Goal: Task Accomplishment & Management: Use online tool/utility

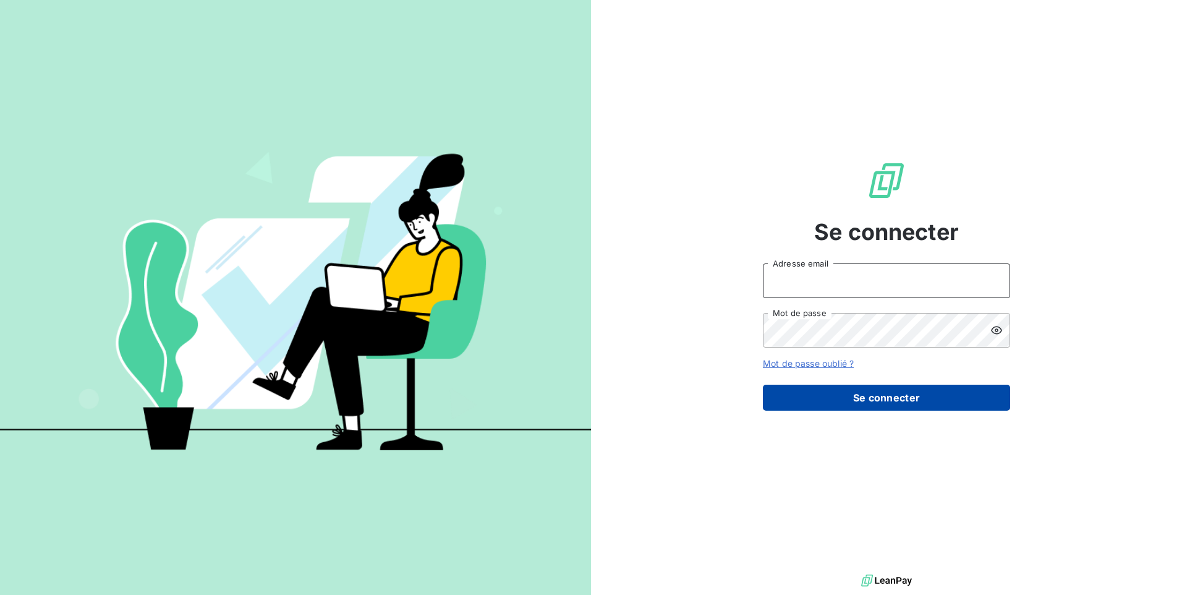
type input "[EMAIL_ADDRESS][DOMAIN_NAME]"
click at [845, 393] on button "Se connecter" at bounding box center [886, 398] width 247 height 26
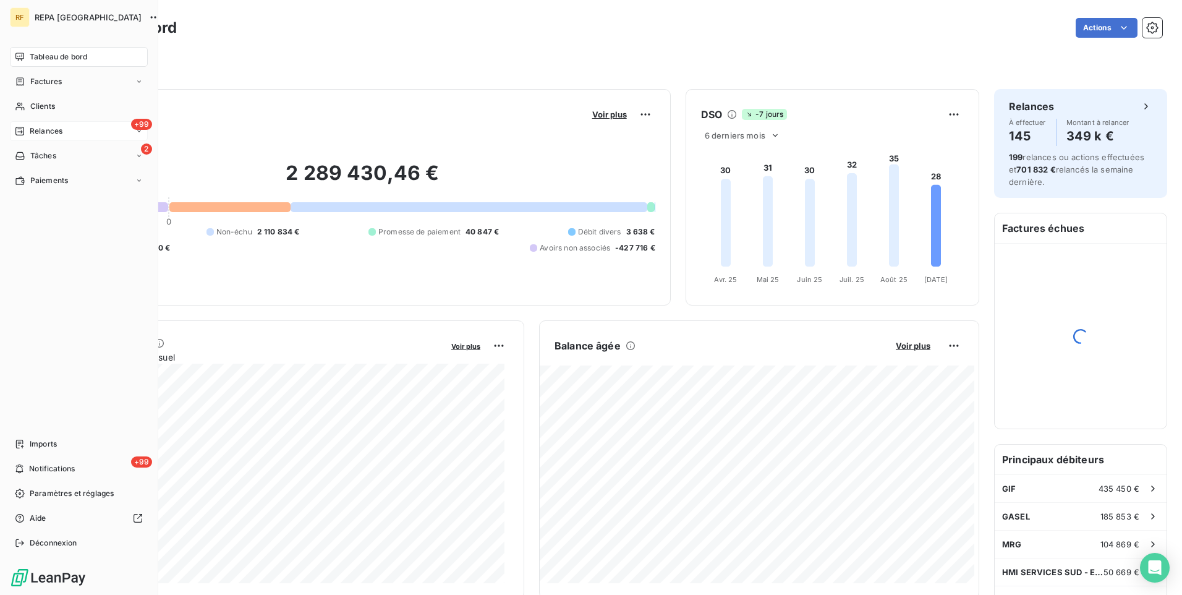
click at [36, 131] on span "Relances" at bounding box center [46, 131] width 33 height 11
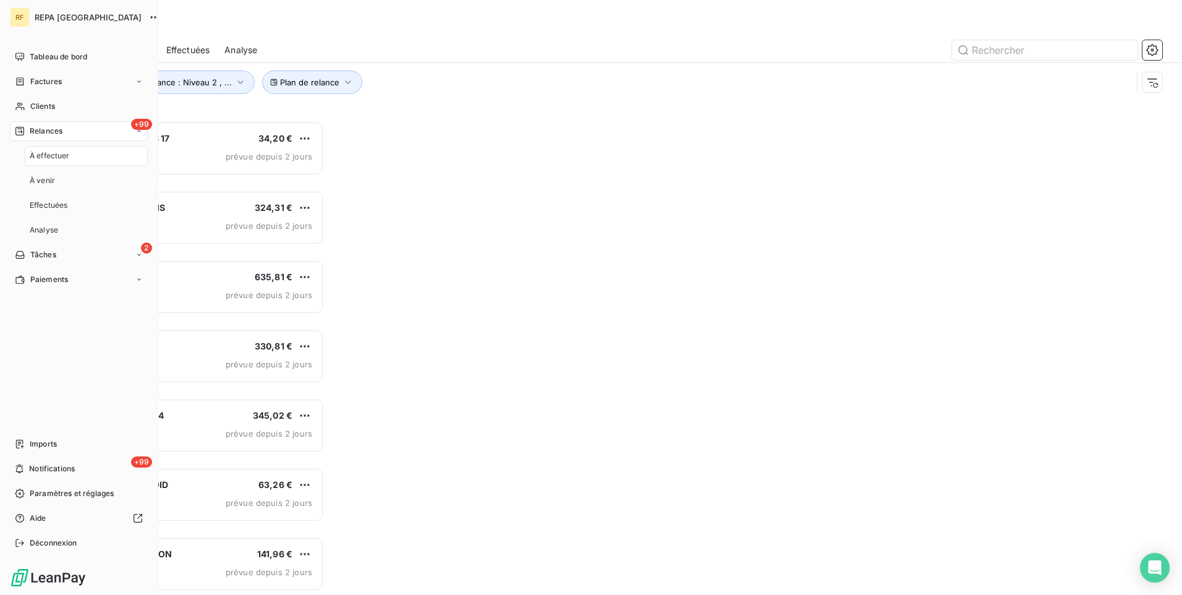
scroll to position [464, 255]
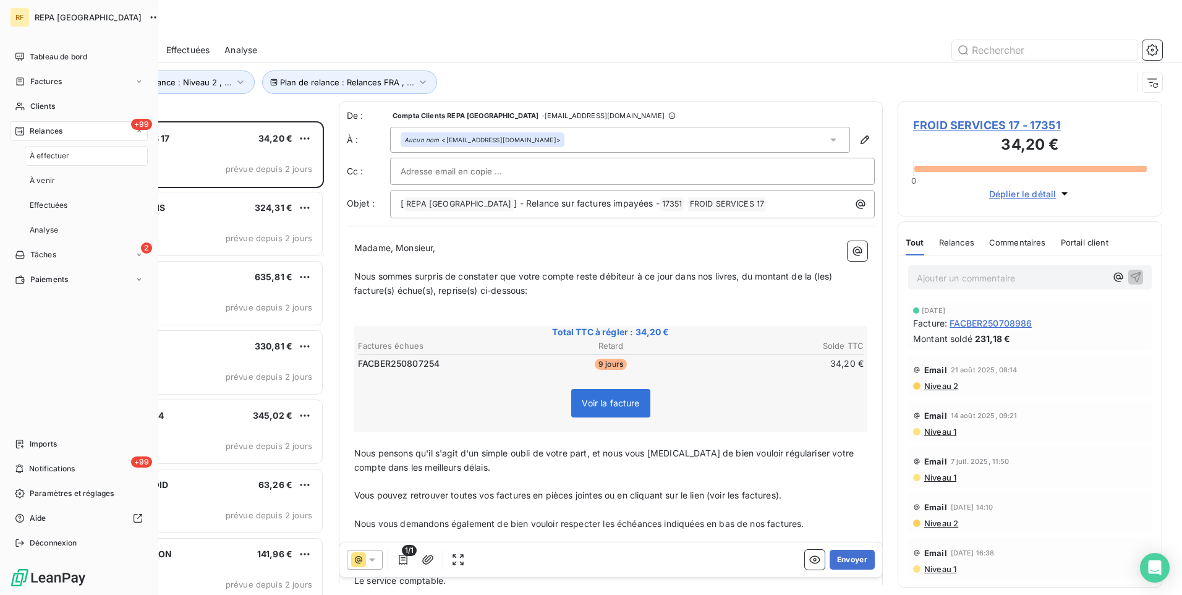
click at [57, 153] on span "À effectuer" at bounding box center [50, 155] width 40 height 11
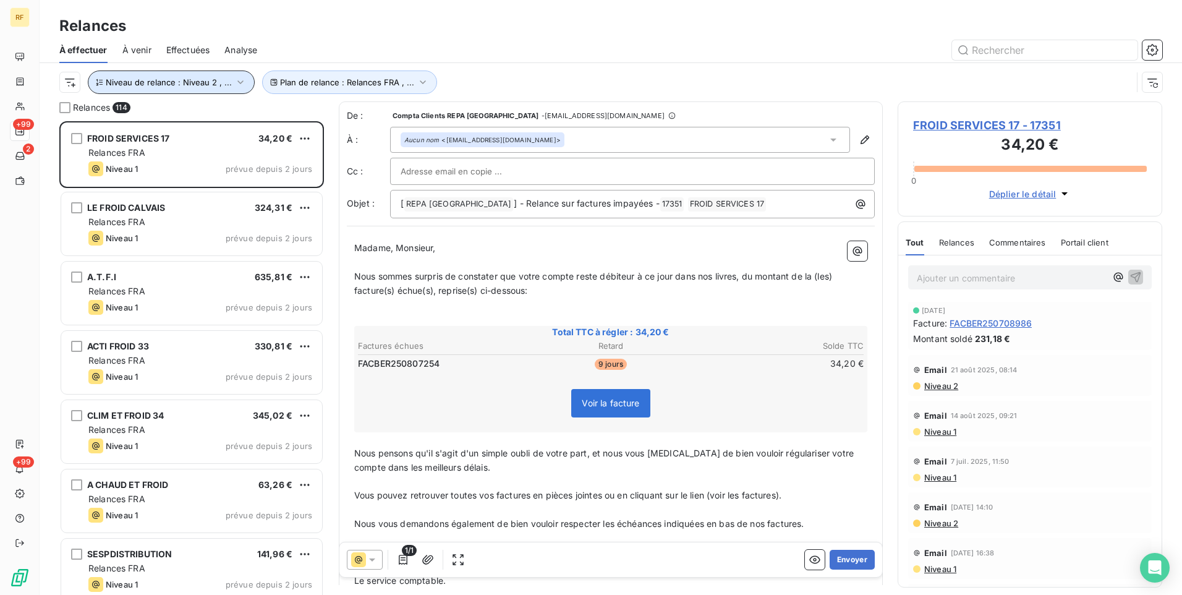
click at [196, 86] on span "Niveau de relance : Niveau 2 , ..." at bounding box center [169, 82] width 126 height 10
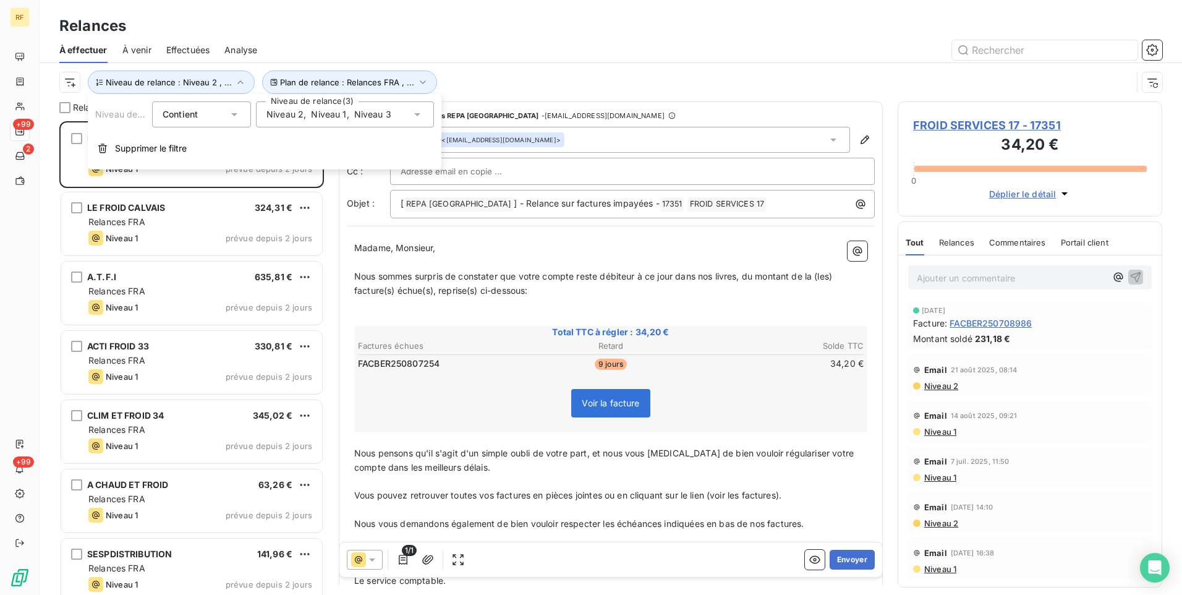
click at [299, 109] on span "Niveau 2" at bounding box center [284, 114] width 37 height 12
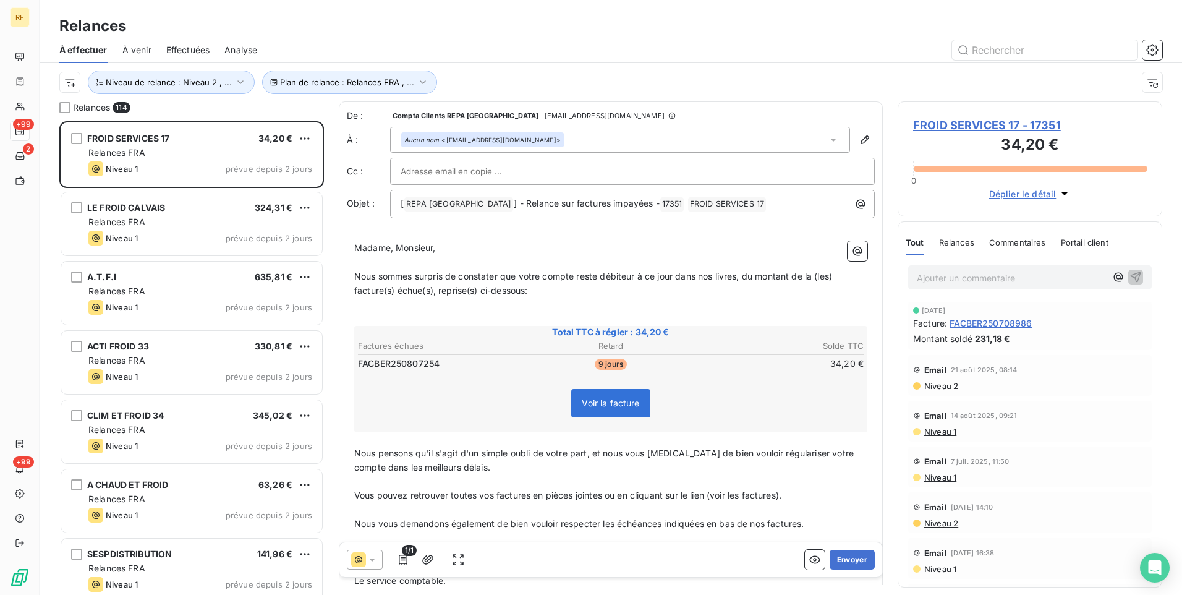
click at [535, 70] on div "Plan de relance : Relances FRA , ... Niveau de relance : Niveau 2 , ..." at bounding box center [595, 81] width 1073 height 23
click at [203, 78] on span "Niveau de relance : Niveau 2 , ..." at bounding box center [169, 82] width 126 height 10
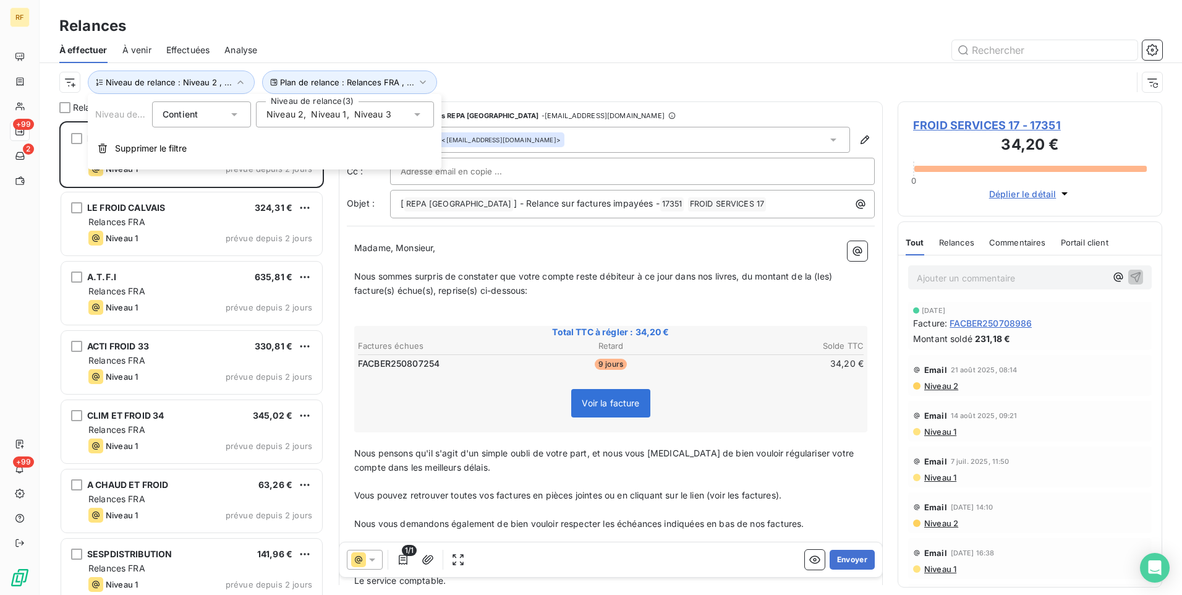
click at [334, 117] on span "Niveau 1" at bounding box center [328, 114] width 35 height 12
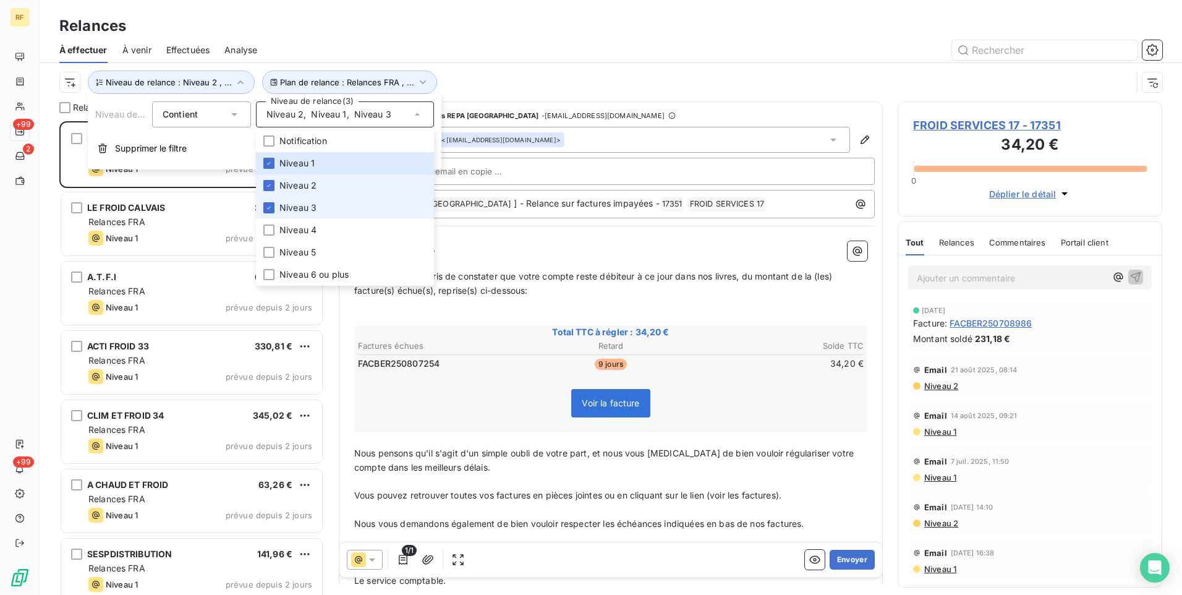
drag, startPoint x: 333, startPoint y: 187, endPoint x: 327, endPoint y: 198, distance: 12.7
click at [333, 187] on li "Niveau 2" at bounding box center [345, 185] width 178 height 22
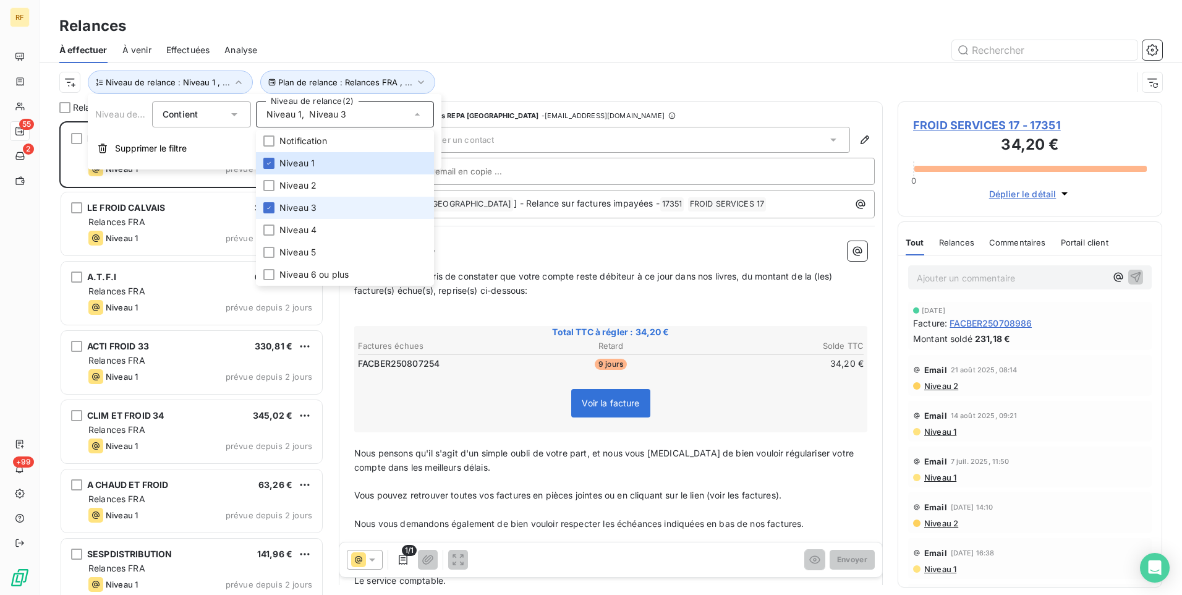
click at [320, 204] on li "Niveau 3" at bounding box center [345, 208] width 178 height 22
click at [482, 80] on div "Plan de relance : Relances FRA , ... Niveau de relance : Niveau 1" at bounding box center [595, 81] width 1073 height 23
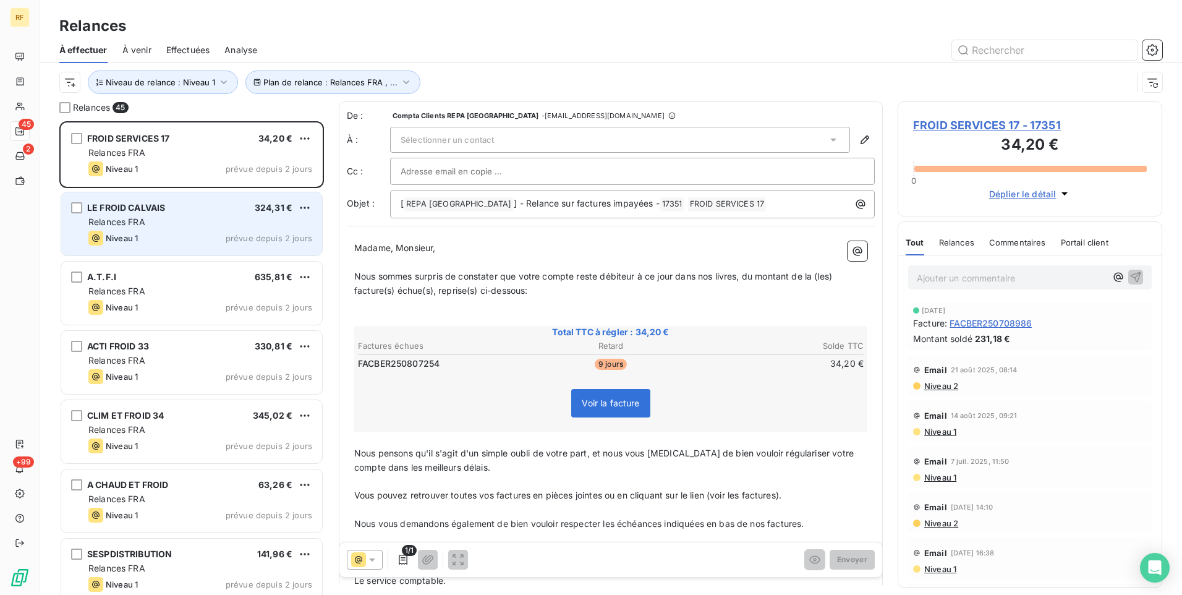
click at [257, 231] on div "Niveau 1 prévue depuis 2 jours" at bounding box center [200, 238] width 224 height 15
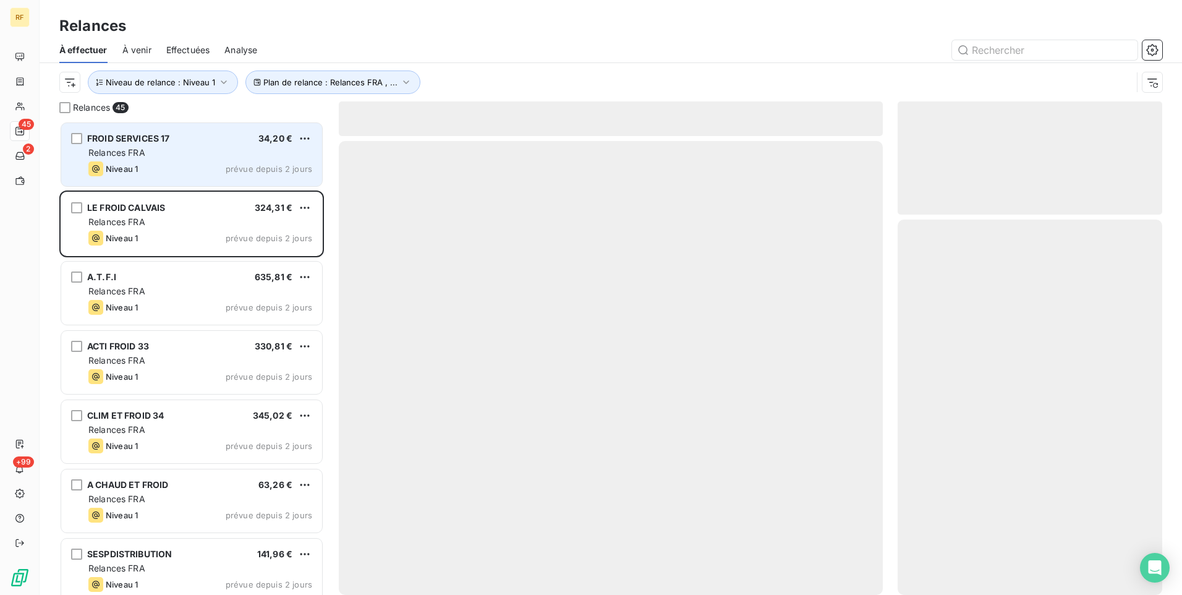
click at [234, 160] on div "FROID SERVICES 17 34,20 € Relances FRA Niveau 1 prévue depuis 2 jours" at bounding box center [191, 154] width 261 height 63
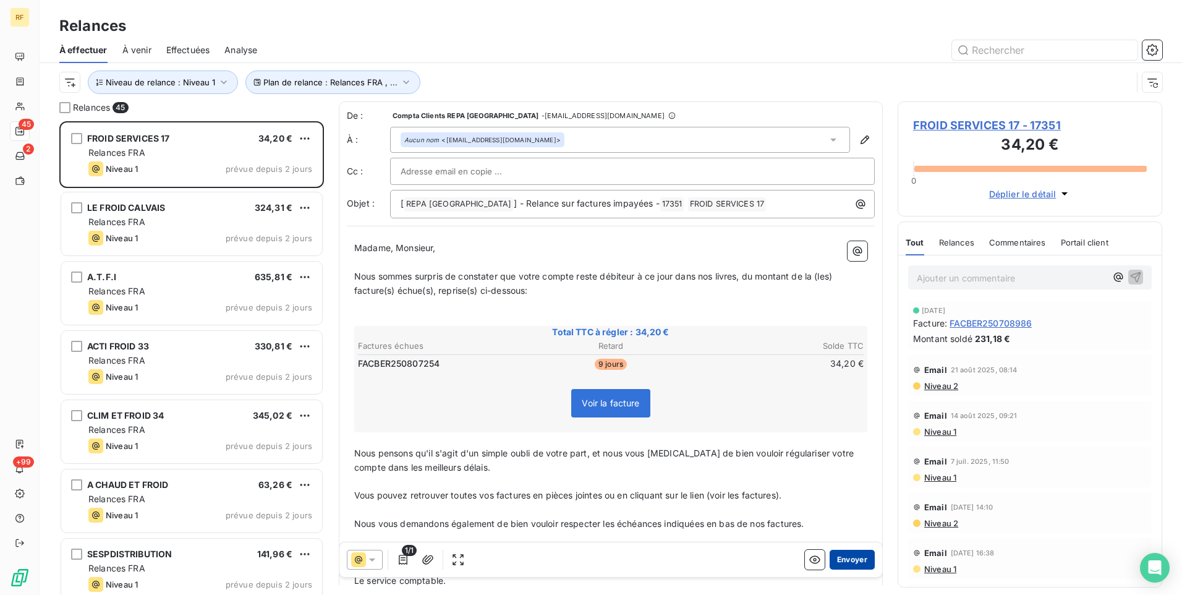
click at [851, 556] on button "Envoyer" at bounding box center [852, 560] width 45 height 20
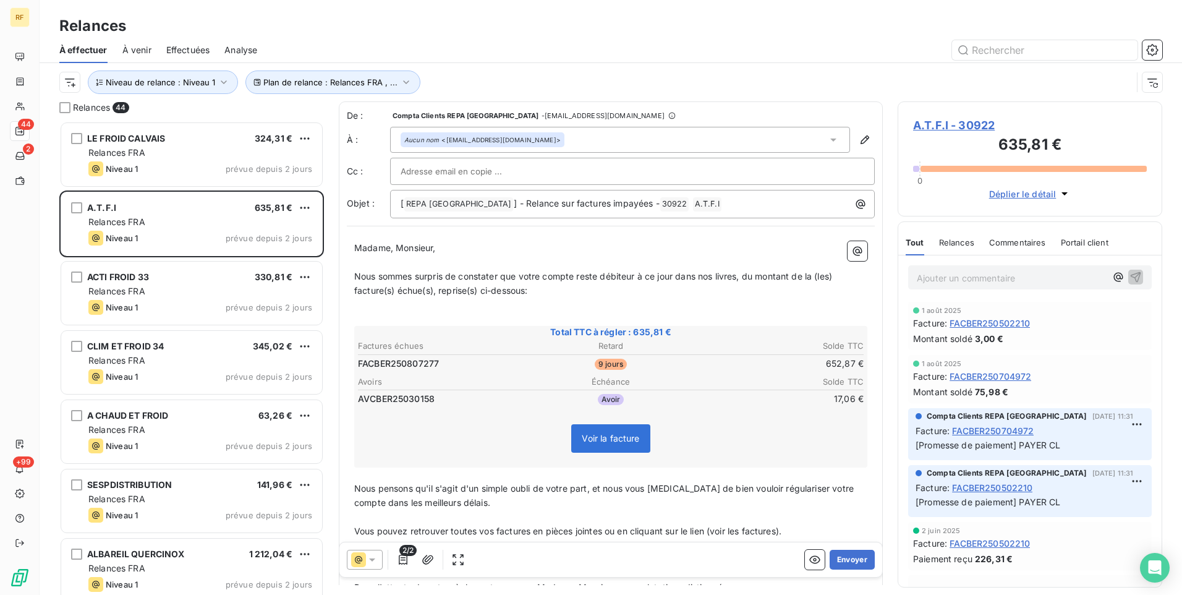
click at [851, 556] on button "Envoyer" at bounding box center [852, 560] width 45 height 20
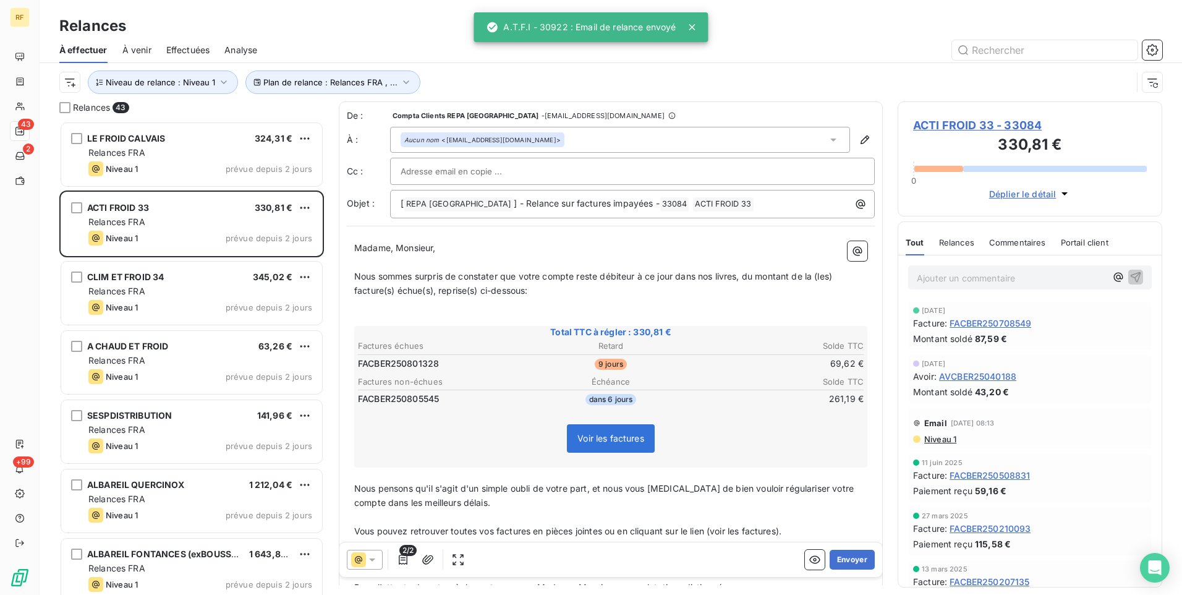
click at [851, 556] on button "Envoyer" at bounding box center [852, 560] width 45 height 20
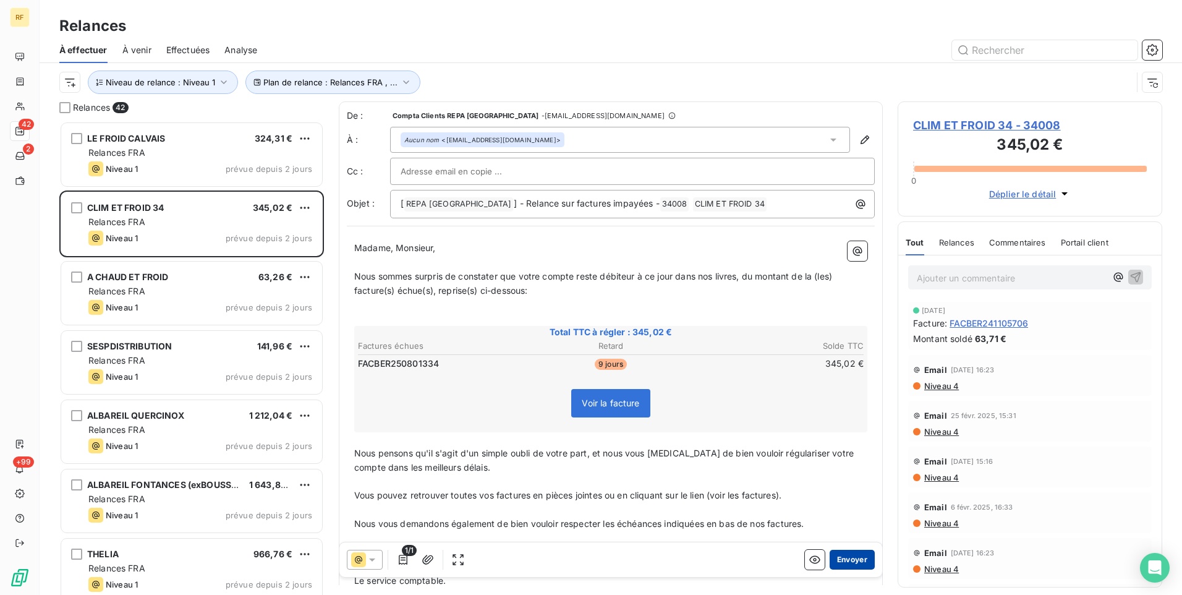
click at [850, 564] on button "Envoyer" at bounding box center [852, 560] width 45 height 20
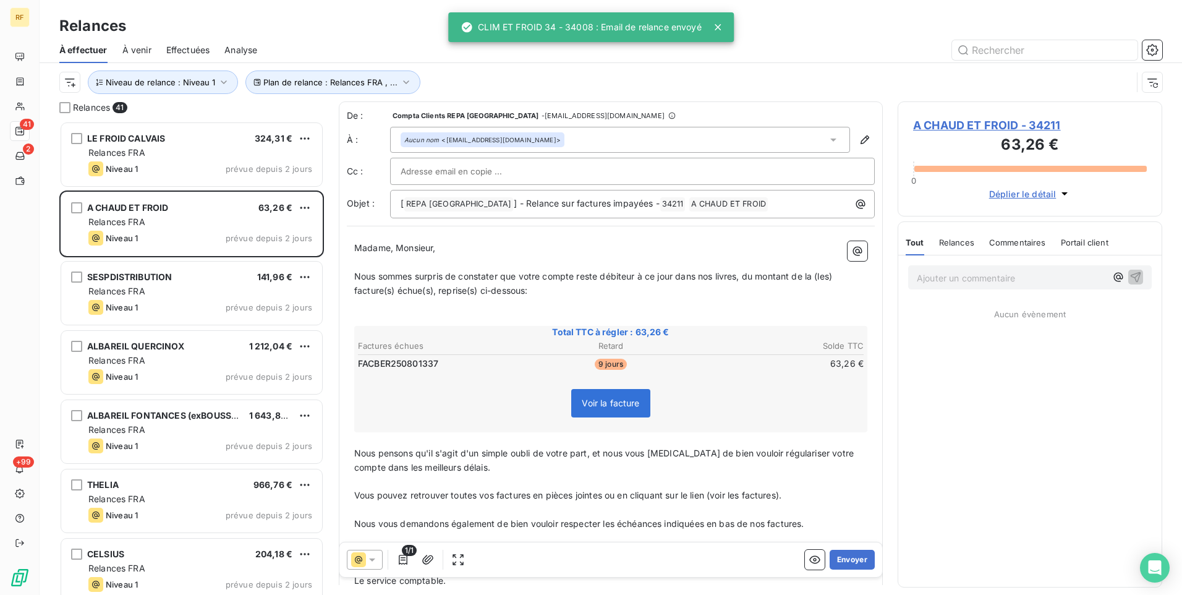
click at [850, 560] on button "Envoyer" at bounding box center [852, 560] width 45 height 20
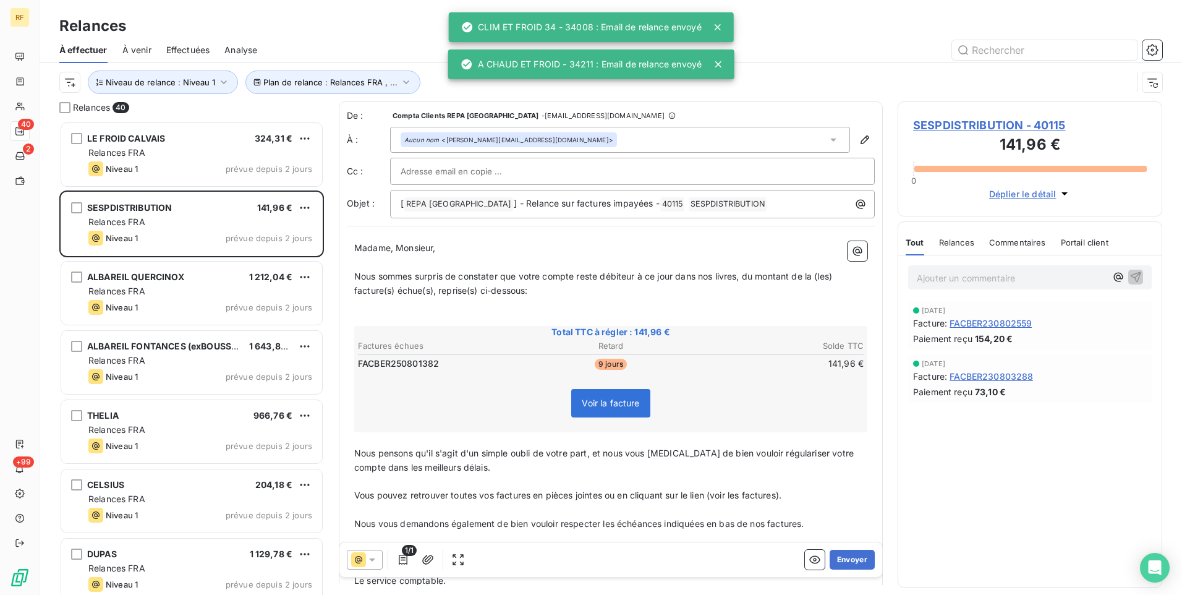
click at [850, 560] on button "Envoyer" at bounding box center [852, 560] width 45 height 20
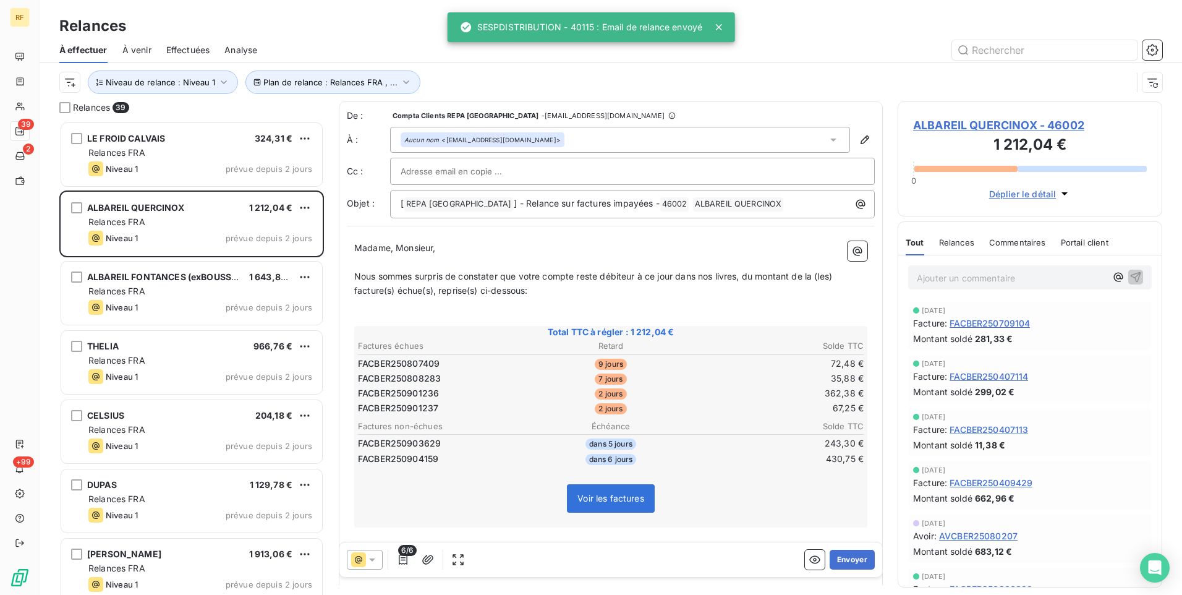
click at [850, 560] on button "Envoyer" at bounding box center [852, 560] width 45 height 20
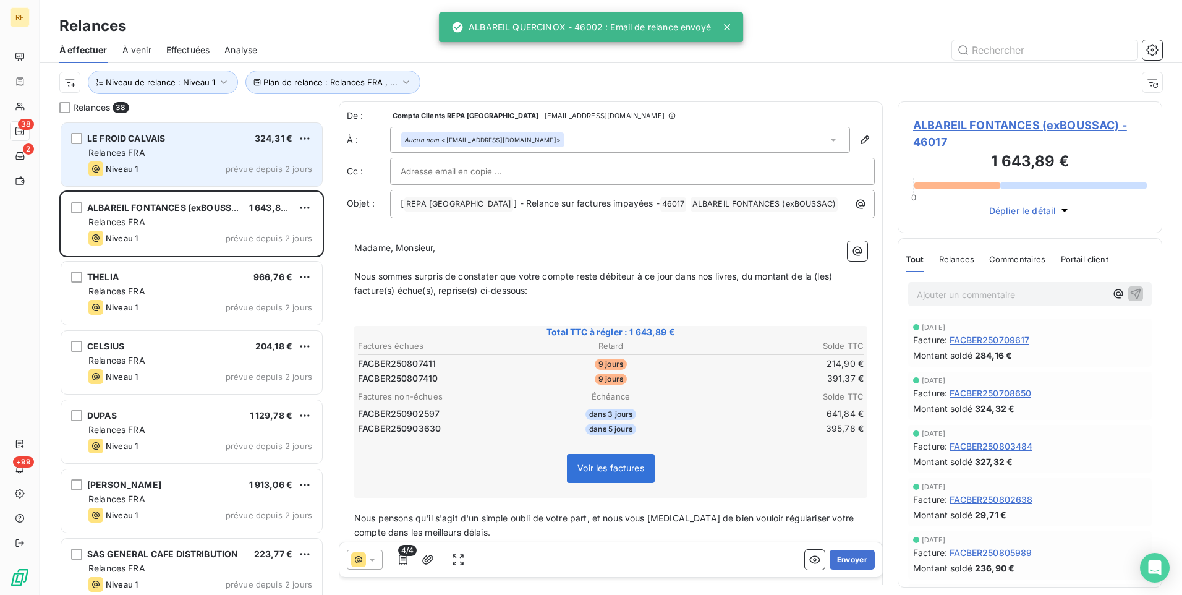
click at [207, 140] on div "LE FROID CALVAIS 324,31 €" at bounding box center [200, 138] width 224 height 11
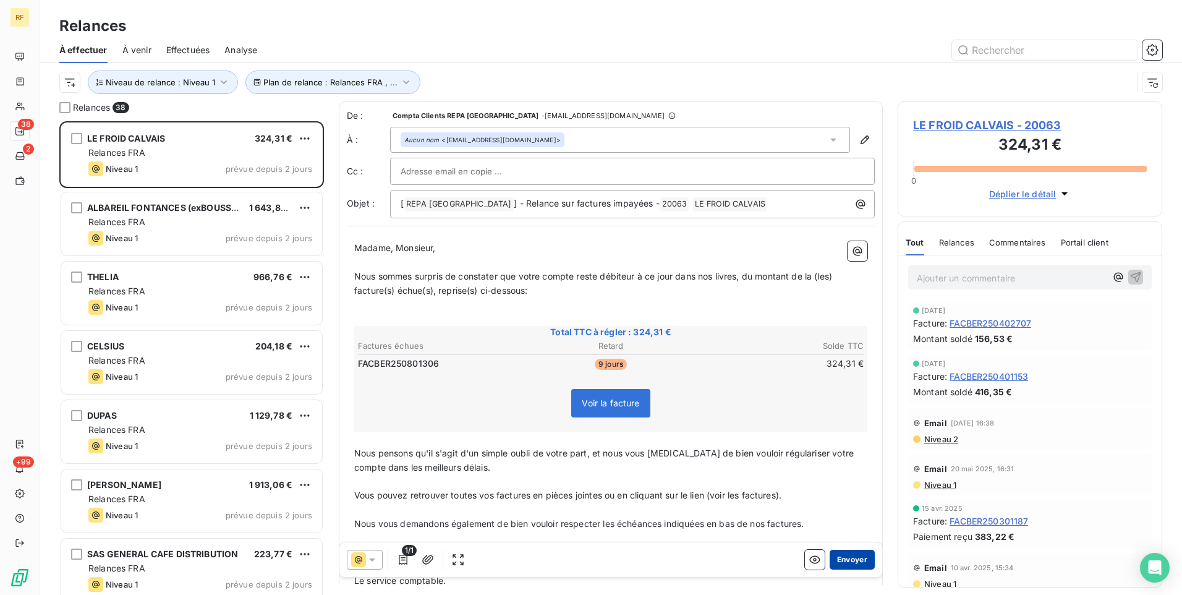
click at [838, 560] on button "Envoyer" at bounding box center [852, 560] width 45 height 20
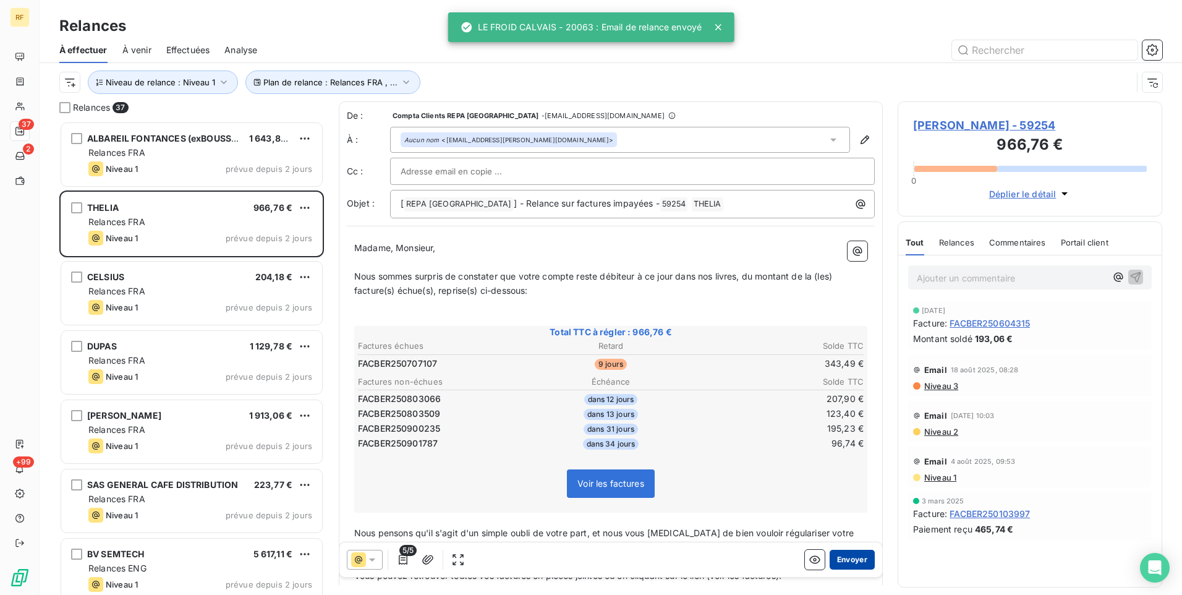
click at [852, 560] on button "Envoyer" at bounding box center [852, 560] width 45 height 20
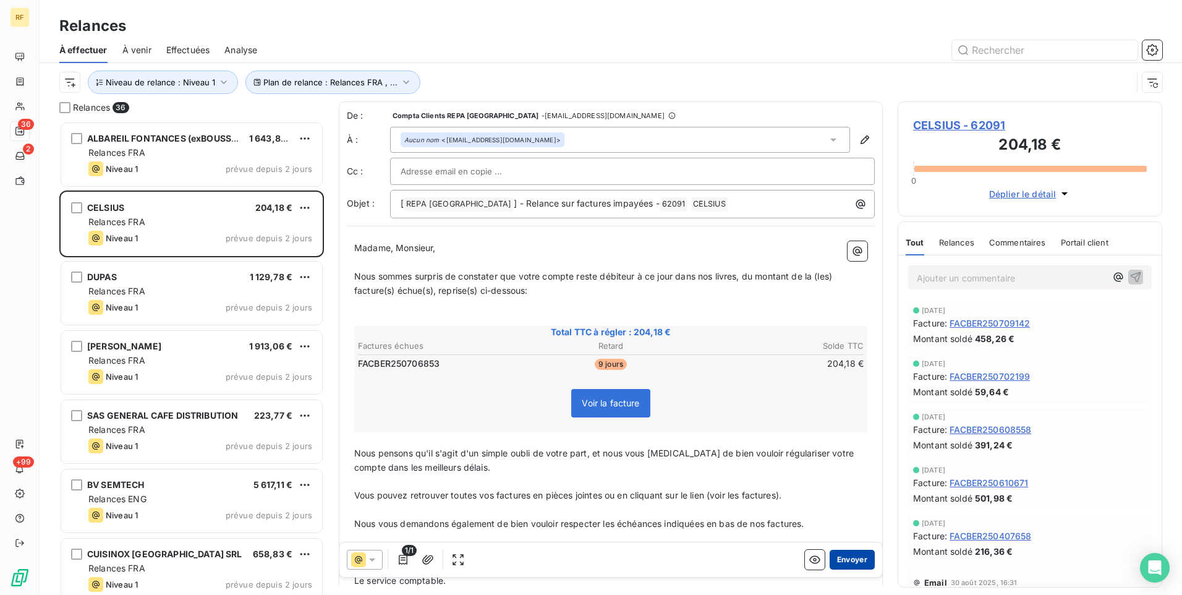
click at [853, 560] on button "Envoyer" at bounding box center [852, 560] width 45 height 20
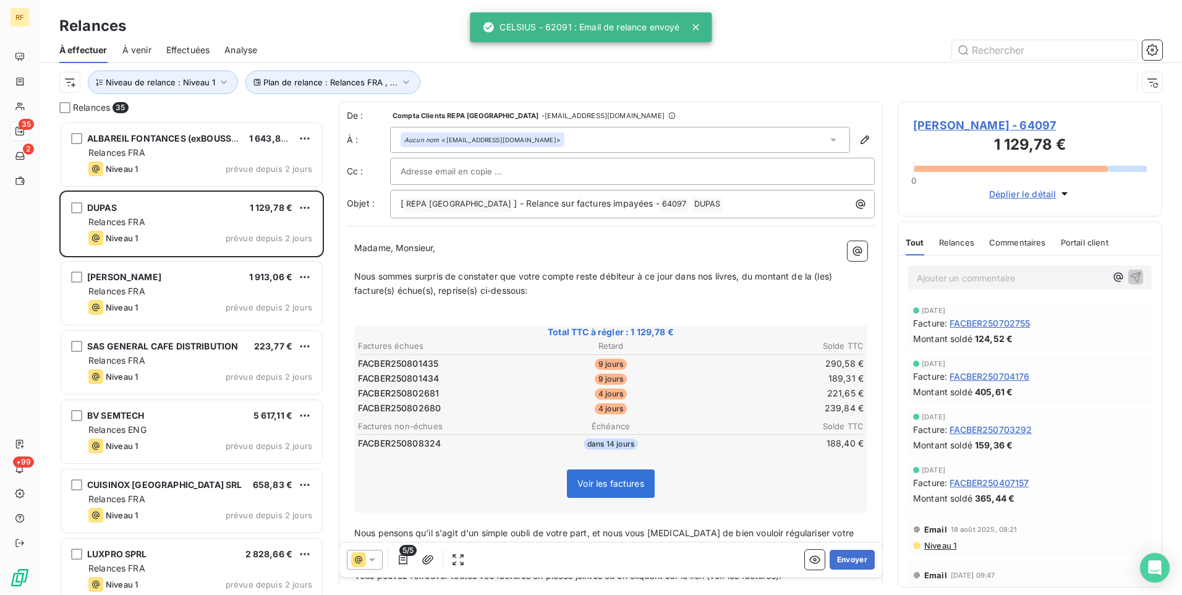
click at [853, 560] on button "Envoyer" at bounding box center [852, 560] width 45 height 20
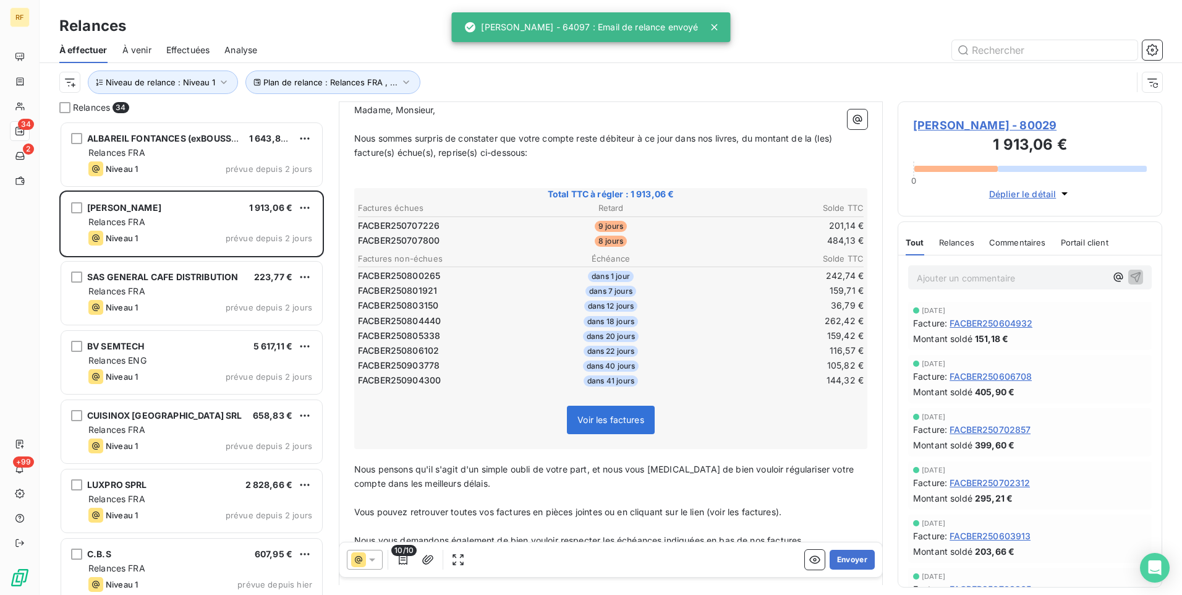
scroll to position [186, 0]
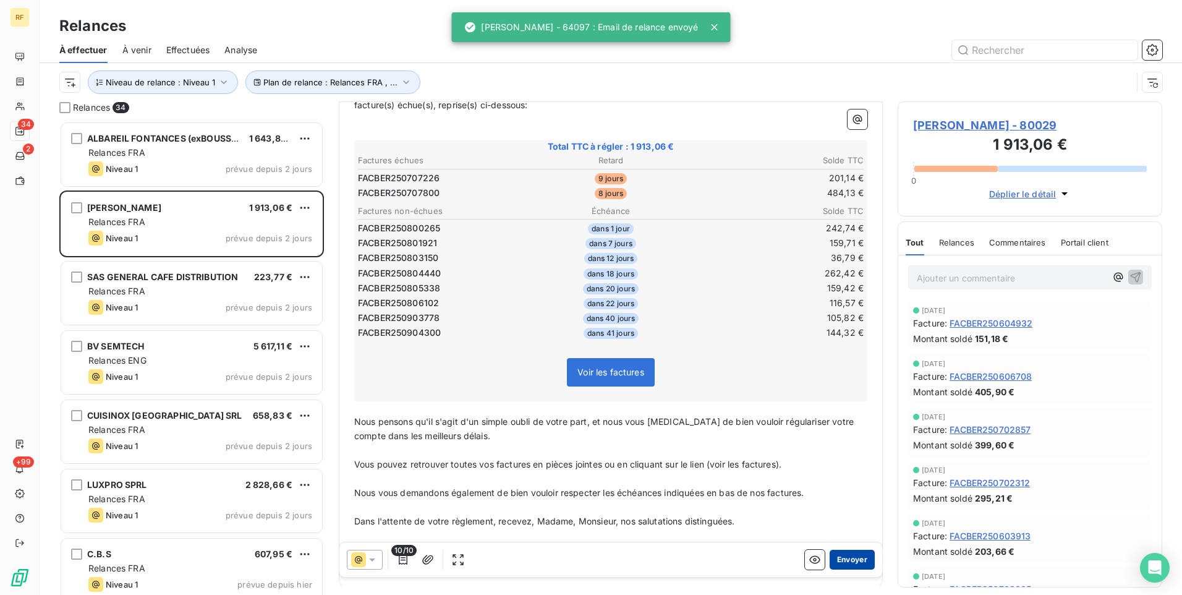
click at [846, 556] on button "Envoyer" at bounding box center [852, 560] width 45 height 20
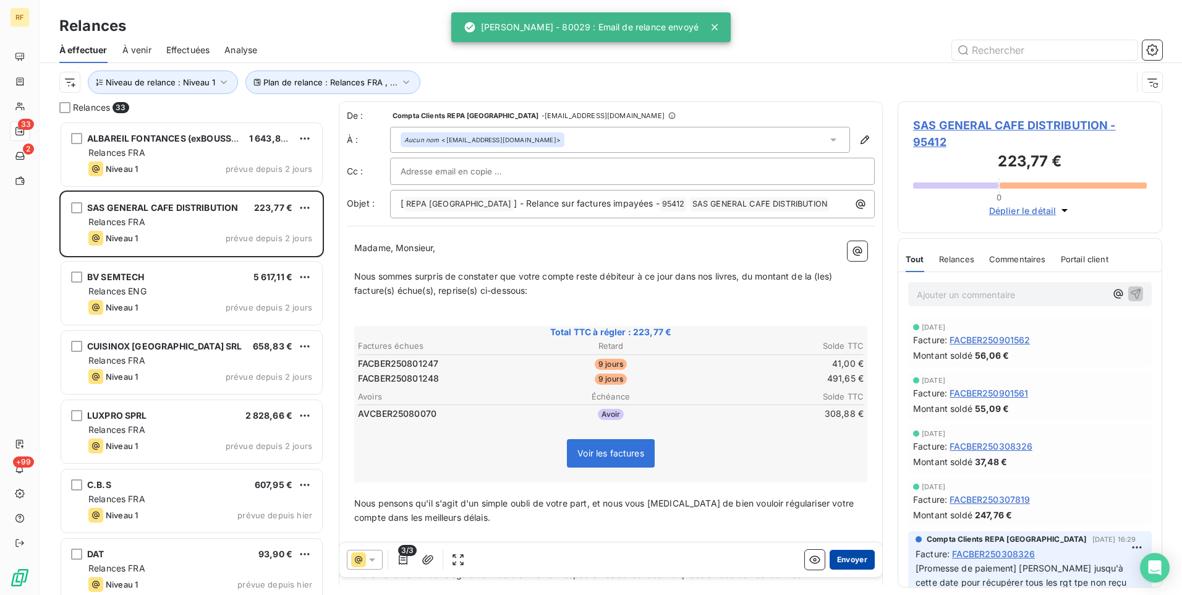
click at [848, 560] on button "Envoyer" at bounding box center [852, 560] width 45 height 20
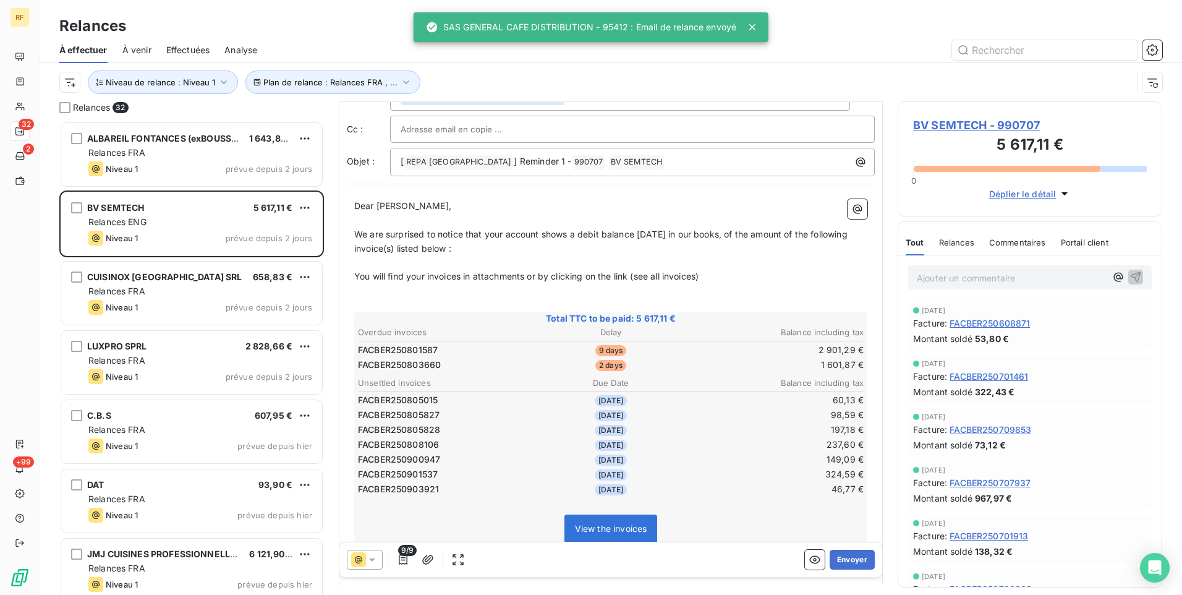
scroll to position [96, 0]
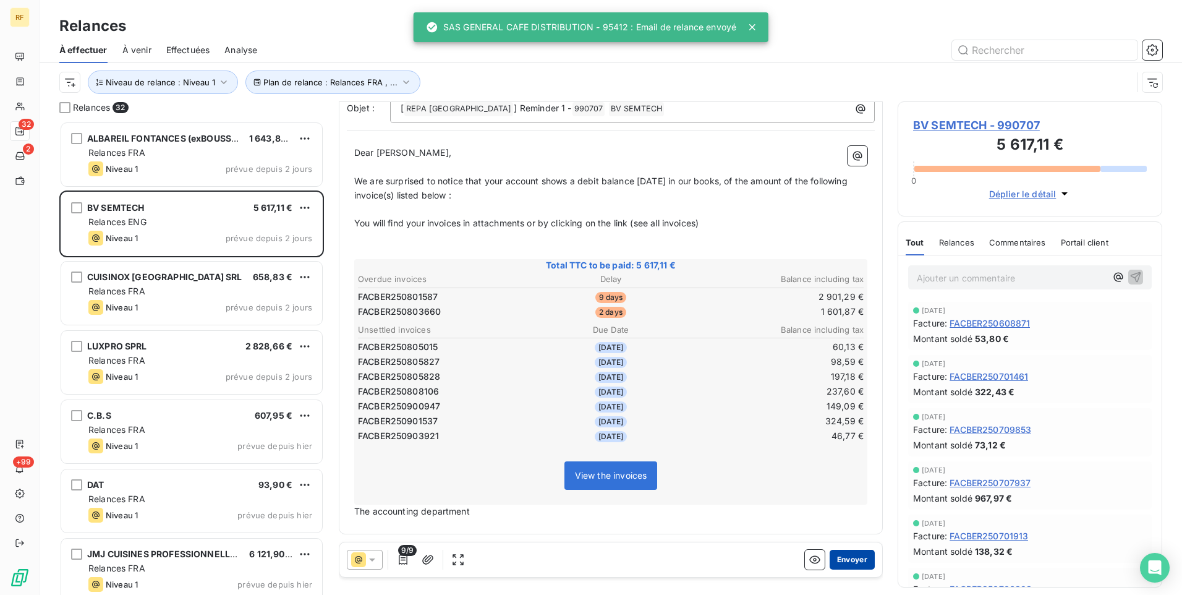
click at [850, 559] on button "Envoyer" at bounding box center [852, 560] width 45 height 20
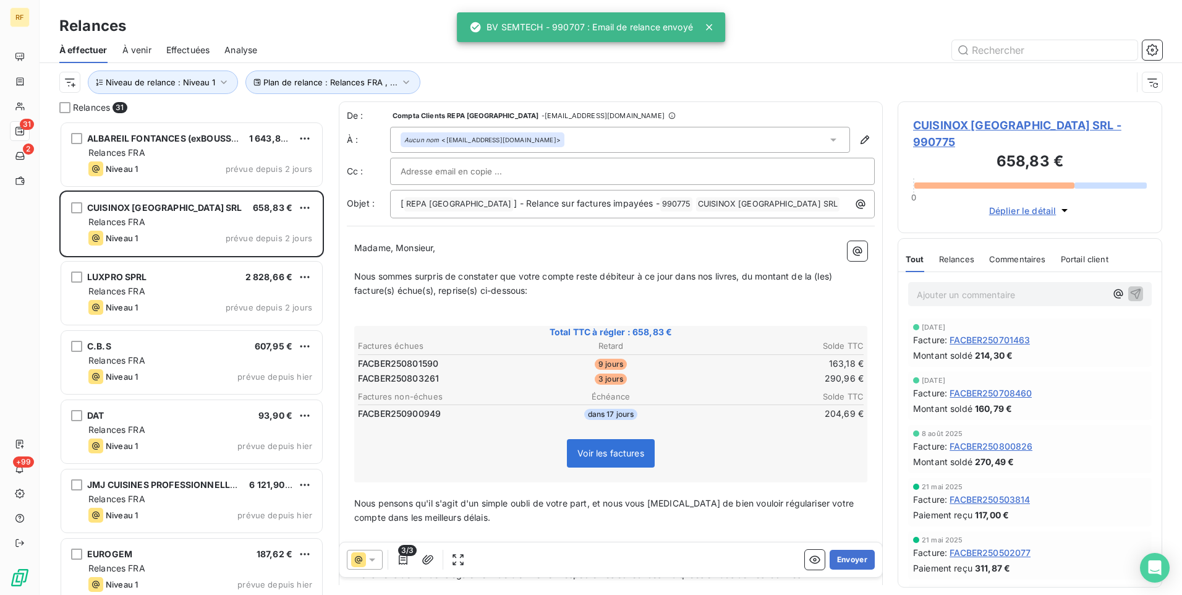
click at [850, 559] on button "Envoyer" at bounding box center [852, 560] width 45 height 20
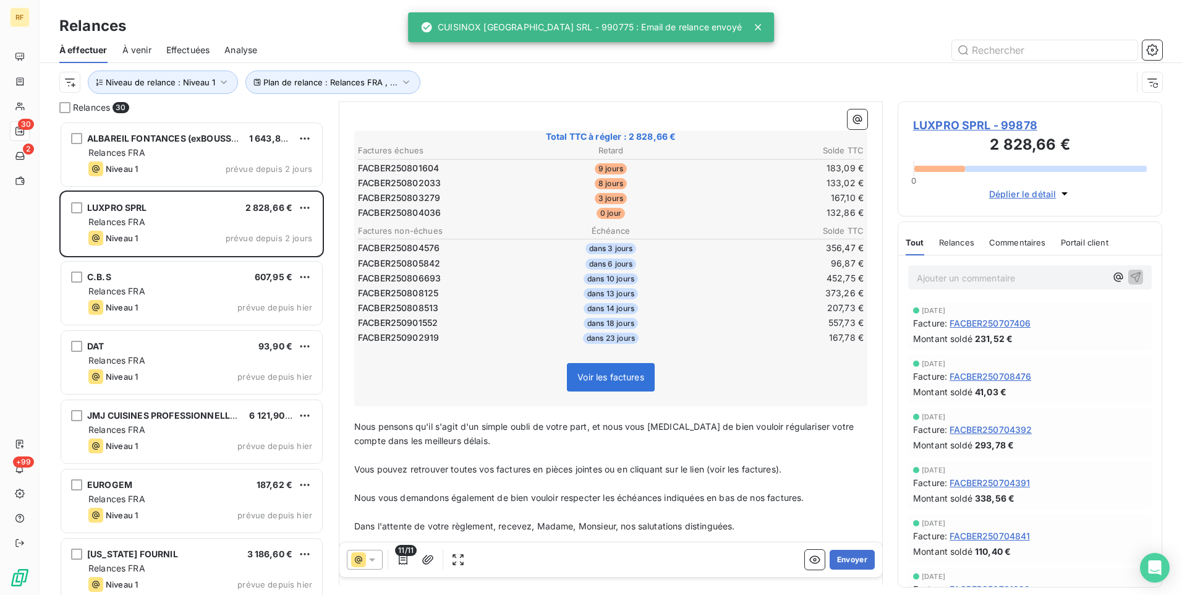
scroll to position [129, 0]
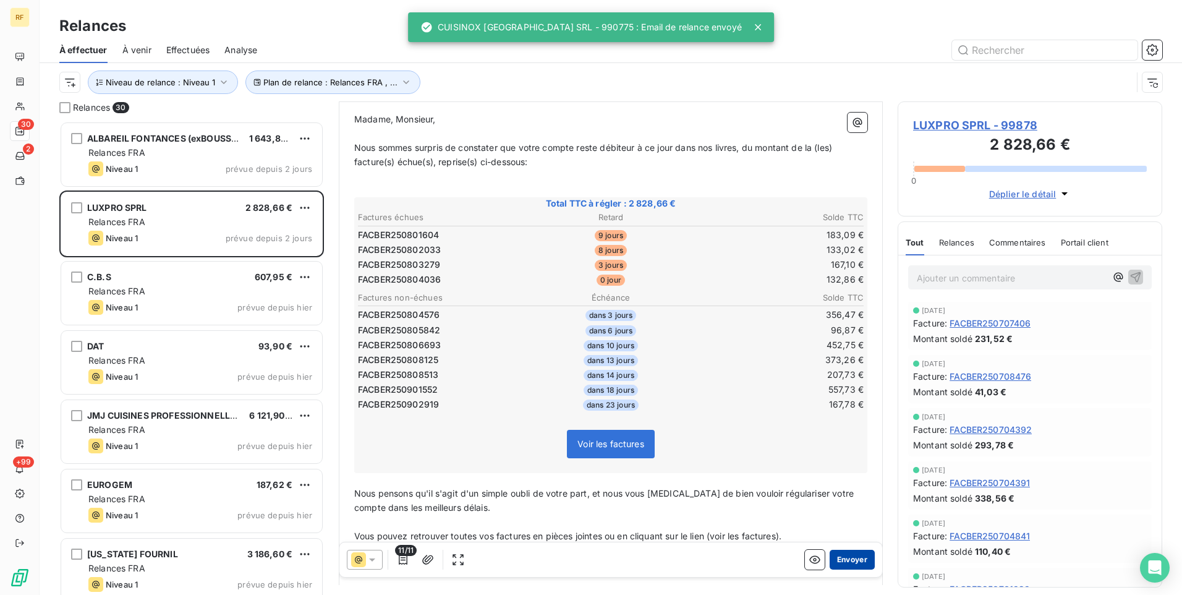
click at [849, 555] on button "Envoyer" at bounding box center [852, 560] width 45 height 20
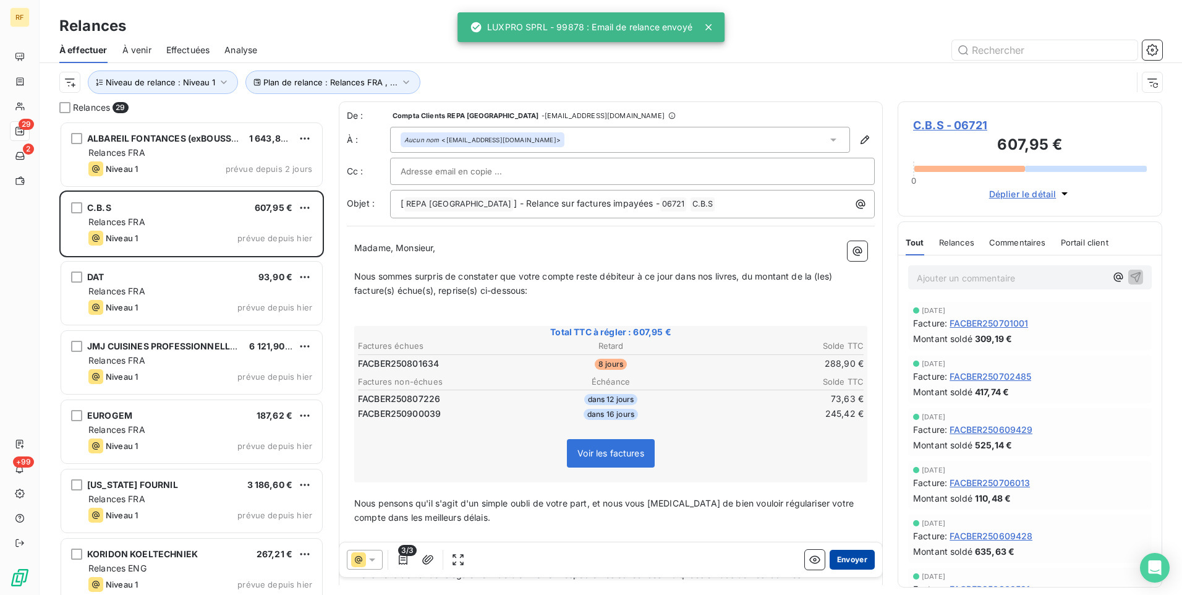
click at [849, 568] on button "Envoyer" at bounding box center [852, 560] width 45 height 20
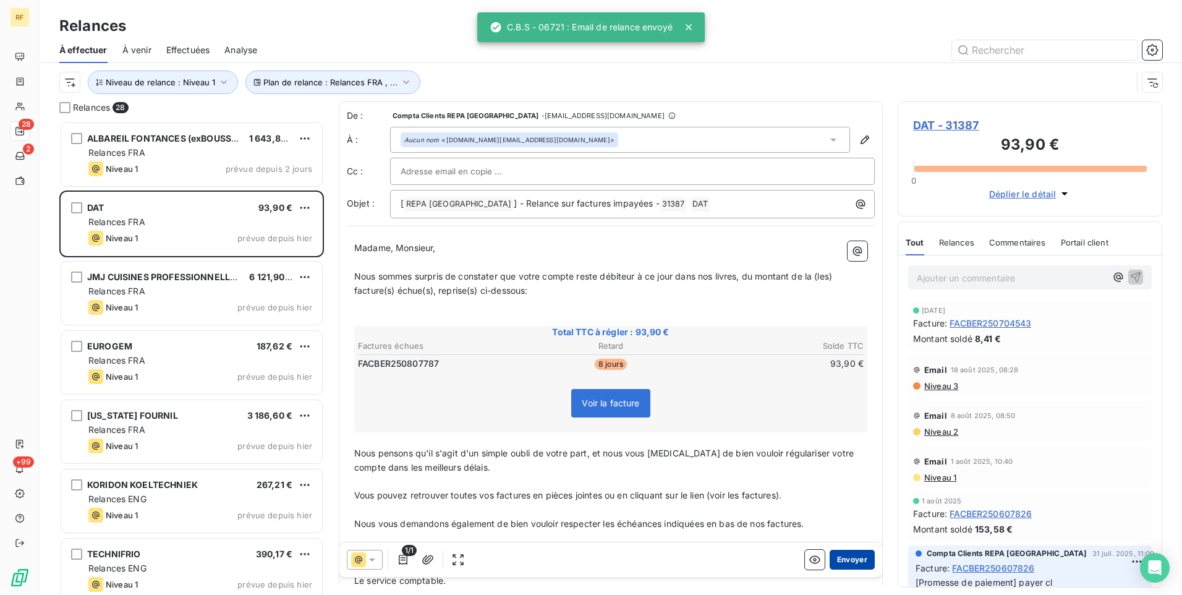
click at [850, 560] on button "Envoyer" at bounding box center [852, 560] width 45 height 20
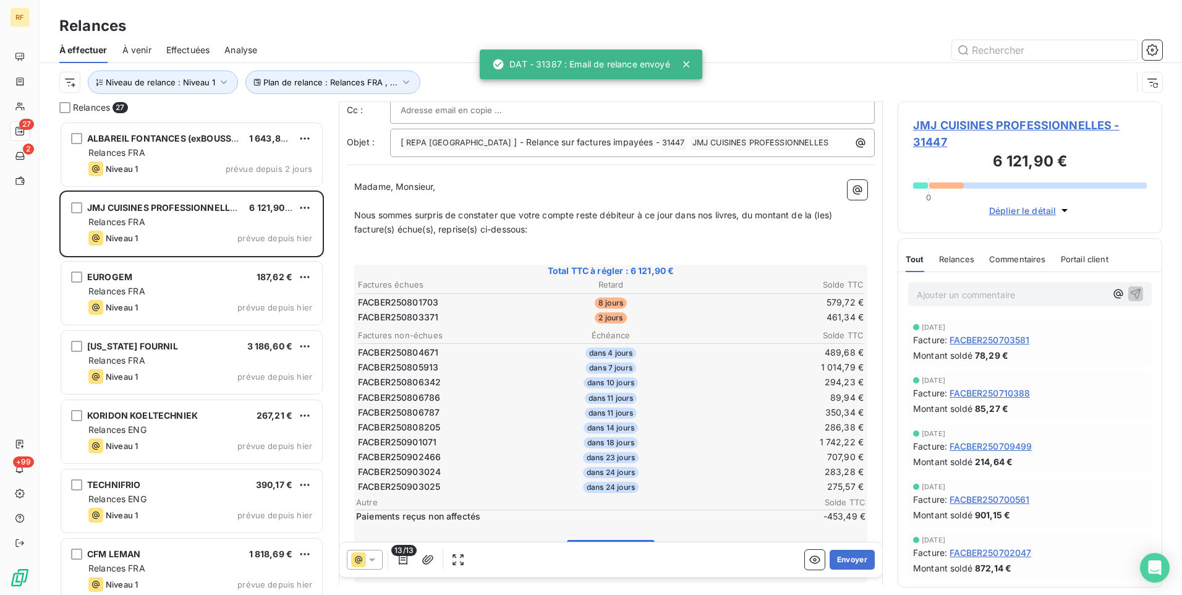
scroll to position [248, 0]
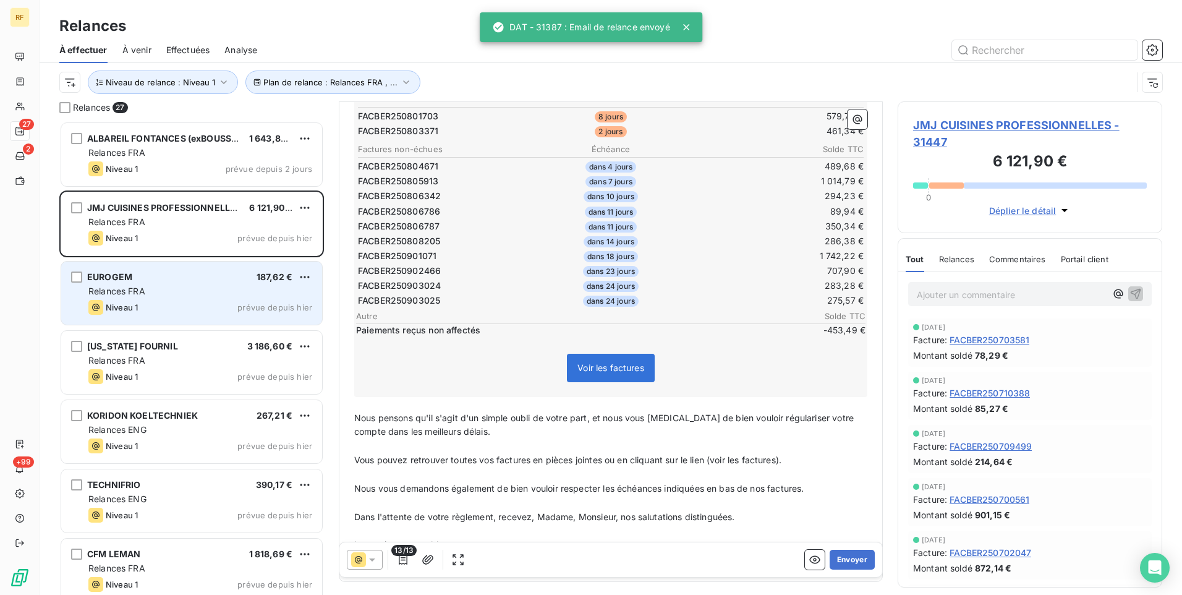
click at [181, 281] on div "EUROGEM 187,62 €" at bounding box center [200, 276] width 224 height 11
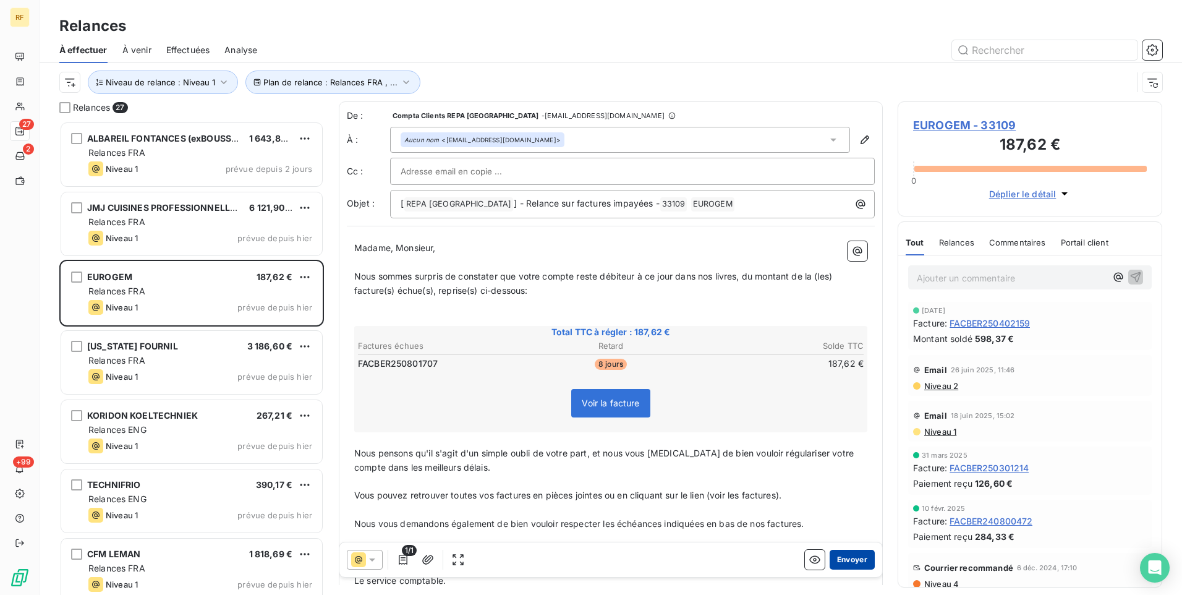
click at [835, 554] on button "Envoyer" at bounding box center [852, 560] width 45 height 20
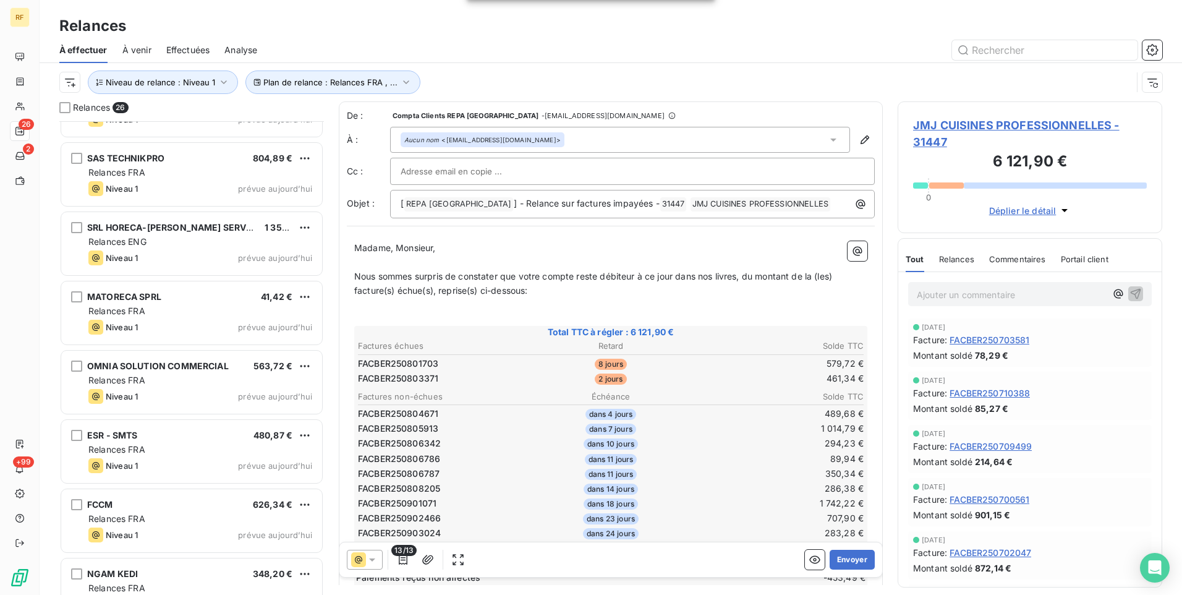
scroll to position [1328, 0]
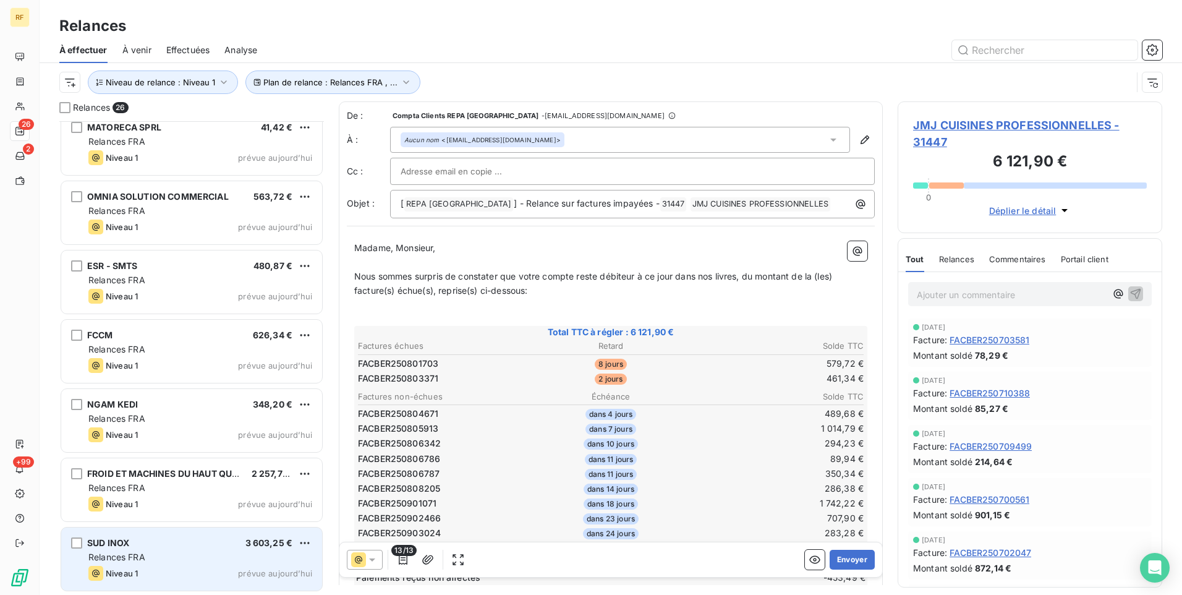
click at [189, 542] on div "SUD INOX 3 603,25 €" at bounding box center [200, 542] width 224 height 11
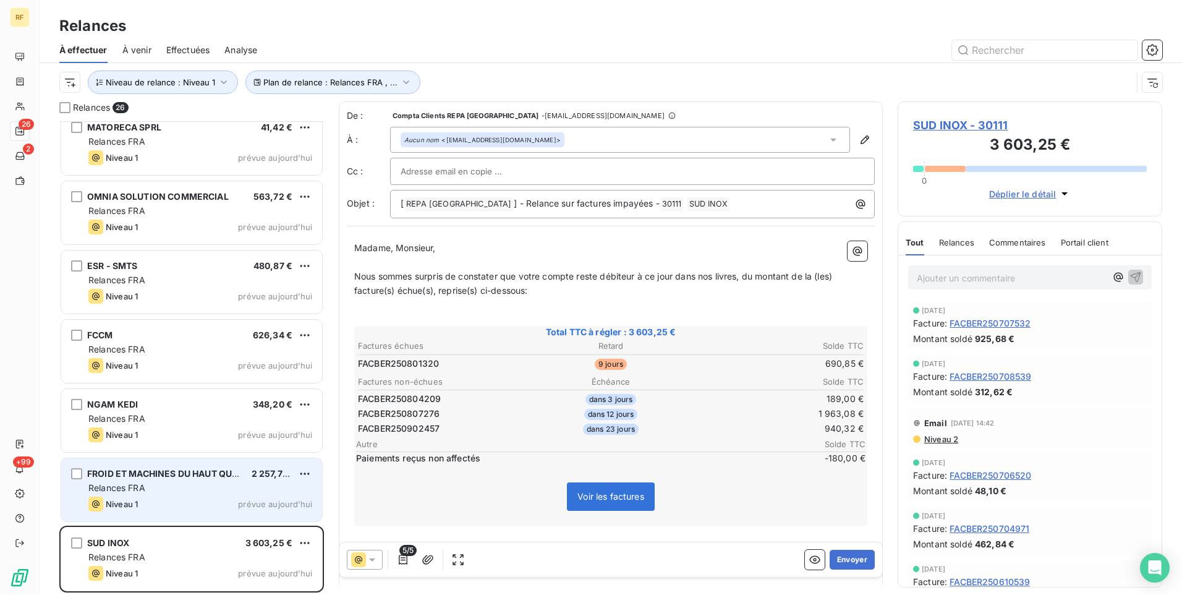
click at [202, 466] on div "FROID ET MACHINES DU HAUT QUERCY 2 257,78 € Relances FRA Niveau 1 prévue aujour…" at bounding box center [191, 489] width 261 height 63
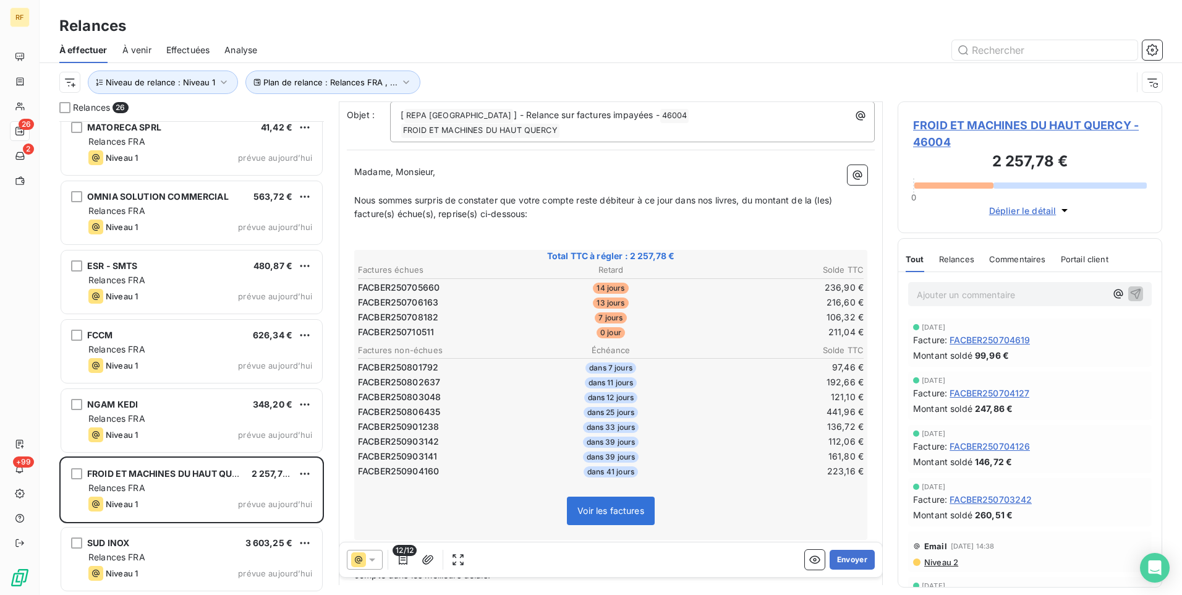
scroll to position [268, 0]
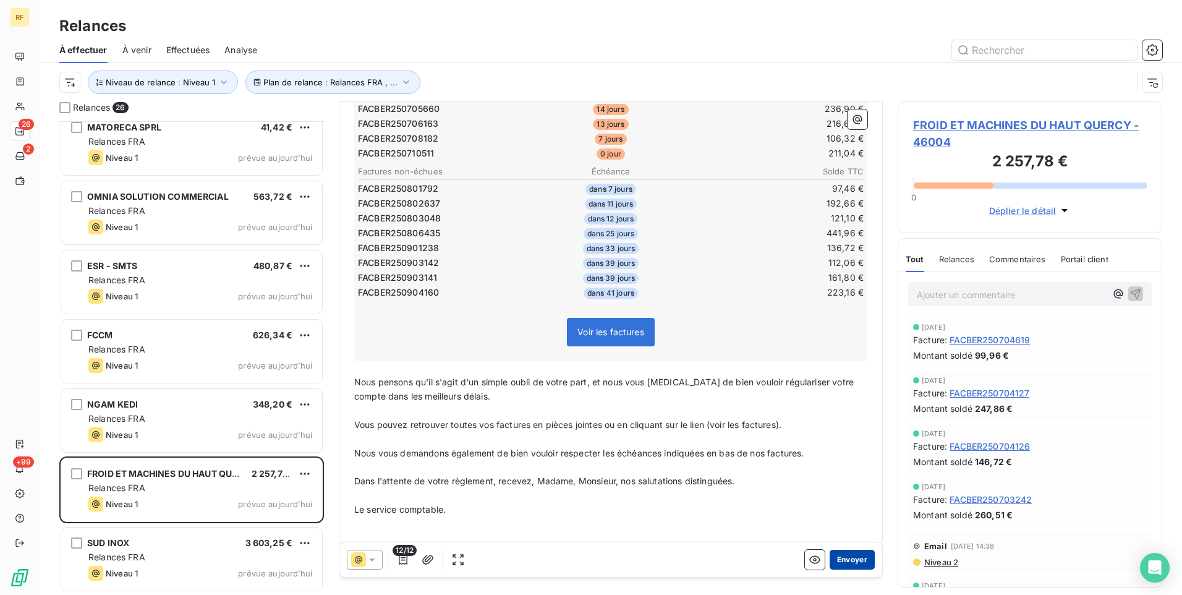
click at [847, 556] on button "Envoyer" at bounding box center [852, 560] width 45 height 20
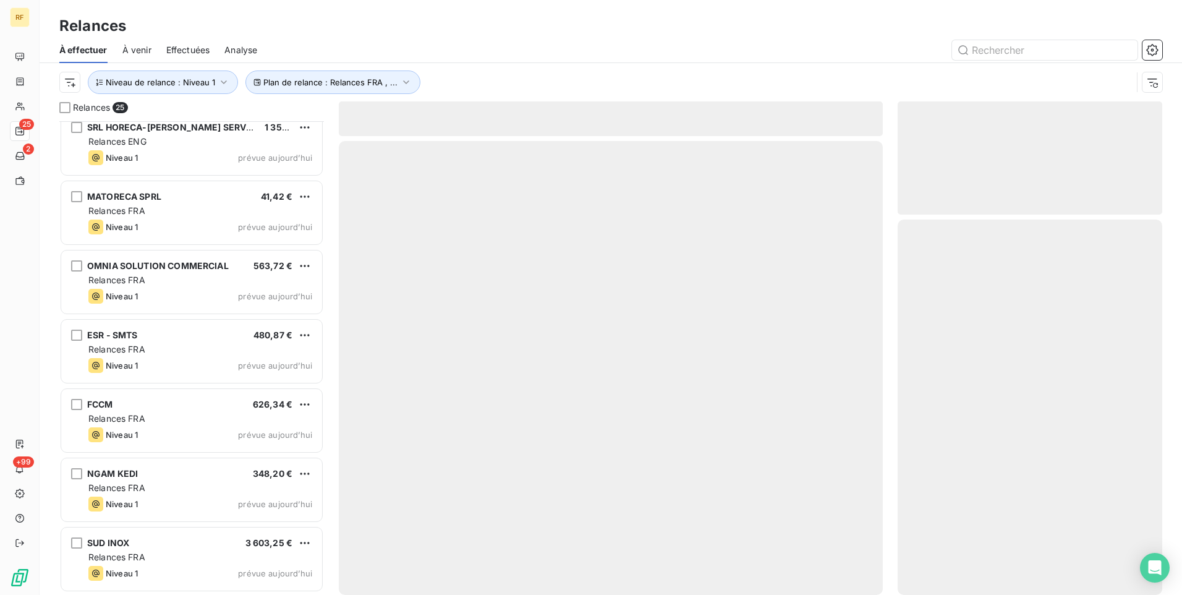
scroll to position [1258, 0]
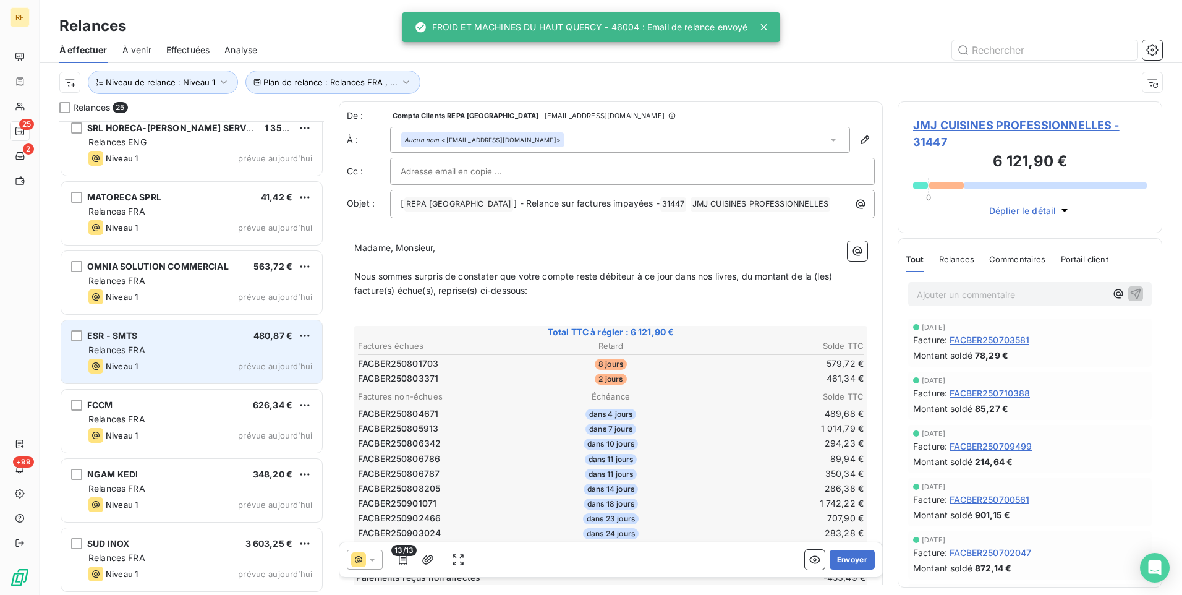
click at [181, 351] on div "Relances FRA" at bounding box center [200, 350] width 224 height 12
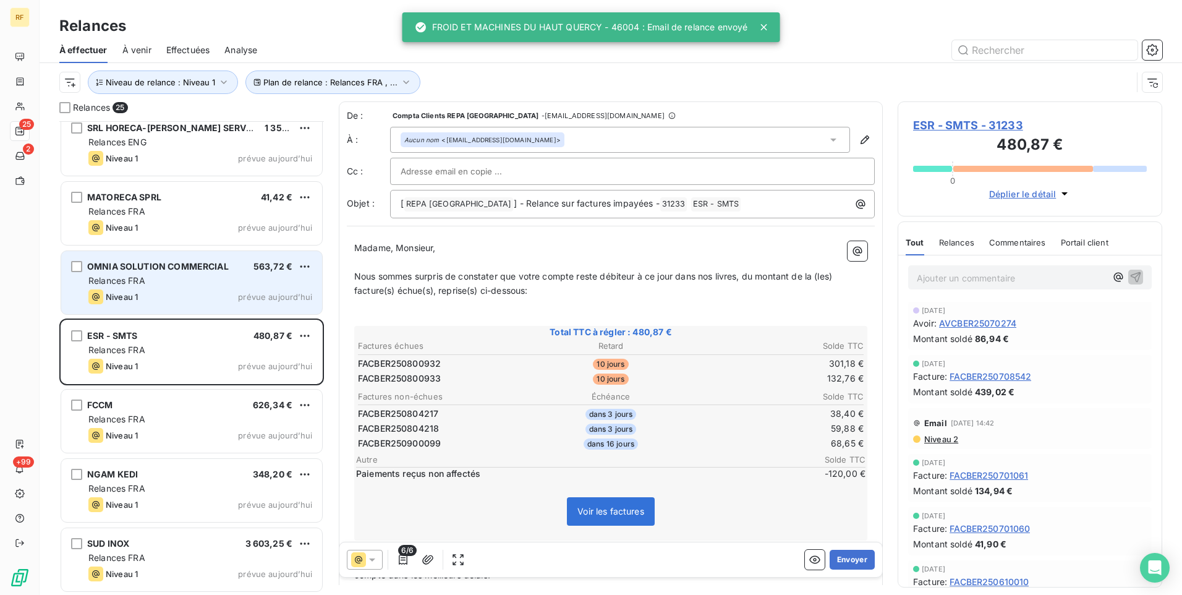
click at [184, 294] on div "Niveau 1 prévue aujourd’hui" at bounding box center [200, 296] width 224 height 15
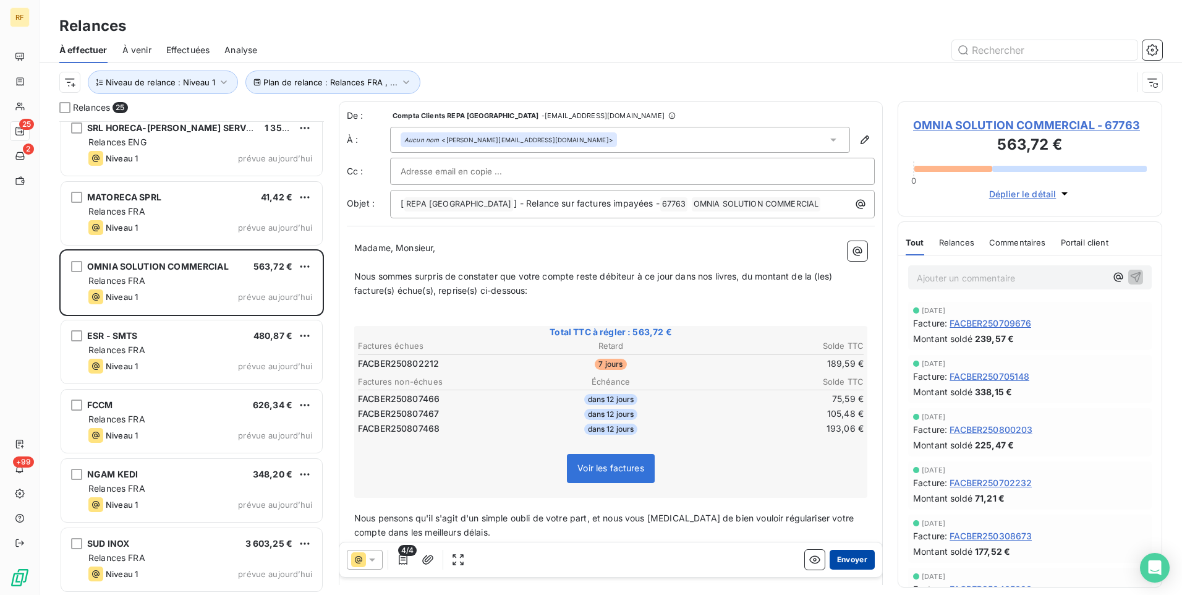
click at [850, 556] on button "Envoyer" at bounding box center [852, 560] width 45 height 20
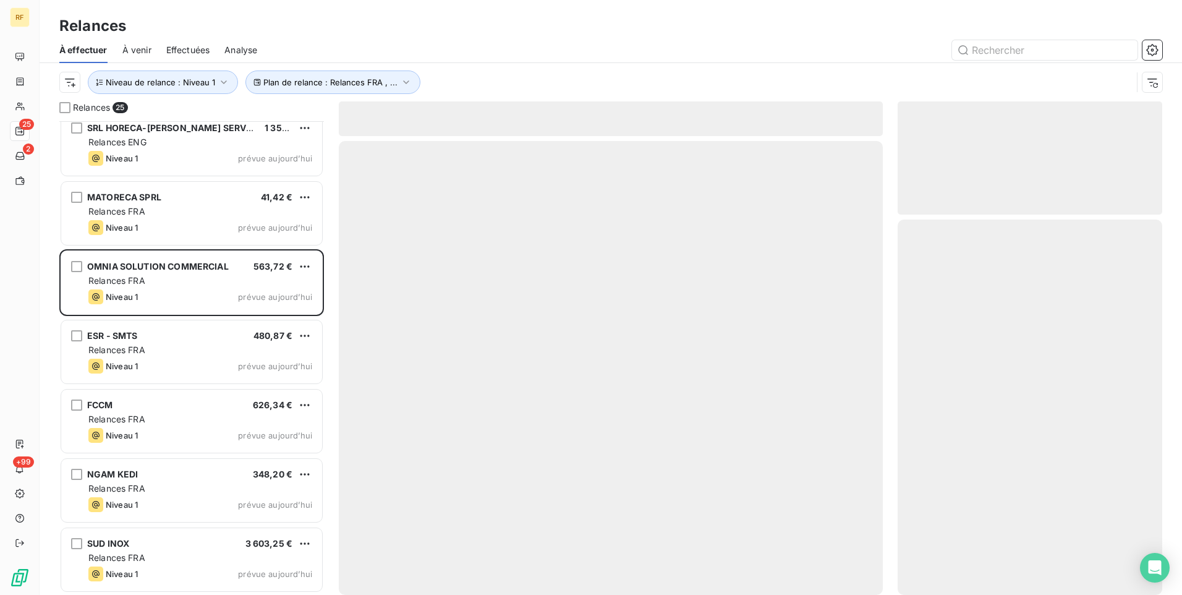
scroll to position [1188, 0]
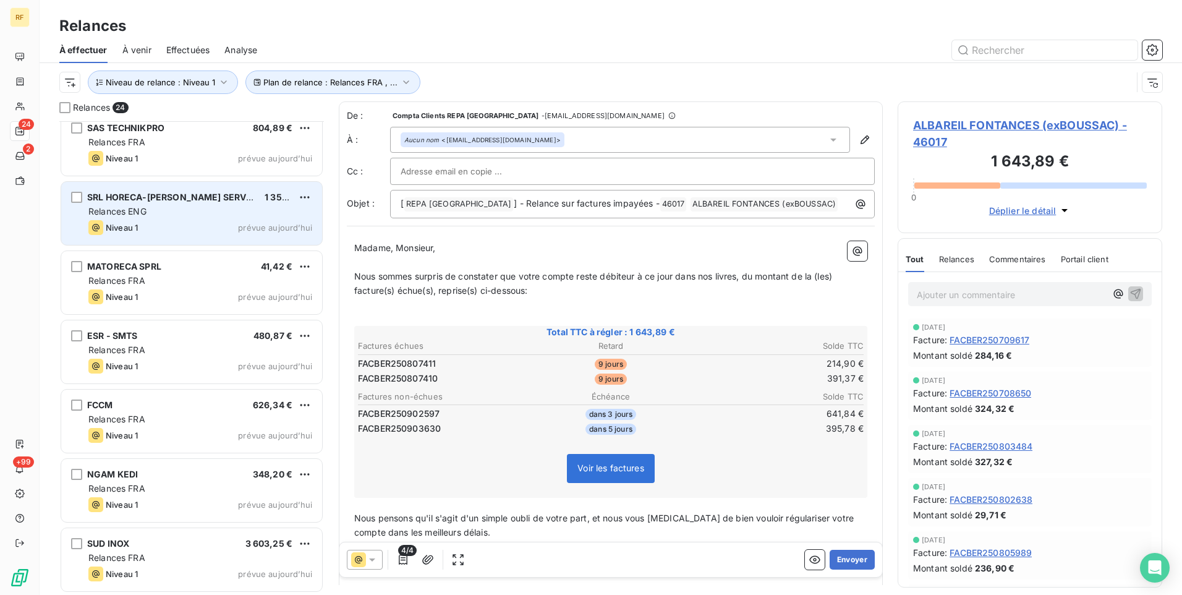
click at [146, 211] on span "Relances ENG" at bounding box center [117, 211] width 58 height 11
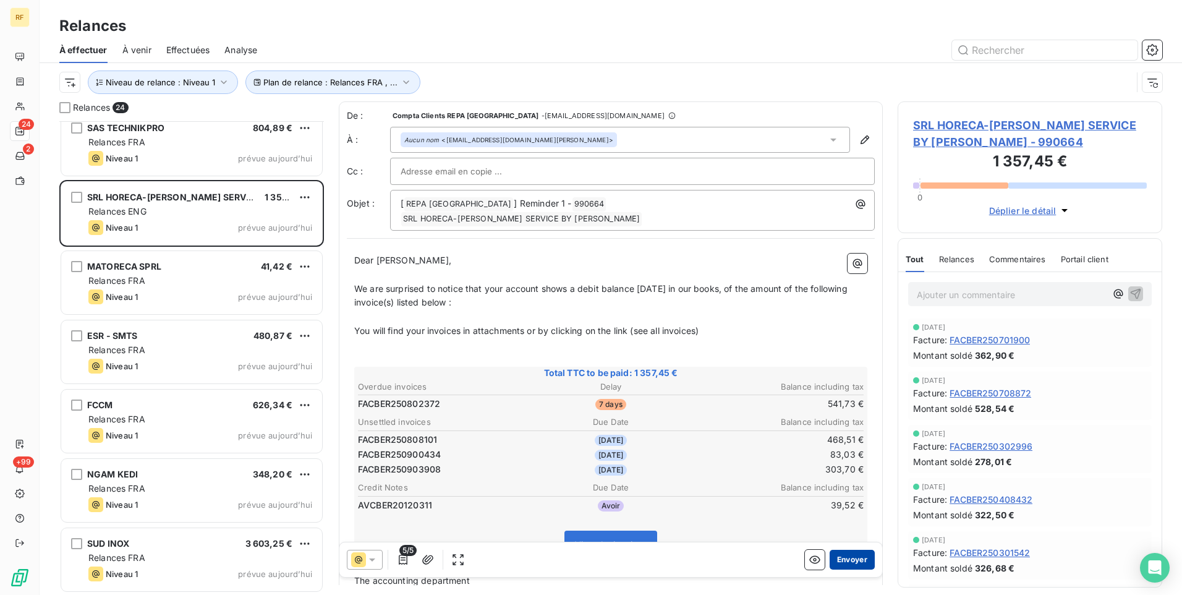
click at [857, 558] on button "Envoyer" at bounding box center [852, 560] width 45 height 20
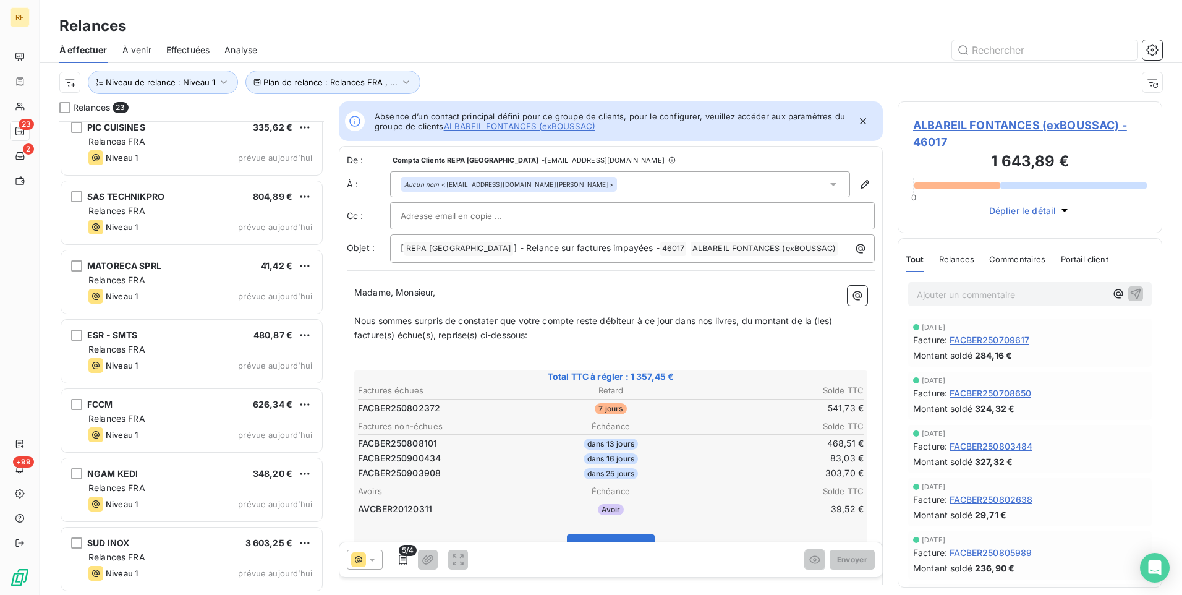
scroll to position [1119, 0]
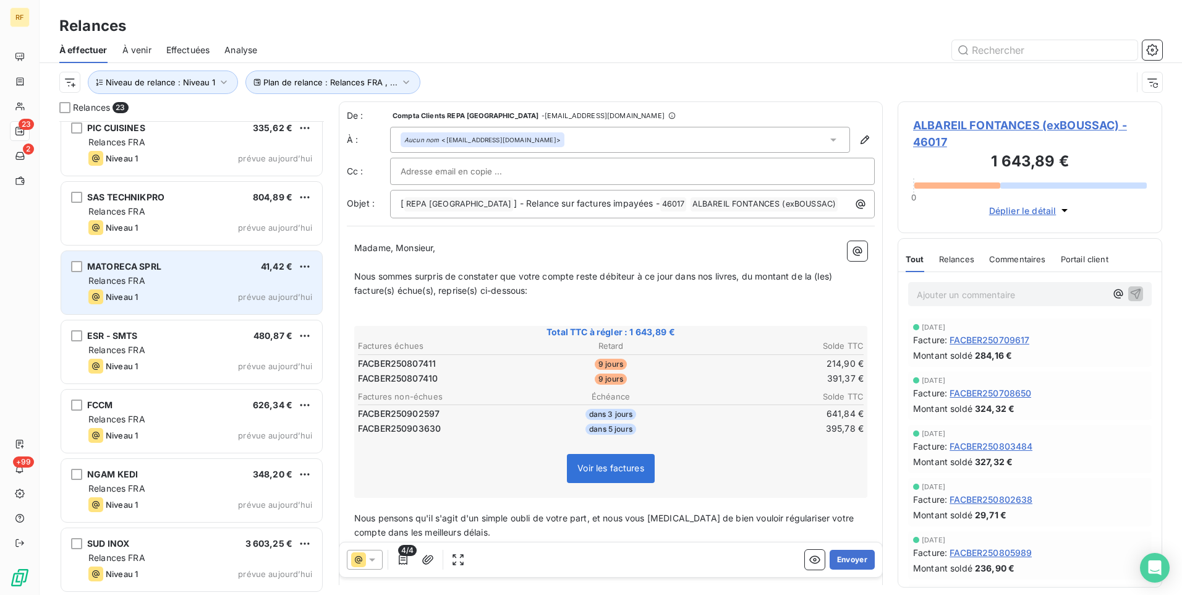
click at [155, 278] on div "Relances FRA" at bounding box center [200, 281] width 224 height 12
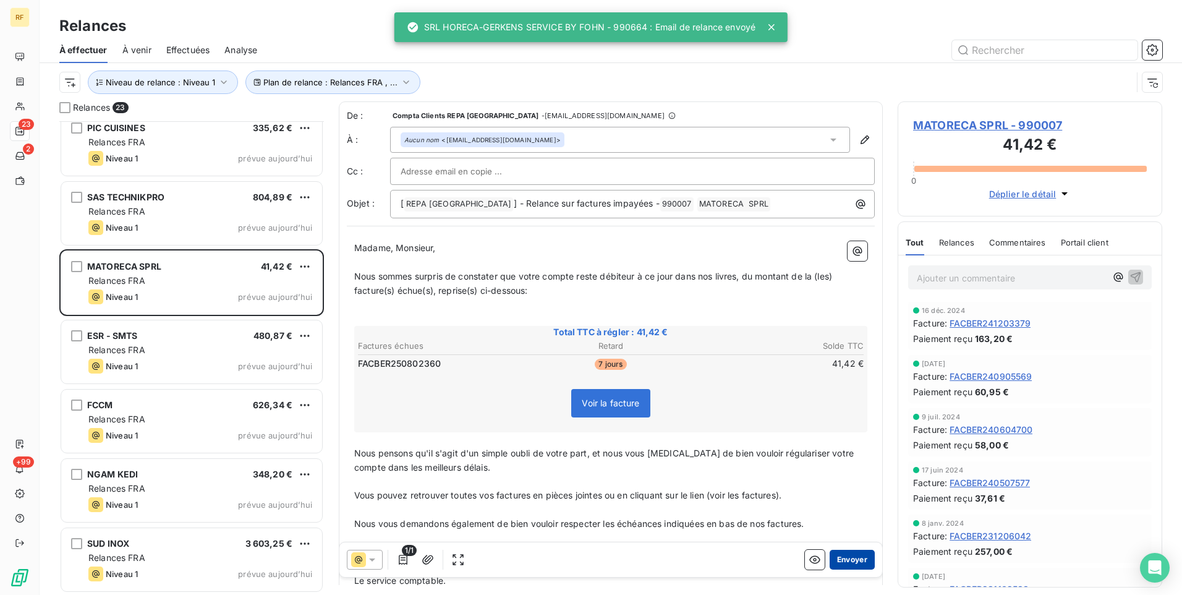
click at [840, 561] on button "Envoyer" at bounding box center [852, 560] width 45 height 20
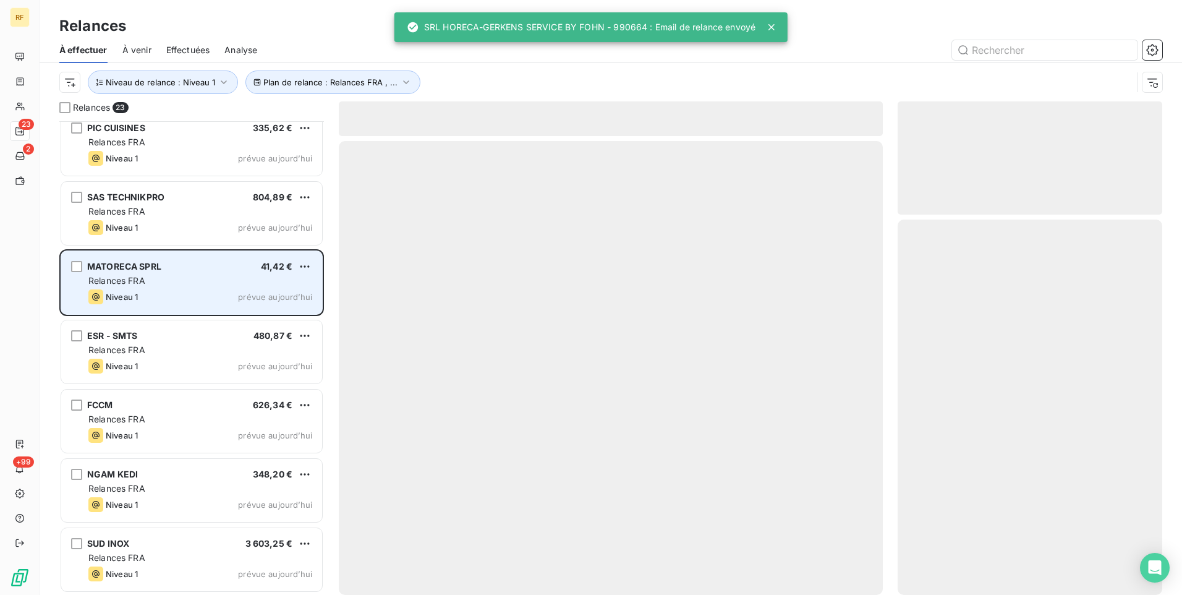
scroll to position [1050, 0]
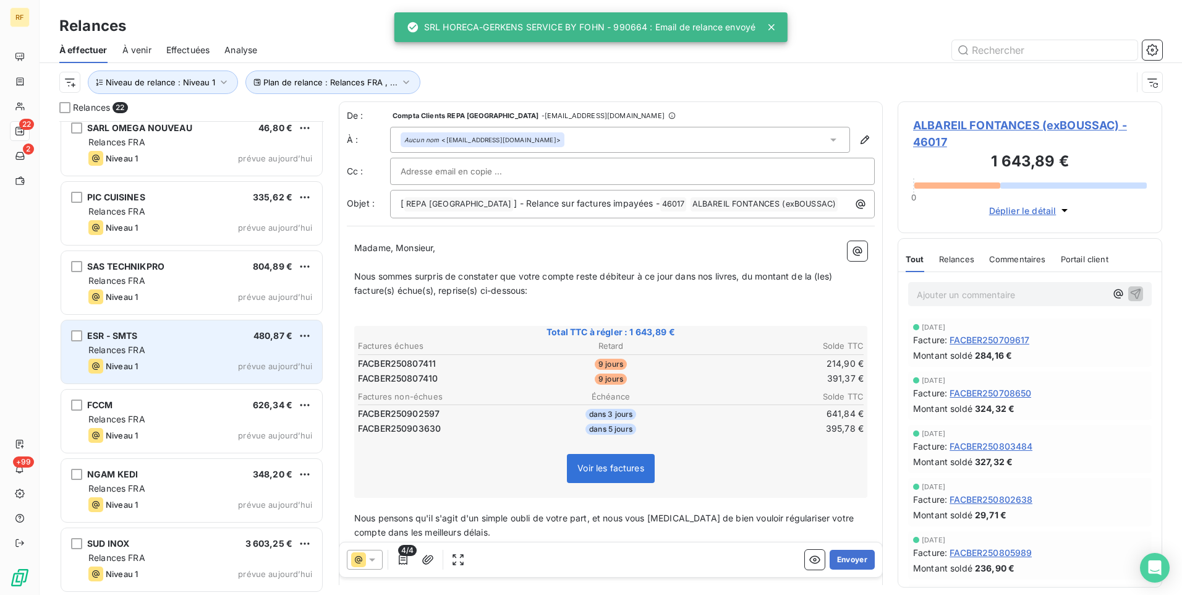
click at [179, 345] on div "Relances FRA" at bounding box center [200, 350] width 224 height 12
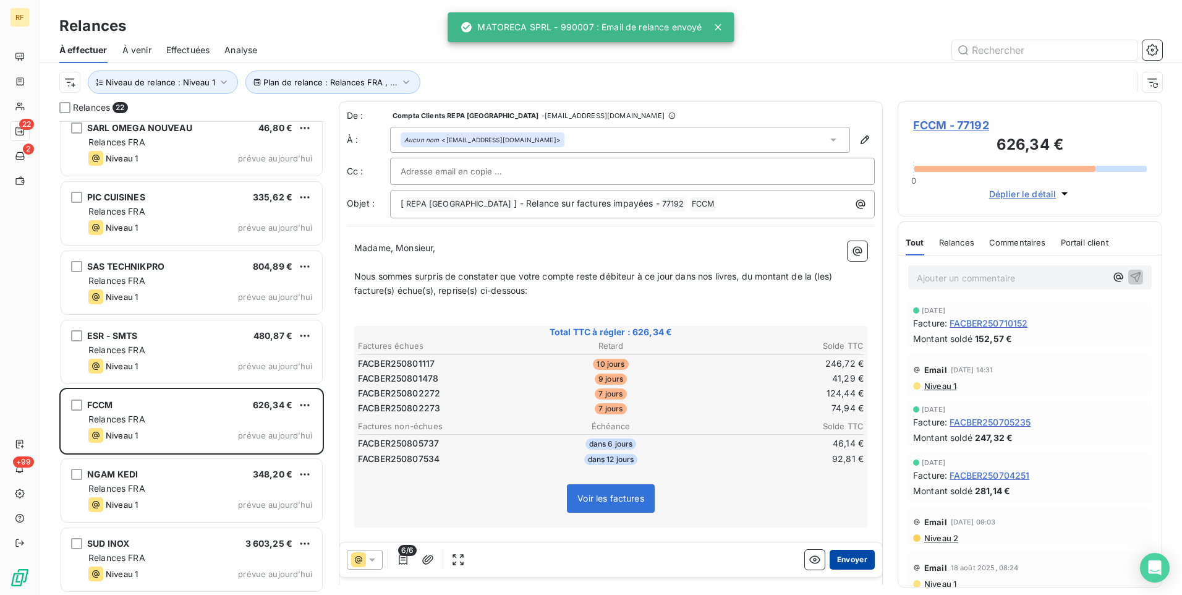
click at [843, 551] on button "Envoyer" at bounding box center [852, 560] width 45 height 20
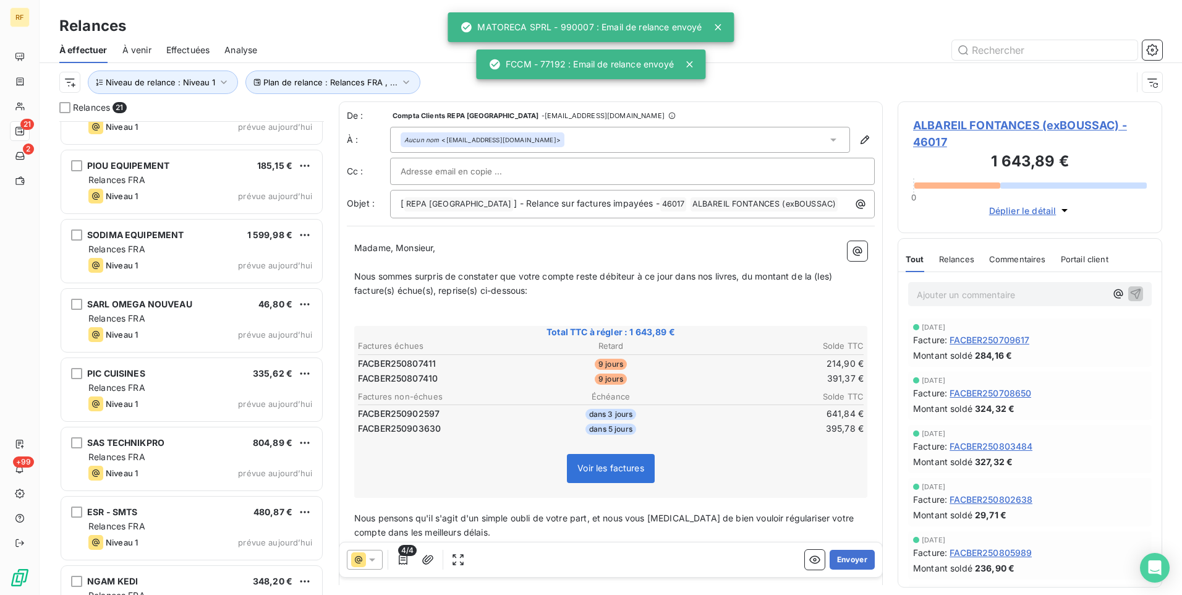
scroll to position [857, 0]
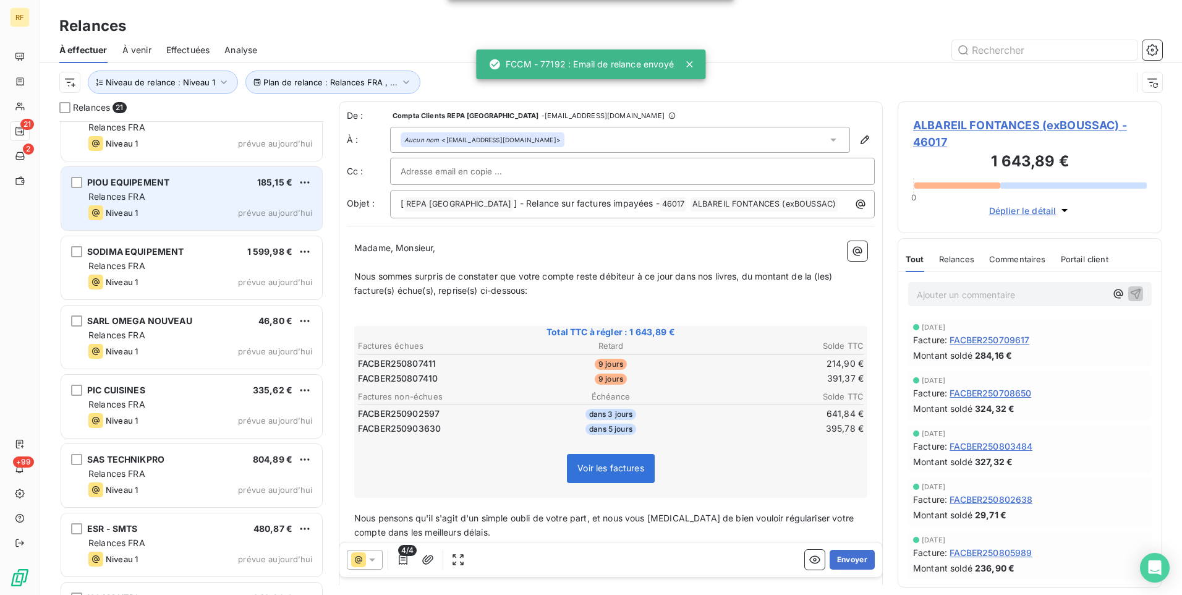
click at [191, 205] on div "Niveau 1 prévue aujourd’hui" at bounding box center [200, 212] width 224 height 15
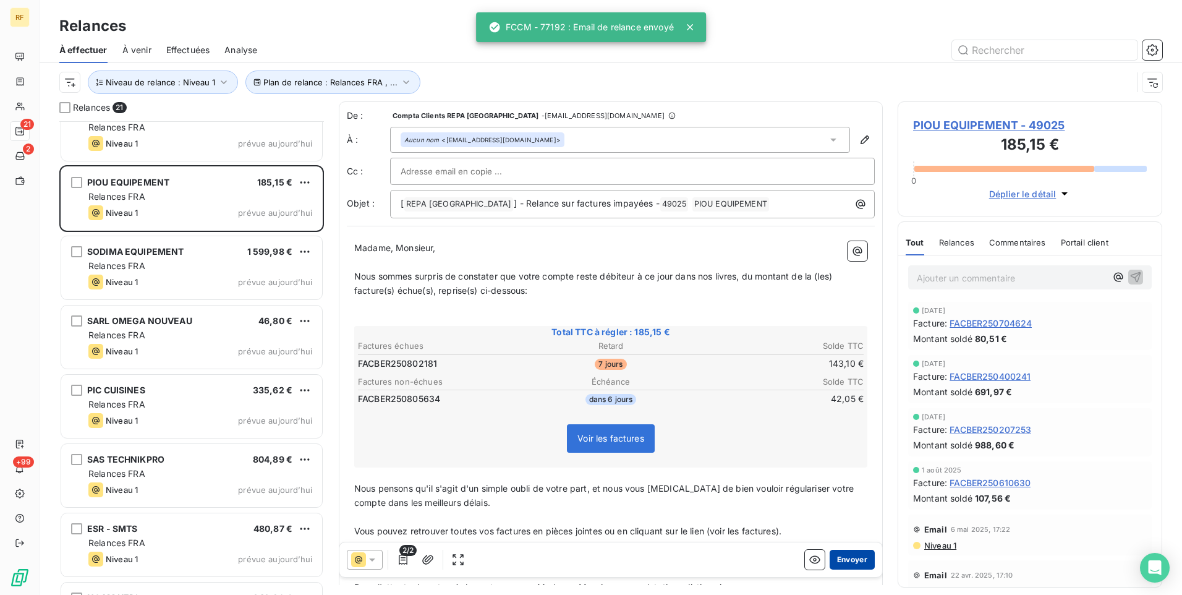
click at [846, 558] on button "Envoyer" at bounding box center [852, 560] width 45 height 20
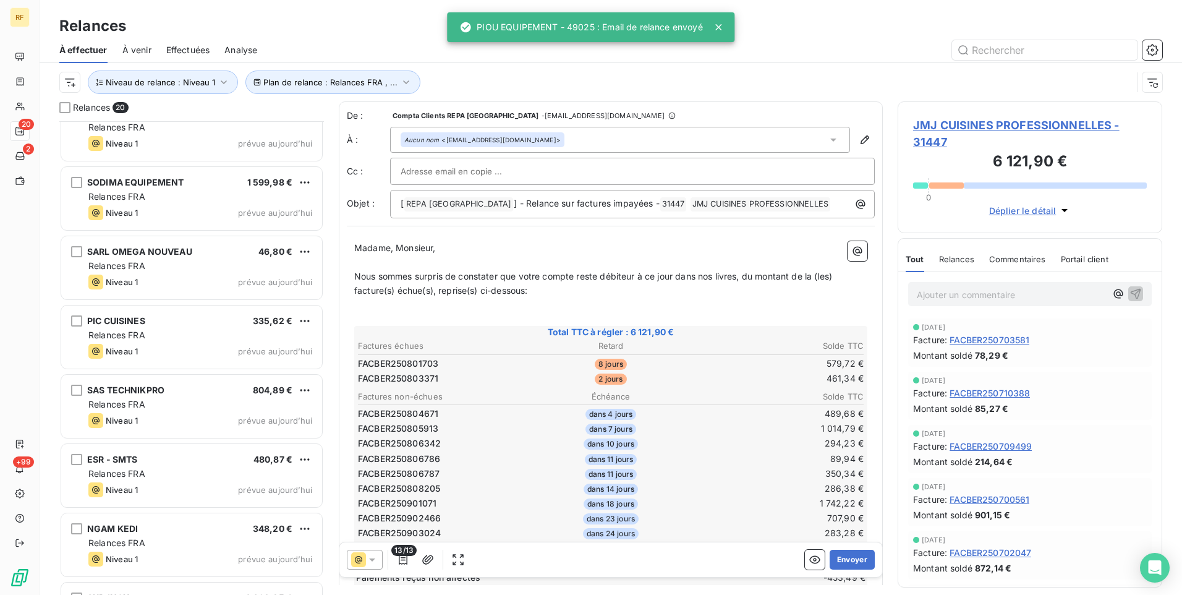
scroll to position [672, 0]
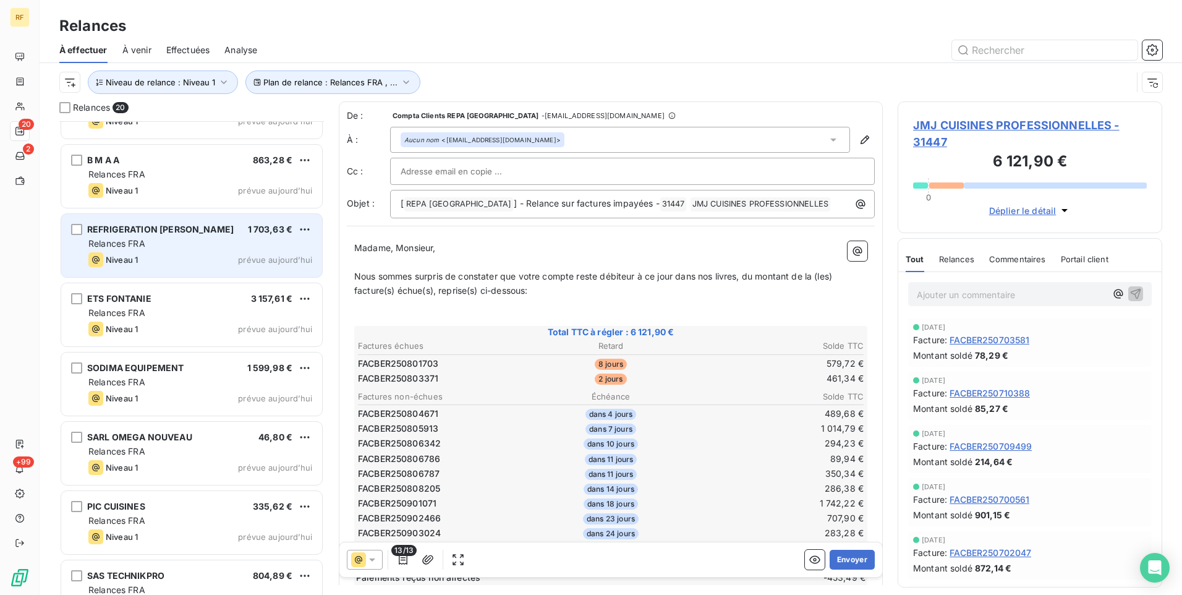
click at [194, 241] on div "Relances FRA" at bounding box center [200, 243] width 224 height 12
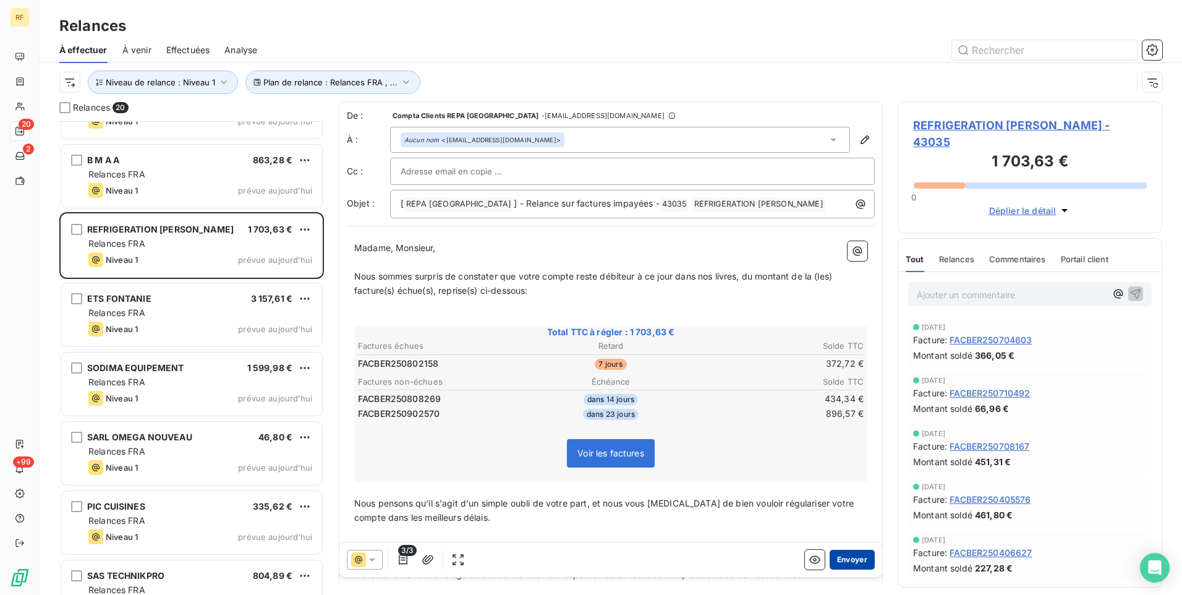
click at [846, 560] on button "Envoyer" at bounding box center [852, 560] width 45 height 20
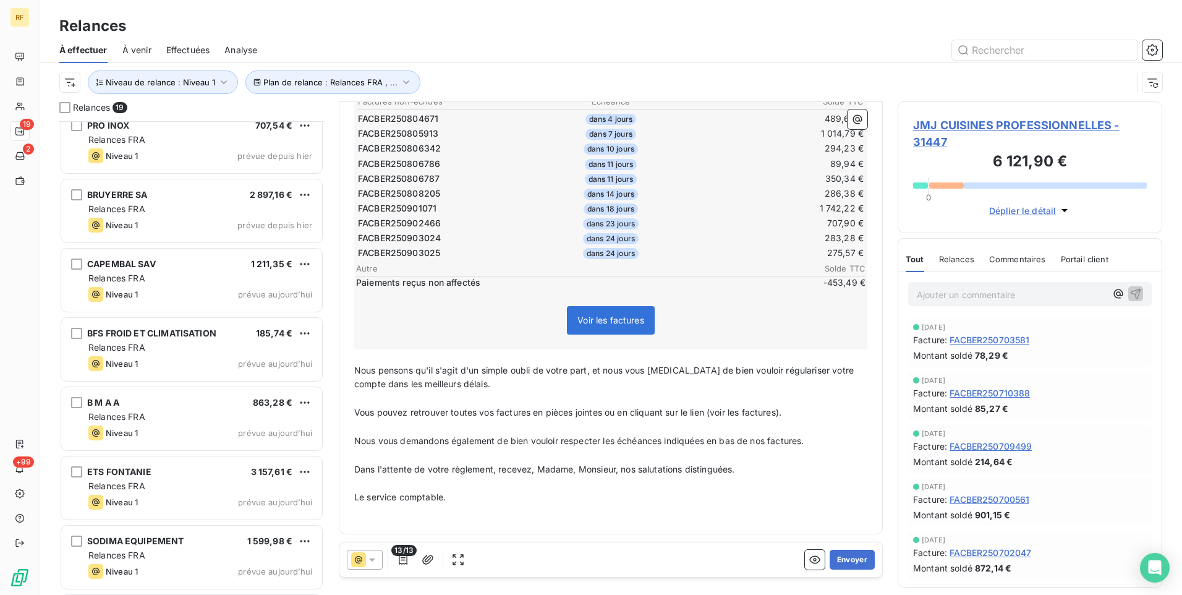
scroll to position [424, 0]
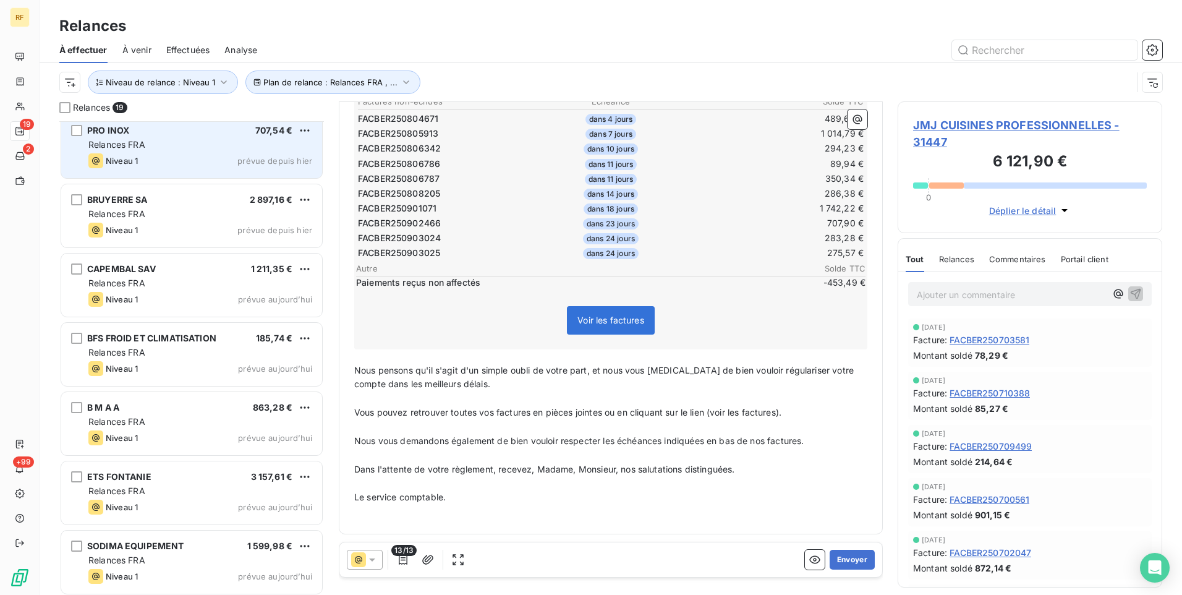
click at [177, 167] on div "Niveau 1 prévue depuis hier" at bounding box center [200, 160] width 224 height 15
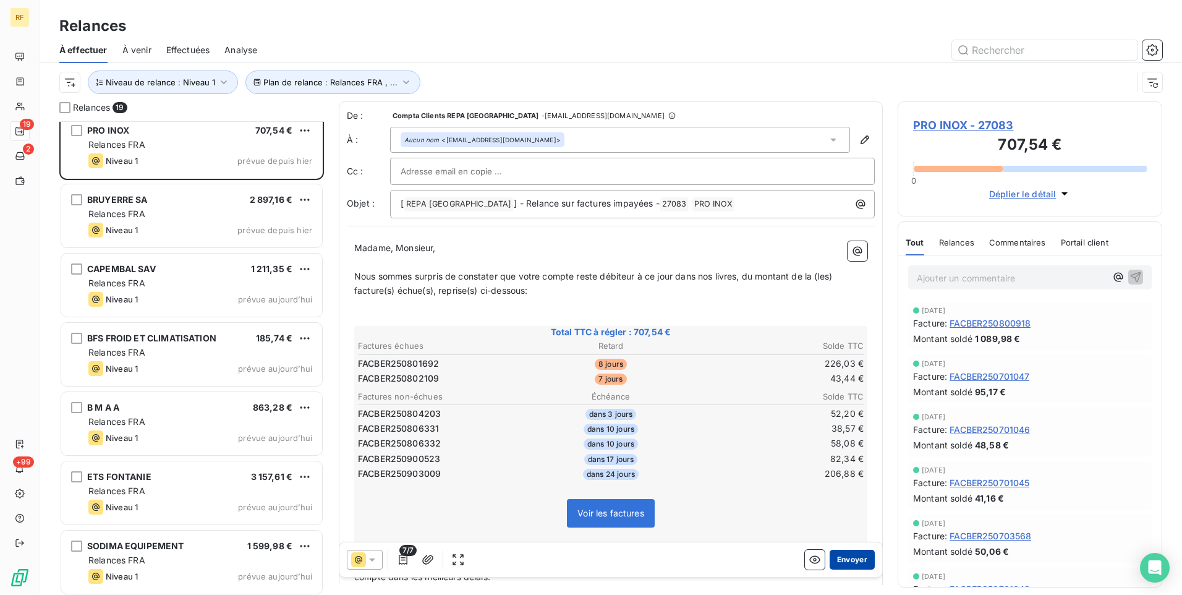
click at [841, 557] on button "Envoyer" at bounding box center [852, 560] width 45 height 20
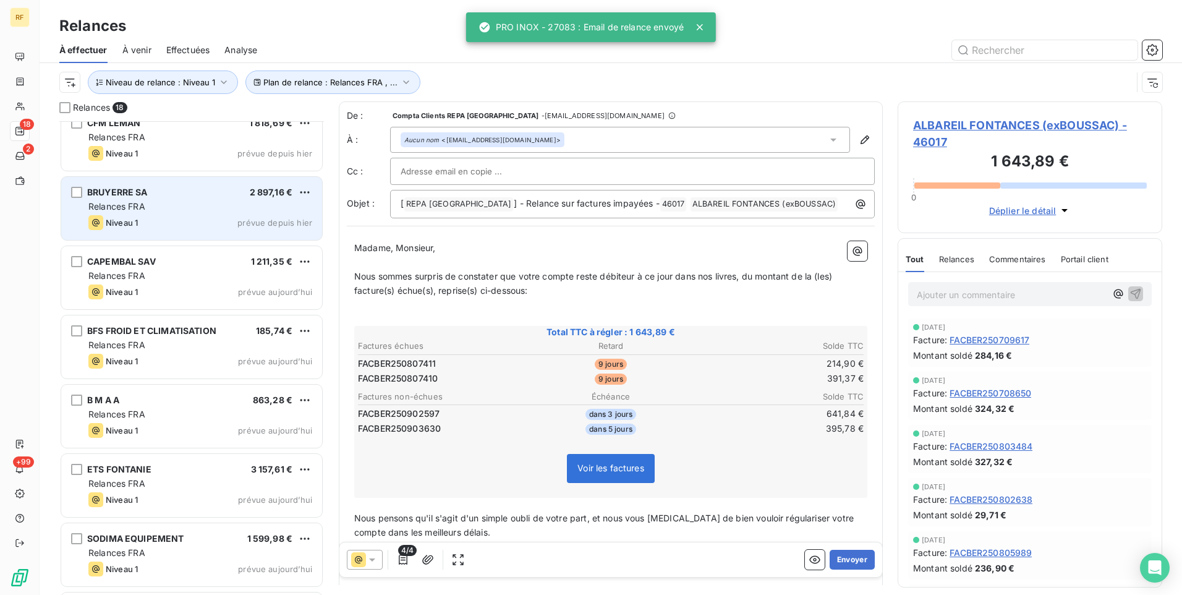
scroll to position [301, 0]
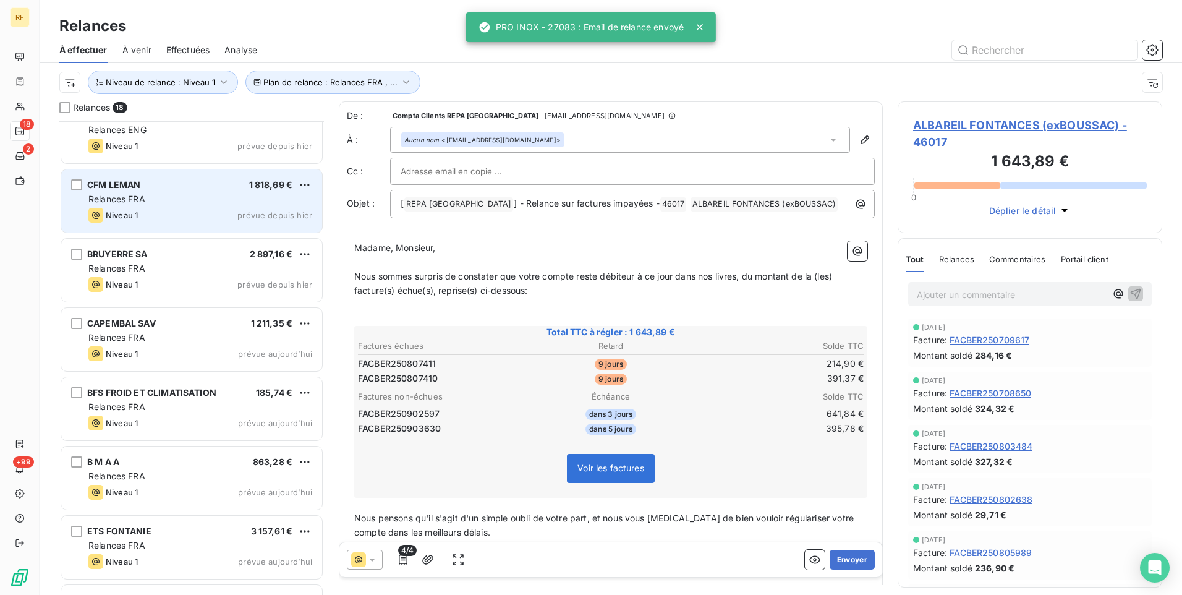
click at [217, 188] on div "CFM LEMAN 1 818,69 €" at bounding box center [200, 184] width 224 height 11
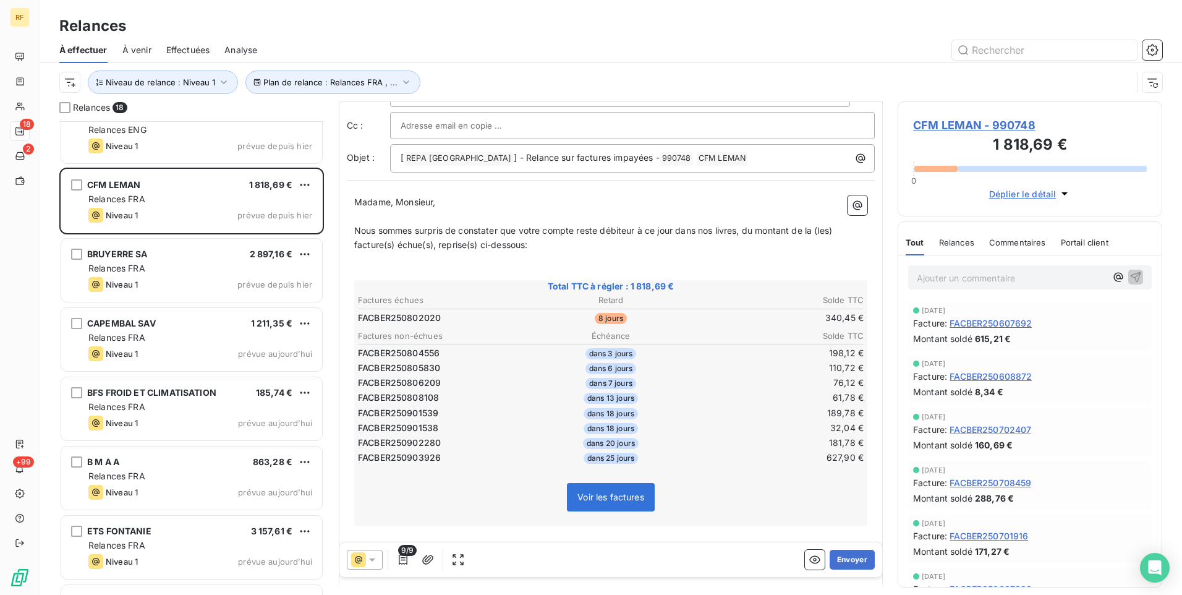
scroll to position [124, 0]
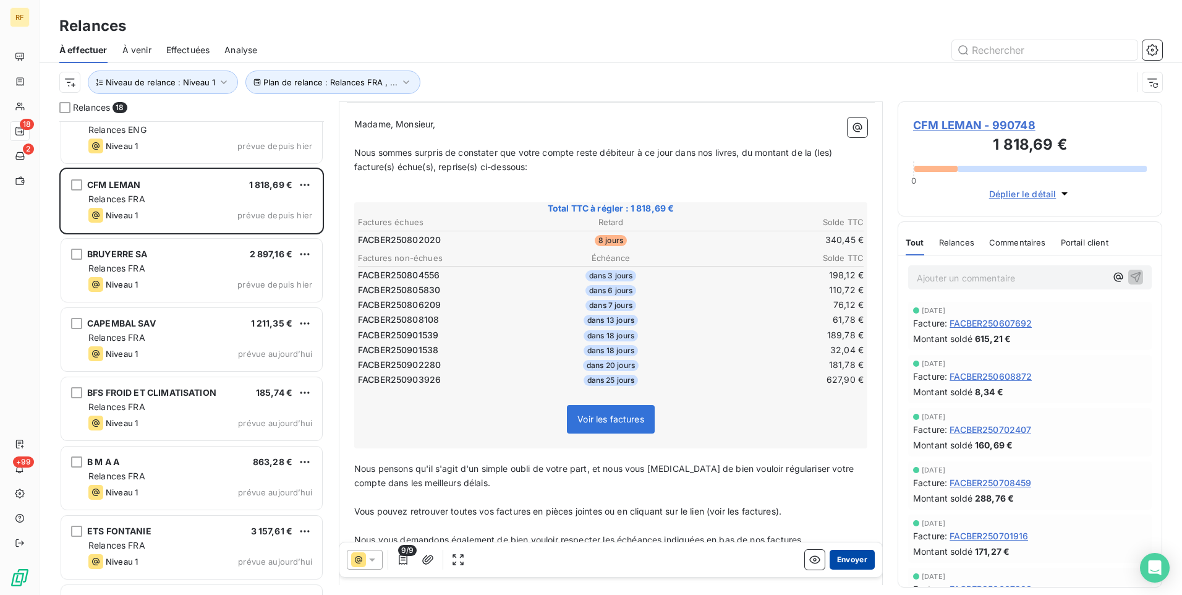
click at [845, 564] on button "Envoyer" at bounding box center [852, 560] width 45 height 20
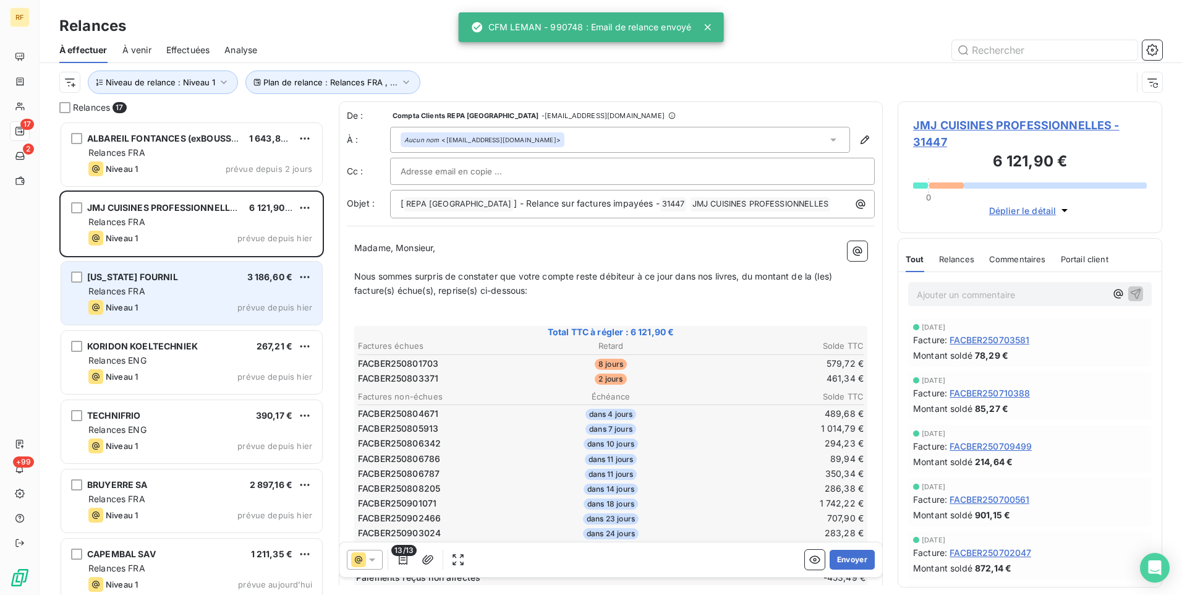
click at [263, 280] on span "3 186,60 €" at bounding box center [270, 276] width 46 height 11
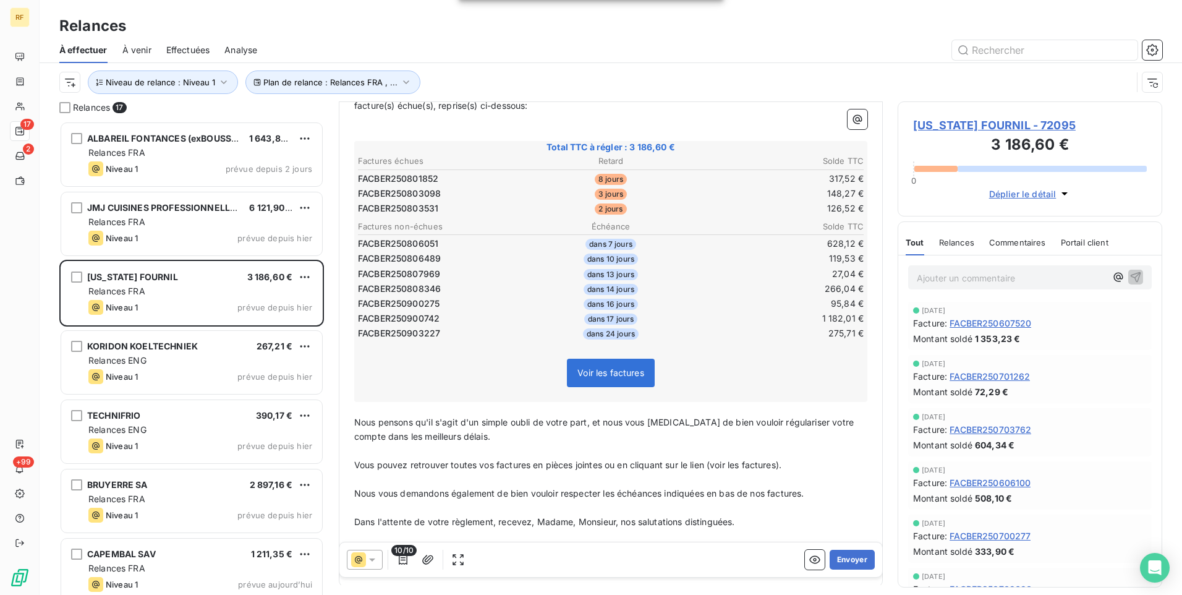
scroll to position [186, 0]
click at [858, 557] on button "Envoyer" at bounding box center [852, 560] width 45 height 20
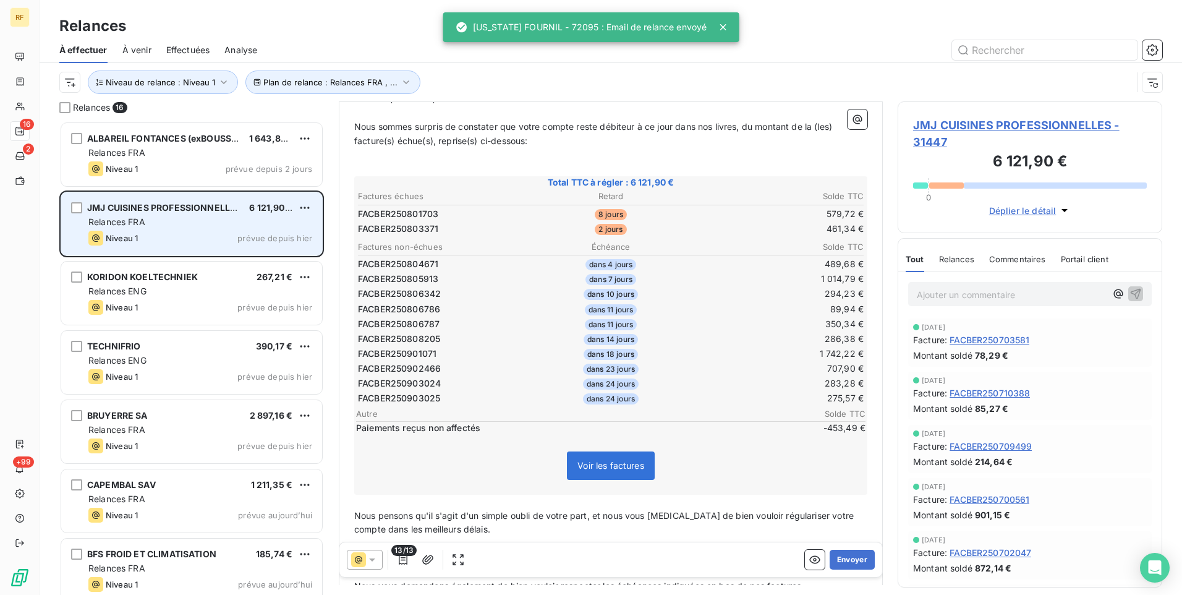
scroll to position [62, 0]
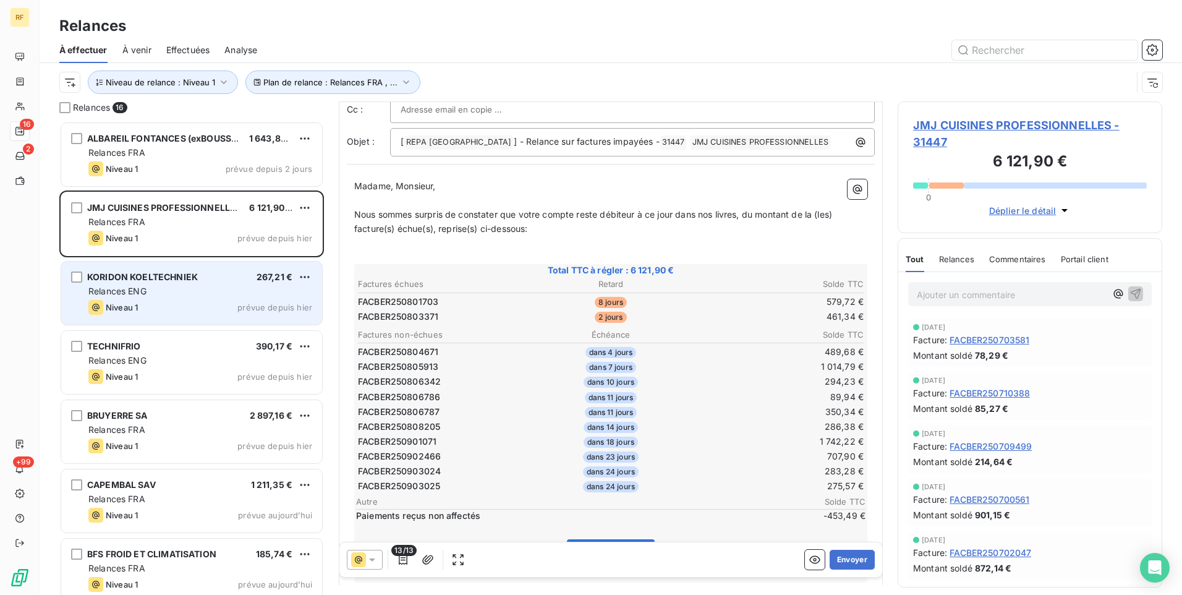
click at [140, 311] on div "Niveau 1 prévue depuis hier" at bounding box center [200, 307] width 224 height 15
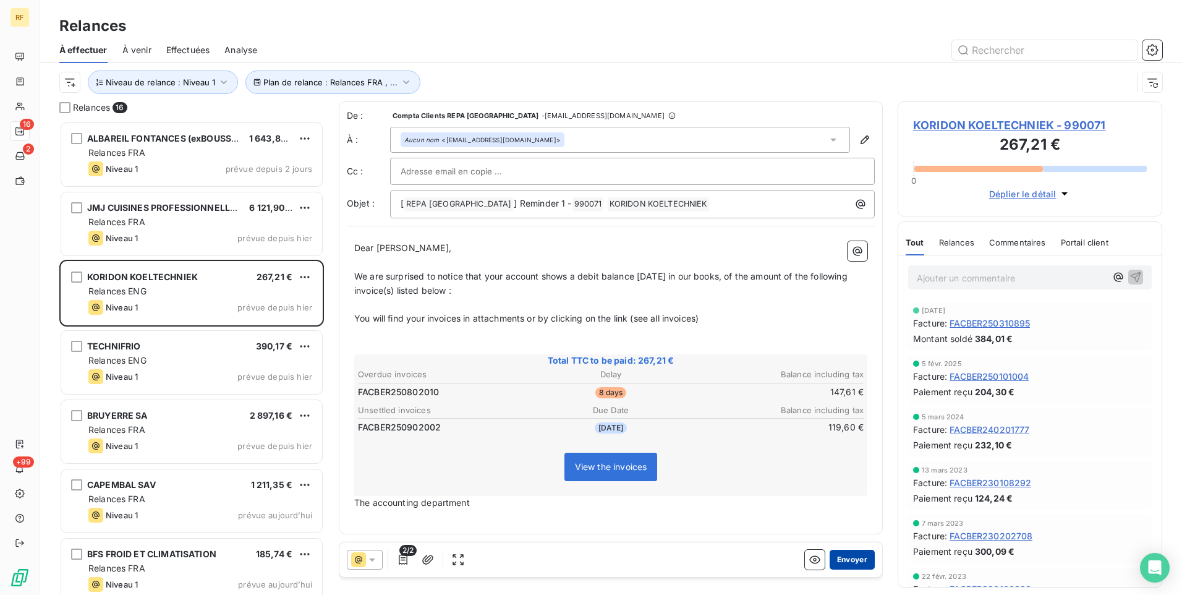
click at [853, 565] on button "Envoyer" at bounding box center [852, 560] width 45 height 20
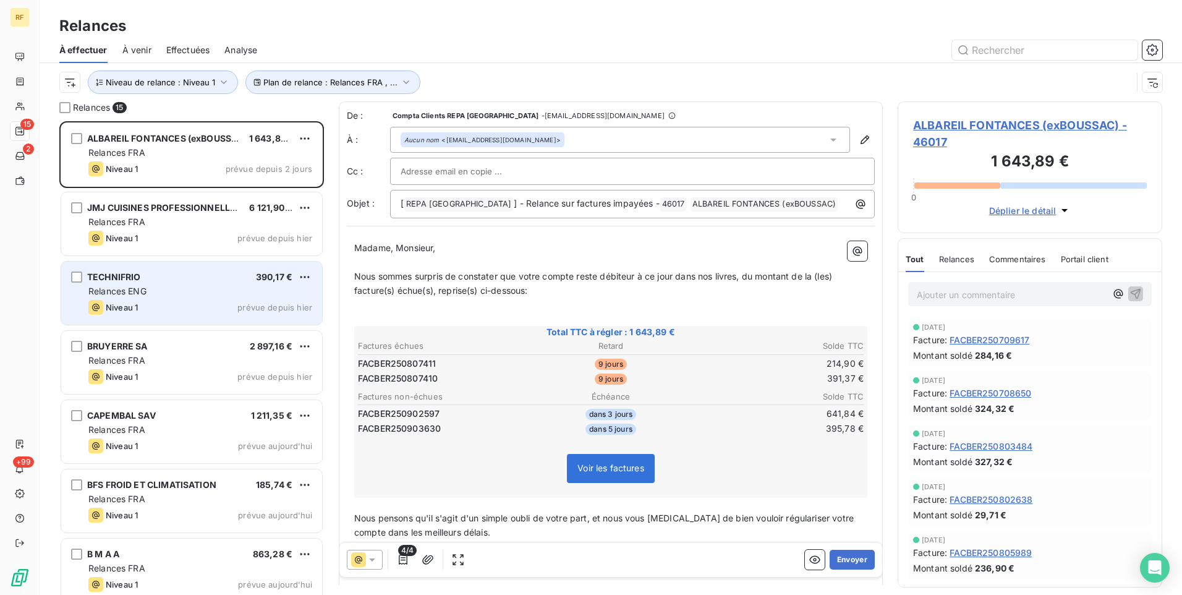
click at [169, 286] on div "Relances ENG" at bounding box center [200, 291] width 224 height 12
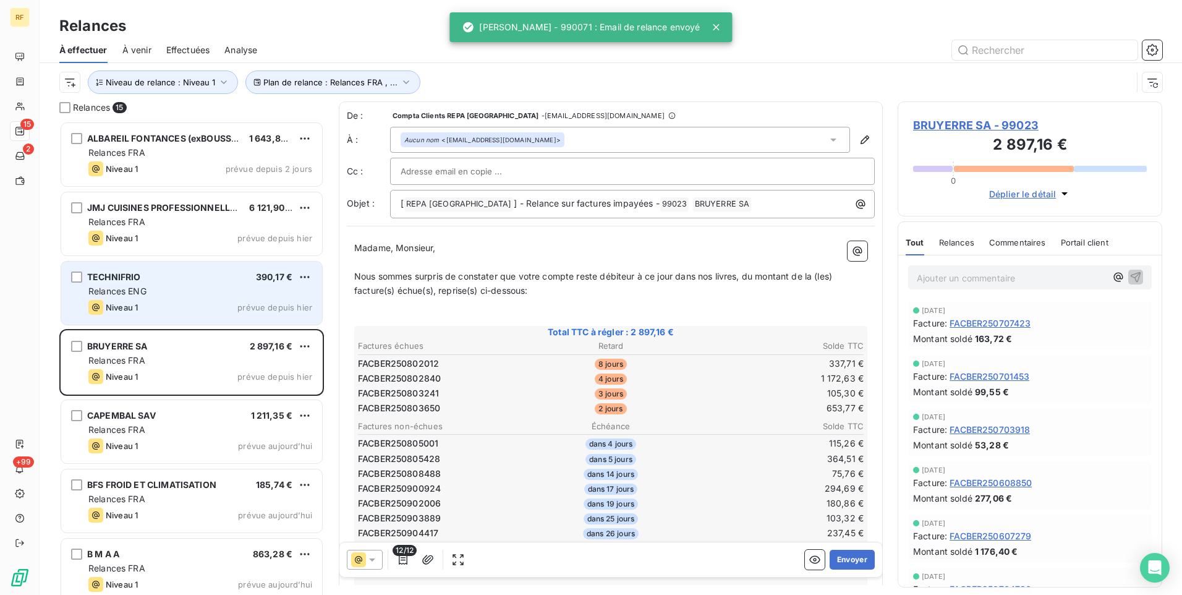
click at [195, 304] on div "Niveau 1 prévue depuis hier" at bounding box center [200, 307] width 224 height 15
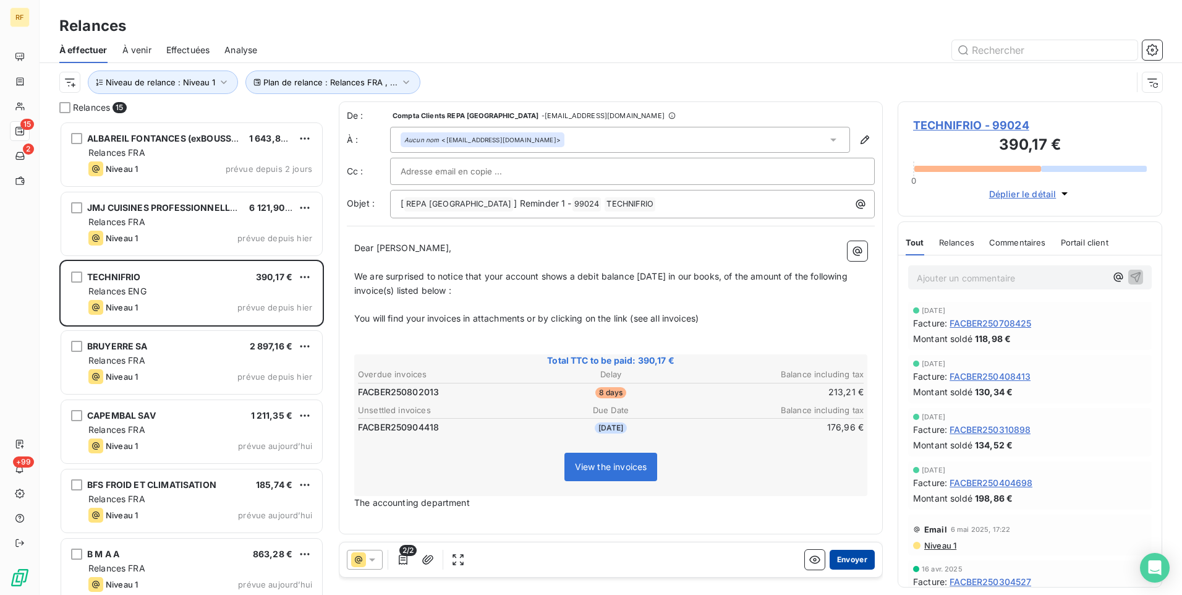
click at [860, 560] on button "Envoyer" at bounding box center [852, 560] width 45 height 20
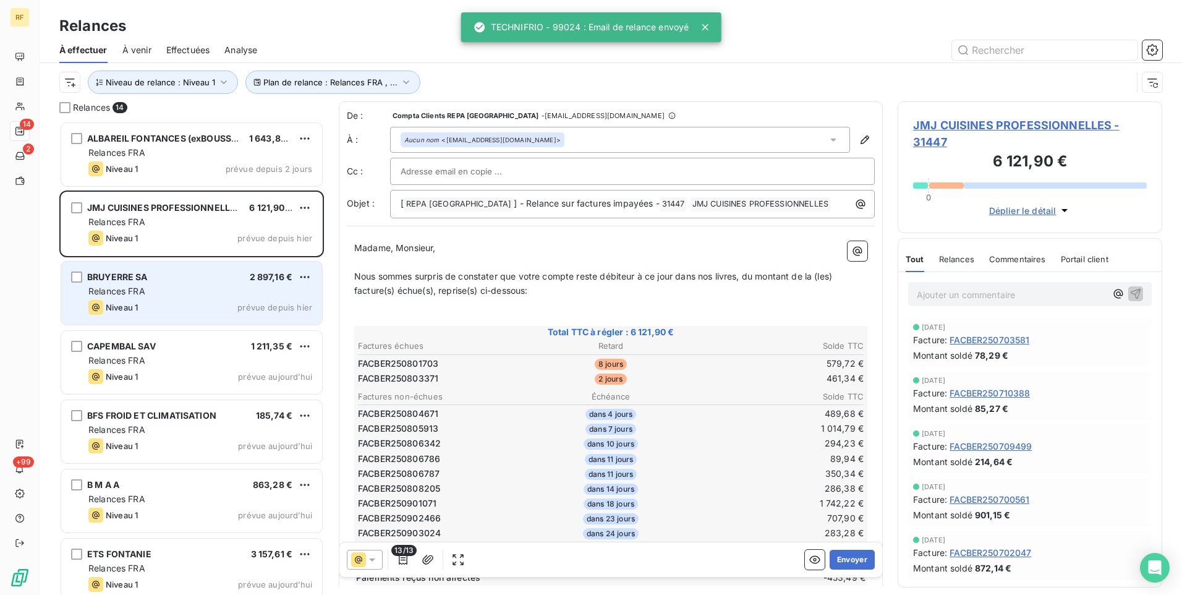
click at [241, 284] on div "BRUYERRE SA 2 897,16 € Relances FRA Niveau 1 prévue depuis hier" at bounding box center [191, 293] width 261 height 63
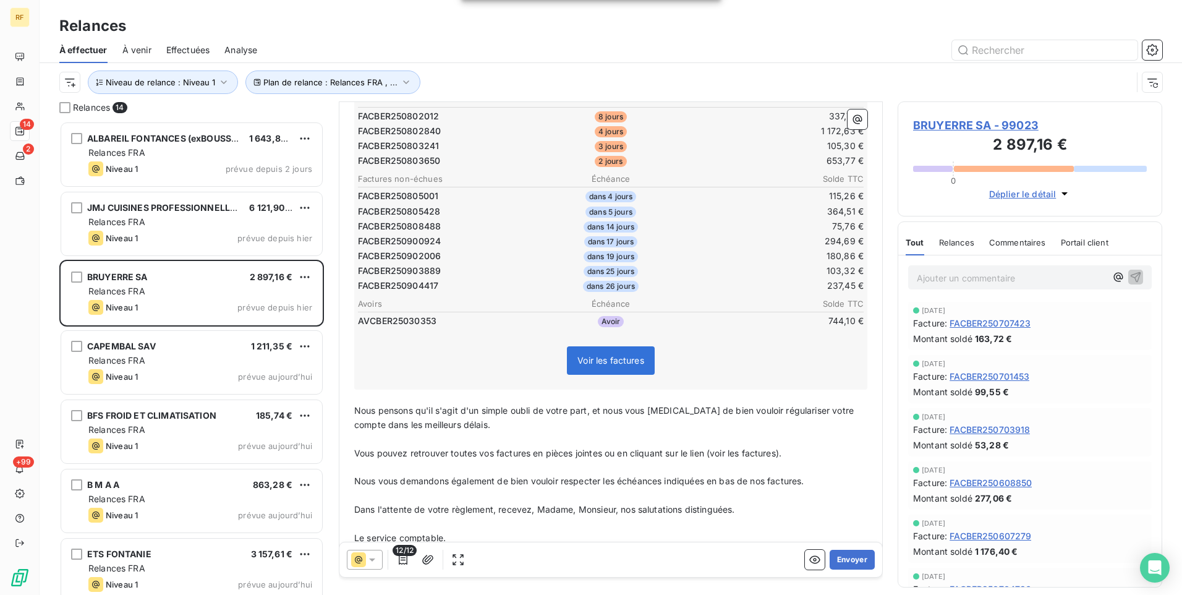
scroll to position [124, 0]
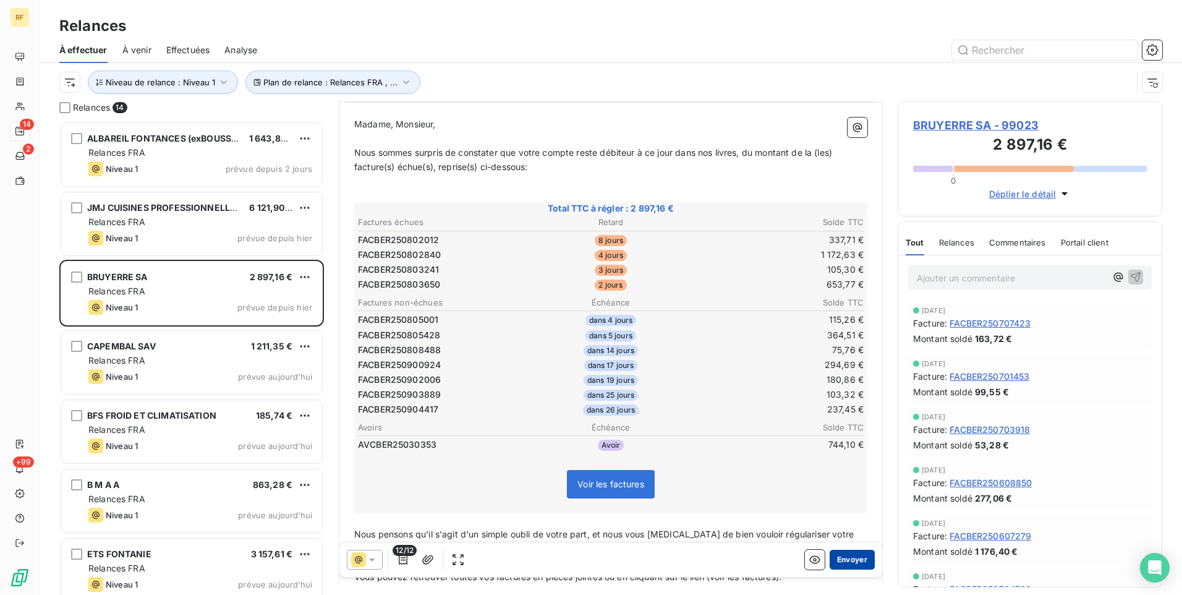
click at [858, 557] on button "Envoyer" at bounding box center [852, 560] width 45 height 20
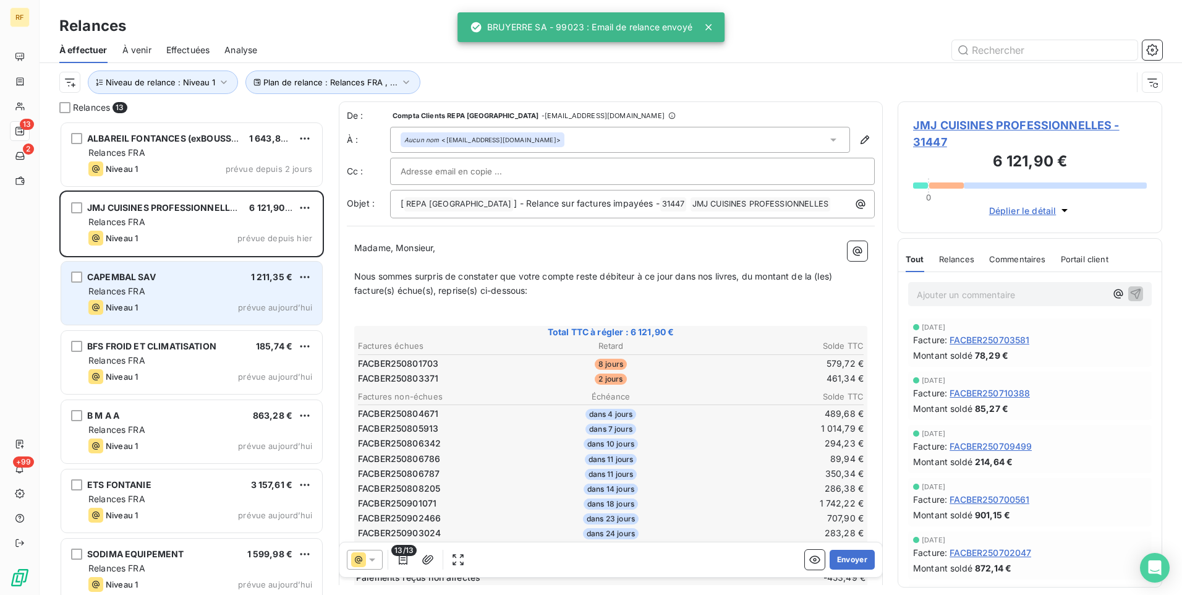
click at [186, 297] on div "CAPEMBAL SAV 1 211,35 € Relances FRA Niveau 1 prévue aujourd’hui" at bounding box center [191, 293] width 261 height 63
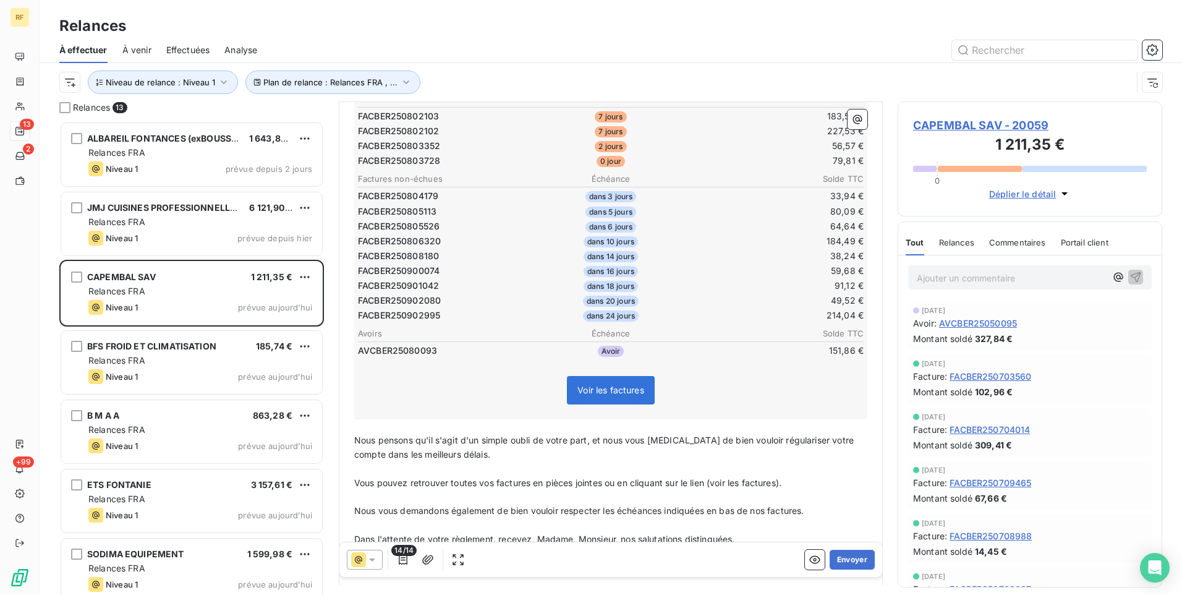
scroll to position [62, 0]
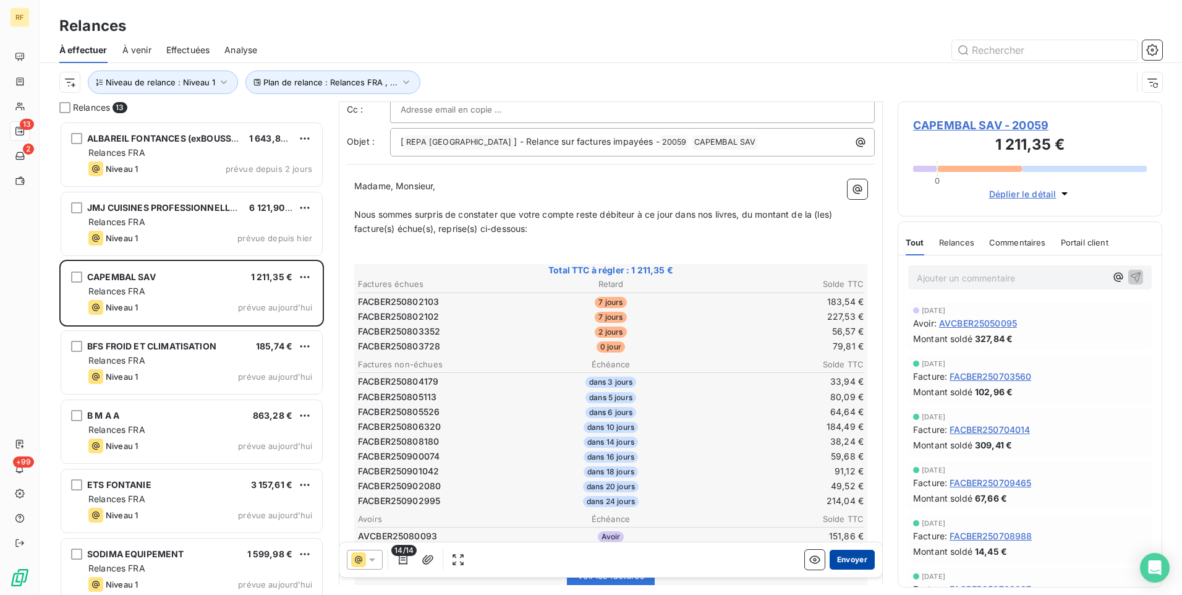
click at [847, 556] on button "Envoyer" at bounding box center [852, 560] width 45 height 20
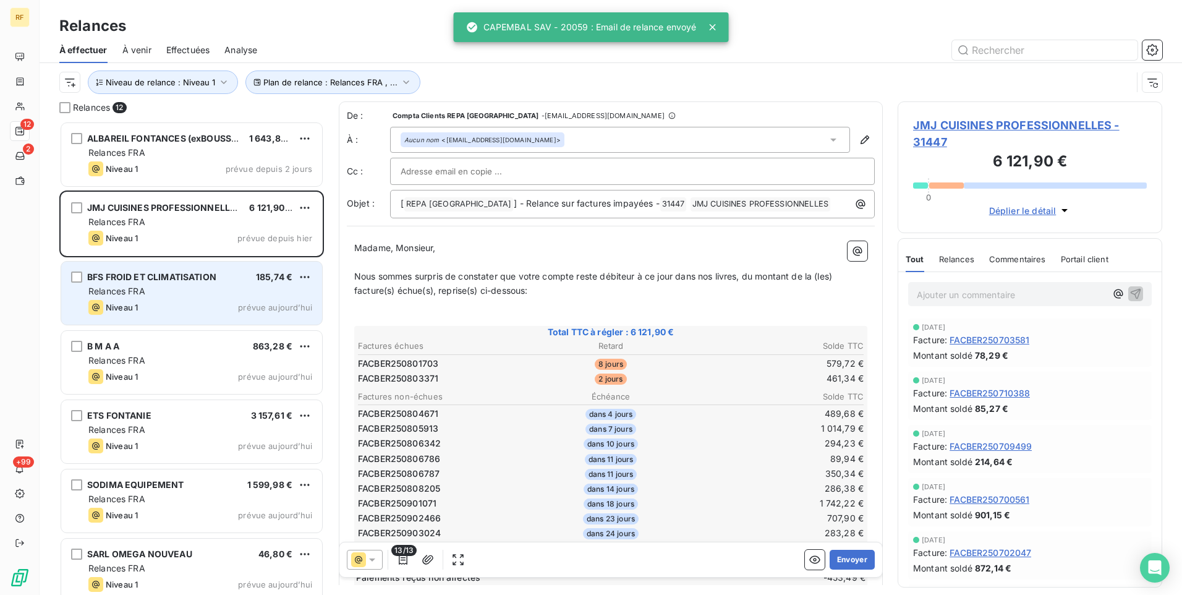
click at [203, 292] on div "Relances FRA" at bounding box center [200, 291] width 224 height 12
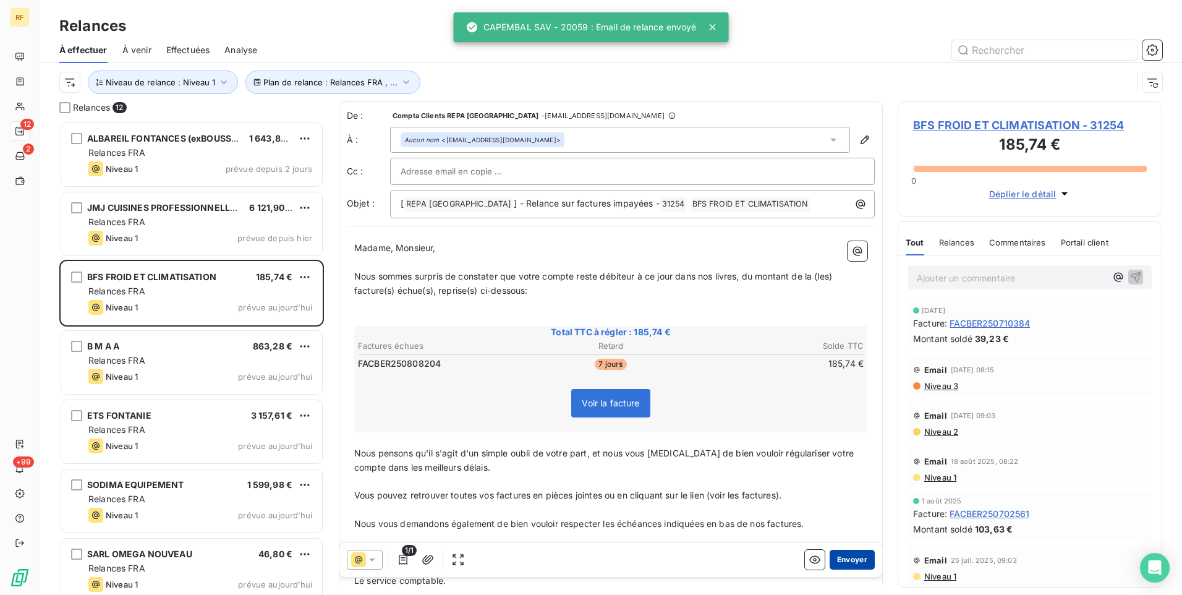
click at [851, 561] on button "Envoyer" at bounding box center [852, 560] width 45 height 20
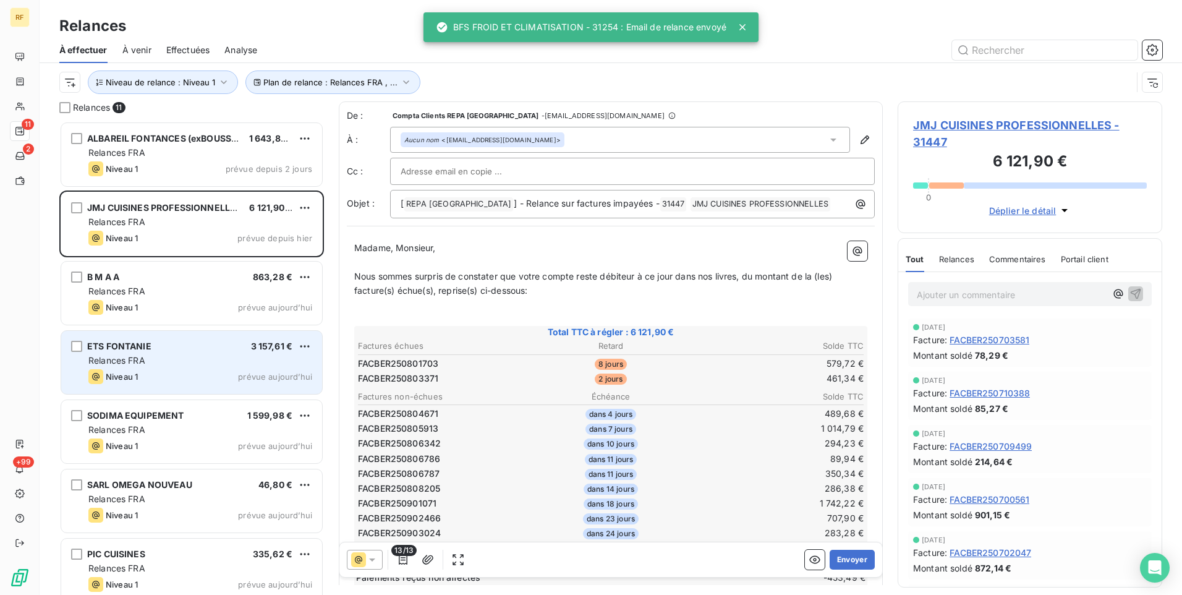
click at [270, 367] on div "ETS FONTANIE 3 157,61 € Relances FRA Niveau 1 prévue aujourd’hui" at bounding box center [191, 362] width 261 height 63
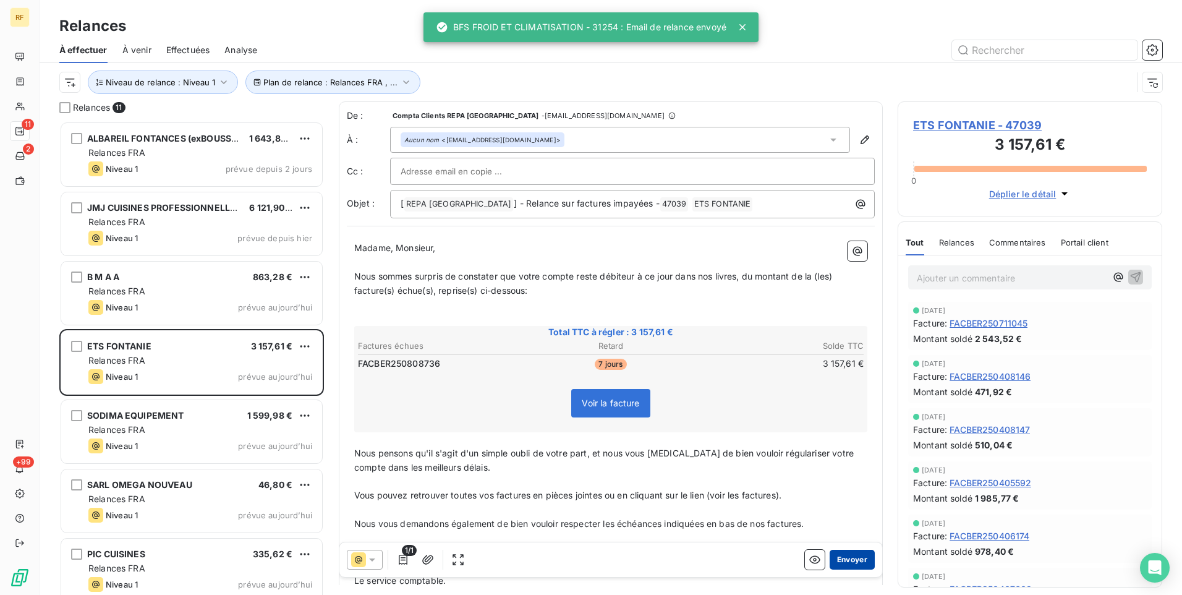
click at [858, 560] on button "Envoyer" at bounding box center [852, 560] width 45 height 20
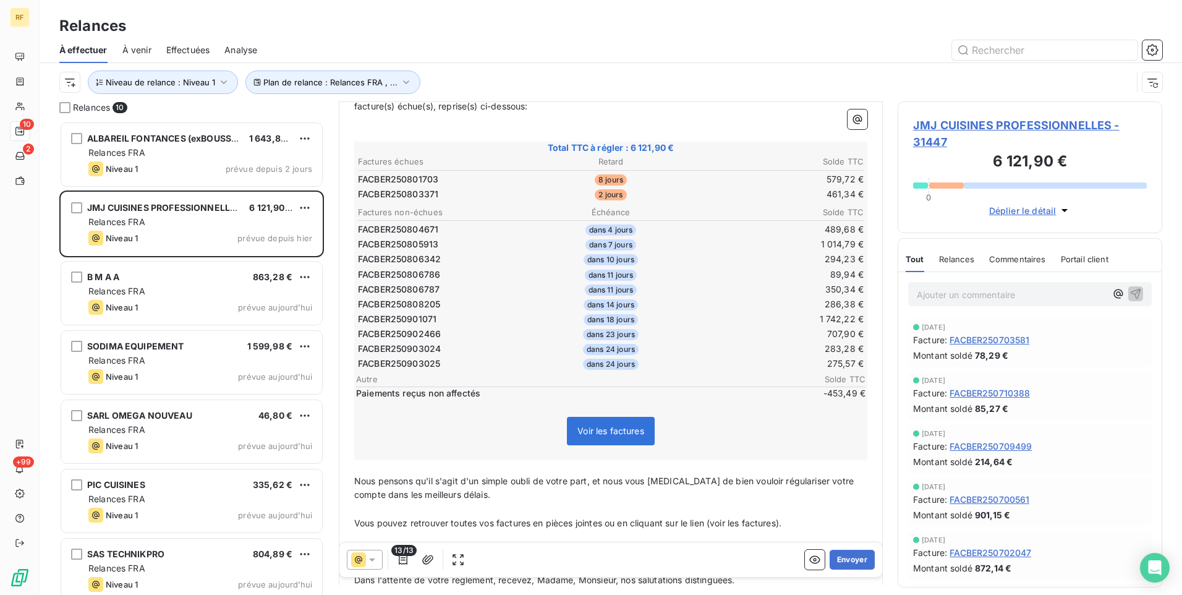
scroll to position [186, 0]
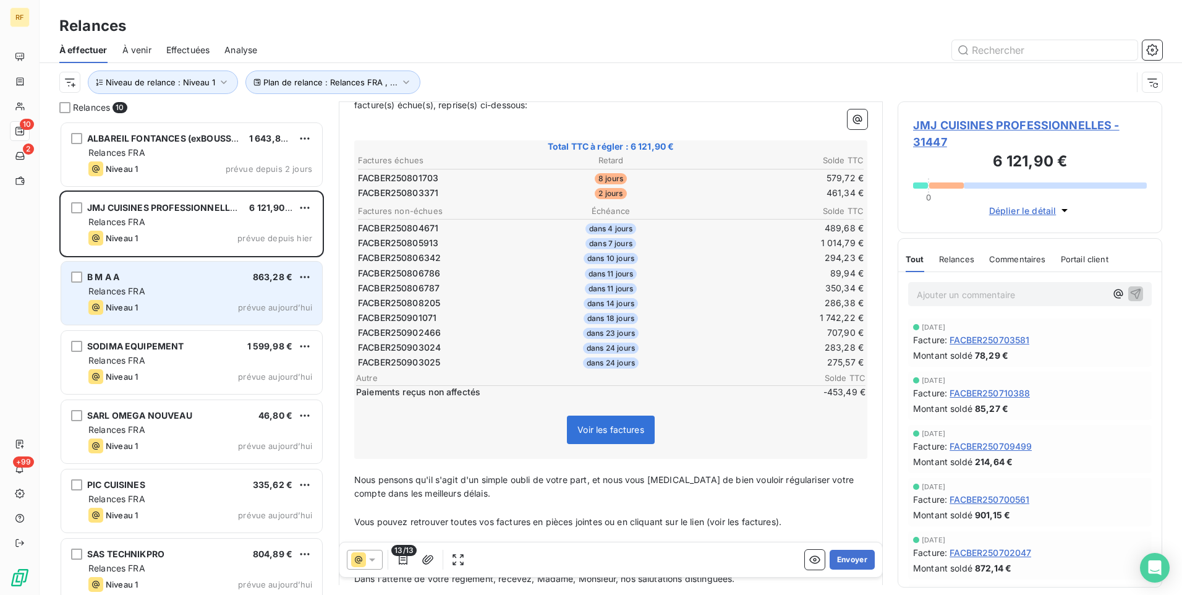
click at [163, 283] on div "B M A A 863,28 € Relances FRA Niveau 1 prévue aujourd’hui" at bounding box center [191, 293] width 261 height 63
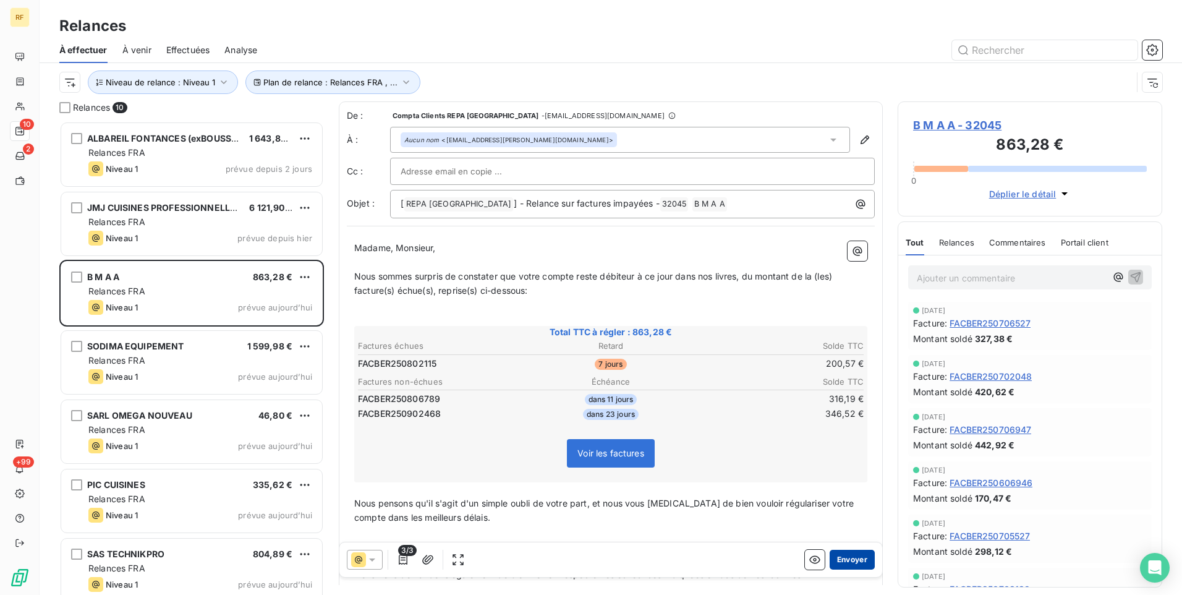
click at [848, 561] on button "Envoyer" at bounding box center [852, 560] width 45 height 20
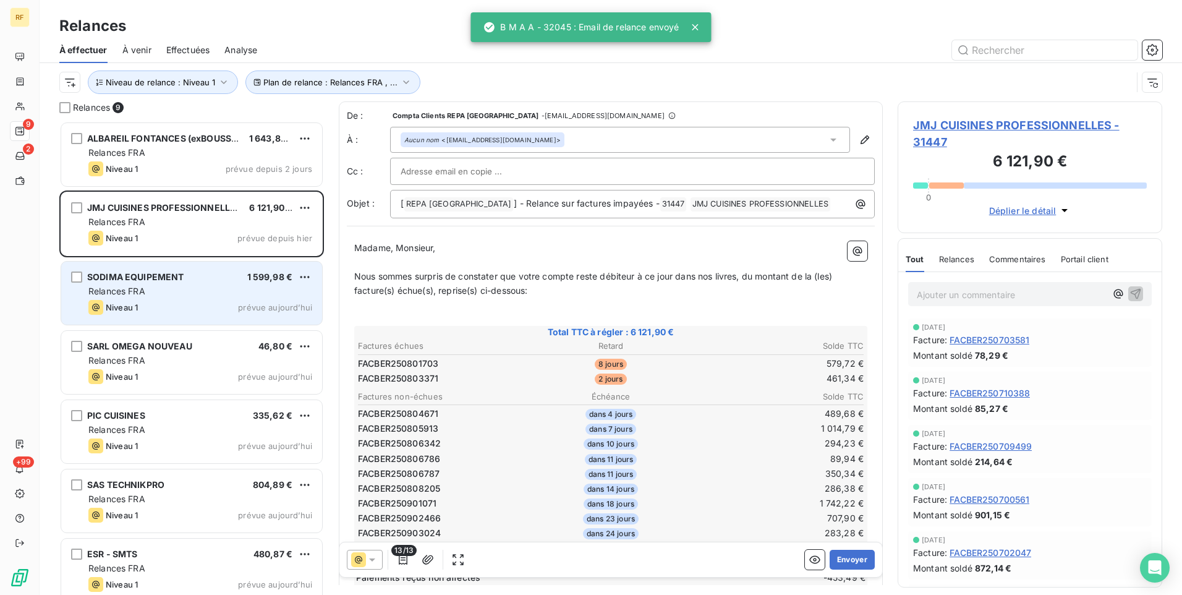
click at [185, 288] on div "Relances FRA" at bounding box center [200, 291] width 224 height 12
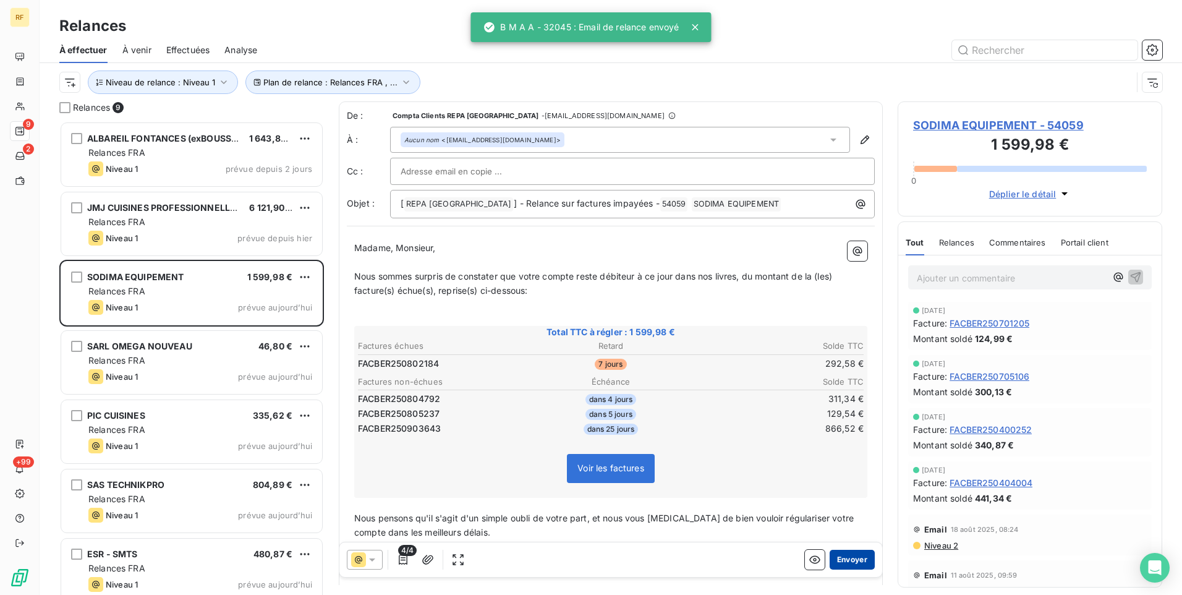
click at [848, 564] on button "Envoyer" at bounding box center [852, 560] width 45 height 20
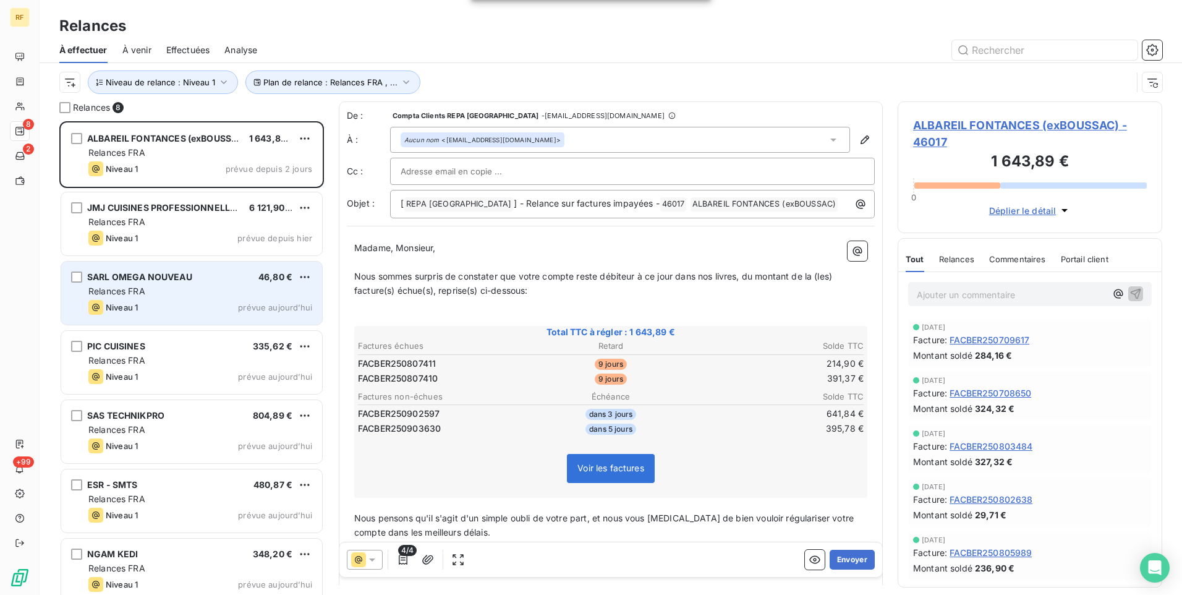
click at [183, 302] on div "Niveau 1 prévue aujourd’hui" at bounding box center [200, 307] width 224 height 15
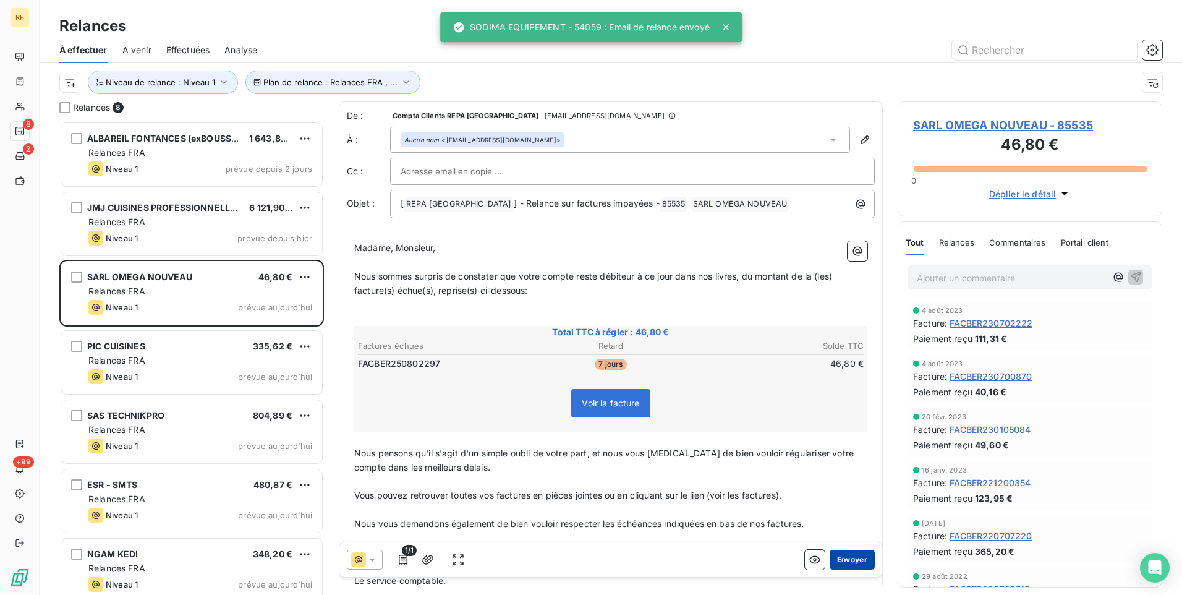
click at [840, 560] on button "Envoyer" at bounding box center [852, 560] width 45 height 20
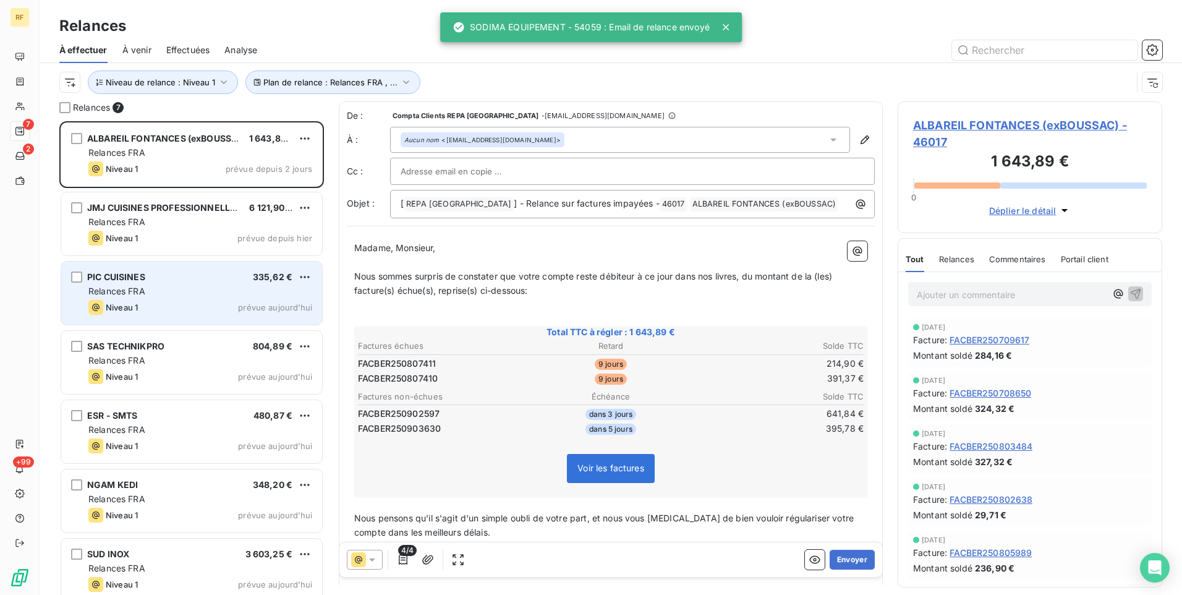
click at [160, 291] on div "Relances FRA" at bounding box center [200, 291] width 224 height 12
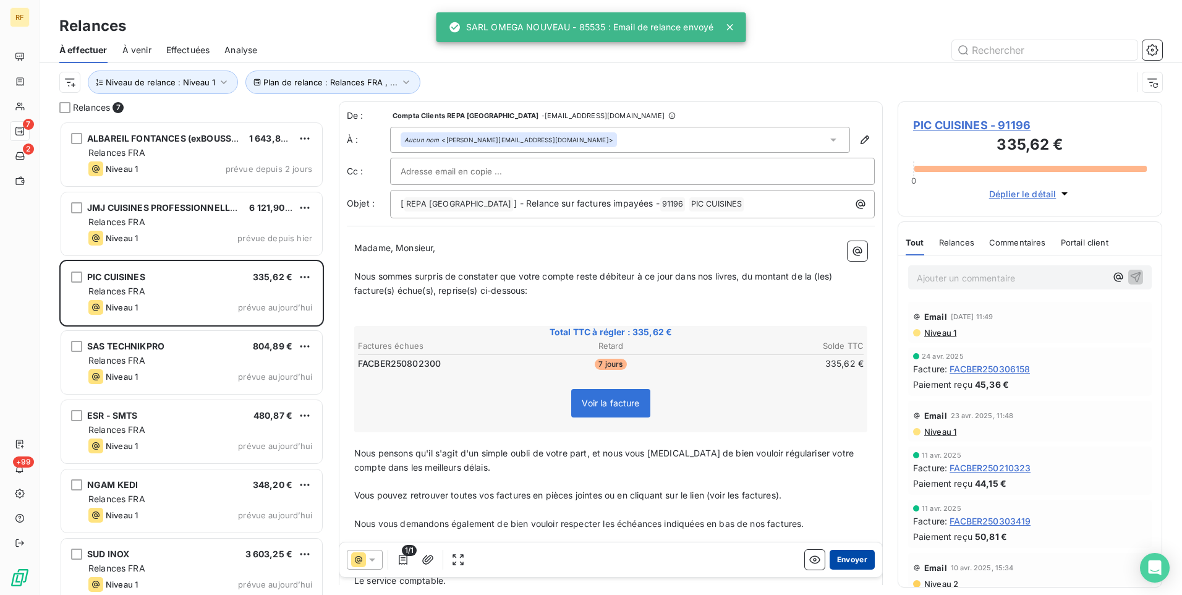
click at [853, 558] on button "Envoyer" at bounding box center [852, 560] width 45 height 20
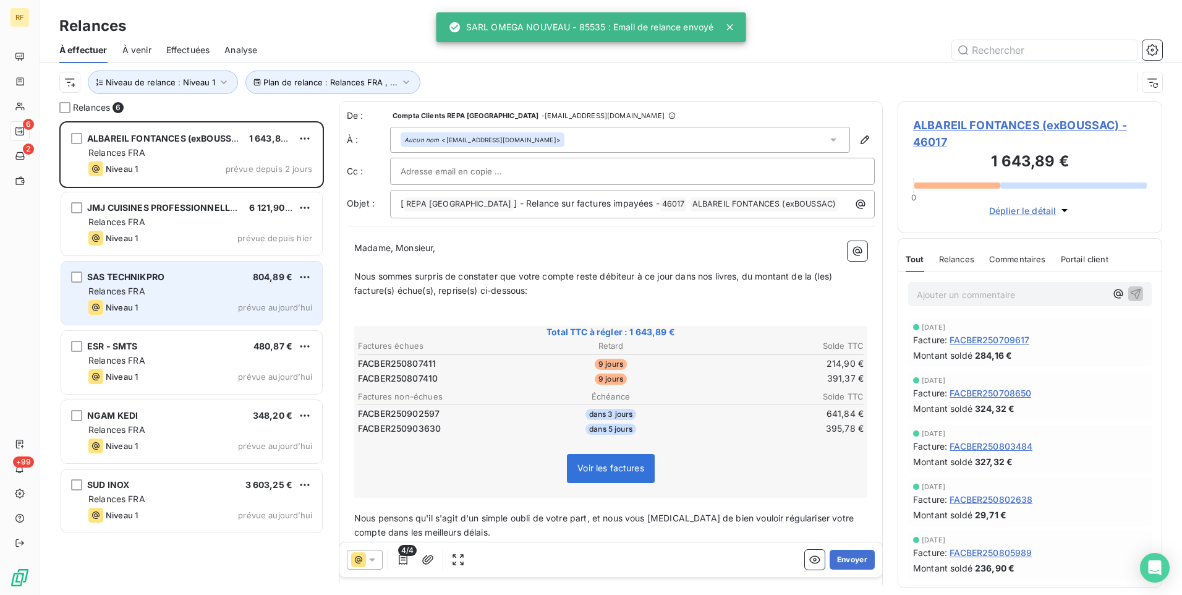
click at [213, 296] on div "Relances FRA" at bounding box center [200, 291] width 224 height 12
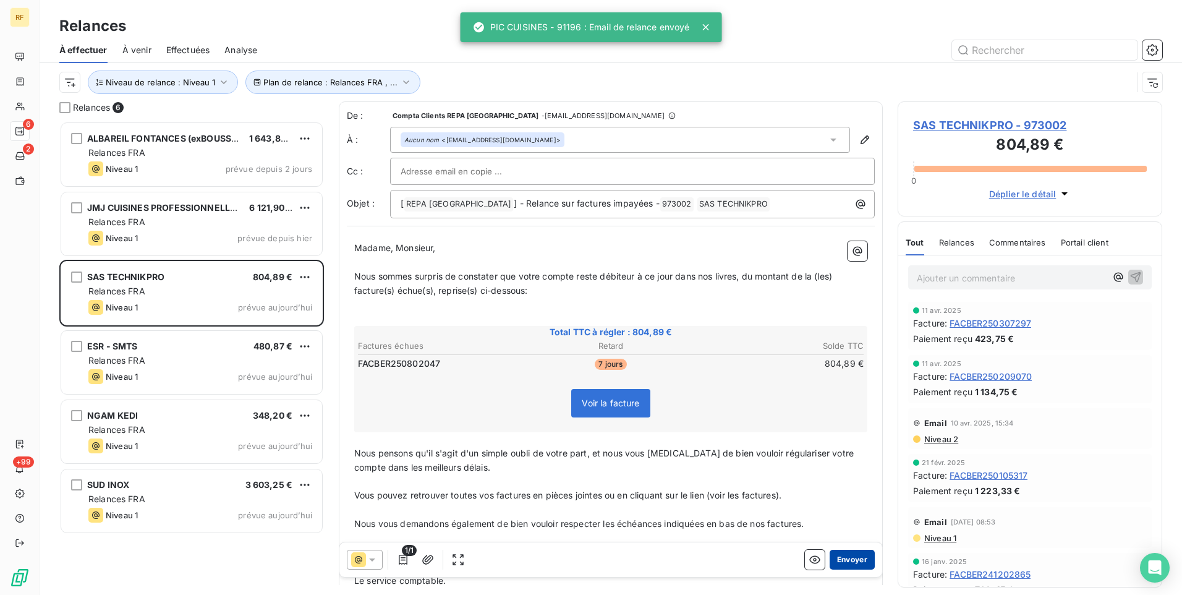
click at [840, 557] on button "Envoyer" at bounding box center [852, 560] width 45 height 20
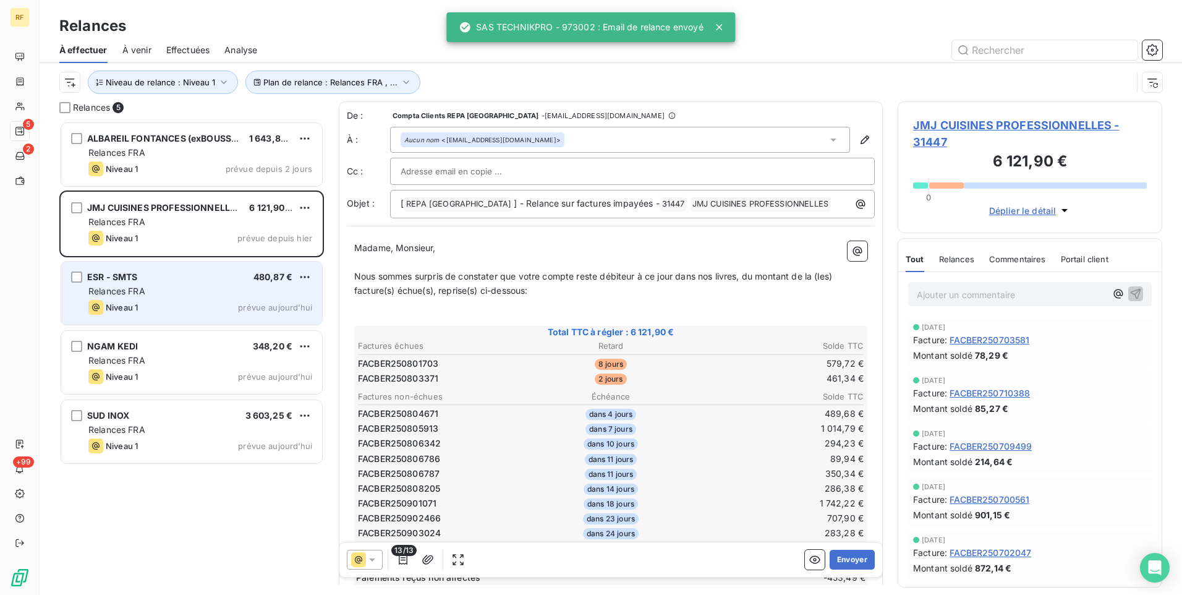
click at [238, 276] on div "ESR - SMTS 480,87 €" at bounding box center [200, 276] width 224 height 11
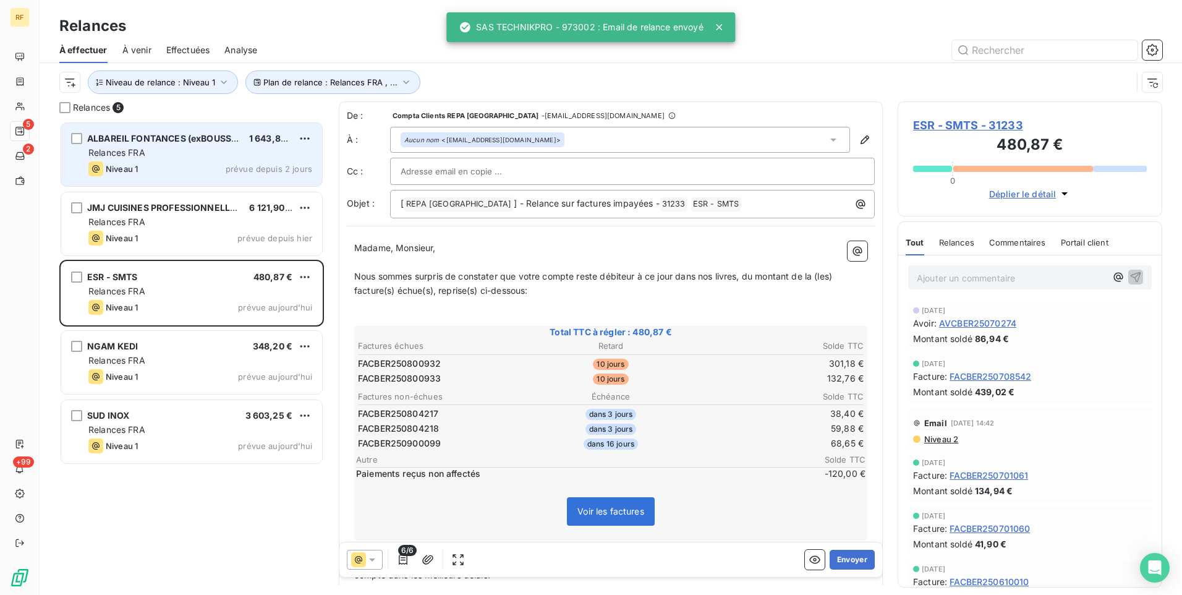
click at [192, 156] on div "Relances FRA" at bounding box center [200, 153] width 224 height 12
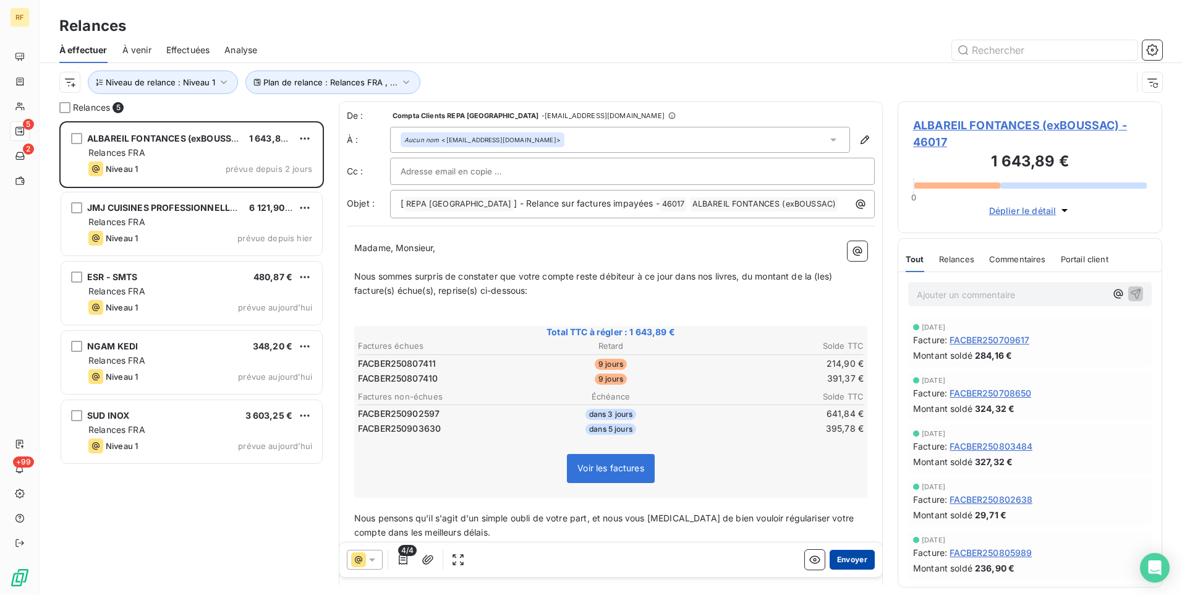
click at [858, 558] on button "Envoyer" at bounding box center [852, 560] width 45 height 20
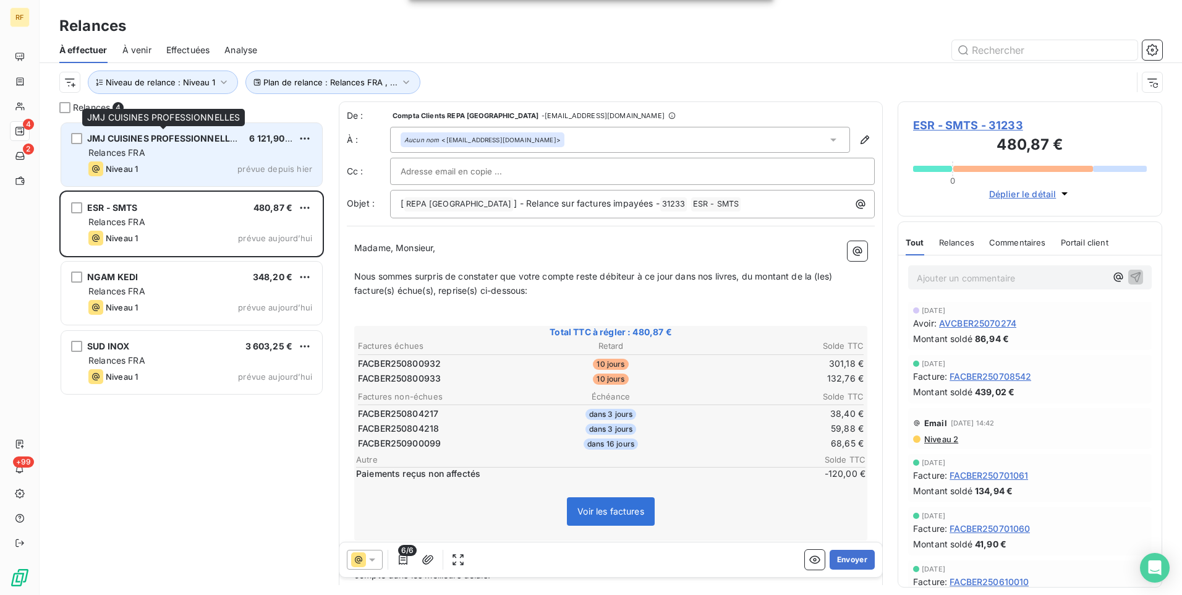
click at [173, 134] on span "JMJ CUISINES PROFESSIONNELLES" at bounding box center [164, 138] width 154 height 11
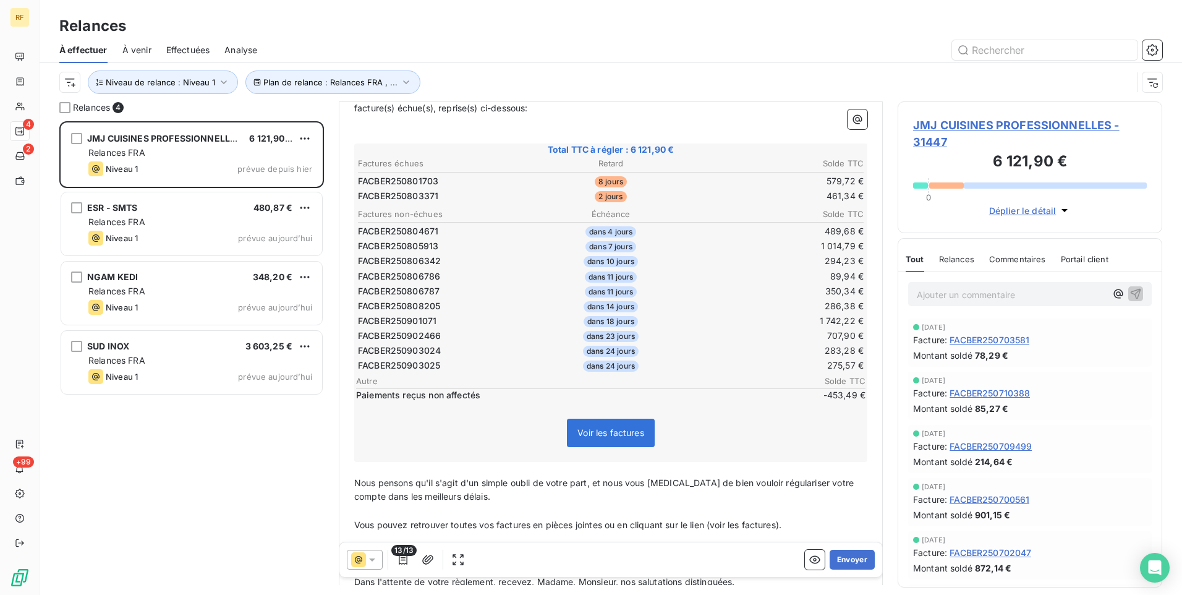
scroll to position [186, 0]
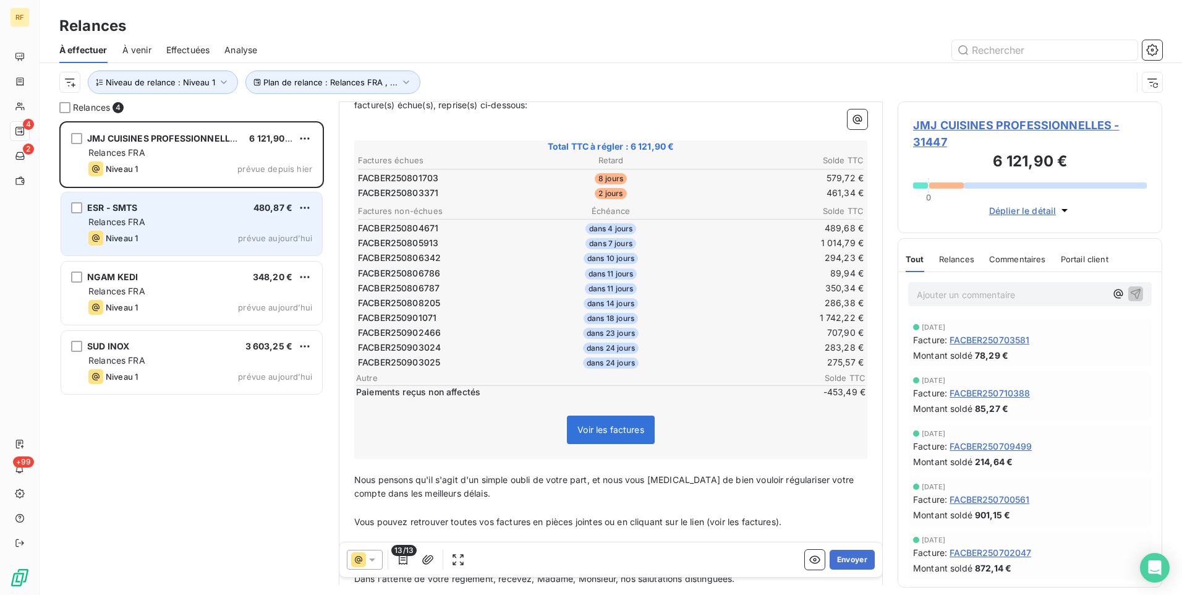
click at [171, 239] on div "Niveau 1 prévue aujourd’hui" at bounding box center [200, 238] width 224 height 15
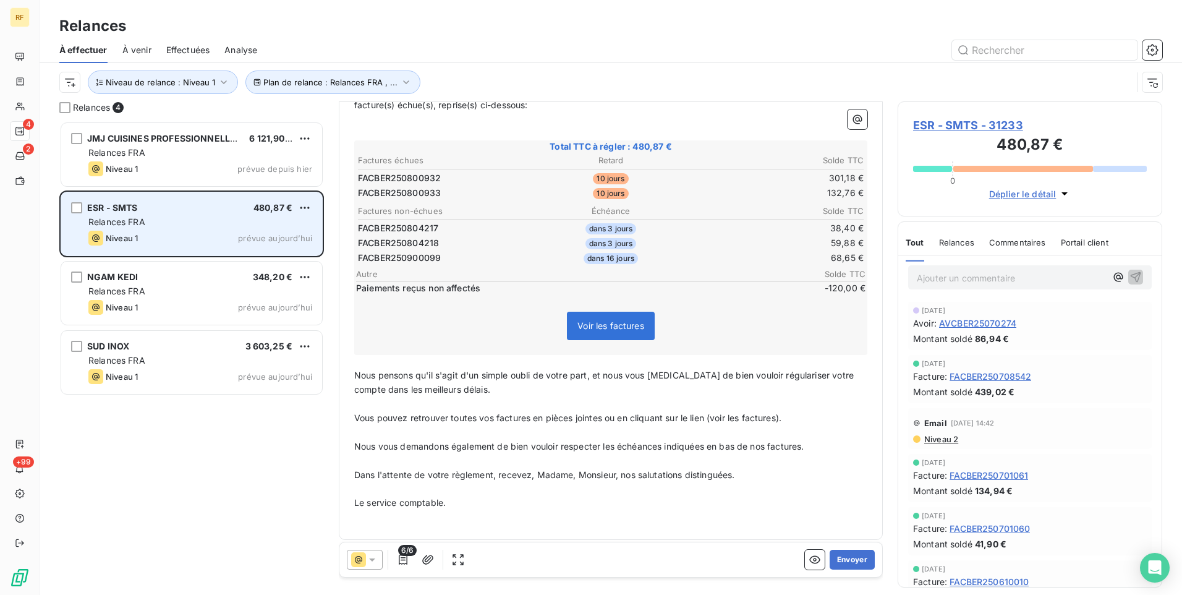
scroll to position [142, 0]
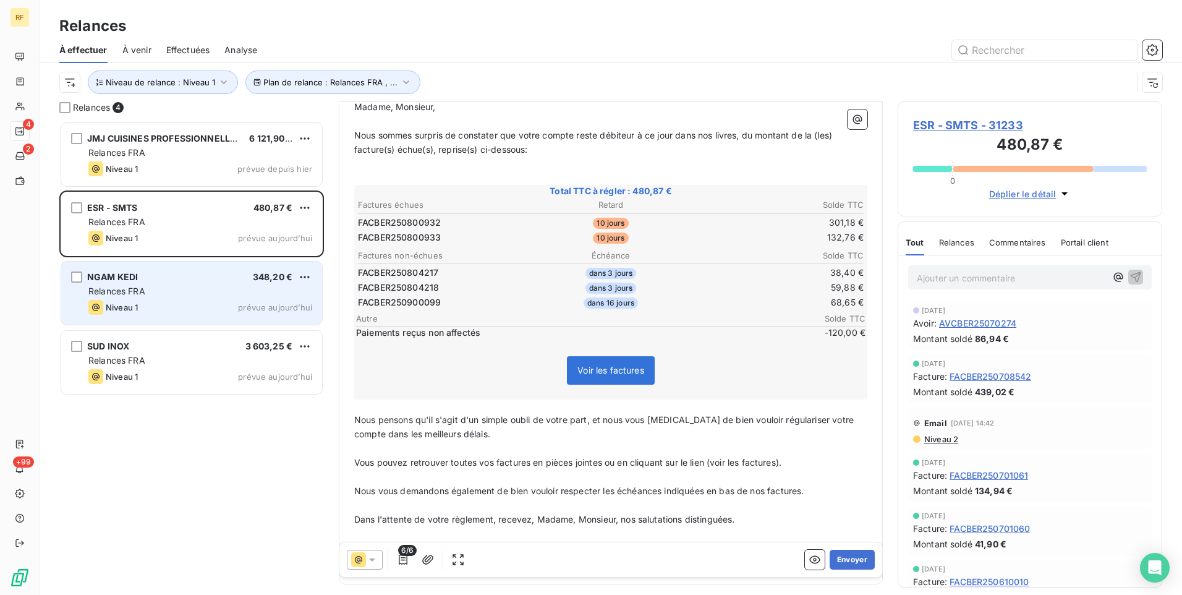
click at [150, 299] on div "NGAM KEDI 348,20 € Relances FRA Niveau 1 prévue aujourd’hui" at bounding box center [191, 293] width 261 height 63
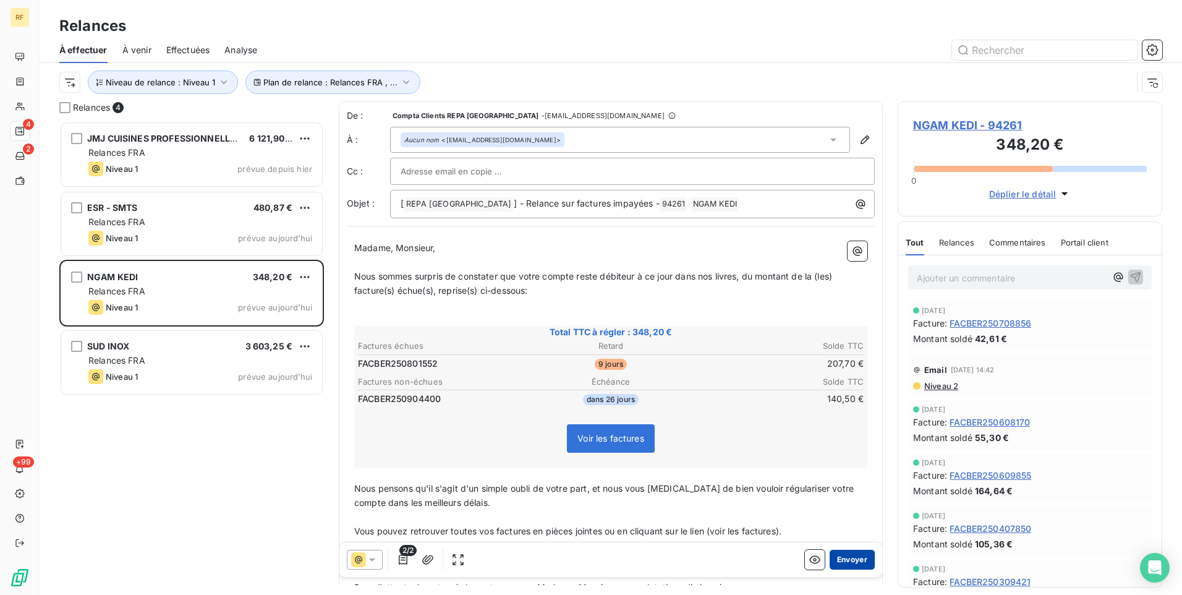
click at [842, 562] on button "Envoyer" at bounding box center [852, 560] width 45 height 20
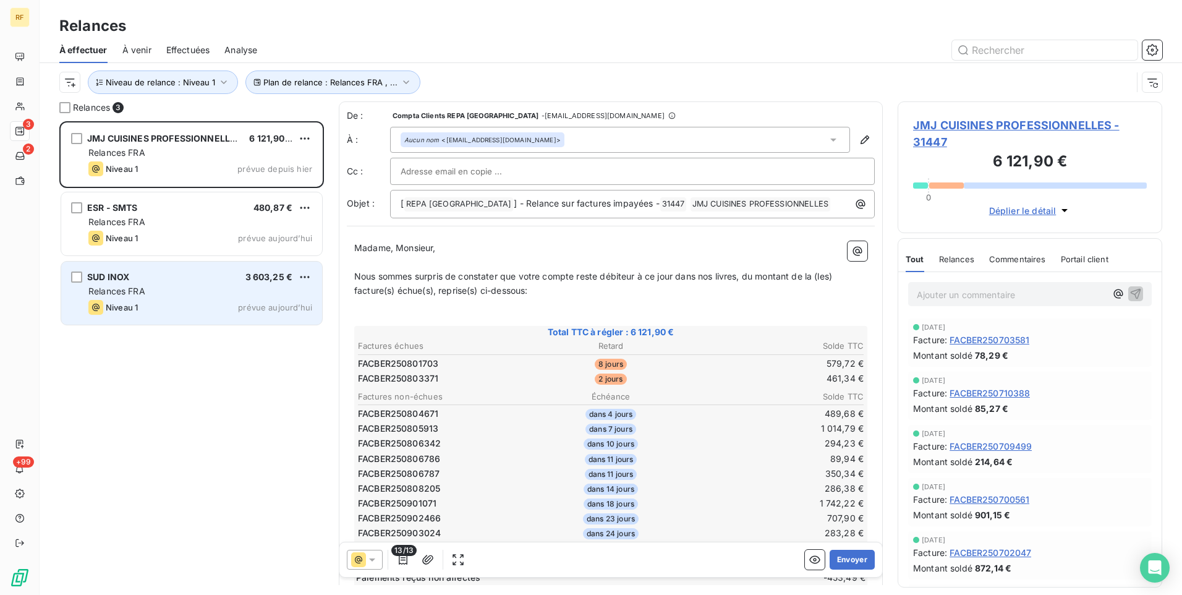
click at [203, 287] on div "Relances FRA" at bounding box center [200, 291] width 224 height 12
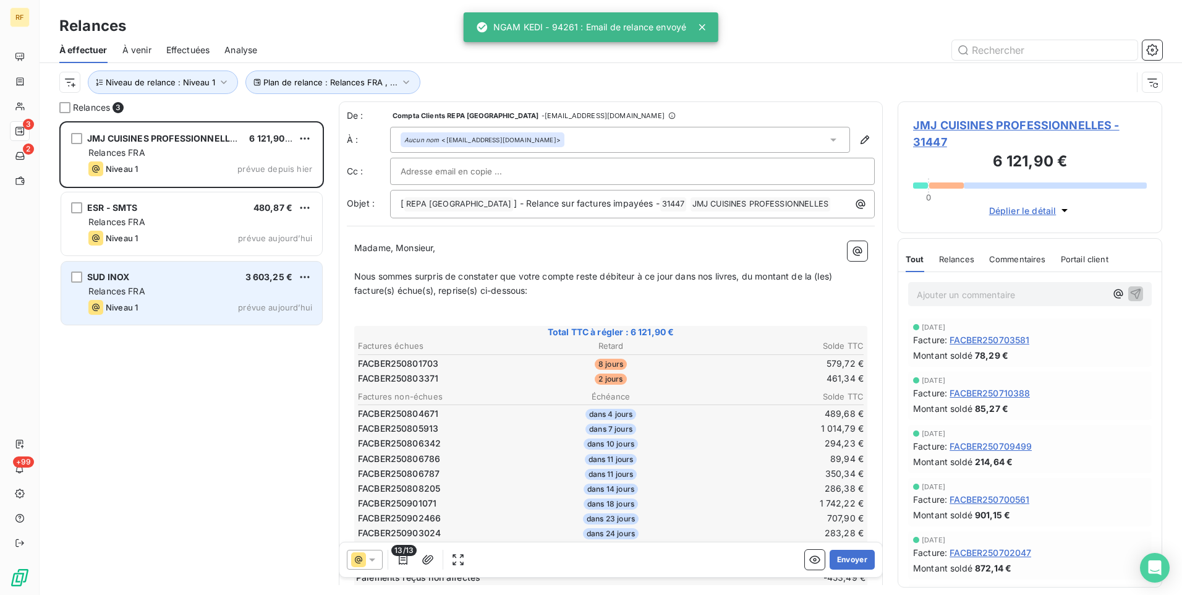
click at [161, 284] on div "SUD INOX 3 603,25 € Relances FRA Niveau 1 prévue aujourd’hui" at bounding box center [191, 293] width 261 height 63
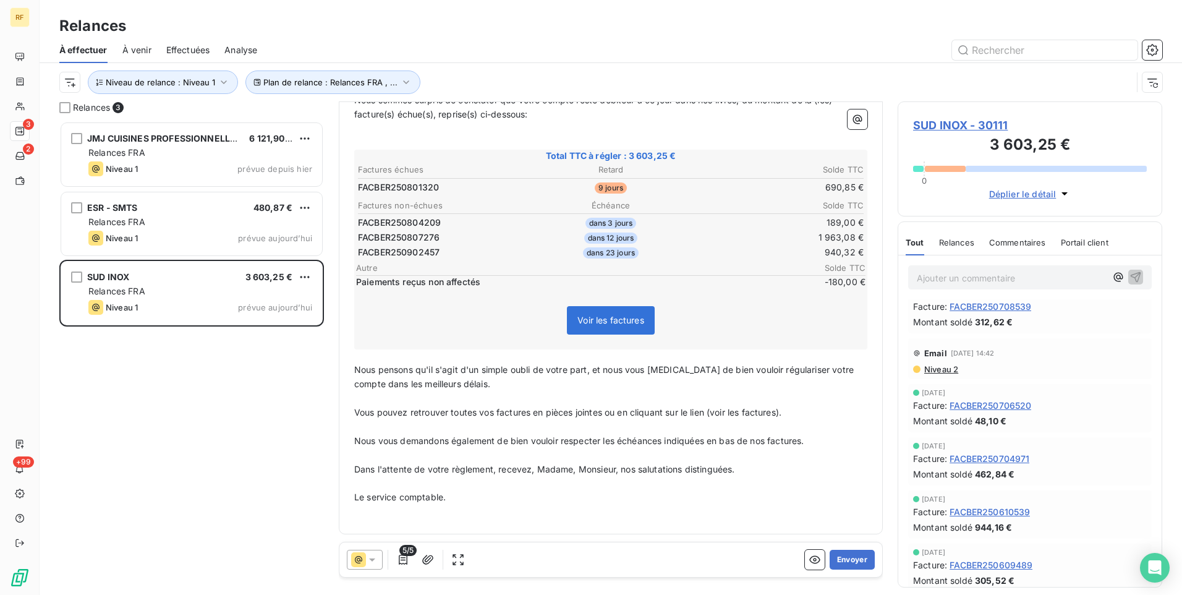
scroll to position [62, 0]
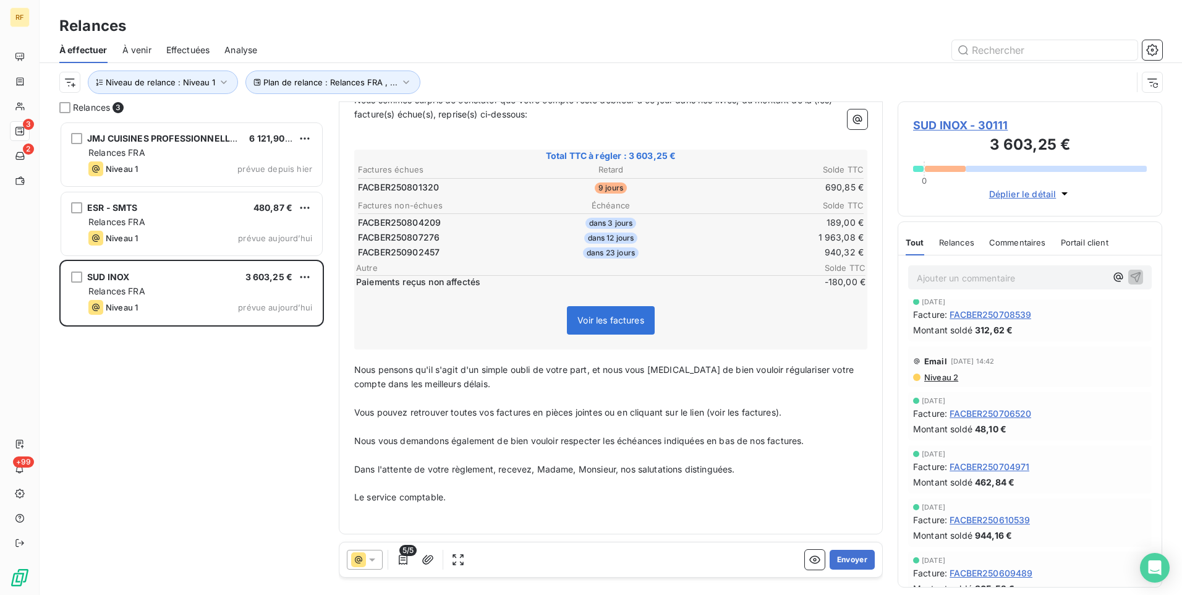
click at [1004, 244] on span "Commentaires" at bounding box center [1017, 242] width 57 height 10
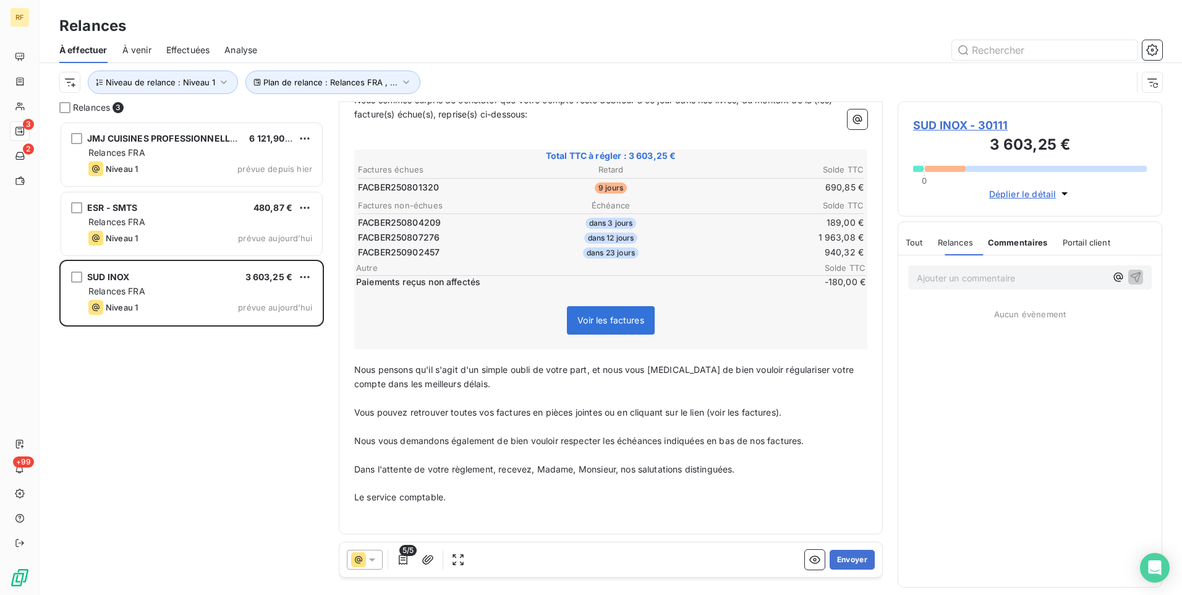
scroll to position [0, 0]
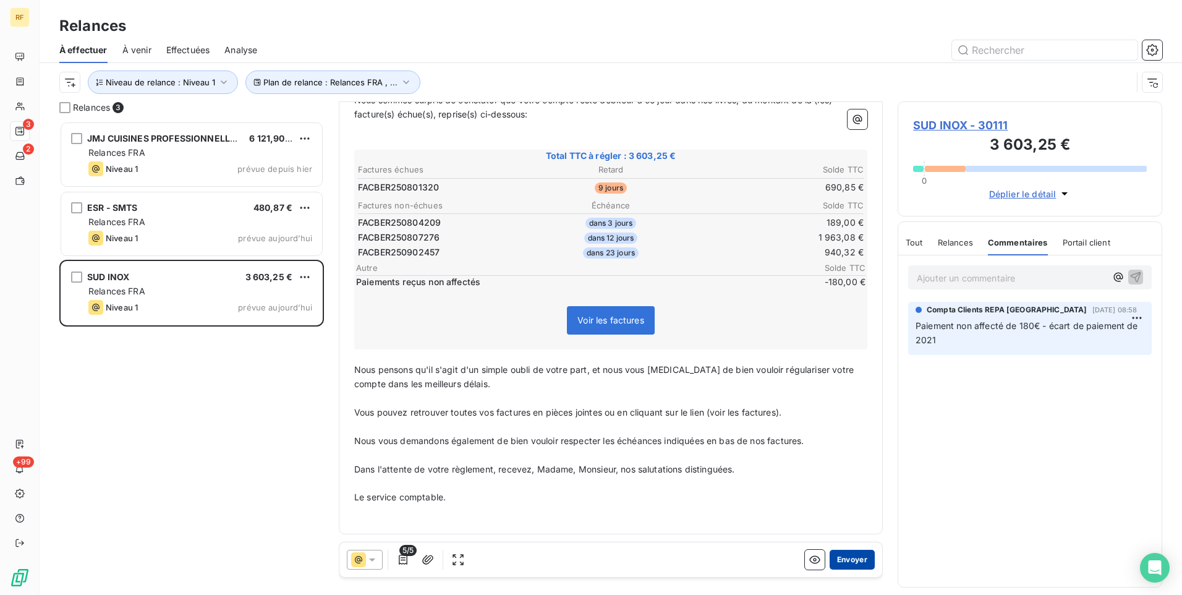
click at [850, 556] on button "Envoyer" at bounding box center [852, 560] width 45 height 20
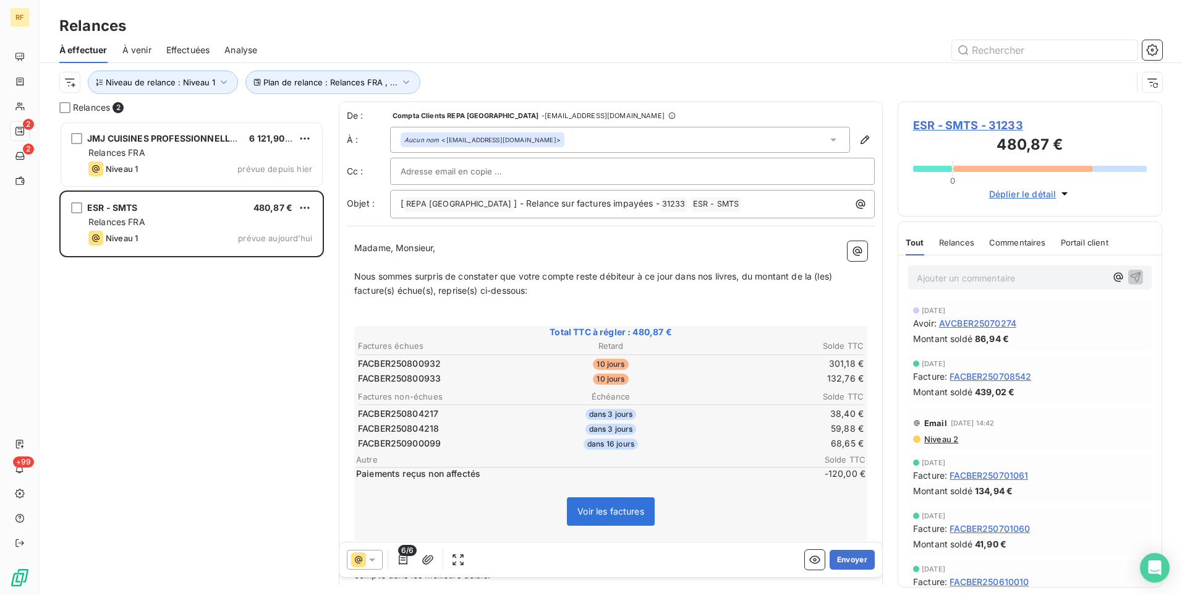
click at [1017, 239] on span "Commentaires" at bounding box center [1017, 242] width 57 height 10
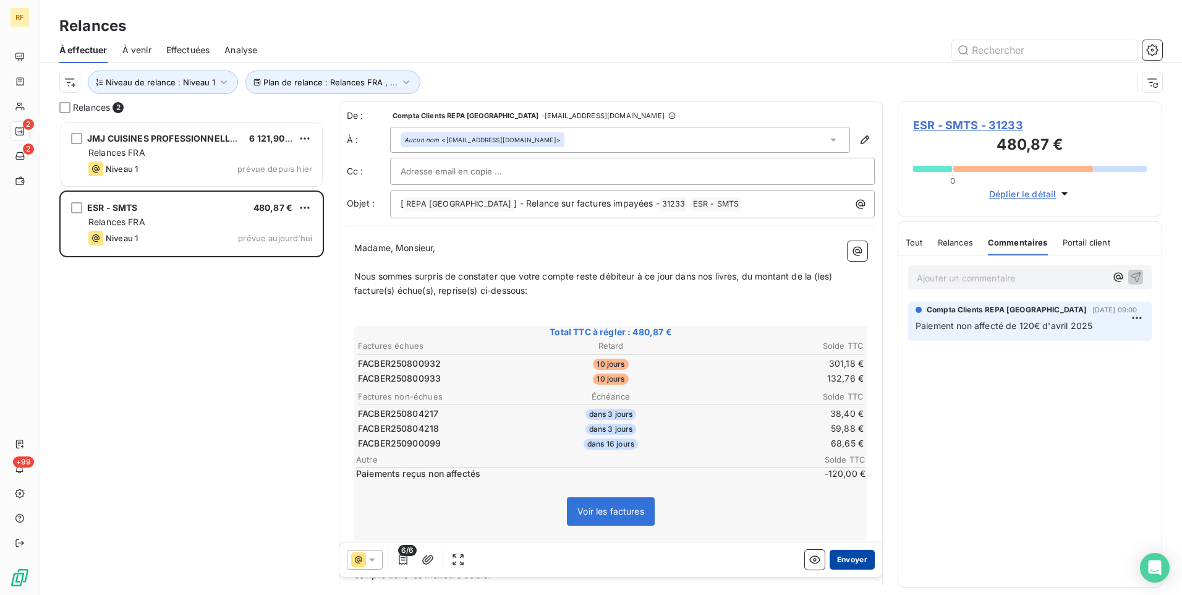
click at [842, 559] on button "Envoyer" at bounding box center [852, 560] width 45 height 20
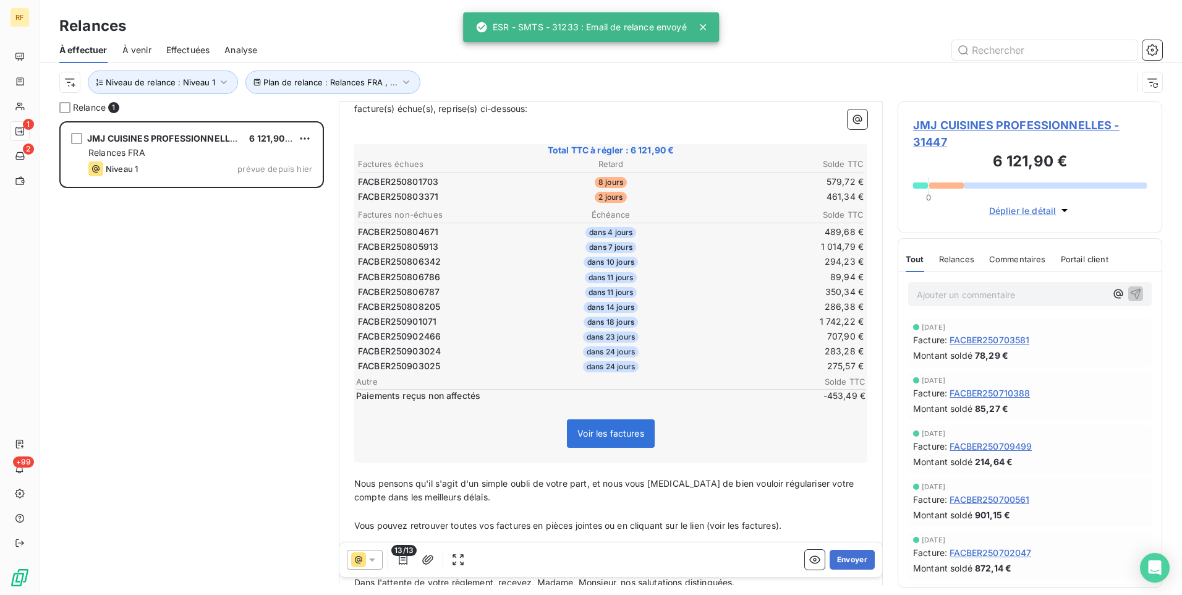
scroll to position [186, 0]
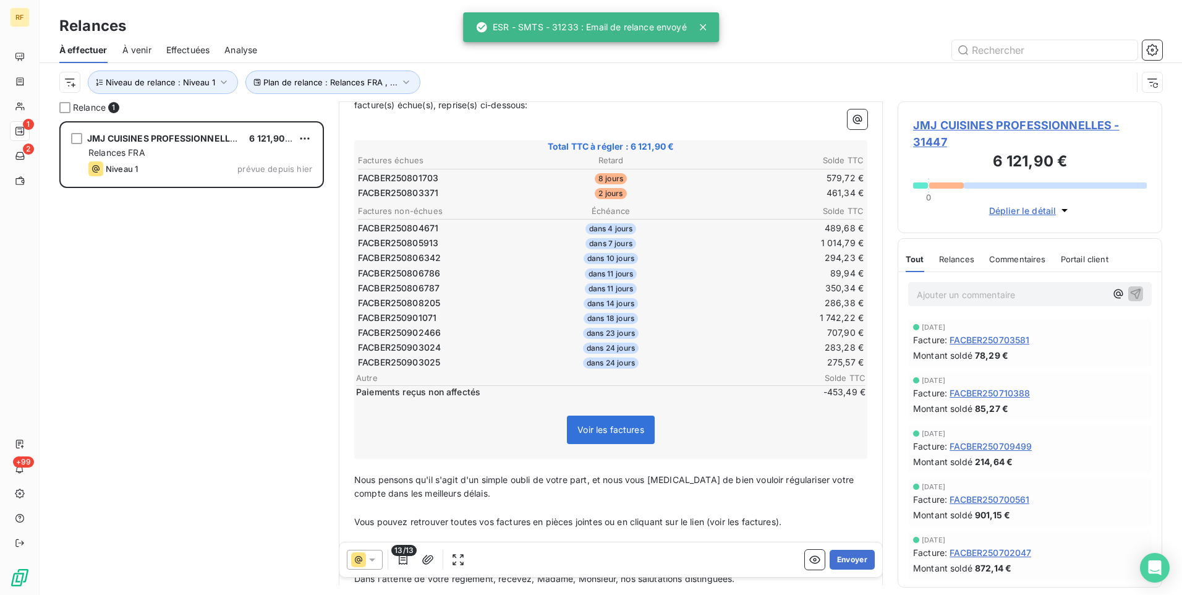
click at [1015, 257] on span "Commentaires" at bounding box center [1017, 259] width 57 height 10
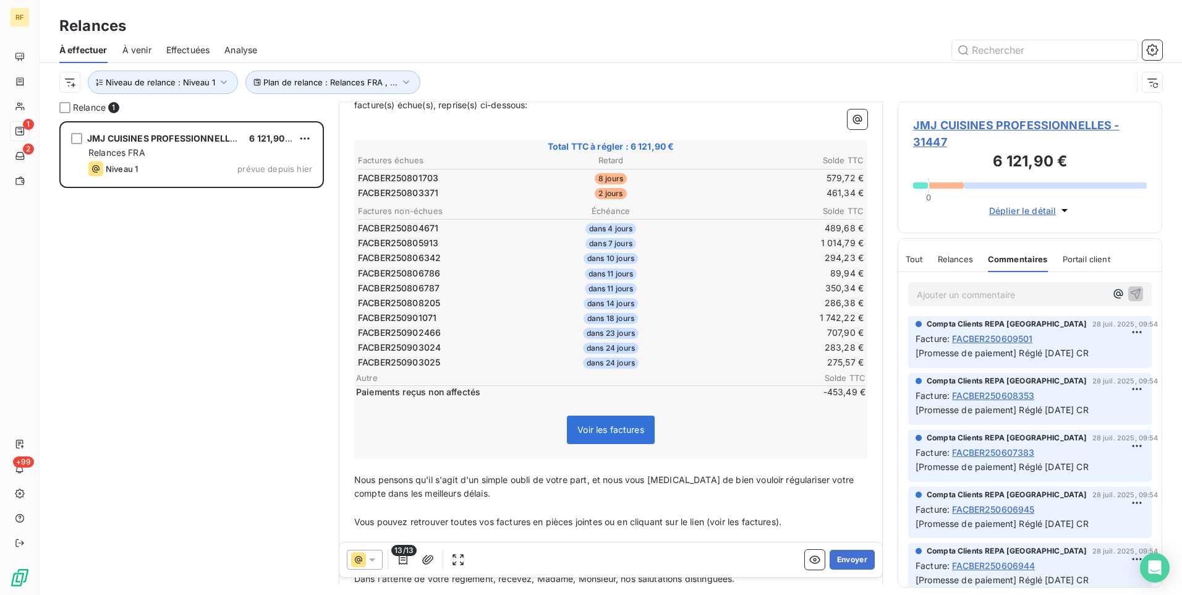
scroll to position [0, 0]
click at [185, 77] on span "Niveau de relance : Niveau 1" at bounding box center [160, 82] width 109 height 10
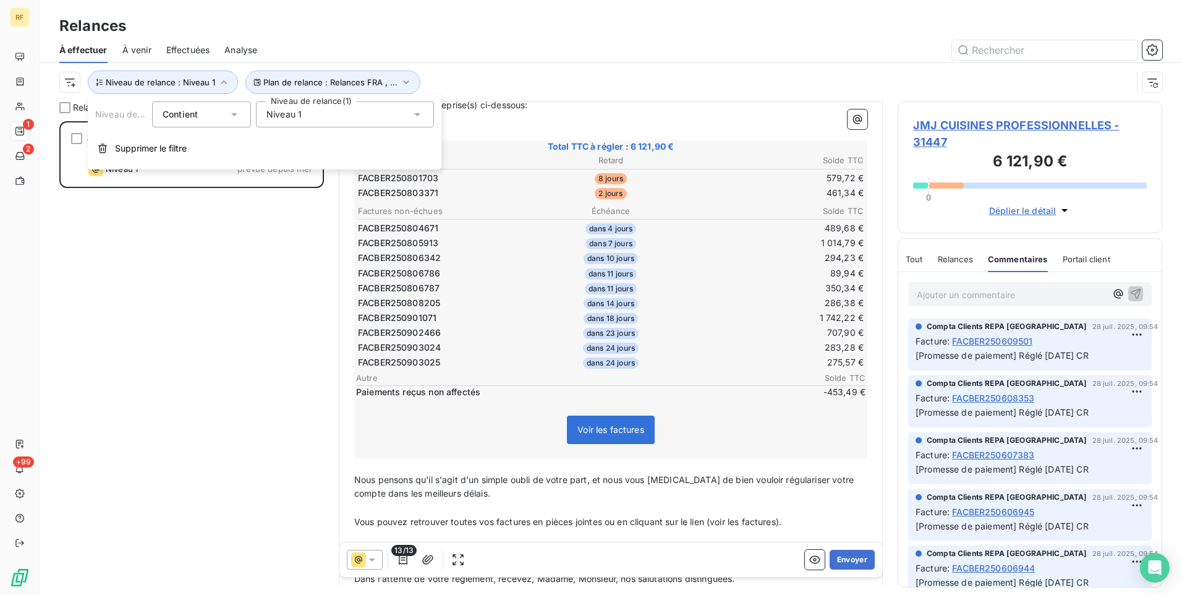
click at [319, 112] on div "Niveau 1" at bounding box center [345, 114] width 178 height 26
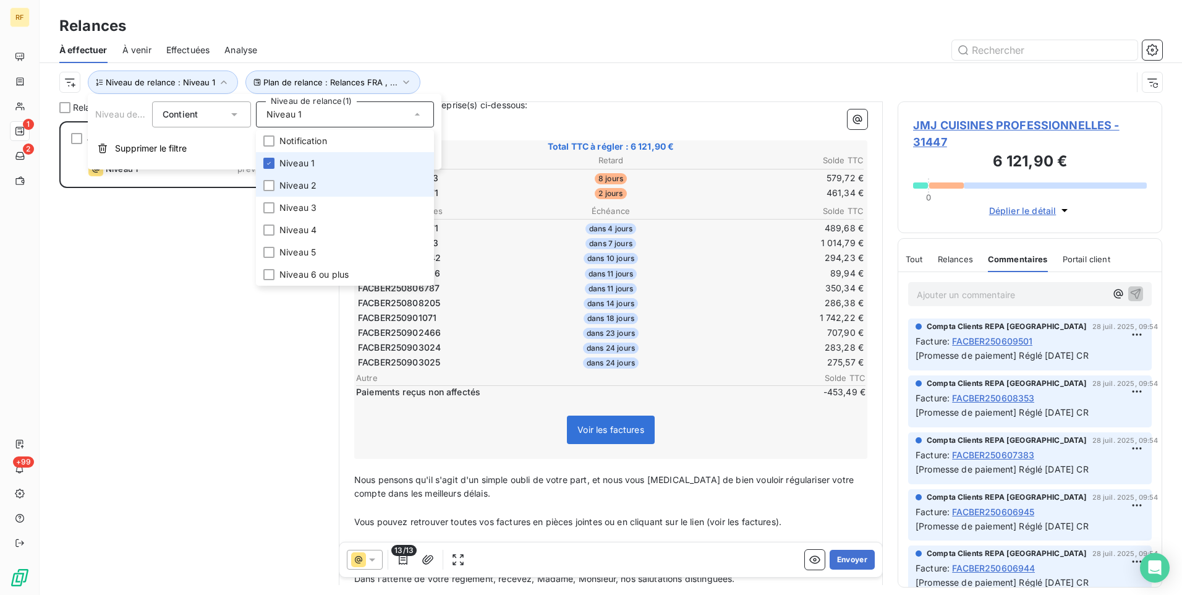
drag, startPoint x: 294, startPoint y: 189, endPoint x: 299, endPoint y: 168, distance: 20.9
click at [294, 187] on span "Niveau 2" at bounding box center [297, 185] width 37 height 12
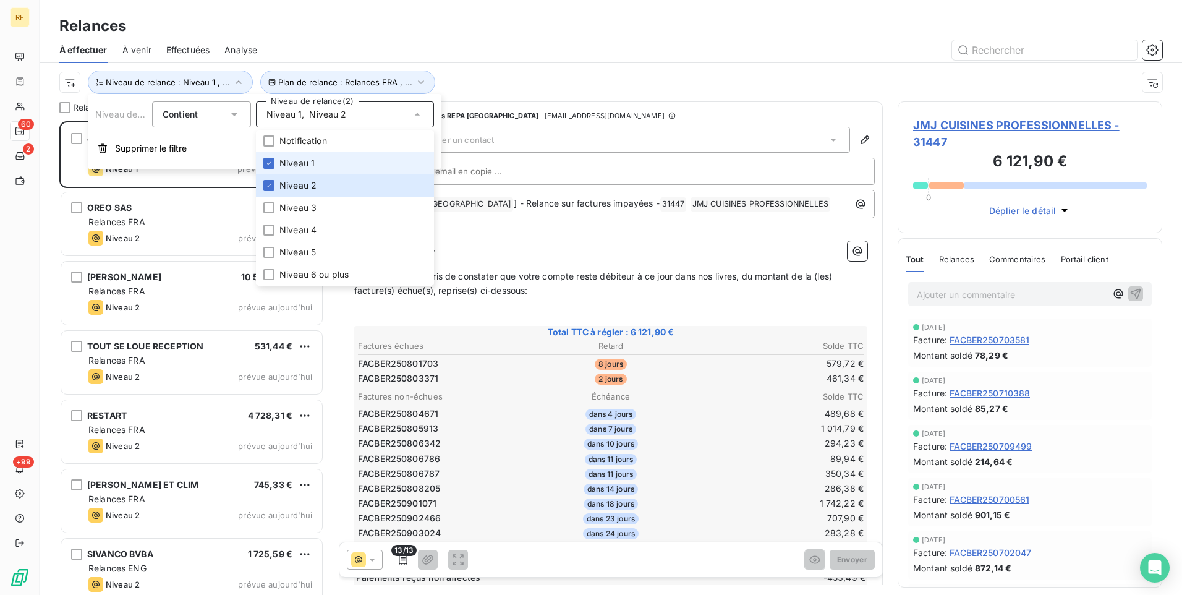
scroll to position [464, 255]
click at [302, 164] on span "Niveau 1" at bounding box center [296, 163] width 35 height 12
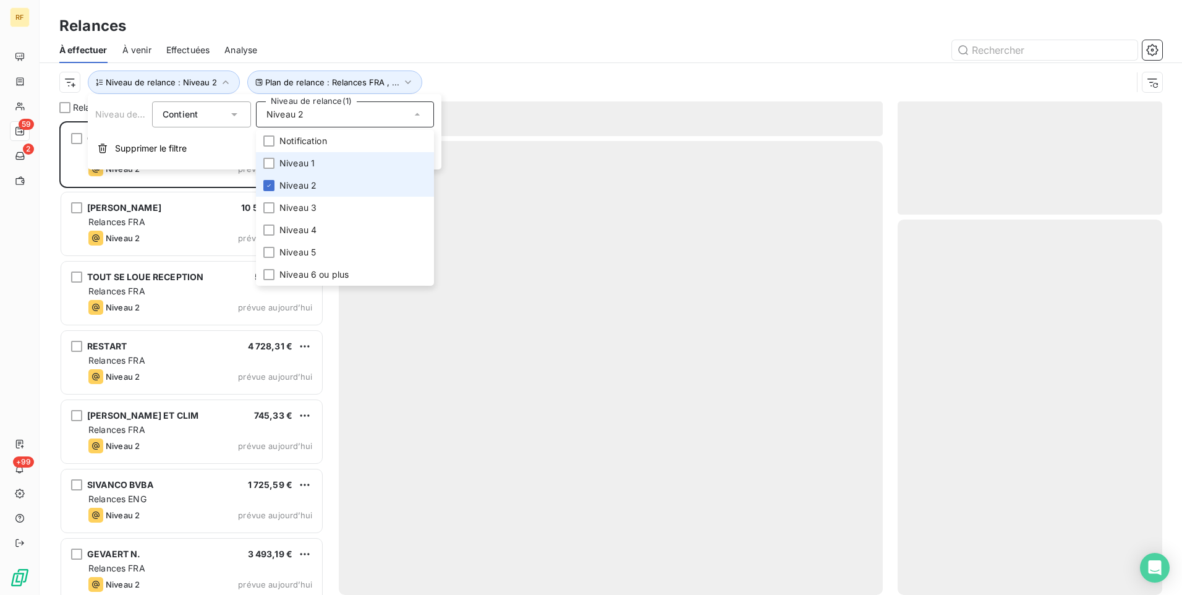
scroll to position [464, 255]
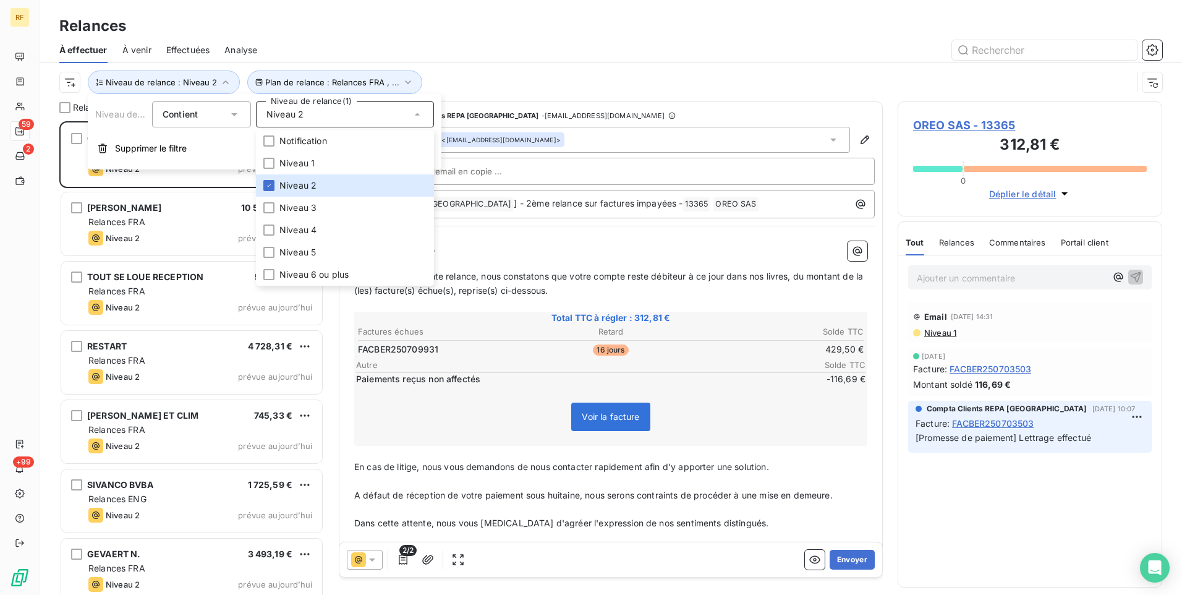
click at [486, 76] on div "Plan de relance : Relances FRA , ... Niveau de relance : Niveau 2" at bounding box center [595, 81] width 1073 height 23
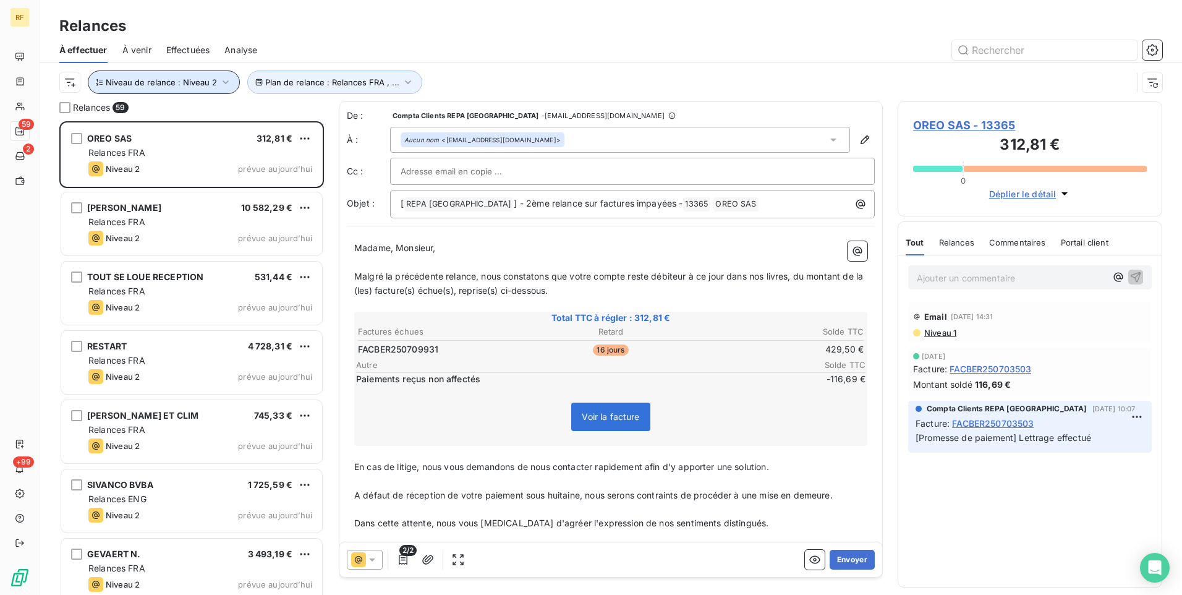
click at [213, 83] on span "Niveau de relance : Niveau 2" at bounding box center [161, 82] width 111 height 10
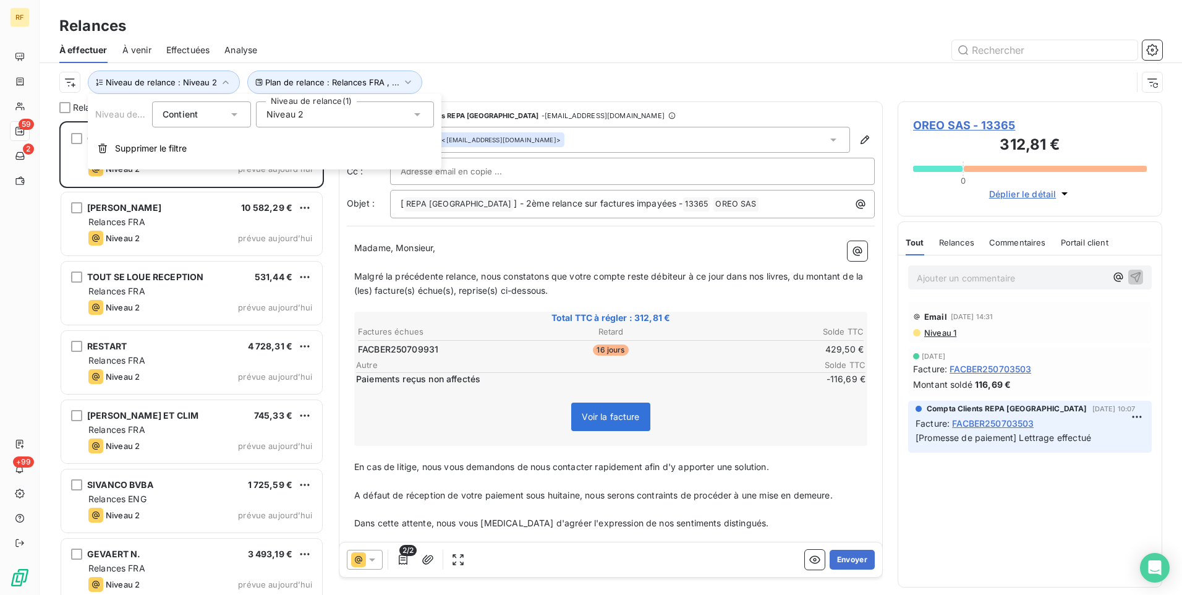
click at [293, 116] on span "Niveau 2" at bounding box center [284, 114] width 37 height 12
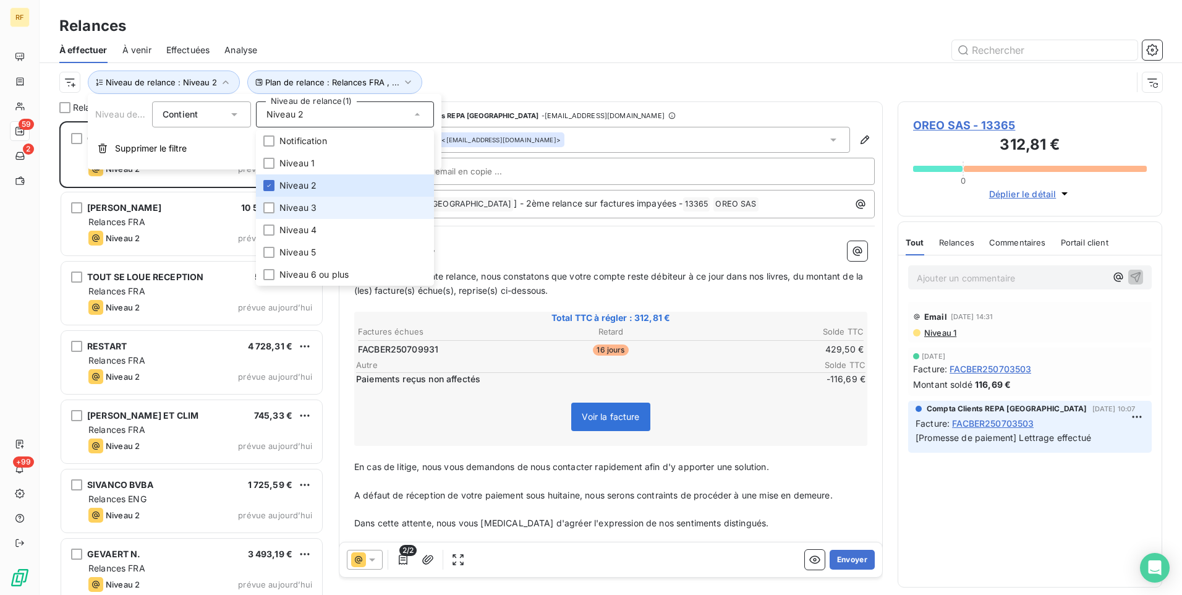
click at [317, 197] on li "Niveau 3" at bounding box center [345, 208] width 178 height 22
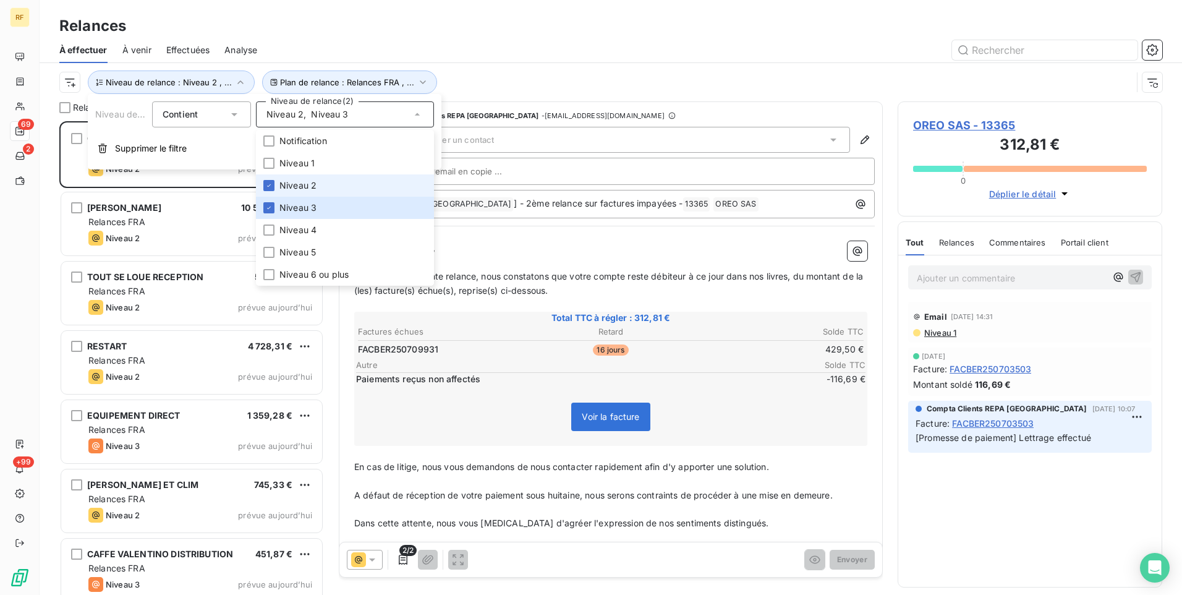
click at [320, 187] on li "Niveau 2" at bounding box center [345, 185] width 178 height 22
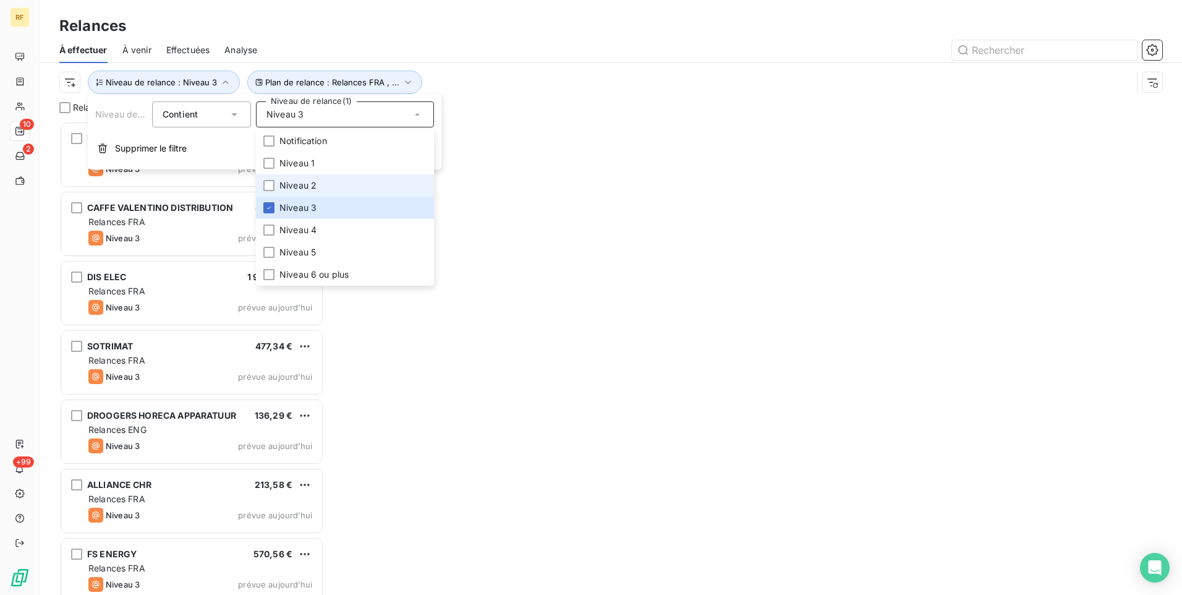
scroll to position [464, 255]
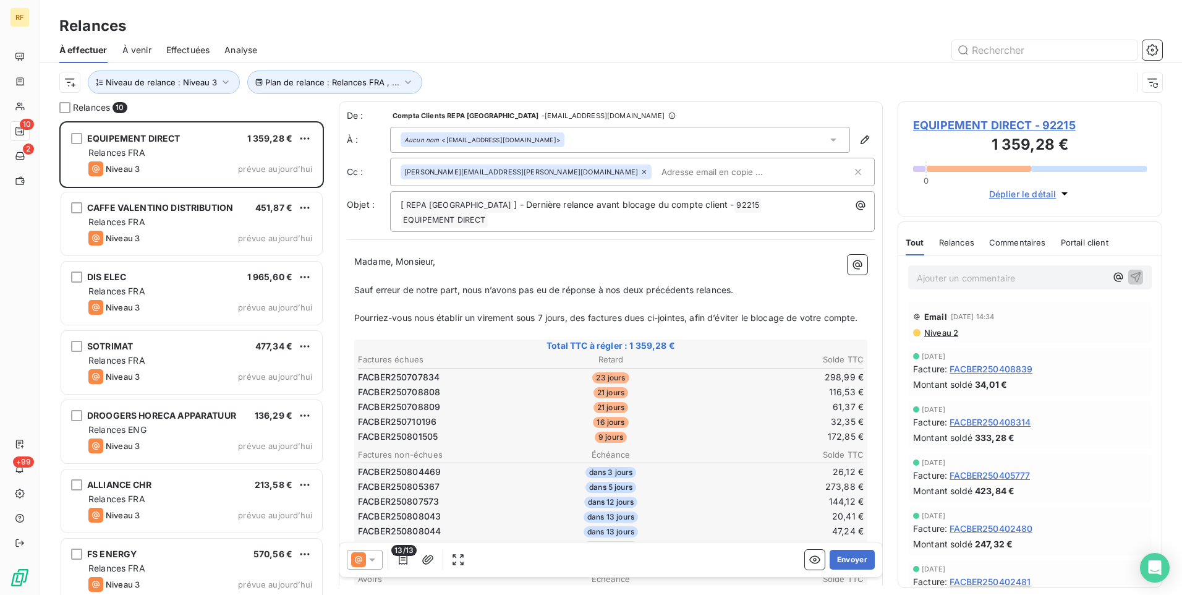
click at [495, 56] on div at bounding box center [717, 50] width 890 height 20
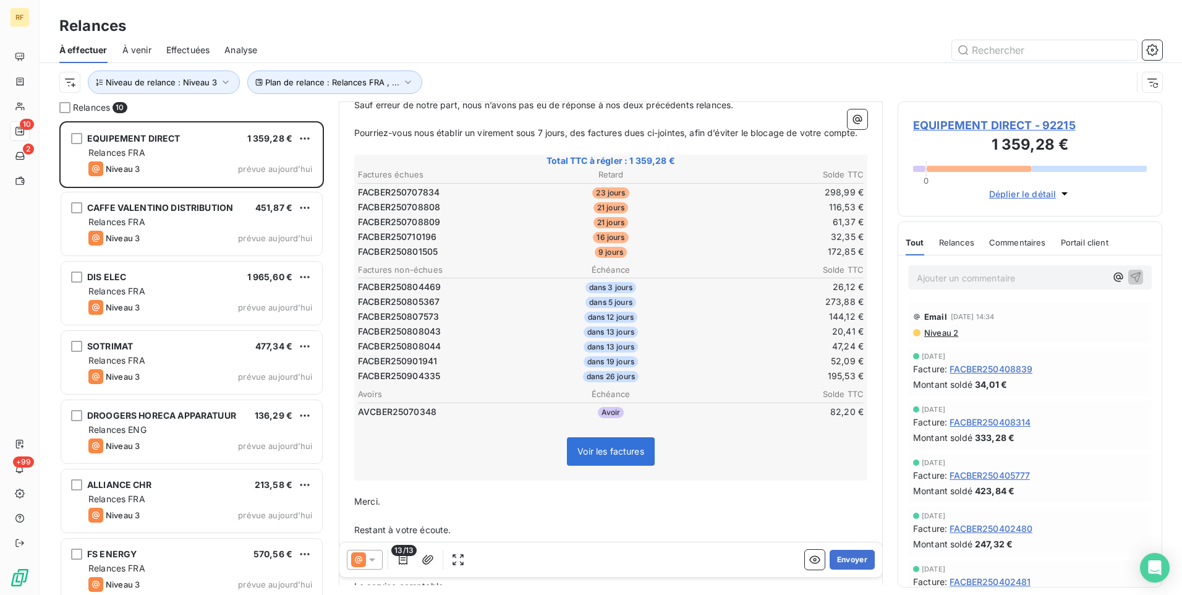
scroll to position [186, 0]
click at [853, 562] on button "Envoyer" at bounding box center [852, 560] width 45 height 20
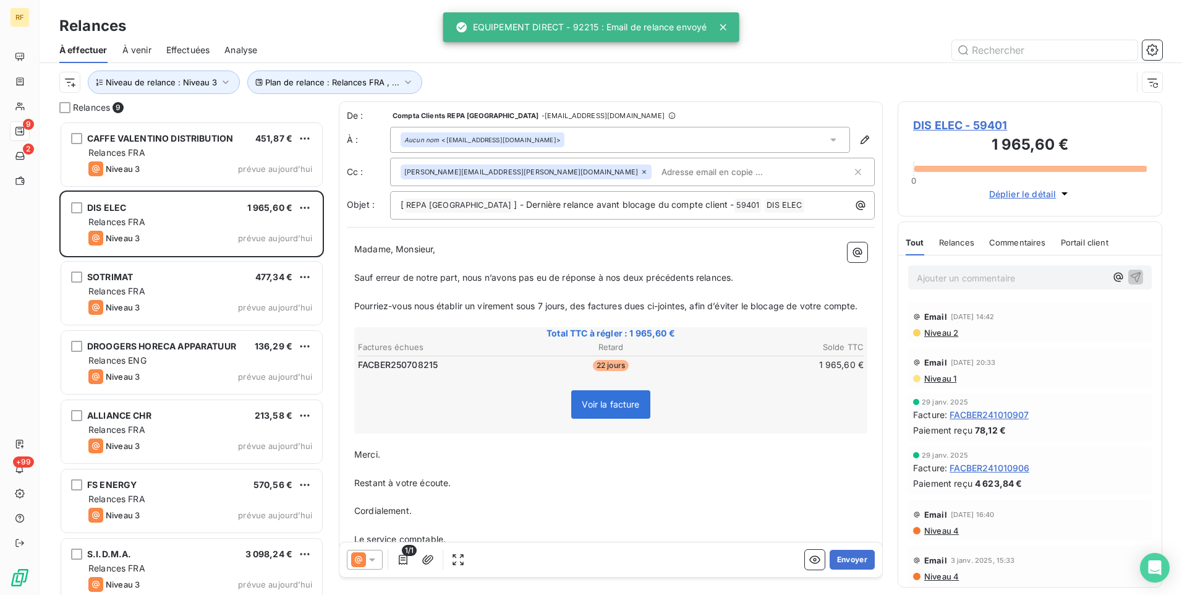
click at [853, 562] on button "Envoyer" at bounding box center [852, 560] width 45 height 20
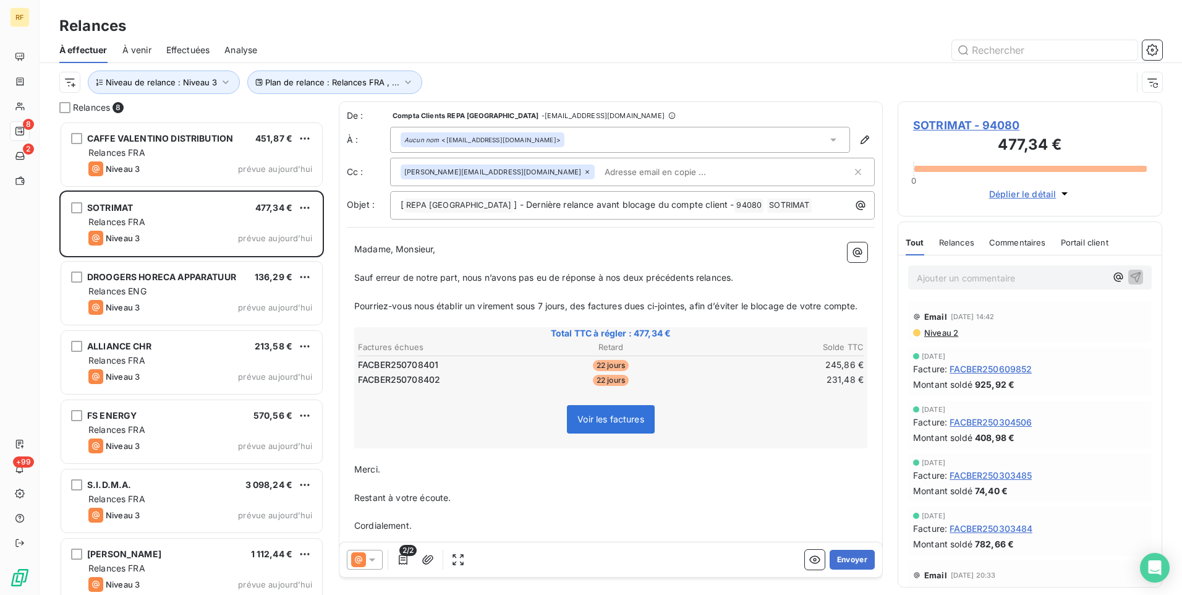
click at [853, 562] on button "Envoyer" at bounding box center [852, 560] width 45 height 20
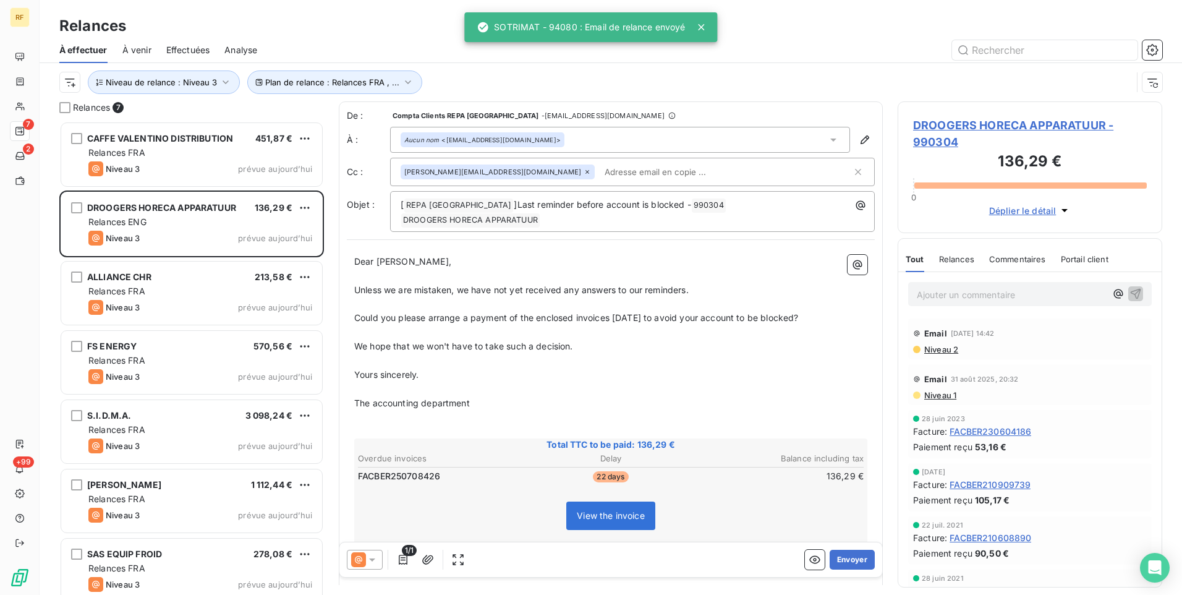
click at [853, 562] on button "Envoyer" at bounding box center [852, 560] width 45 height 20
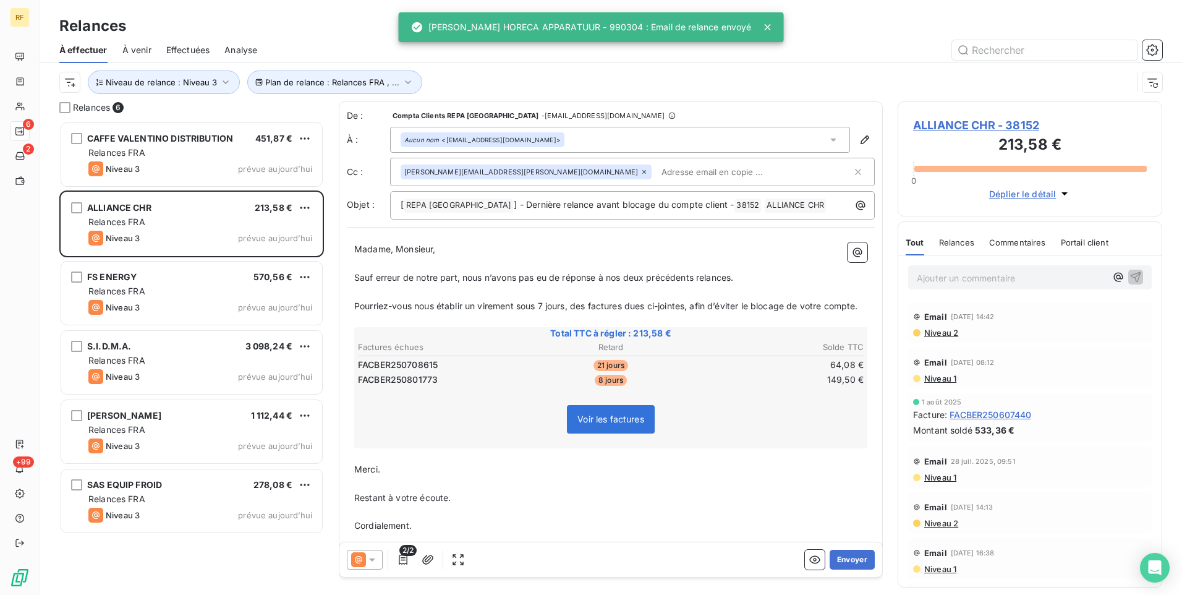
click at [853, 562] on button "Envoyer" at bounding box center [852, 560] width 45 height 20
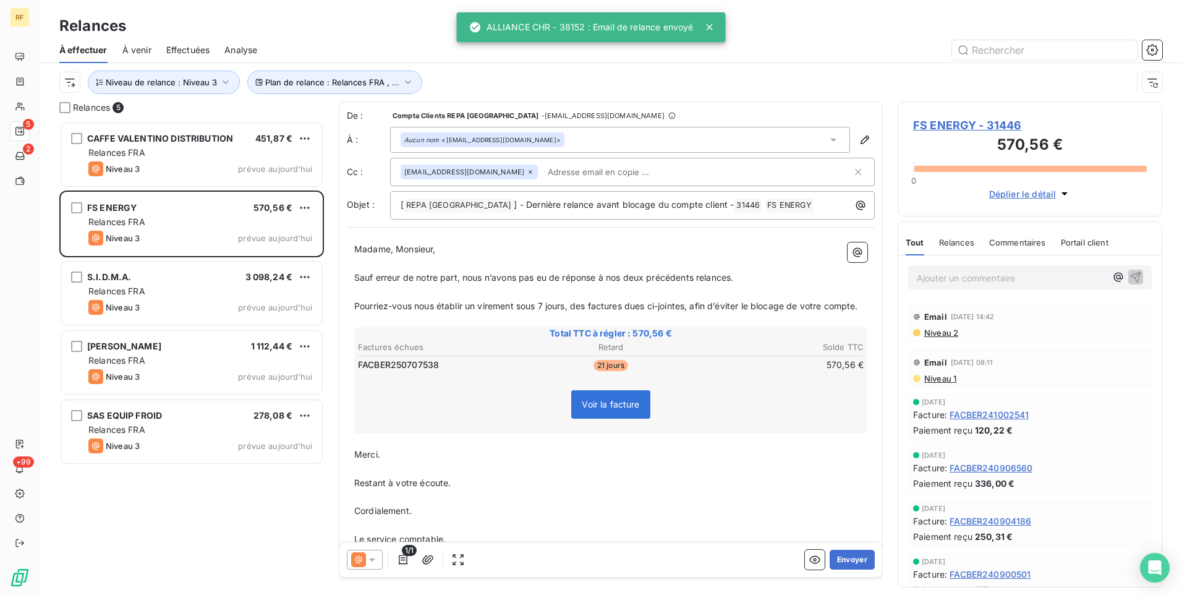
click at [853, 562] on button "Envoyer" at bounding box center [852, 560] width 45 height 20
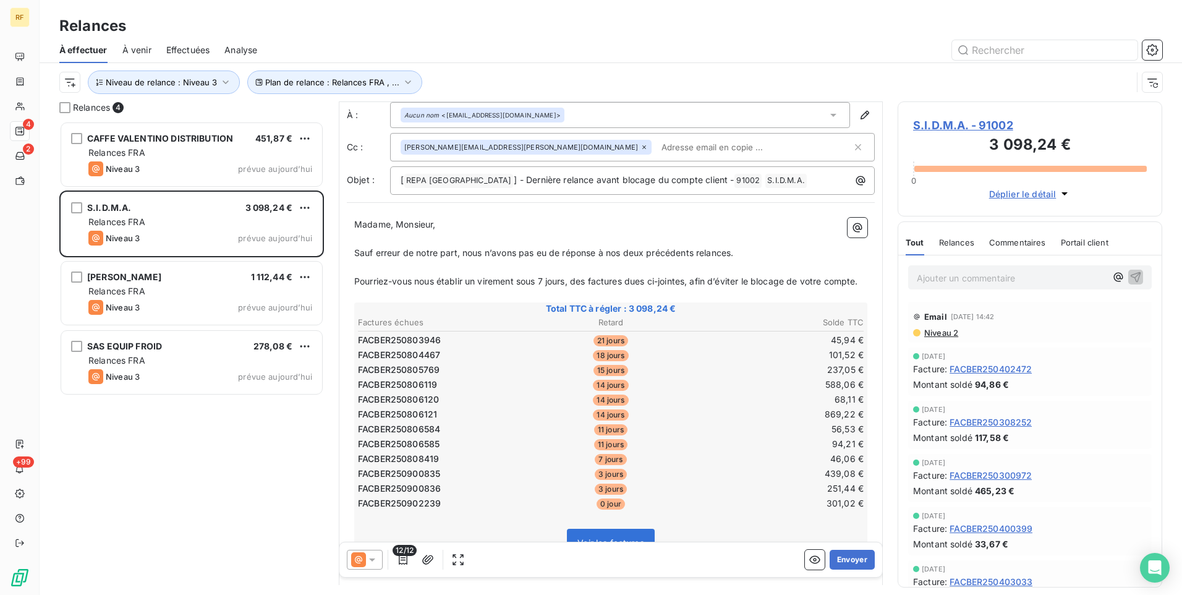
scroll to position [62, 0]
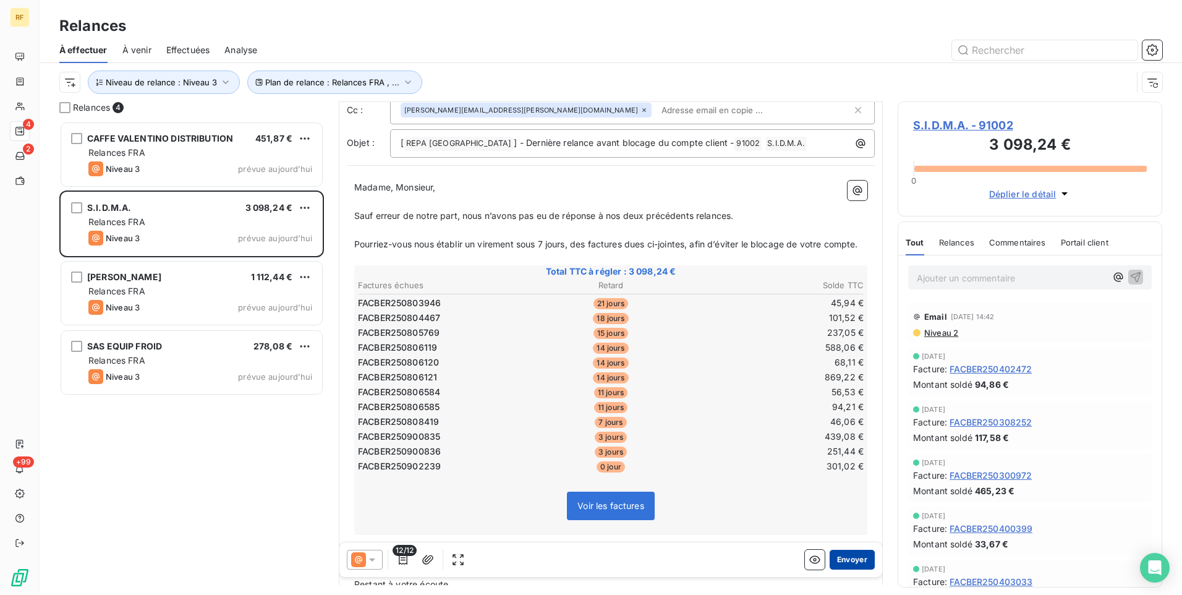
click at [855, 560] on button "Envoyer" at bounding box center [852, 560] width 45 height 20
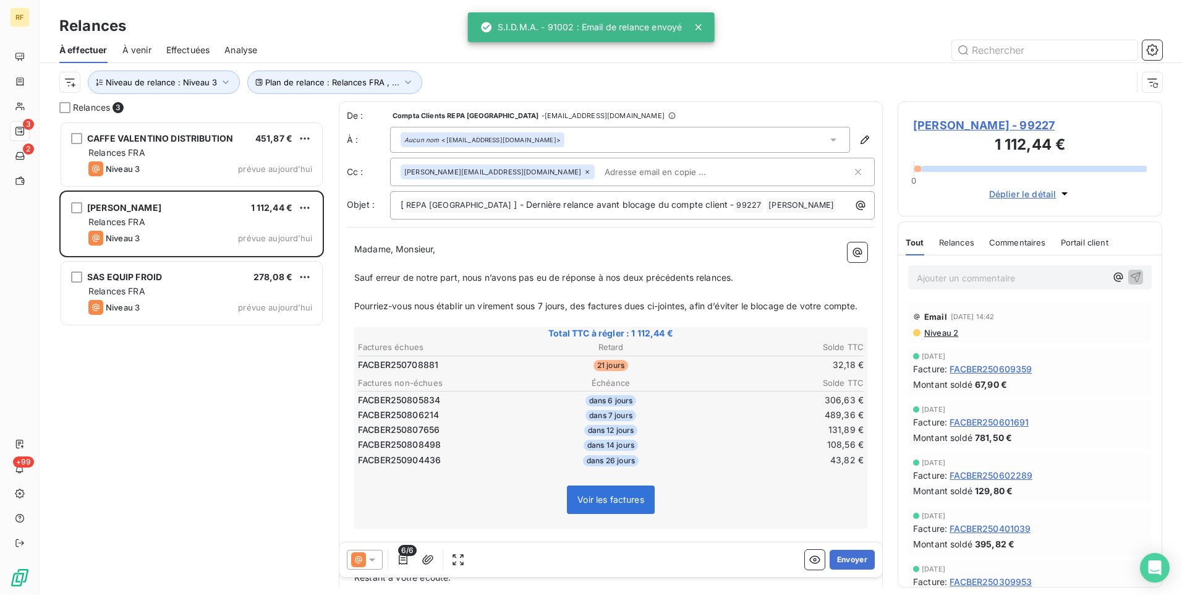
click at [855, 560] on button "Envoyer" at bounding box center [852, 560] width 45 height 20
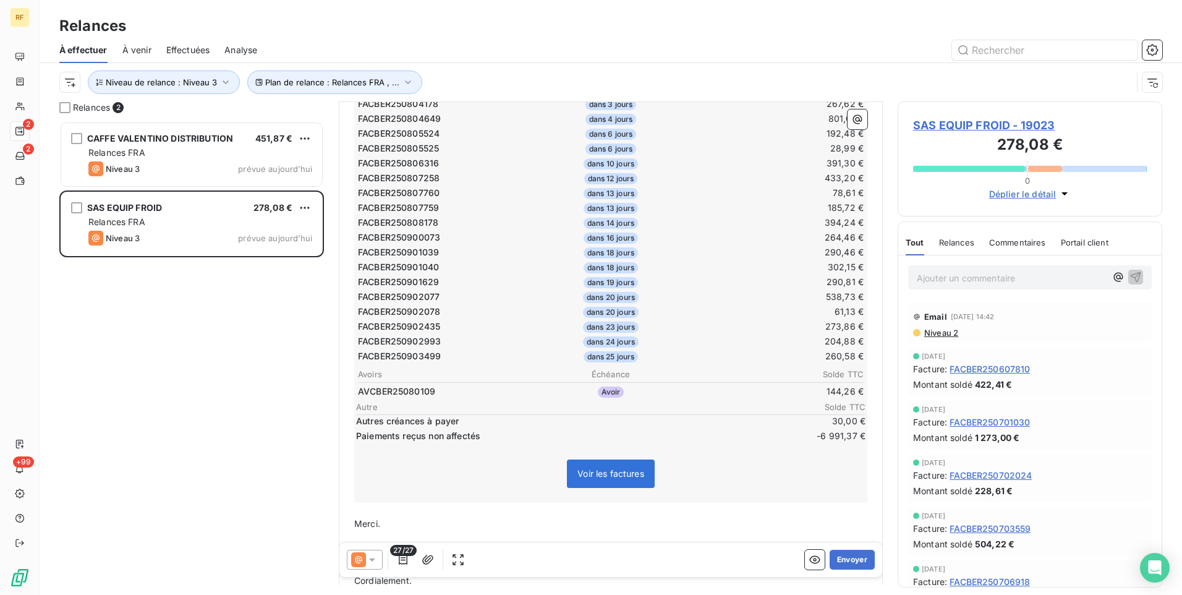
scroll to position [62, 0]
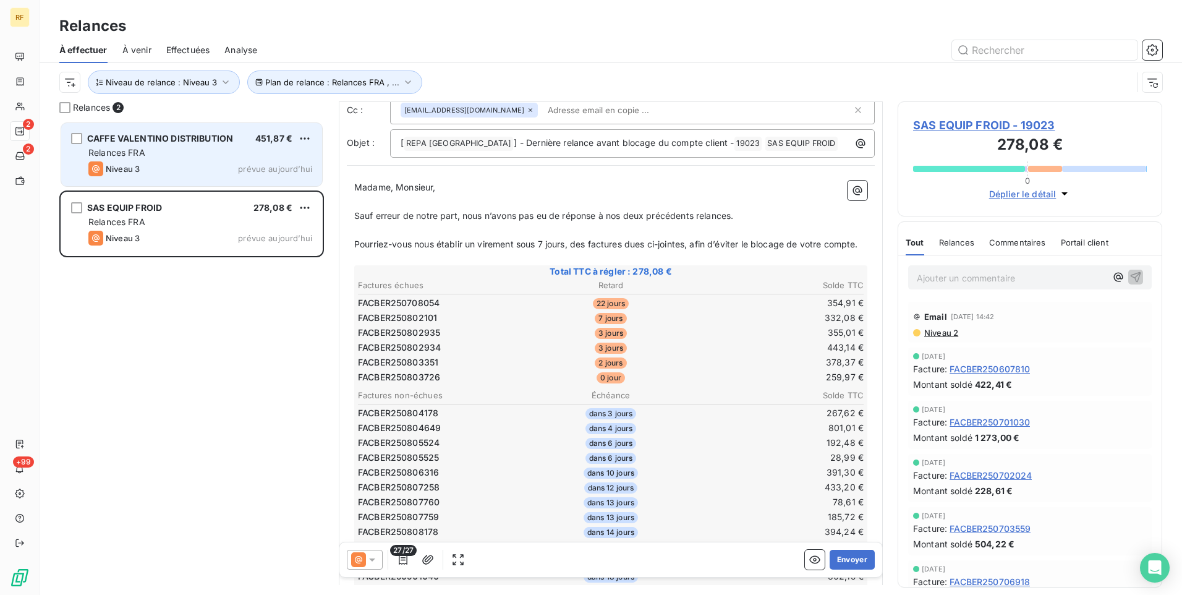
click at [218, 146] on div "CAFFE VALENTINO DISTRIBUTION 451,87 € Relances FRA Niveau 3 prévue aujourd’hui" at bounding box center [191, 154] width 261 height 63
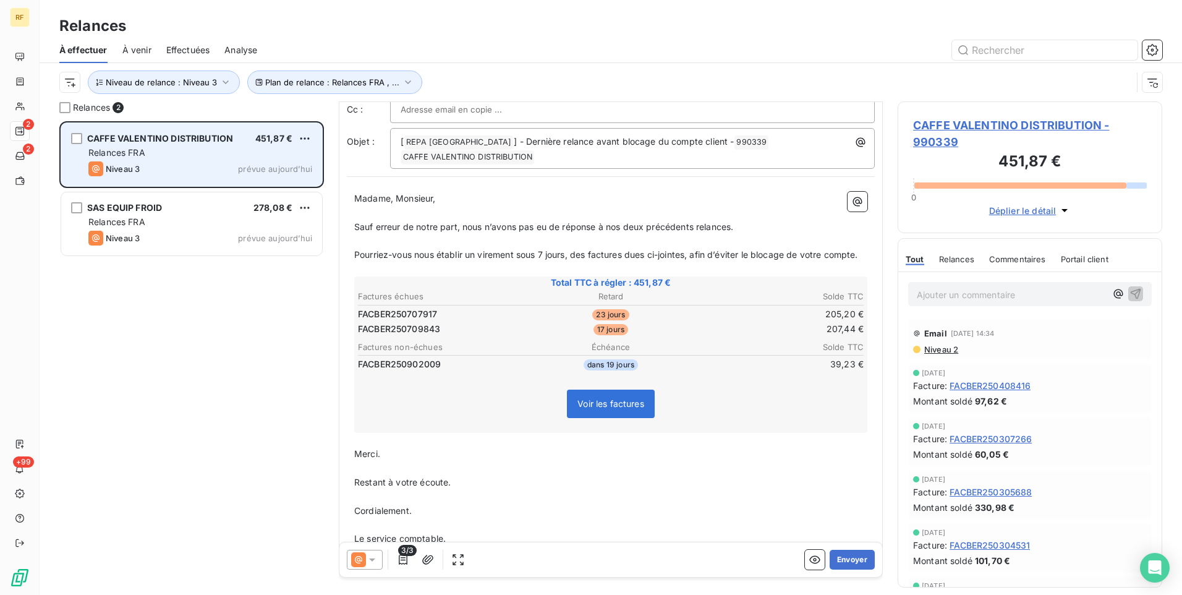
scroll to position [18, 0]
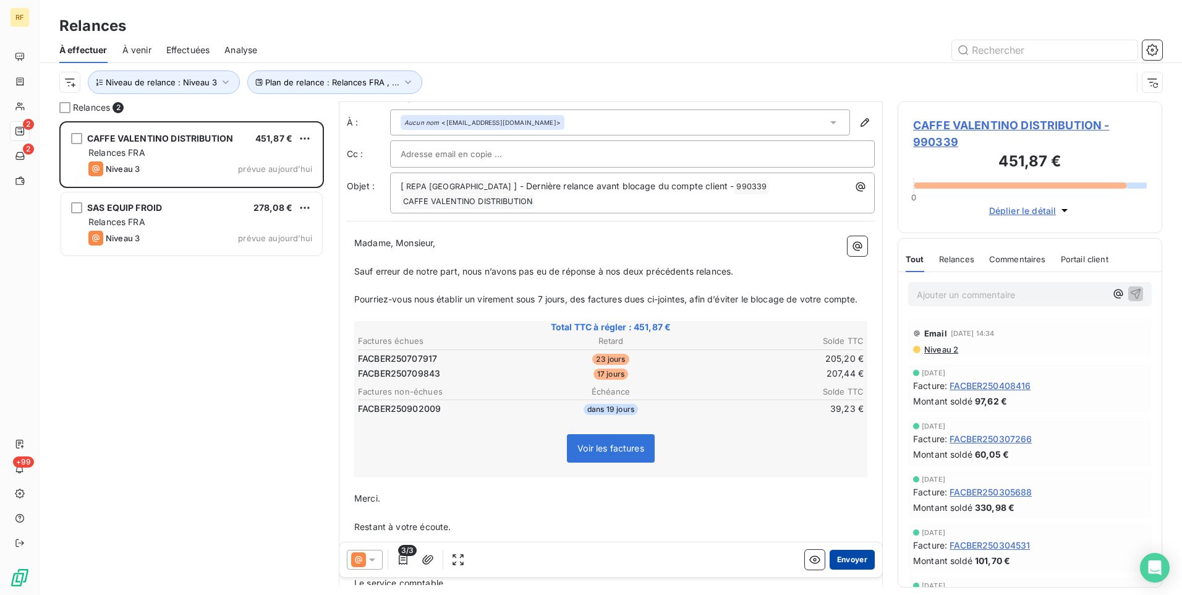
click at [849, 556] on button "Envoyer" at bounding box center [852, 560] width 45 height 20
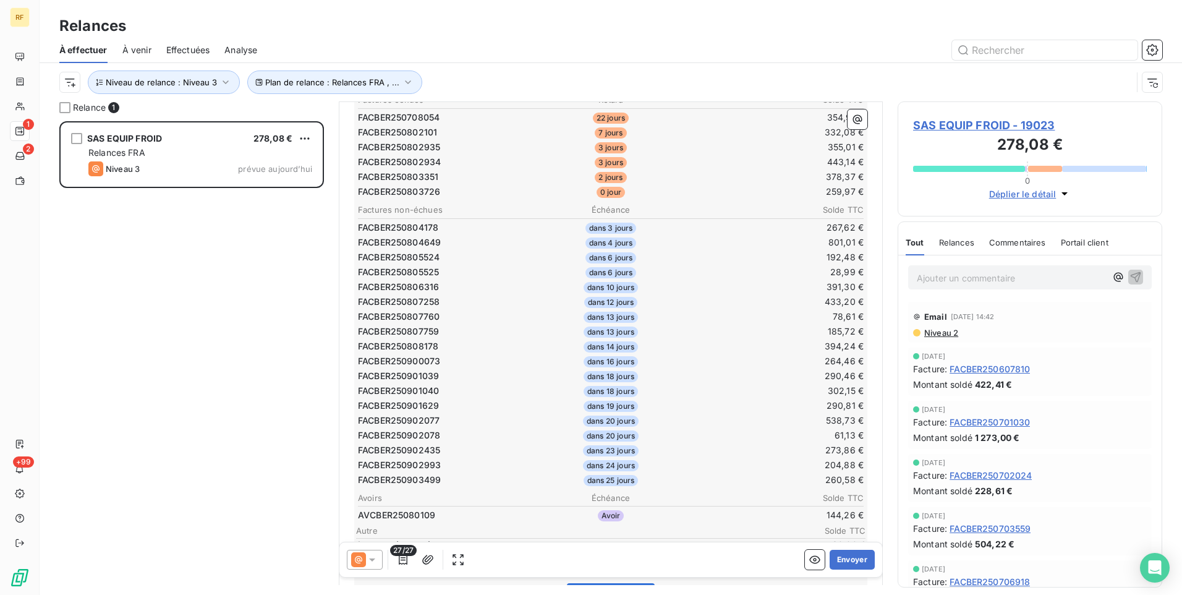
scroll to position [310, 0]
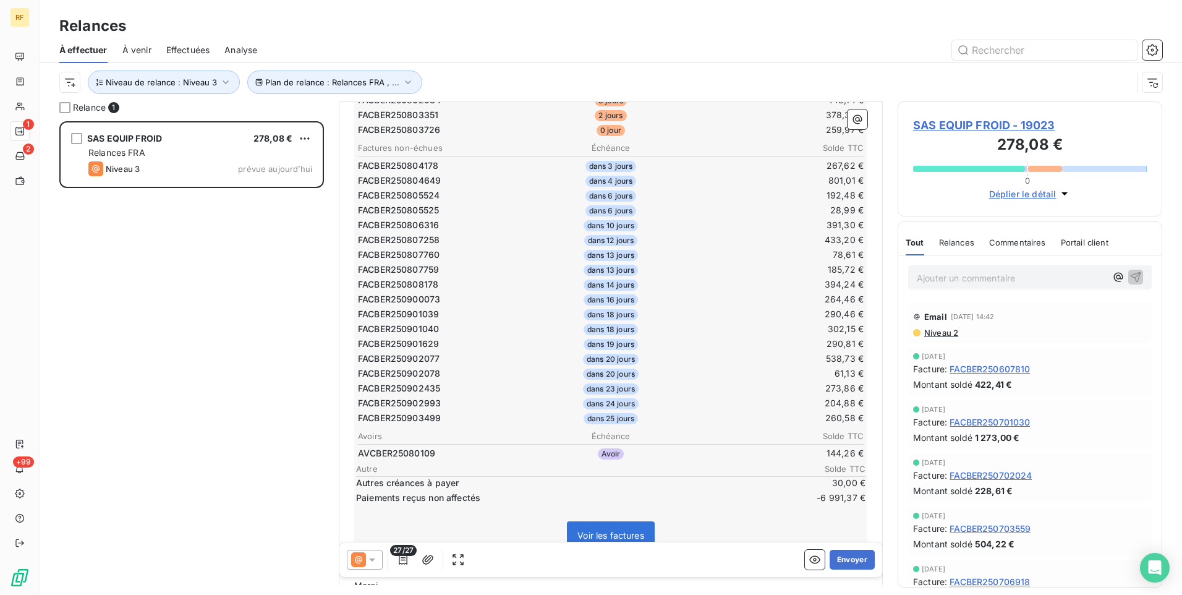
click at [1017, 244] on span "Commentaires" at bounding box center [1017, 242] width 57 height 10
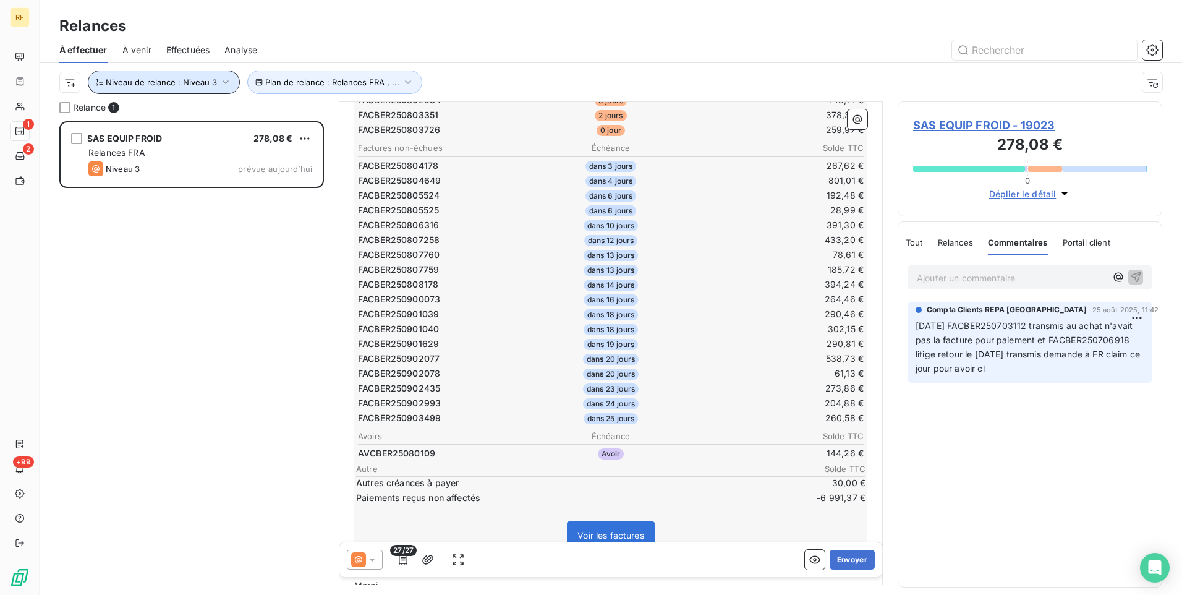
click at [185, 80] on span "Niveau de relance : Niveau 3" at bounding box center [161, 82] width 111 height 10
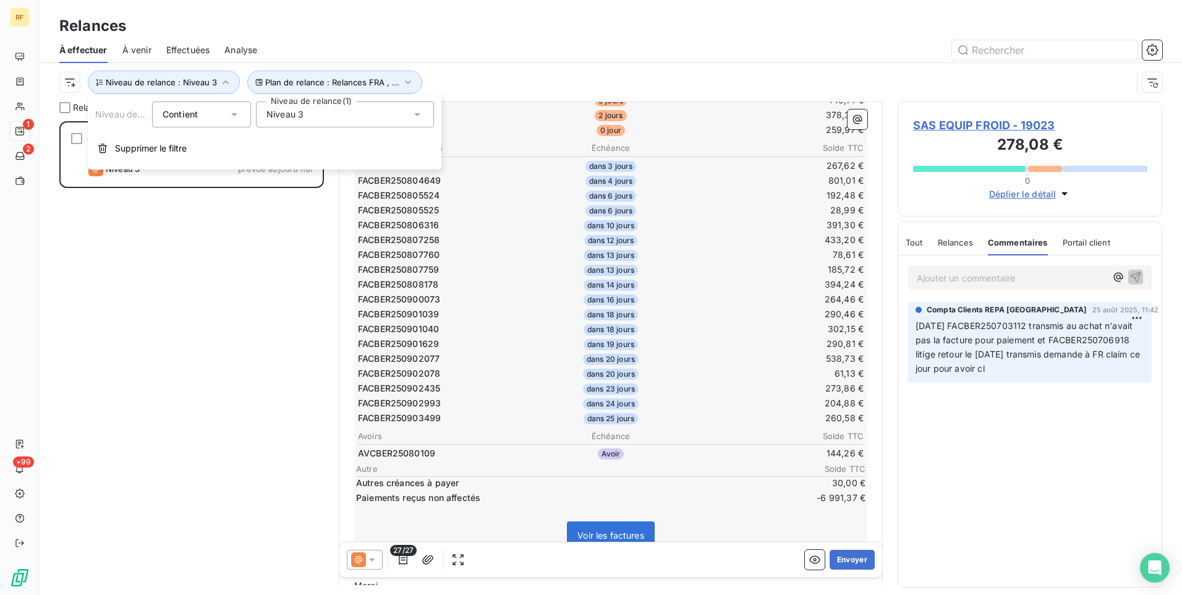
click at [356, 116] on div "Niveau 3" at bounding box center [345, 114] width 178 height 26
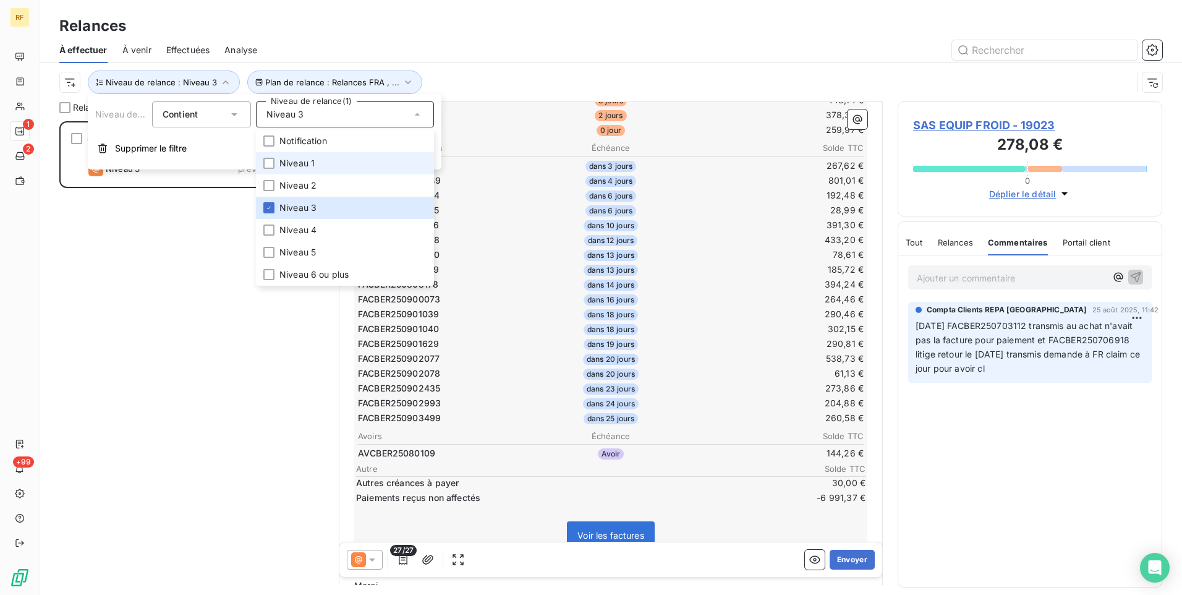
click at [310, 161] on span "Niveau 1" at bounding box center [296, 163] width 35 height 12
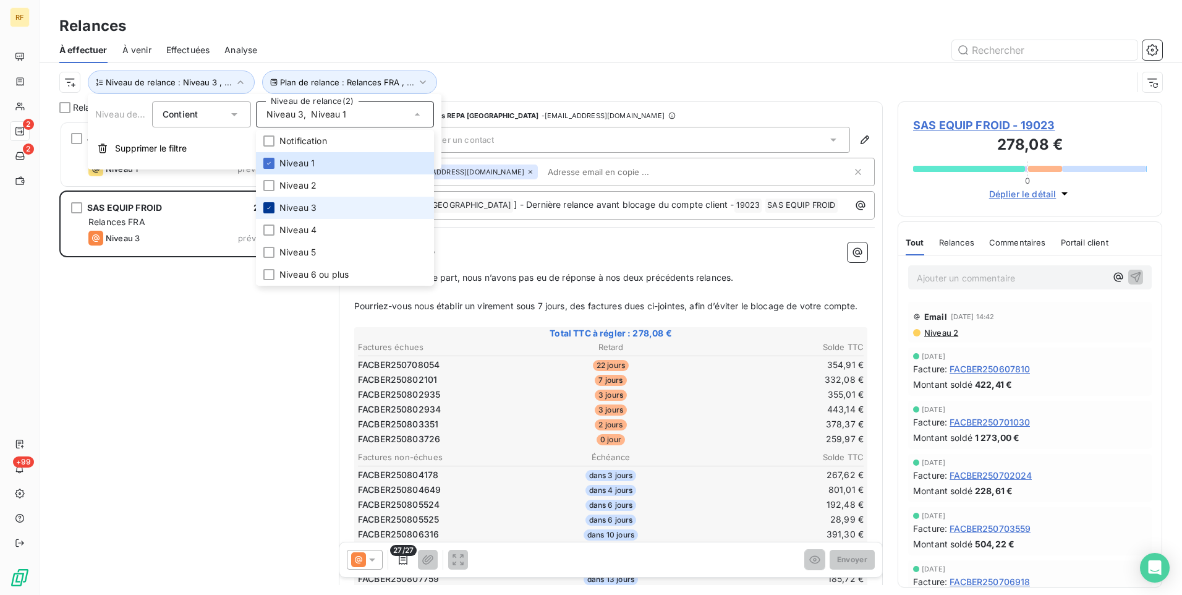
scroll to position [464, 255]
click at [268, 213] on div at bounding box center [268, 207] width 11 height 11
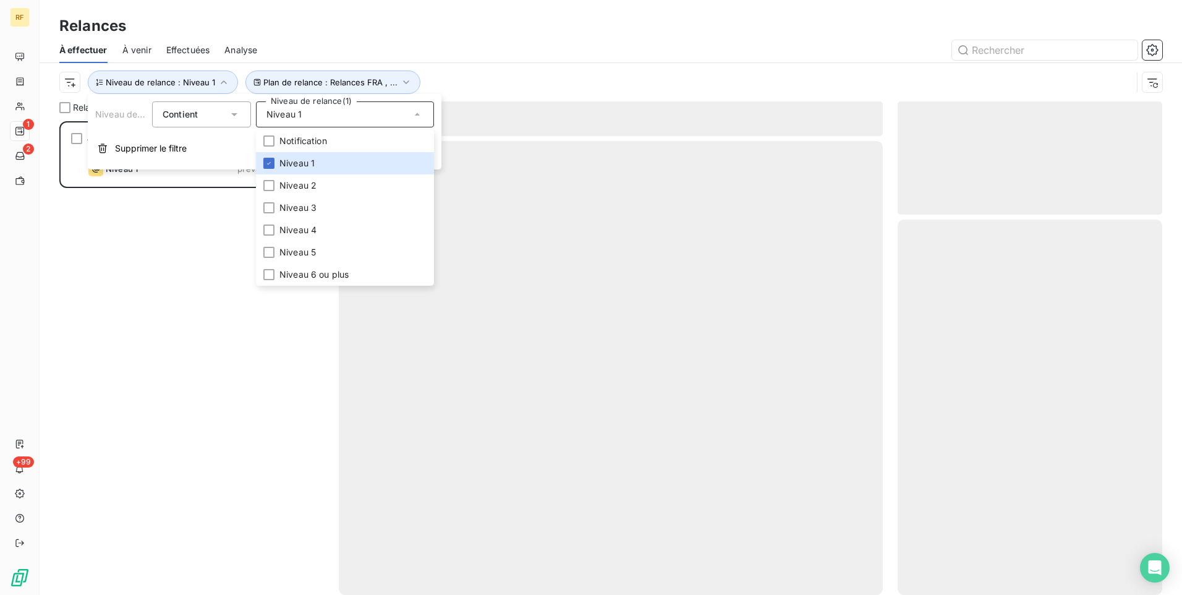
scroll to position [464, 255]
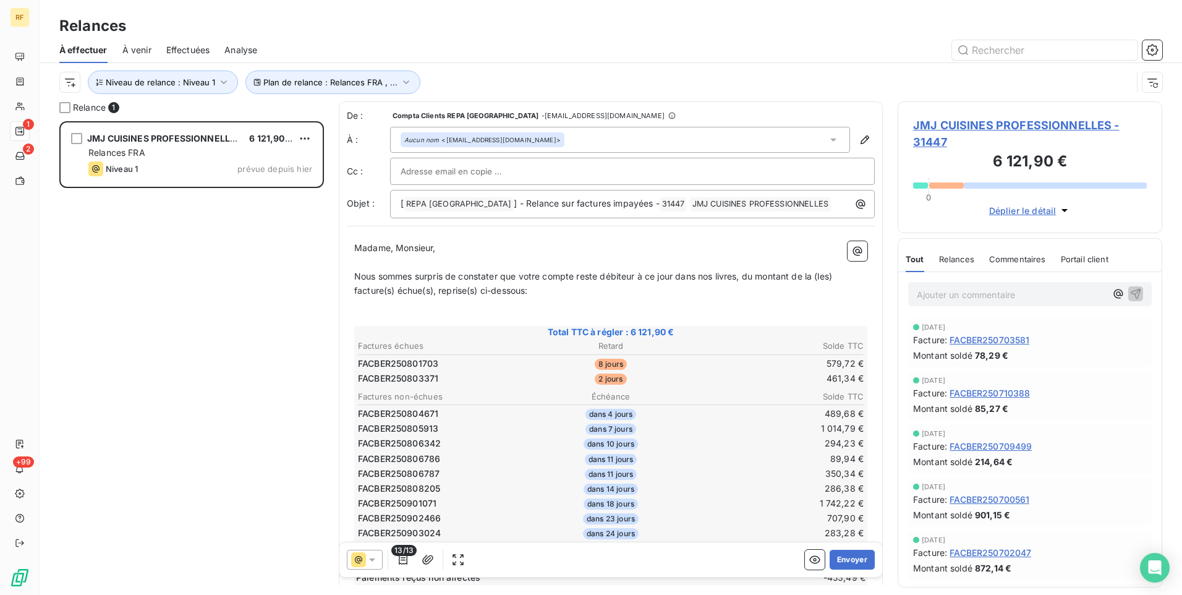
click at [163, 416] on div "JMJ CUISINES PROFESSIONNELLES 6 121,90 € Relances FRA Niveau 1 prévue depuis hi…" at bounding box center [191, 358] width 265 height 474
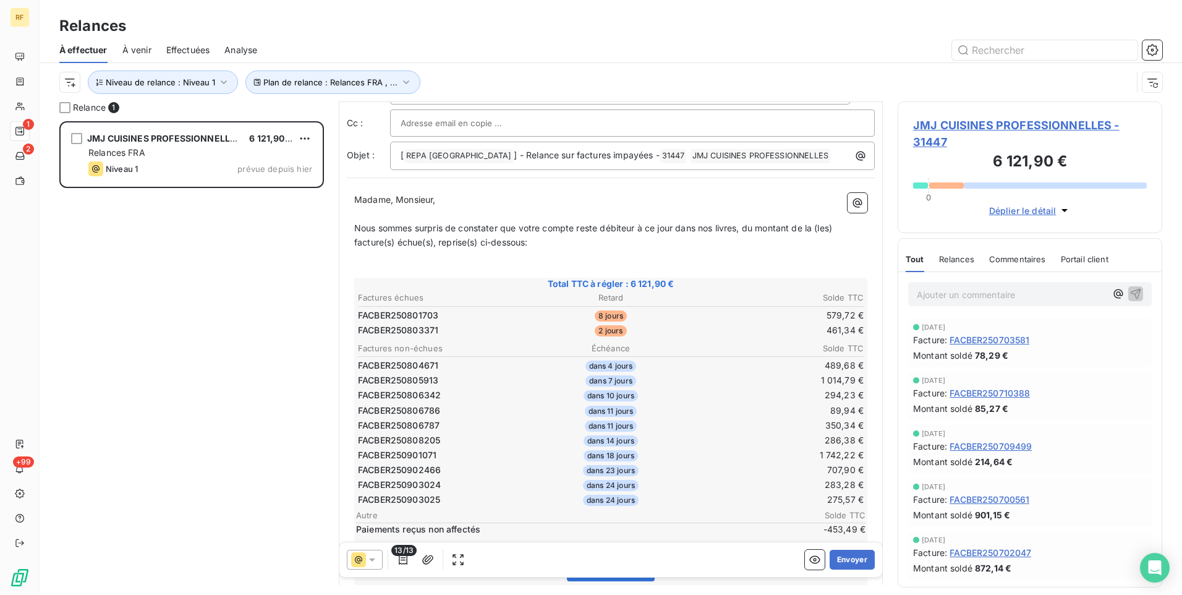
scroll to position [48, 0]
click at [1010, 265] on div "Commentaires" at bounding box center [1017, 259] width 57 height 26
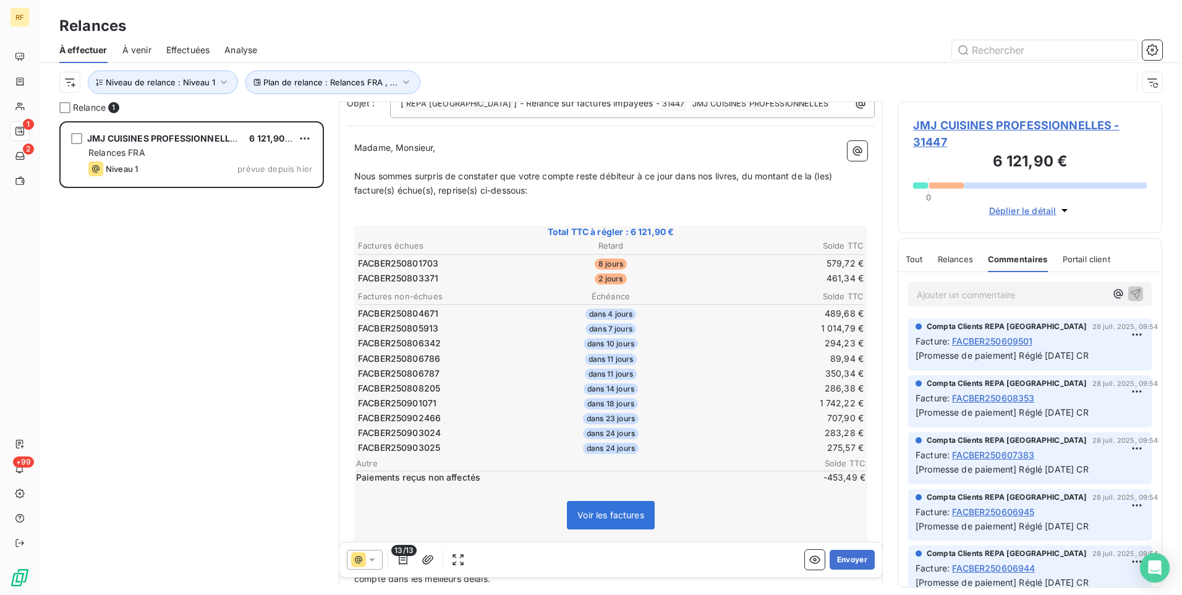
scroll to position [172, 0]
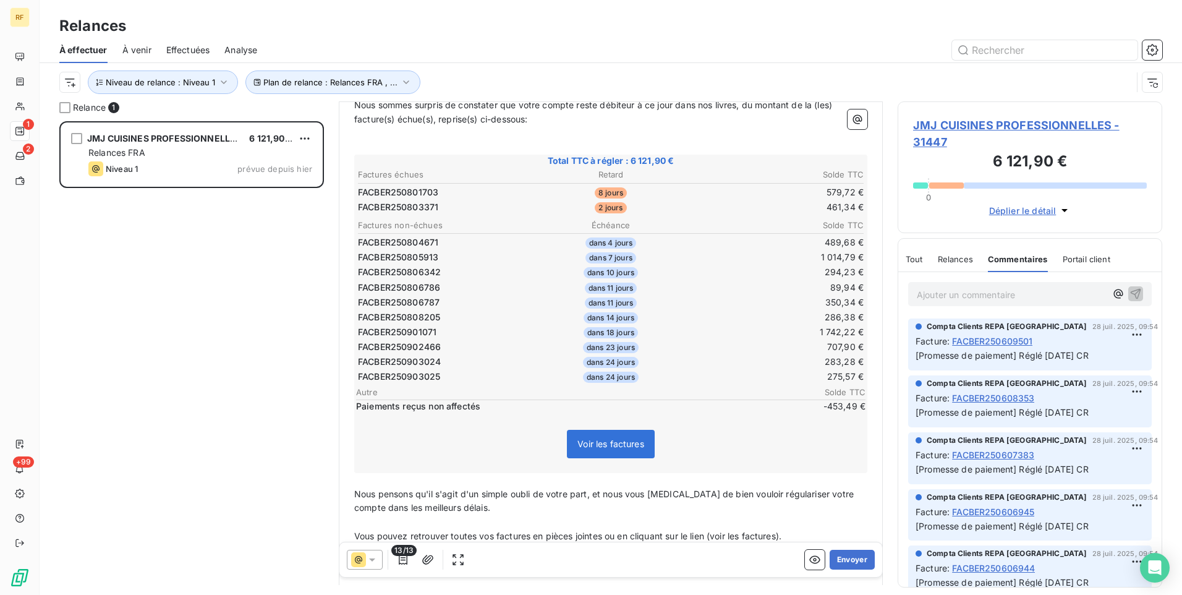
click at [981, 295] on p "Ajouter un commentaire ﻿" at bounding box center [1011, 294] width 189 height 15
click at [1131, 299] on icon "button" at bounding box center [1136, 293] width 12 height 12
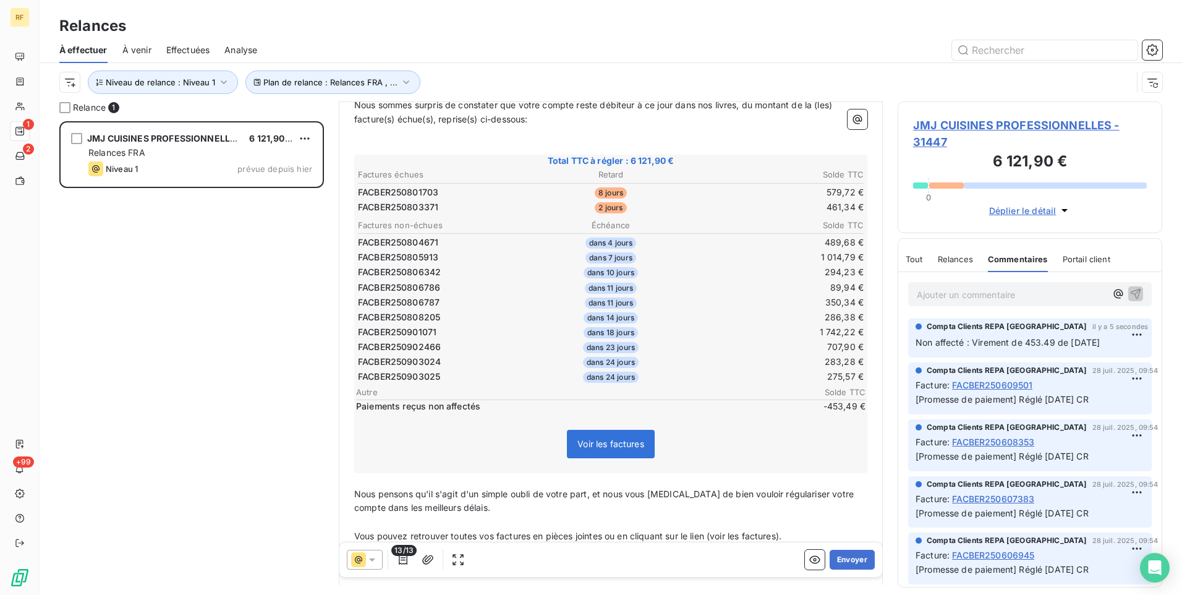
click at [955, 256] on span "Relances" at bounding box center [955, 259] width 35 height 10
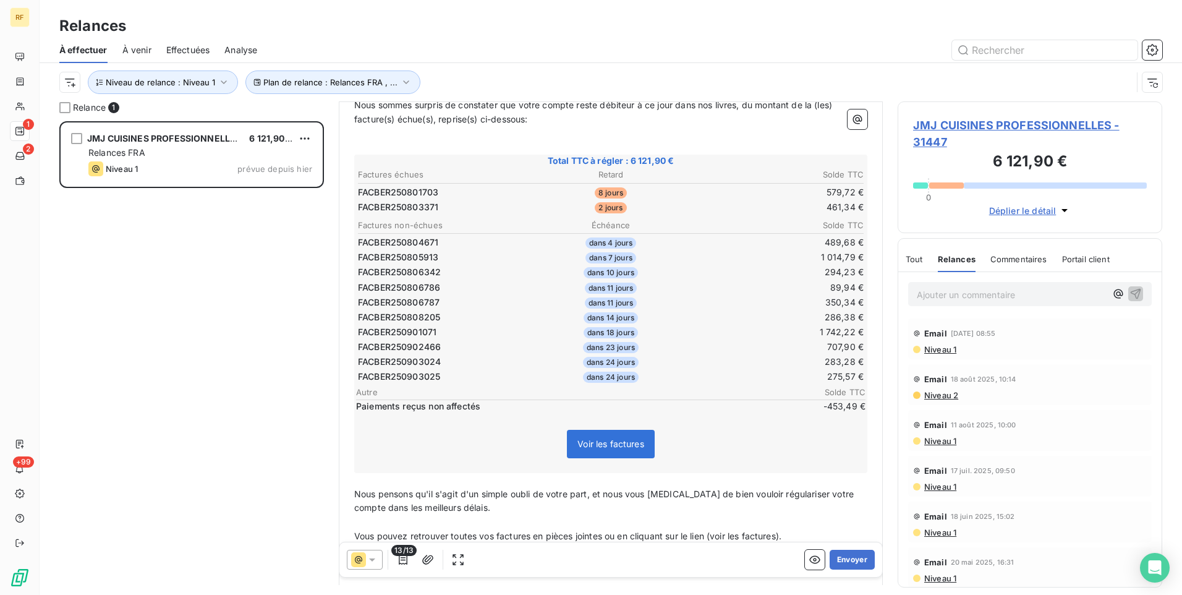
drag, startPoint x: 972, startPoint y: 344, endPoint x: 937, endPoint y: 351, distance: 35.8
click at [937, 351] on div "Niveau 1" at bounding box center [1030, 349] width 234 height 10
click at [937, 351] on span "Niveau 1" at bounding box center [939, 349] width 33 height 10
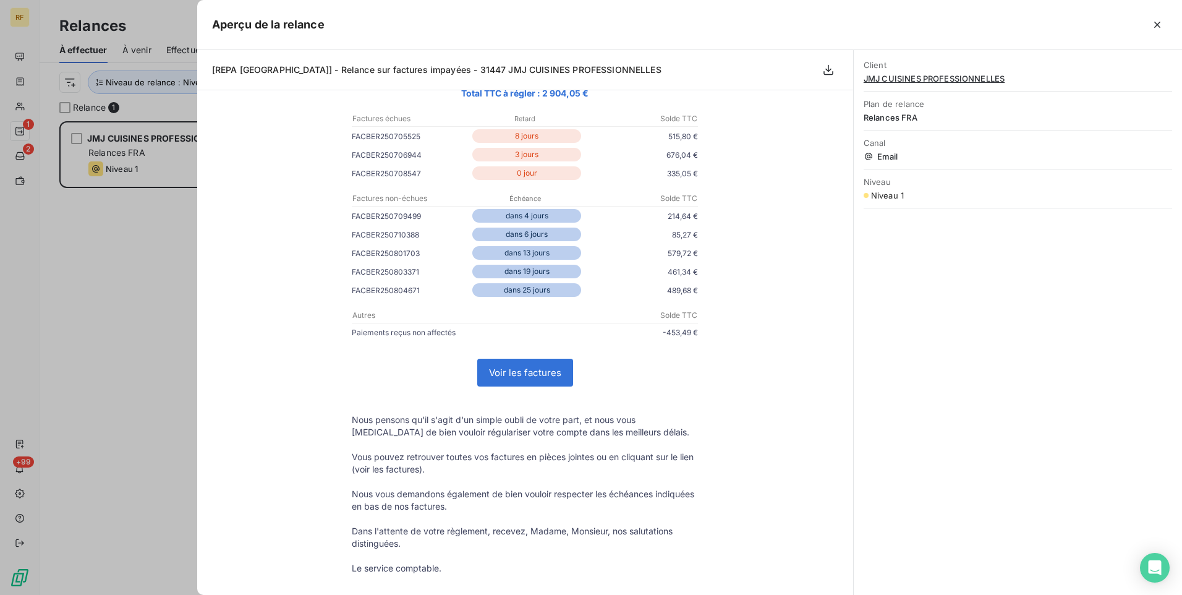
scroll to position [185, 0]
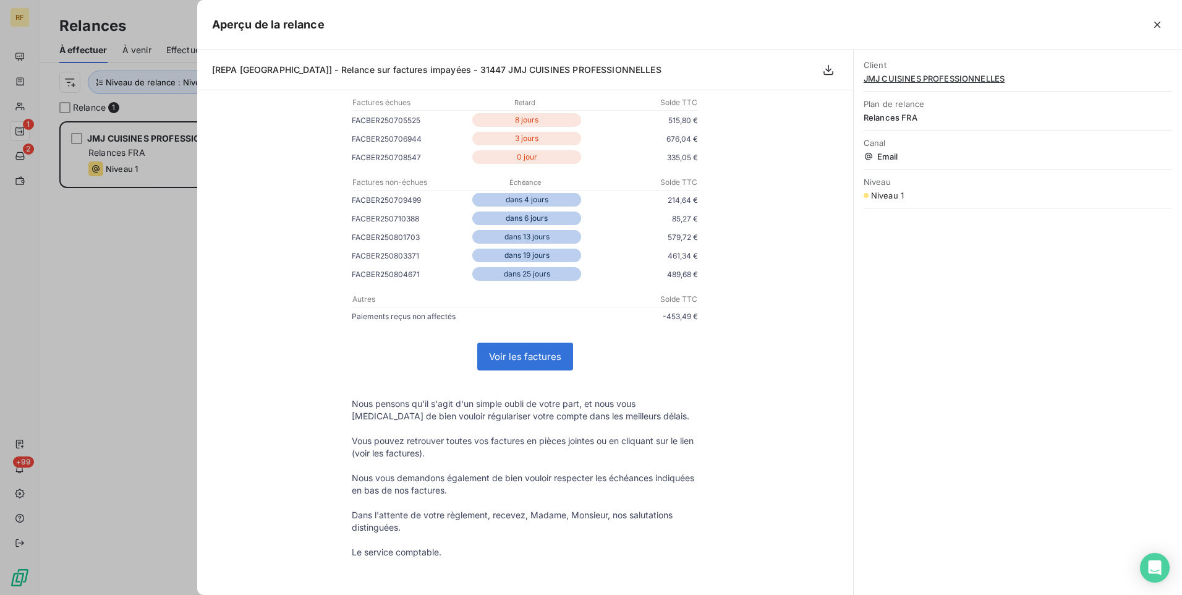
drag, startPoint x: 1157, startPoint y: 22, endPoint x: 1073, endPoint y: 86, distance: 105.9
click at [1156, 22] on icon "button" at bounding box center [1157, 25] width 12 height 12
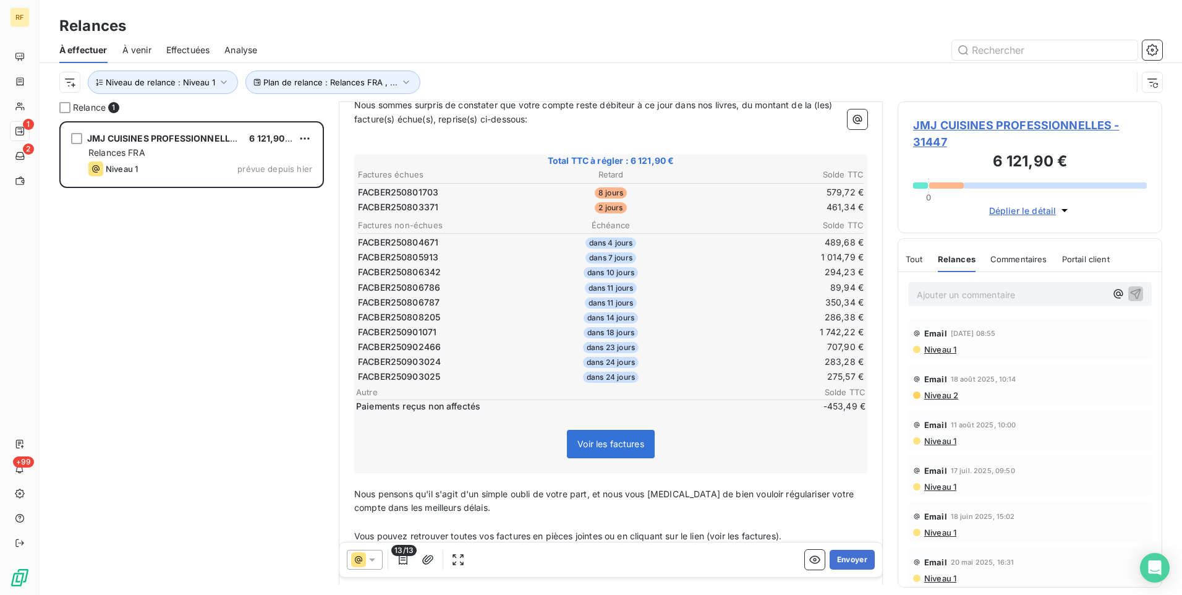
click at [939, 398] on span "Niveau 2" at bounding box center [940, 395] width 35 height 10
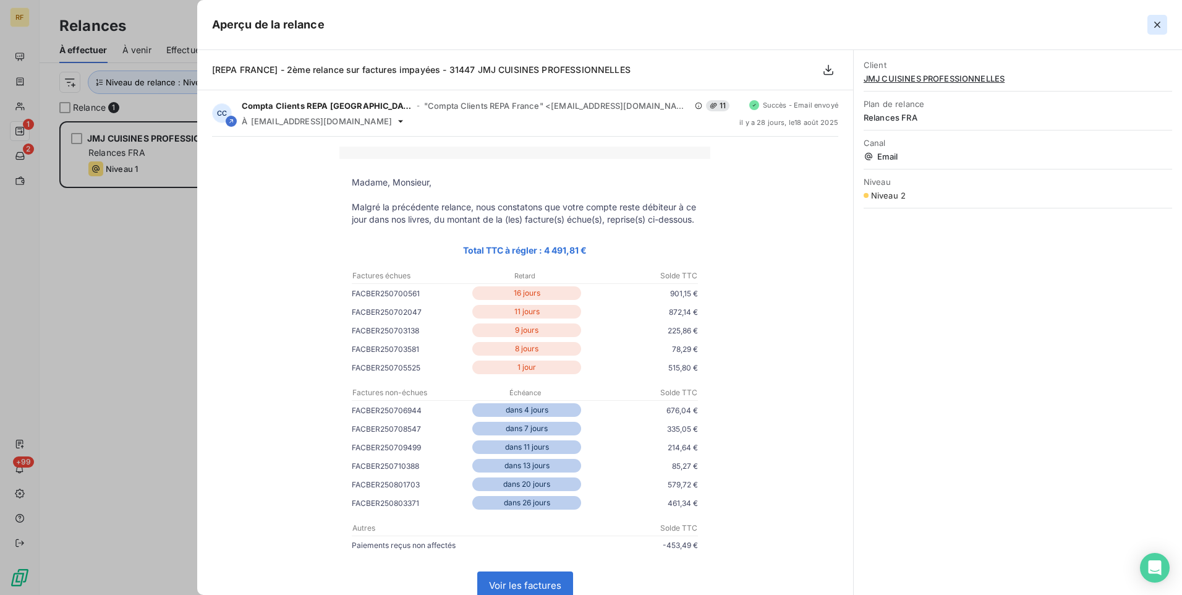
click at [1155, 24] on icon "button" at bounding box center [1157, 25] width 12 height 12
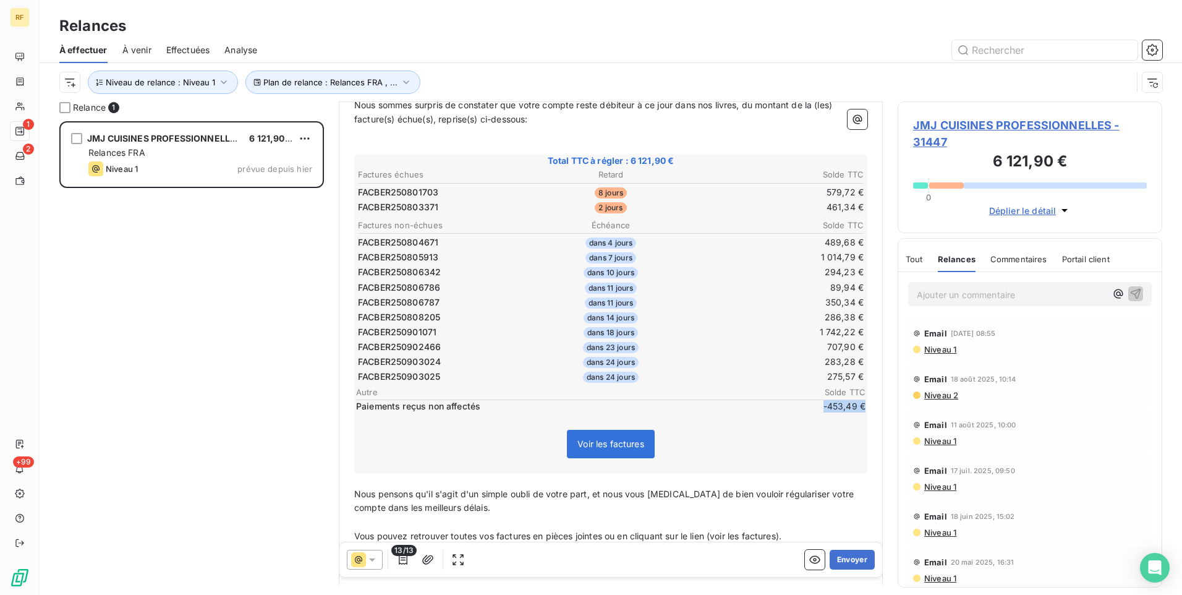
drag, startPoint x: 808, startPoint y: 406, endPoint x: 855, endPoint y: 406, distance: 47.6
click at [855, 406] on span "-453,49 €" at bounding box center [828, 406] width 74 height 12
drag, startPoint x: 818, startPoint y: 404, endPoint x: 863, endPoint y: 403, distance: 44.6
click at [863, 403] on div "Madame, Monsieur, ﻿ Nous sommes surpris de constater que votre compte reste déb…" at bounding box center [611, 355] width 528 height 587
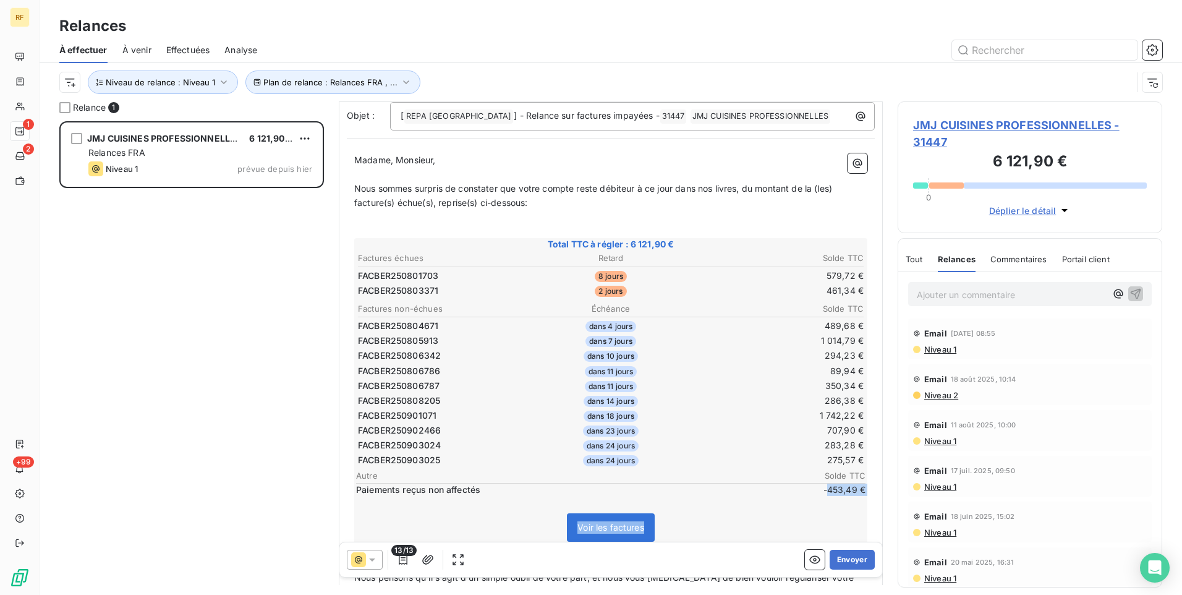
scroll to position [0, 0]
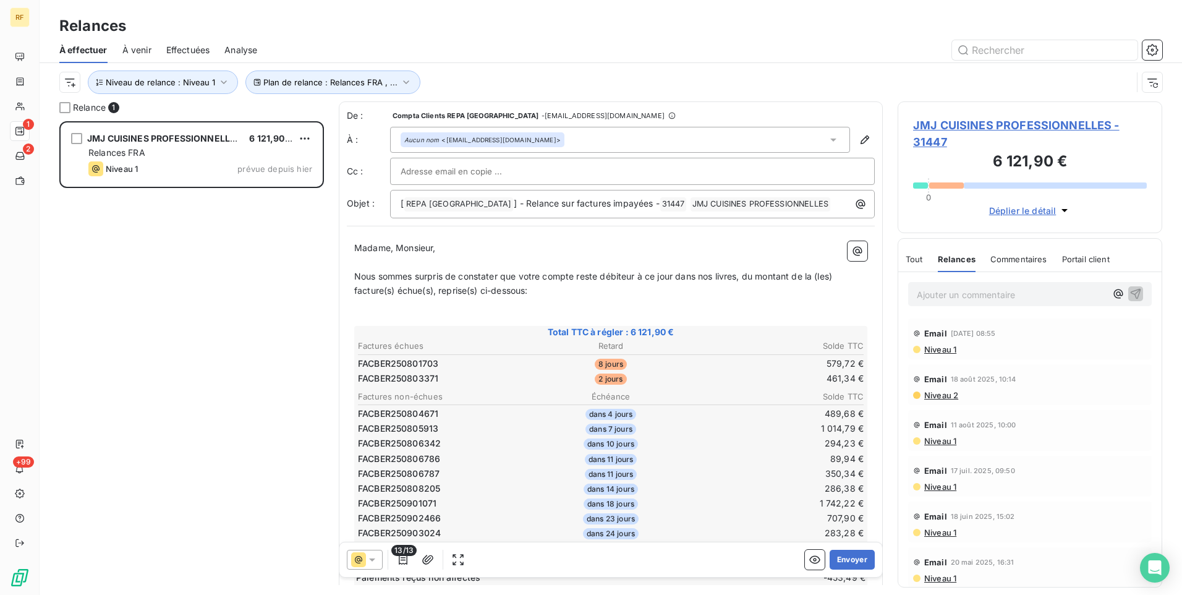
click at [551, 289] on p "Nous sommes surpris de constater que votre compte reste débiteur à ce jour dans…" at bounding box center [610, 284] width 513 height 28
drag, startPoint x: 555, startPoint y: 292, endPoint x: 587, endPoint y: 257, distance: 47.8
click at [587, 257] on p "﻿" at bounding box center [610, 262] width 513 height 14
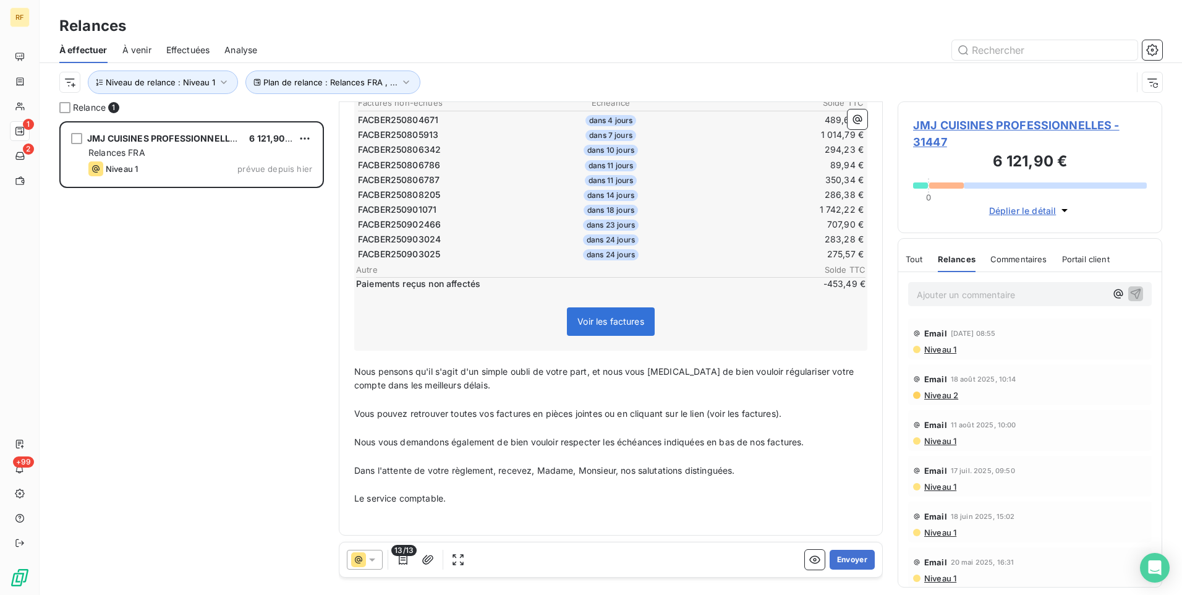
scroll to position [296, 0]
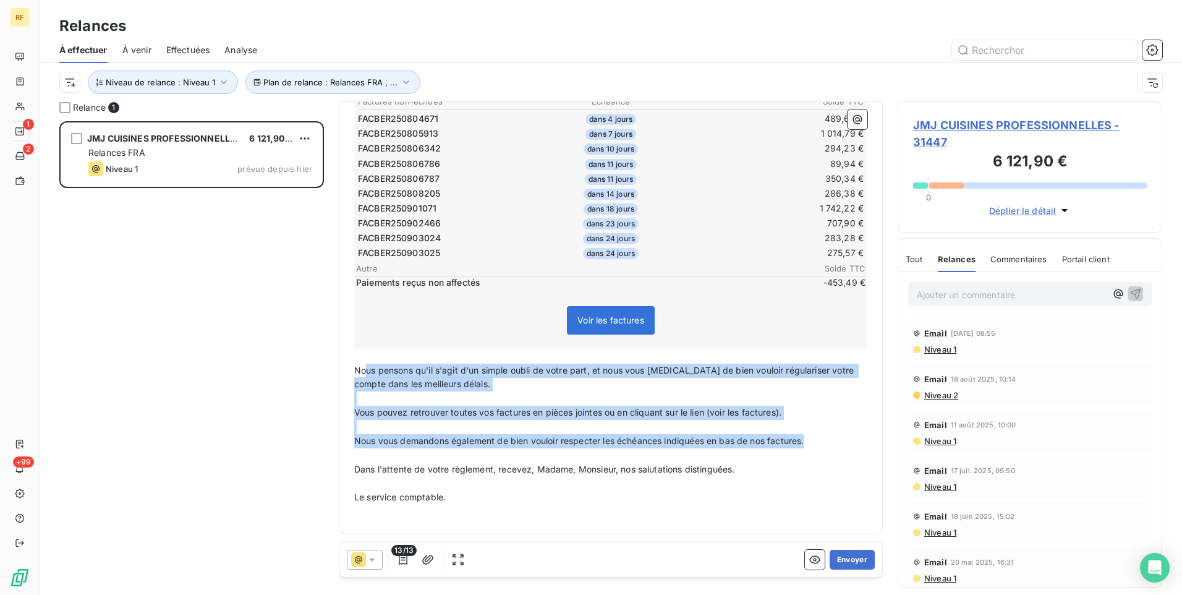
drag, startPoint x: 812, startPoint y: 440, endPoint x: 367, endPoint y: 376, distance: 450.4
click at [367, 376] on div "Madame, Monsieur, ﻿ Nous sommes surpris de constater que votre compte reste déb…" at bounding box center [610, 232] width 513 height 573
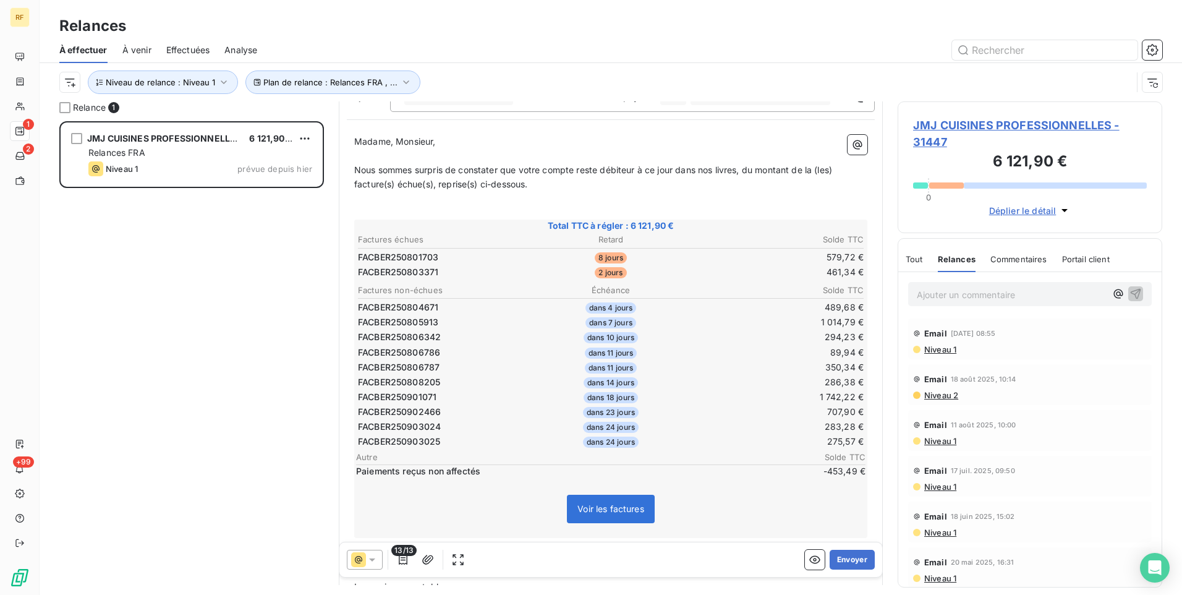
scroll to position [0, 0]
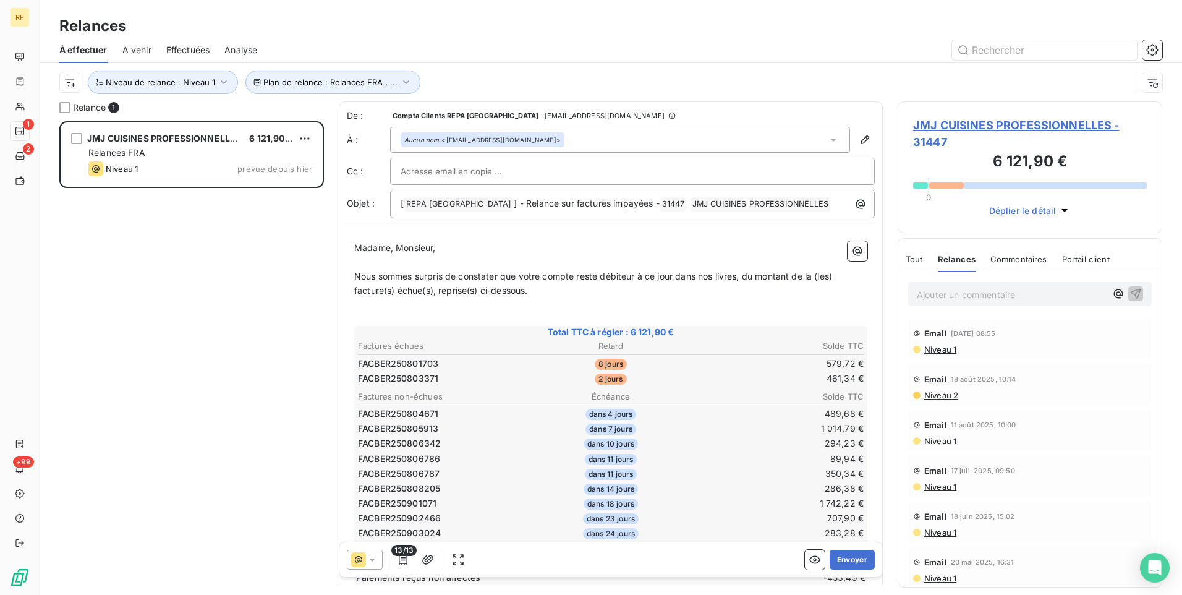
click at [568, 295] on p "Nous sommes surpris de constater que votre compte reste débiteur à ce jour dans…" at bounding box center [610, 284] width 513 height 28
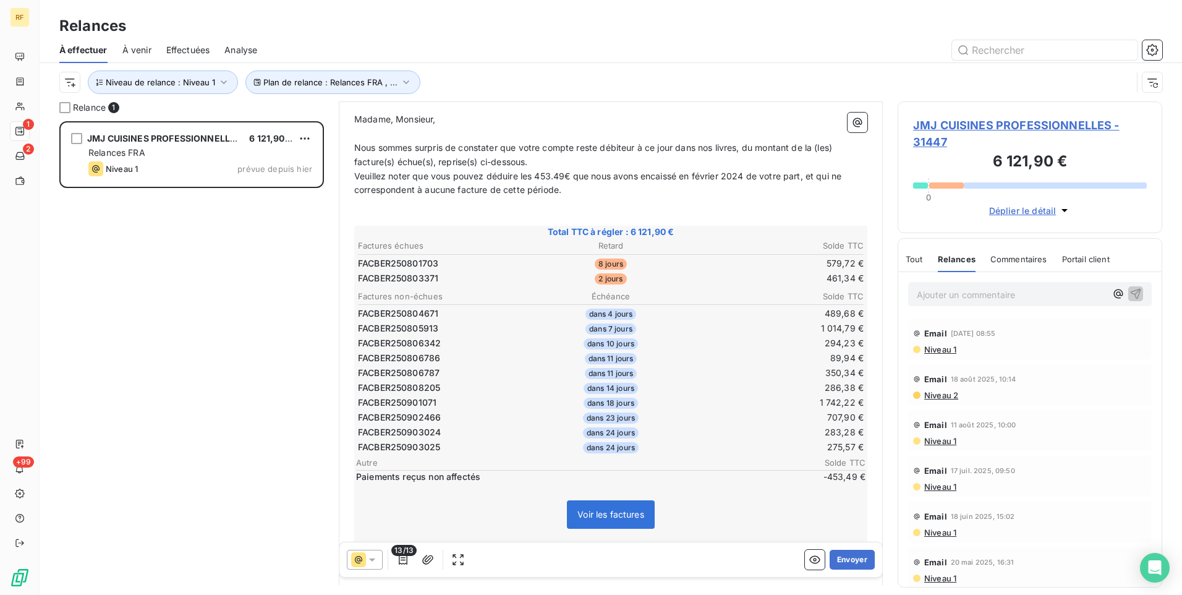
scroll to position [191, 0]
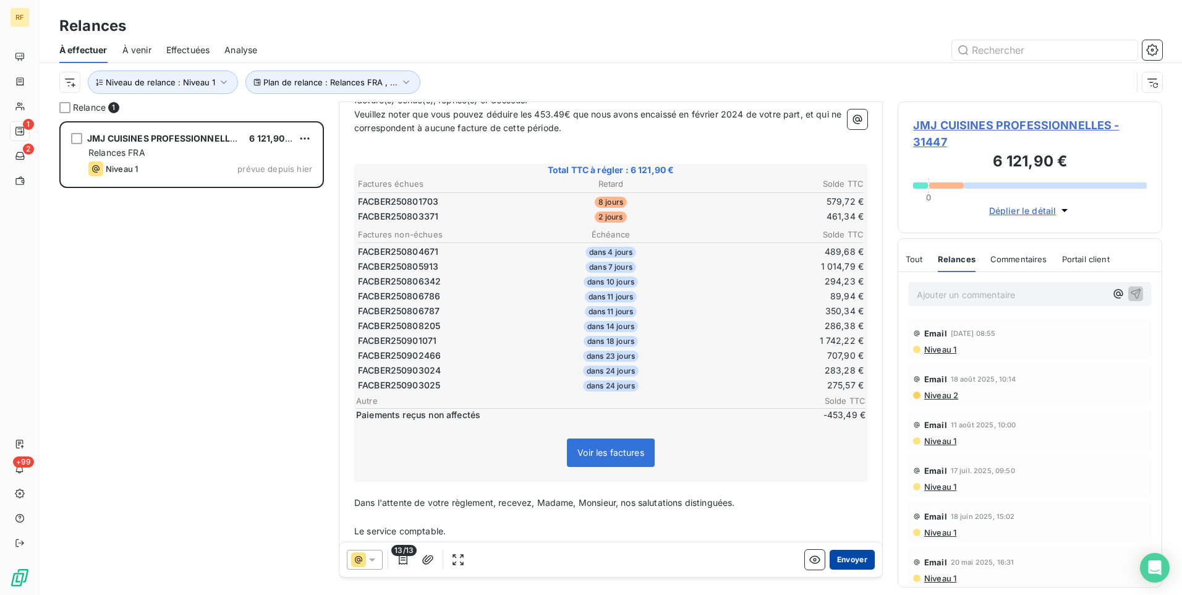
click at [835, 558] on button "Envoyer" at bounding box center [852, 560] width 45 height 20
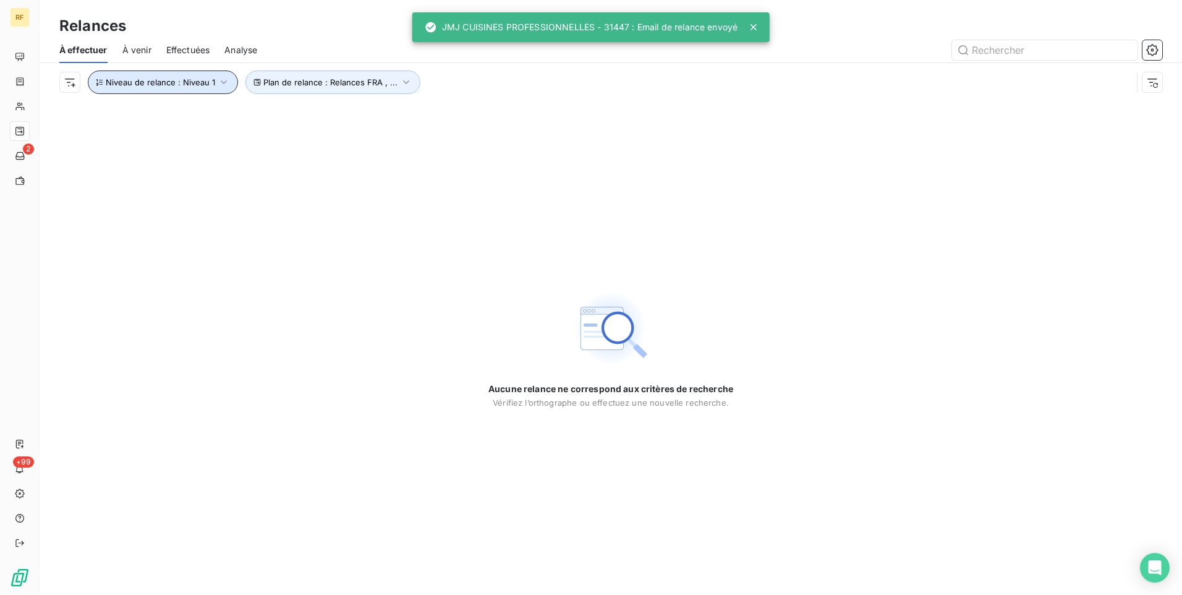
click at [211, 79] on span "Niveau de relance : Niveau 1" at bounding box center [160, 82] width 109 height 10
click at [320, 113] on div "Niveau 1" at bounding box center [345, 114] width 178 height 26
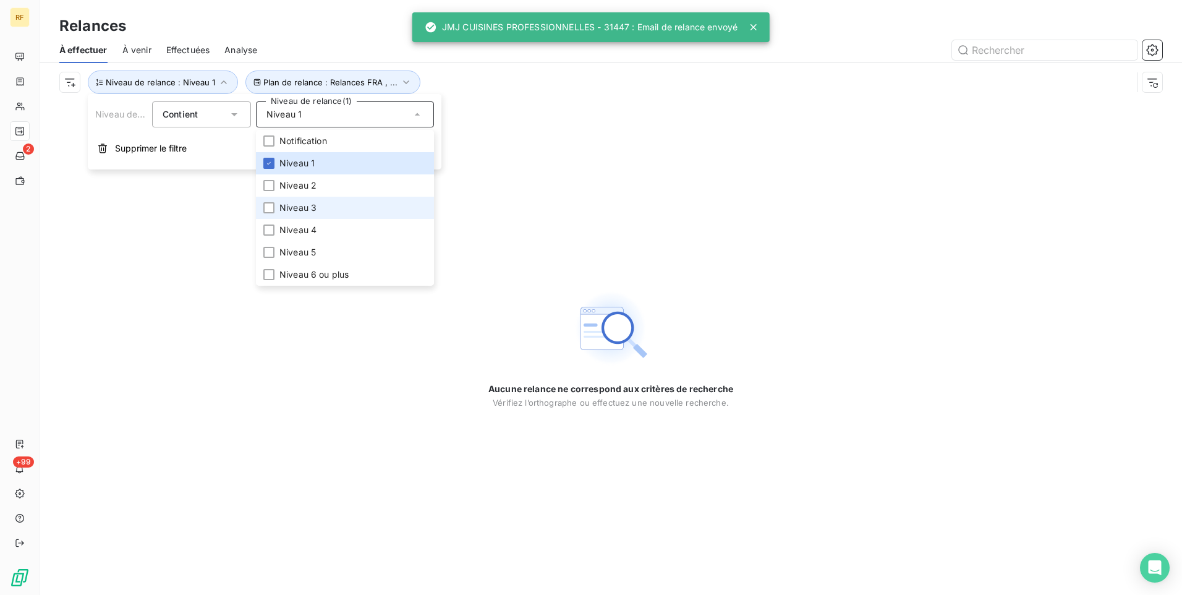
click at [339, 203] on li "Niveau 3" at bounding box center [345, 208] width 178 height 22
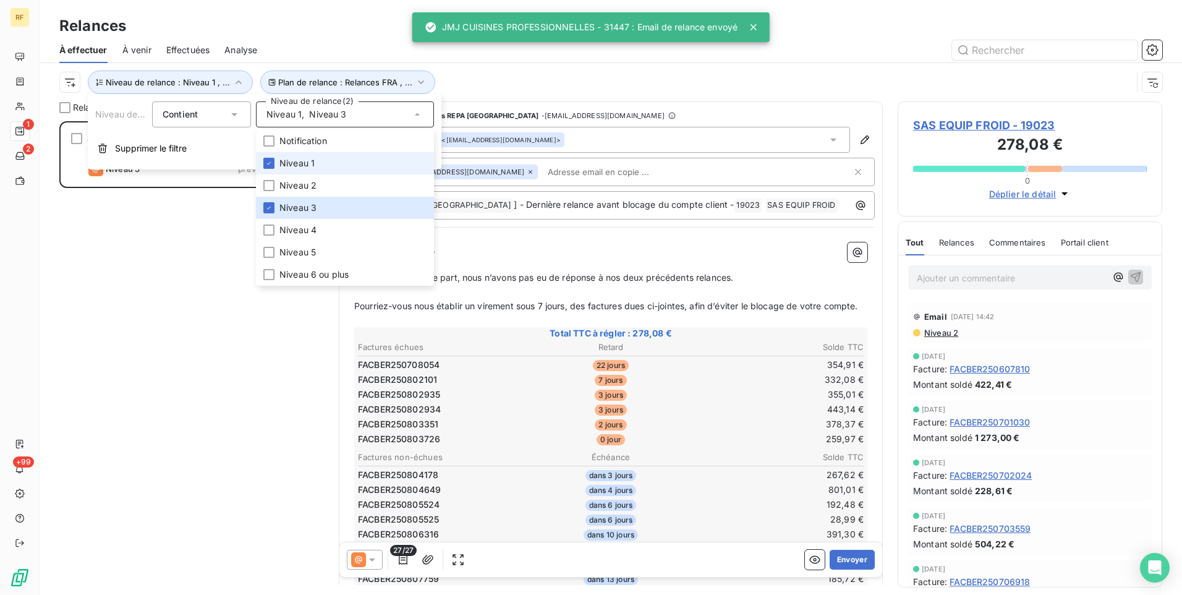
scroll to position [464, 255]
click at [336, 161] on li "Niveau 1" at bounding box center [345, 163] width 178 height 22
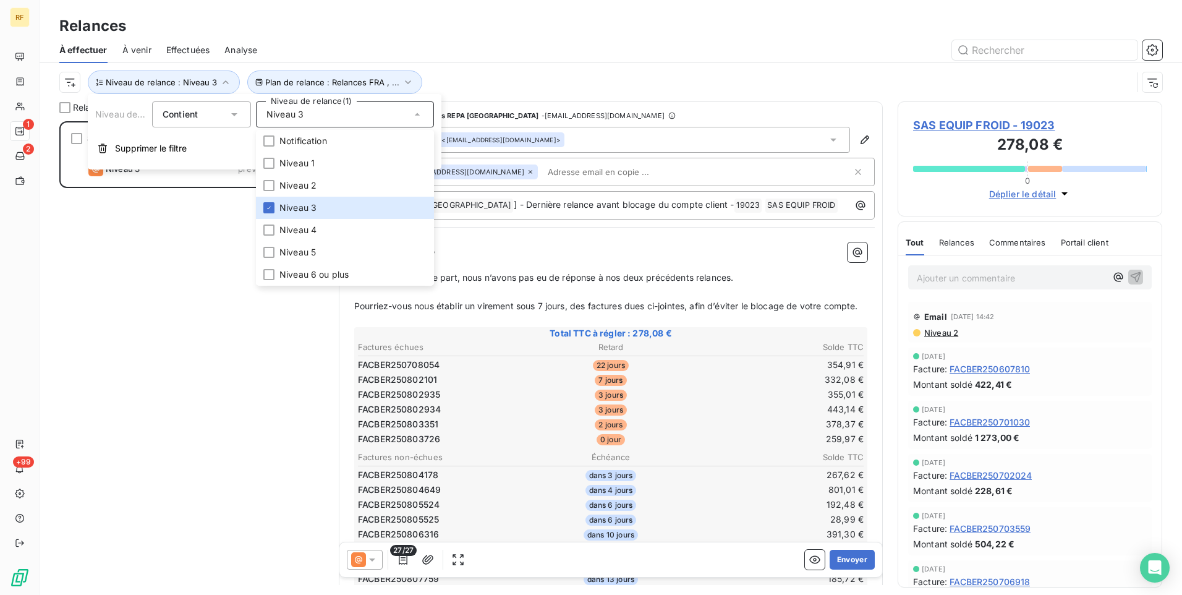
click at [147, 390] on div "SAS EQUIP FROID 278,08 € Relances FRA Niveau 3 prévue aujourd’hui" at bounding box center [191, 358] width 265 height 474
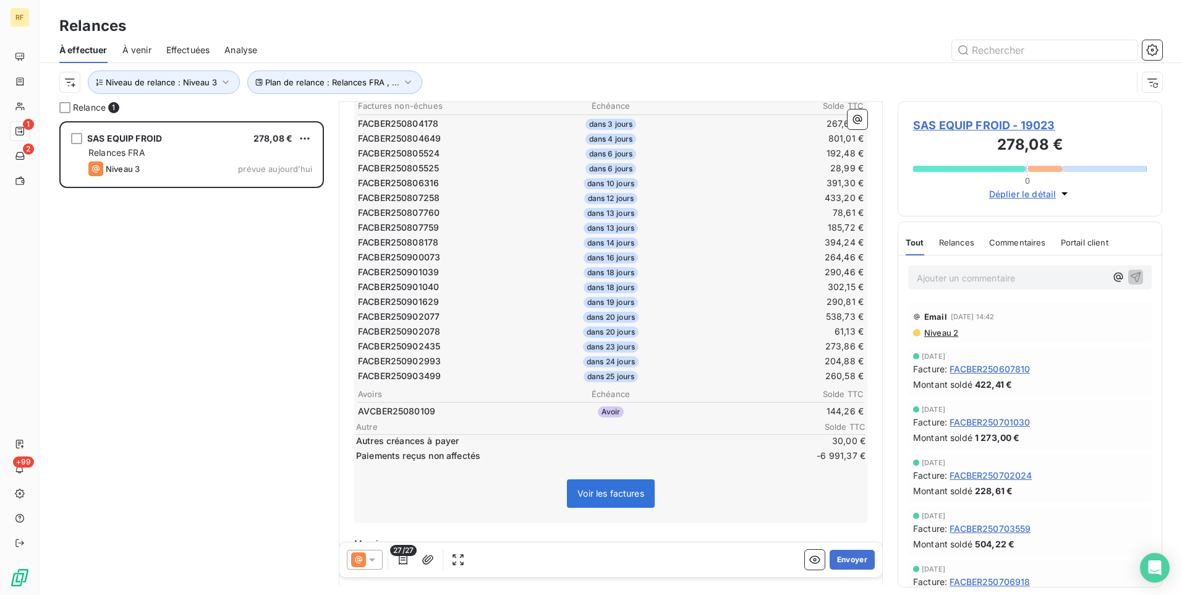
scroll to position [372, 0]
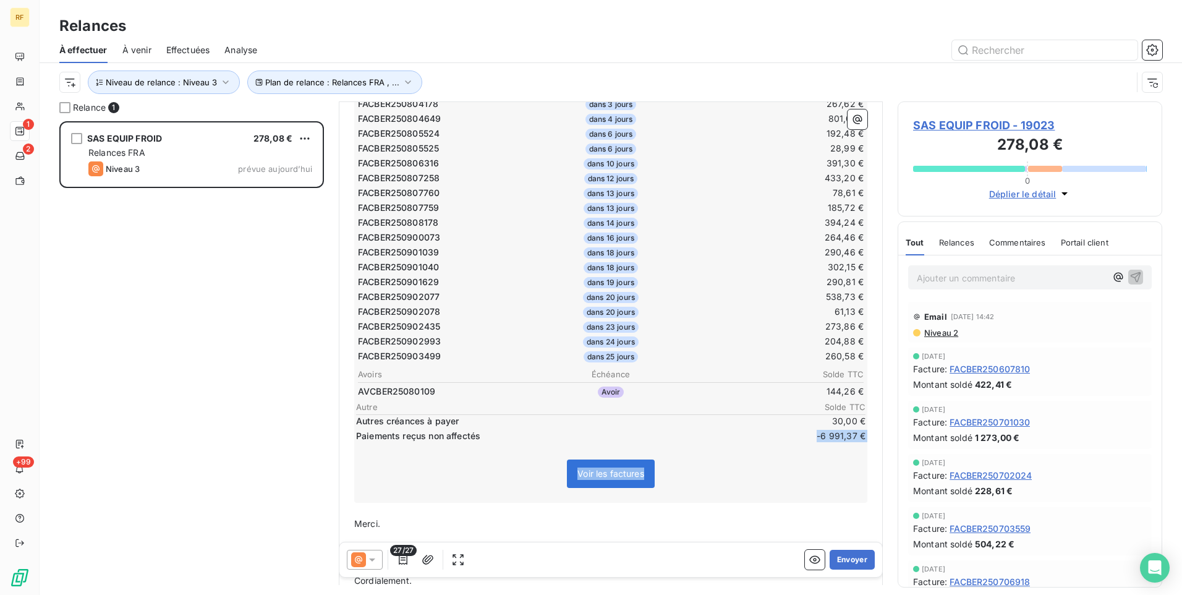
drag, startPoint x: 801, startPoint y: 456, endPoint x: 863, endPoint y: 454, distance: 61.9
click at [863, 454] on div "Madame, Monsieur, ﻿ Sauf erreur de notre part, nous n’avons pas eu de réponse à…" at bounding box center [611, 243] width 528 height 759
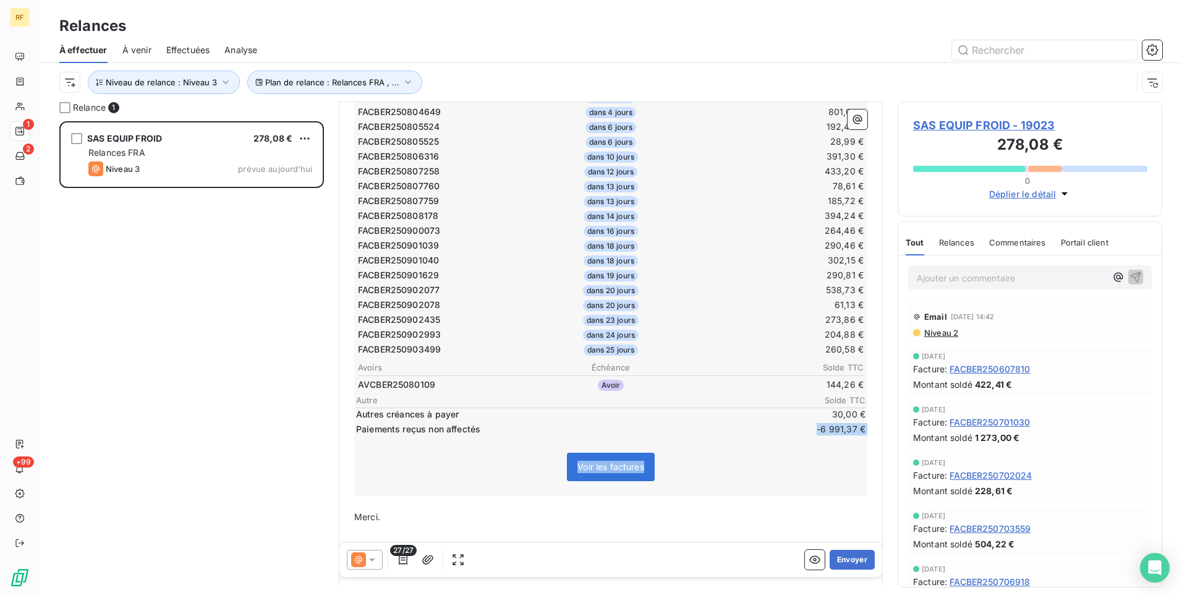
scroll to position [433, 0]
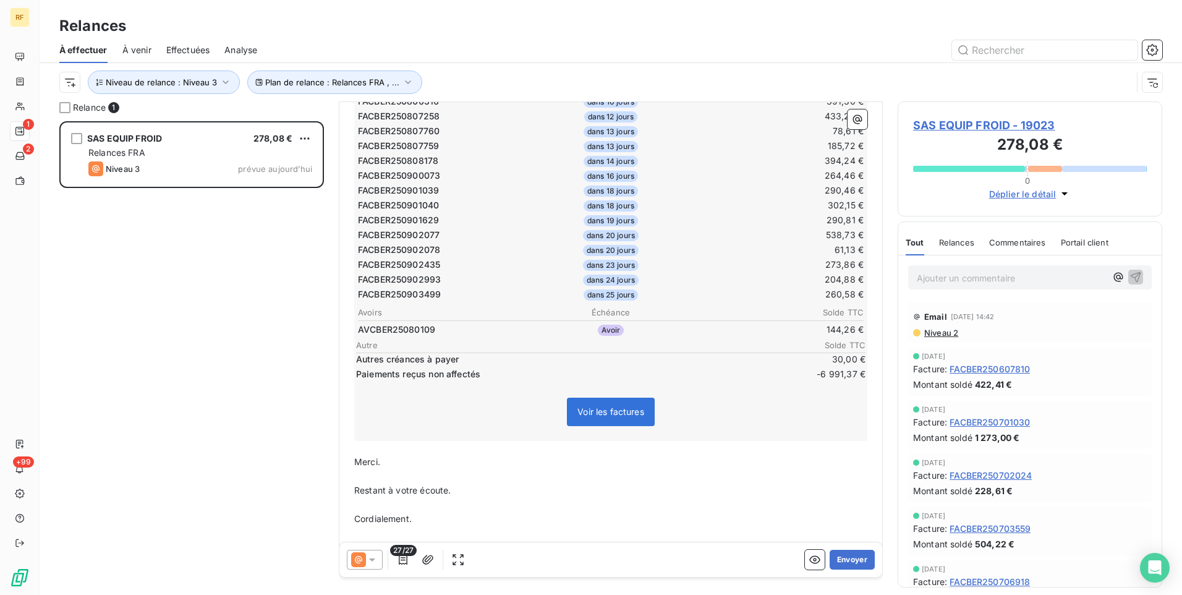
click at [373, 558] on icon at bounding box center [372, 559] width 12 height 12
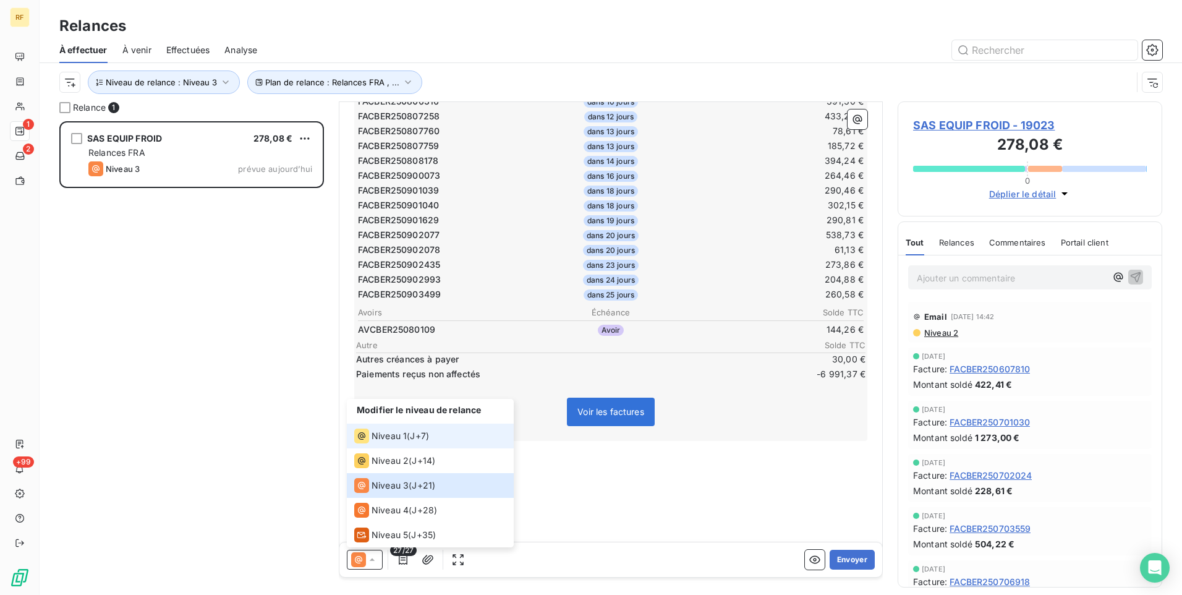
click at [403, 441] on span "Niveau 1" at bounding box center [389, 436] width 35 height 12
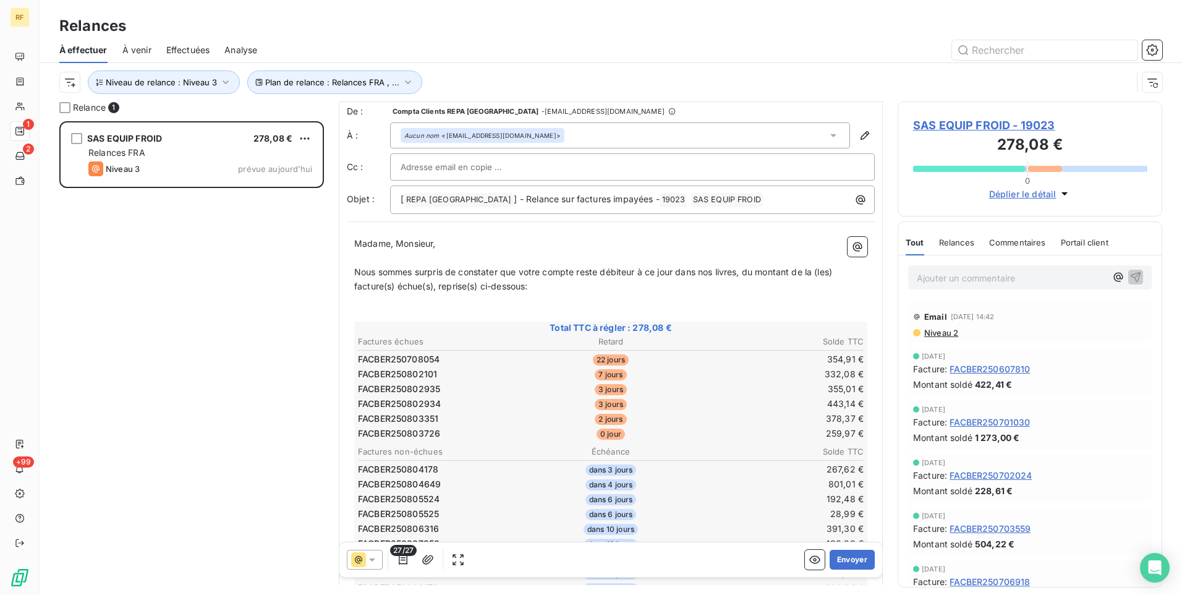
scroll to position [0, 0]
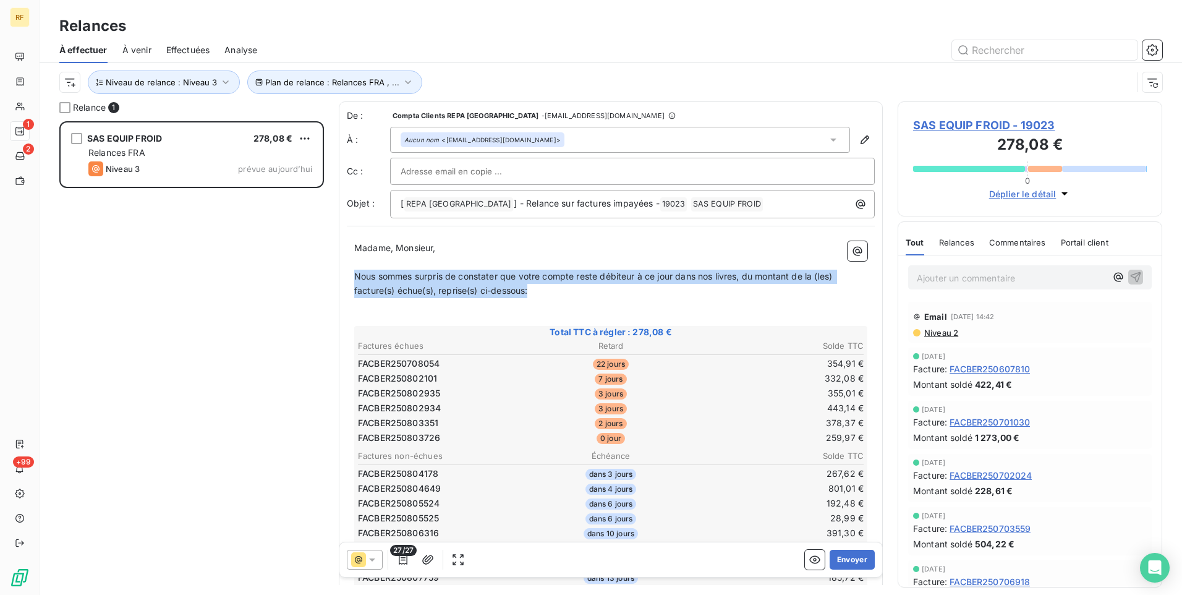
drag, startPoint x: 543, startPoint y: 291, endPoint x: 343, endPoint y: 282, distance: 200.6
click at [343, 282] on div "De : Compta Clients REPA France - rappels@leanpay.io À : Aucun nom <compta@equi…" at bounding box center [611, 579] width 544 height 957
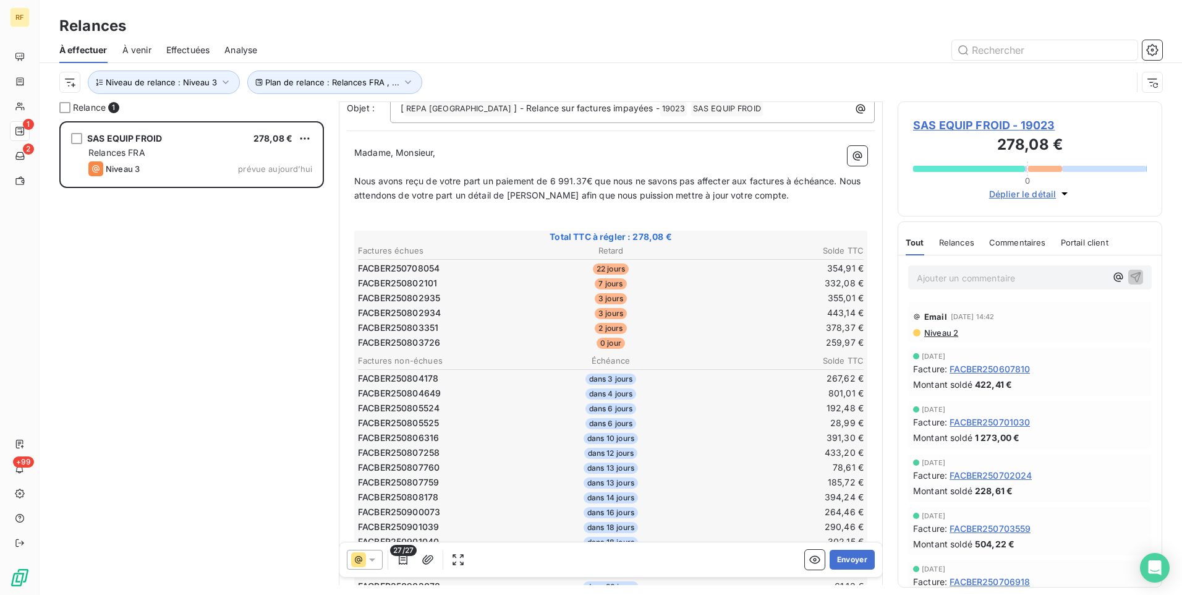
scroll to position [62, 0]
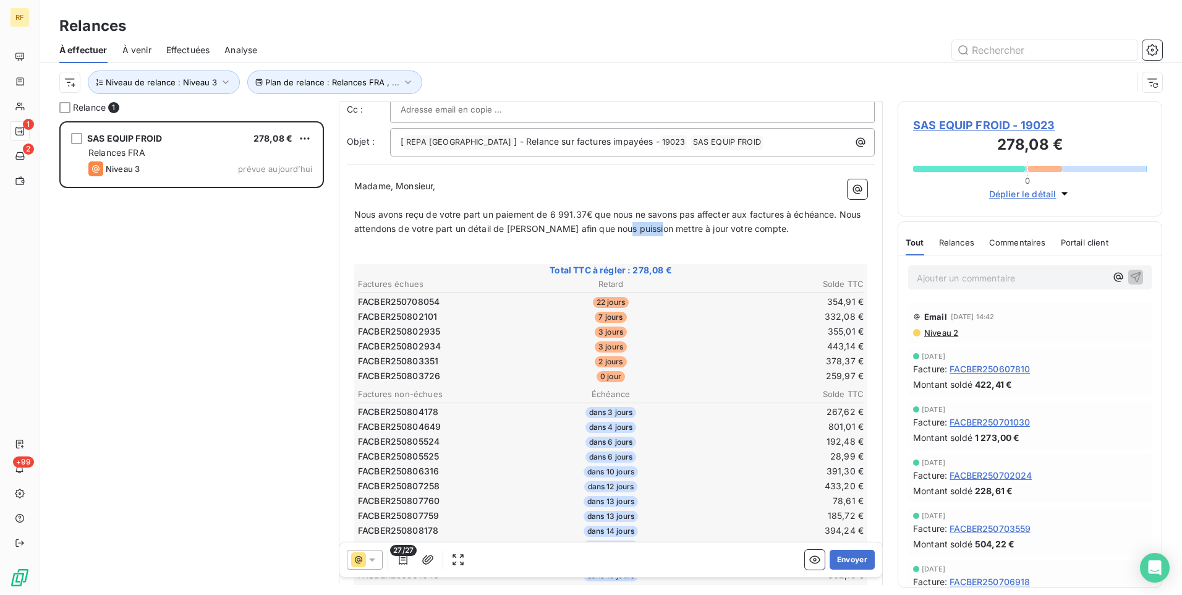
drag, startPoint x: 694, startPoint y: 236, endPoint x: 658, endPoint y: 223, distance: 38.7
click at [657, 223] on span "Nous avons reçu de votre part un paiement de 6 991.37€ que nous ne savons pas a…" at bounding box center [609, 221] width 510 height 25
click at [675, 226] on span "Nous avons reçu de votre part un paiement de 6 991.37€ que nous ne savons pas a…" at bounding box center [609, 221] width 510 height 25
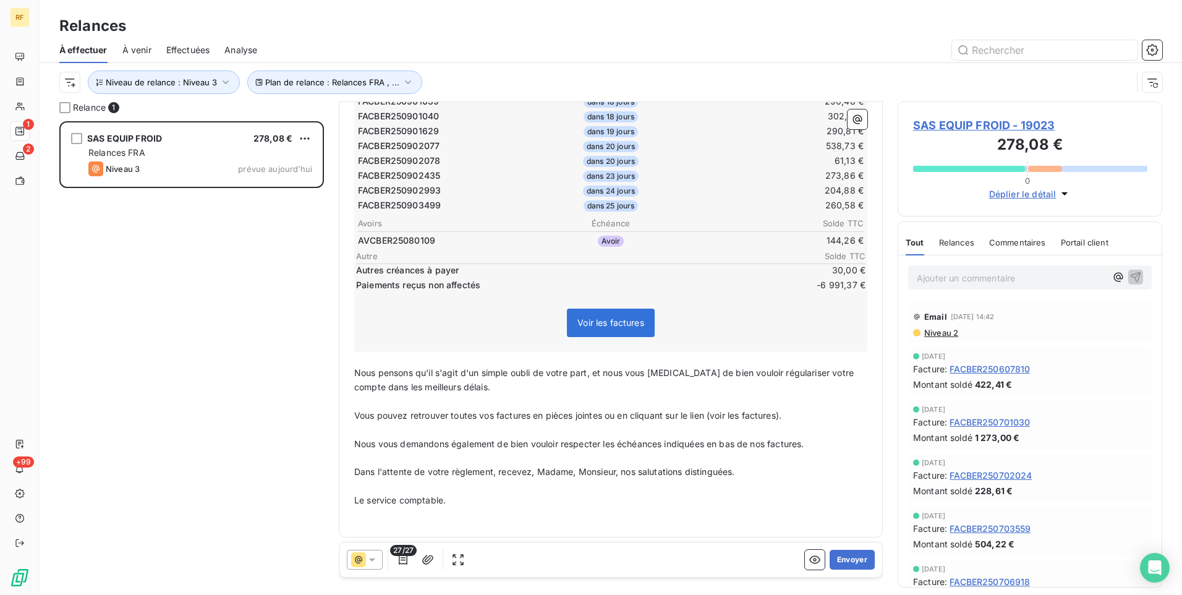
scroll to position [524, 0]
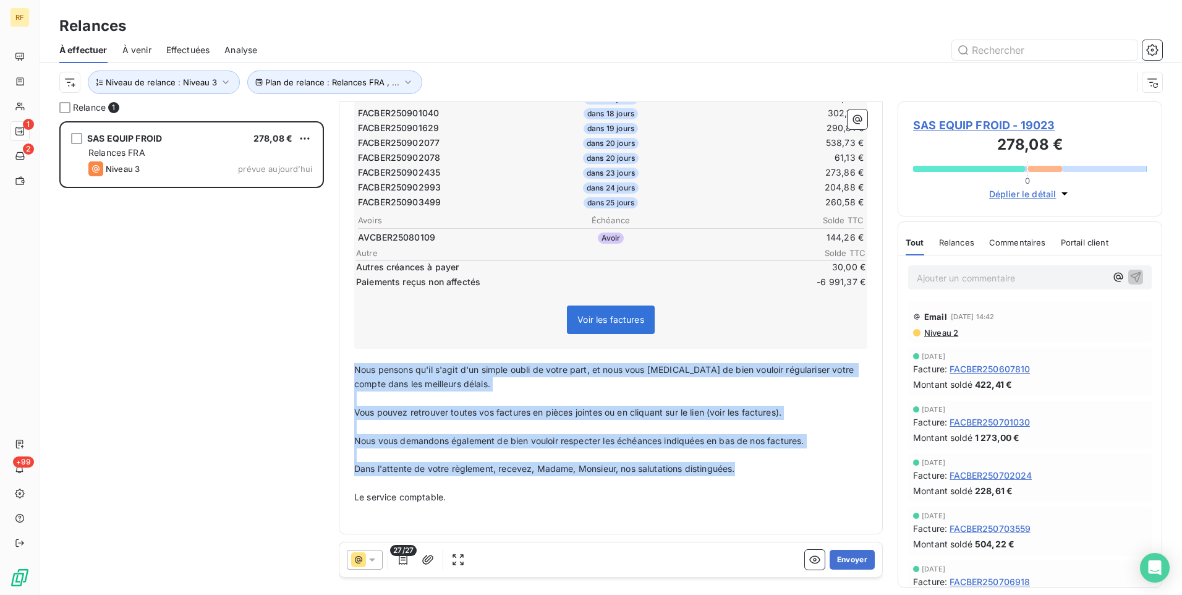
drag, startPoint x: 752, startPoint y: 468, endPoint x: 357, endPoint y: 369, distance: 407.5
click at [357, 369] on div "Madame, Monsieur, ﻿ Nous avons reçu de votre part un paiement de 6 991.37€ que …" at bounding box center [610, 117] width 513 height 801
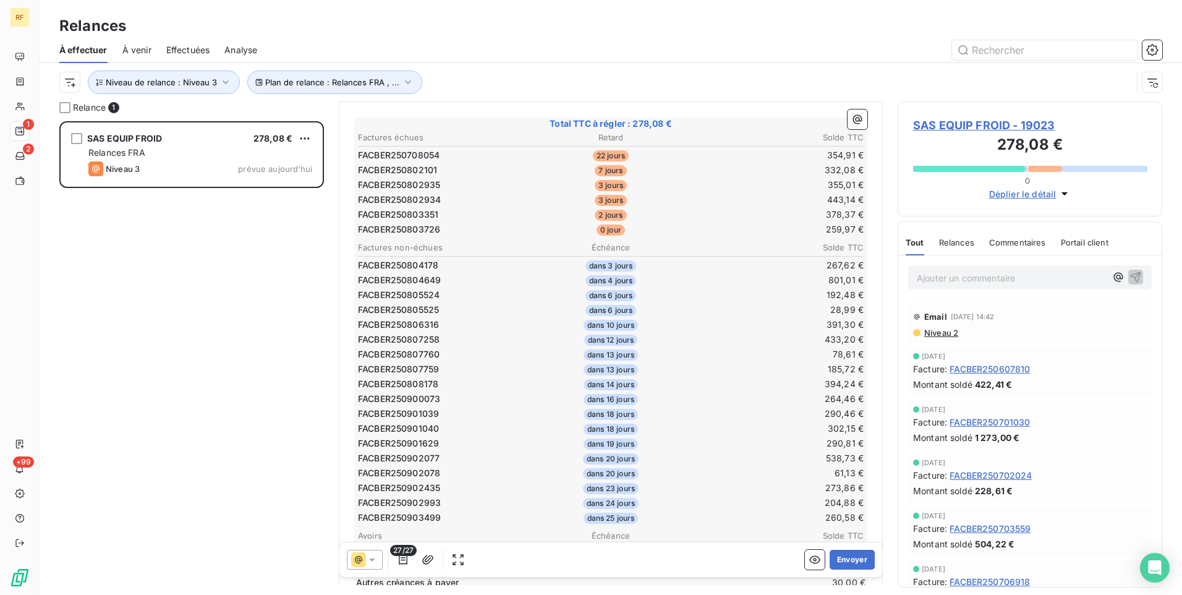
scroll to position [0, 0]
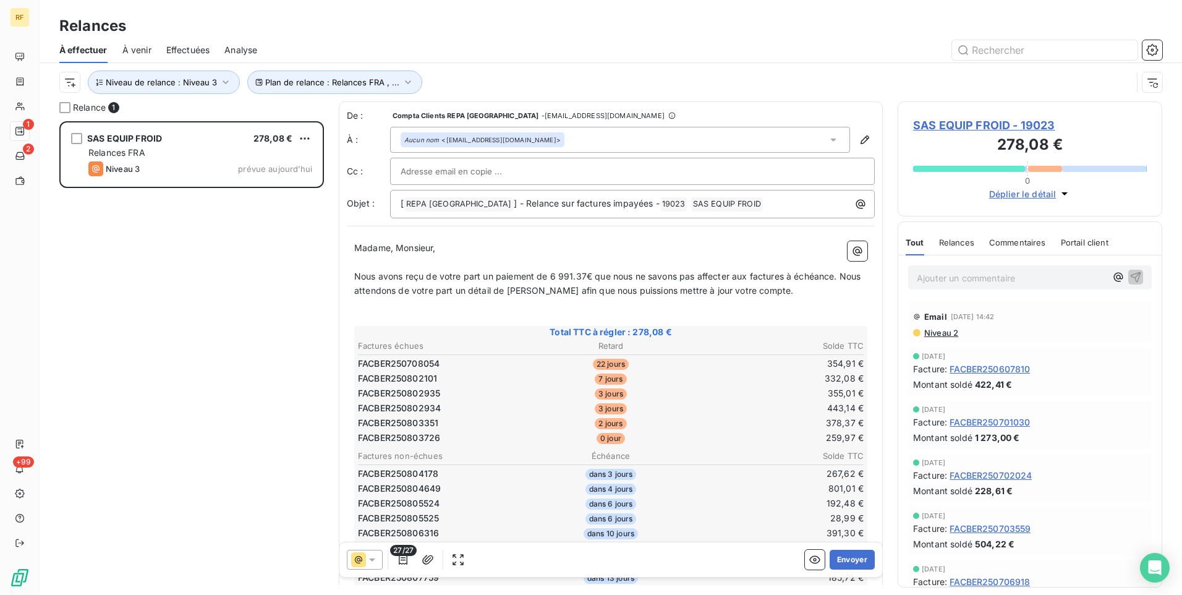
click at [759, 289] on span "Nous avons reçu de votre part un paiement de 6 991.37€ que nous ne savons pas a…" at bounding box center [609, 283] width 510 height 25
click at [838, 557] on button "Envoyer" at bounding box center [852, 560] width 45 height 20
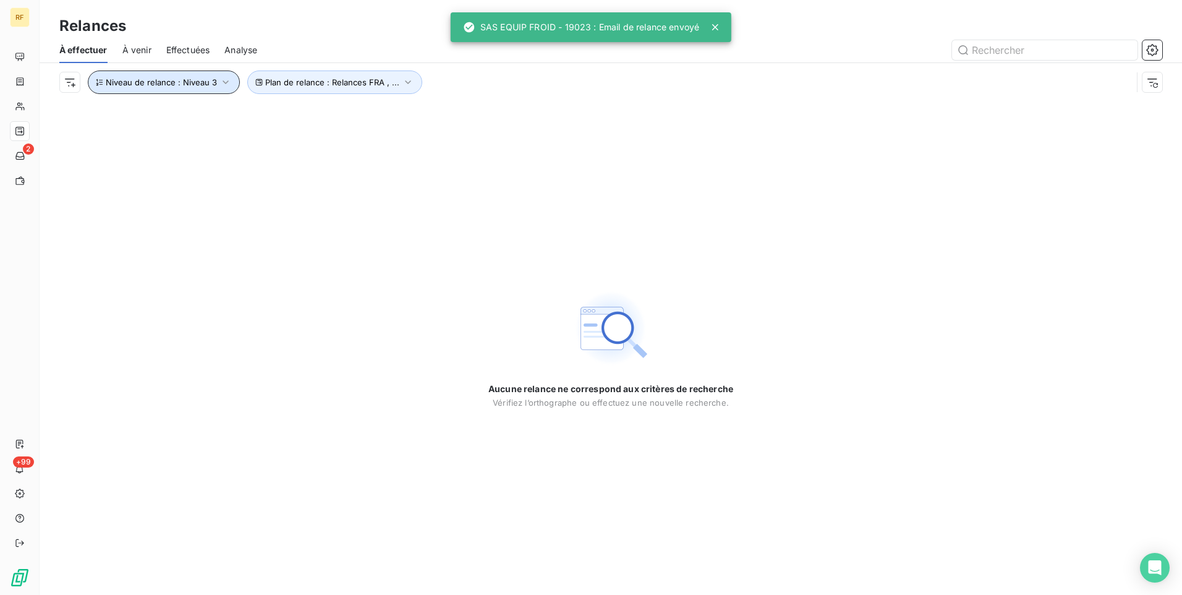
click at [220, 86] on icon "button" at bounding box center [226, 82] width 12 height 12
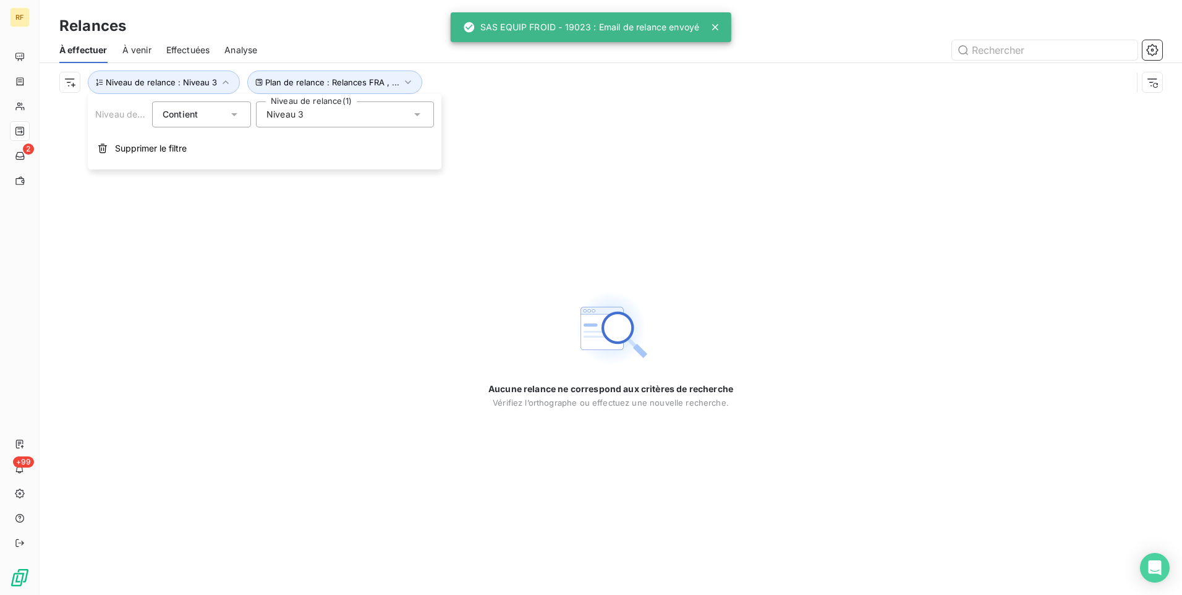
click at [299, 117] on span "Niveau 3" at bounding box center [284, 114] width 37 height 12
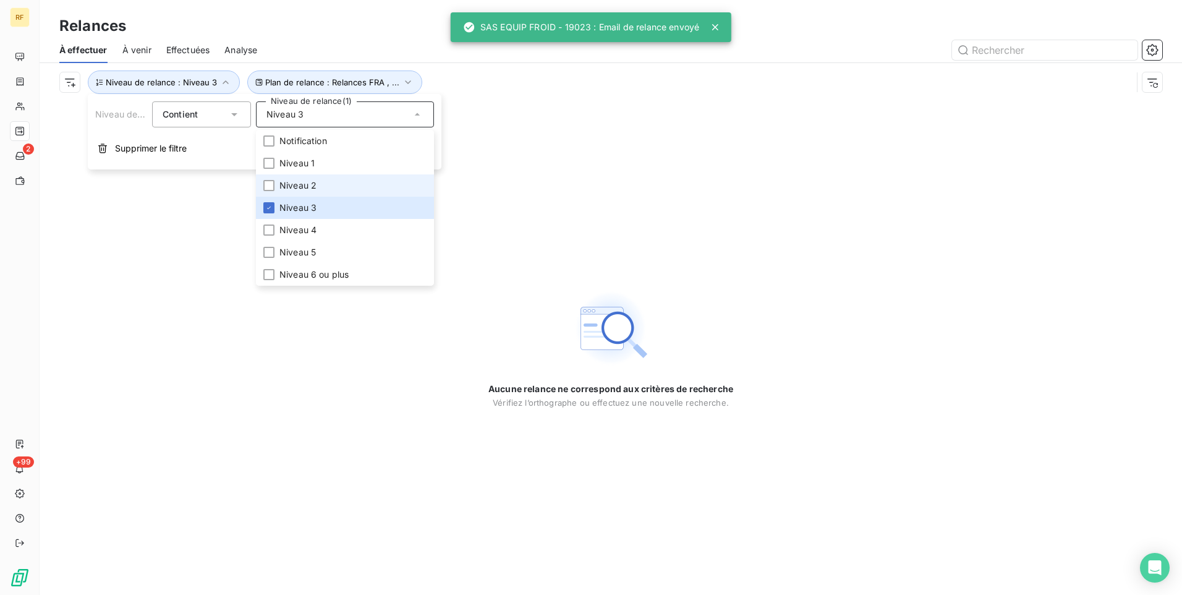
click at [311, 182] on span "Niveau 2" at bounding box center [297, 185] width 37 height 12
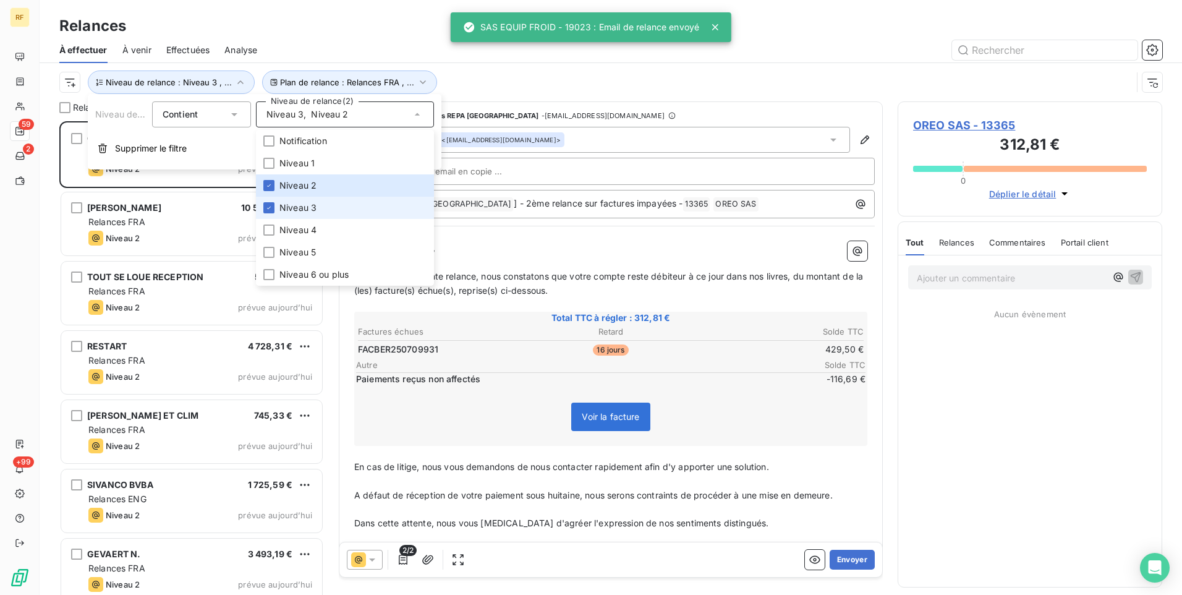
scroll to position [464, 255]
click at [310, 204] on span "Niveau 3" at bounding box center [297, 208] width 37 height 12
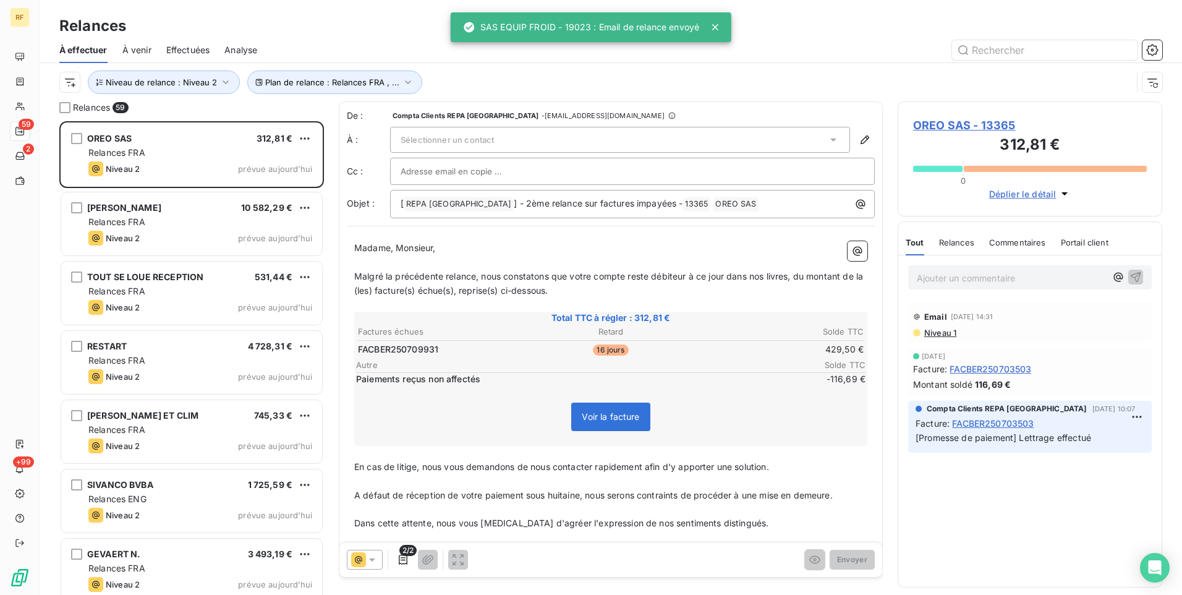
click at [471, 66] on div "Plan de relance : Relances FRA , ... Niveau de relance : Niveau 2" at bounding box center [610, 82] width 1103 height 38
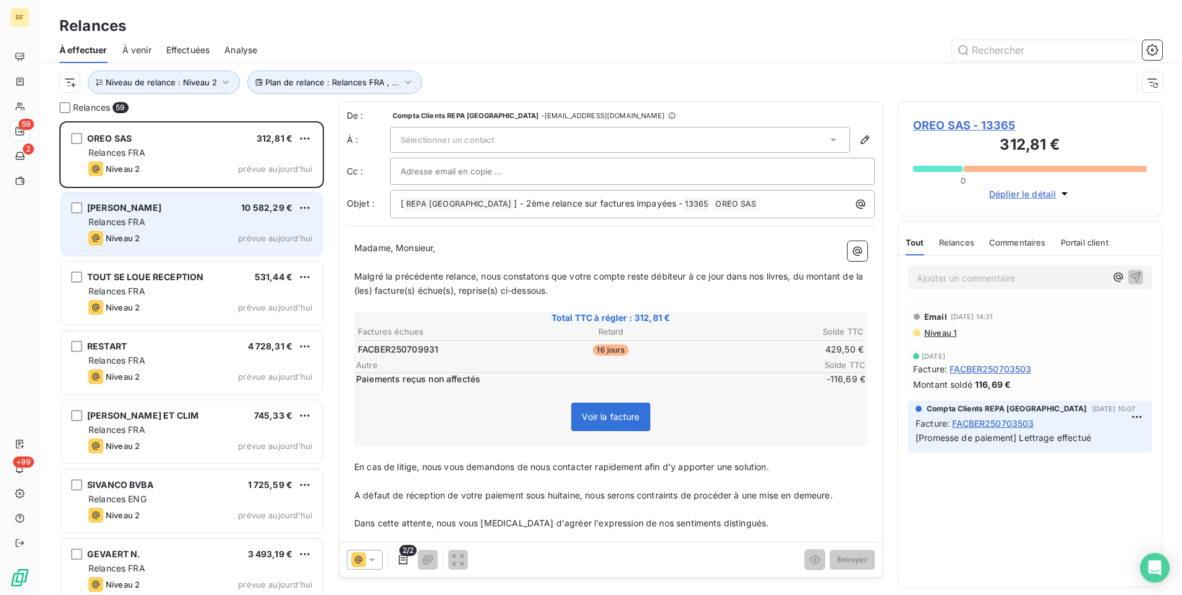
click at [221, 235] on div "Niveau 2 prévue aujourd’hui" at bounding box center [200, 238] width 224 height 15
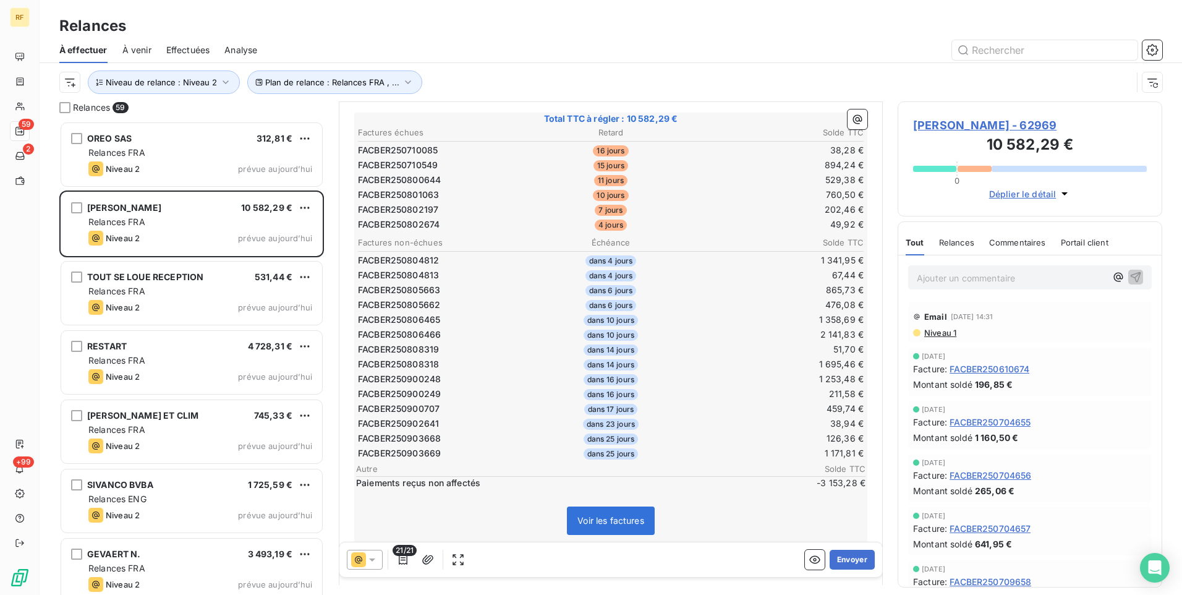
scroll to position [62, 0]
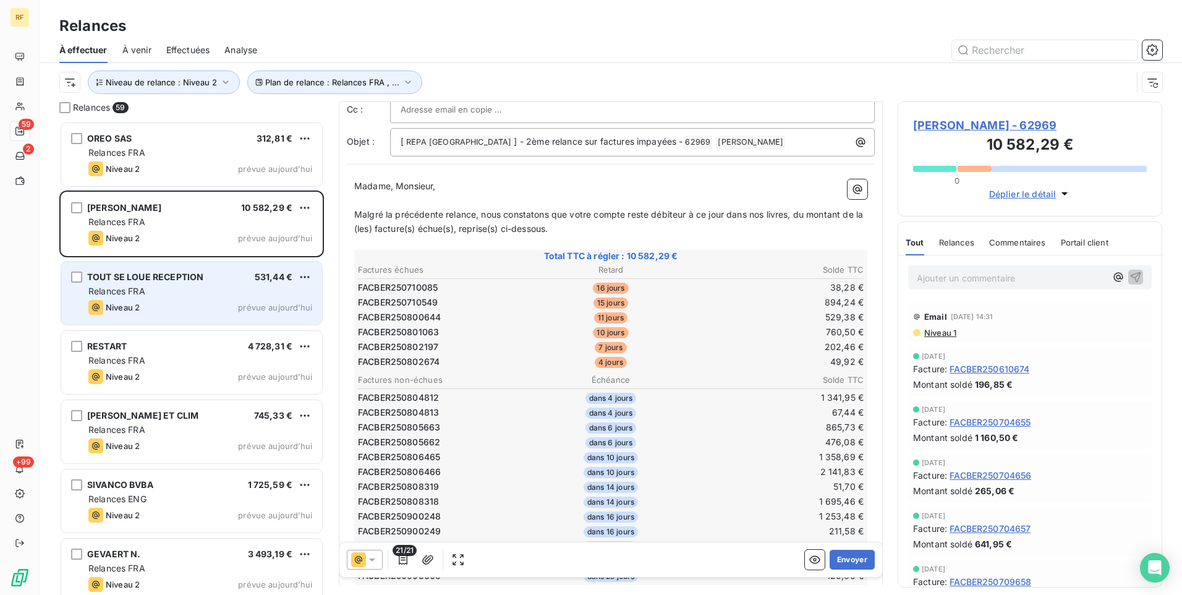
click at [188, 312] on div "Niveau 2 prévue aujourd’hui" at bounding box center [200, 307] width 224 height 15
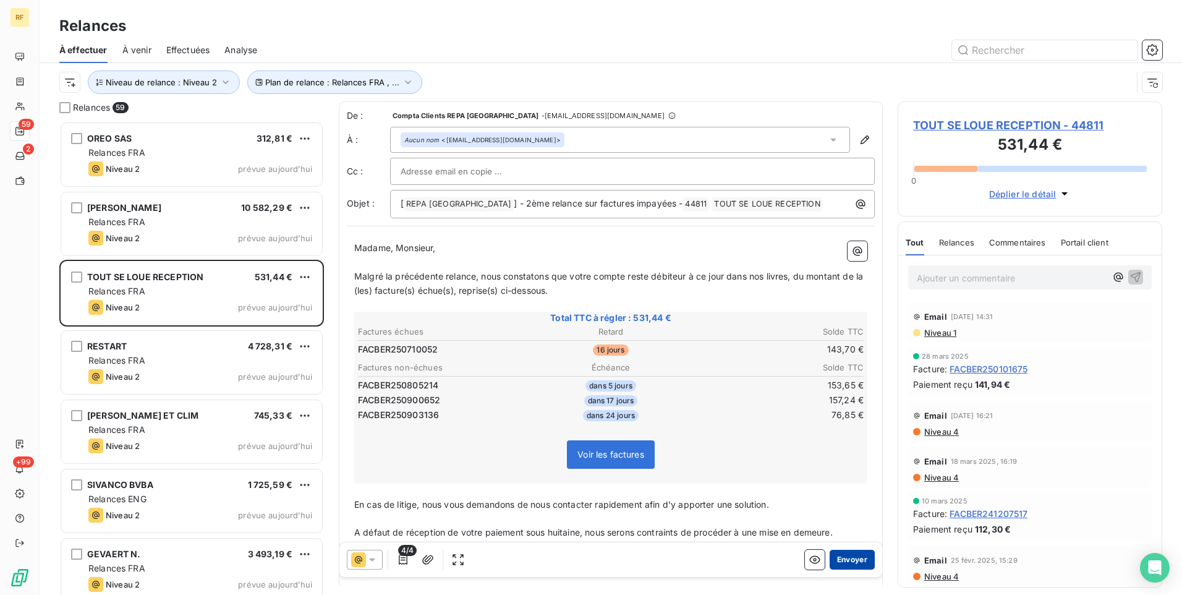
click at [850, 557] on button "Envoyer" at bounding box center [852, 560] width 45 height 20
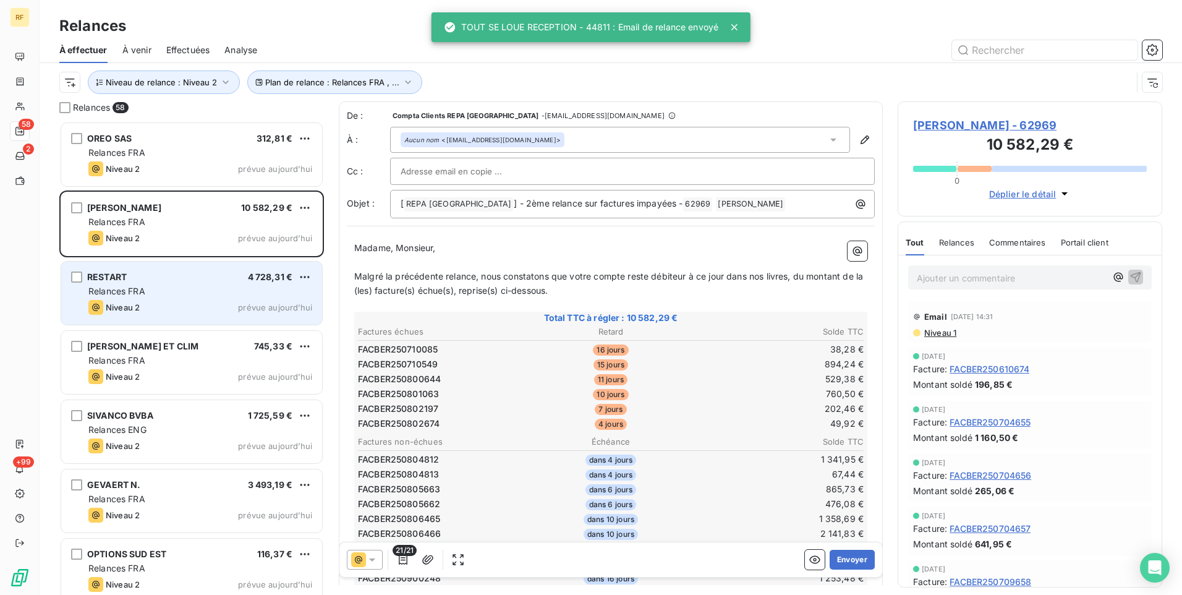
click at [216, 304] on div "Niveau 2 prévue aujourd’hui" at bounding box center [200, 307] width 224 height 15
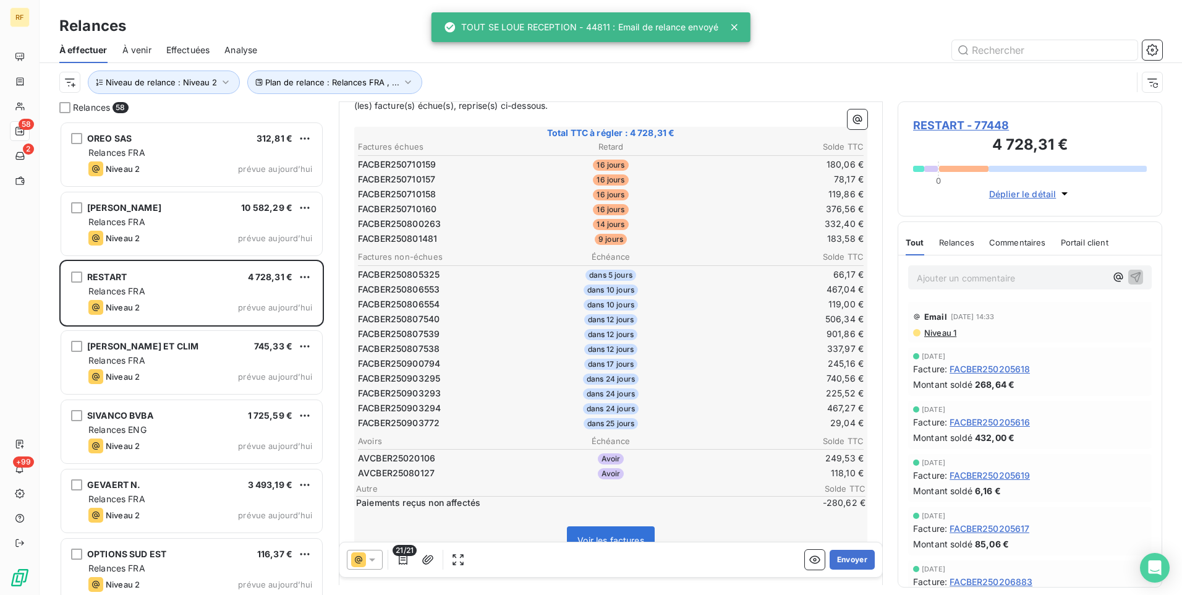
scroll to position [186, 0]
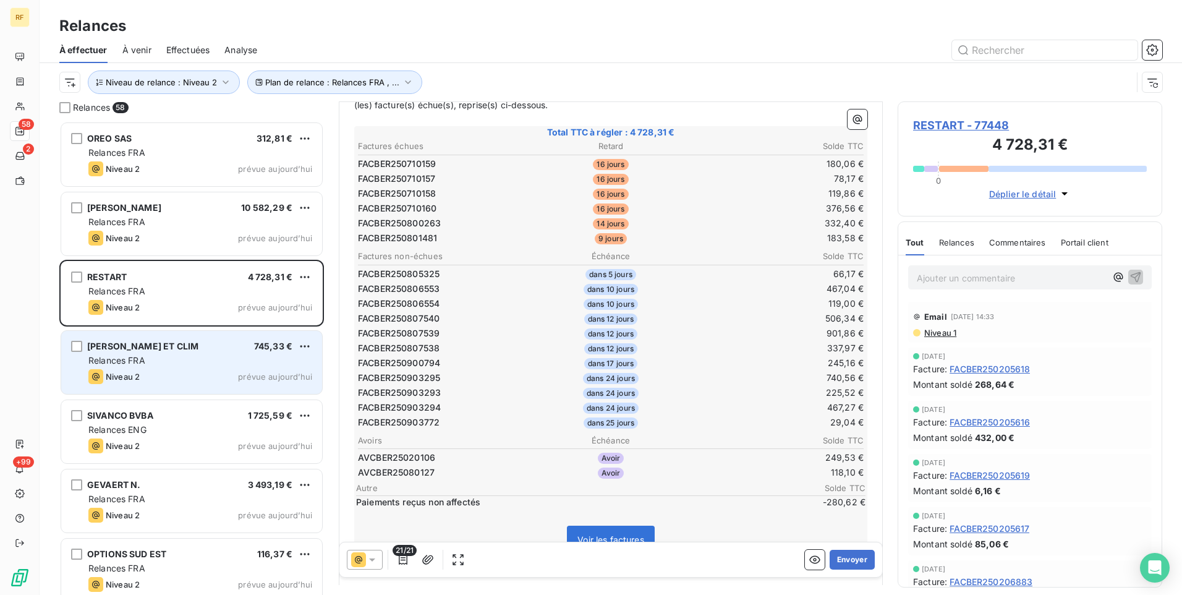
click at [194, 348] on div "ANDREI FROID ET CLIM 745,33 €" at bounding box center [200, 346] width 224 height 11
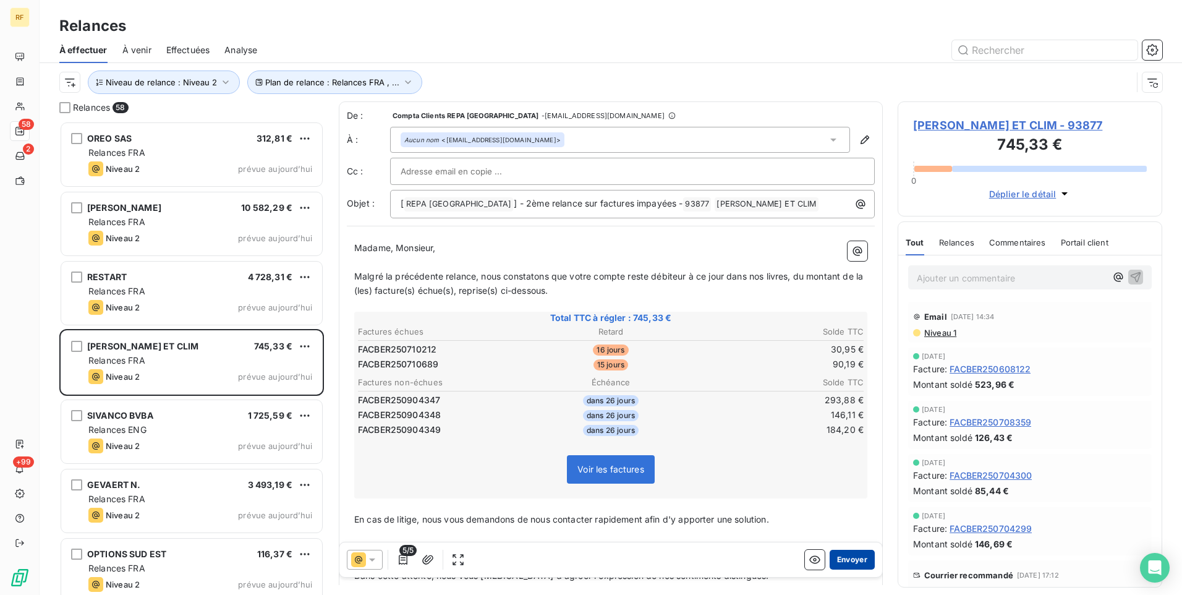
click at [842, 562] on button "Envoyer" at bounding box center [852, 560] width 45 height 20
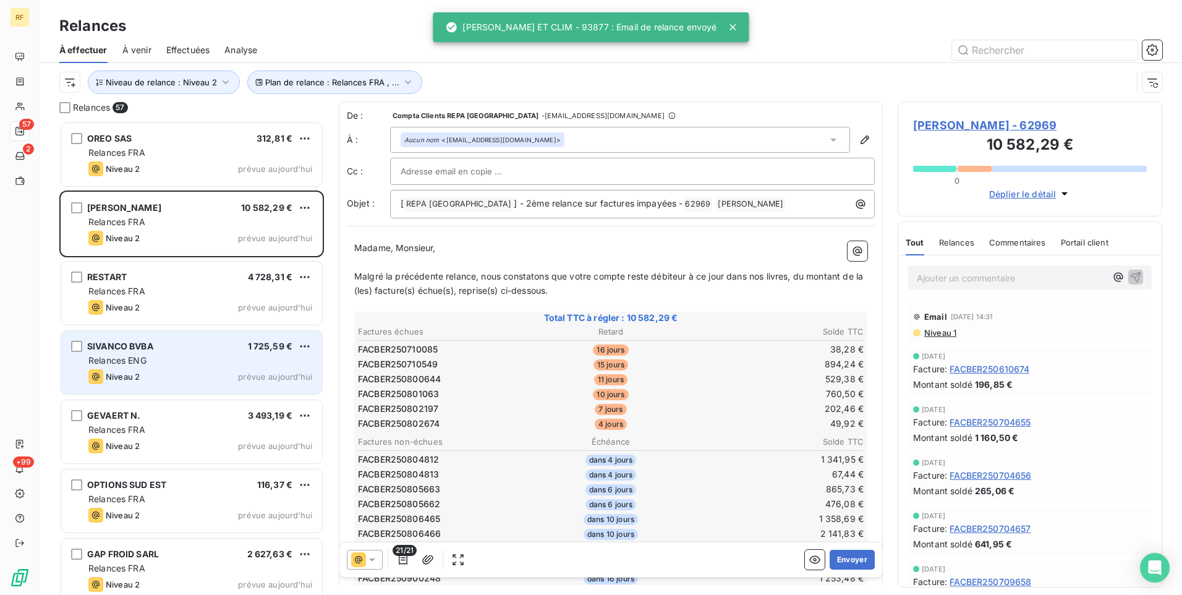
click at [215, 344] on div "SIVANCO BVBA 1 725,59 €" at bounding box center [200, 346] width 224 height 11
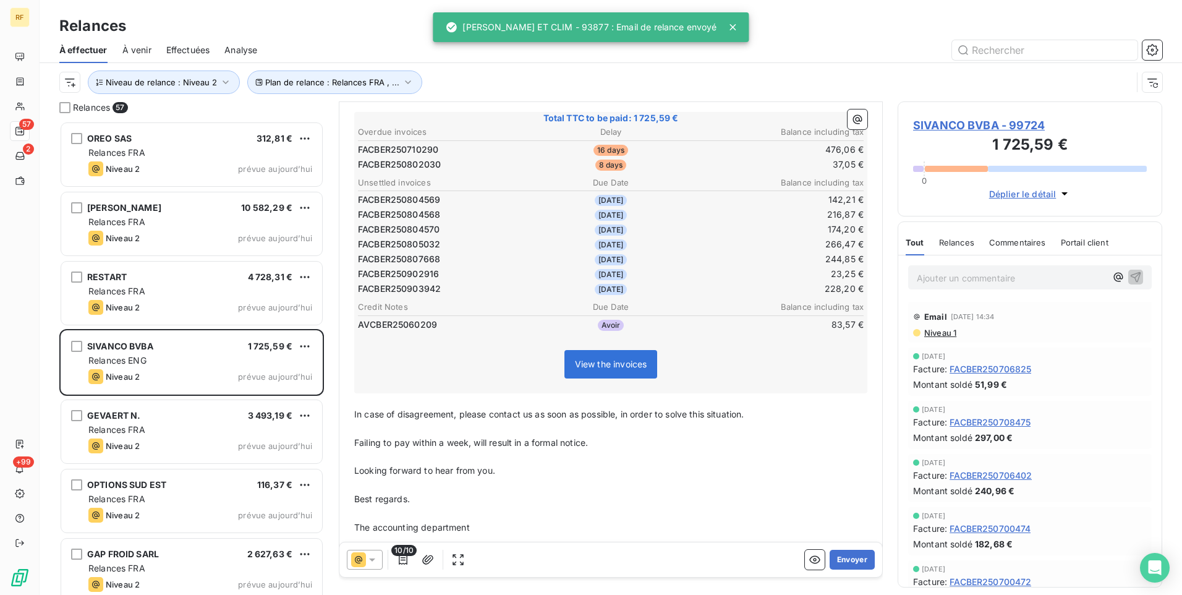
scroll to position [248, 0]
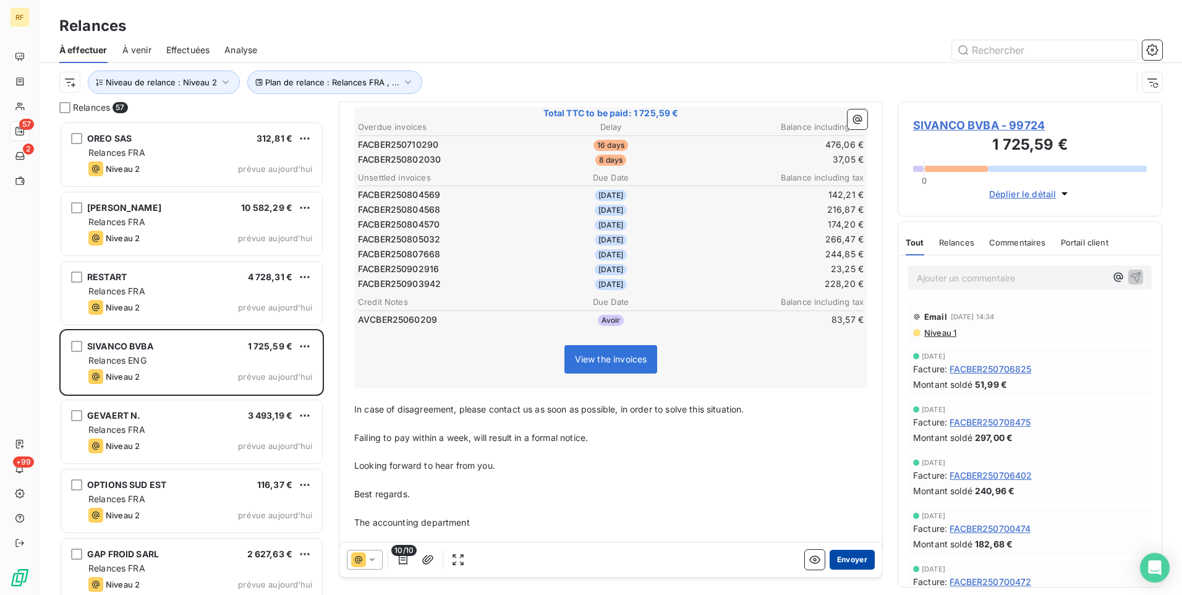
click at [851, 553] on button "Envoyer" at bounding box center [852, 560] width 45 height 20
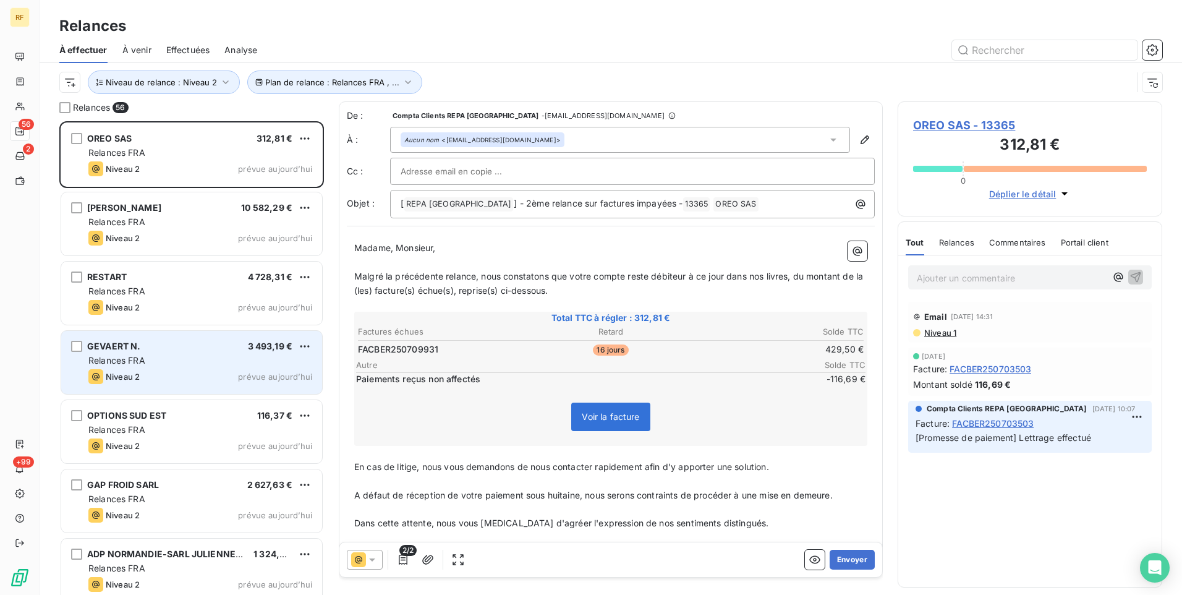
click at [174, 359] on div "Relances FRA" at bounding box center [200, 360] width 224 height 12
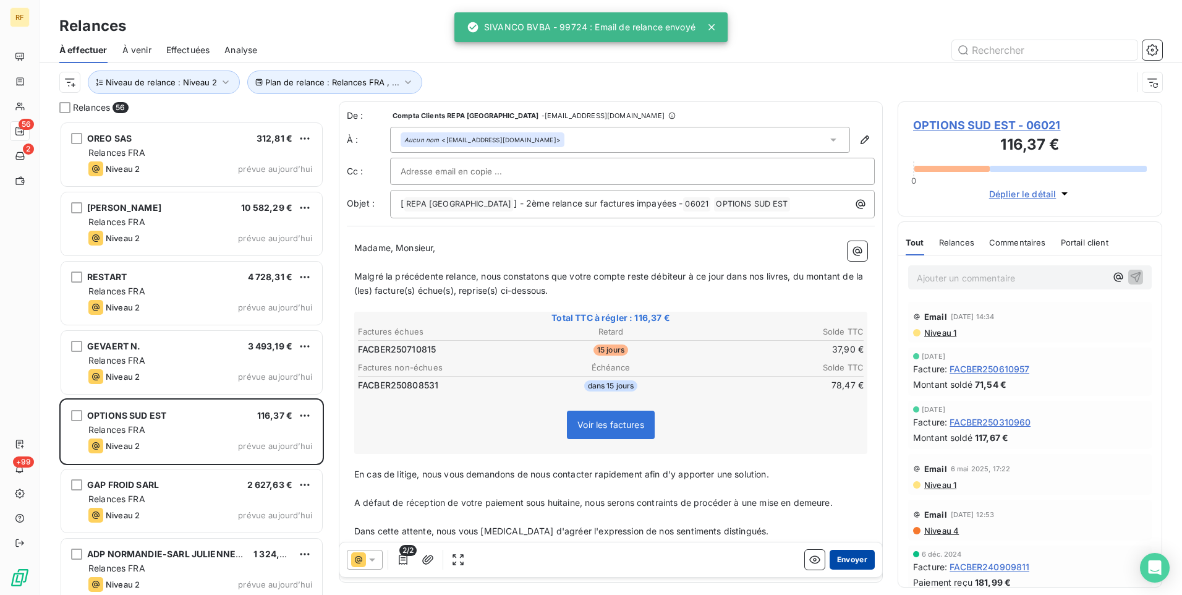
click at [843, 553] on button "Envoyer" at bounding box center [852, 560] width 45 height 20
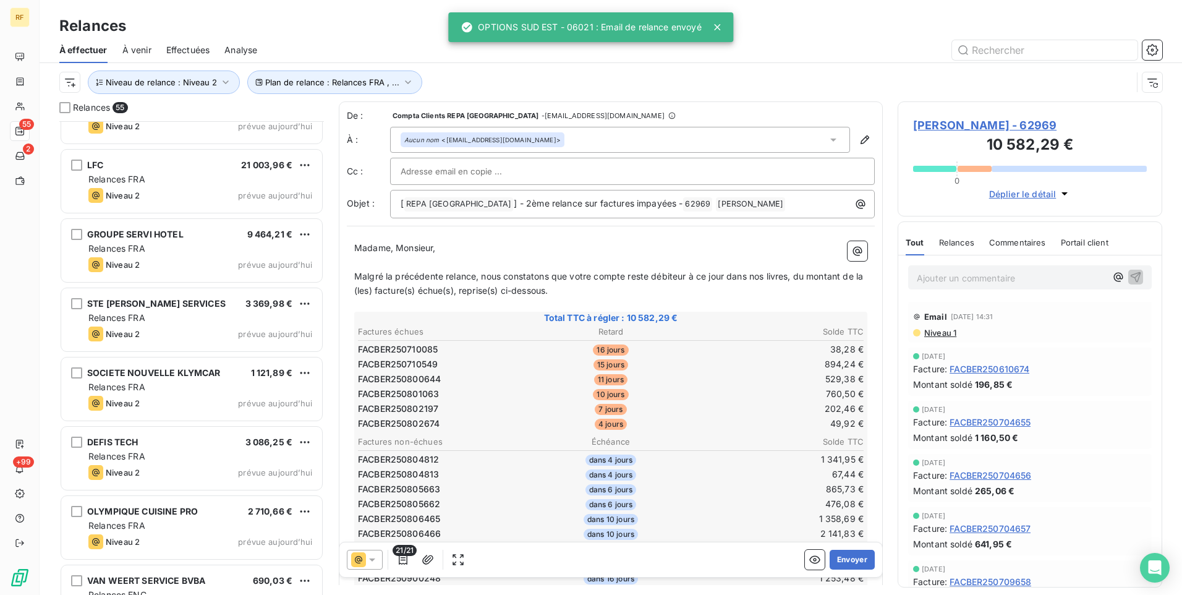
scroll to position [3336, 0]
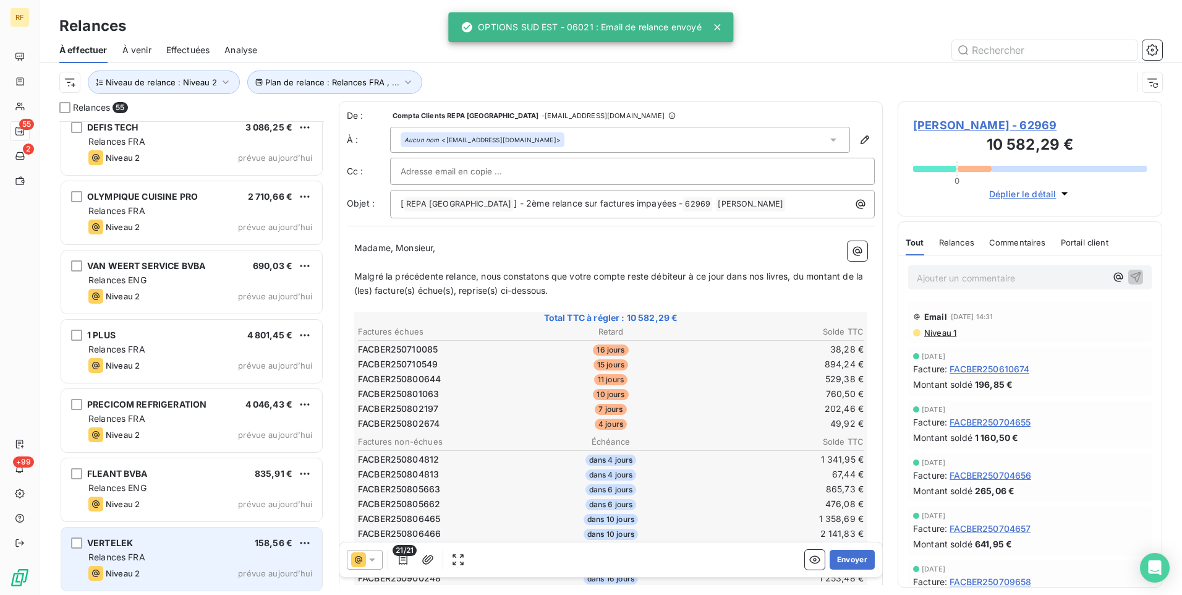
click at [203, 545] on div "VERTELEK 158,56 €" at bounding box center [200, 542] width 224 height 11
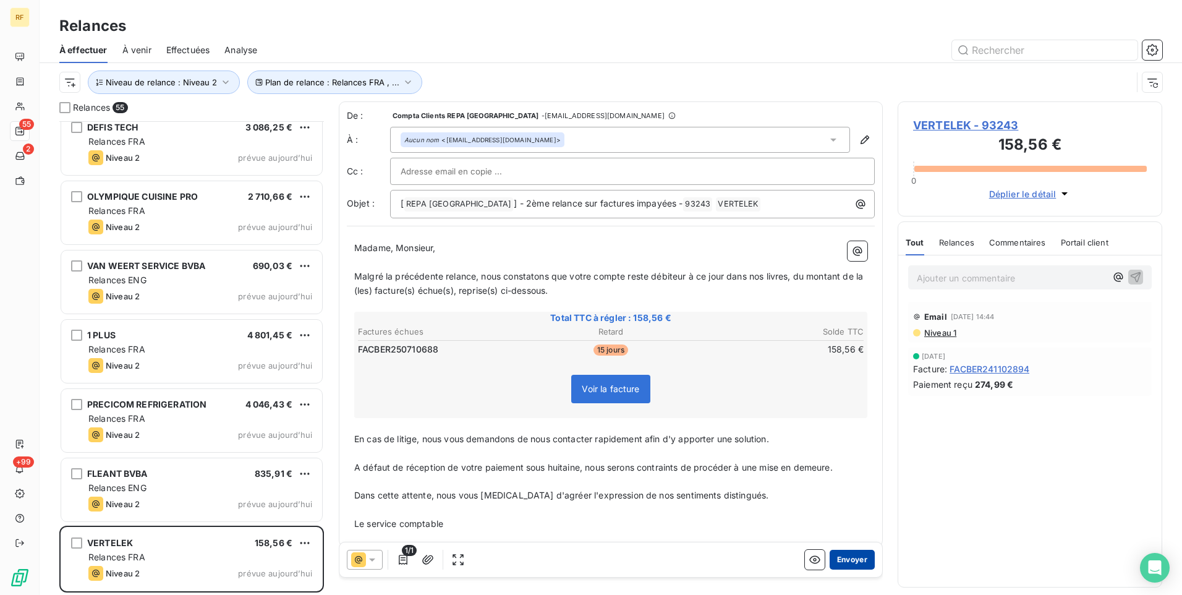
click at [850, 553] on button "Envoyer" at bounding box center [852, 560] width 45 height 20
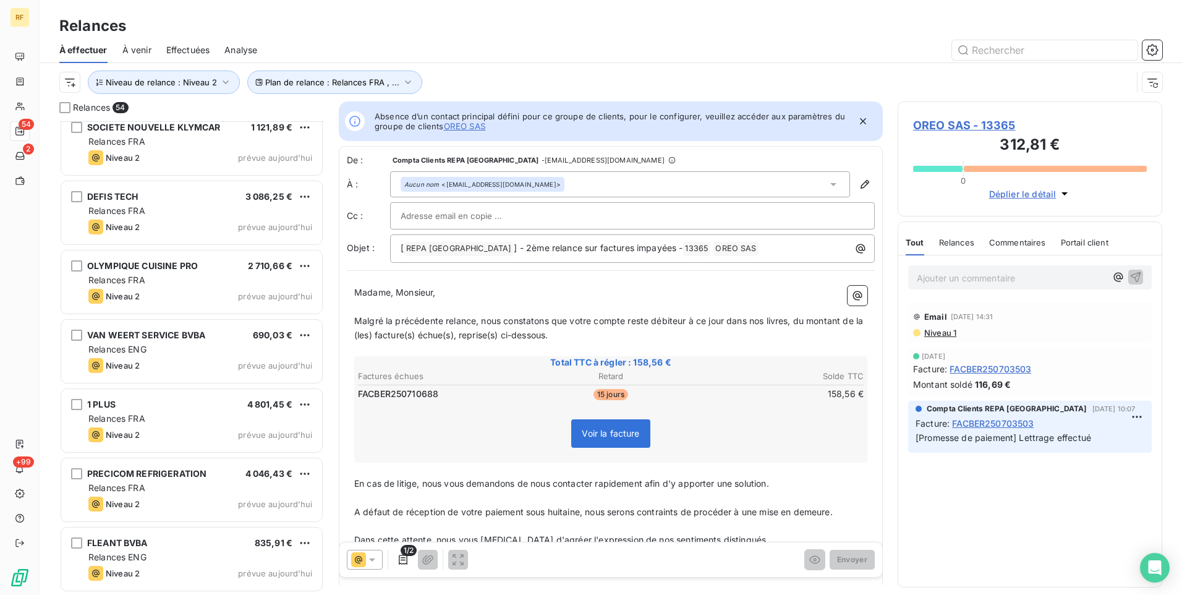
scroll to position [3266, 0]
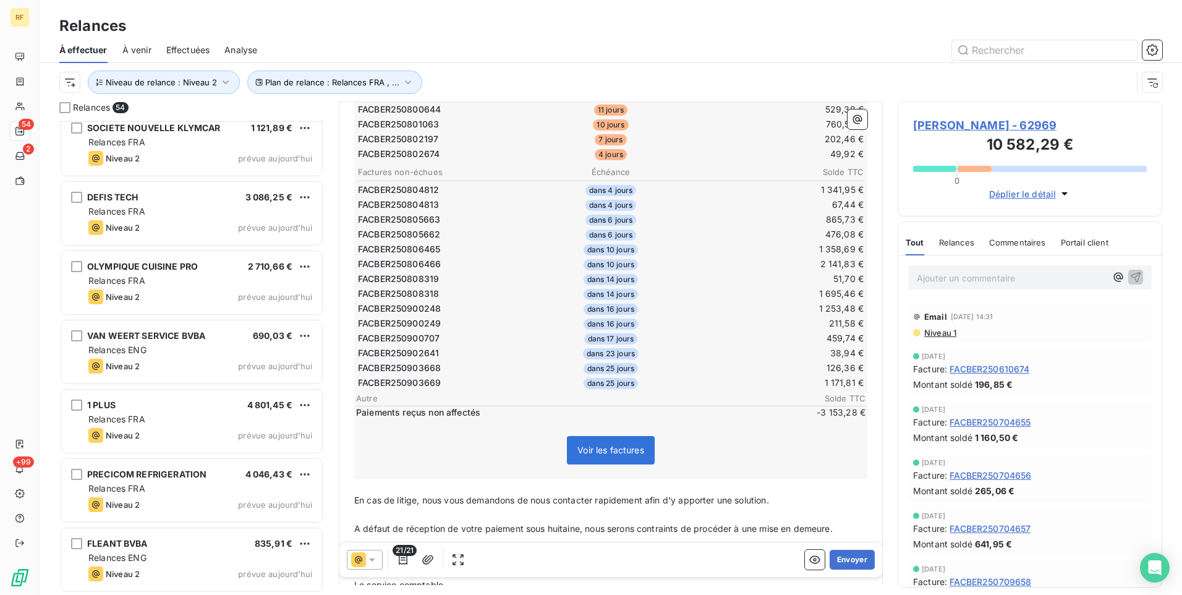
scroll to position [310, 0]
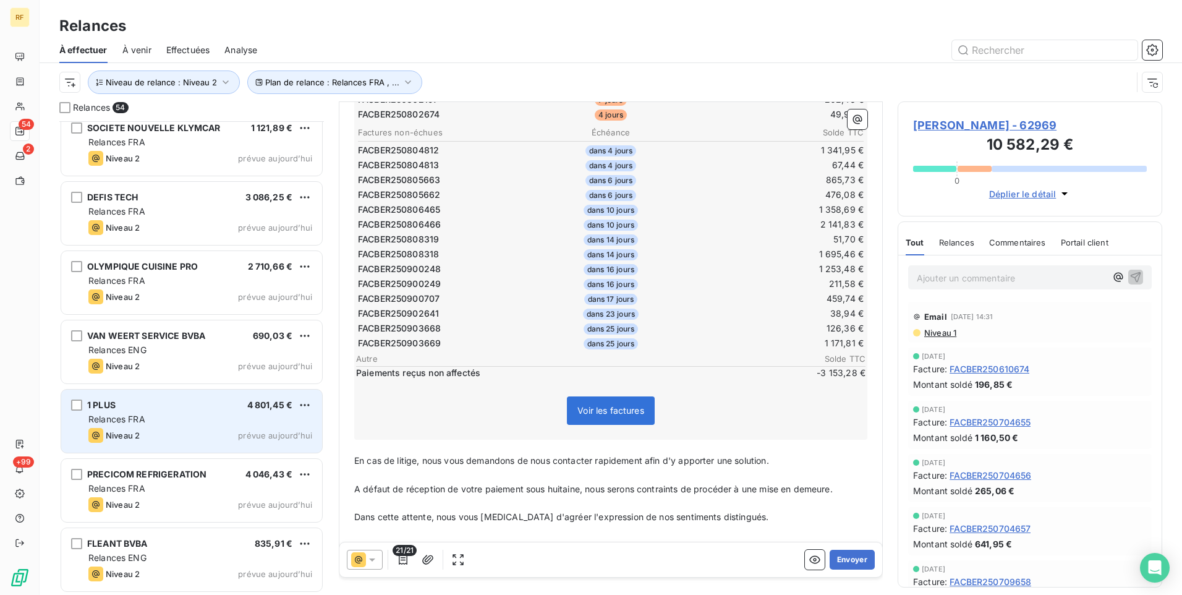
click at [180, 436] on div "Niveau 2 prévue aujourd’hui" at bounding box center [200, 435] width 224 height 15
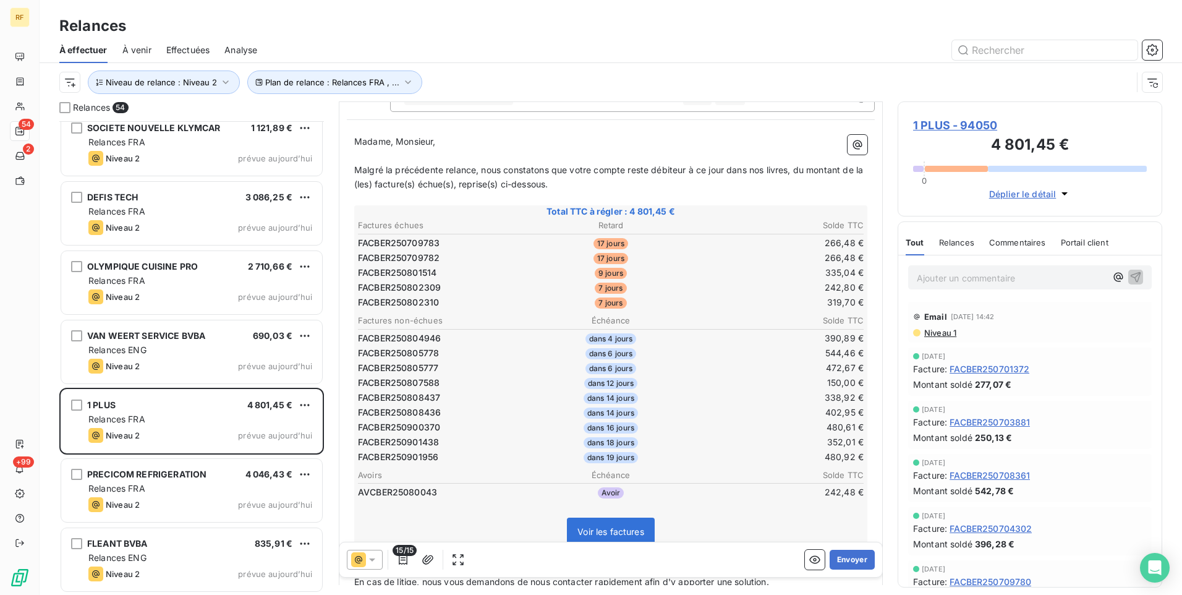
scroll to position [124, 0]
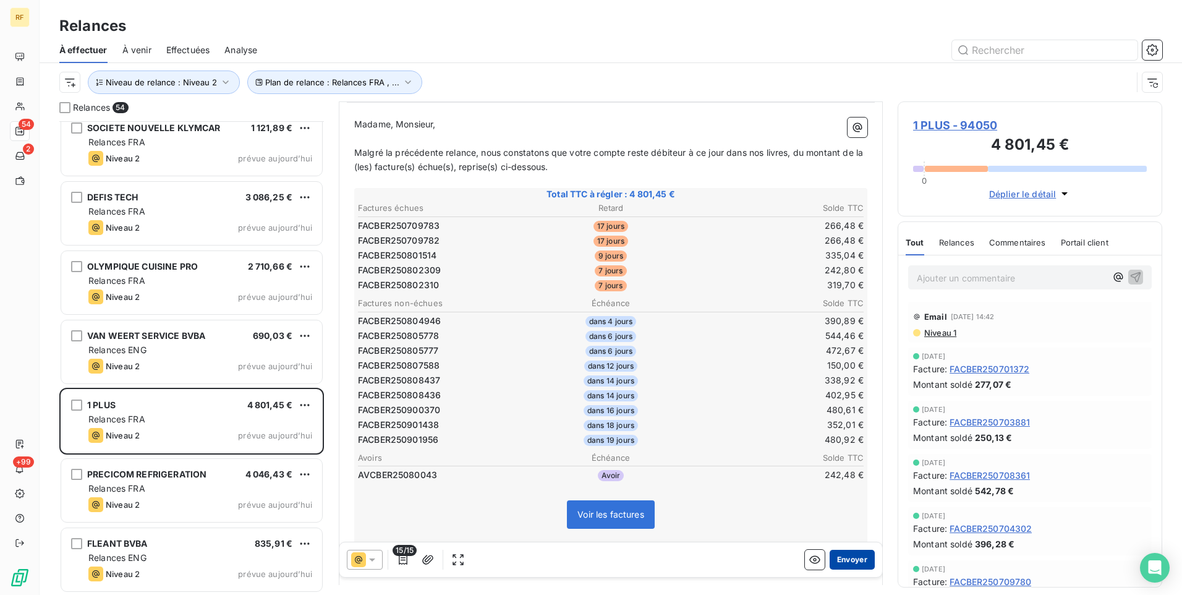
click at [850, 561] on button "Envoyer" at bounding box center [852, 560] width 45 height 20
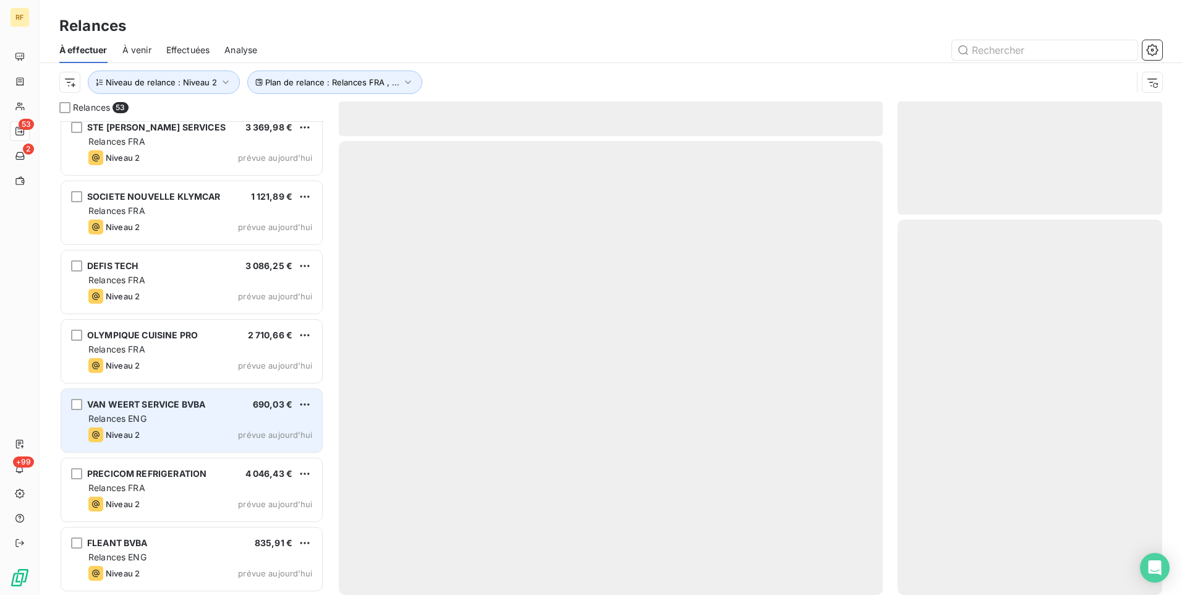
scroll to position [3197, 0]
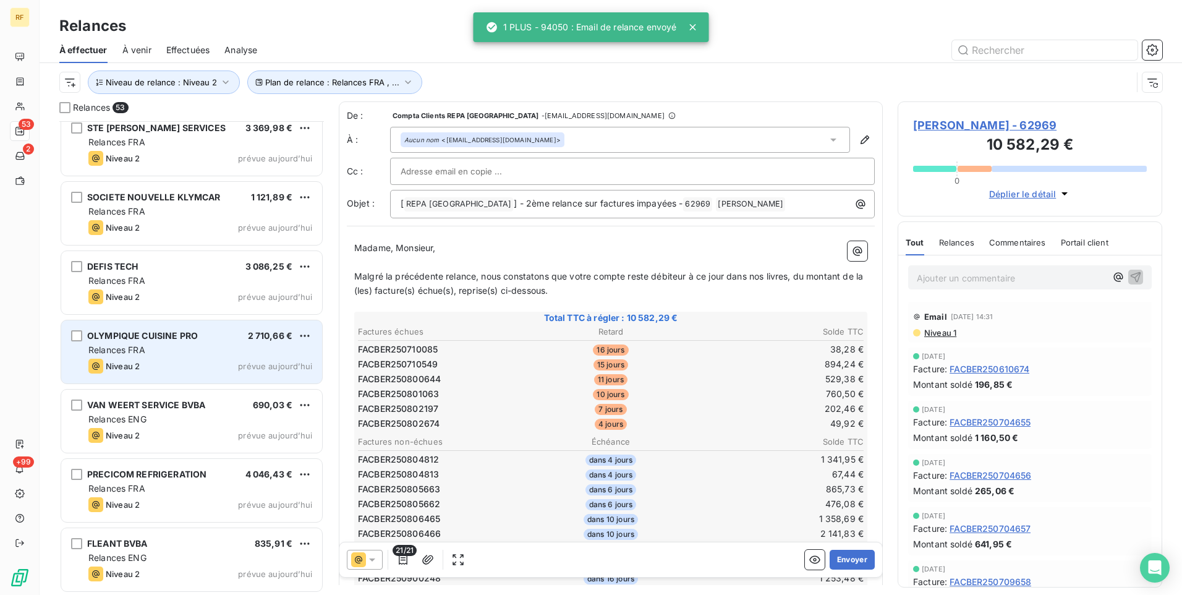
click at [200, 359] on div "Niveau 2 prévue aujourd’hui" at bounding box center [200, 366] width 224 height 15
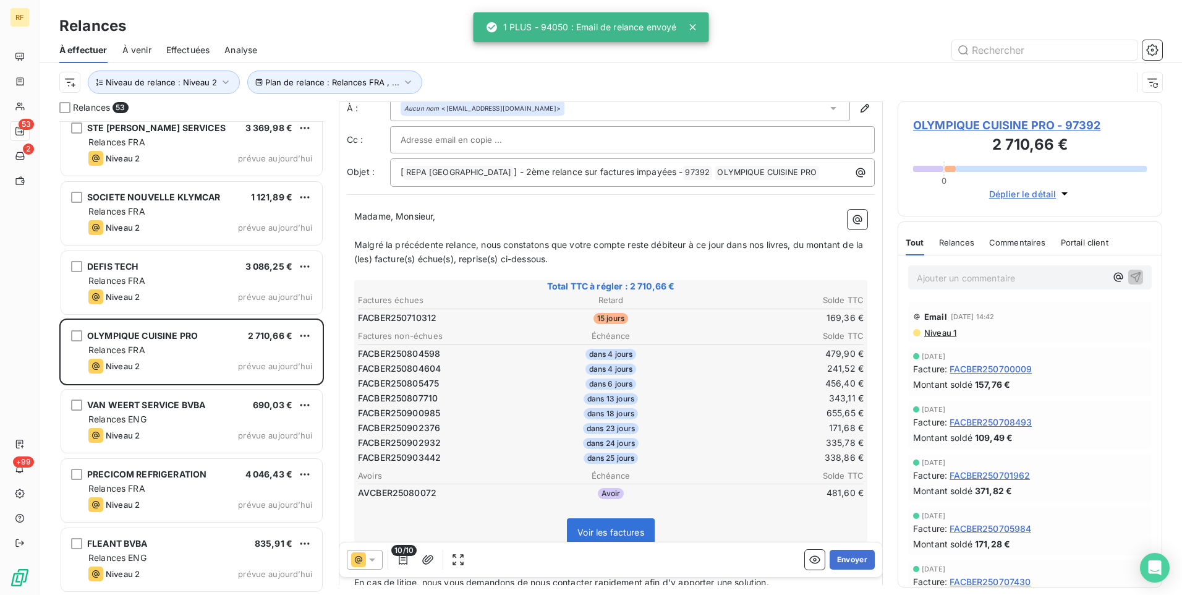
scroll to position [62, 0]
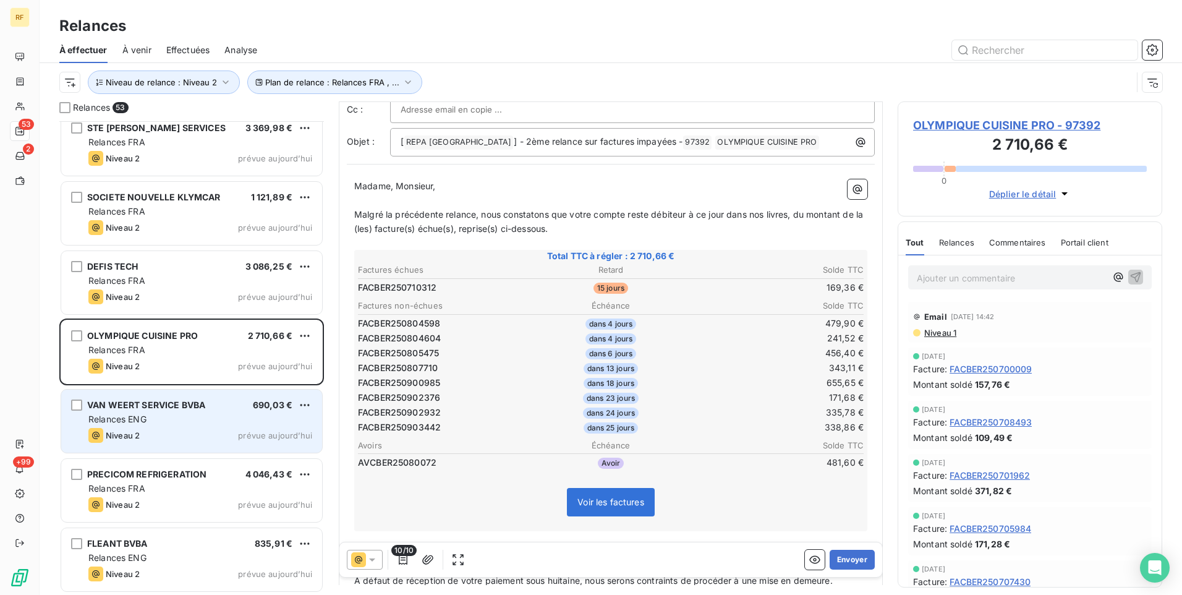
click at [136, 437] on span "Niveau 2" at bounding box center [123, 435] width 34 height 10
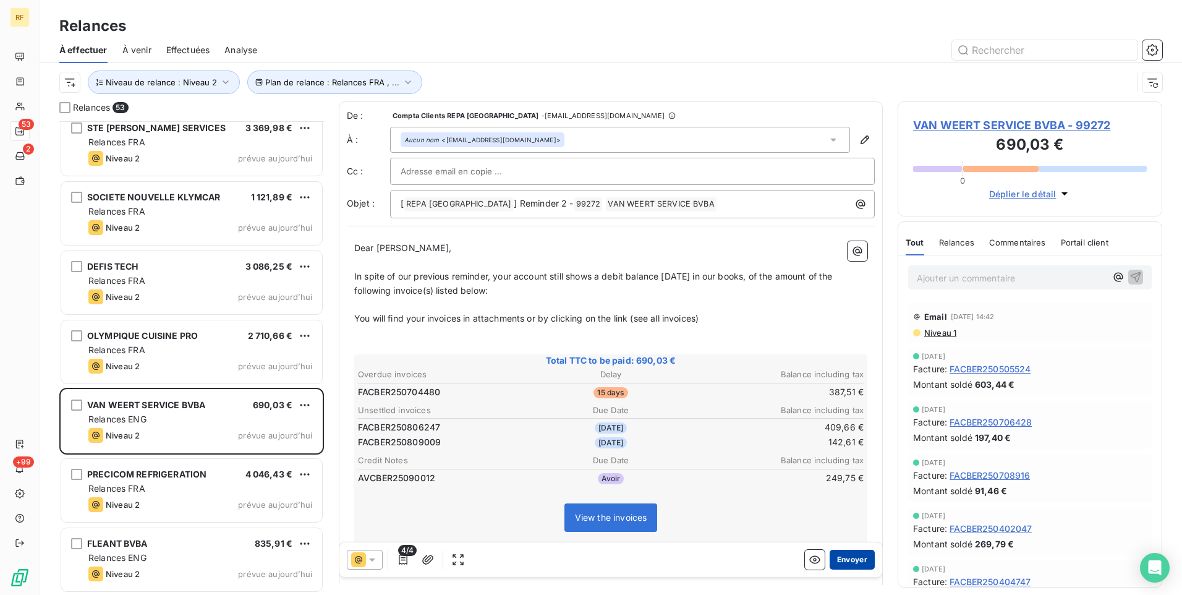
click at [843, 559] on button "Envoyer" at bounding box center [852, 560] width 45 height 20
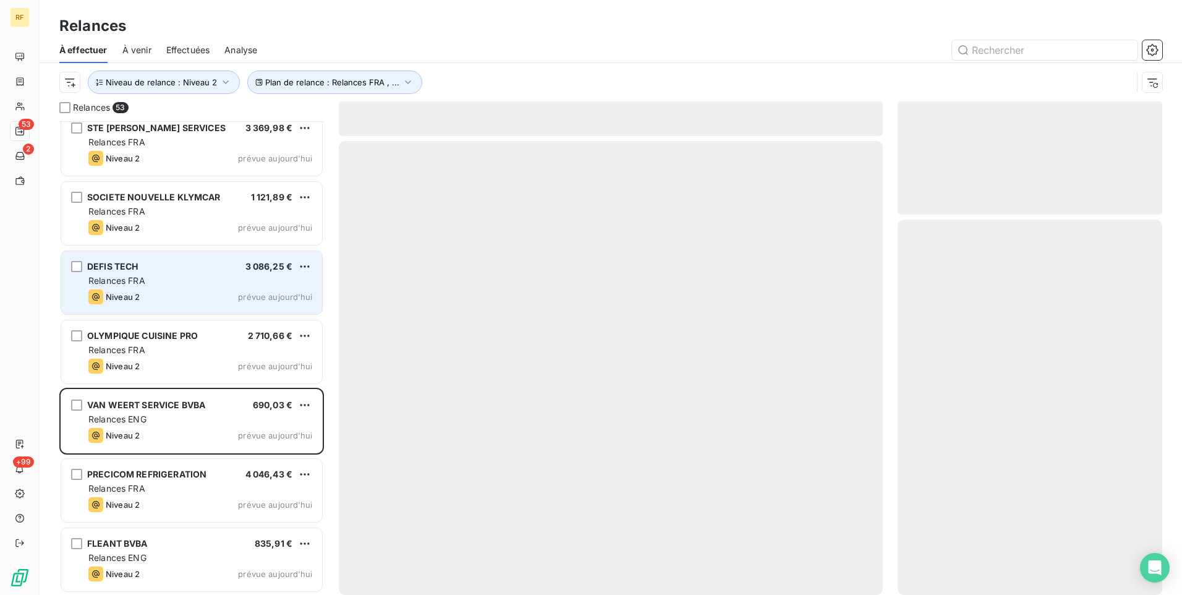
scroll to position [3128, 0]
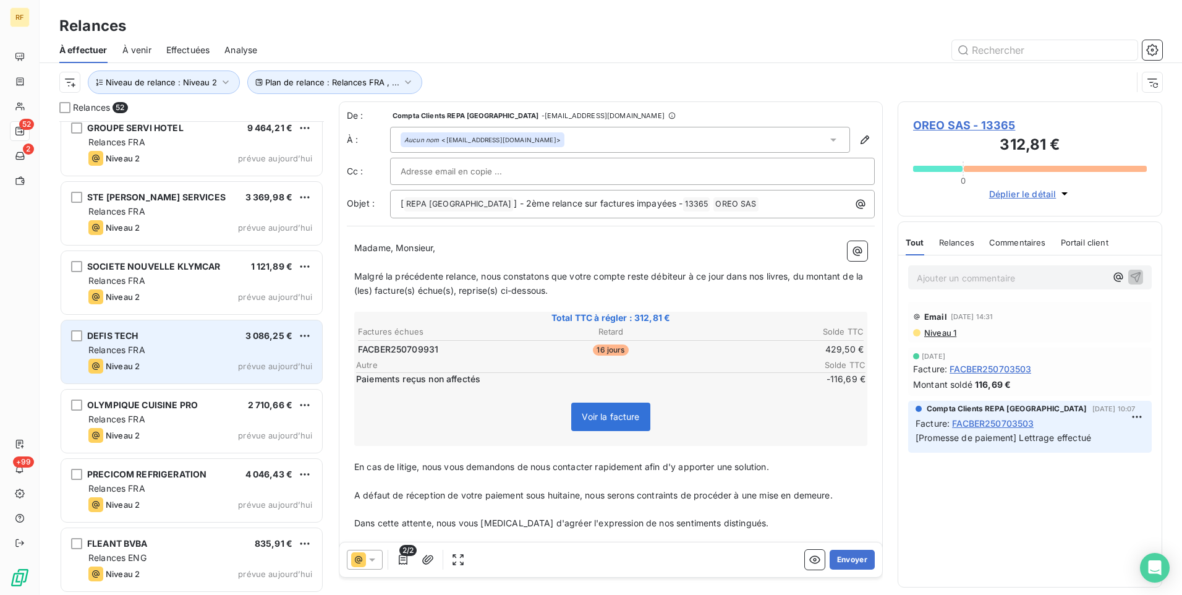
click at [192, 359] on div "Niveau 2 prévue aujourd’hui" at bounding box center [200, 366] width 224 height 15
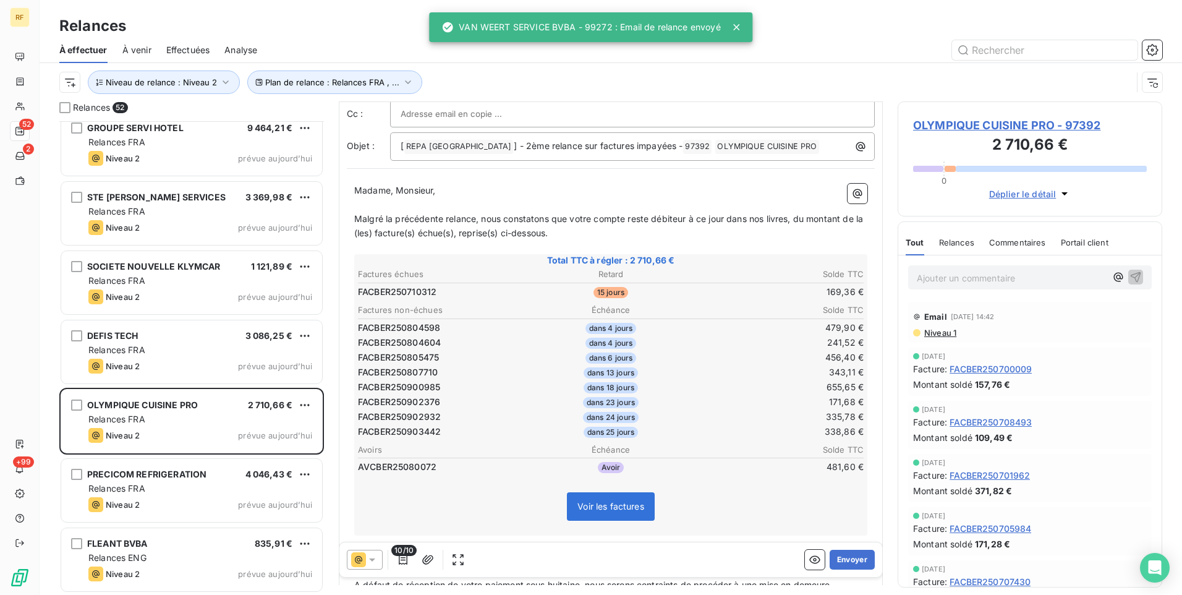
scroll to position [186, 0]
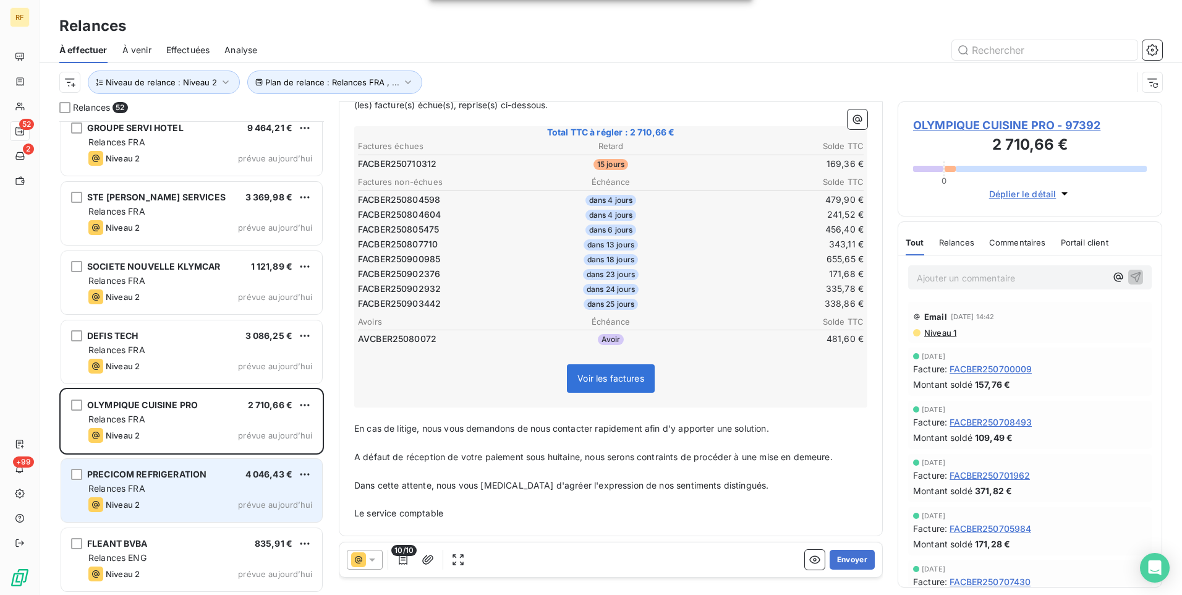
click at [215, 465] on div "PRECICOM REFRIGERATION 4 046,43 € Relances FRA Niveau 2 prévue aujourd’hui" at bounding box center [191, 490] width 261 height 63
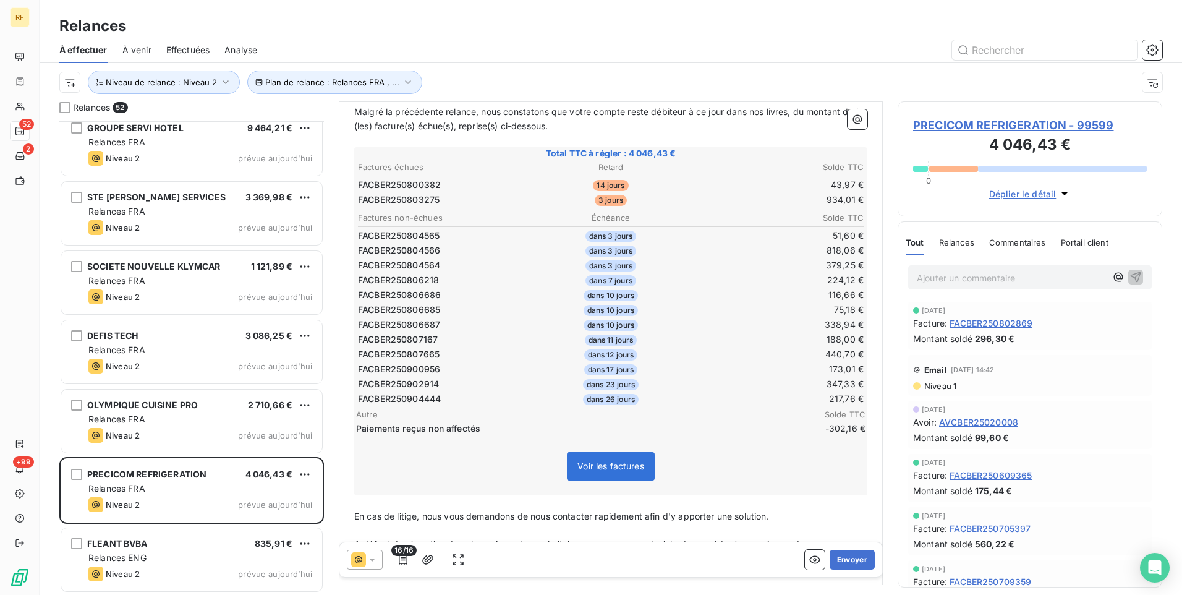
scroll to position [186, 0]
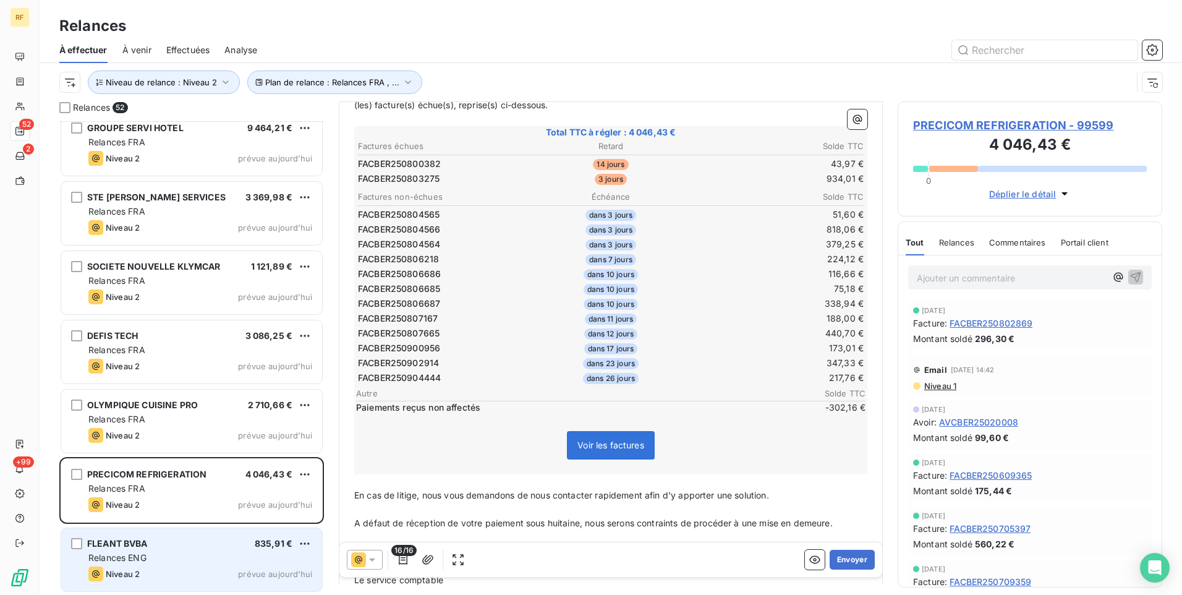
click at [214, 535] on div "FLEANT BVBA 835,91 € Relances ENG Niveau 2 prévue aujourd’hui" at bounding box center [191, 559] width 261 height 63
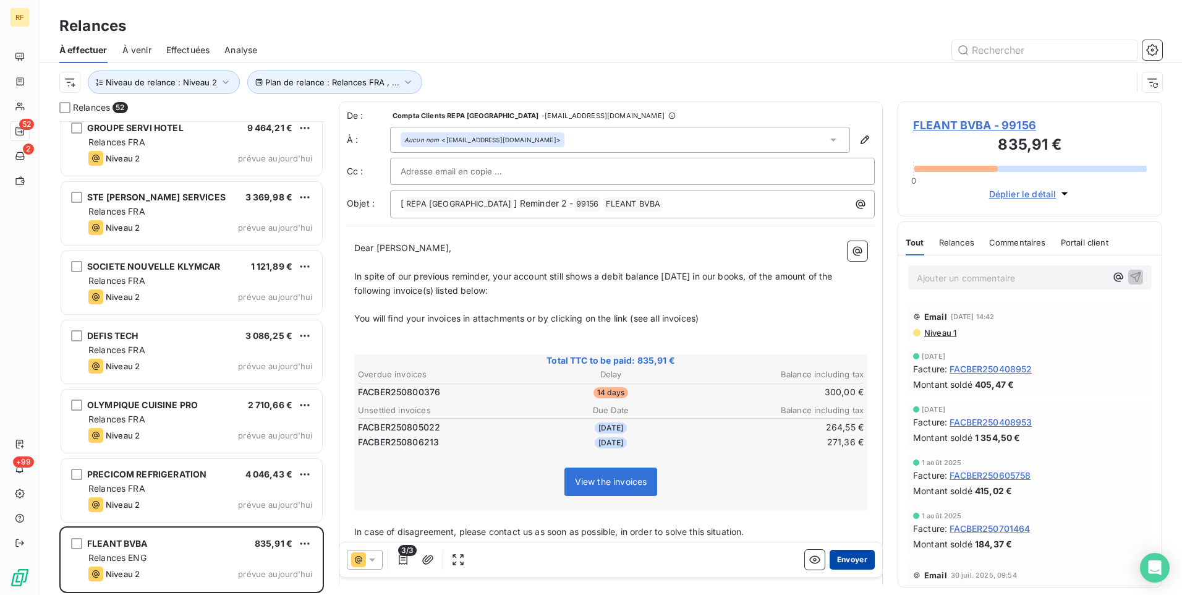
click at [848, 561] on button "Envoyer" at bounding box center [852, 560] width 45 height 20
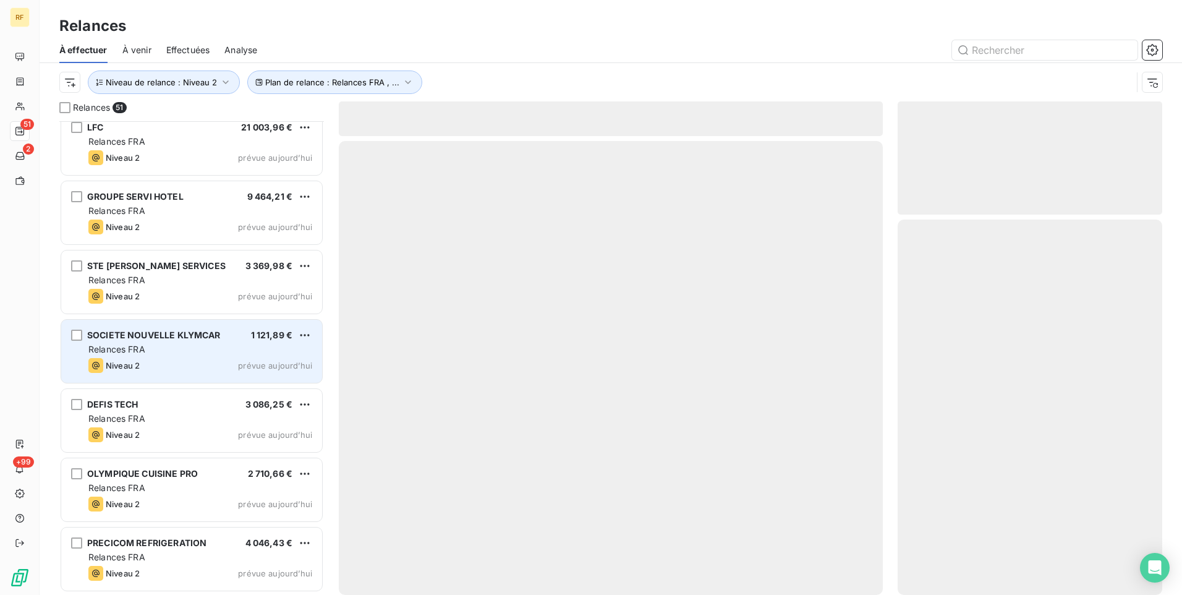
scroll to position [3058, 0]
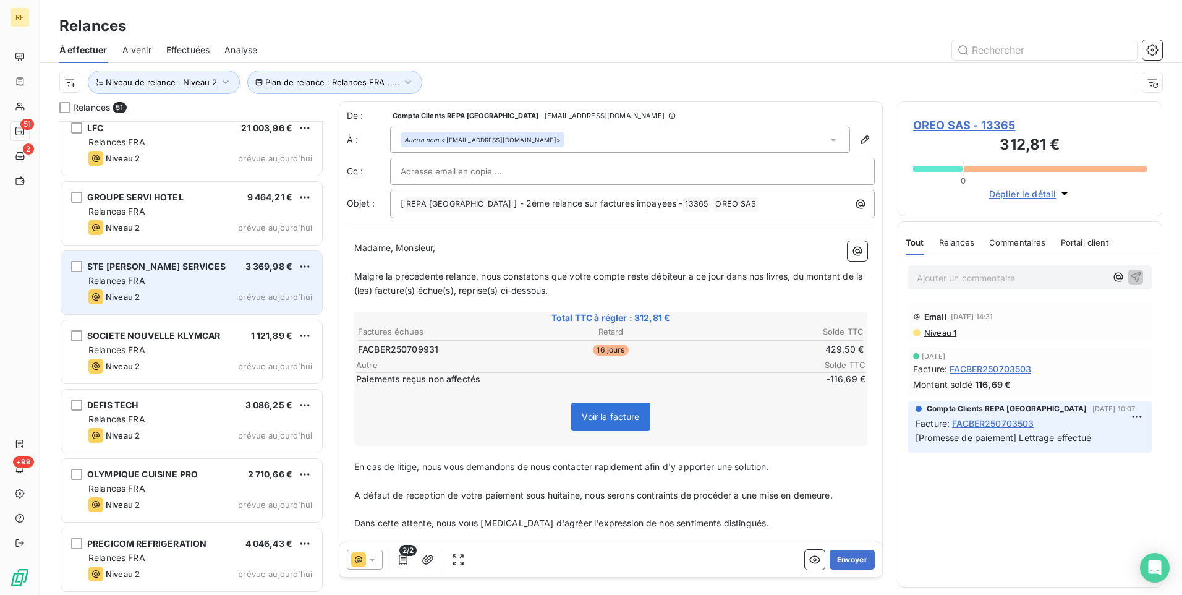
click at [216, 297] on div "Niveau 2 prévue aujourd’hui" at bounding box center [200, 296] width 224 height 15
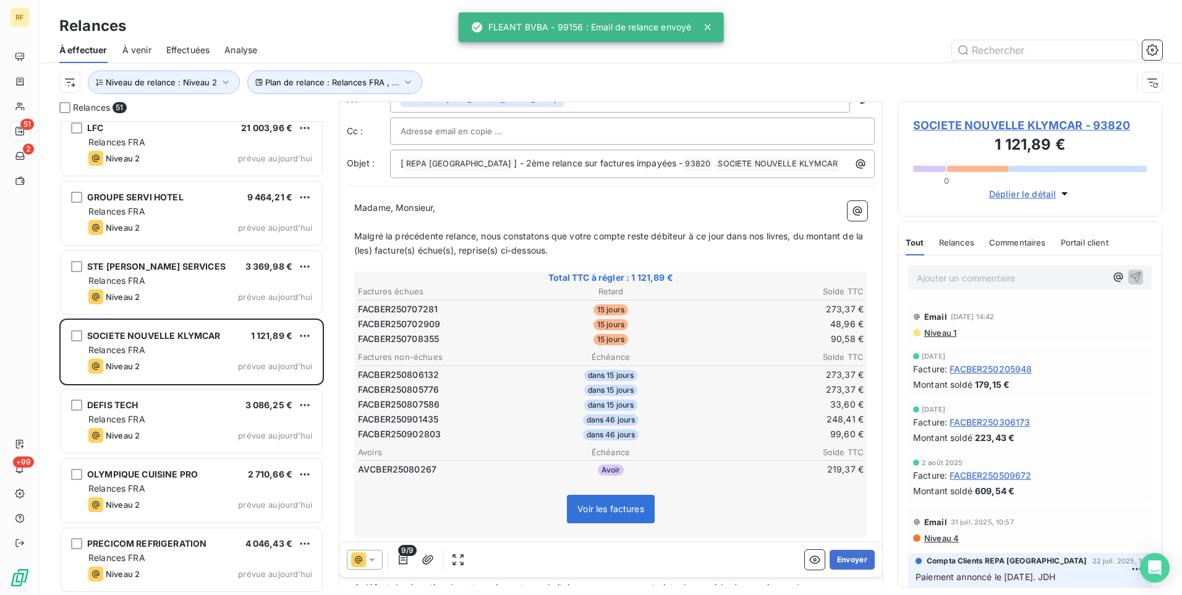
scroll to position [62, 0]
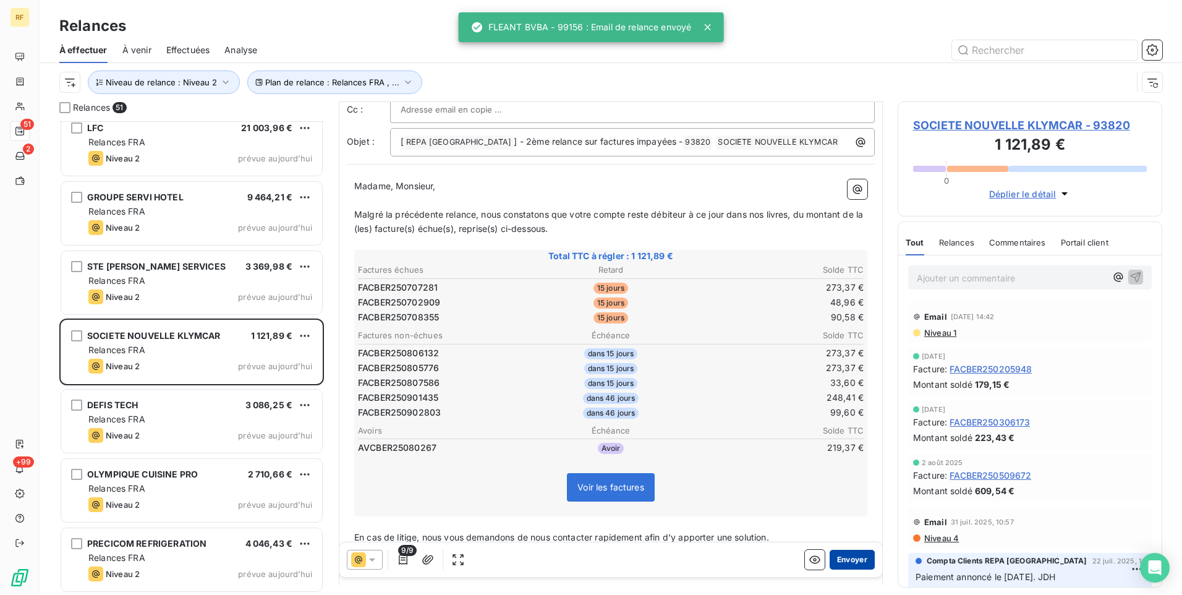
click at [850, 567] on button "Envoyer" at bounding box center [852, 560] width 45 height 20
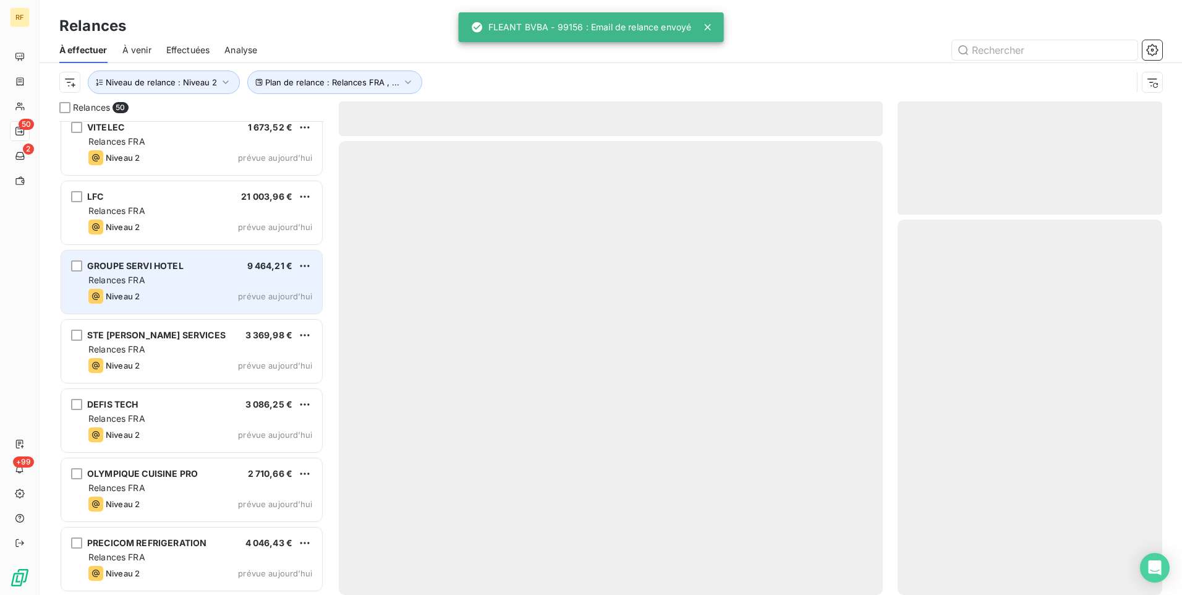
scroll to position [2989, 0]
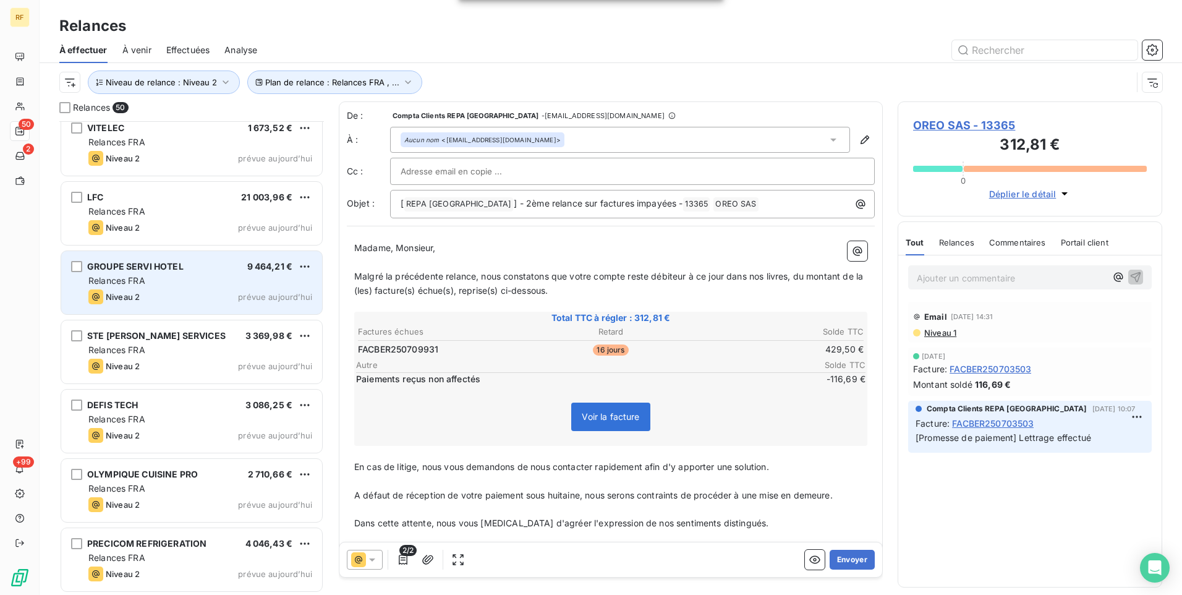
click at [203, 294] on div "Niveau 2 prévue aujourd’hui" at bounding box center [200, 296] width 224 height 15
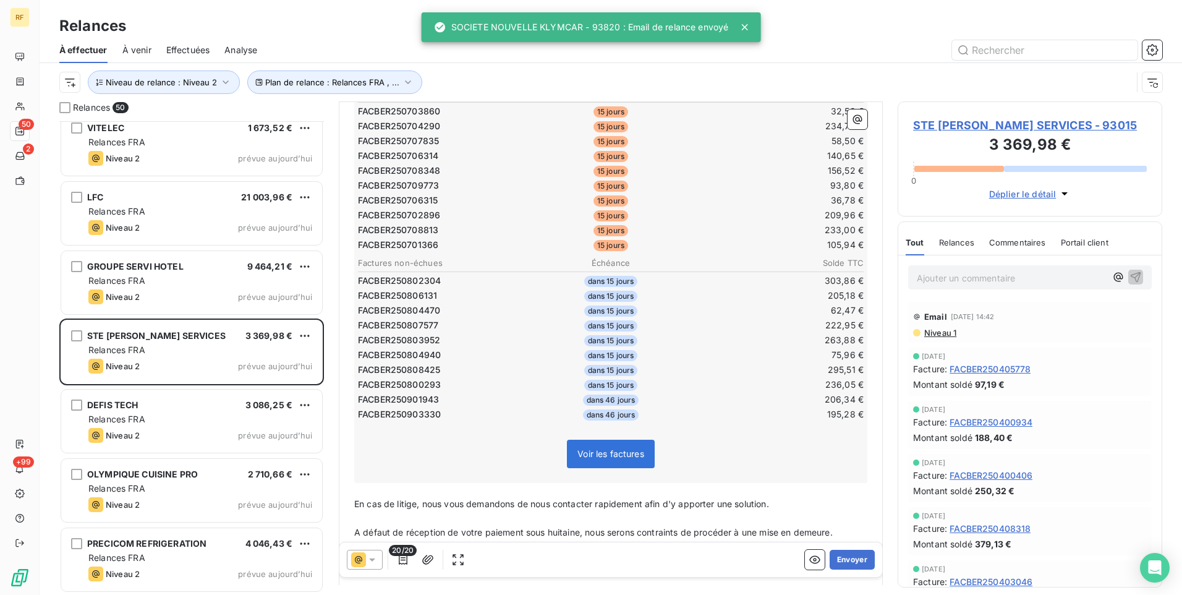
scroll to position [248, 0]
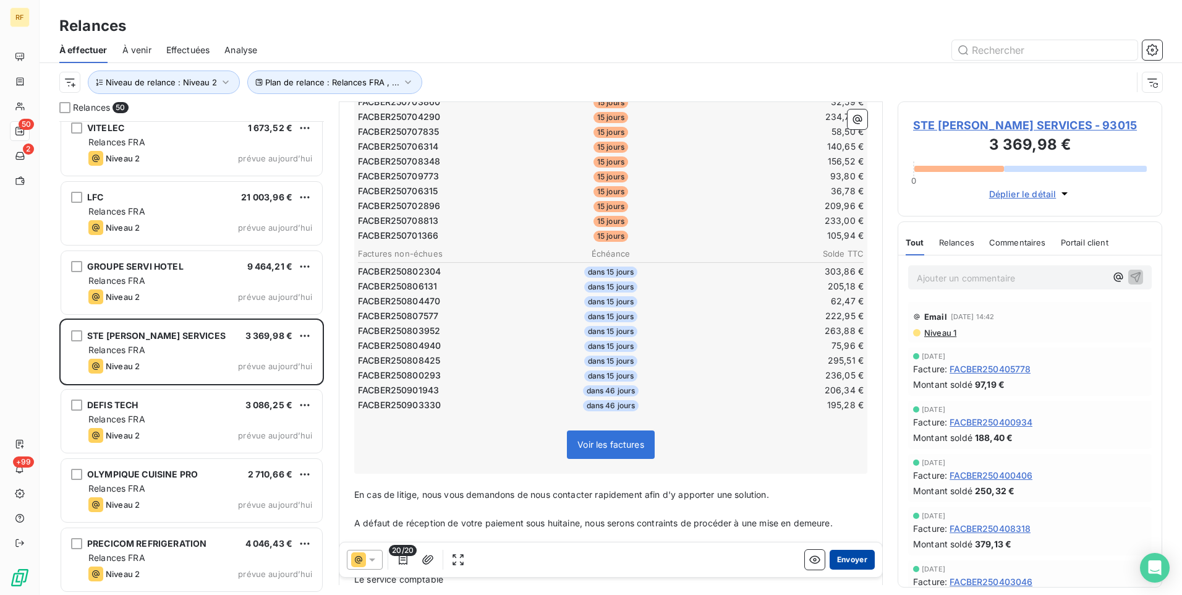
click at [859, 551] on button "Envoyer" at bounding box center [852, 560] width 45 height 20
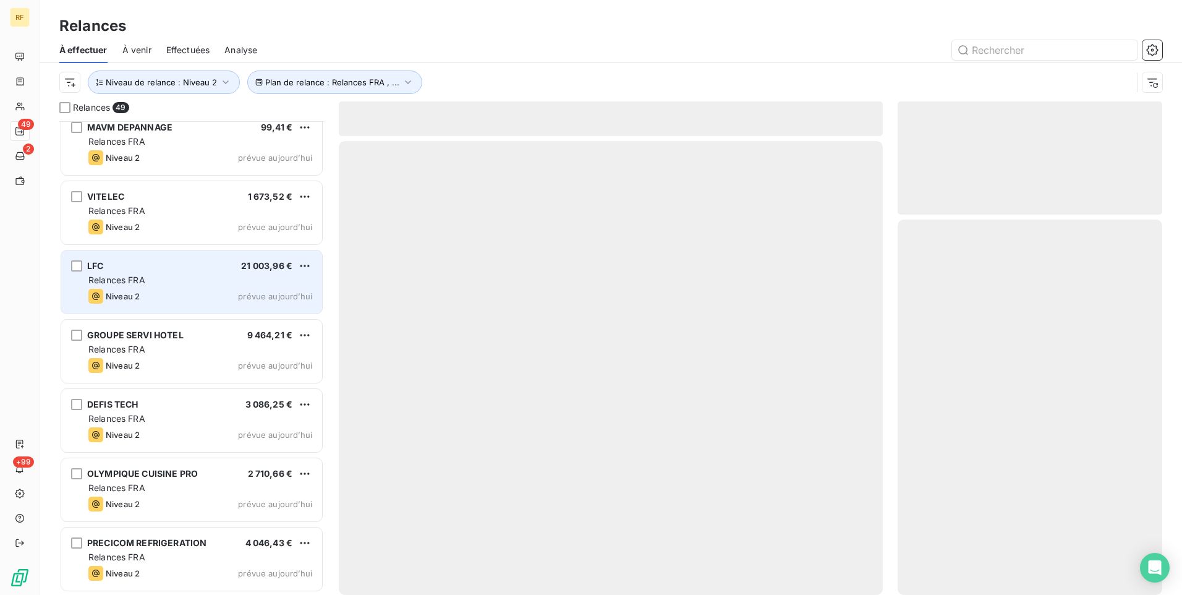
scroll to position [2920, 0]
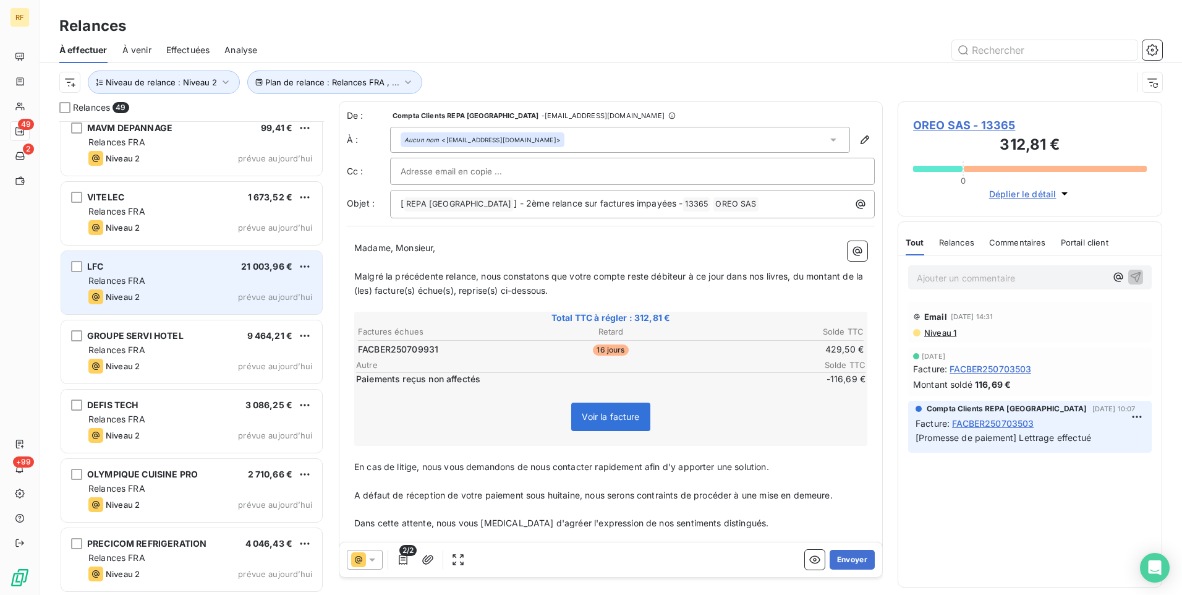
click at [187, 278] on div "Relances FRA" at bounding box center [200, 281] width 224 height 12
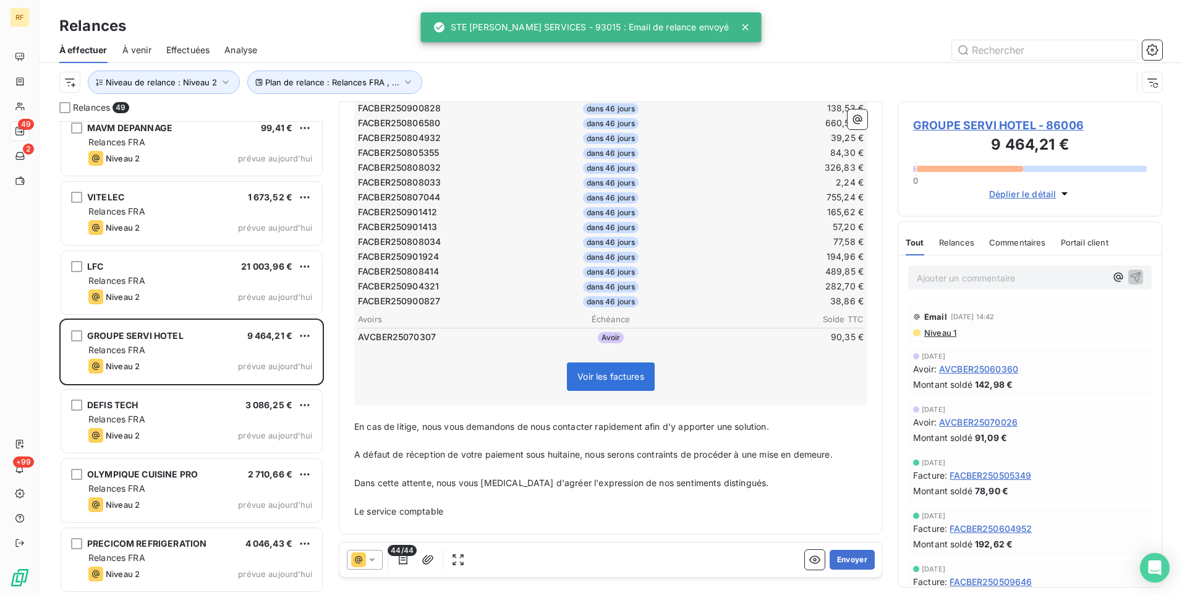
scroll to position [198, 0]
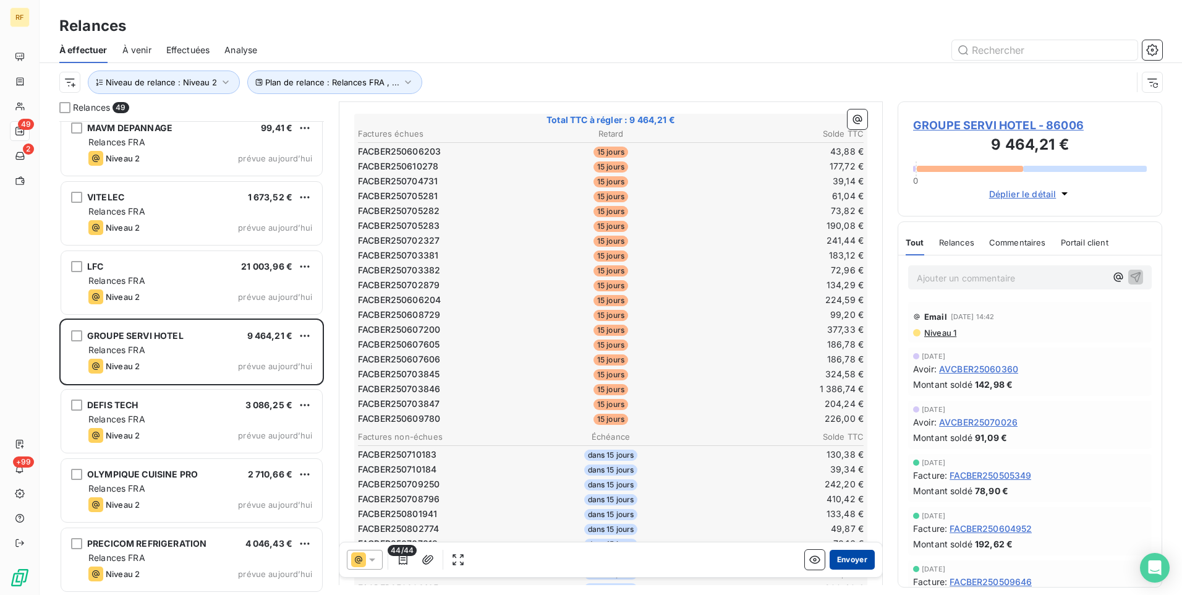
click at [843, 556] on button "Envoyer" at bounding box center [852, 560] width 45 height 20
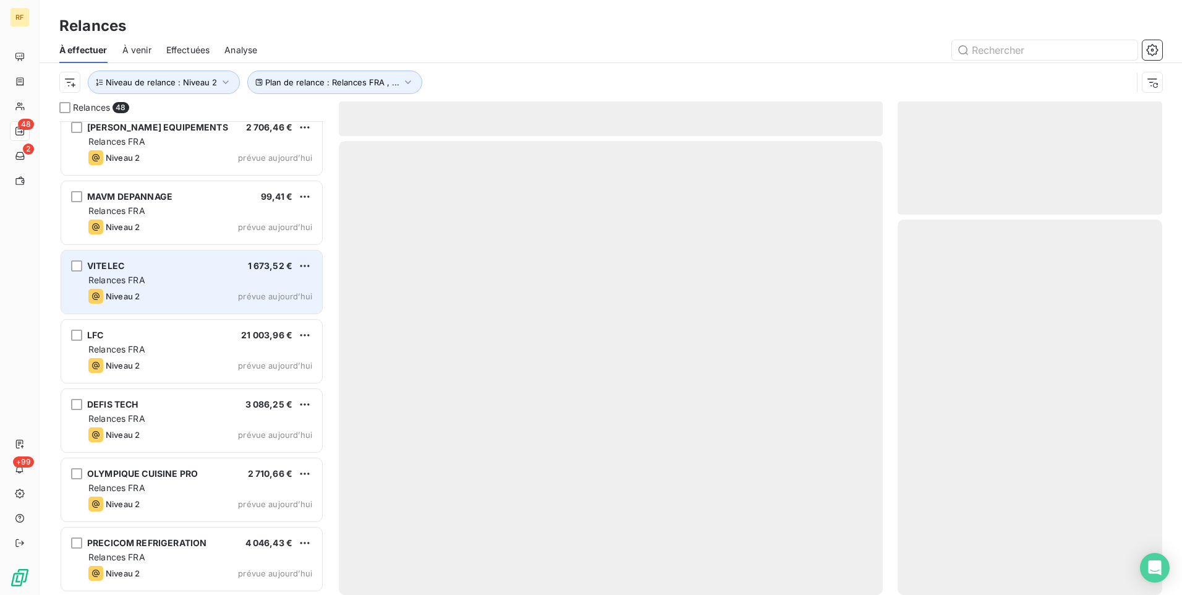
scroll to position [2850, 0]
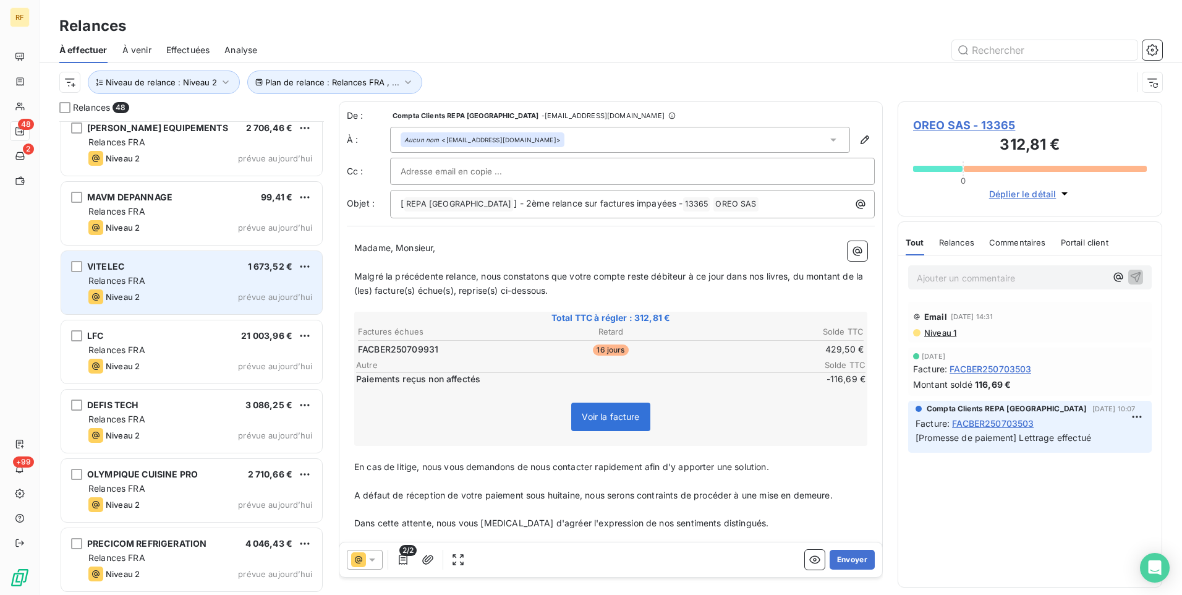
click at [182, 301] on div "Niveau 2 prévue aujourd’hui" at bounding box center [200, 296] width 224 height 15
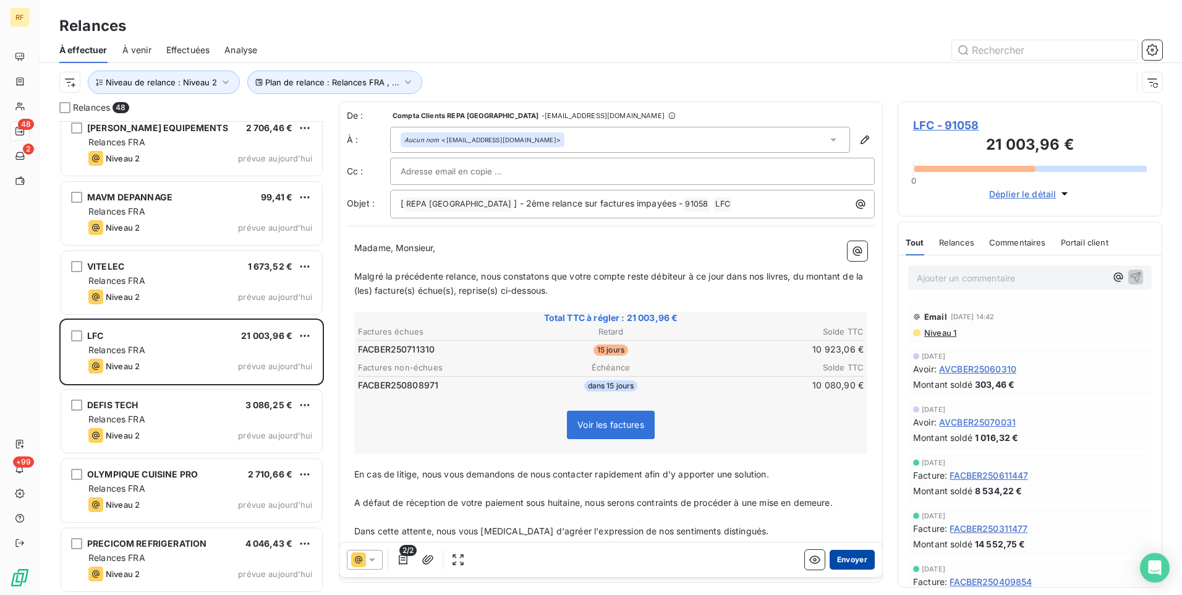
click at [857, 560] on button "Envoyer" at bounding box center [852, 560] width 45 height 20
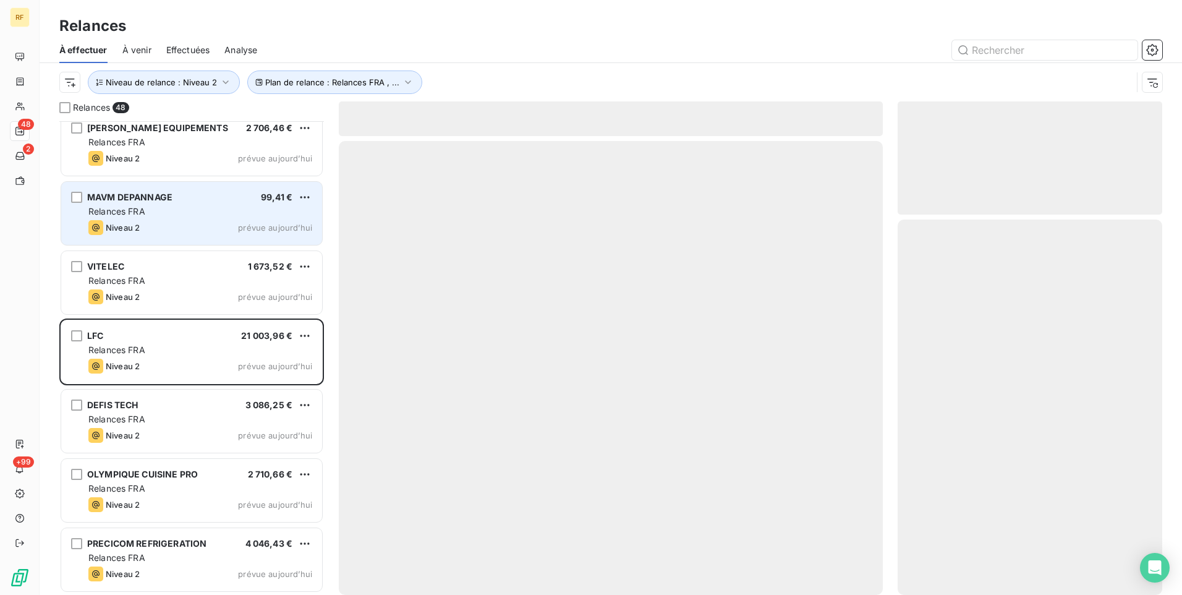
scroll to position [2781, 0]
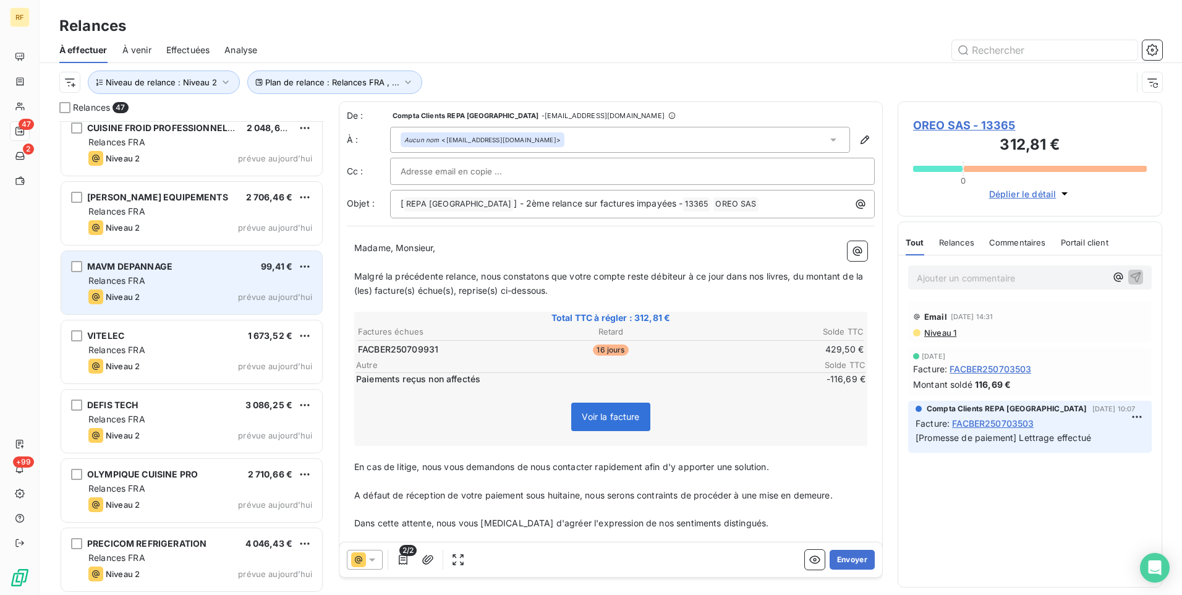
click at [184, 289] on div "Niveau 2 prévue aujourd’hui" at bounding box center [200, 296] width 224 height 15
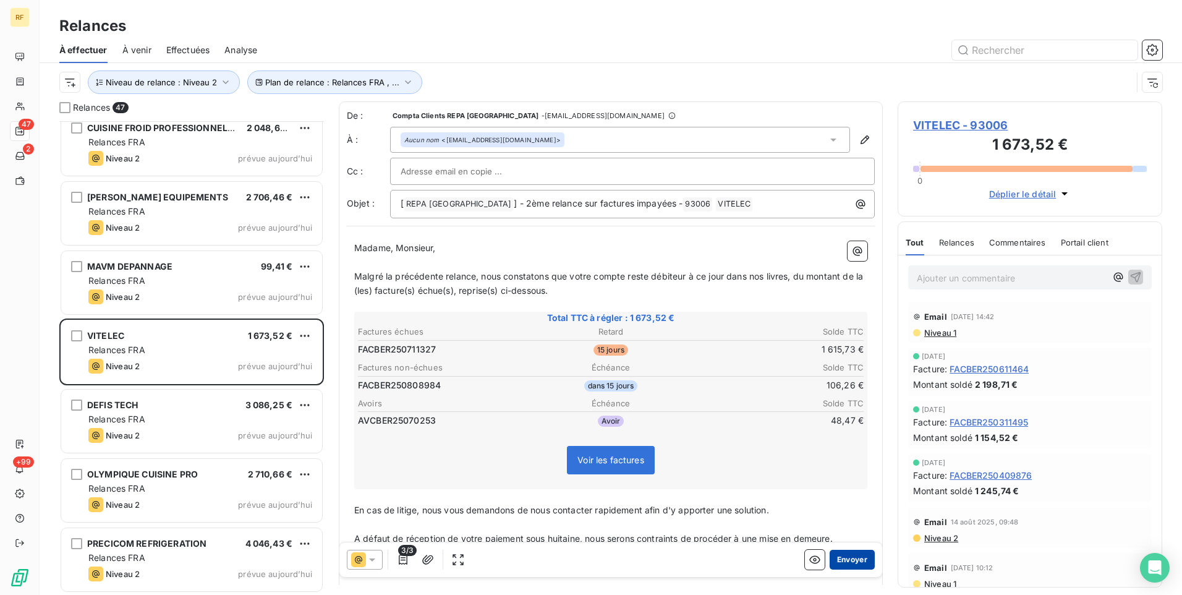
click at [846, 560] on button "Envoyer" at bounding box center [852, 560] width 45 height 20
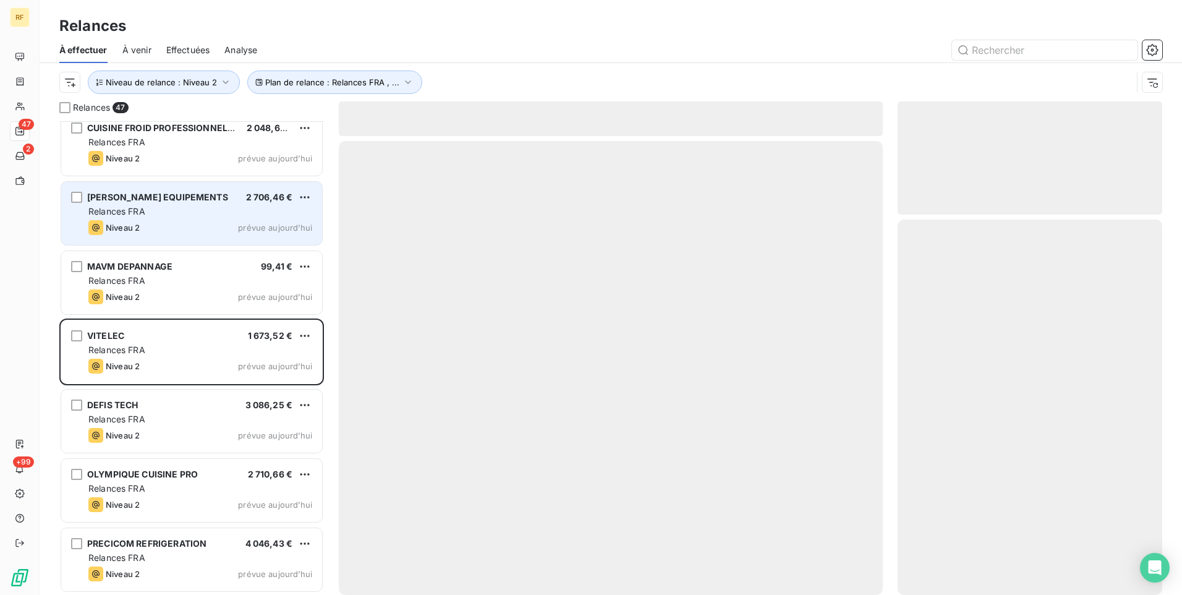
scroll to position [2712, 0]
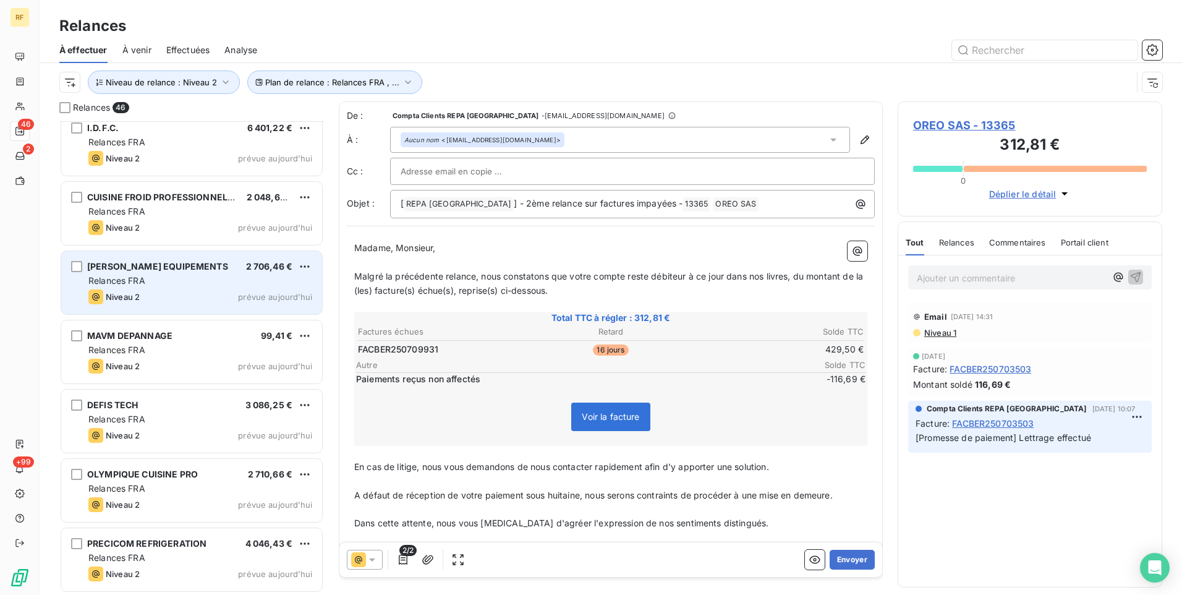
click at [212, 293] on div "Niveau 2 prévue aujourd’hui" at bounding box center [200, 296] width 224 height 15
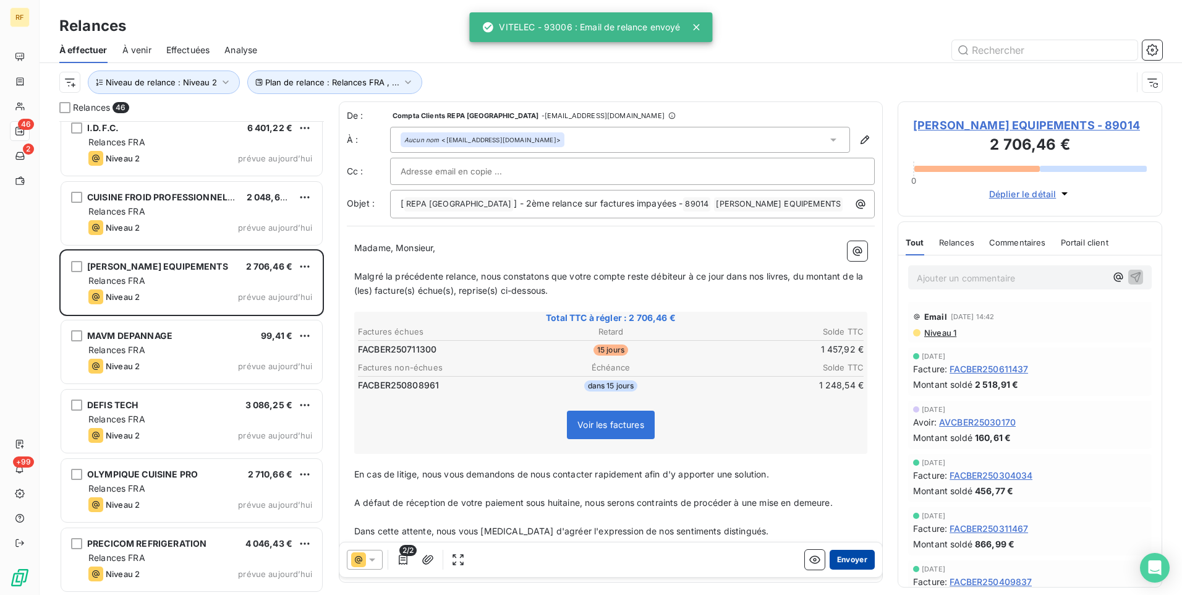
click at [851, 558] on button "Envoyer" at bounding box center [852, 560] width 45 height 20
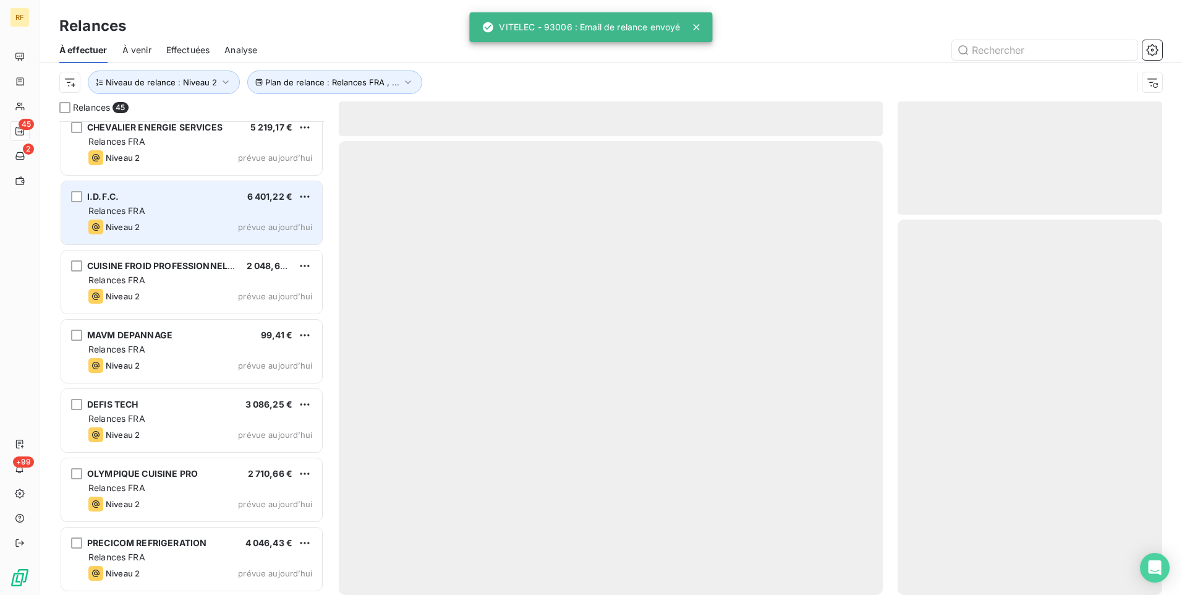
scroll to position [2643, 0]
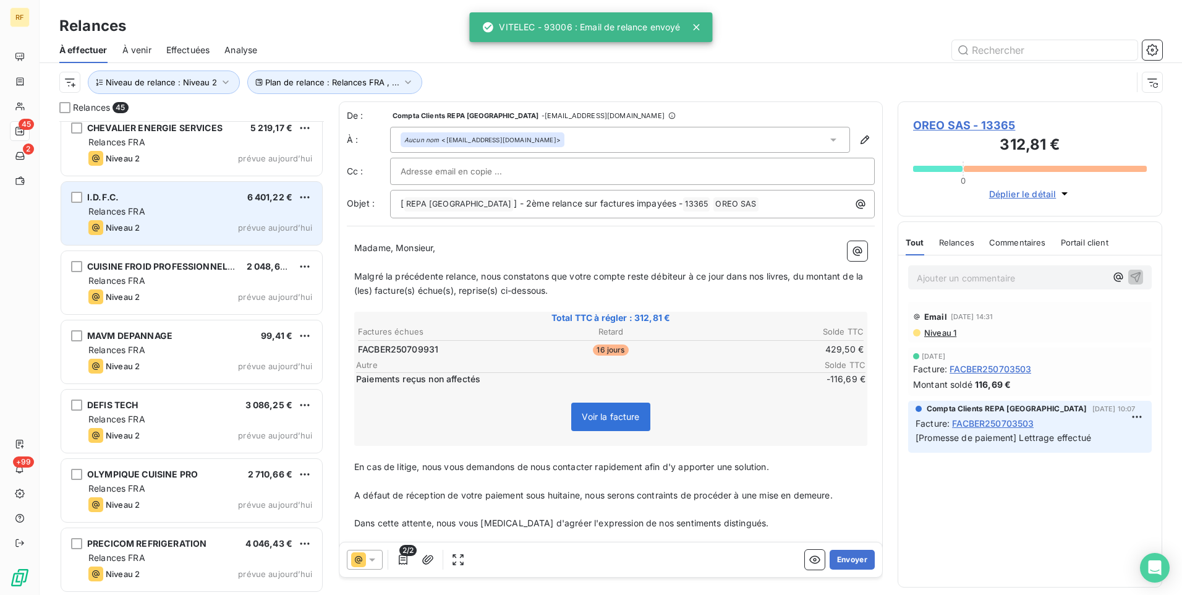
click at [218, 227] on div "Niveau 2 prévue aujourd’hui" at bounding box center [200, 227] width 224 height 15
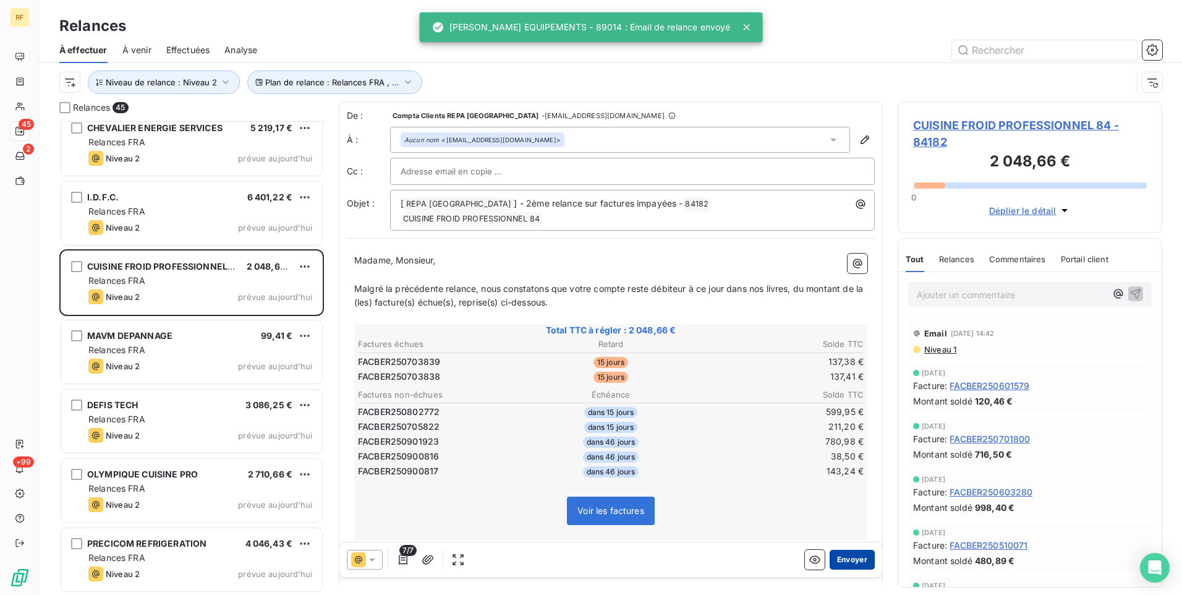
click at [839, 553] on button "Envoyer" at bounding box center [852, 560] width 45 height 20
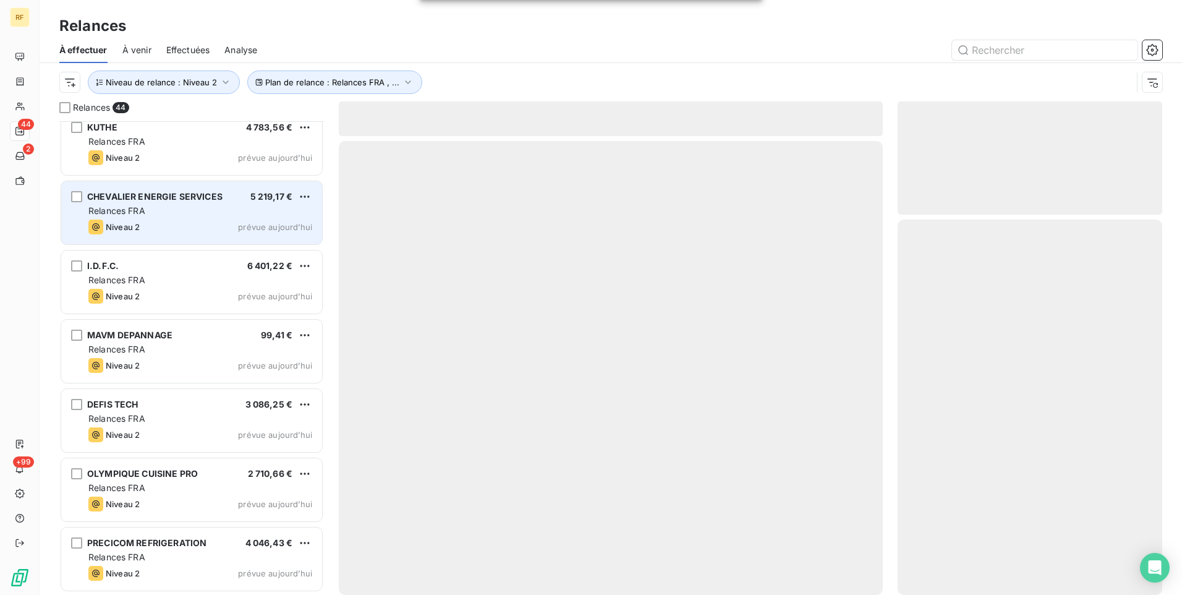
scroll to position [2573, 0]
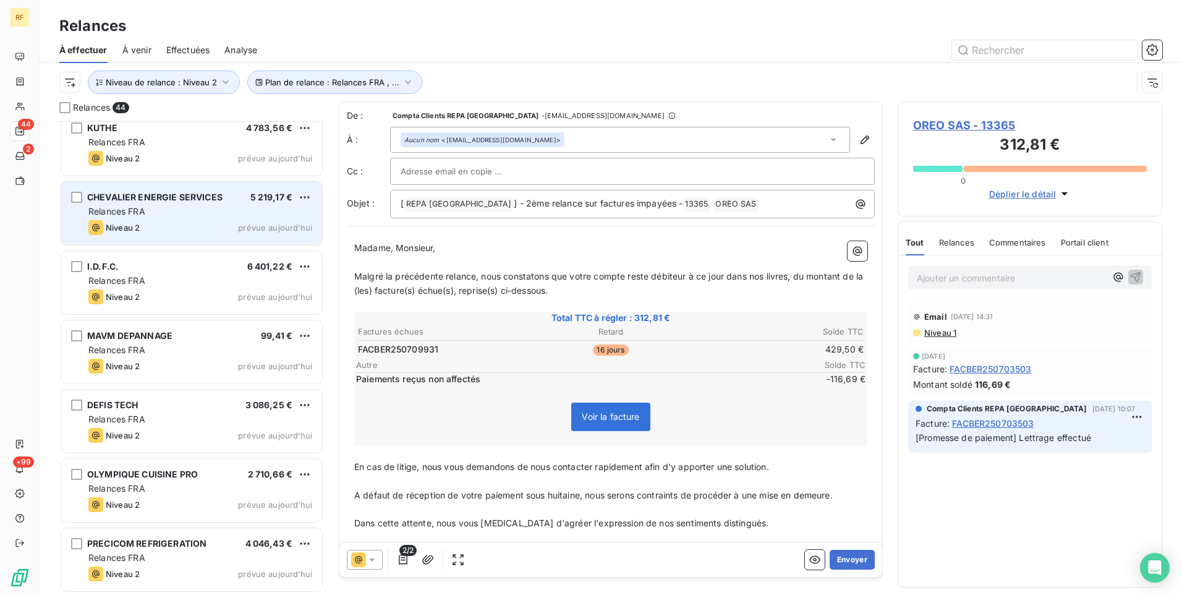
click at [169, 223] on div "Niveau 2 prévue aujourd’hui" at bounding box center [200, 227] width 224 height 15
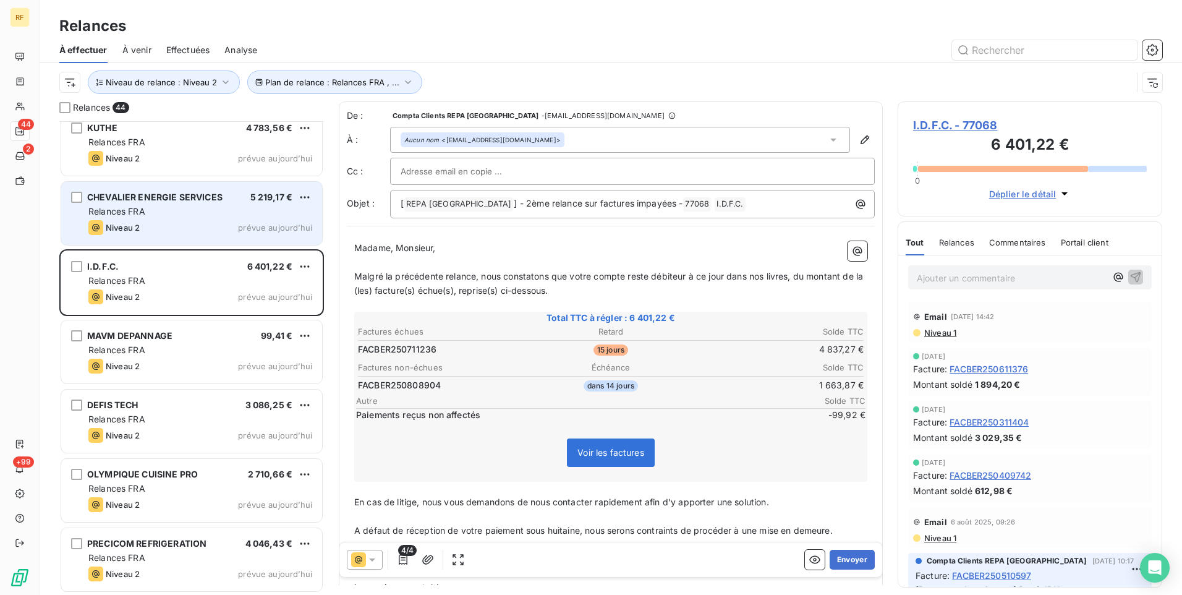
click at [204, 218] on div "CHEVALIER ENERGIE SERVICES 5 219,17 € Relances FRA Niveau 2 prévue aujourd’hui" at bounding box center [191, 213] width 261 height 63
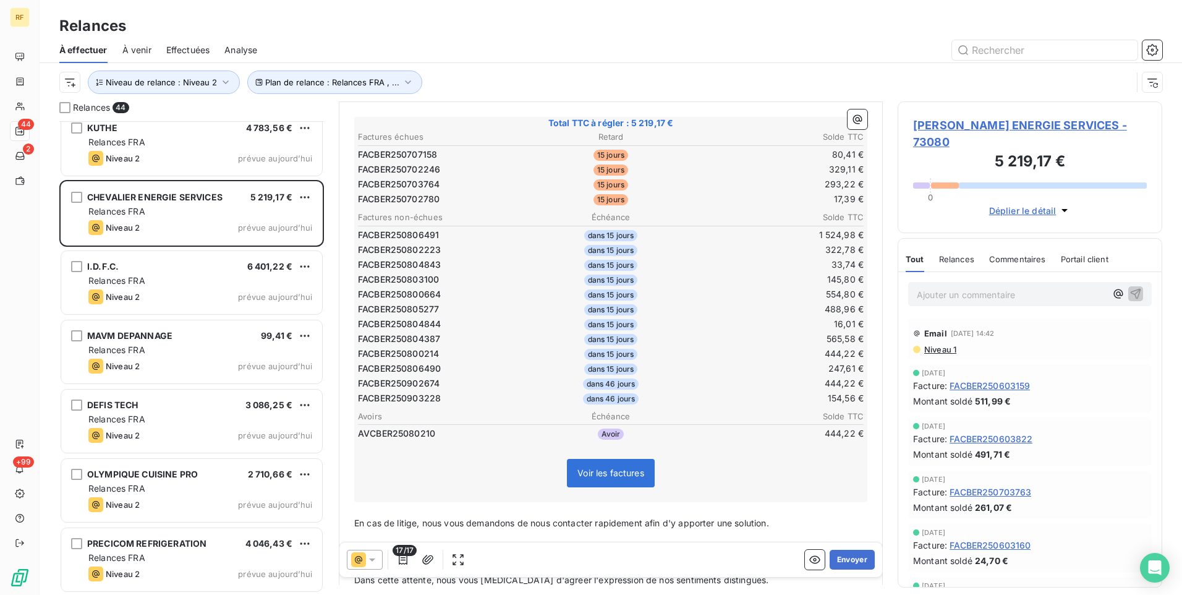
scroll to position [124, 0]
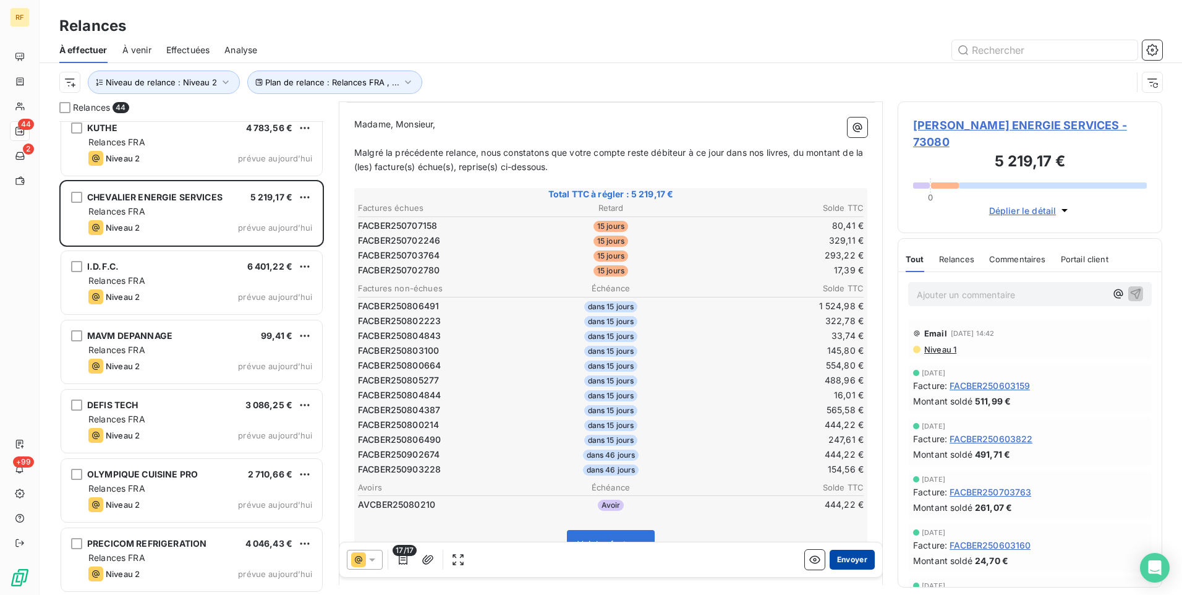
click at [855, 556] on button "Envoyer" at bounding box center [852, 560] width 45 height 20
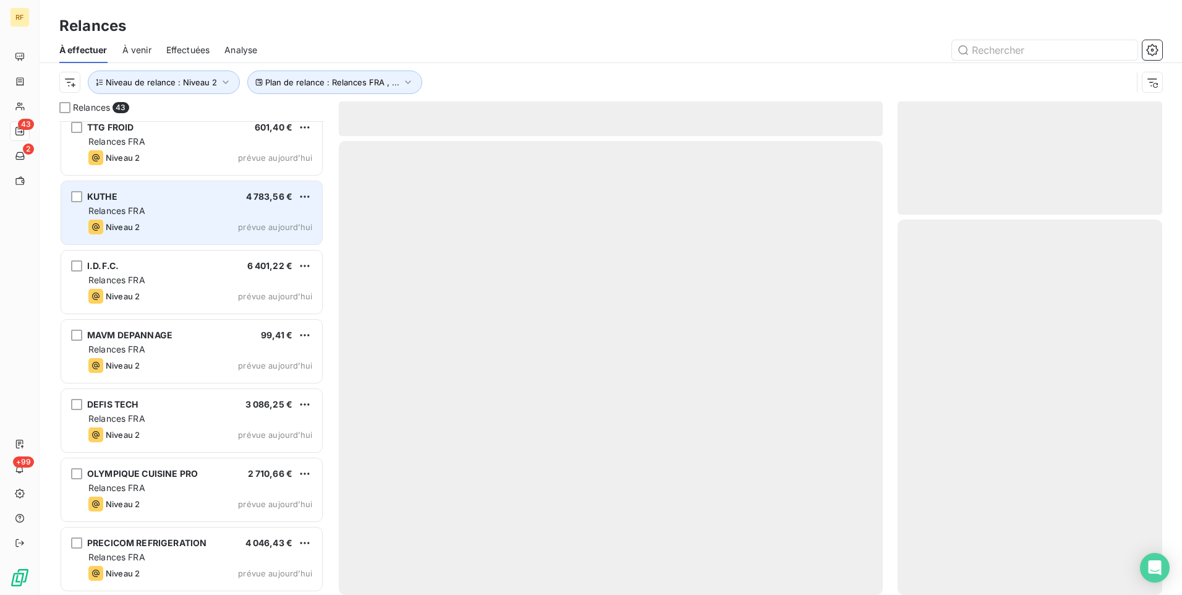
scroll to position [2504, 0]
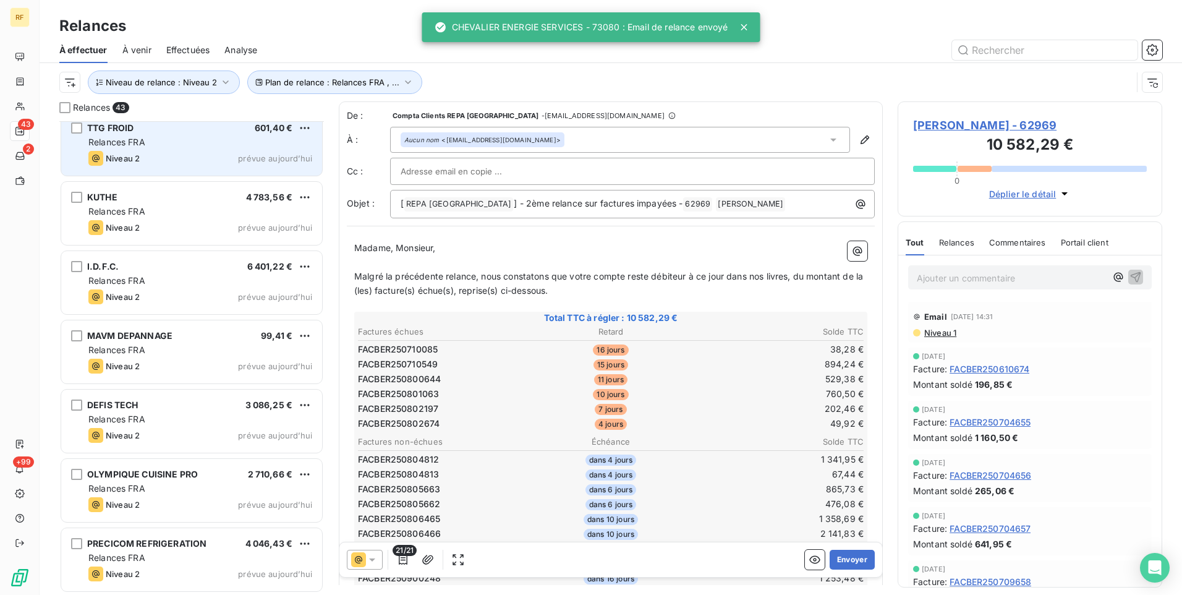
click at [193, 160] on div "Niveau 2 prévue aujourd’hui" at bounding box center [200, 158] width 224 height 15
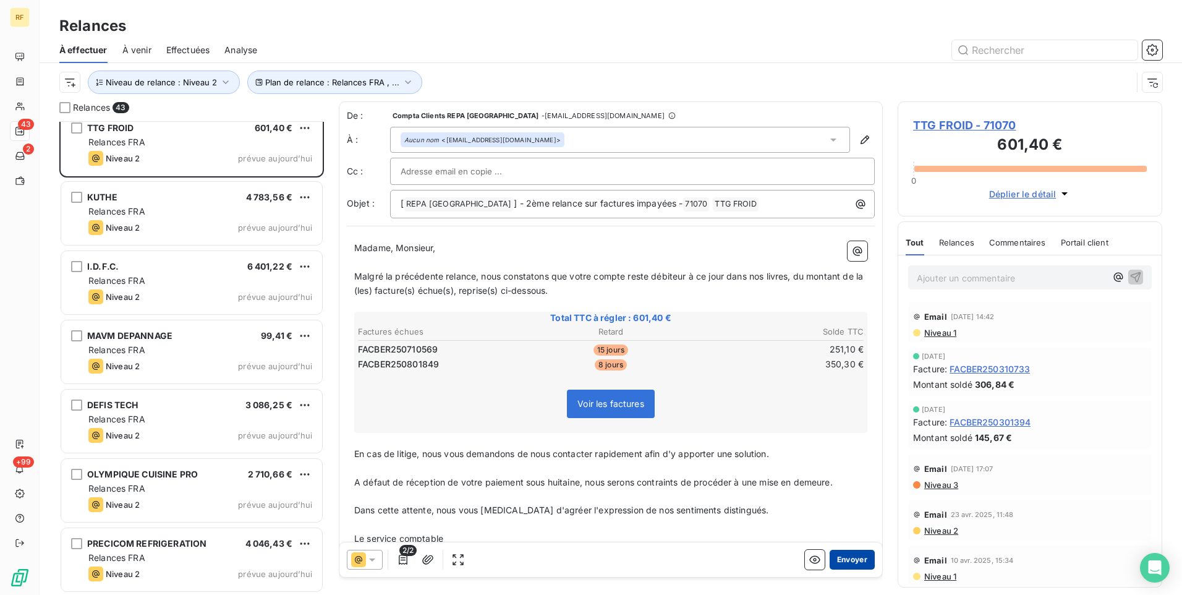
click at [850, 556] on button "Envoyer" at bounding box center [852, 560] width 45 height 20
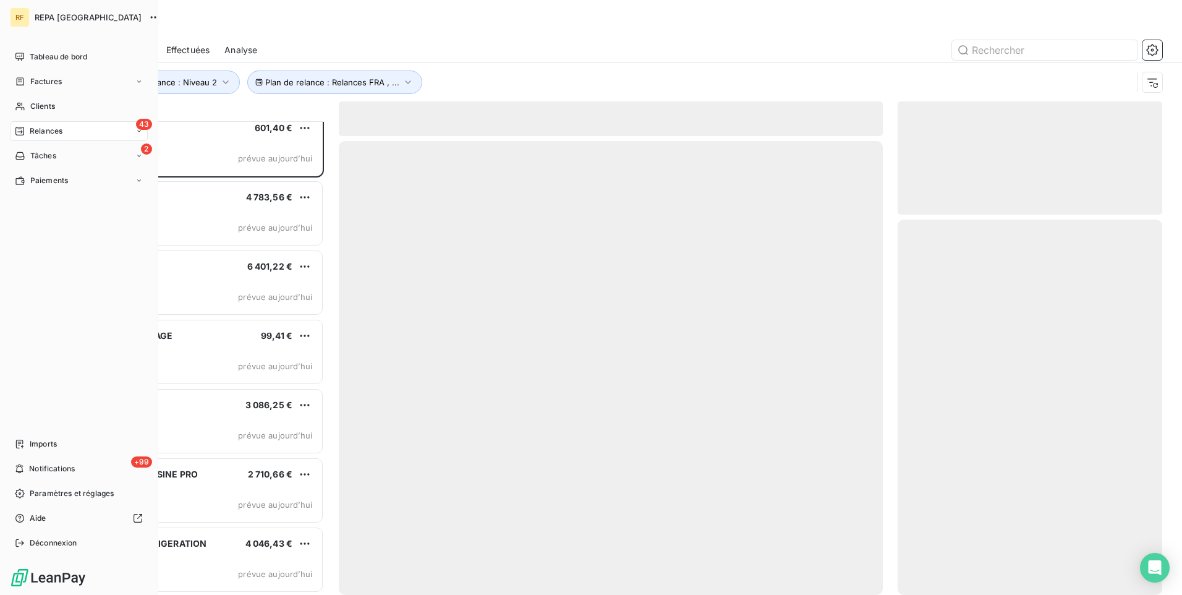
scroll to position [2435, 0]
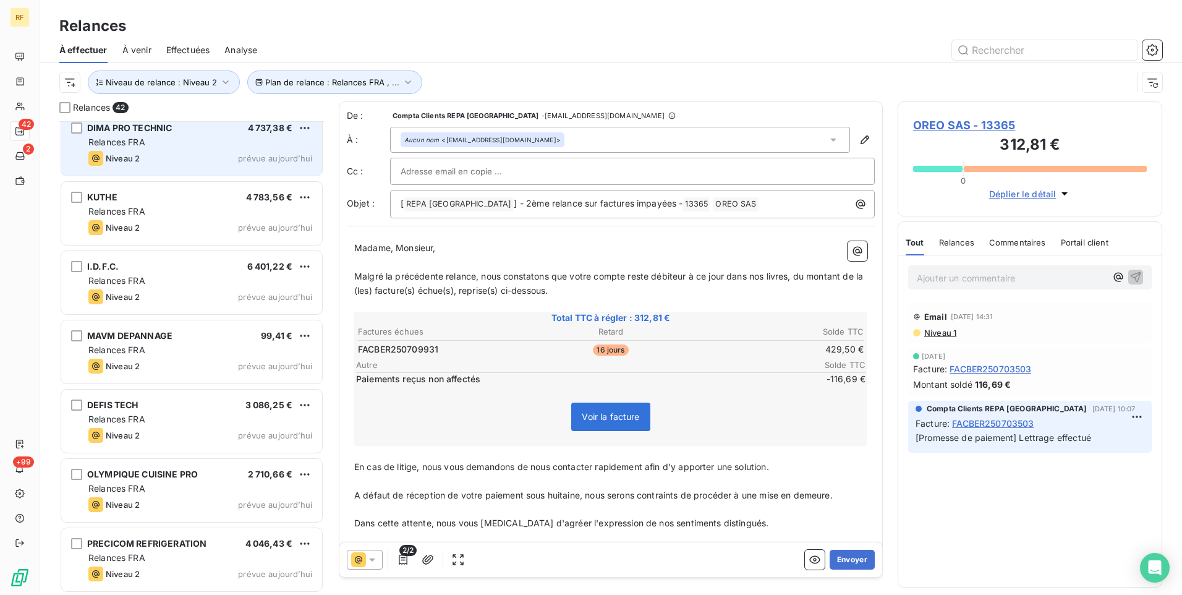
click at [188, 155] on div "Niveau 2 prévue aujourd’hui" at bounding box center [200, 158] width 224 height 15
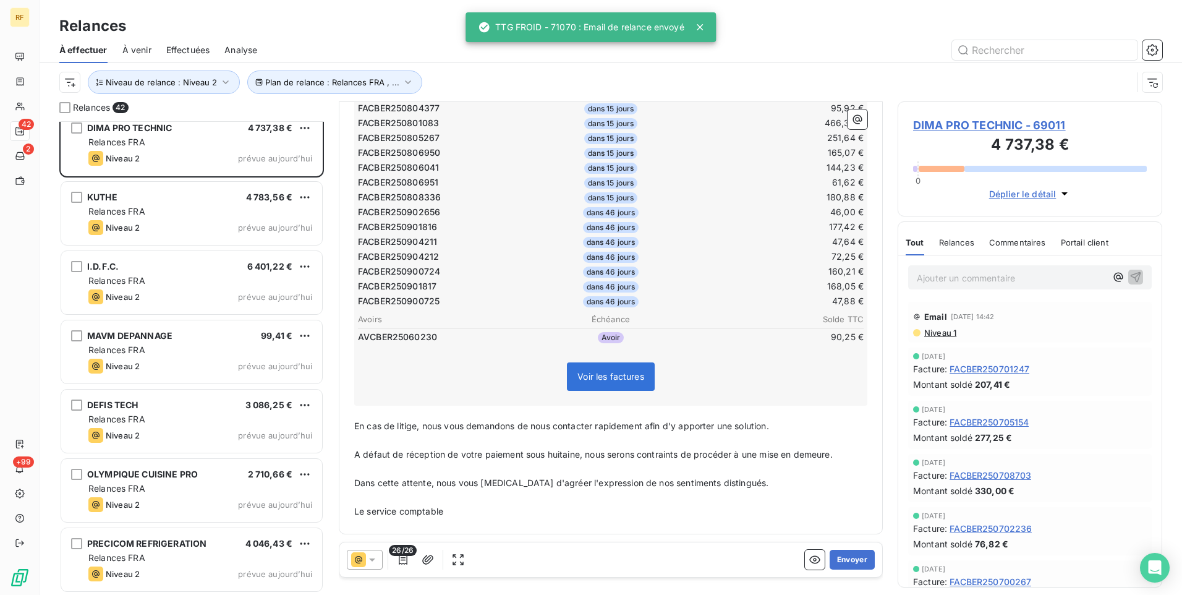
scroll to position [117, 0]
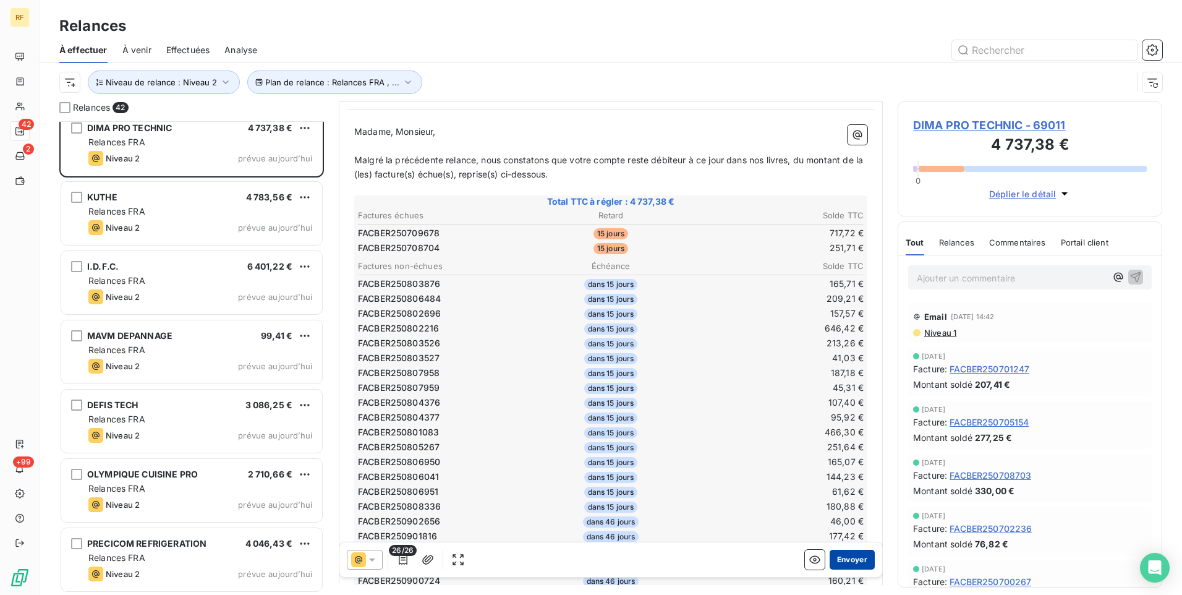
click at [847, 559] on button "Envoyer" at bounding box center [852, 560] width 45 height 20
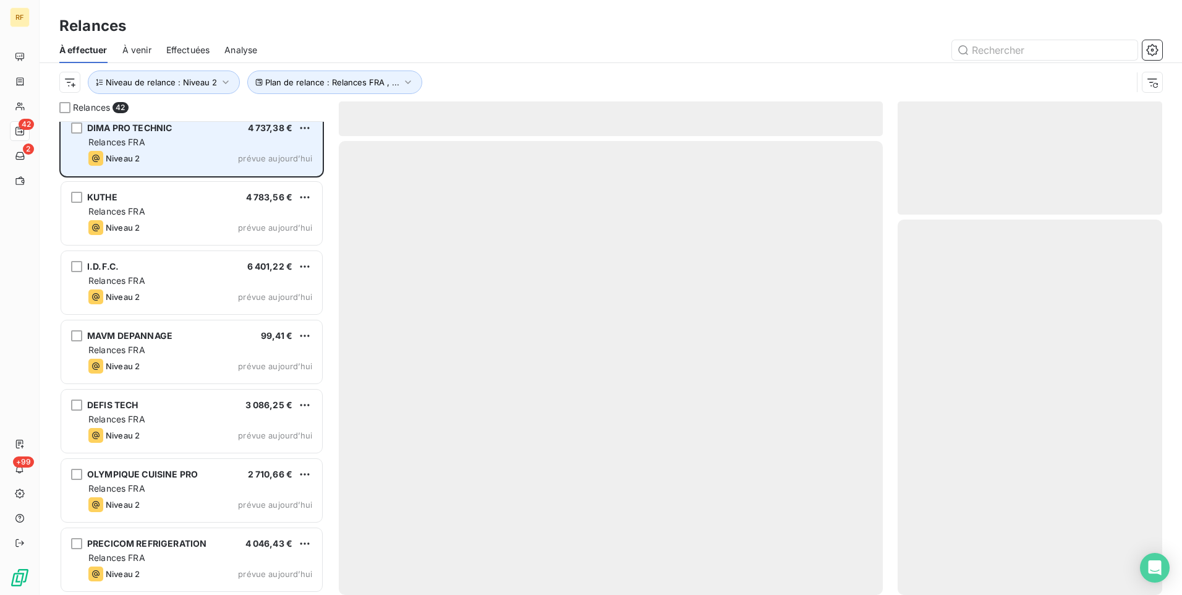
scroll to position [2366, 0]
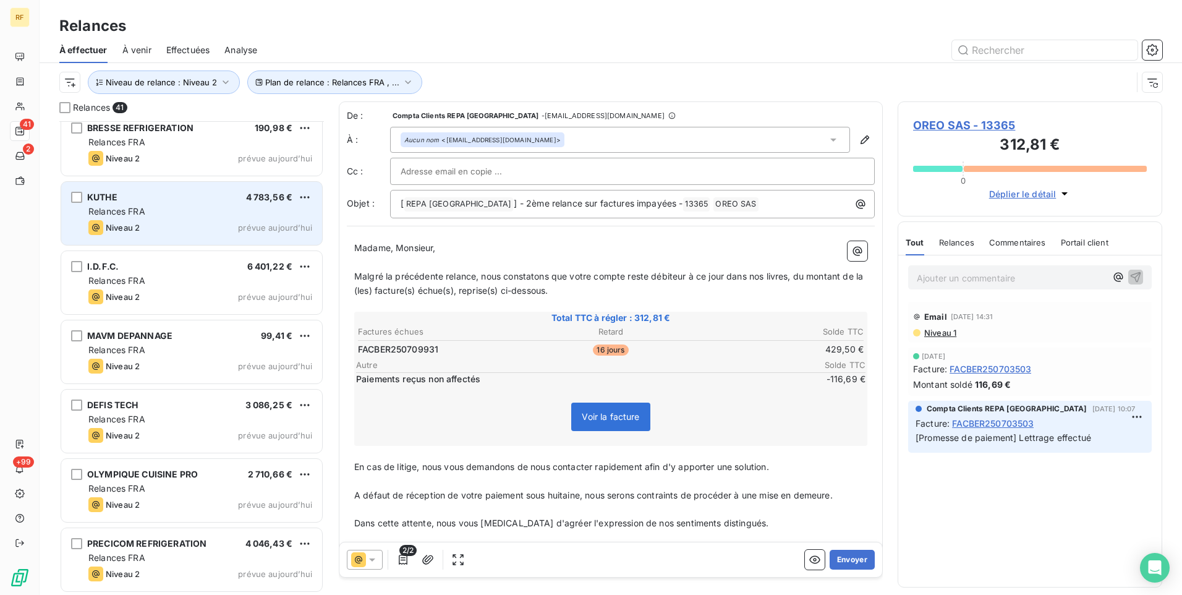
click at [223, 232] on div "Niveau 2 prévue aujourd’hui" at bounding box center [200, 227] width 224 height 15
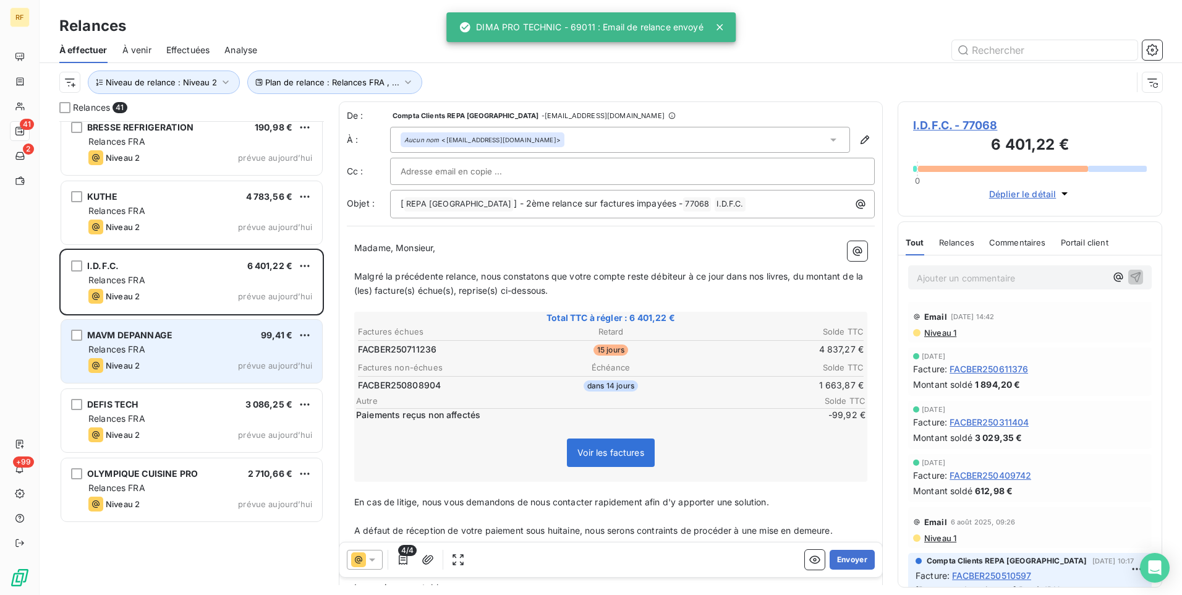
scroll to position [1934, 0]
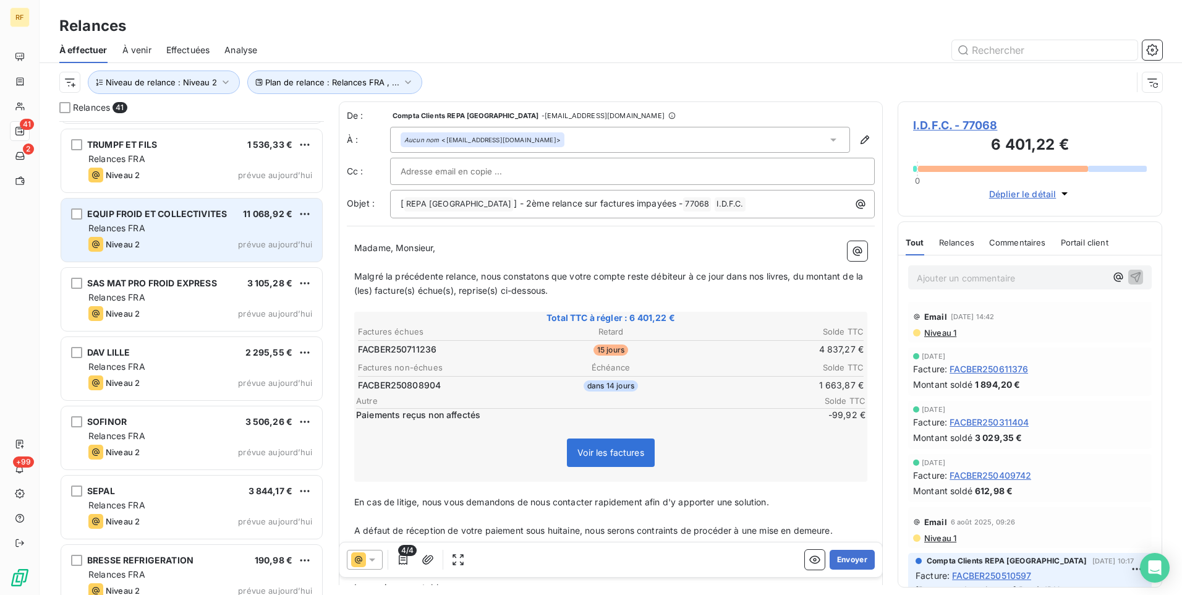
click at [194, 214] on span "EQUIP FROID ET COLLECTIVITES" at bounding box center [157, 213] width 140 height 11
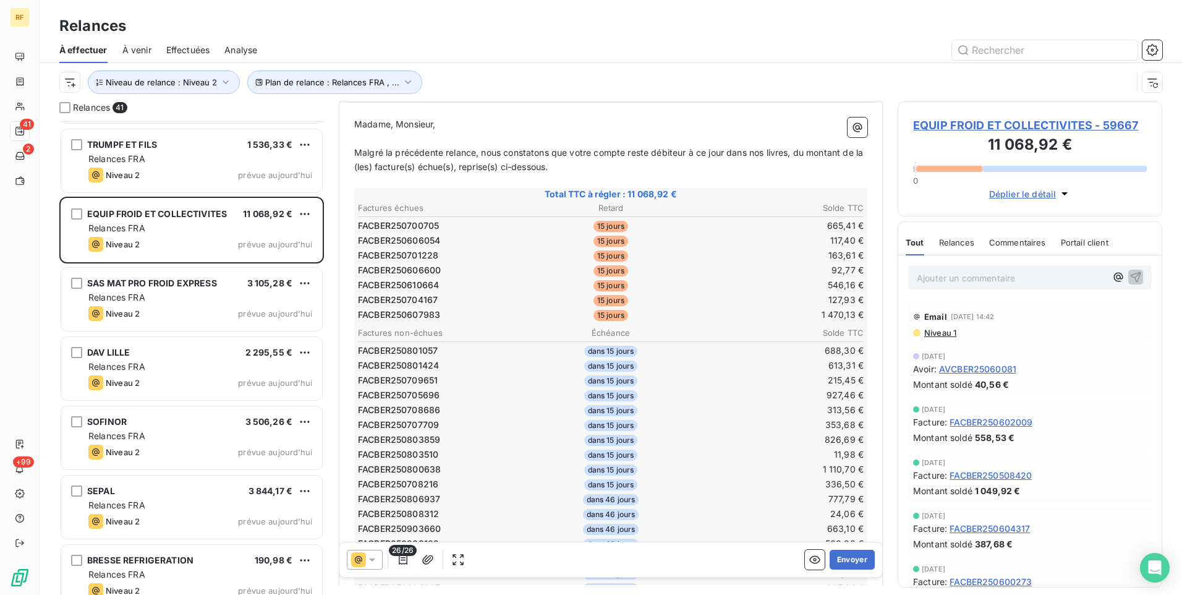
scroll to position [241, 0]
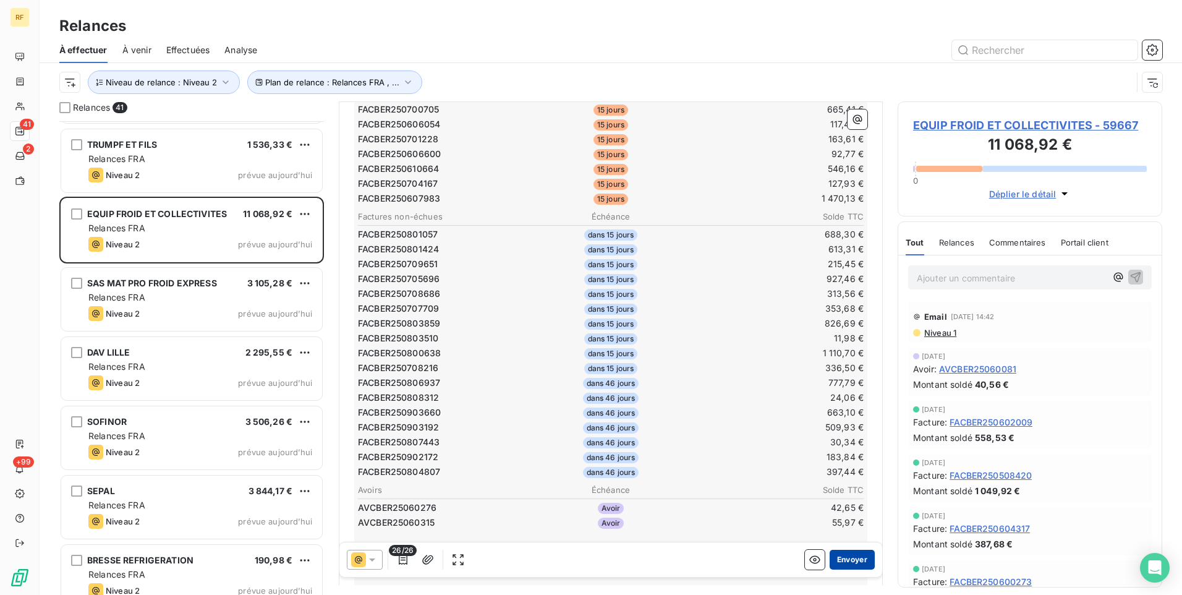
click at [843, 560] on button "Envoyer" at bounding box center [852, 560] width 45 height 20
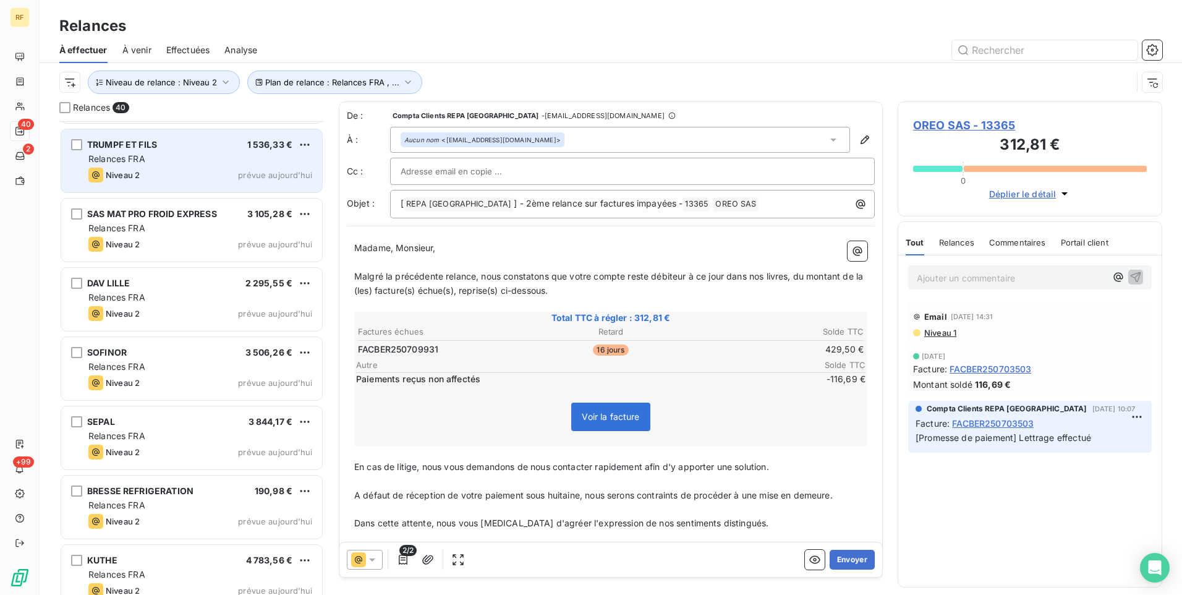
click at [194, 173] on div "Niveau 2 prévue aujourd’hui" at bounding box center [200, 175] width 224 height 15
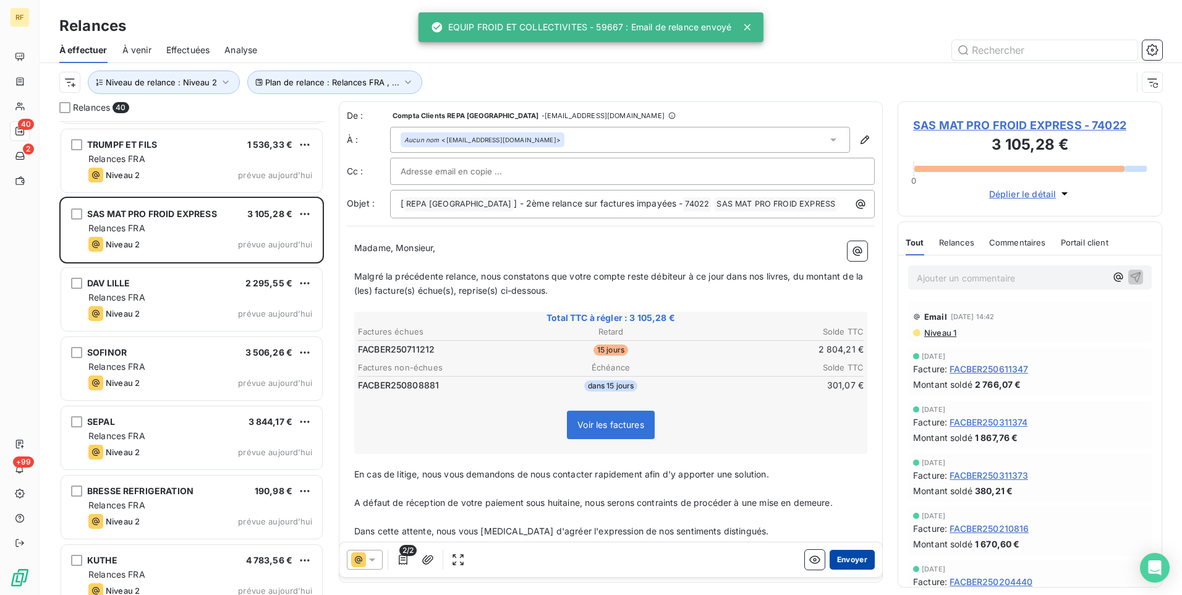
click at [847, 569] on button "Envoyer" at bounding box center [852, 560] width 45 height 20
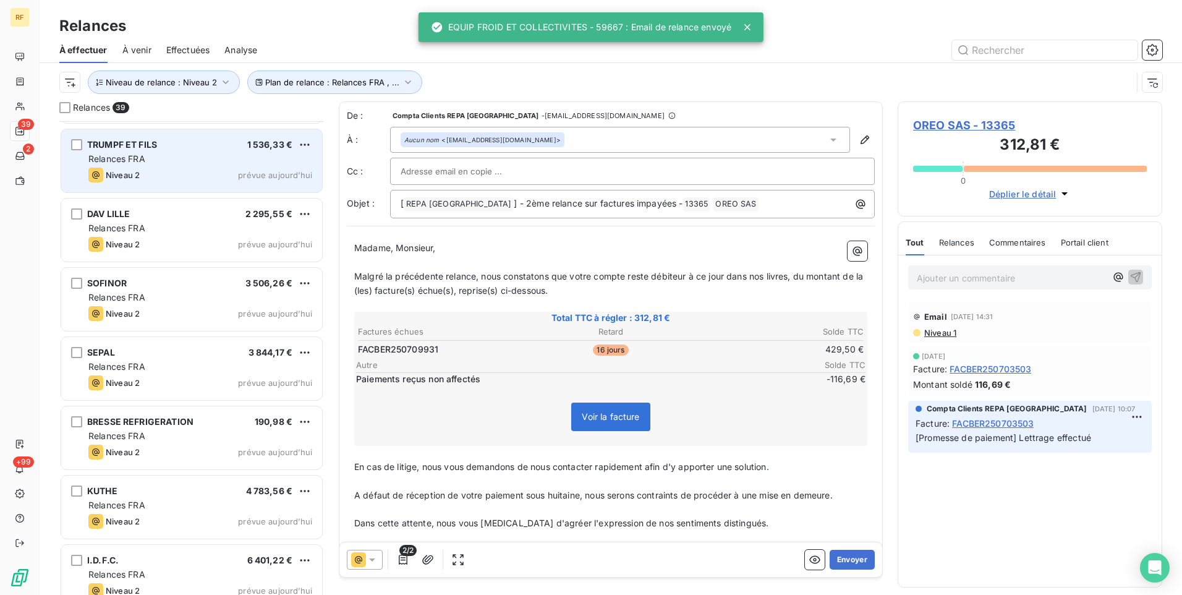
click at [194, 154] on div "Relances FRA" at bounding box center [200, 159] width 224 height 12
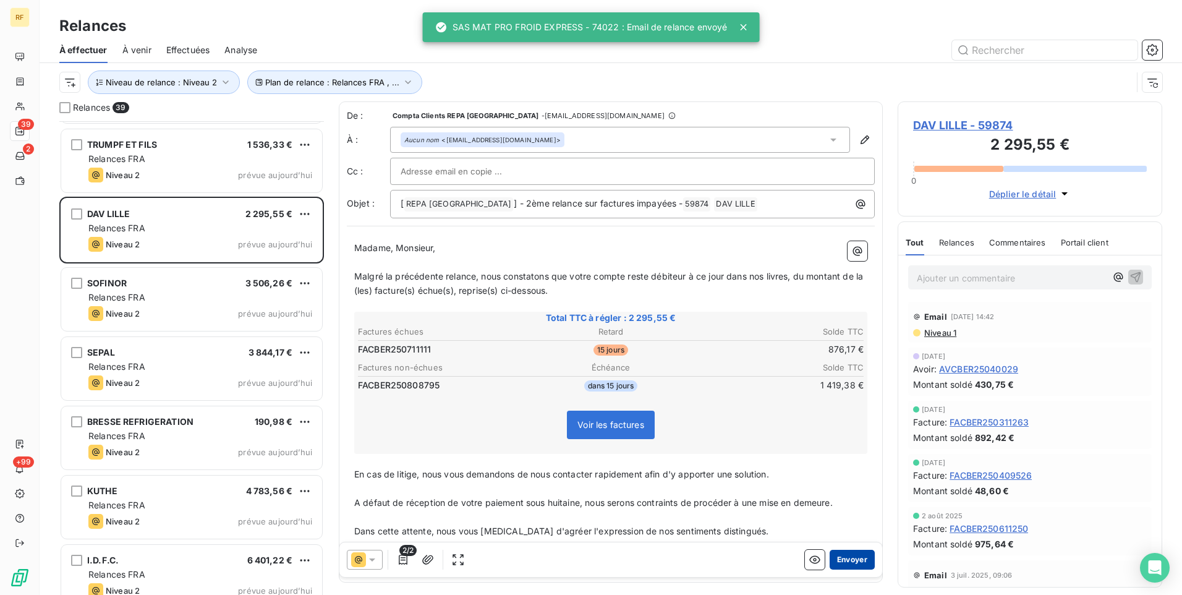
click at [847, 560] on button "Envoyer" at bounding box center [852, 560] width 45 height 20
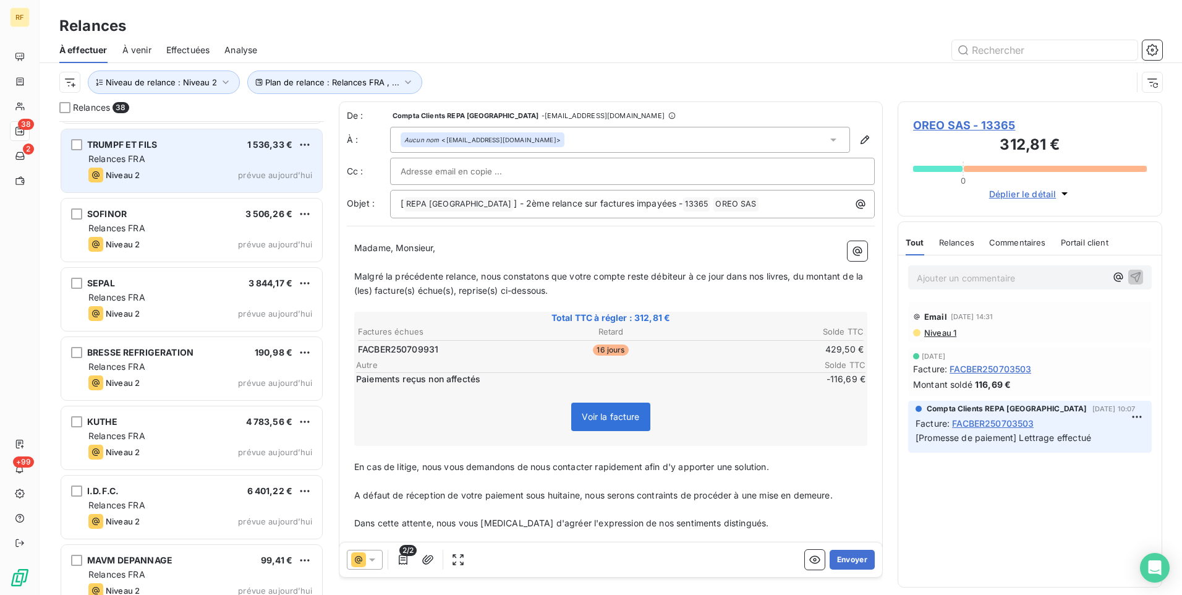
click at [215, 158] on div "Relances FRA" at bounding box center [200, 159] width 224 height 12
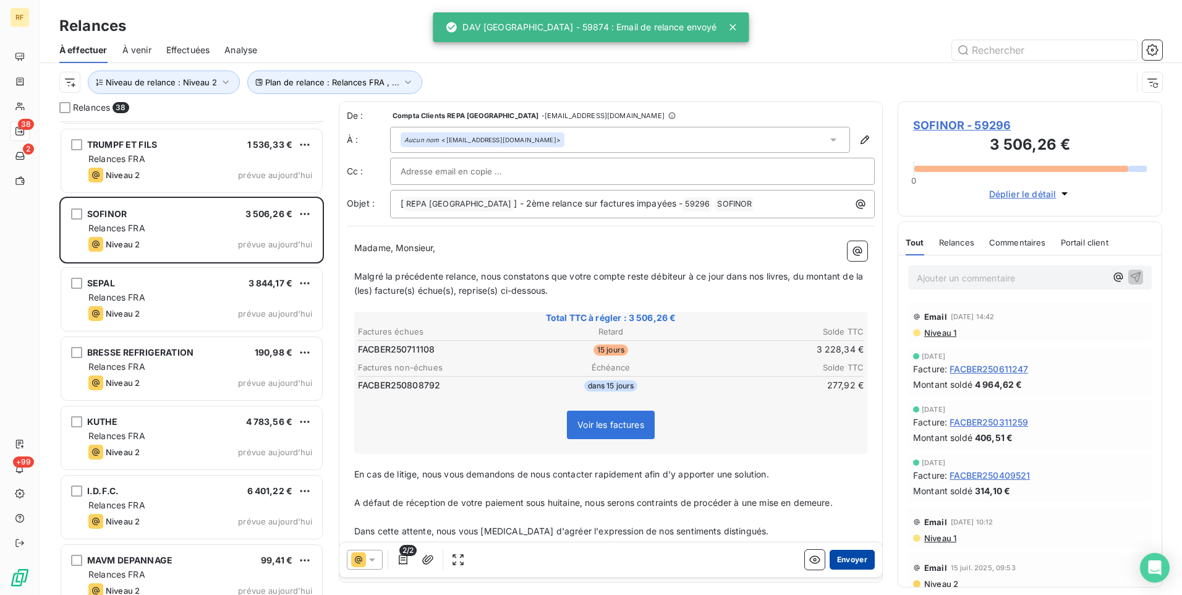
click at [840, 552] on button "Envoyer" at bounding box center [852, 560] width 45 height 20
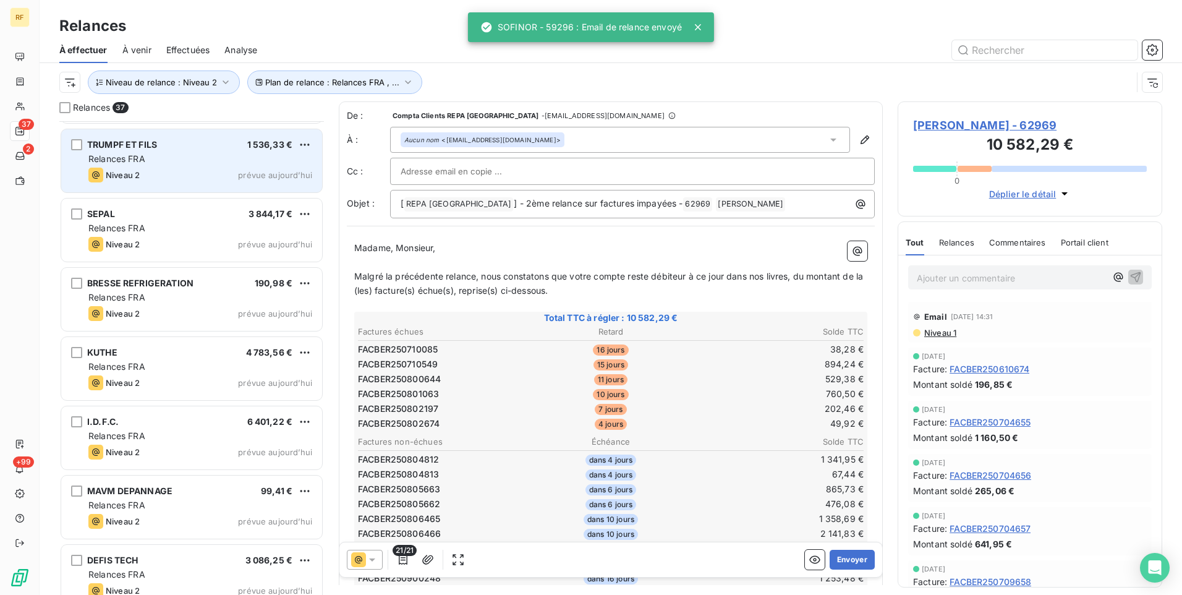
click at [163, 176] on div "Niveau 2 prévue aujourd’hui" at bounding box center [200, 175] width 224 height 15
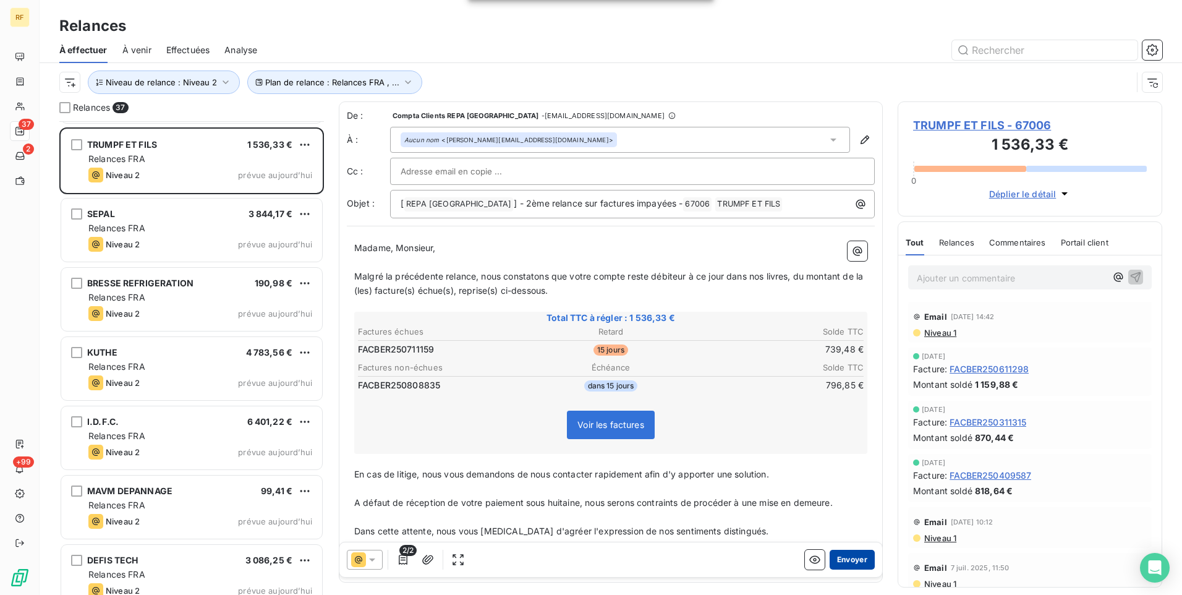
click at [855, 553] on button "Envoyer" at bounding box center [852, 560] width 45 height 20
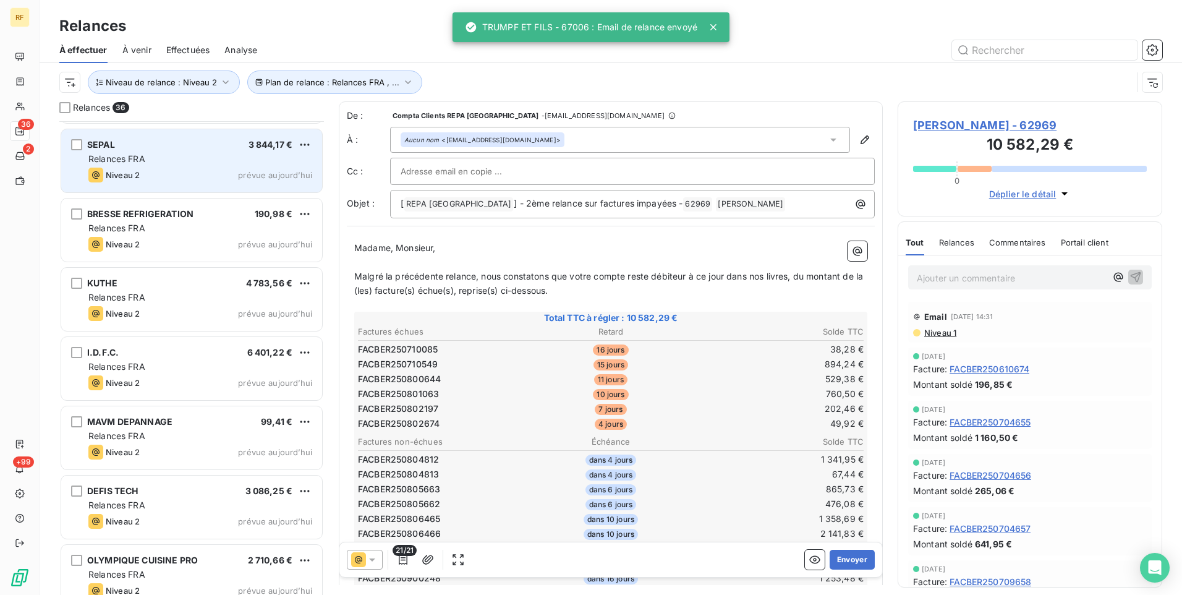
click at [197, 162] on div "Relances FRA" at bounding box center [200, 159] width 224 height 12
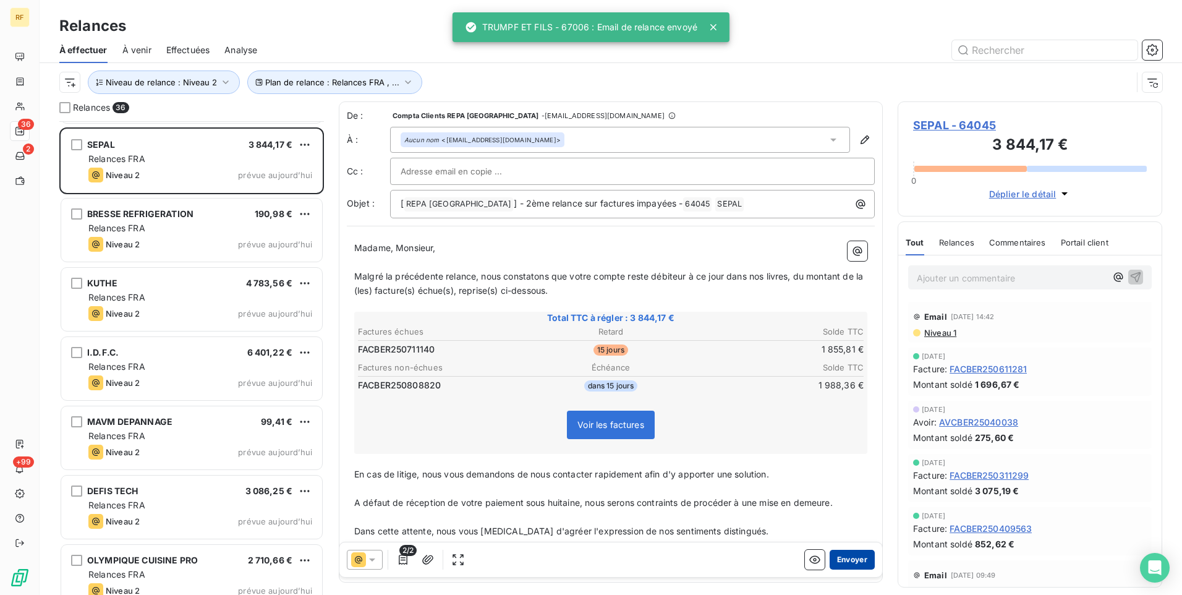
click at [845, 562] on button "Envoyer" at bounding box center [852, 560] width 45 height 20
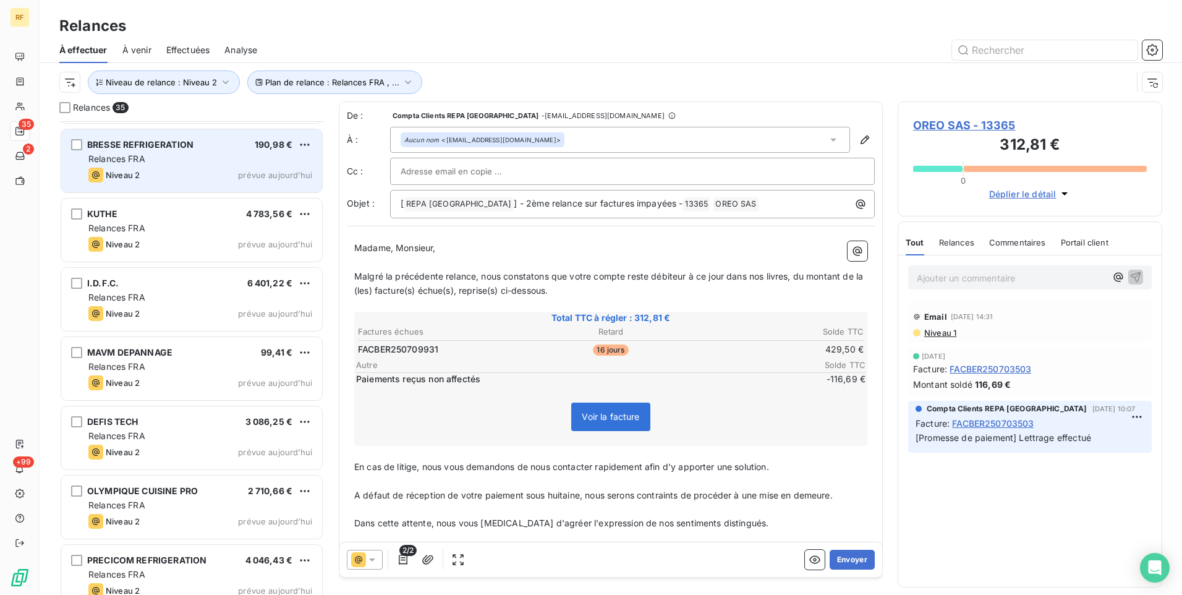
click at [190, 166] on div "BRESSE REFRIGERATION 190,98 € Relances FRA Niveau 2 prévue aujourd’hui" at bounding box center [191, 160] width 261 height 63
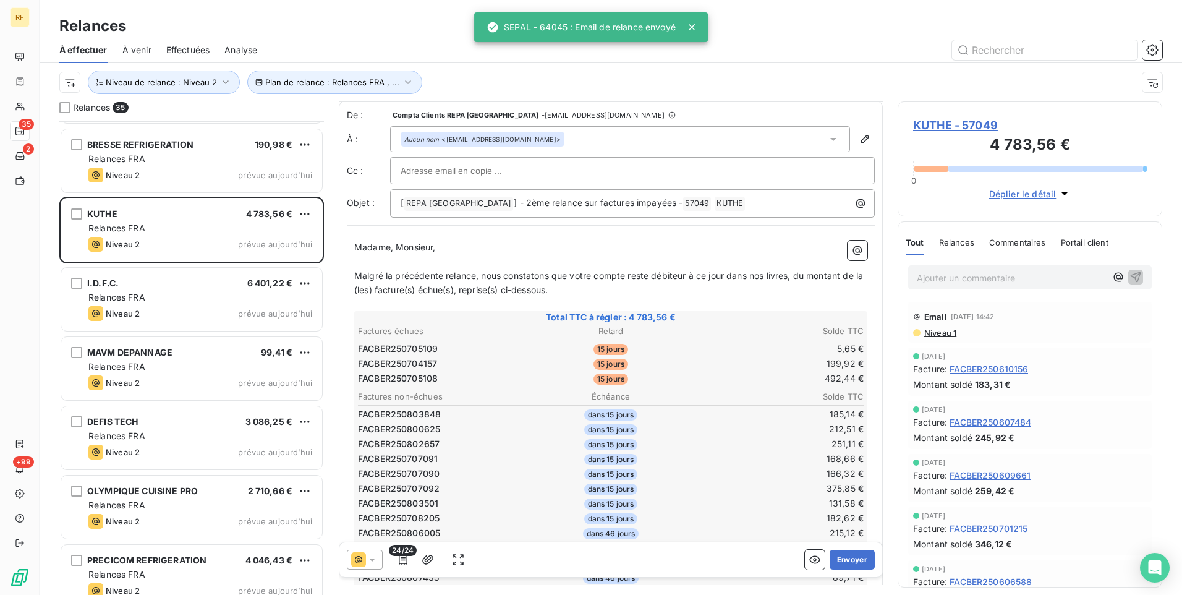
scroll to position [1, 0]
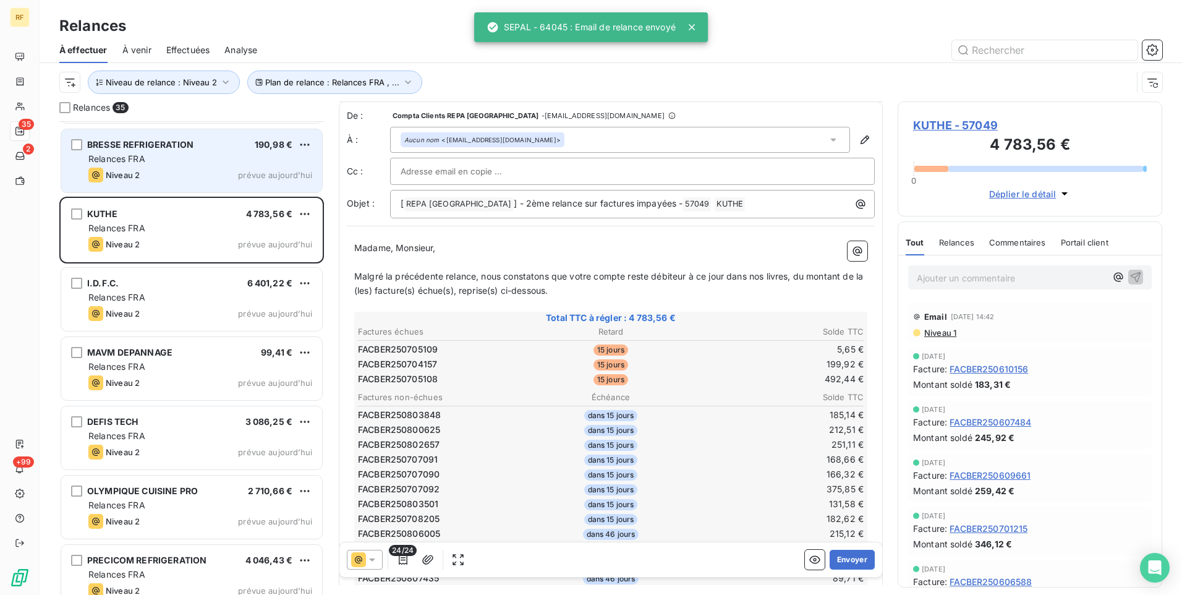
click at [155, 166] on div "BRESSE REFRIGERATION 190,98 € Relances FRA Niveau 2 prévue aujourd’hui" at bounding box center [191, 160] width 261 height 63
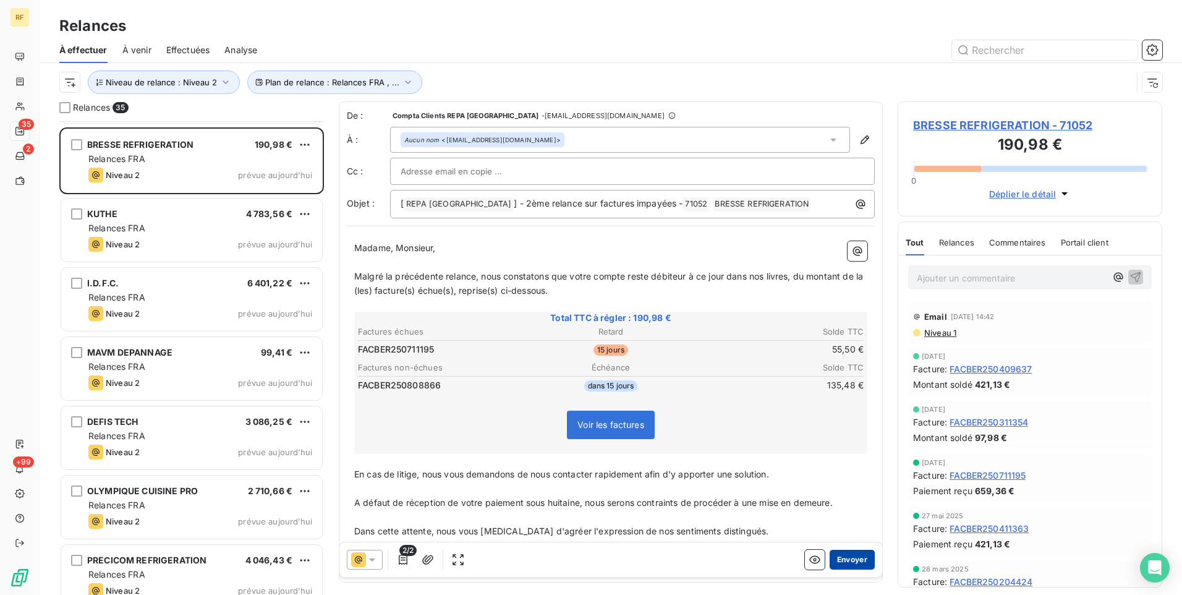
click at [847, 559] on button "Envoyer" at bounding box center [852, 560] width 45 height 20
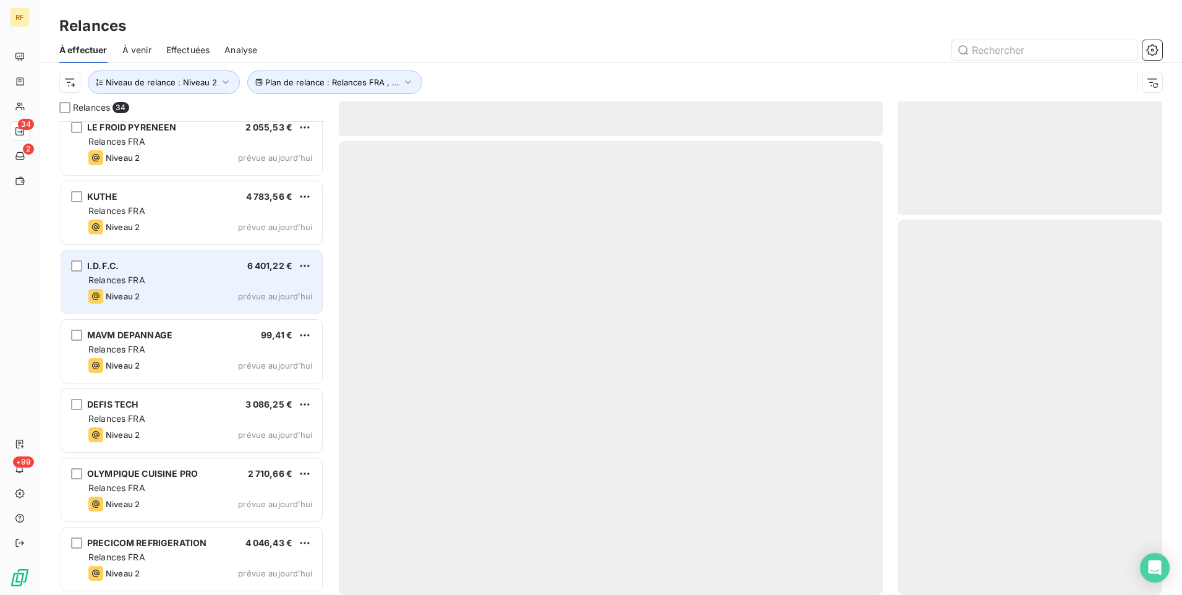
scroll to position [1881, 0]
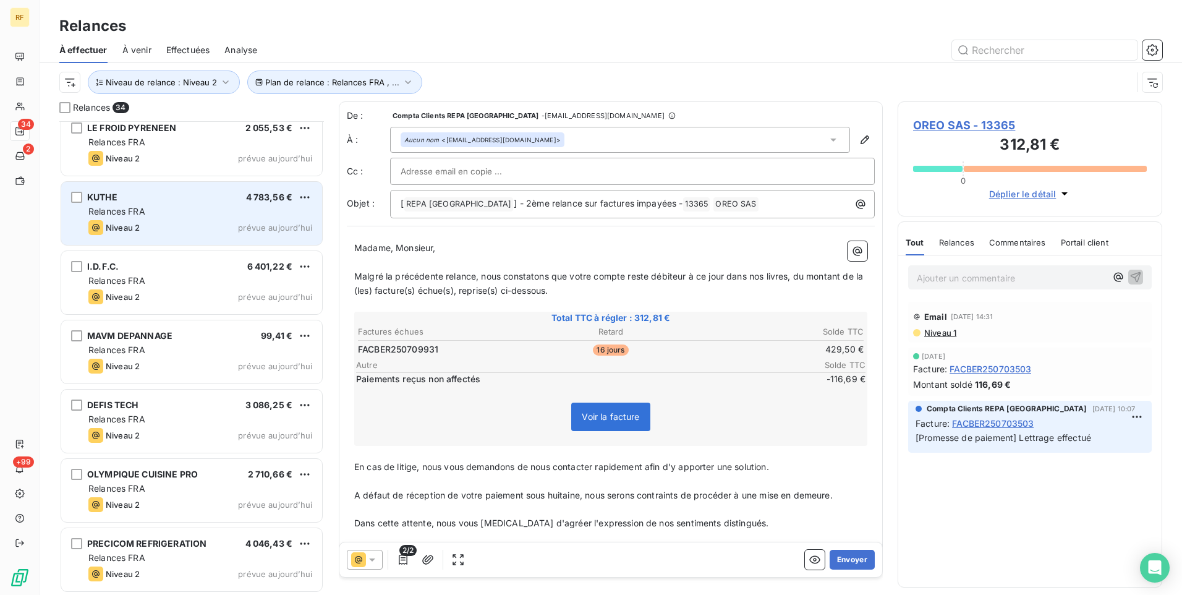
click at [176, 198] on div "KUTHE 4 783,56 €" at bounding box center [200, 197] width 224 height 11
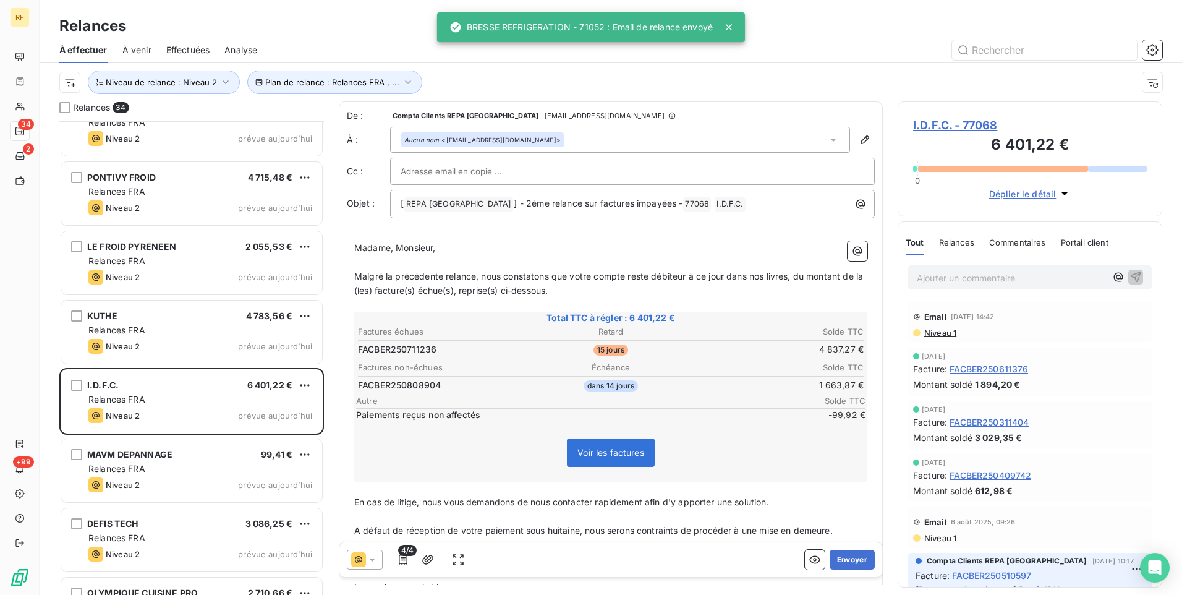
scroll to position [1757, 0]
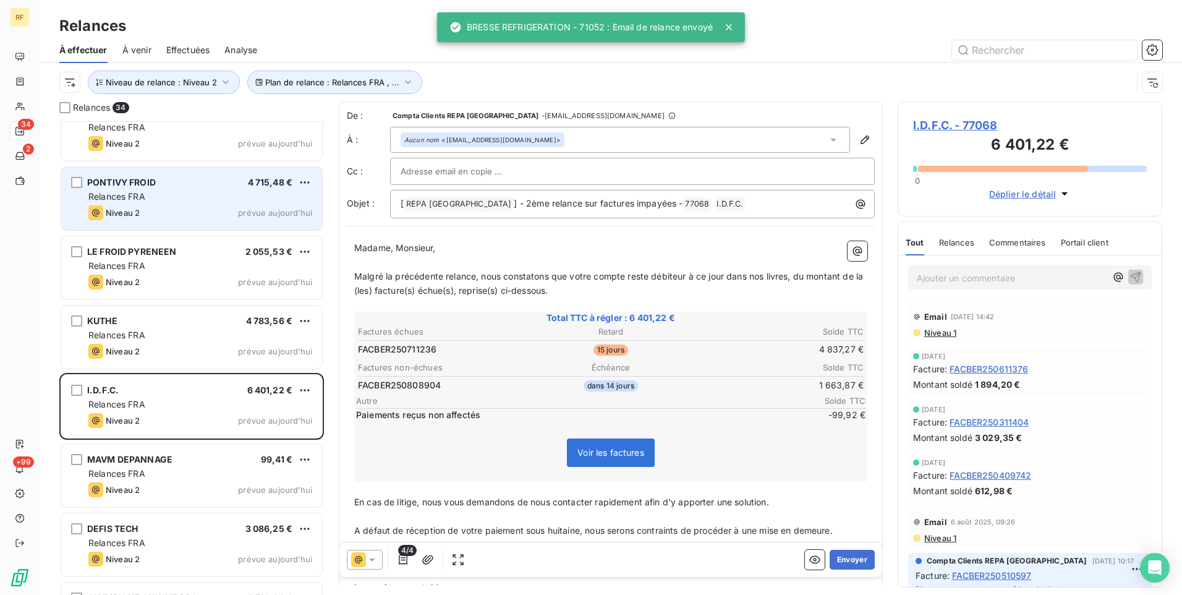
click at [174, 192] on div "Relances FRA" at bounding box center [200, 196] width 224 height 12
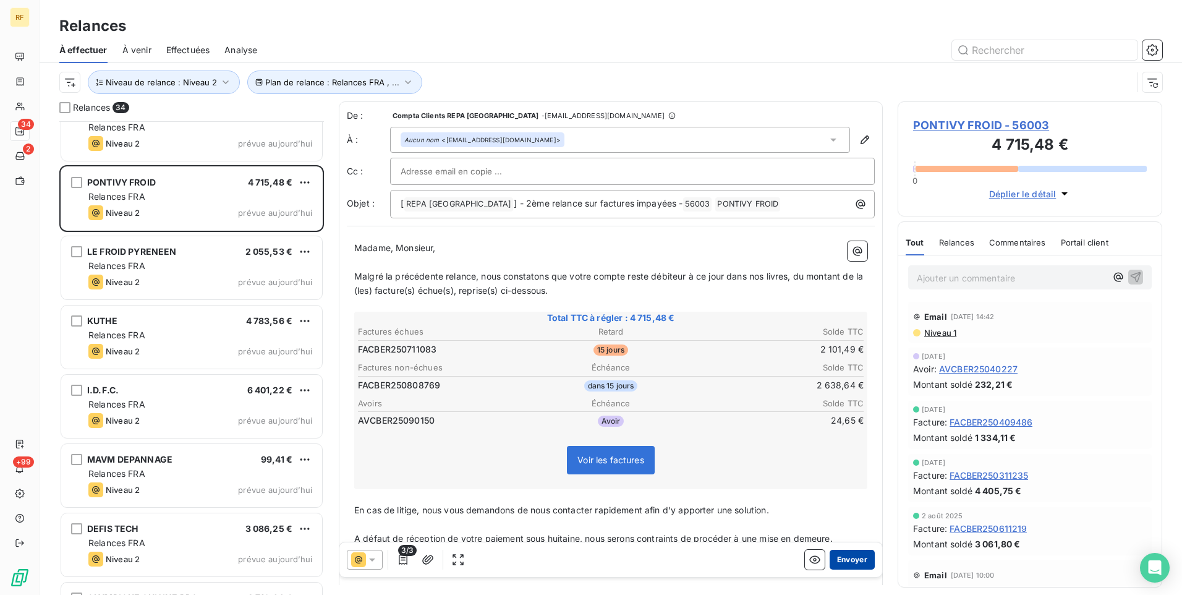
click at [846, 561] on button "Envoyer" at bounding box center [852, 560] width 45 height 20
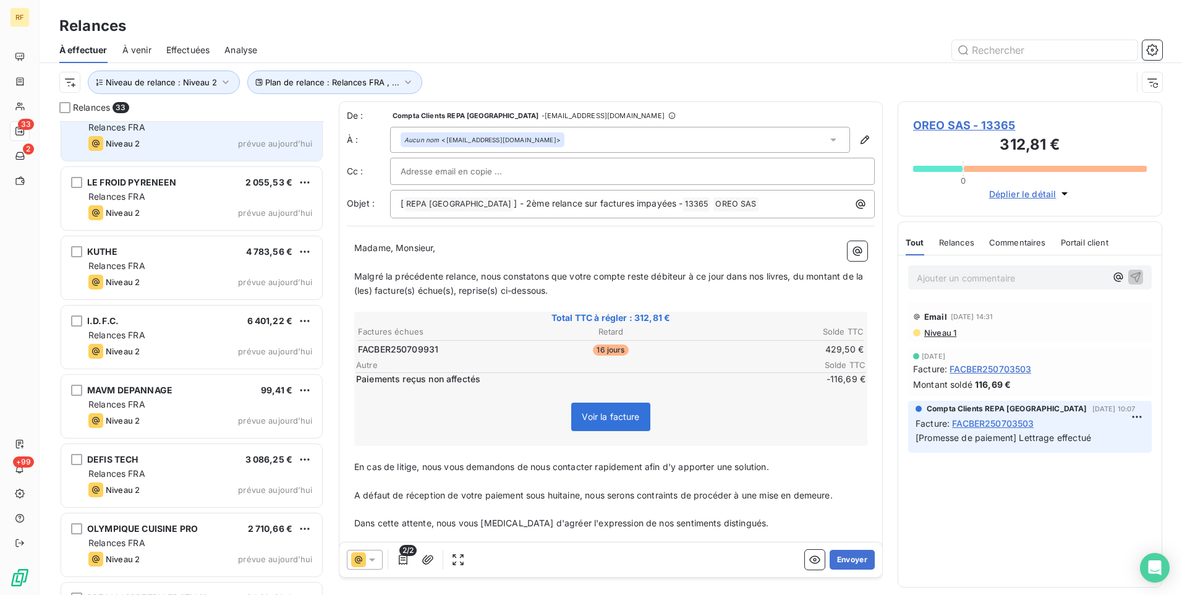
click at [206, 158] on div "FOUCHARD ENTREPRISE 553,47 € Relances FRA Niveau 2 prévue aujourd’hui" at bounding box center [191, 129] width 261 height 63
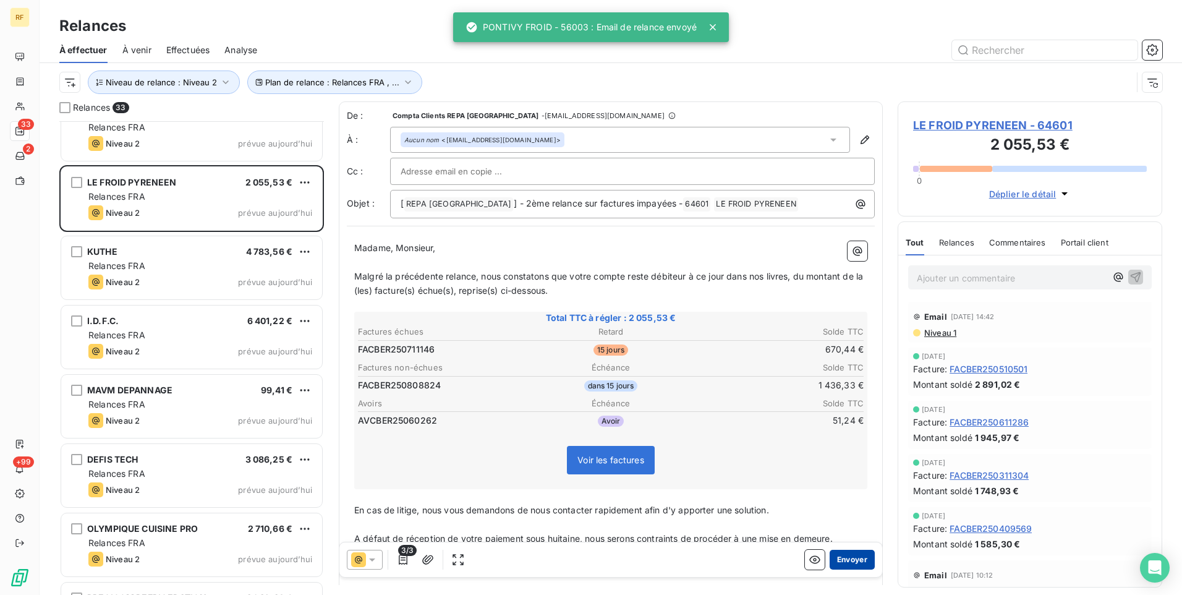
click at [850, 551] on button "Envoyer" at bounding box center [852, 560] width 45 height 20
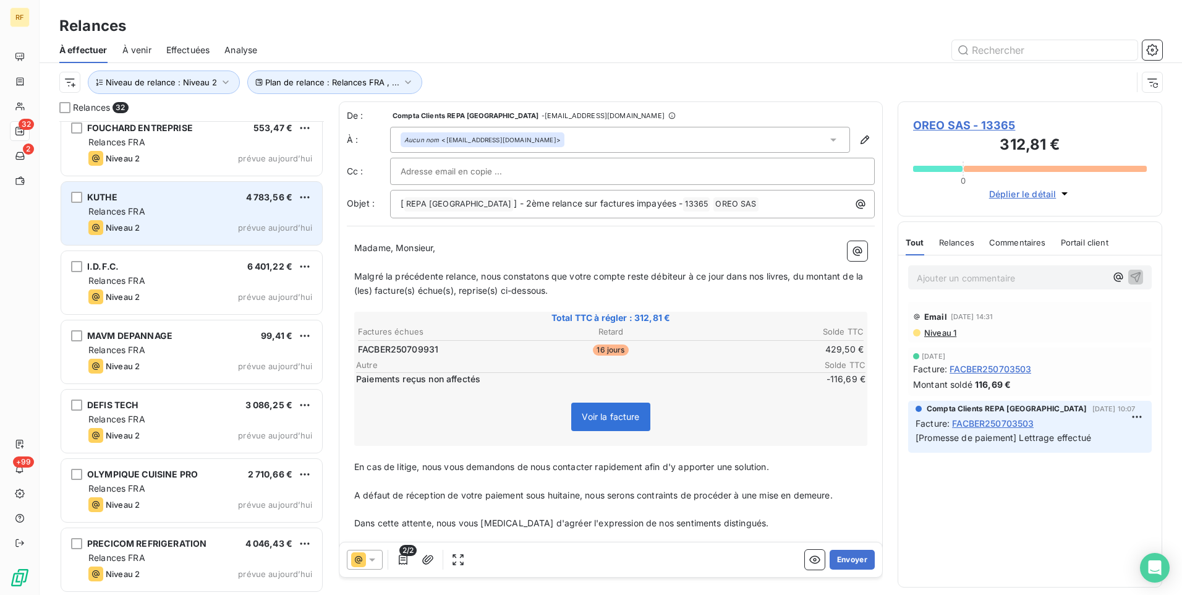
scroll to position [1619, 0]
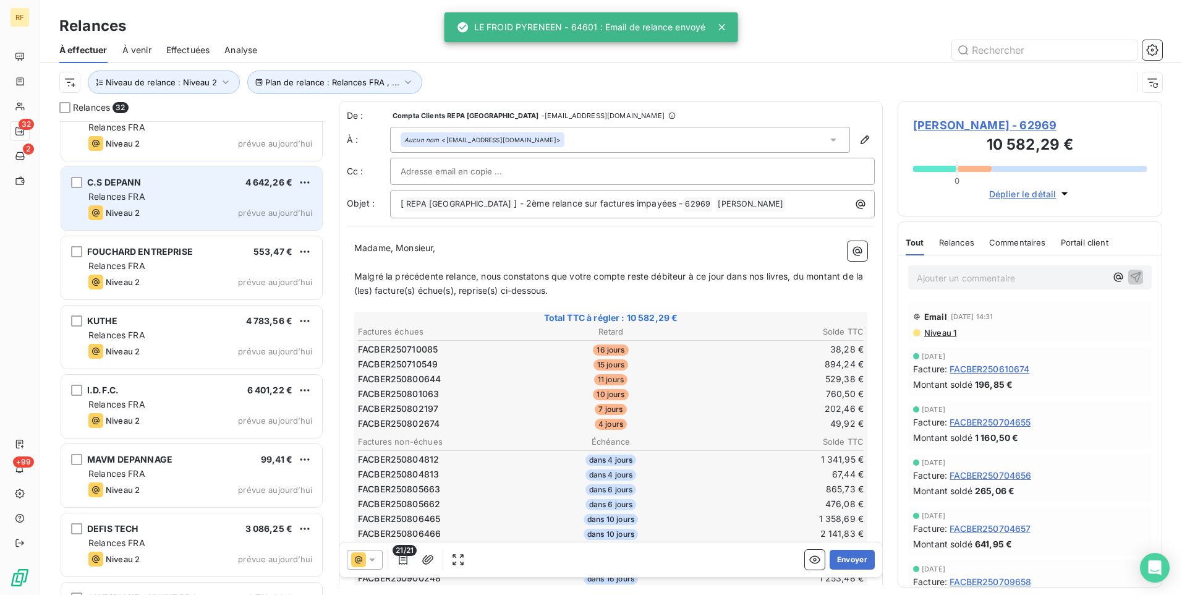
click at [187, 203] on div "C.S DEPANN 4 642,26 € Relances FRA Niveau 2 prévue aujourd’hui" at bounding box center [191, 198] width 261 height 63
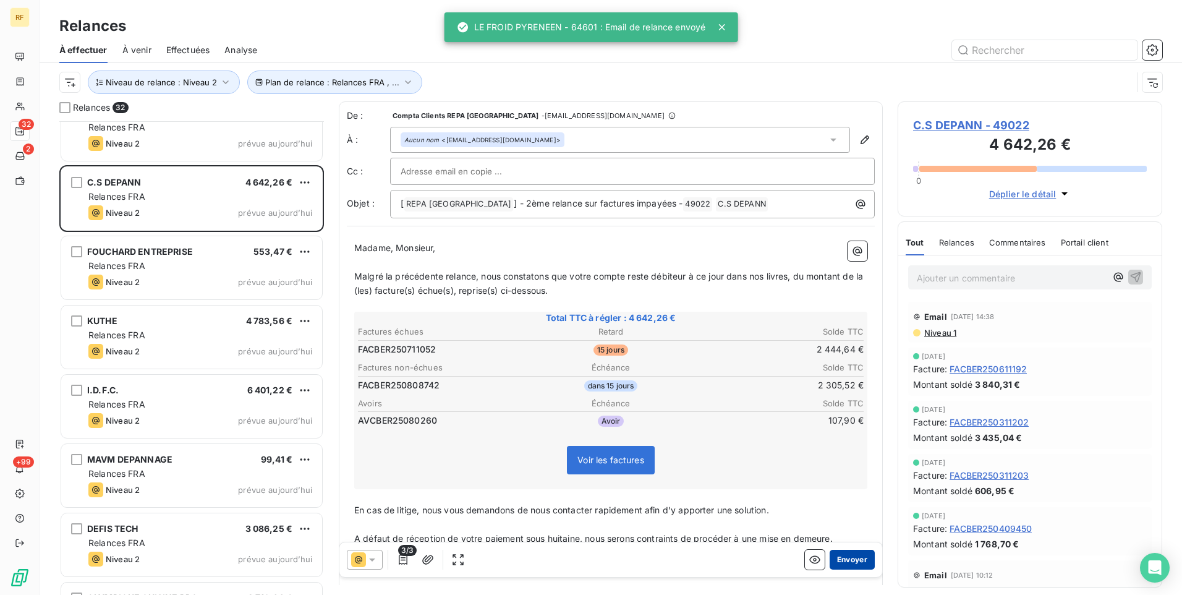
click at [843, 560] on button "Envoyer" at bounding box center [852, 560] width 45 height 20
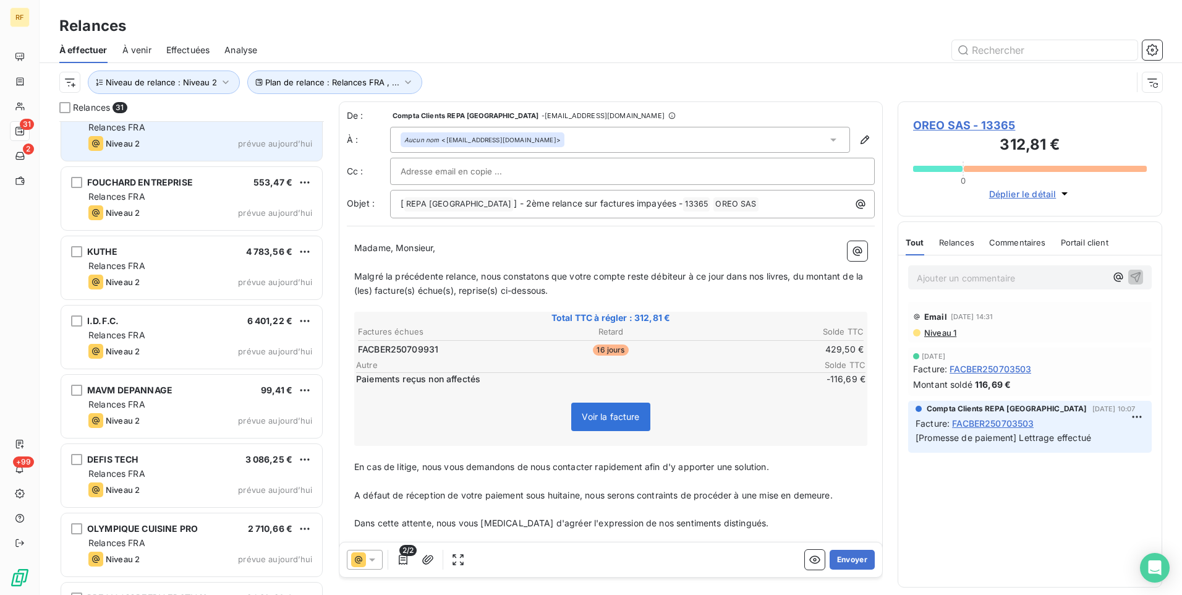
click at [159, 137] on div "Niveau 2 prévue aujourd’hui" at bounding box center [200, 143] width 224 height 15
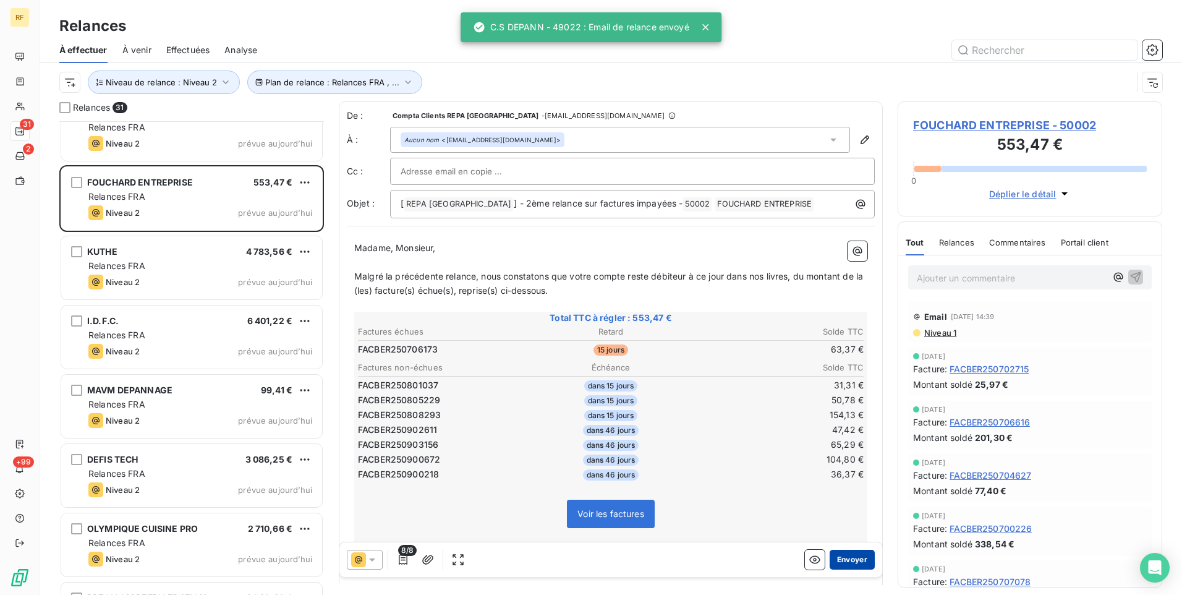
click at [853, 561] on button "Envoyer" at bounding box center [852, 560] width 45 height 20
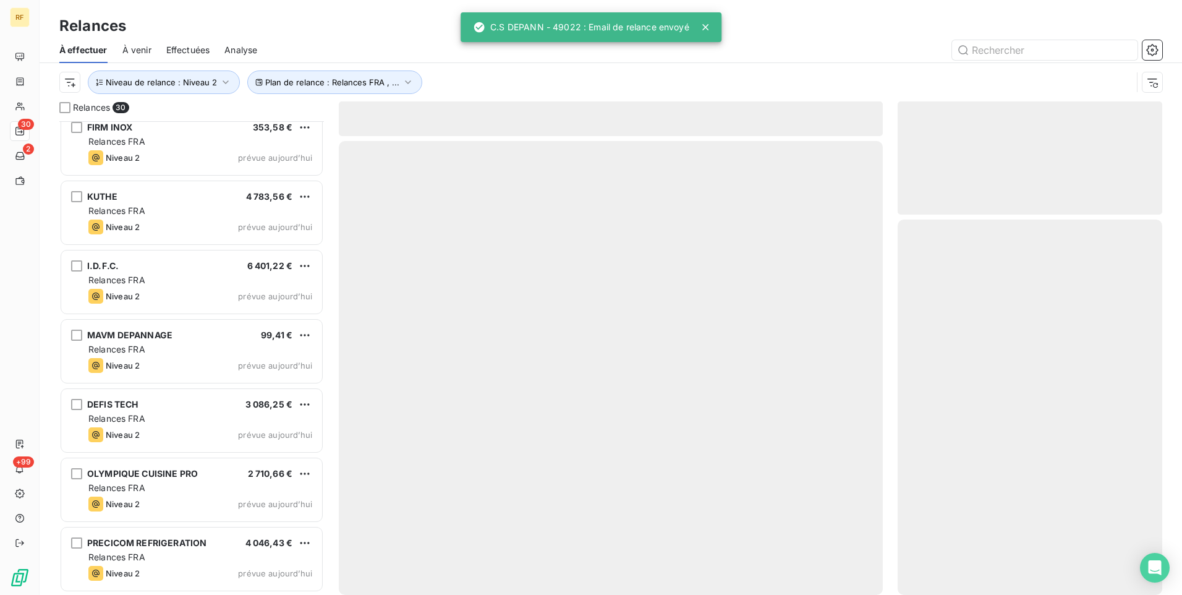
scroll to position [1604, 0]
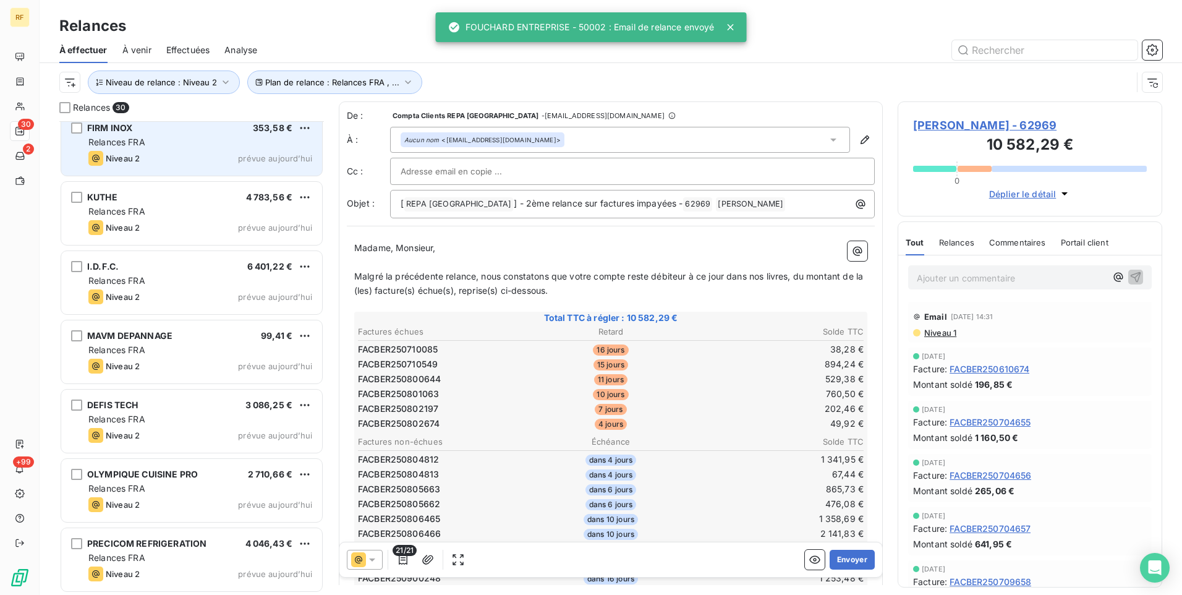
click at [160, 160] on div "Niveau 2 prévue aujourd’hui" at bounding box center [200, 158] width 224 height 15
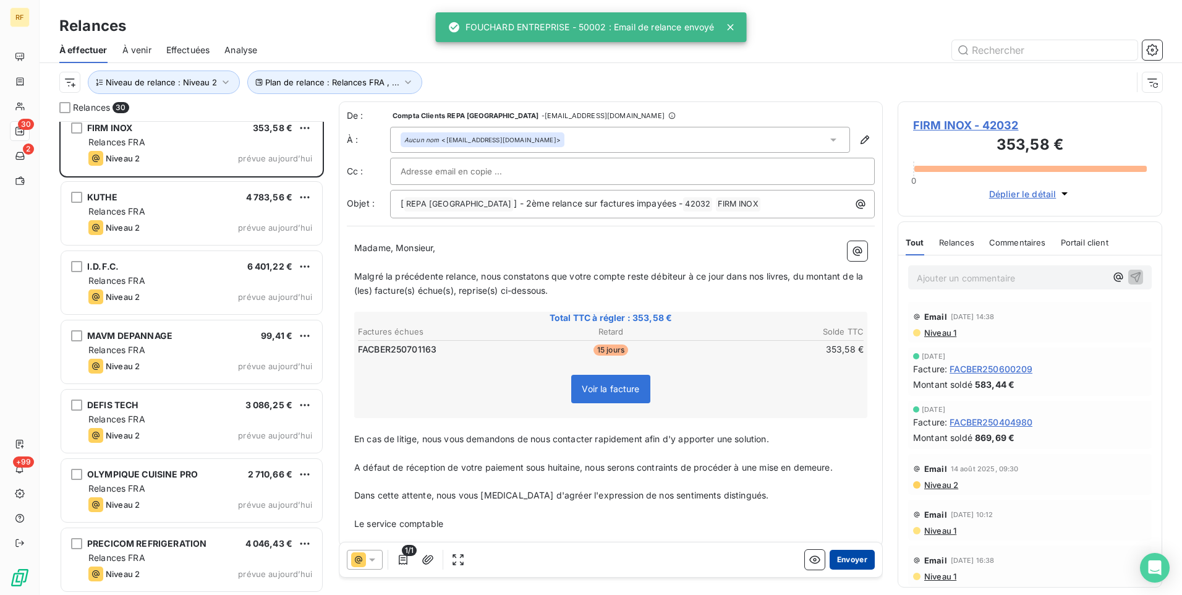
click at [847, 553] on button "Envoyer" at bounding box center [852, 560] width 45 height 20
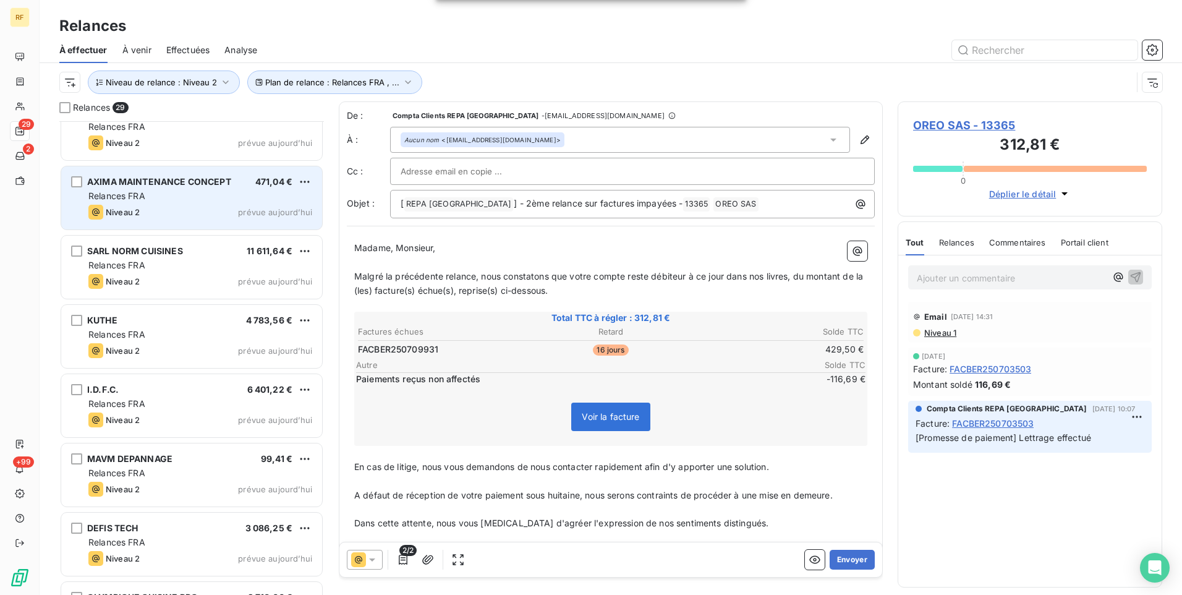
scroll to position [1411, 0]
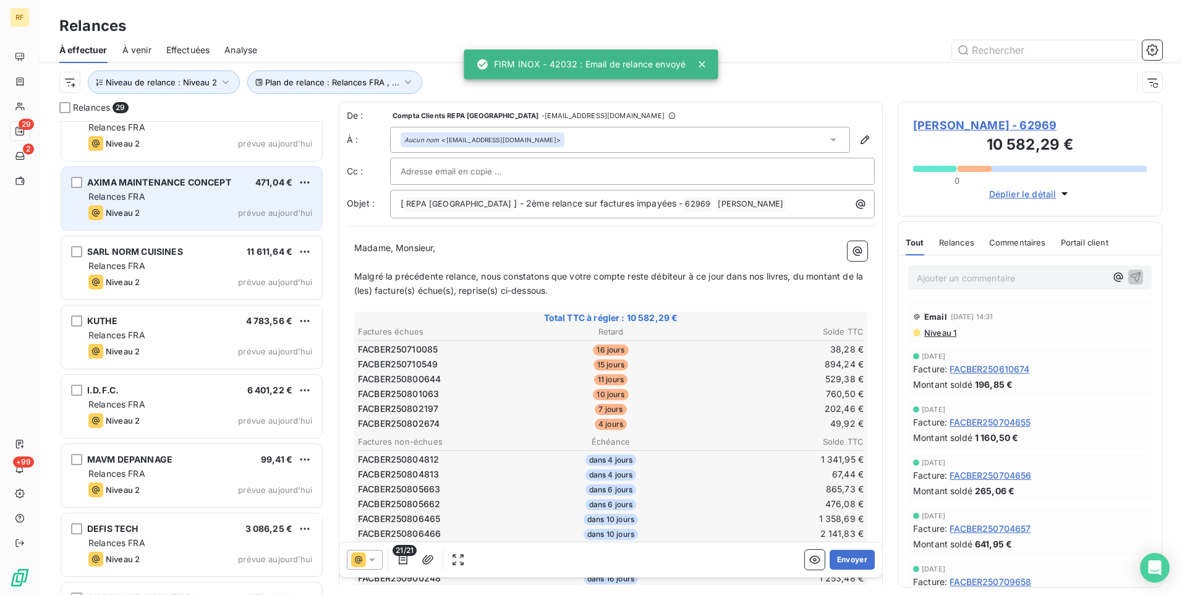
click at [205, 182] on span "AXIMA MAINTENANCE CONCEPT" at bounding box center [159, 182] width 144 height 11
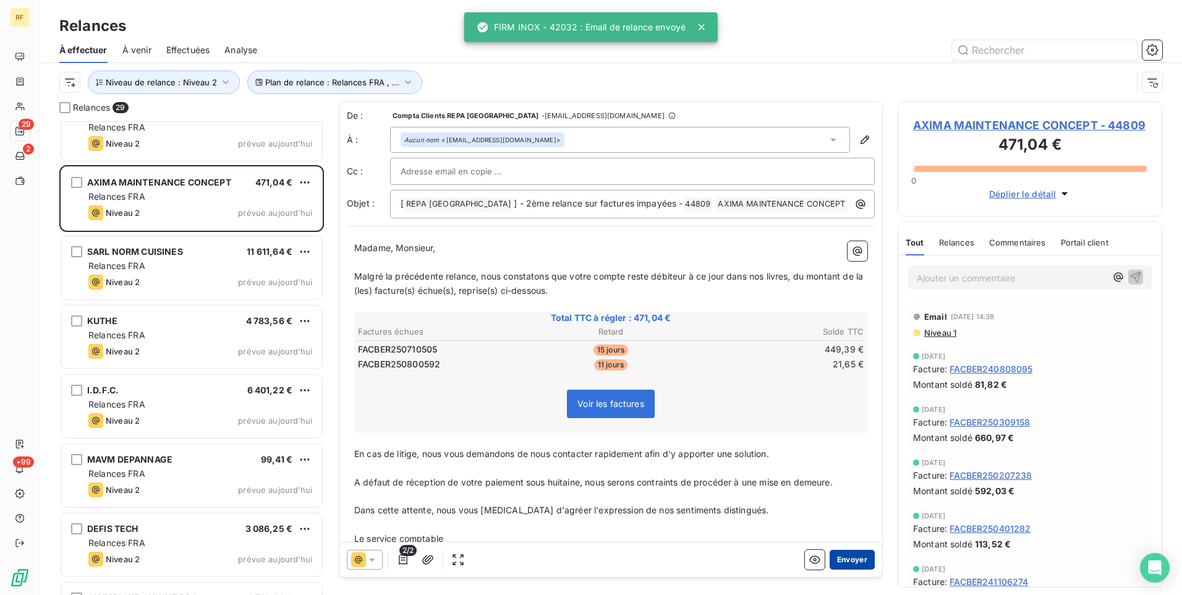
click at [838, 560] on button "Envoyer" at bounding box center [852, 560] width 45 height 20
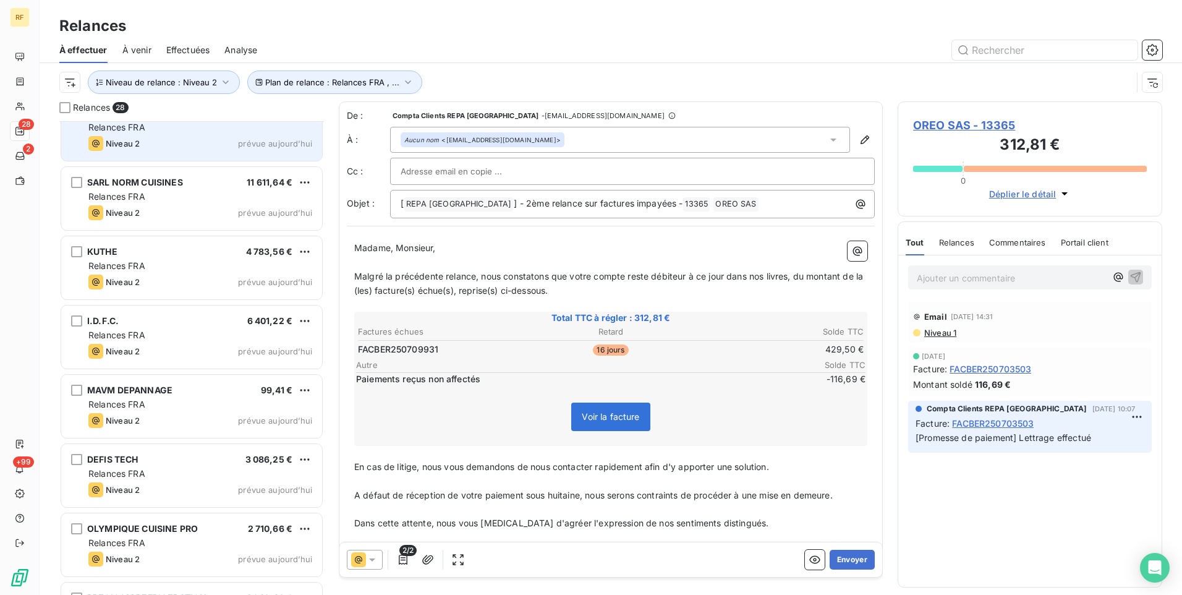
click at [208, 139] on div "Niveau 2 prévue aujourd’hui" at bounding box center [200, 143] width 224 height 15
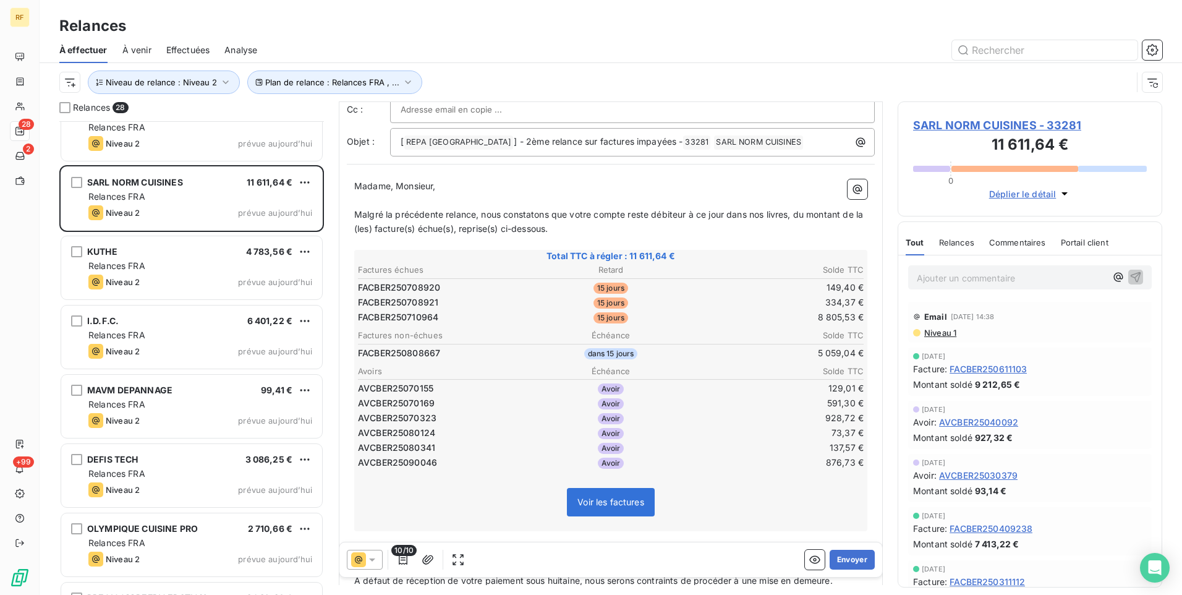
scroll to position [124, 0]
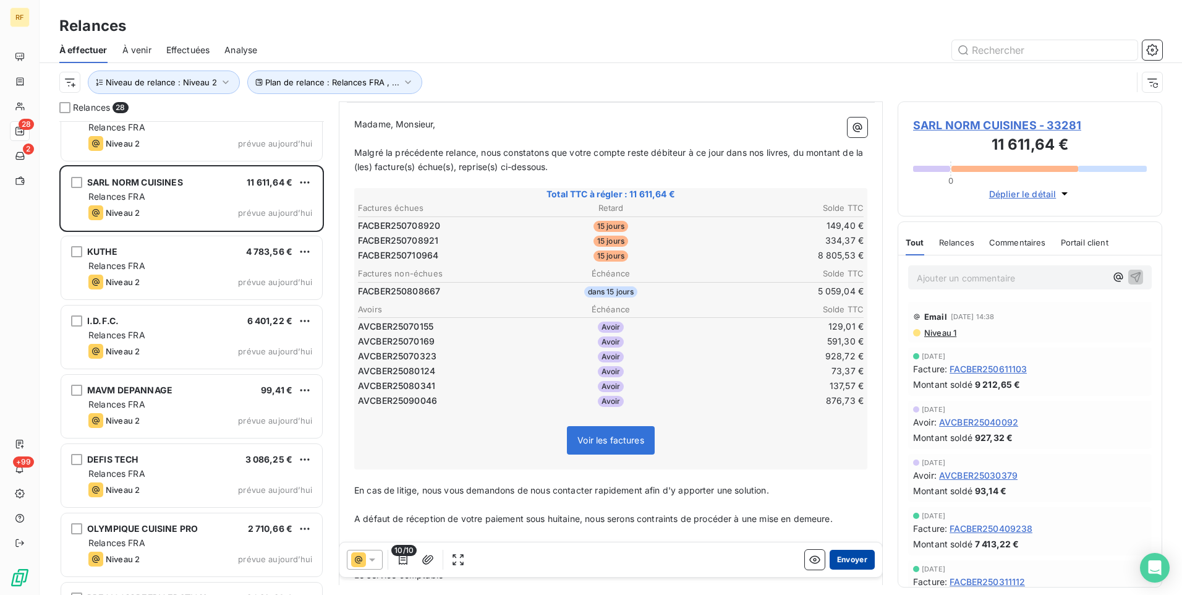
click at [855, 560] on button "Envoyer" at bounding box center [852, 560] width 45 height 20
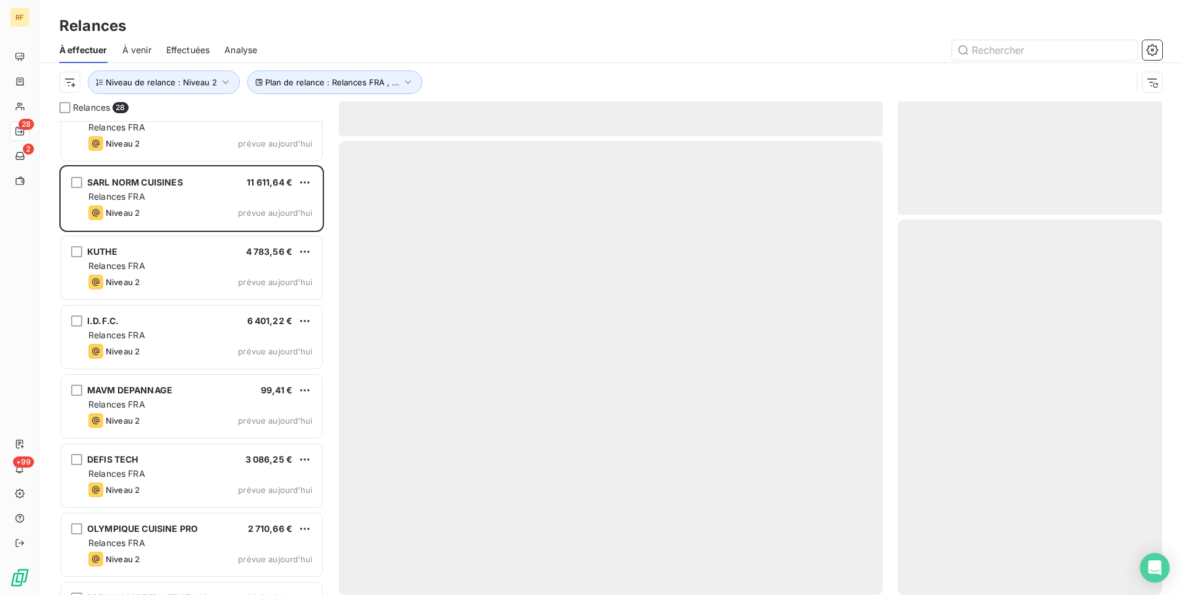
scroll to position [1396, 0]
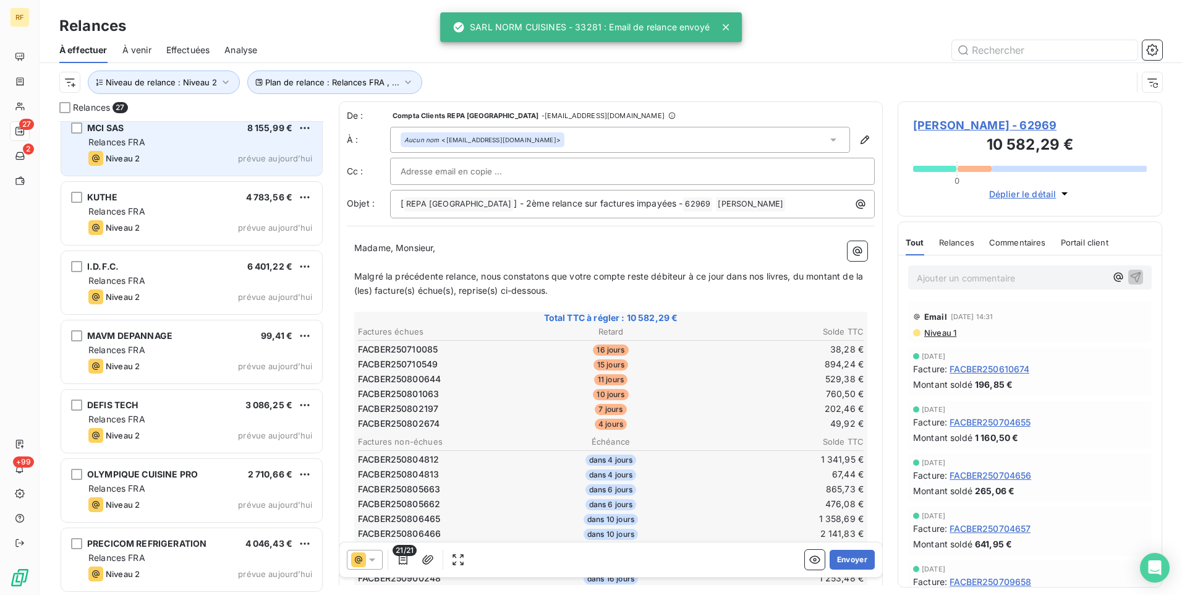
click at [216, 153] on div "Niveau 2 prévue aujourd’hui" at bounding box center [200, 158] width 224 height 15
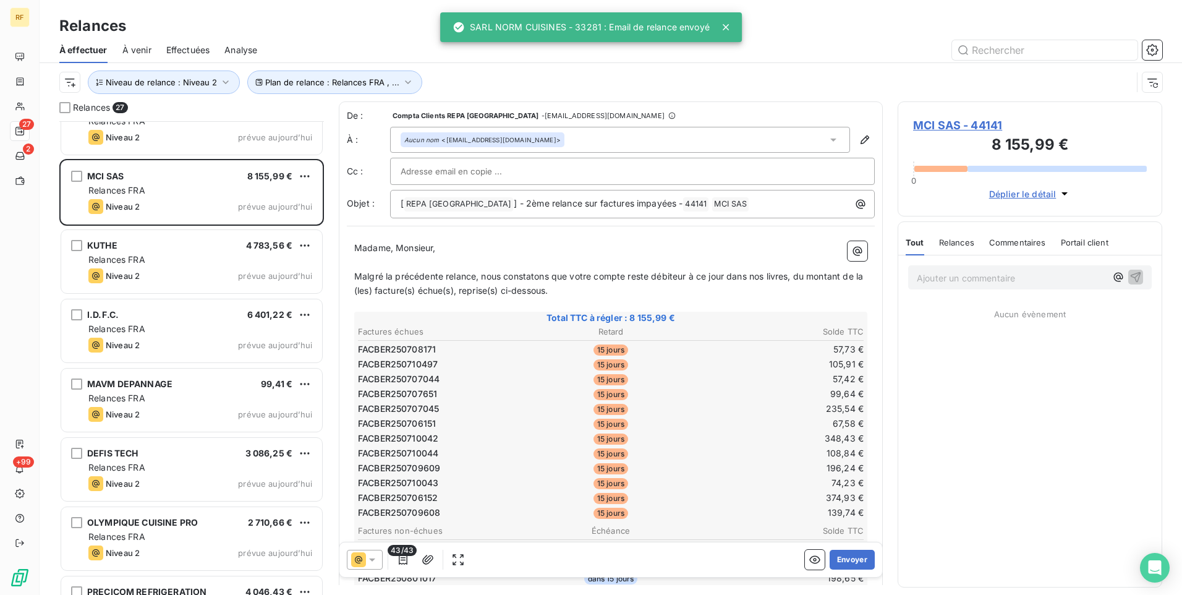
scroll to position [1334, 0]
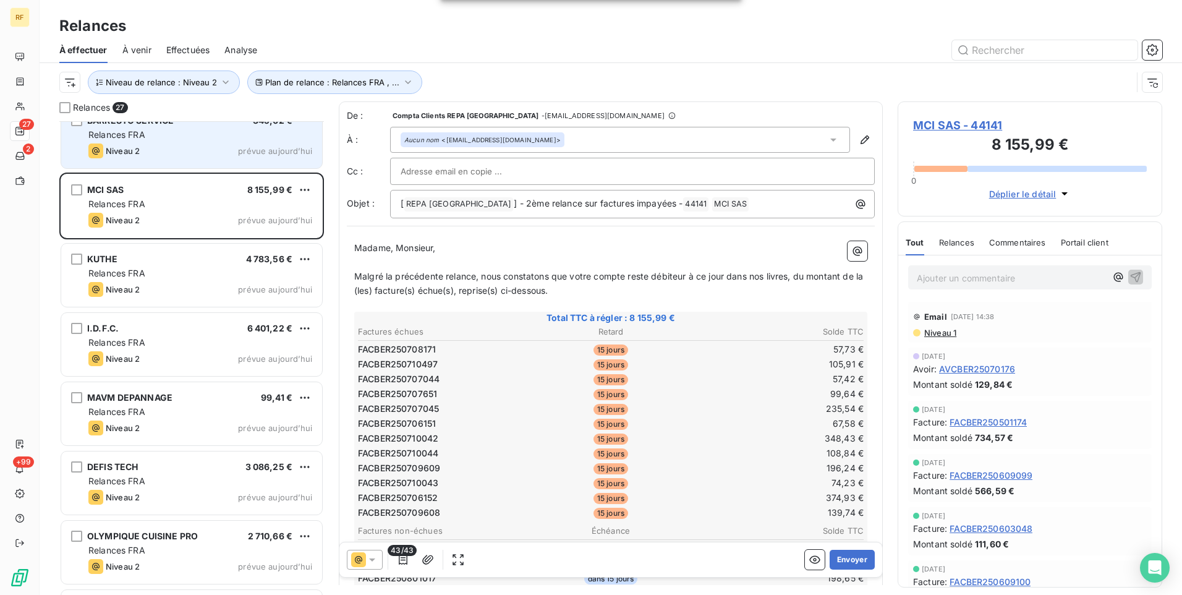
click at [206, 160] on div "BARRESTO SERVICE 345,62 € Relances FRA Niveau 2 prévue aujourd’hui" at bounding box center [191, 136] width 261 height 63
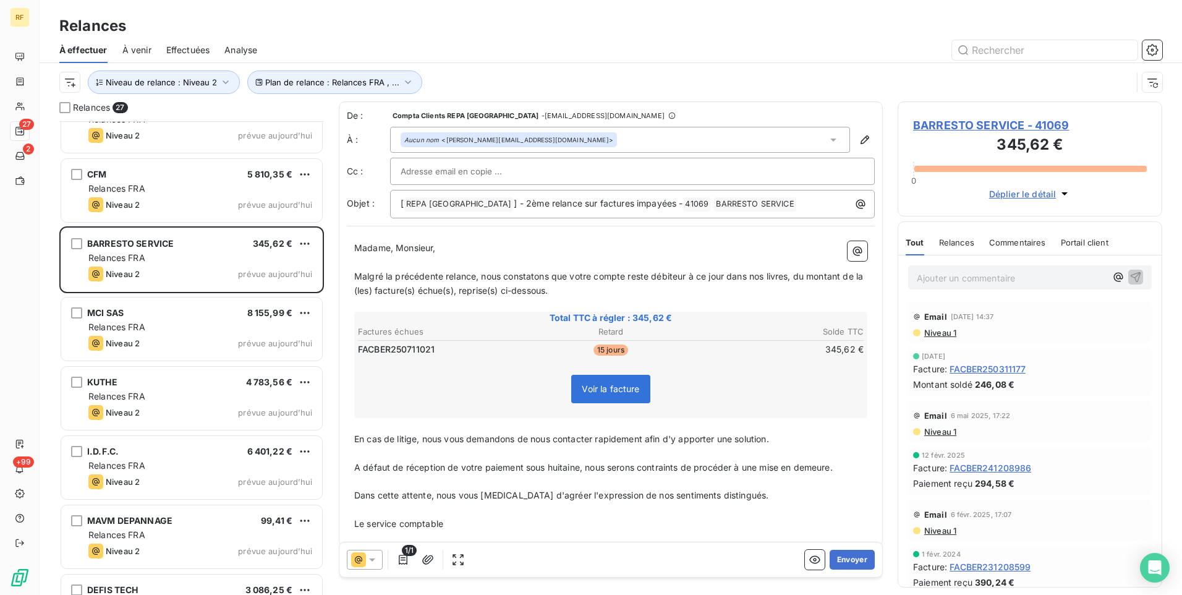
scroll to position [1211, 0]
click at [845, 556] on button "Envoyer" at bounding box center [852, 560] width 45 height 20
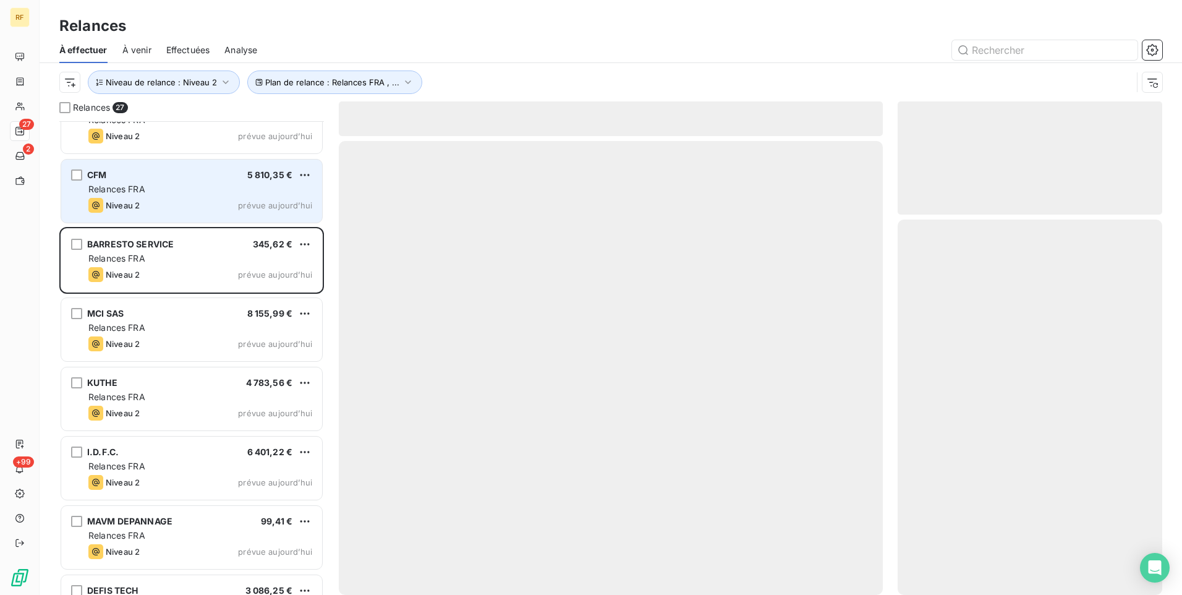
click at [166, 192] on div "Relances FRA" at bounding box center [200, 189] width 224 height 12
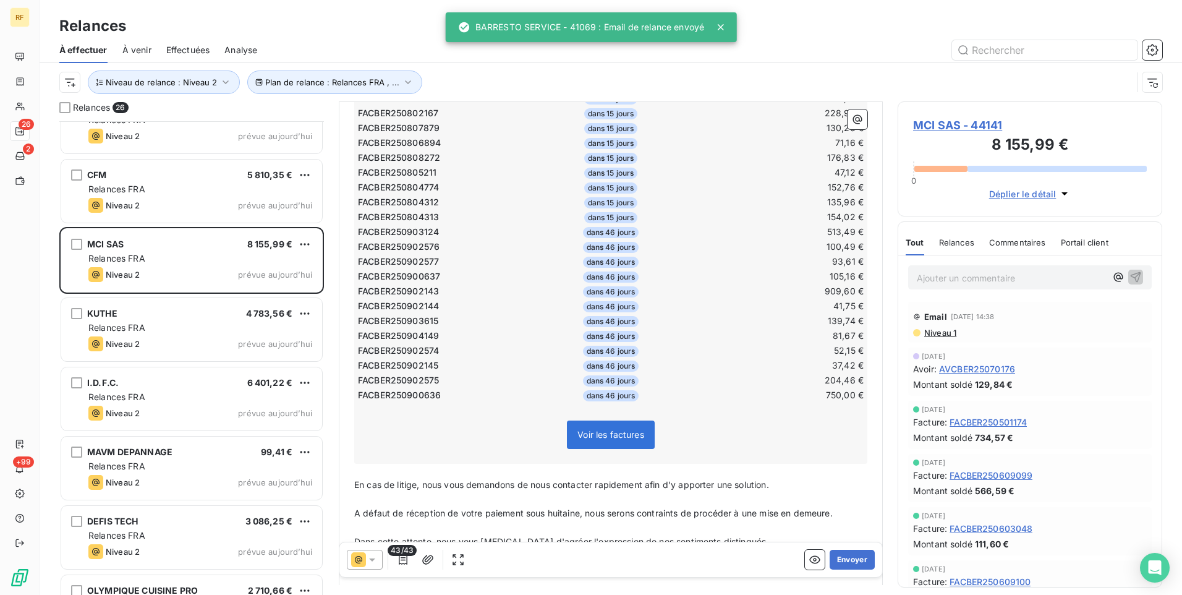
scroll to position [657, 0]
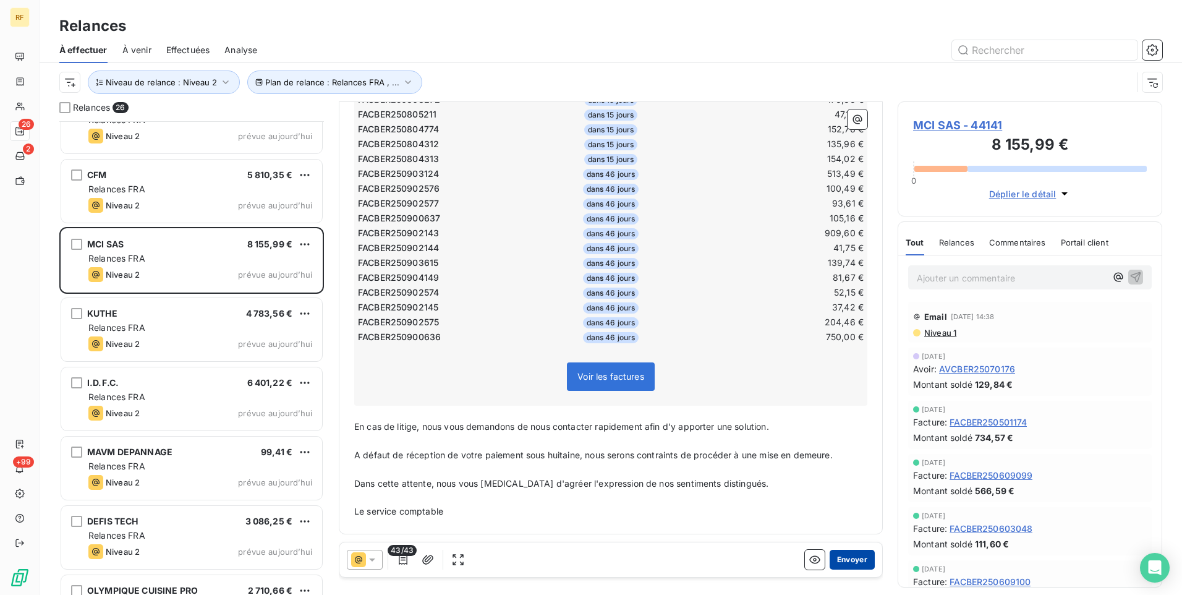
click at [853, 550] on button "Envoyer" at bounding box center [852, 560] width 45 height 20
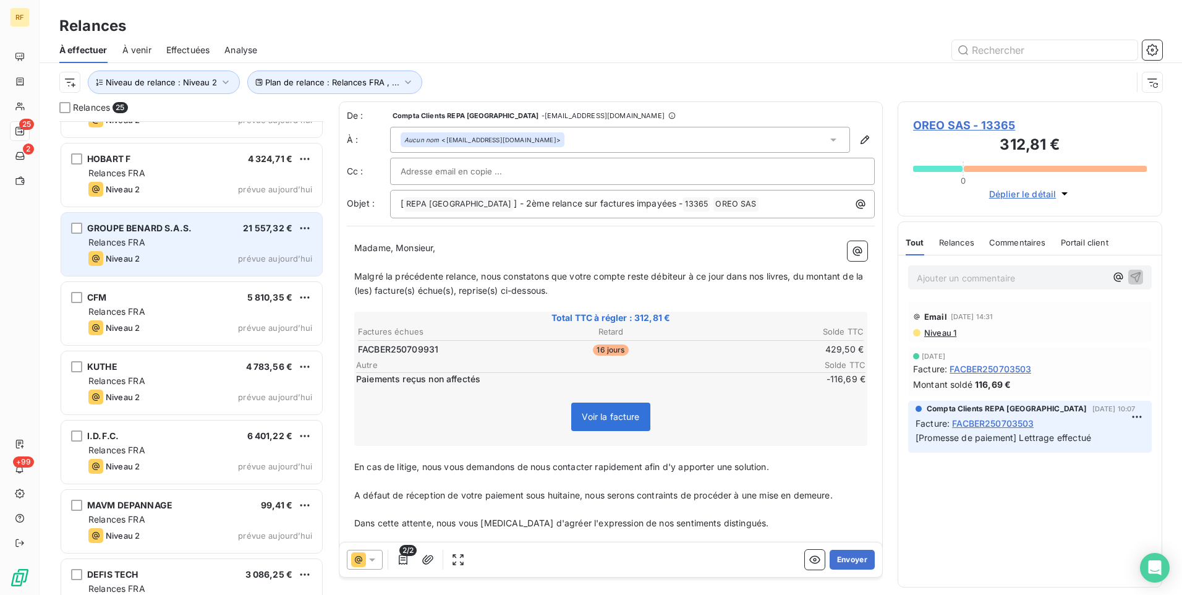
scroll to position [1087, 0]
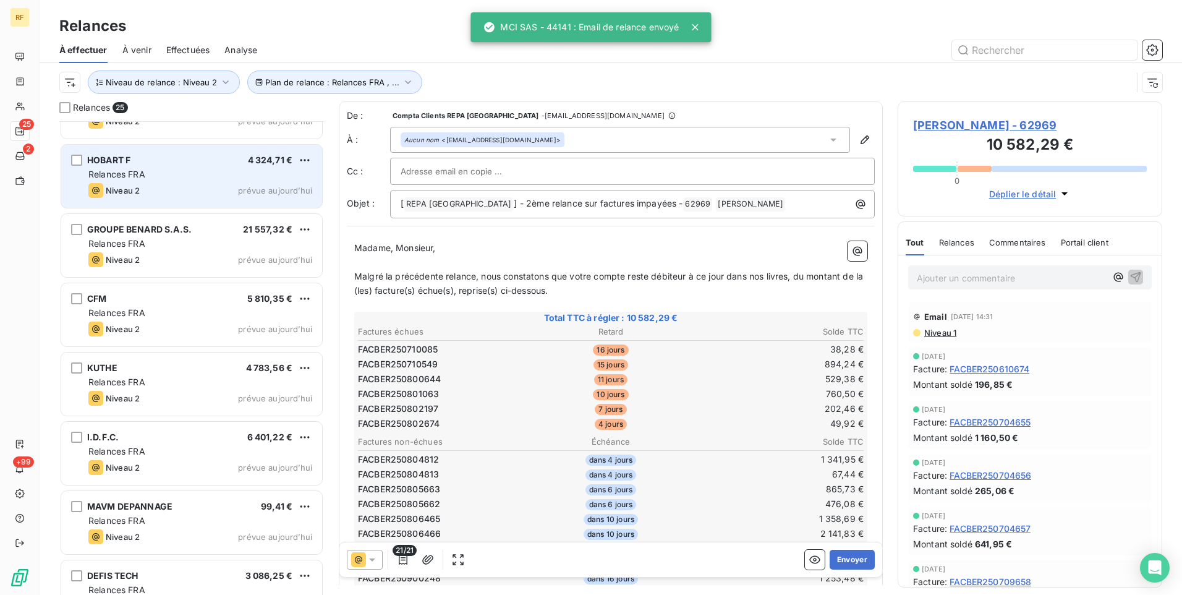
click at [191, 198] on div "HOBART F 4 324,71 € Relances FRA Niveau 2 prévue aujourd’hui" at bounding box center [191, 176] width 261 height 63
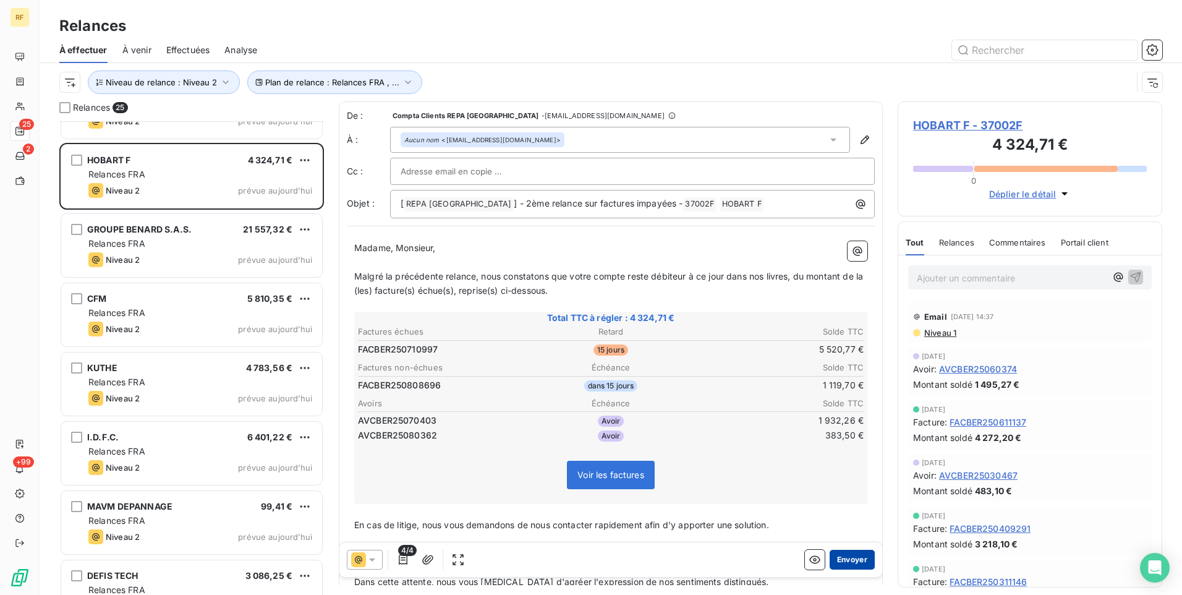
click at [847, 565] on button "Envoyer" at bounding box center [852, 560] width 45 height 20
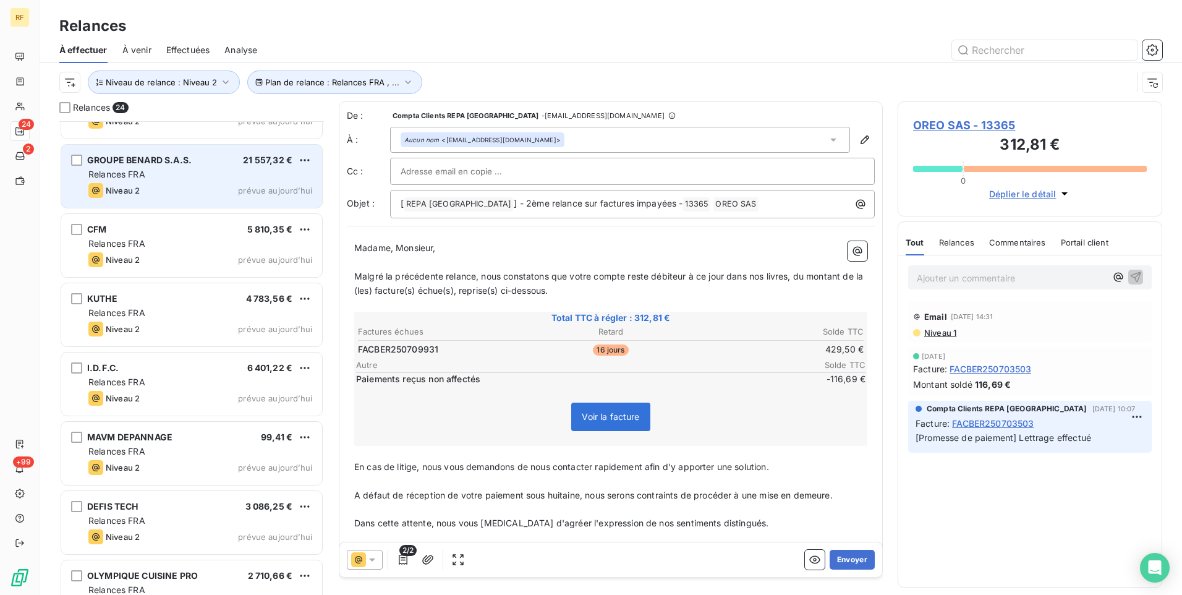
click at [191, 177] on div "Relances FRA" at bounding box center [200, 174] width 224 height 12
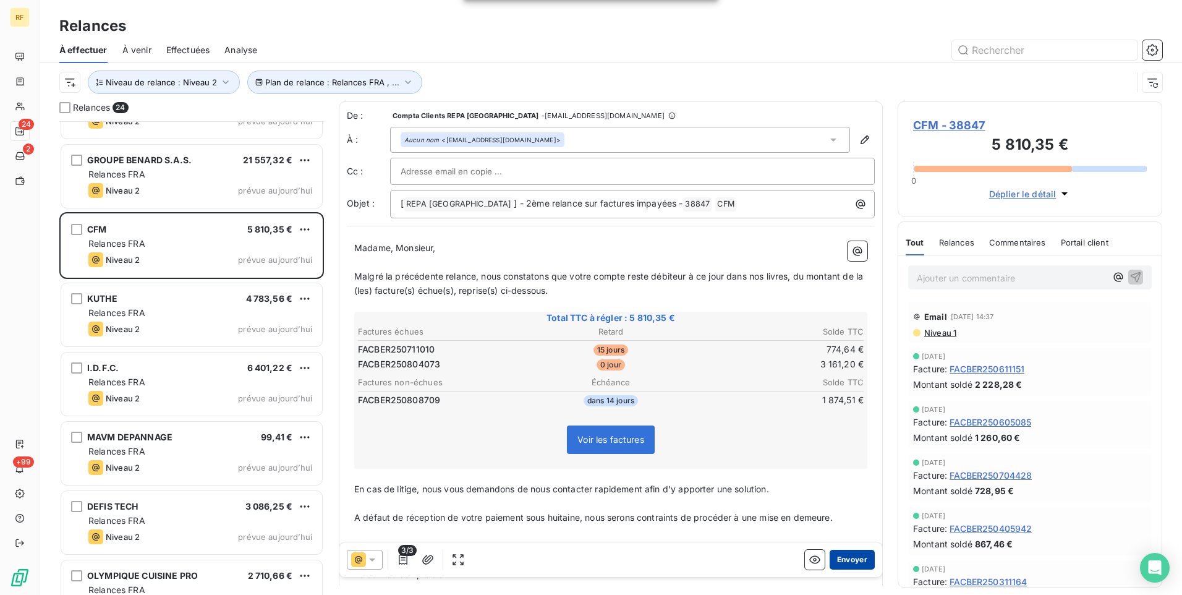
click at [844, 558] on button "Envoyer" at bounding box center [852, 560] width 45 height 20
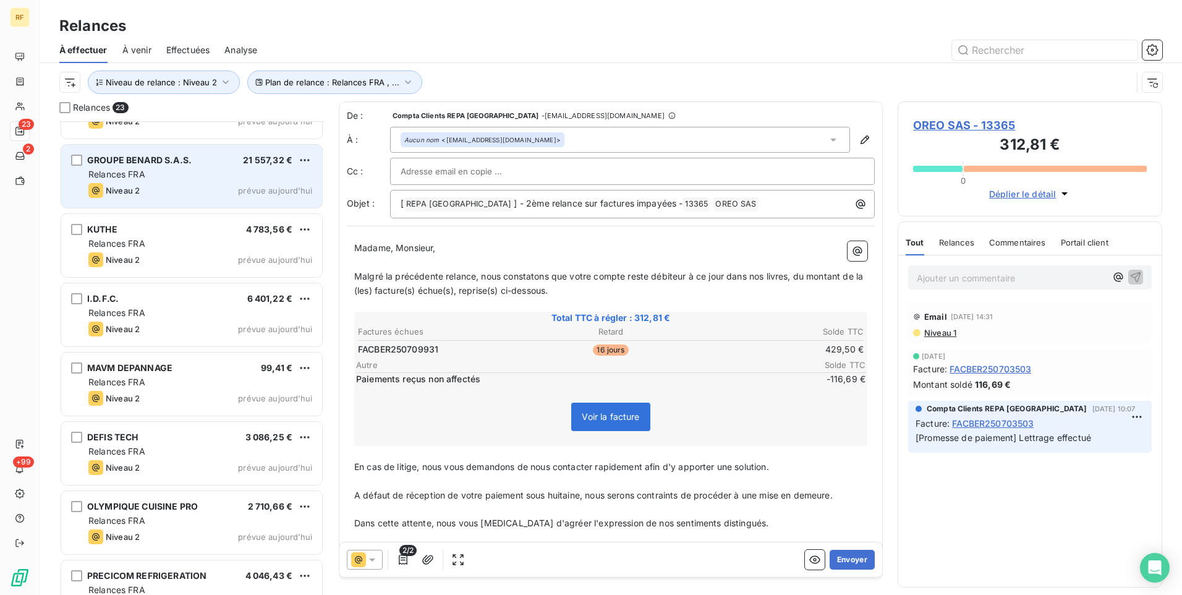
click at [202, 180] on div "Relances FRA" at bounding box center [200, 174] width 224 height 12
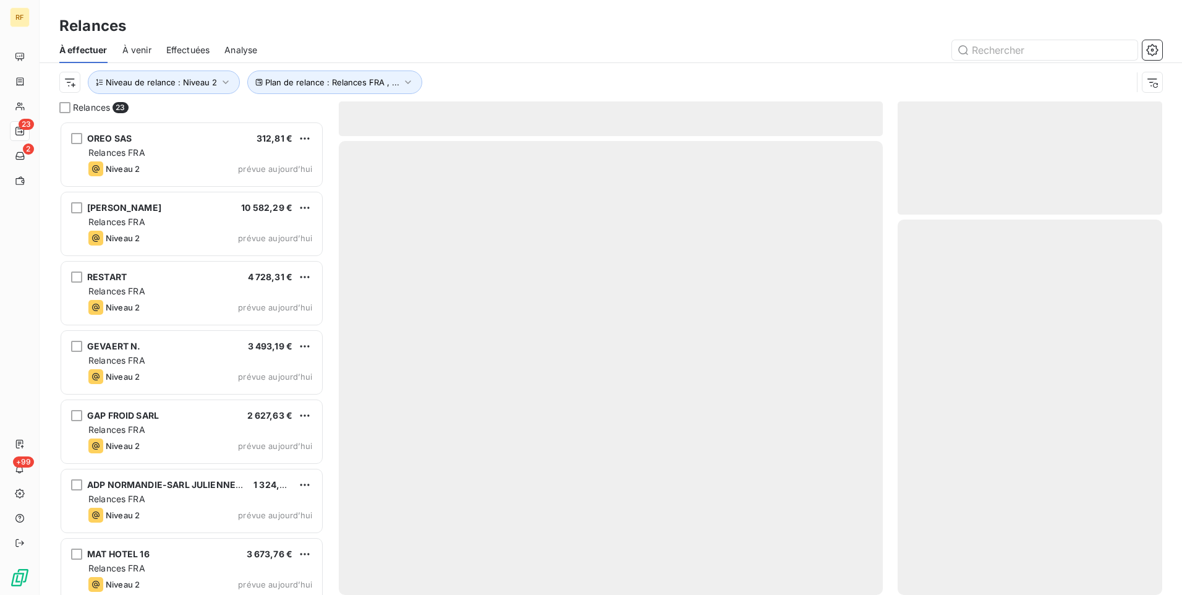
scroll to position [464, 255]
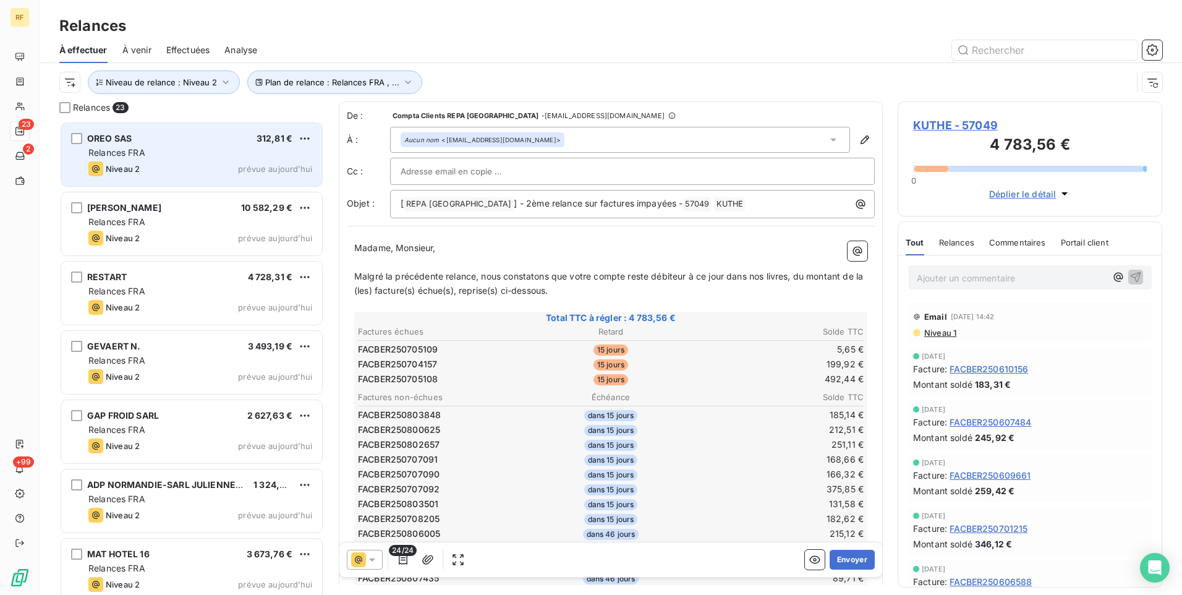
click at [211, 175] on div "Niveau 2 prévue aujourd’hui" at bounding box center [200, 168] width 224 height 15
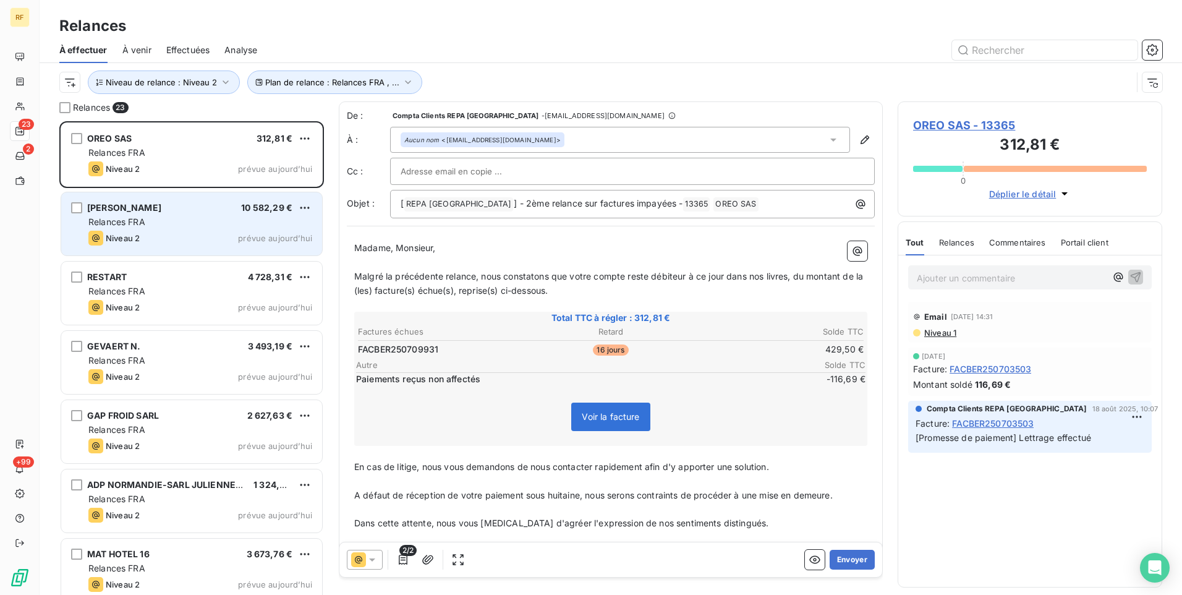
click at [198, 210] on div "MARCQ CYRILLE 10 582,29 €" at bounding box center [200, 207] width 224 height 11
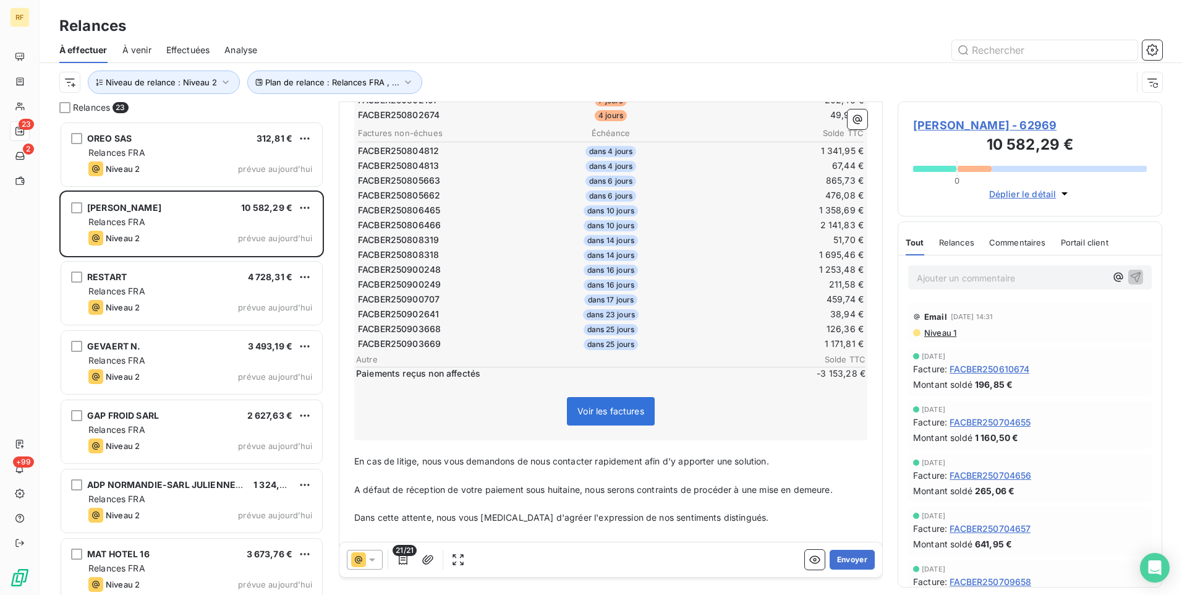
scroll to position [310, 0]
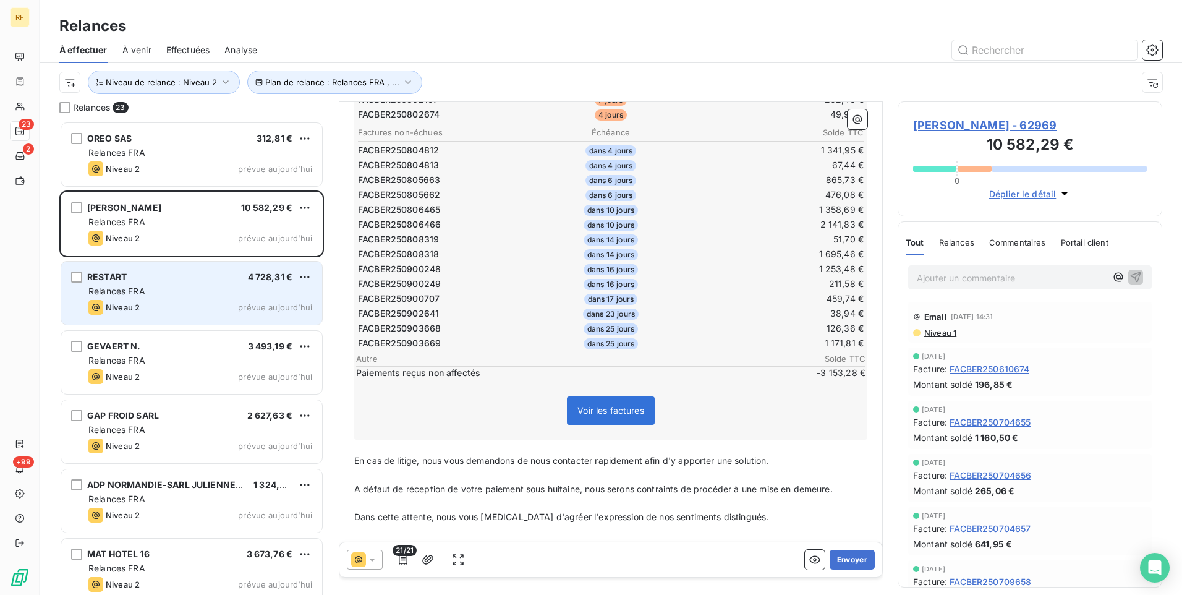
click at [195, 286] on div "Relances FRA" at bounding box center [200, 291] width 224 height 12
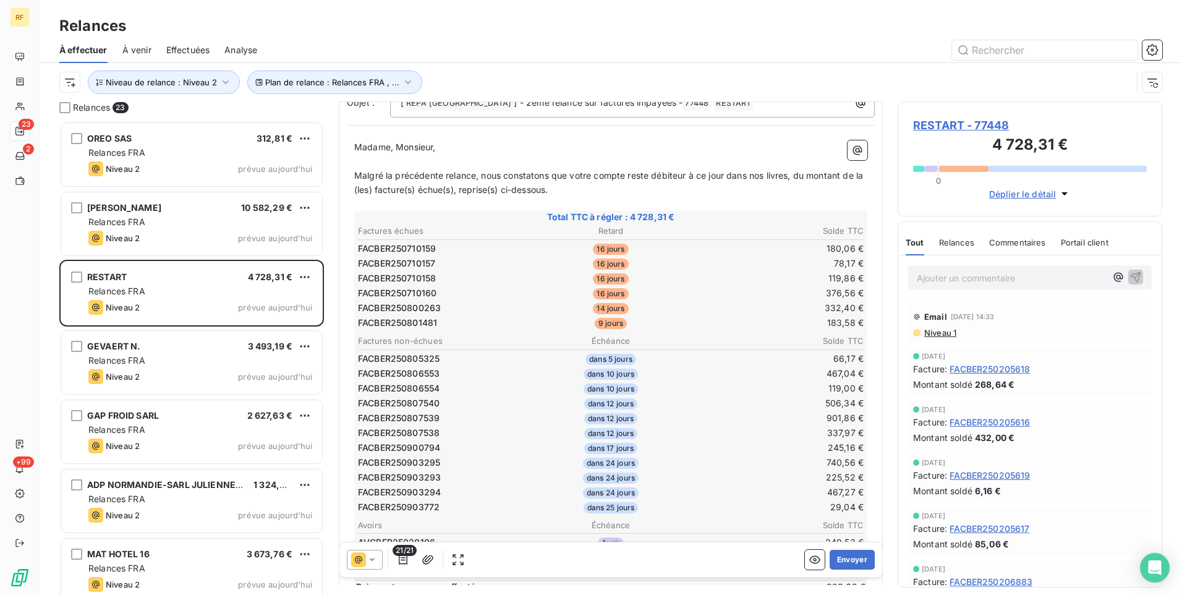
scroll to position [248, 0]
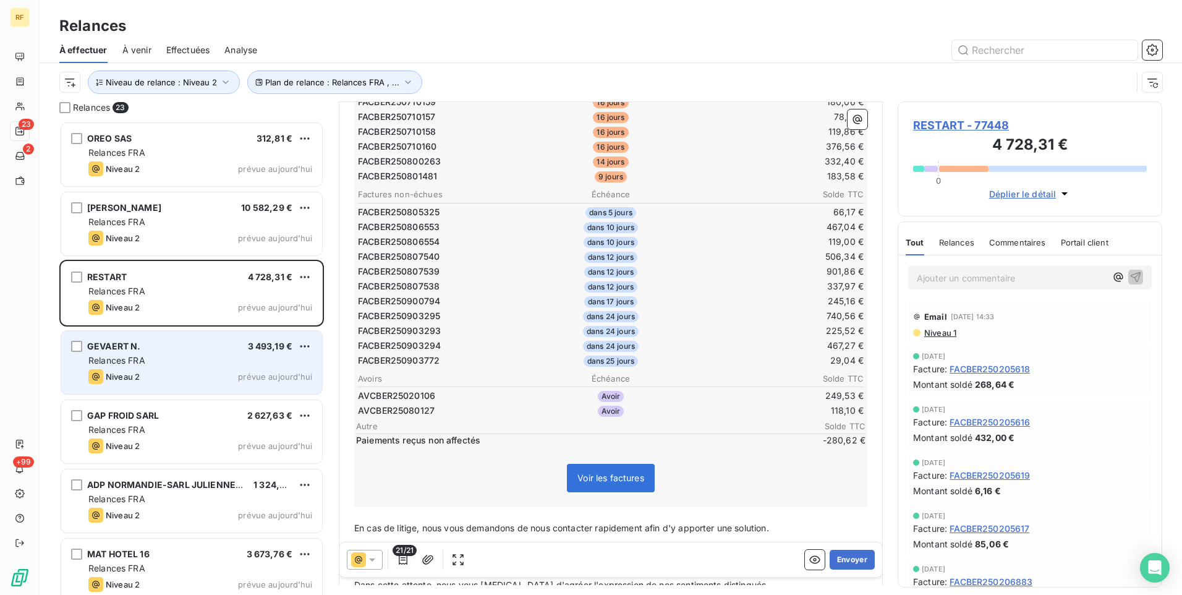
click at [195, 335] on div "GEVAERT N. 3 493,19 € Relances FRA Niveau 2 prévue aujourd’hui" at bounding box center [191, 362] width 261 height 63
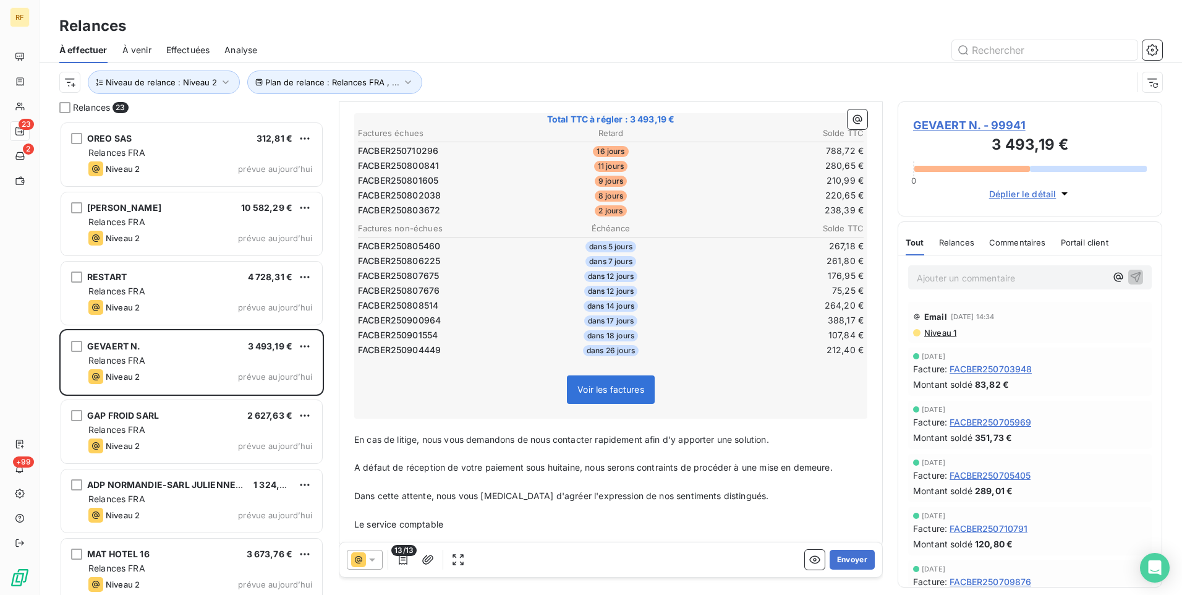
scroll to position [212, 0]
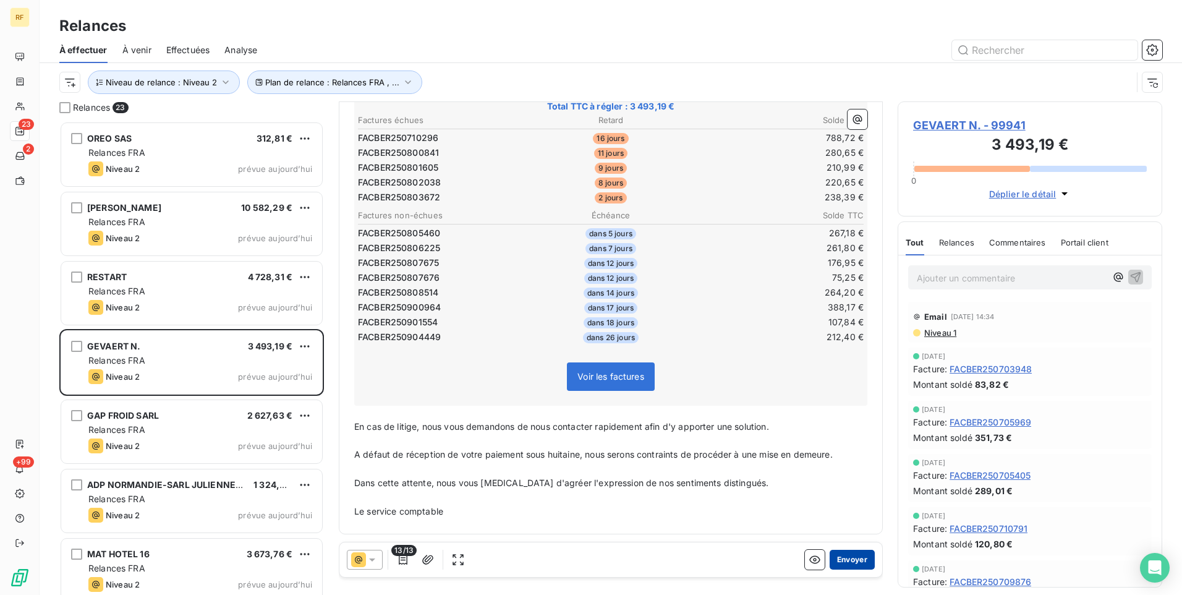
click at [846, 560] on button "Envoyer" at bounding box center [852, 560] width 45 height 20
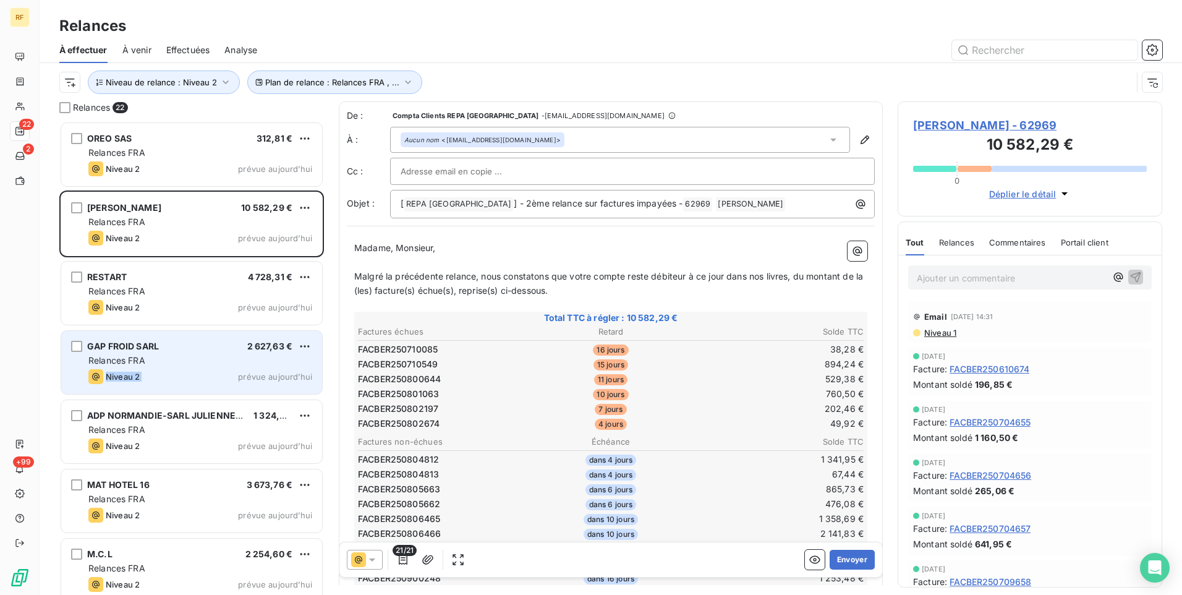
click at [198, 368] on div "GAP FROID SARL 2 627,63 € Relances FRA Niveau 2 prévue aujourd’hui" at bounding box center [191, 362] width 261 height 63
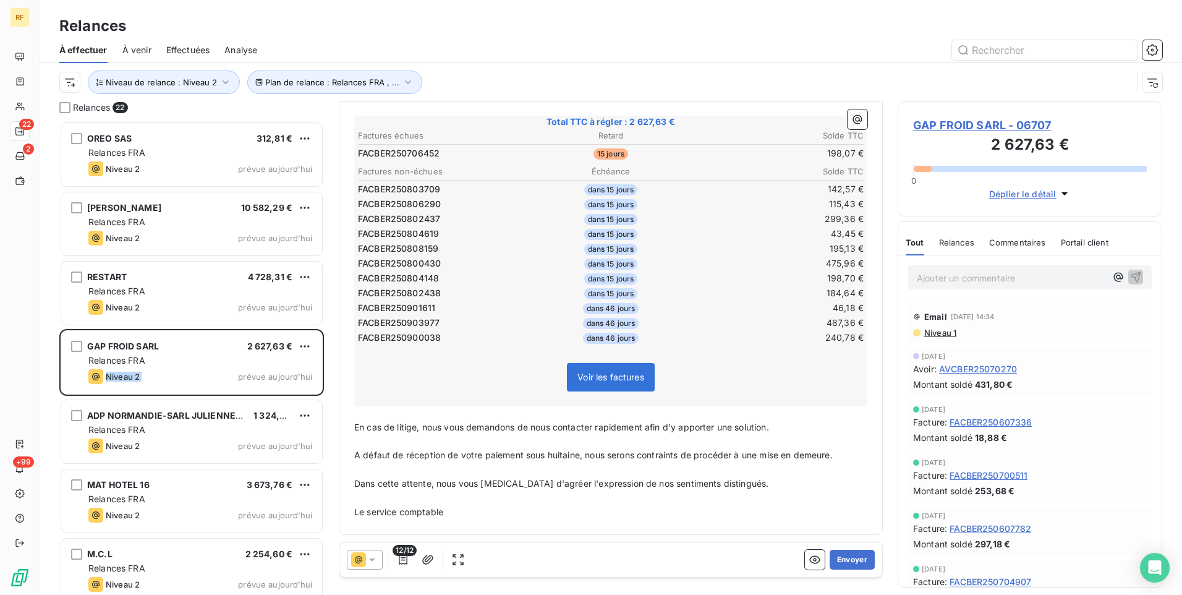
scroll to position [197, 0]
click at [855, 554] on button "Envoyer" at bounding box center [852, 560] width 45 height 20
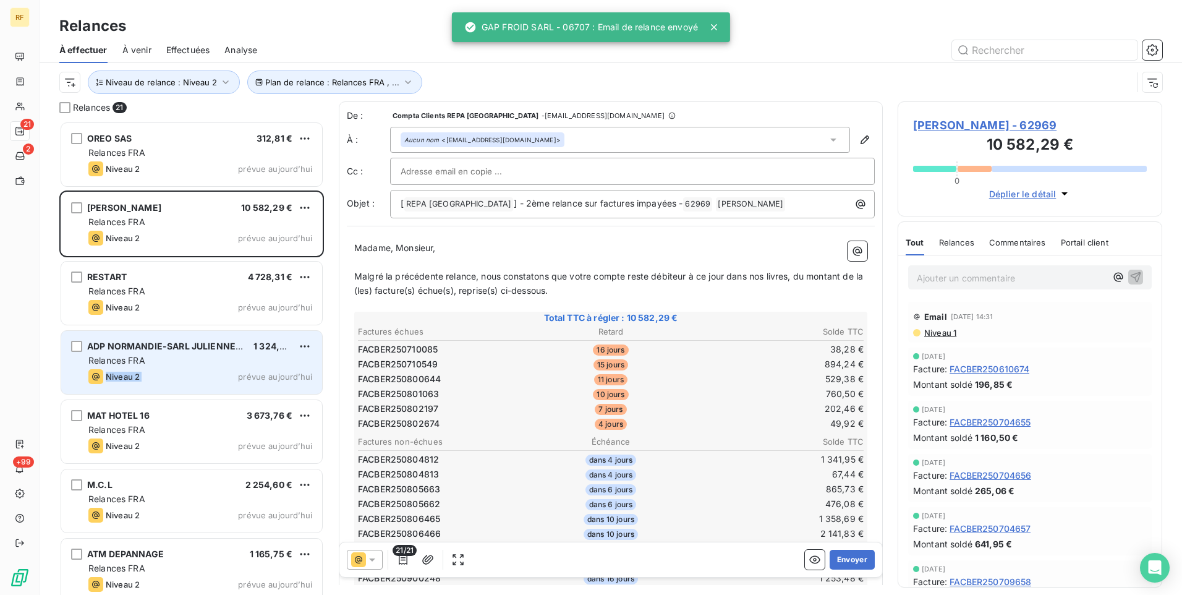
click at [198, 359] on div "Relances FRA" at bounding box center [200, 360] width 224 height 12
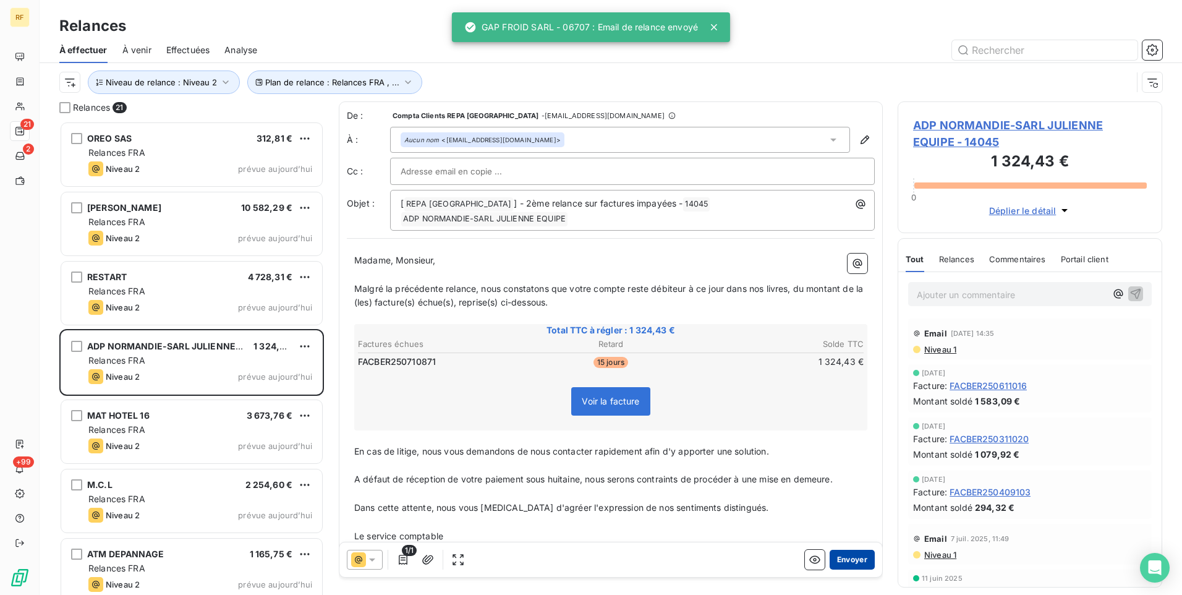
click at [844, 554] on button "Envoyer" at bounding box center [852, 560] width 45 height 20
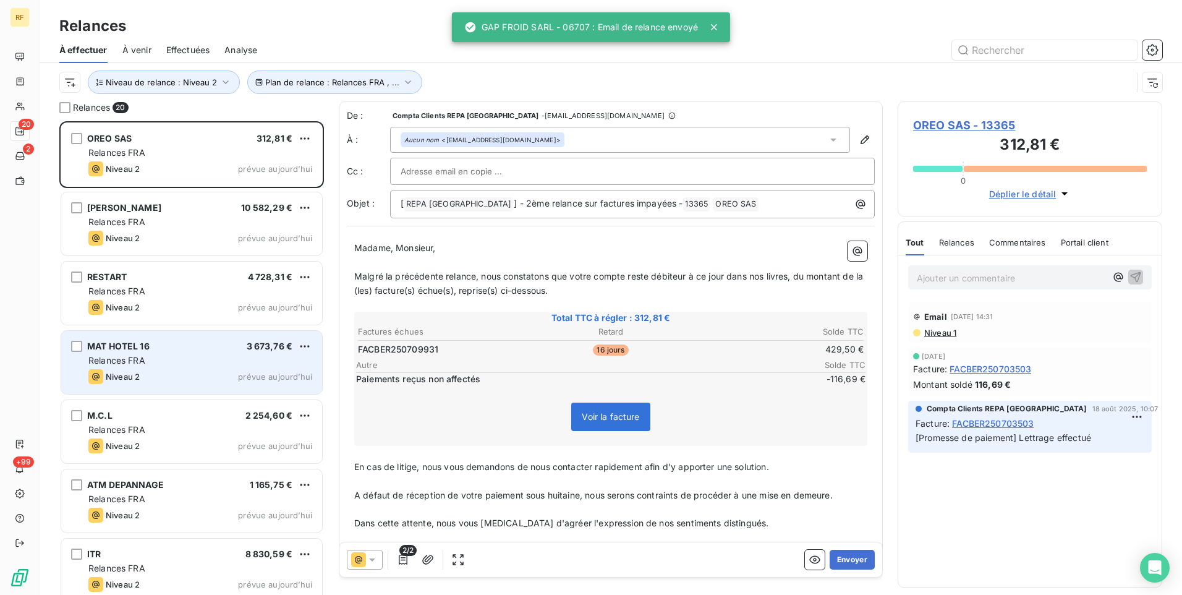
click at [218, 369] on div "MAT HOTEL 16 3 673,76 € Relances FRA Niveau 2 prévue aujourd’hui" at bounding box center [191, 362] width 261 height 63
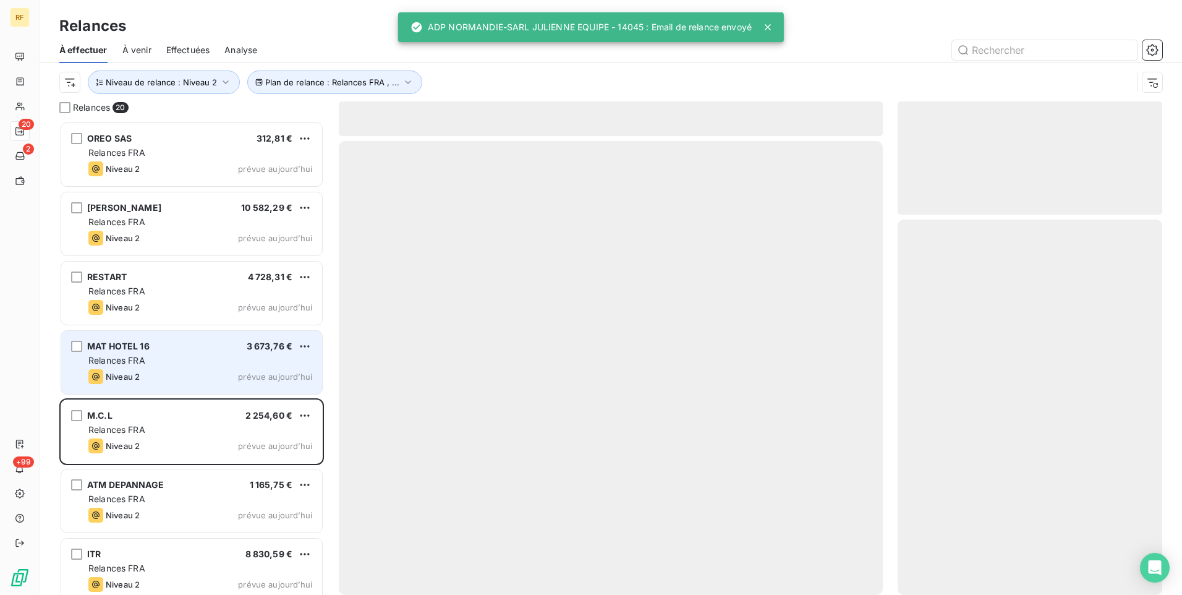
click at [221, 360] on div "Relances FRA" at bounding box center [200, 360] width 224 height 12
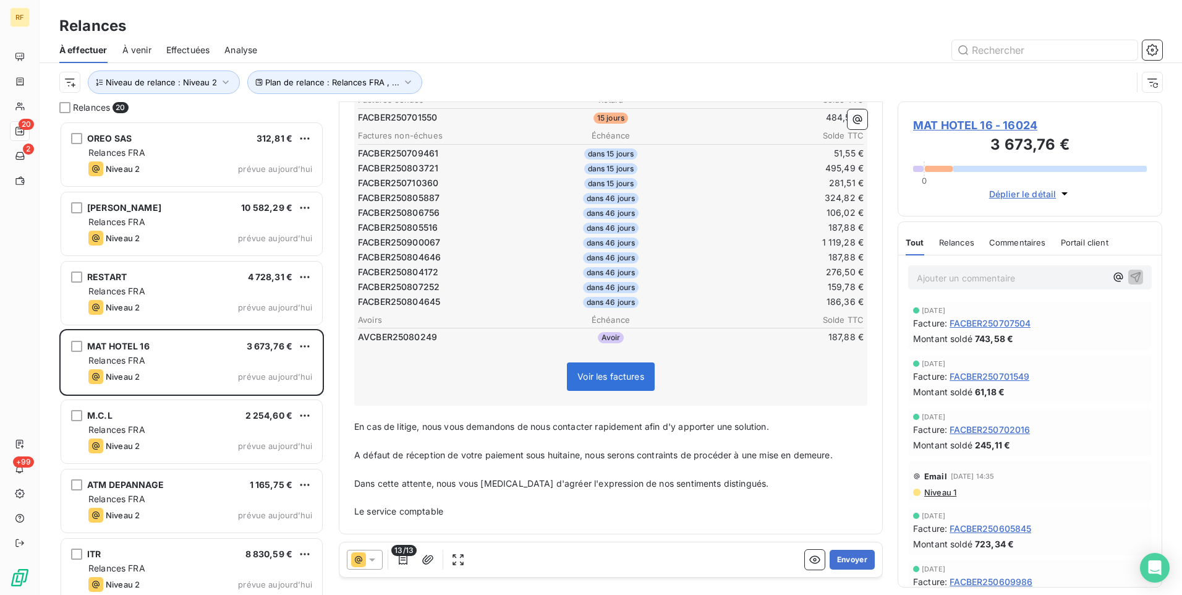
scroll to position [171, 0]
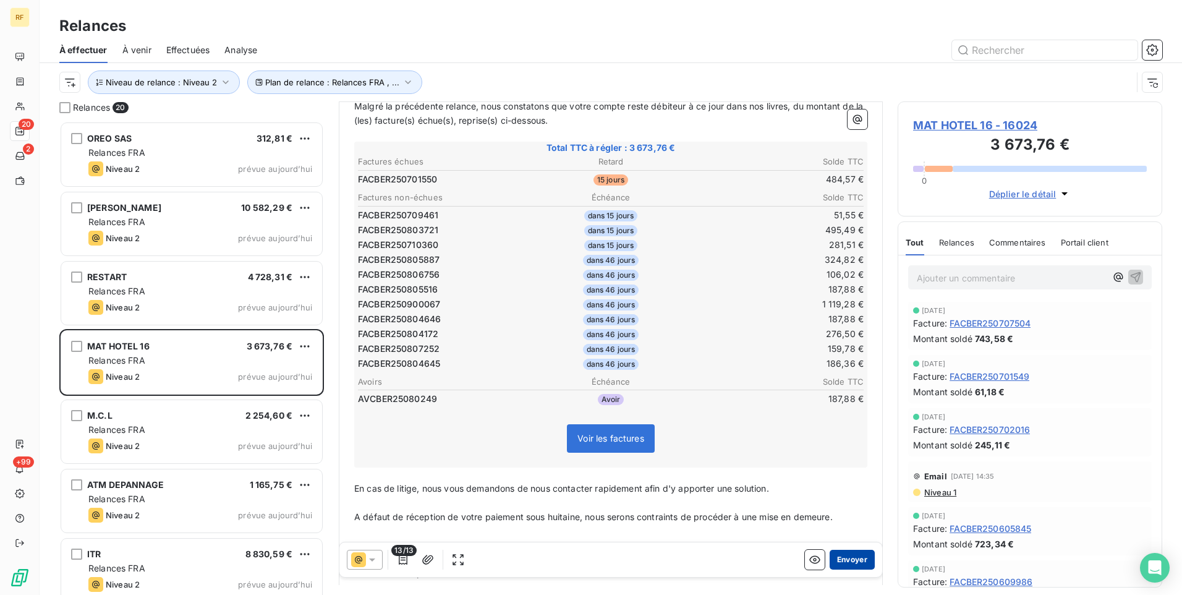
click at [861, 558] on button "Envoyer" at bounding box center [852, 560] width 45 height 20
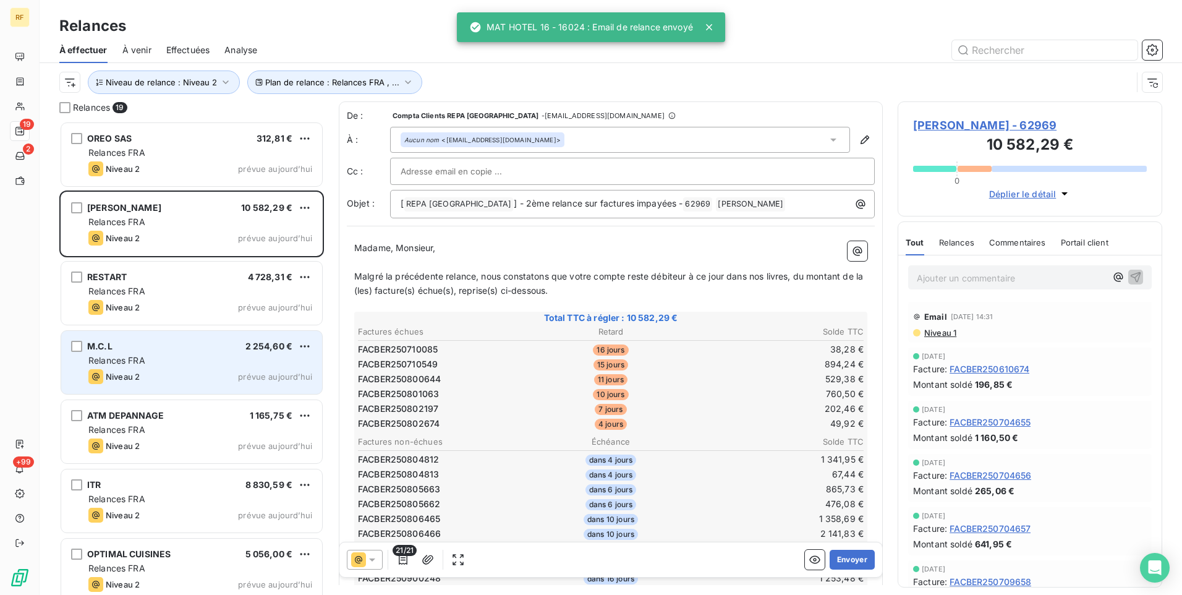
click at [184, 372] on div "Niveau 2 prévue aujourd’hui" at bounding box center [200, 376] width 224 height 15
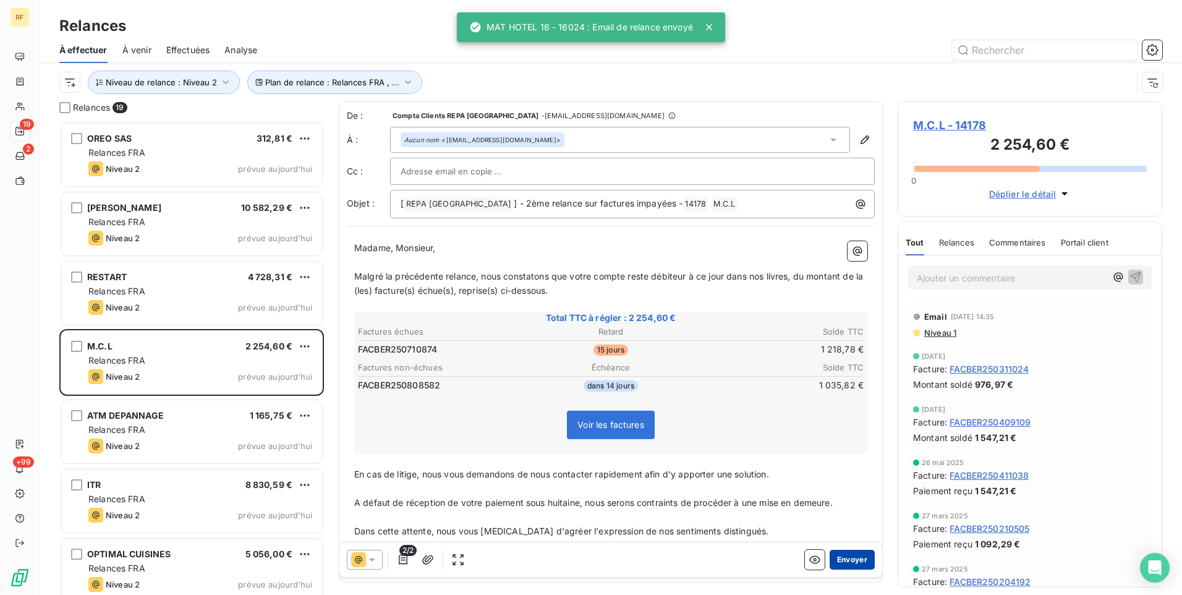
click at [845, 554] on button "Envoyer" at bounding box center [852, 560] width 45 height 20
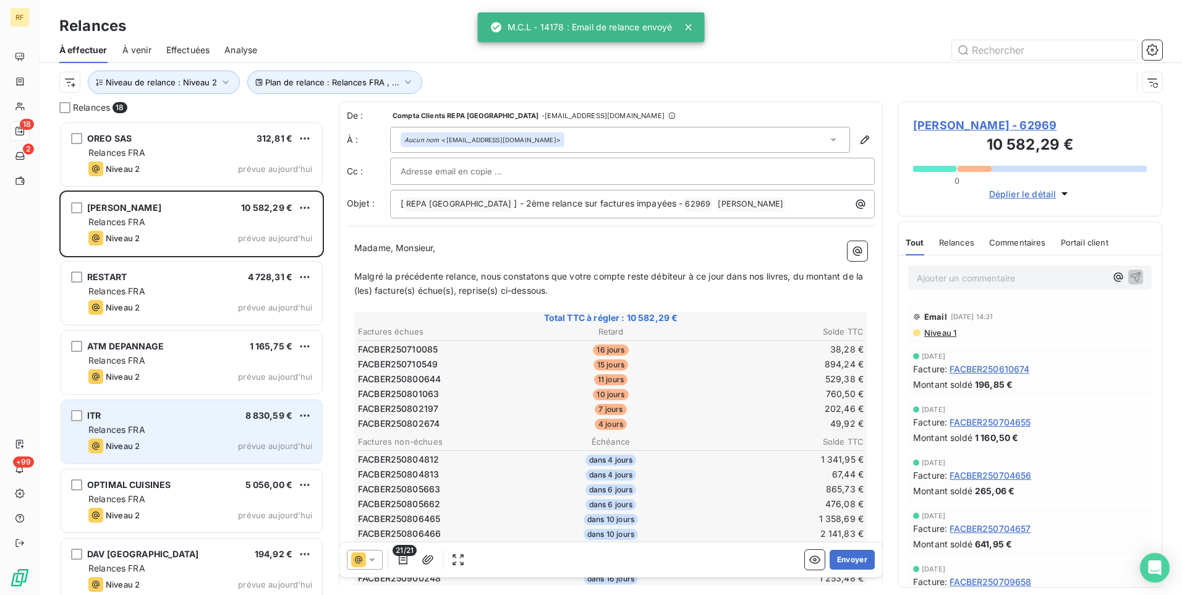
click at [187, 430] on div "Relances FRA" at bounding box center [200, 430] width 224 height 12
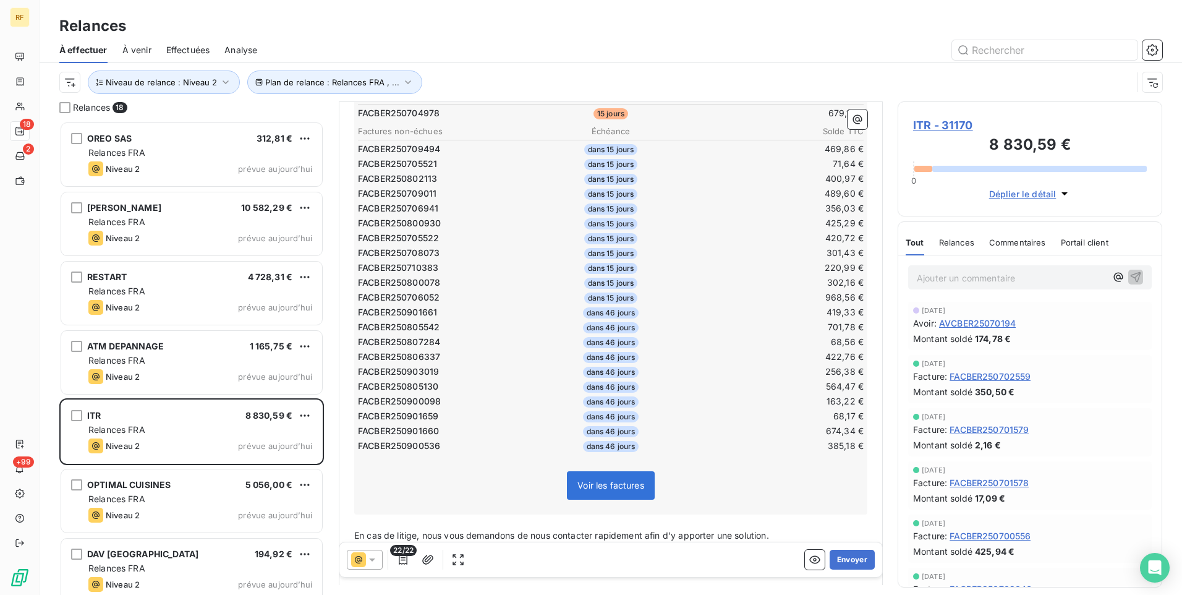
scroll to position [310, 0]
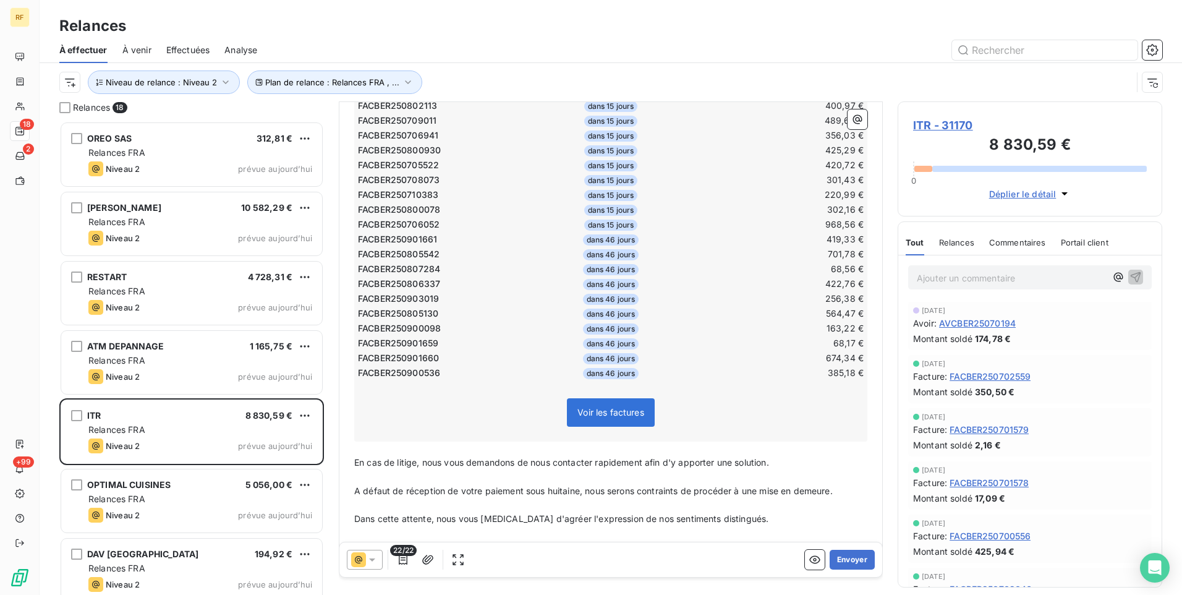
click at [856, 549] on div "22/22 Envoyer" at bounding box center [610, 559] width 543 height 35
click at [855, 555] on button "Envoyer" at bounding box center [852, 560] width 45 height 20
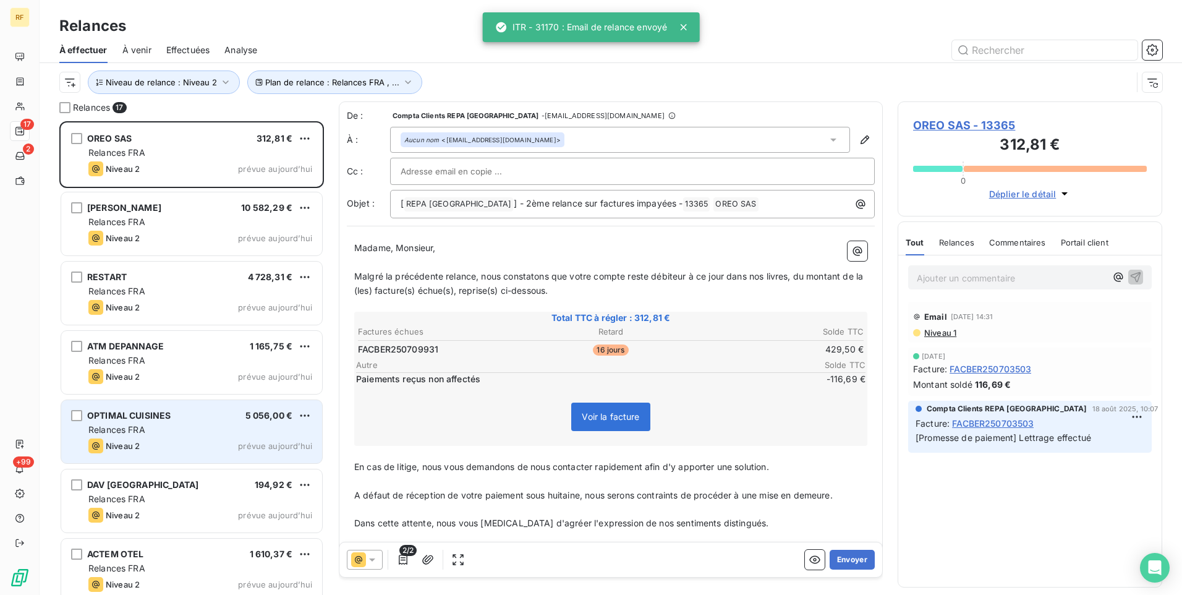
click at [220, 422] on div "OPTIMAL CUISINES 5 056,00 € Relances FRA Niveau 2 prévue aujourd’hui" at bounding box center [191, 431] width 261 height 63
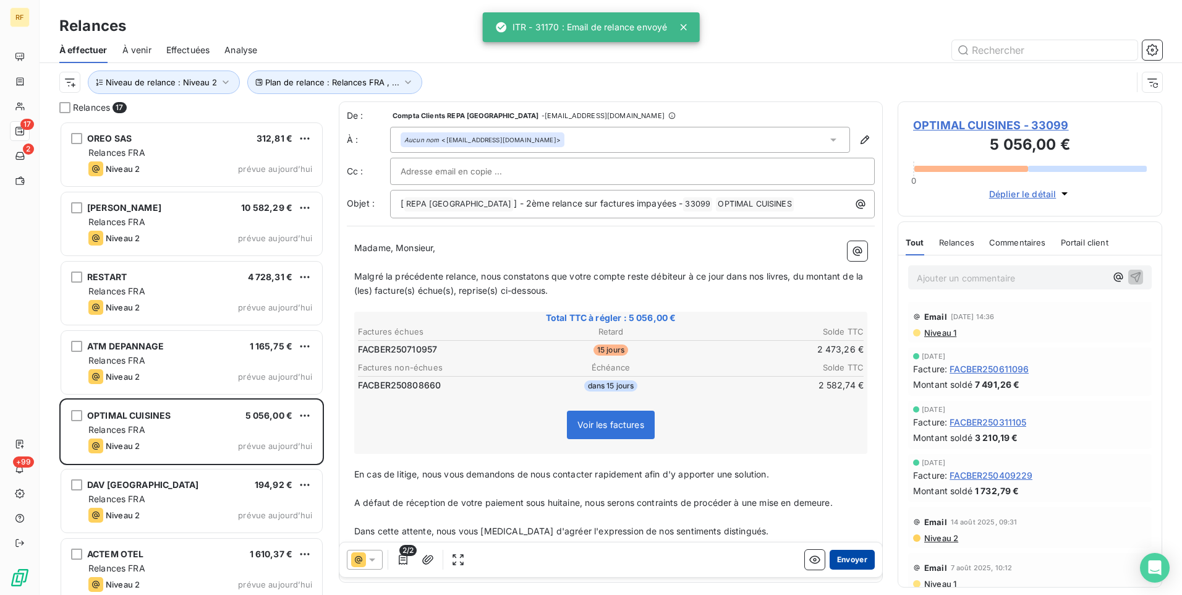
click at [834, 553] on button "Envoyer" at bounding box center [852, 560] width 45 height 20
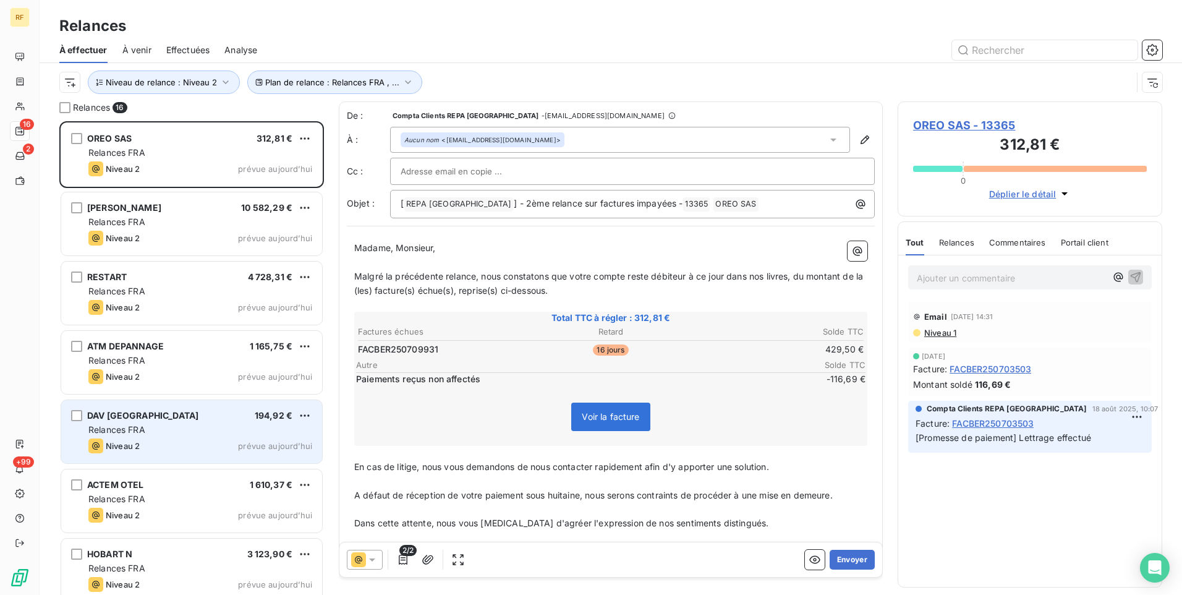
click at [213, 431] on div "Relances FRA" at bounding box center [200, 430] width 224 height 12
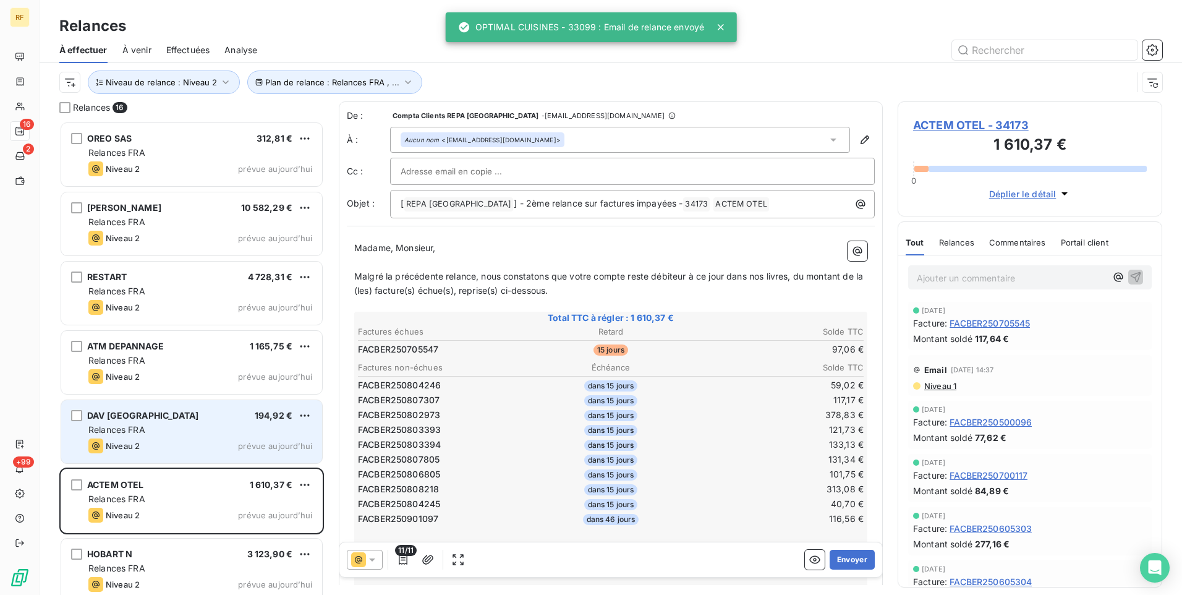
click at [126, 435] on div "Relances FRA" at bounding box center [200, 430] width 224 height 12
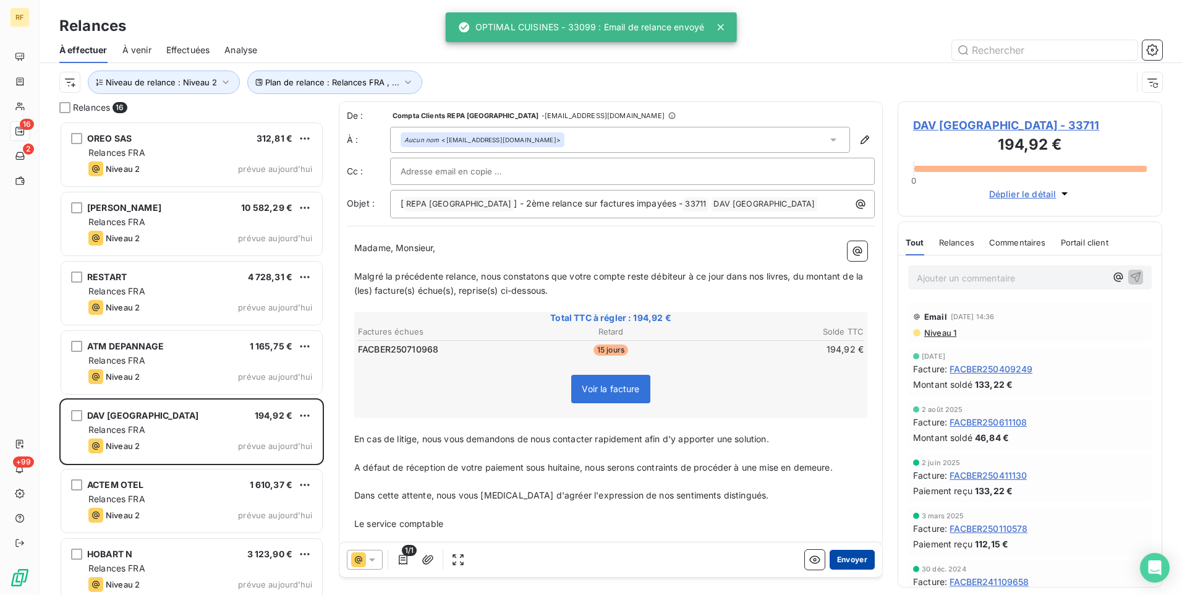
click at [861, 556] on button "Envoyer" at bounding box center [852, 560] width 45 height 20
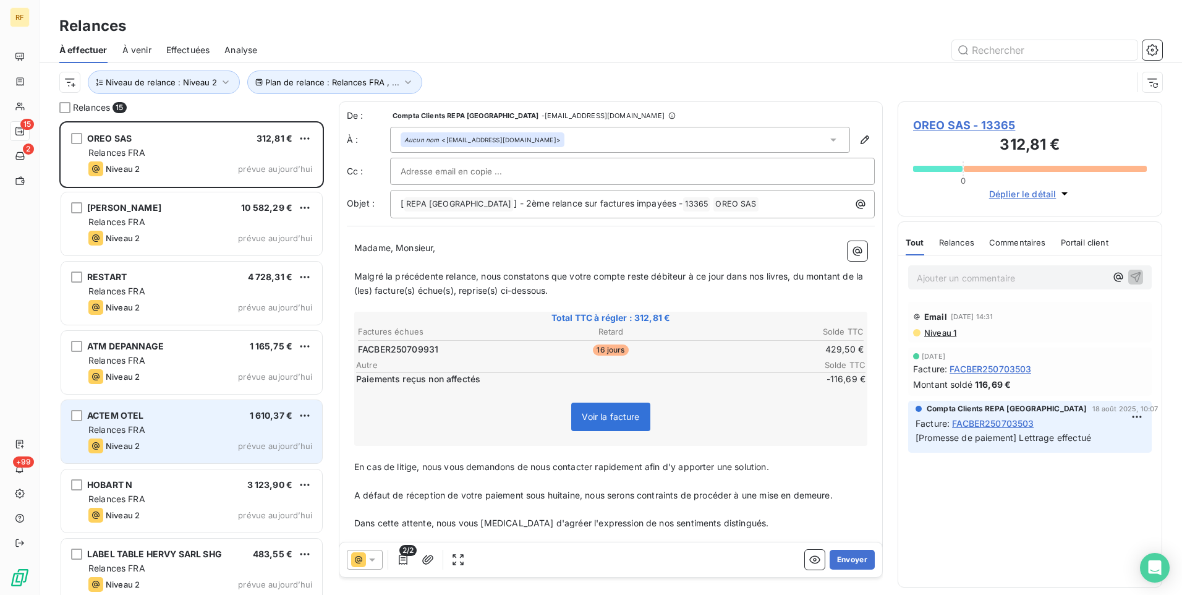
click at [256, 435] on div "Relances FRA" at bounding box center [200, 430] width 224 height 12
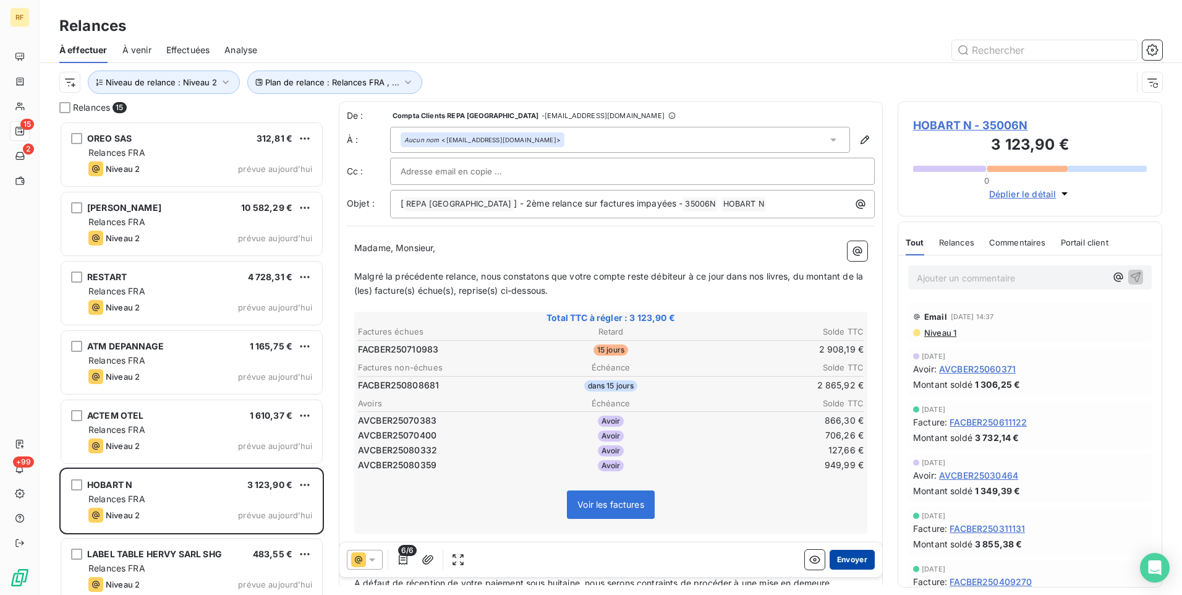
click at [843, 563] on button "Envoyer" at bounding box center [852, 560] width 45 height 20
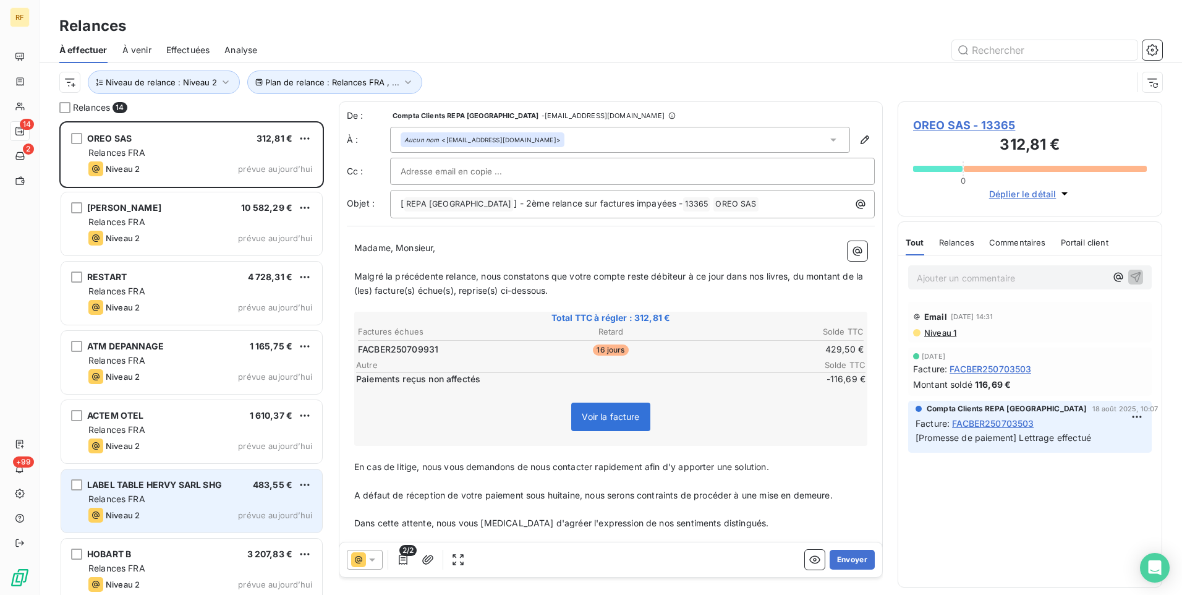
click at [121, 516] on span "Niveau 2" at bounding box center [123, 515] width 34 height 10
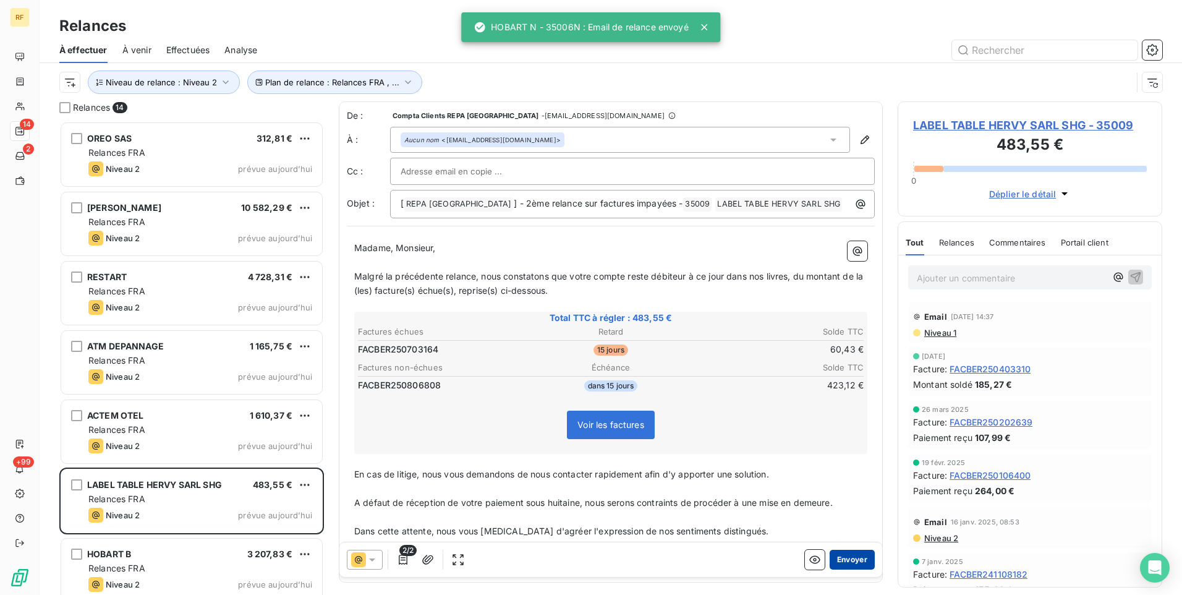
click at [839, 563] on button "Envoyer" at bounding box center [852, 560] width 45 height 20
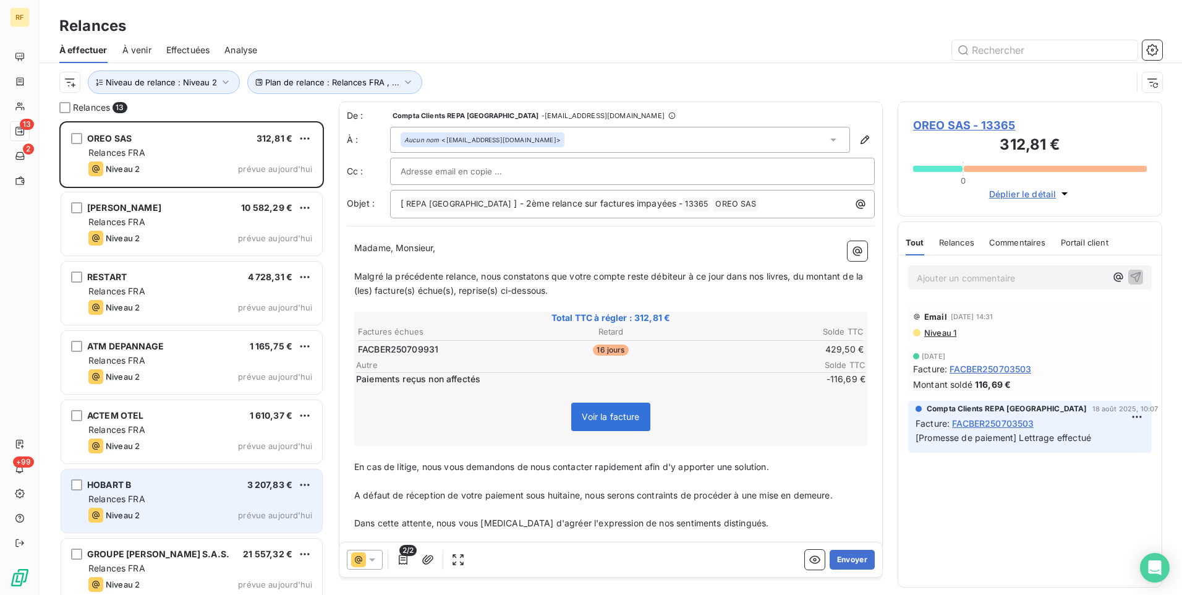
click at [190, 508] on div "Niveau 2 prévue aujourd’hui" at bounding box center [200, 515] width 224 height 15
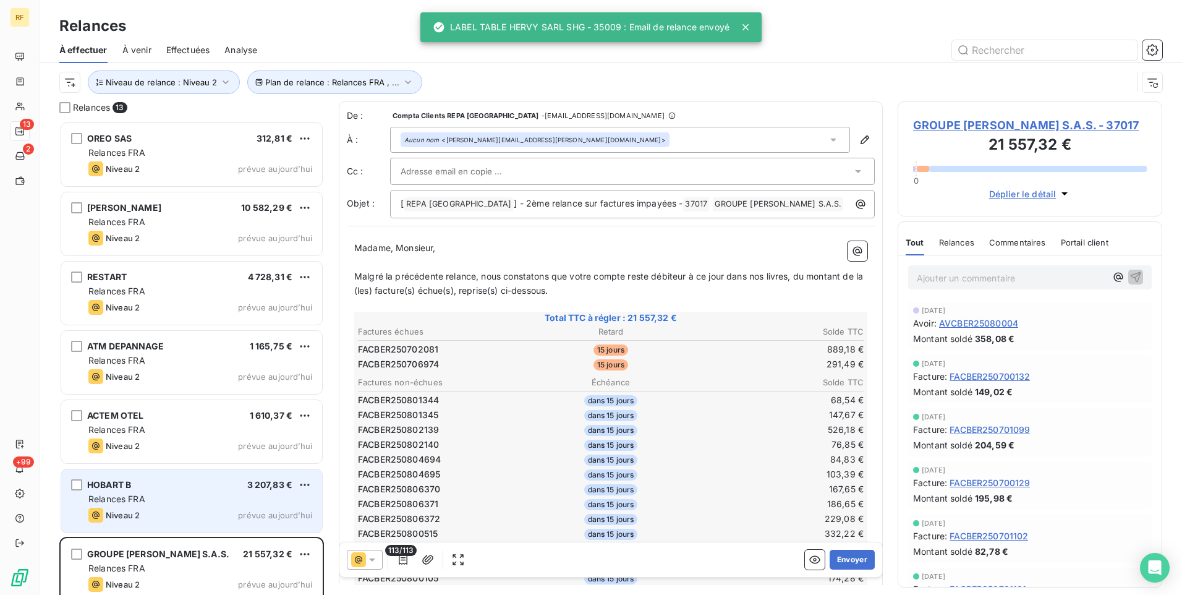
click at [230, 498] on div "Relances FRA" at bounding box center [200, 499] width 224 height 12
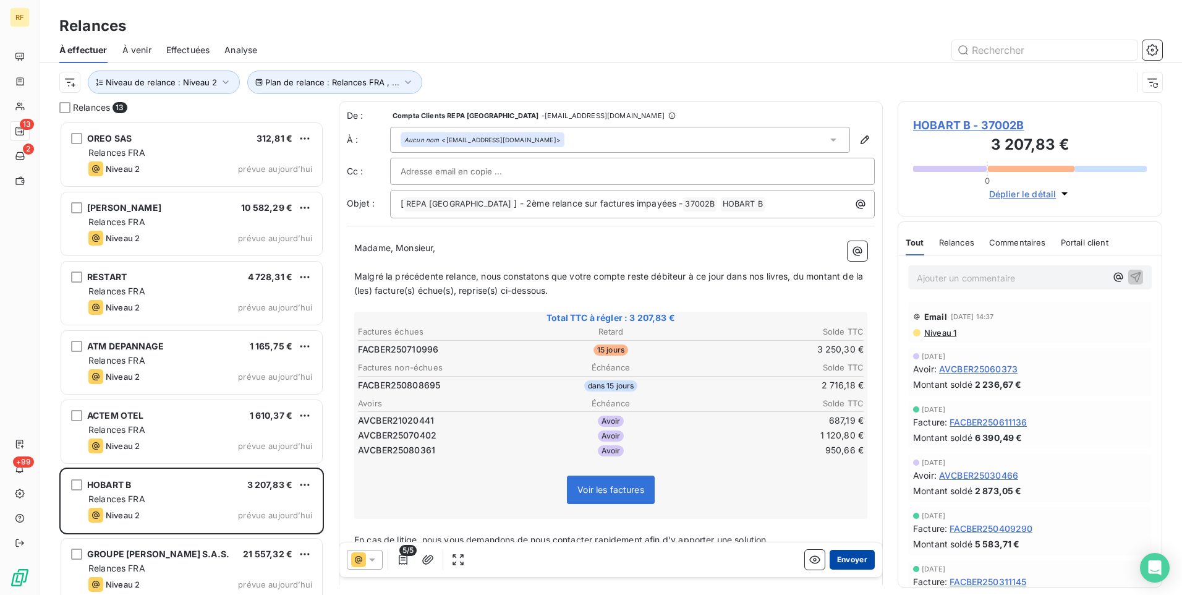
click at [834, 555] on button "Envoyer" at bounding box center [852, 560] width 45 height 20
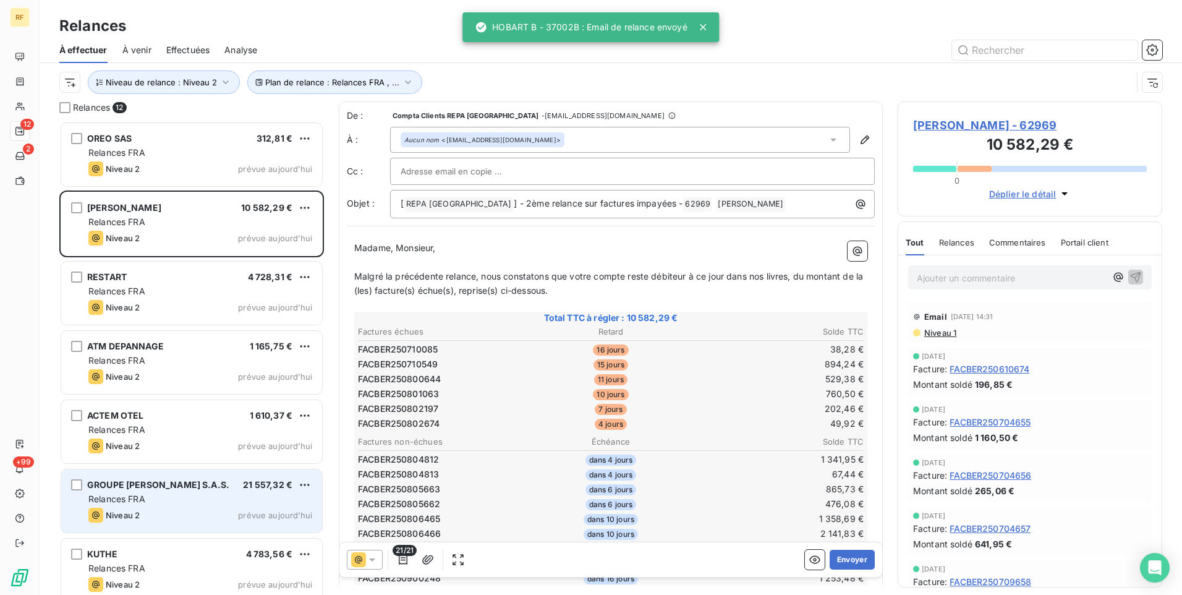
click at [176, 517] on div "Niveau 2 prévue aujourd’hui" at bounding box center [200, 515] width 224 height 15
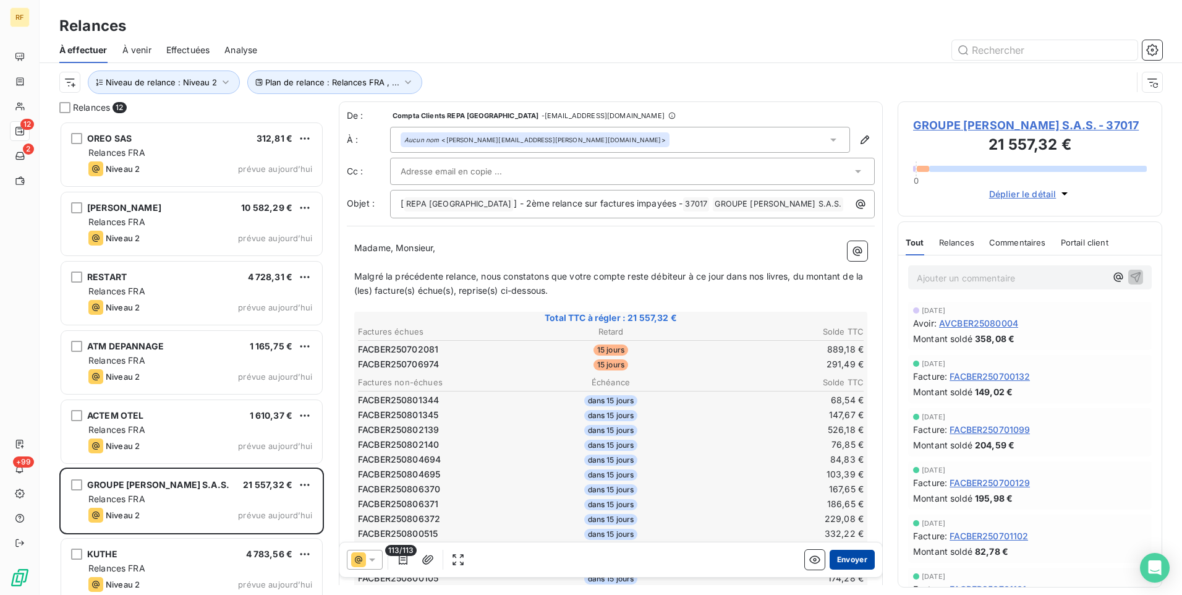
click at [838, 560] on button "Envoyer" at bounding box center [852, 560] width 45 height 20
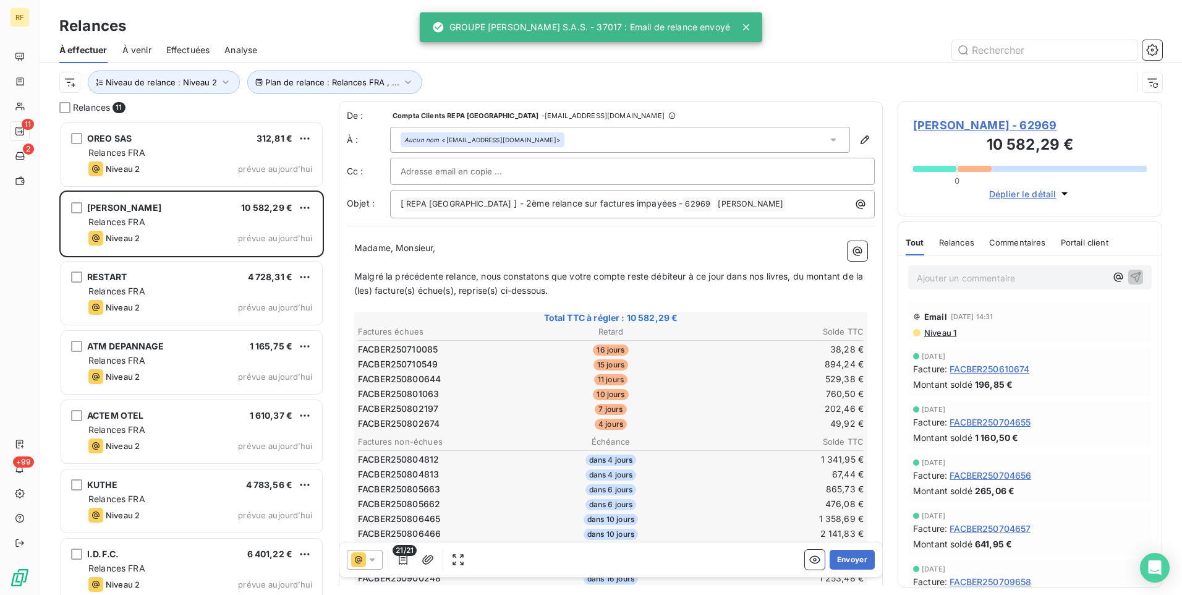
click at [203, 46] on span "Effectuées" at bounding box center [188, 50] width 44 height 12
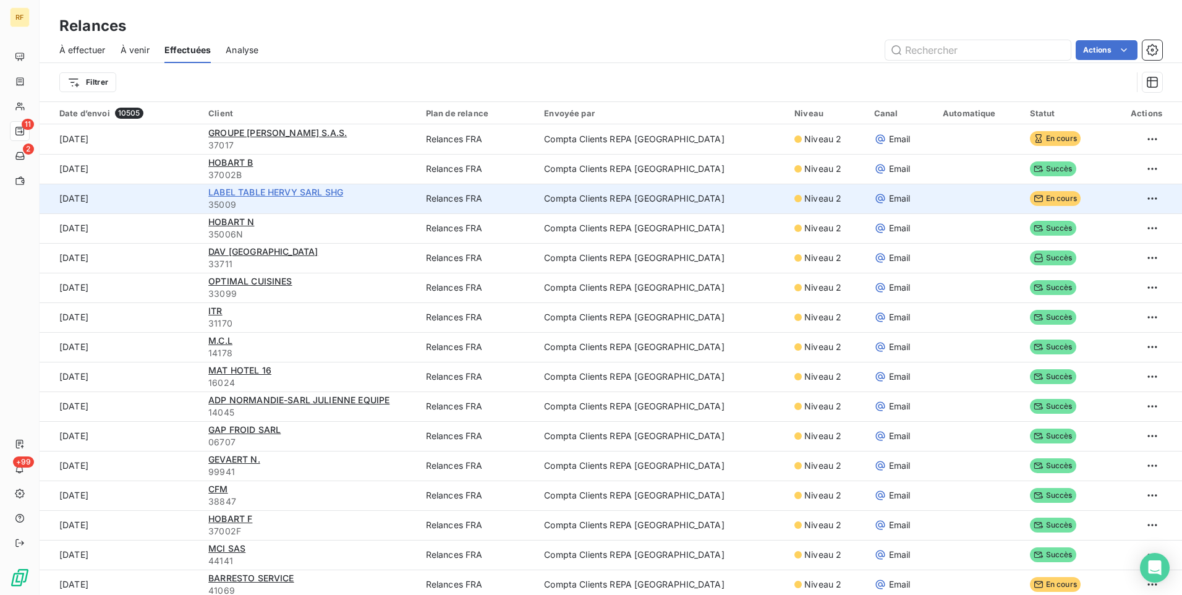
click at [304, 195] on span "LABEL TABLE HERVY SARL SHG" at bounding box center [275, 192] width 135 height 11
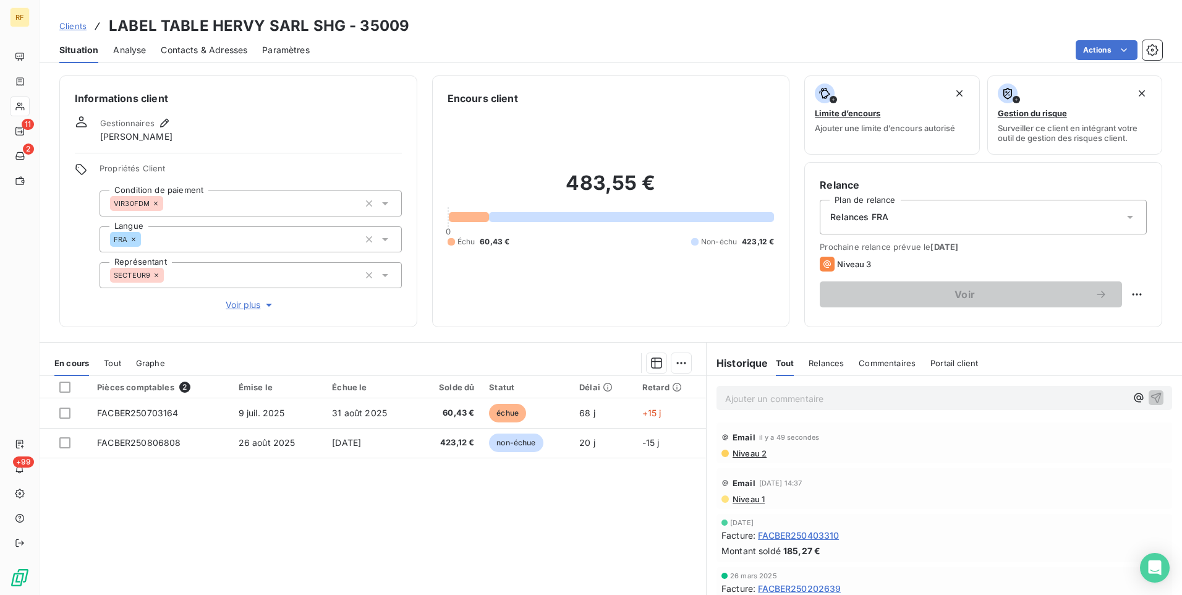
click at [814, 447] on div "Email il y a 49 secondes Niveau 2" at bounding box center [945, 442] width 446 height 31
click at [745, 453] on span "Niveau 2" at bounding box center [748, 453] width 35 height 10
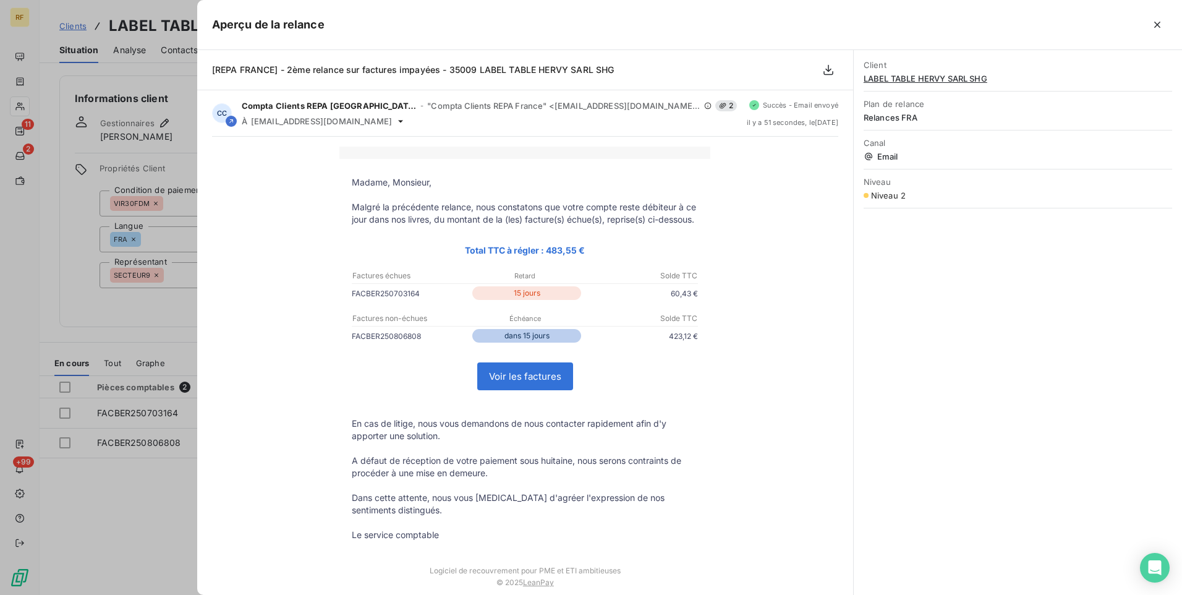
drag, startPoint x: 1162, startPoint y: 30, endPoint x: 1147, endPoint y: 30, distance: 15.5
click at [1161, 30] on icon "button" at bounding box center [1157, 25] width 12 height 12
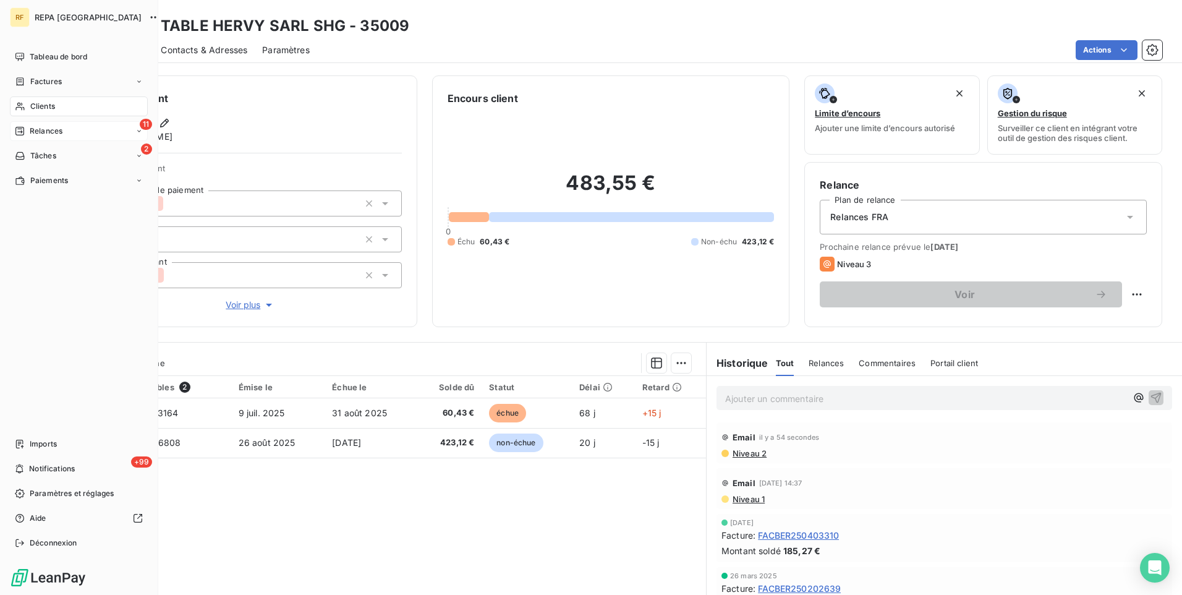
click at [38, 130] on span "Relances" at bounding box center [46, 131] width 33 height 11
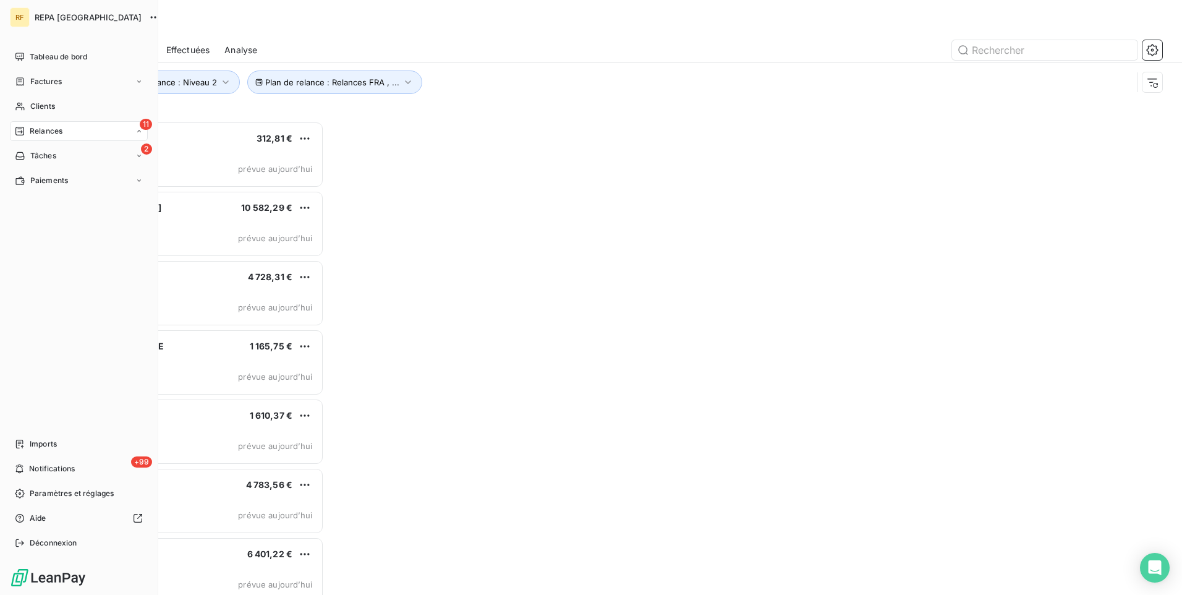
scroll to position [464, 255]
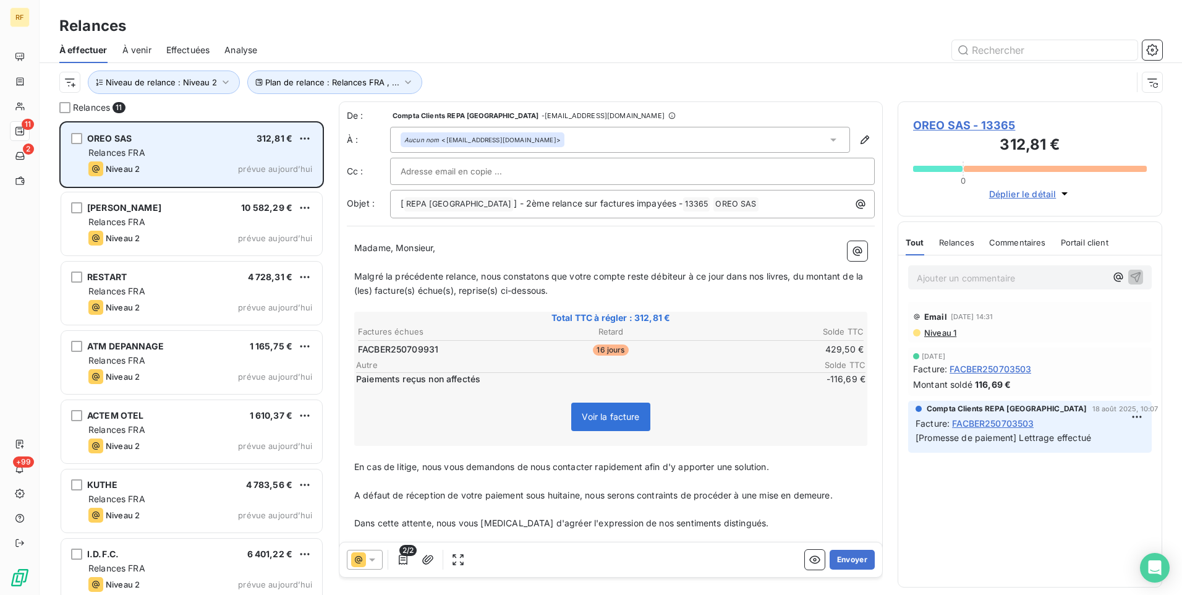
click at [220, 169] on div "Niveau 2 prévue aujourd’hui" at bounding box center [200, 168] width 224 height 15
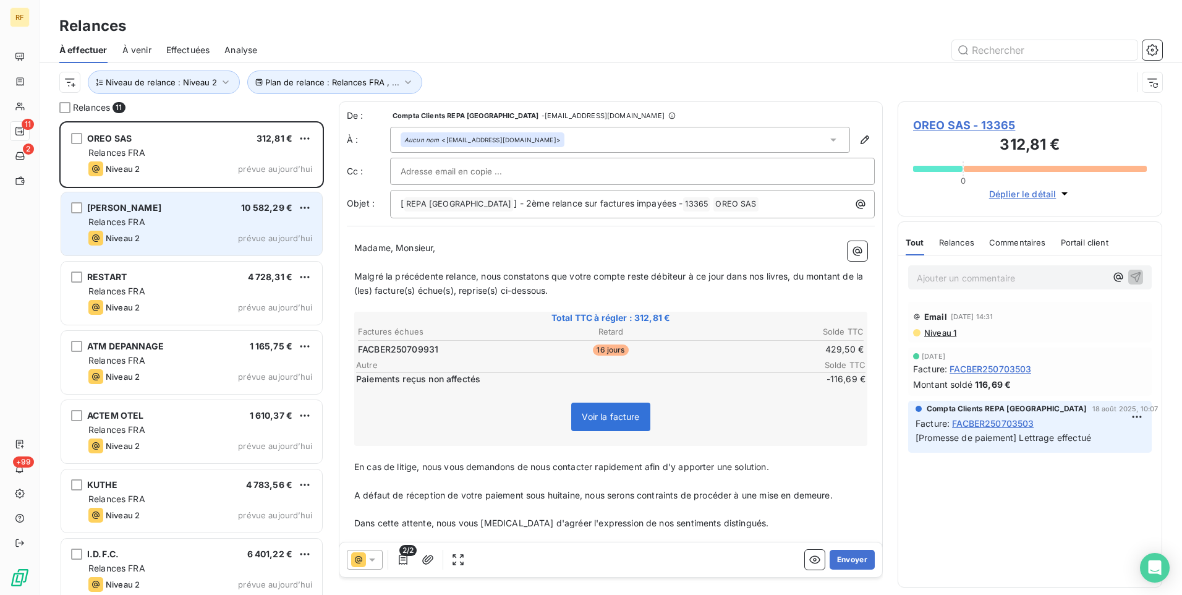
click at [195, 214] on div "[PERSON_NAME] 10 582,29 € Relances FRA Niveau 2 prévue [DATE]" at bounding box center [191, 223] width 261 height 63
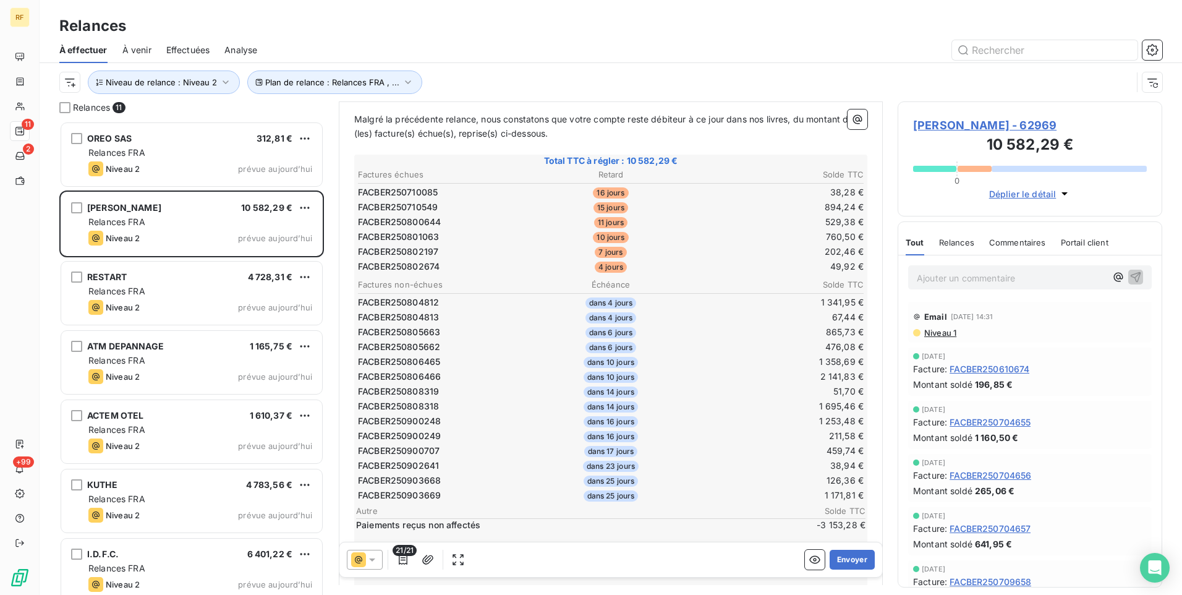
scroll to position [186, 0]
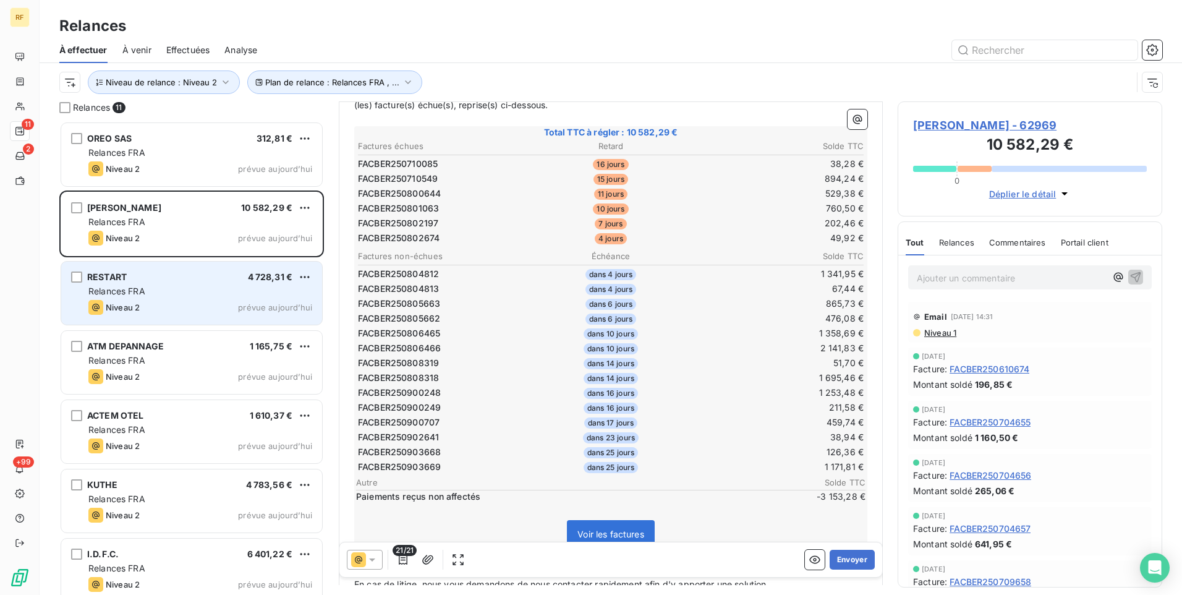
click at [139, 294] on span "Relances FRA" at bounding box center [116, 291] width 57 height 11
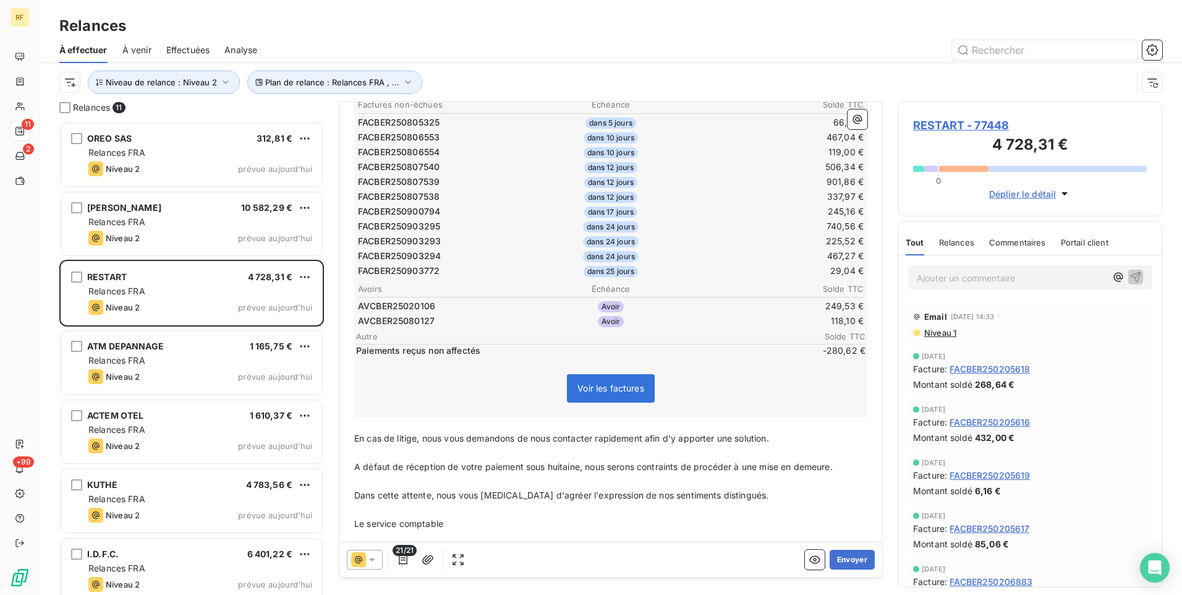
scroll to position [349, 0]
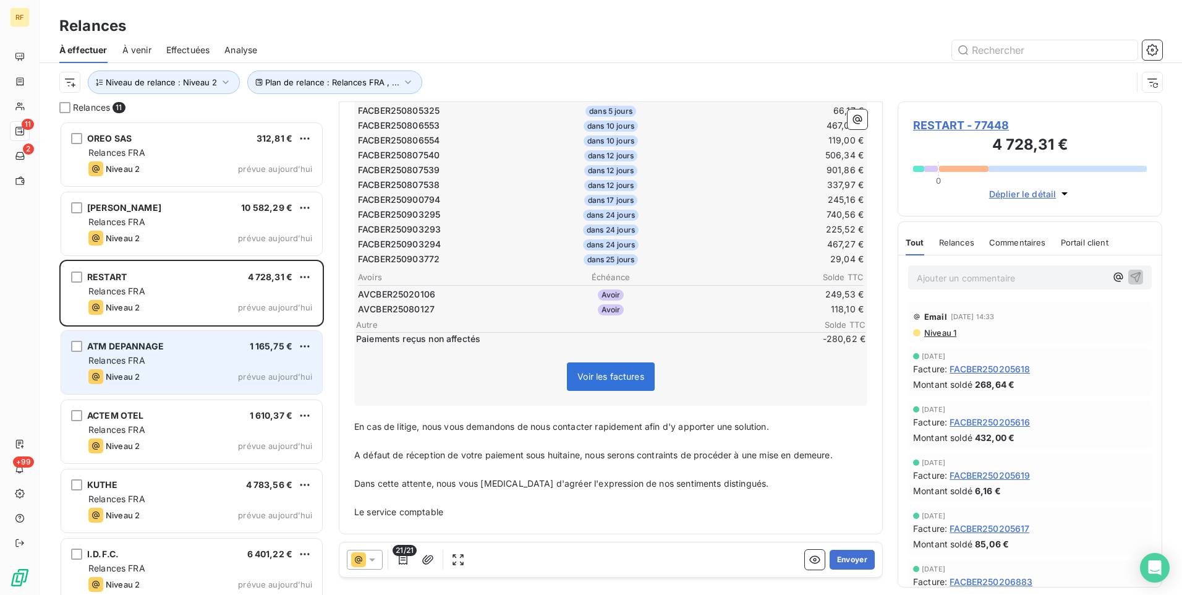
click at [181, 344] on div "ATM DEPANNAGE 1 165,75 €" at bounding box center [200, 346] width 224 height 11
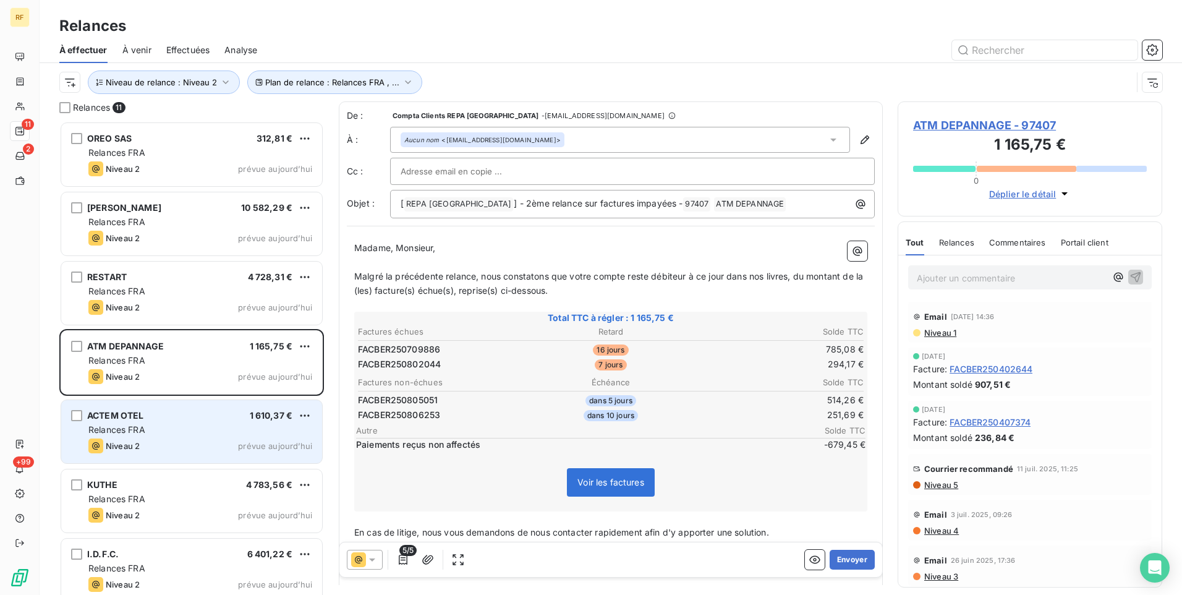
click at [204, 425] on div "Relances FRA" at bounding box center [200, 430] width 224 height 12
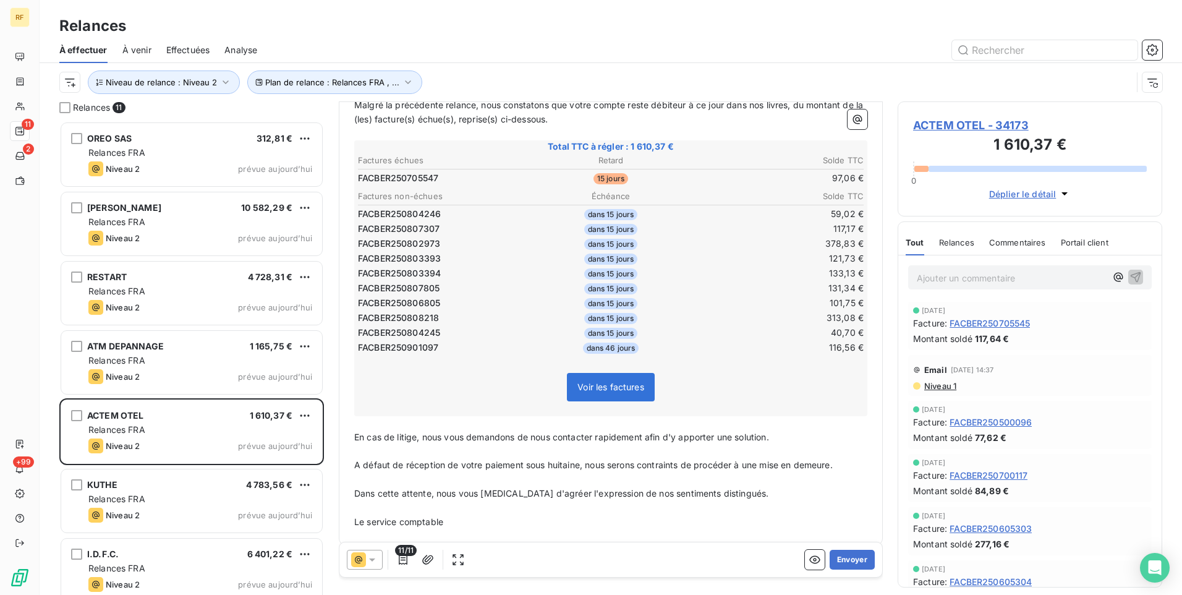
scroll to position [182, 0]
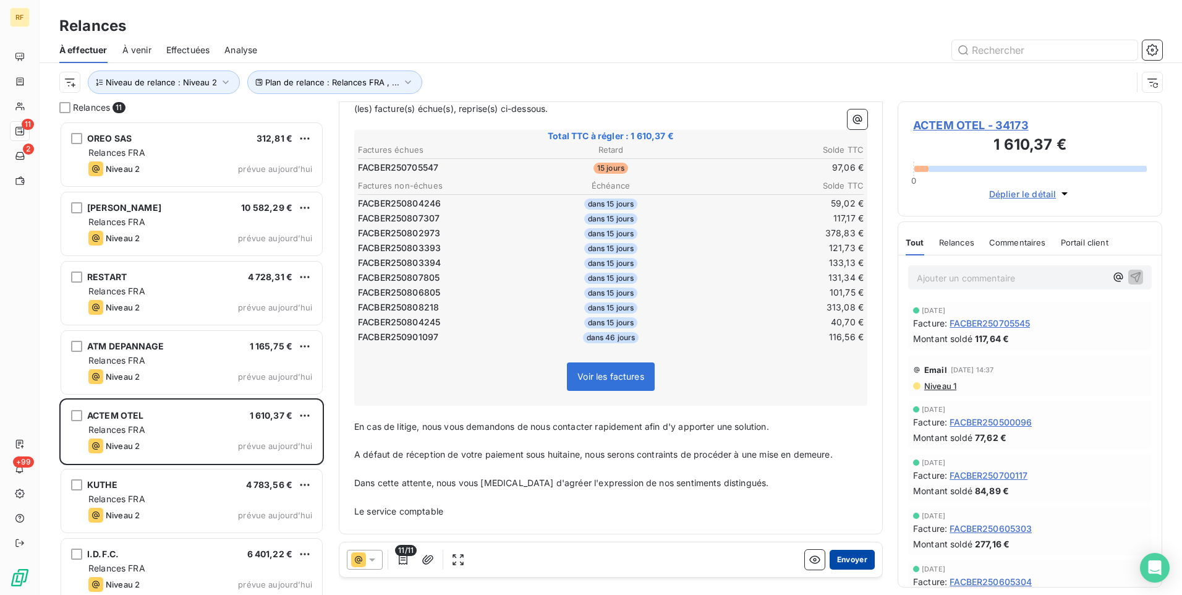
click at [845, 565] on button "Envoyer" at bounding box center [852, 560] width 45 height 20
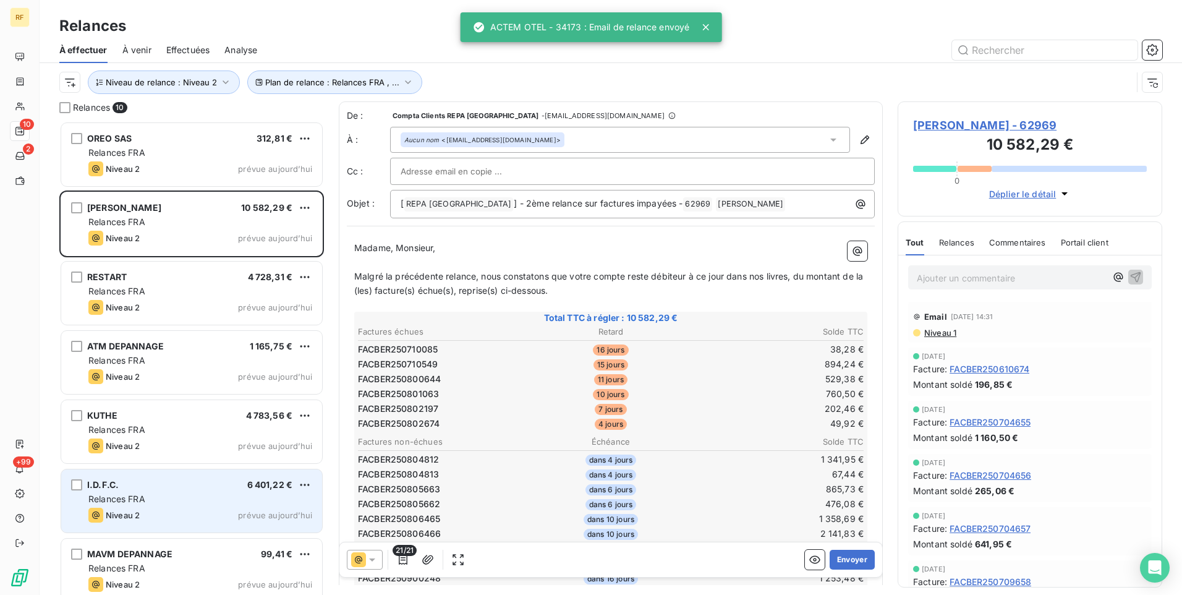
click at [211, 513] on div "Niveau 2 prévue aujourd’hui" at bounding box center [200, 515] width 224 height 15
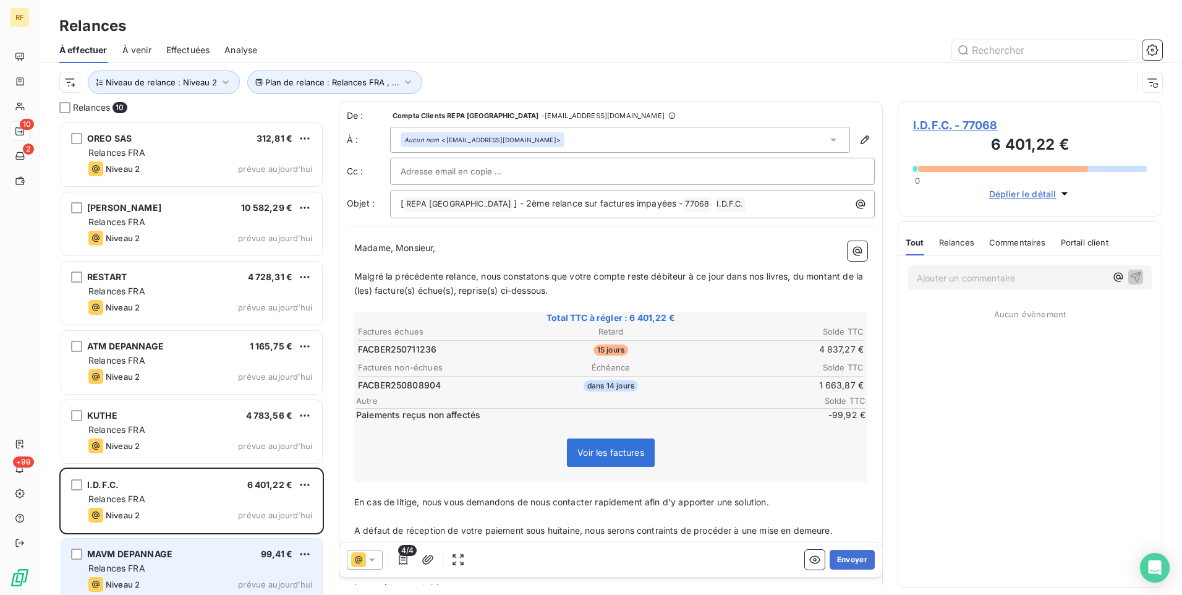
click at [161, 559] on div "MAVM DEPANNAGE" at bounding box center [129, 554] width 85 height 12
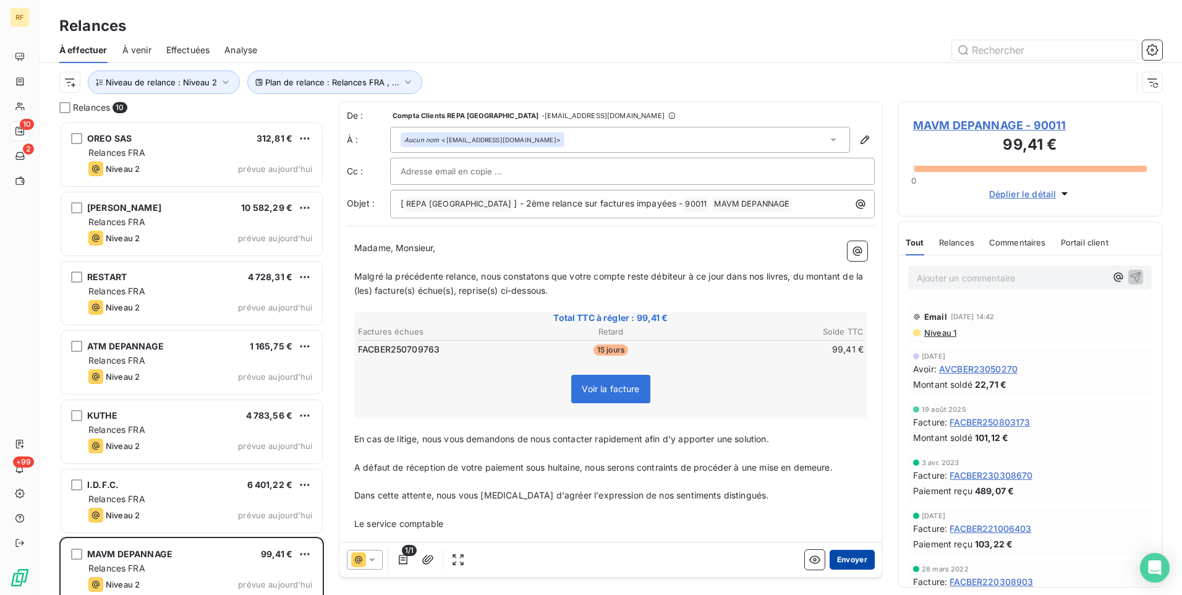
click at [843, 560] on button "Envoyer" at bounding box center [852, 560] width 45 height 20
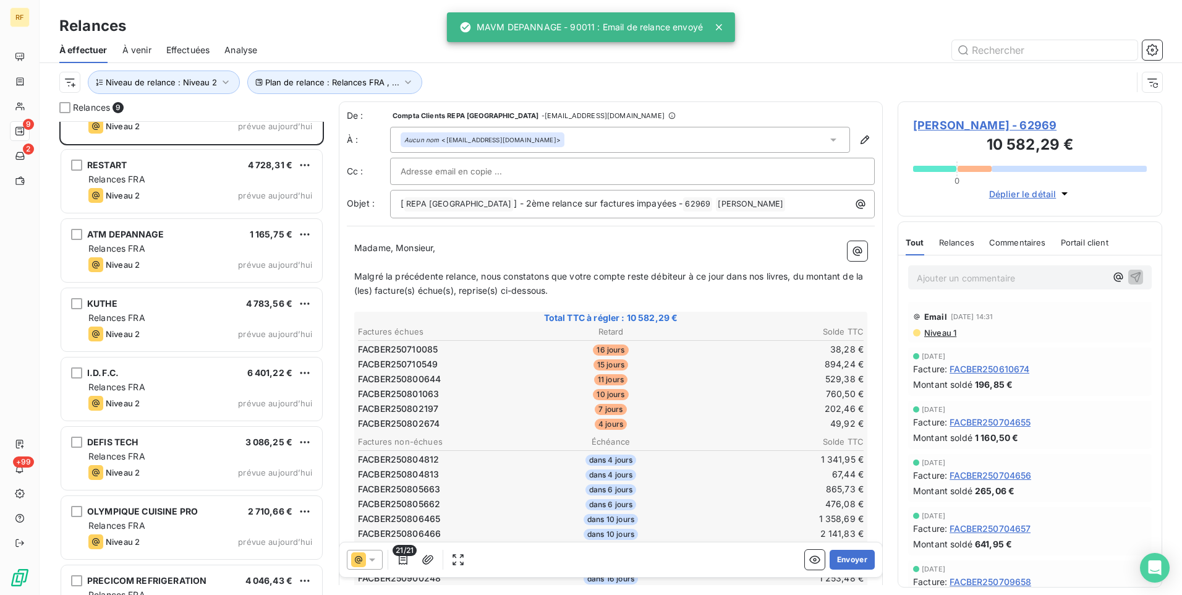
scroll to position [150, 0]
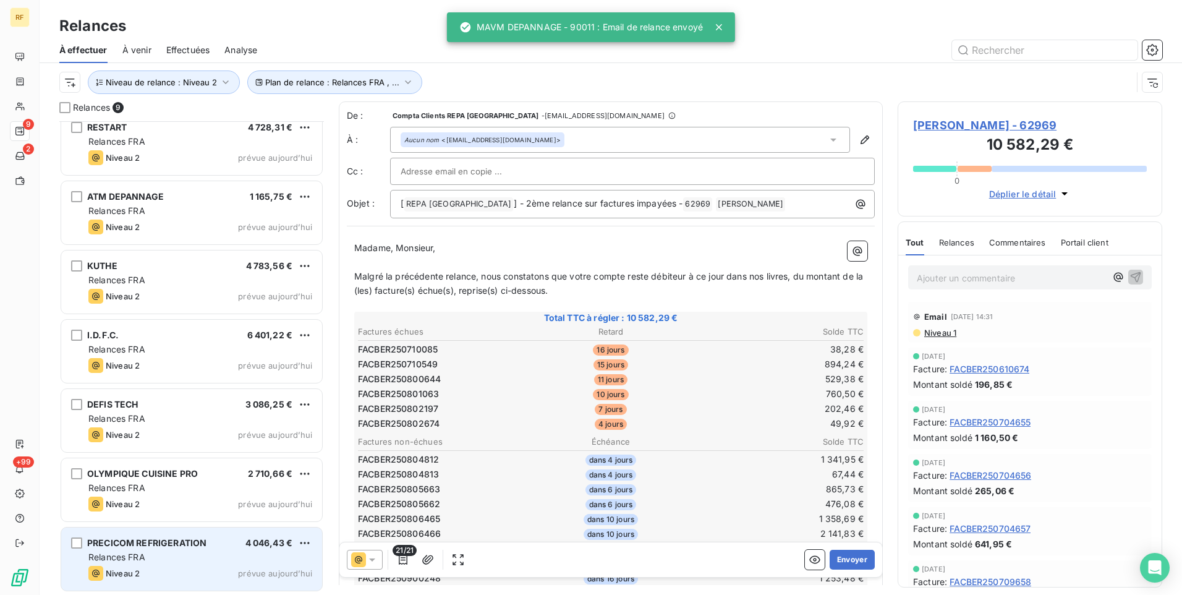
click at [143, 553] on span "Relances FRA" at bounding box center [116, 557] width 57 height 11
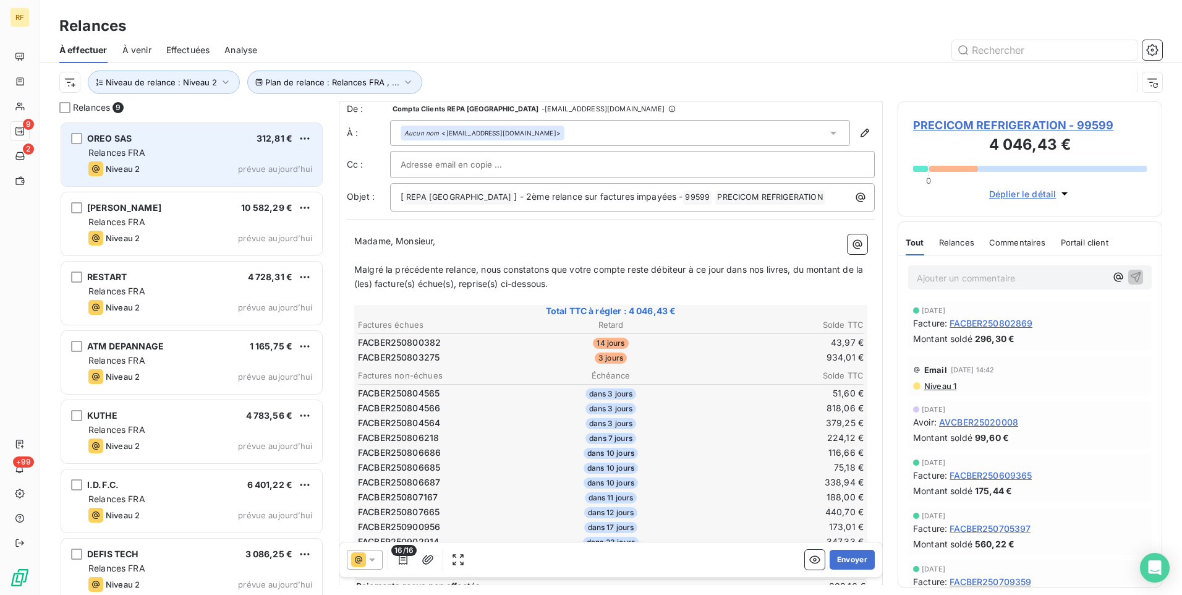
click at [212, 158] on div "Relances FRA" at bounding box center [200, 153] width 224 height 12
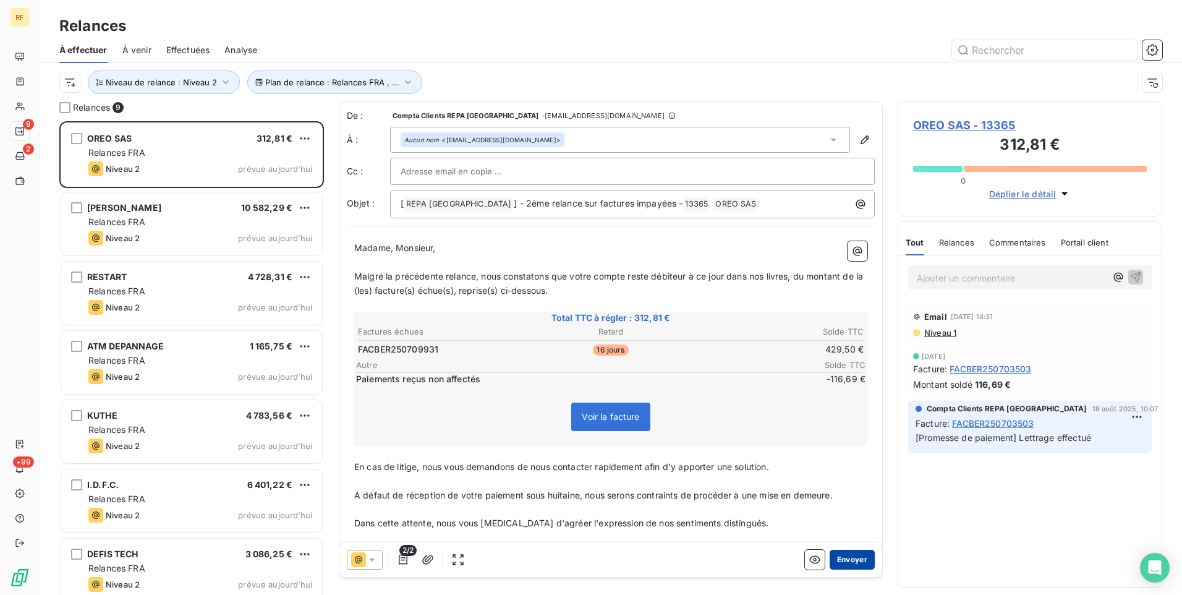
click at [837, 559] on button "Envoyer" at bounding box center [852, 560] width 45 height 20
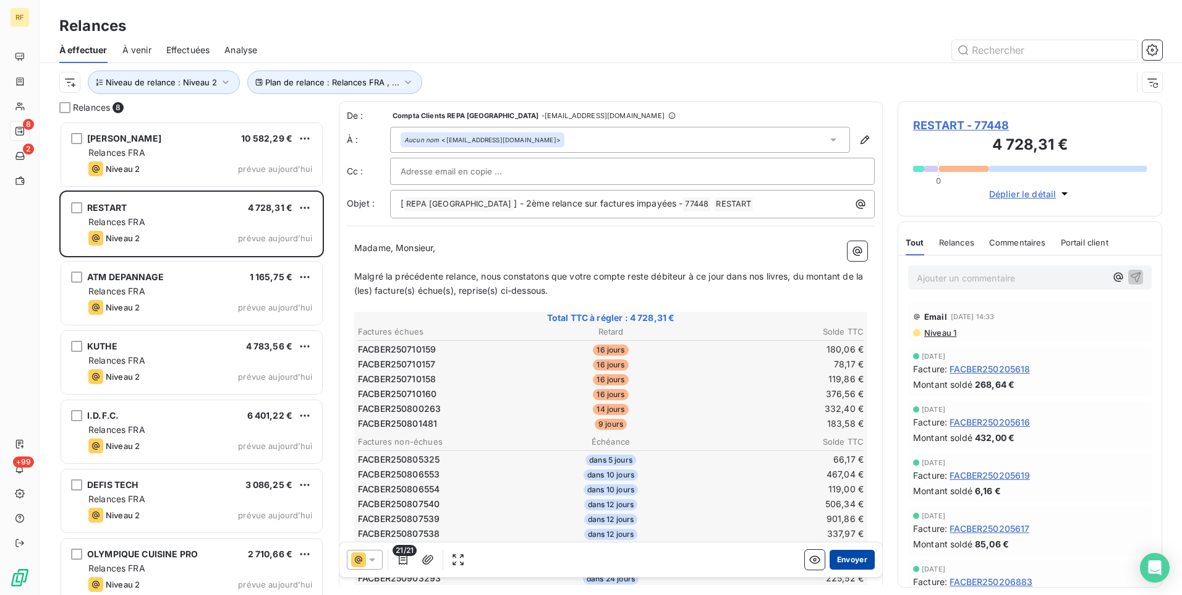
click at [850, 560] on button "Envoyer" at bounding box center [852, 560] width 45 height 20
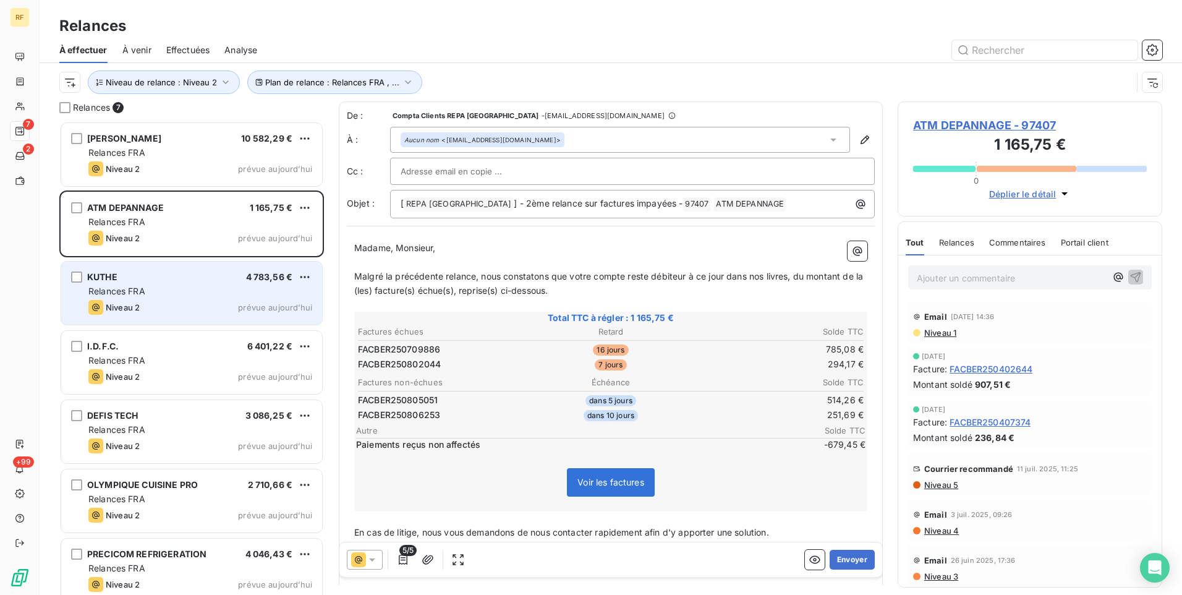
click at [185, 313] on div "Niveau 2 prévue aujourd’hui" at bounding box center [200, 307] width 224 height 15
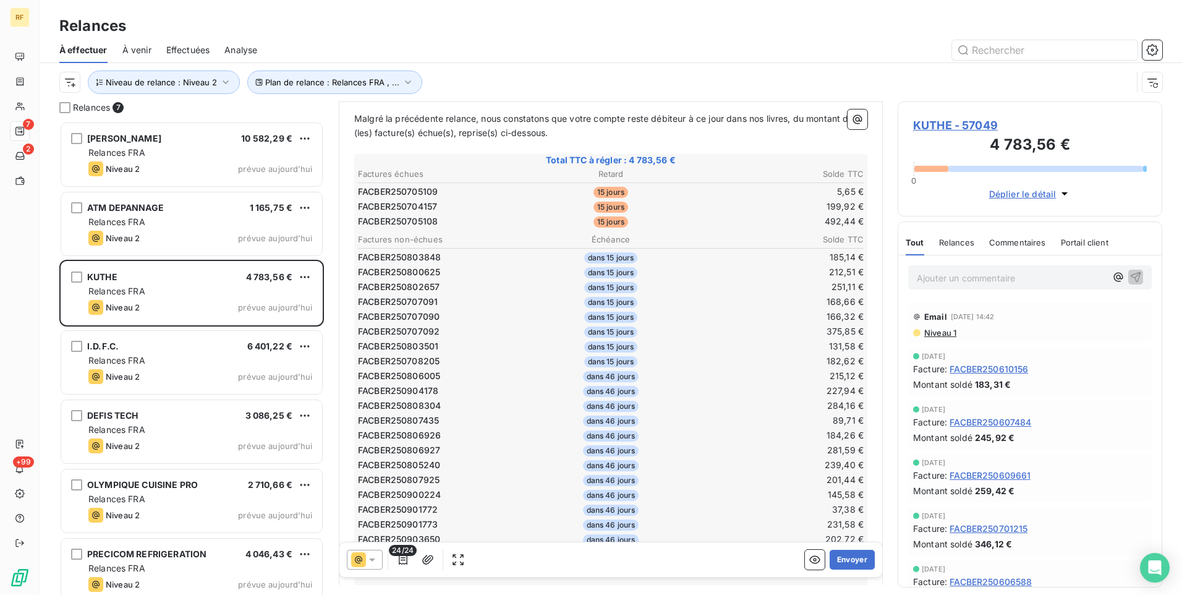
scroll to position [62, 0]
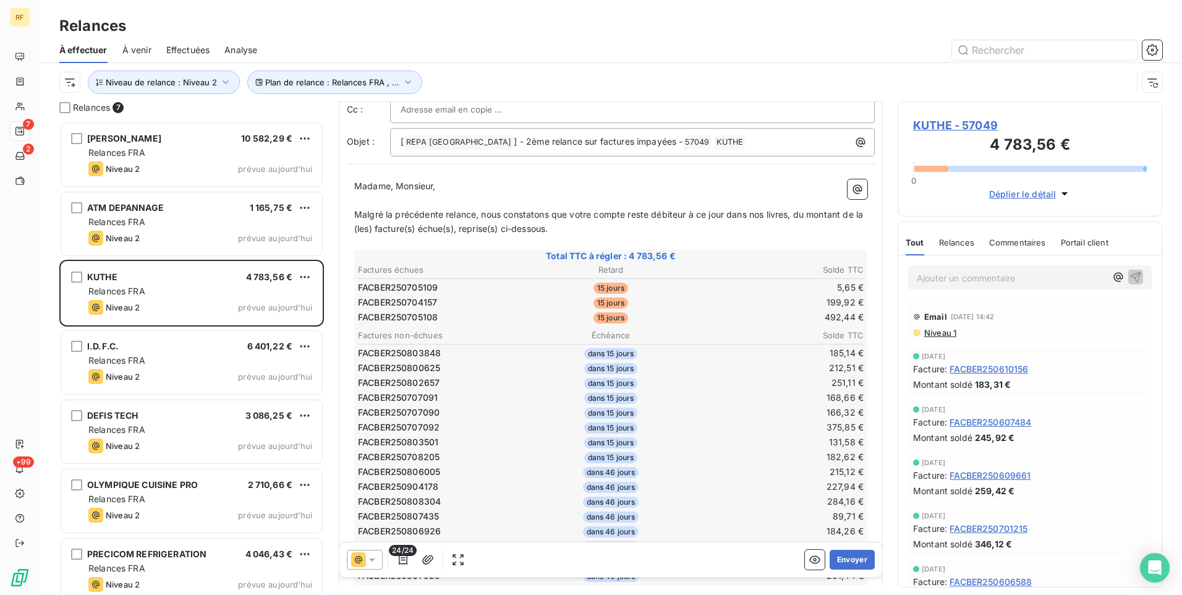
click at [1008, 245] on span "Commentaires" at bounding box center [1017, 242] width 57 height 10
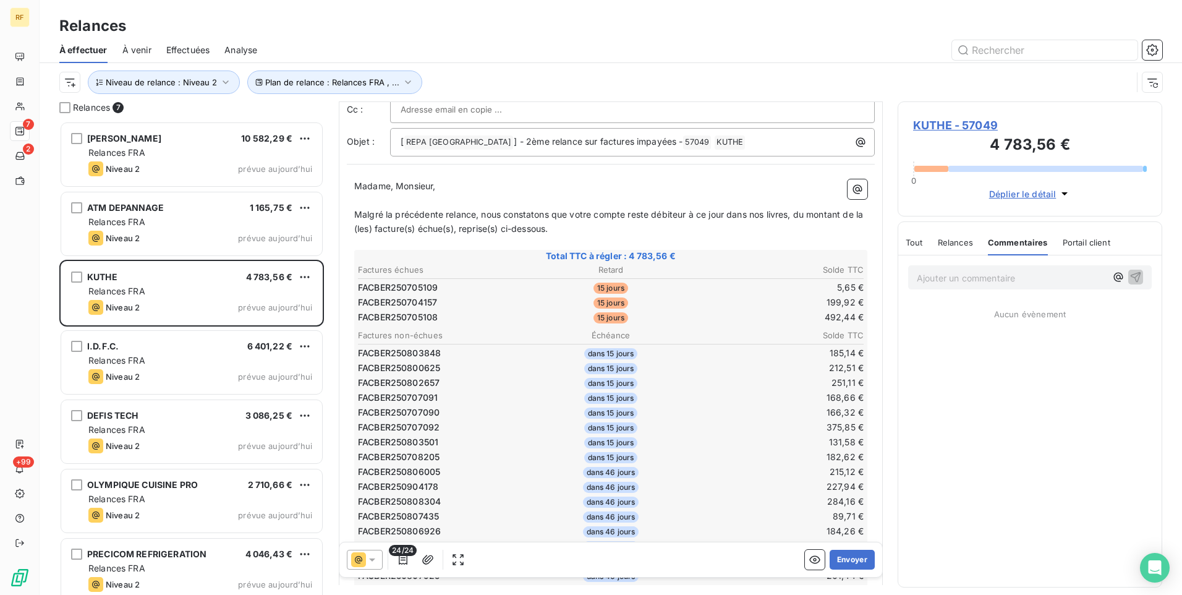
click at [959, 276] on p "Ajouter un commentaire ﻿" at bounding box center [1011, 277] width 189 height 15
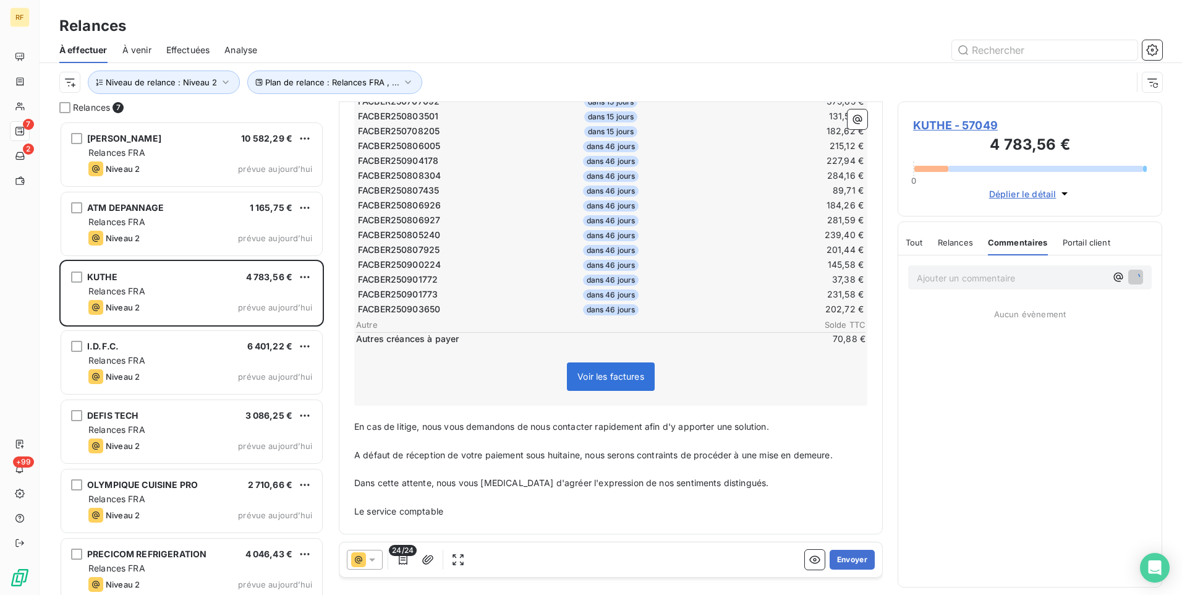
scroll to position [265, 0]
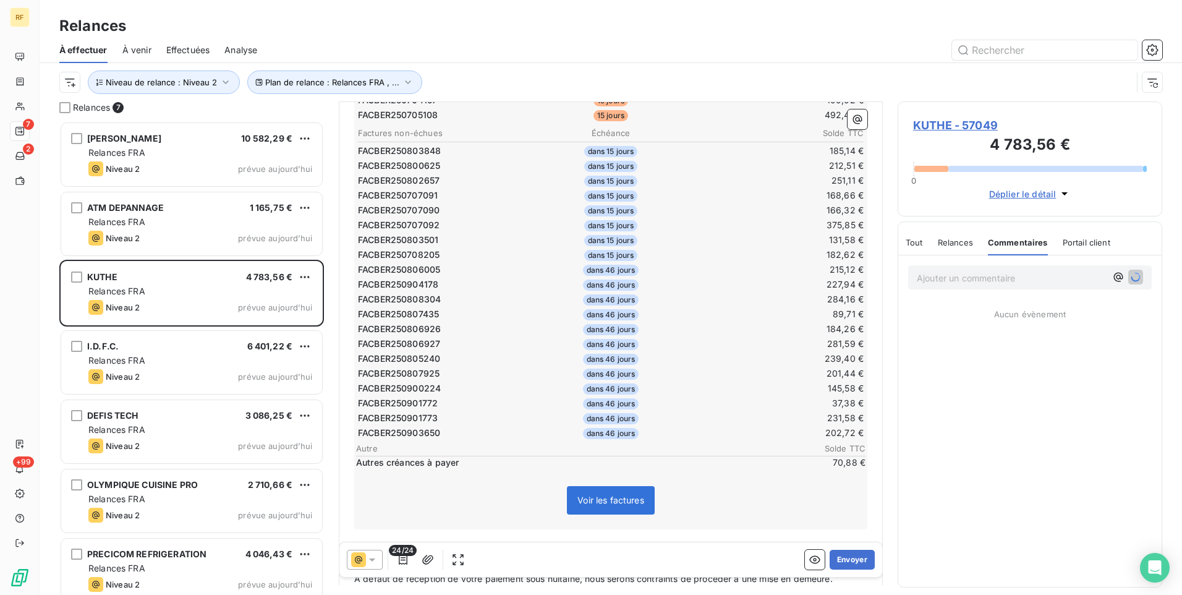
click at [958, 242] on span "Relances" at bounding box center [955, 242] width 35 height 10
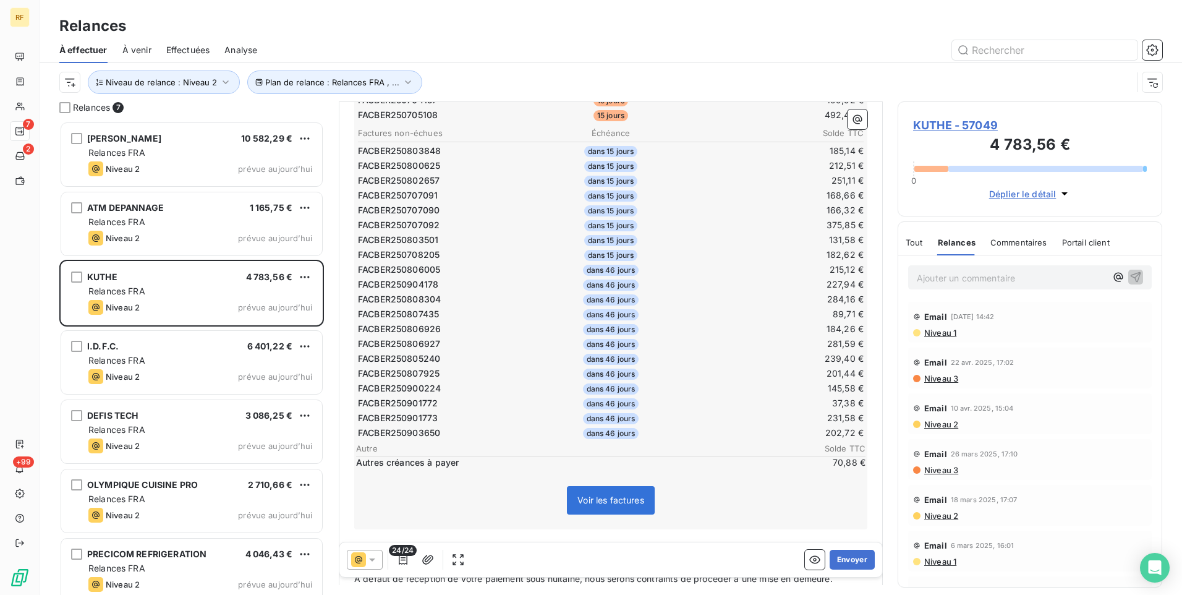
click at [1010, 241] on span "Commentaires" at bounding box center [1019, 242] width 57 height 10
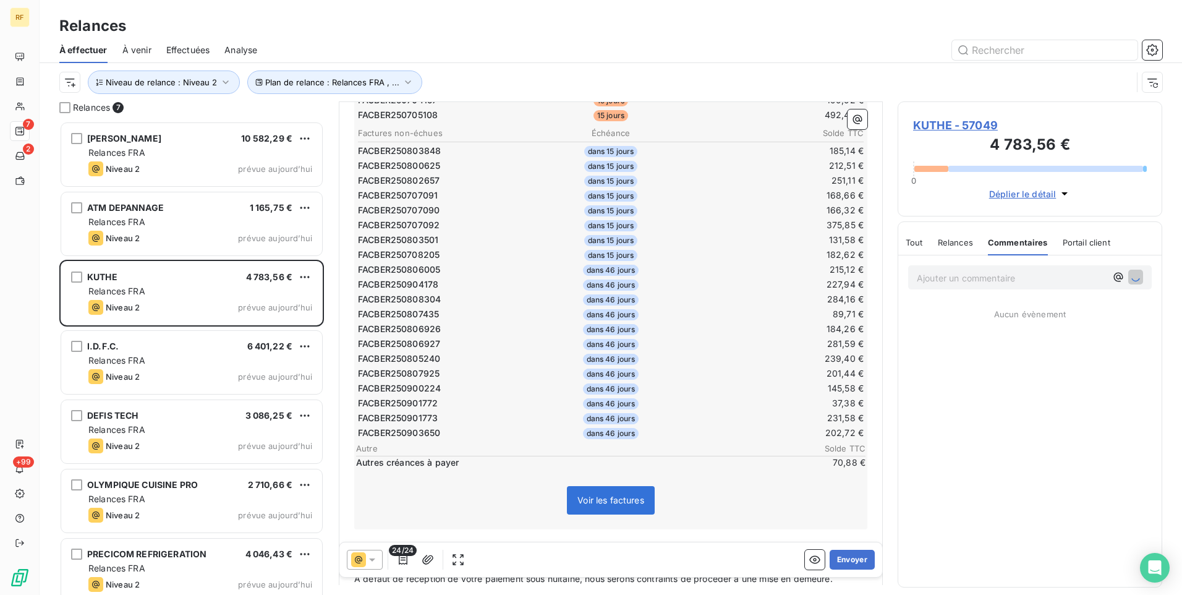
click at [955, 247] on span "Relances" at bounding box center [955, 242] width 35 height 10
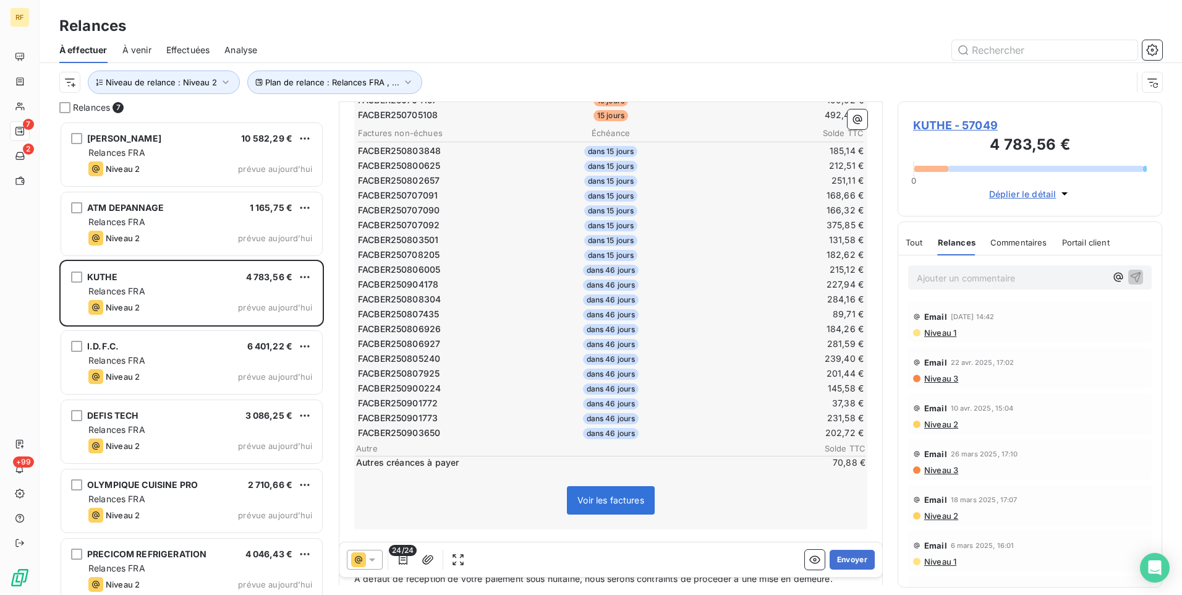
click at [1004, 240] on span "Commentaires" at bounding box center [1019, 242] width 57 height 10
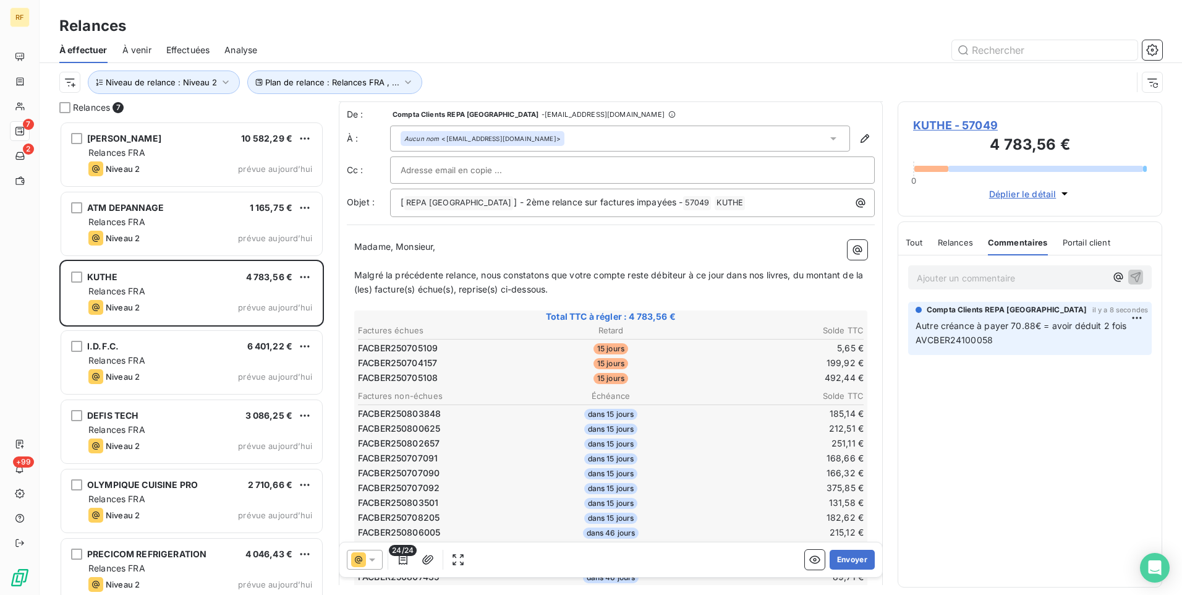
scroll to position [0, 0]
click at [581, 286] on p "Malgré la précédente relance, nous constatons que votre compte reste débiteur à…" at bounding box center [610, 284] width 513 height 28
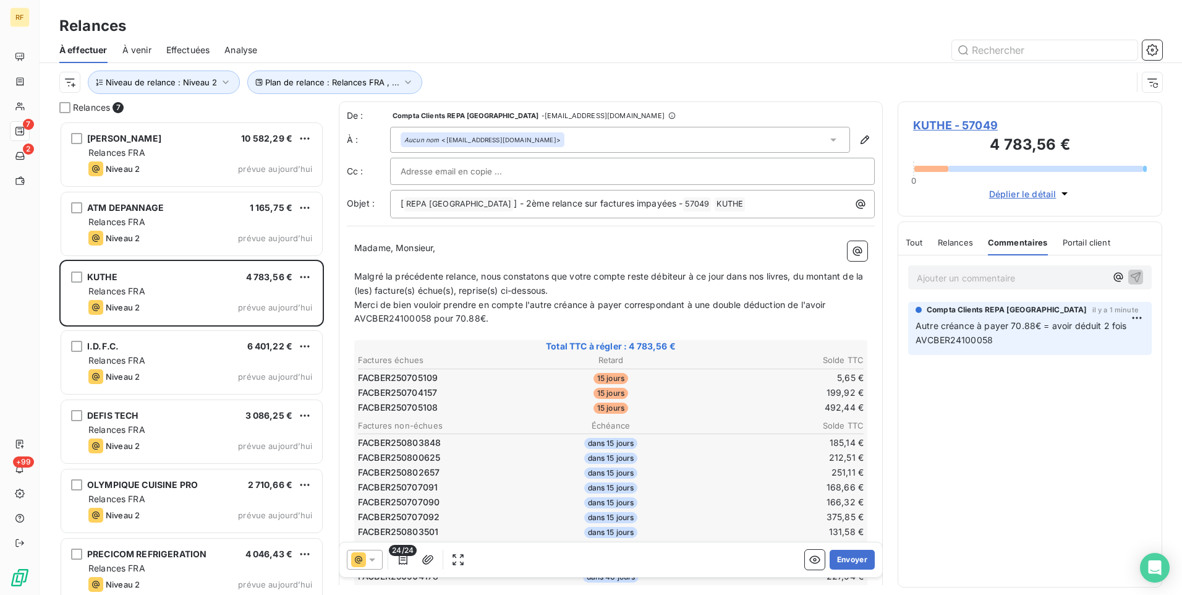
click at [576, 294] on p "Malgré la précédente relance, nous constatons que votre compte reste débiteur à…" at bounding box center [610, 284] width 513 height 28
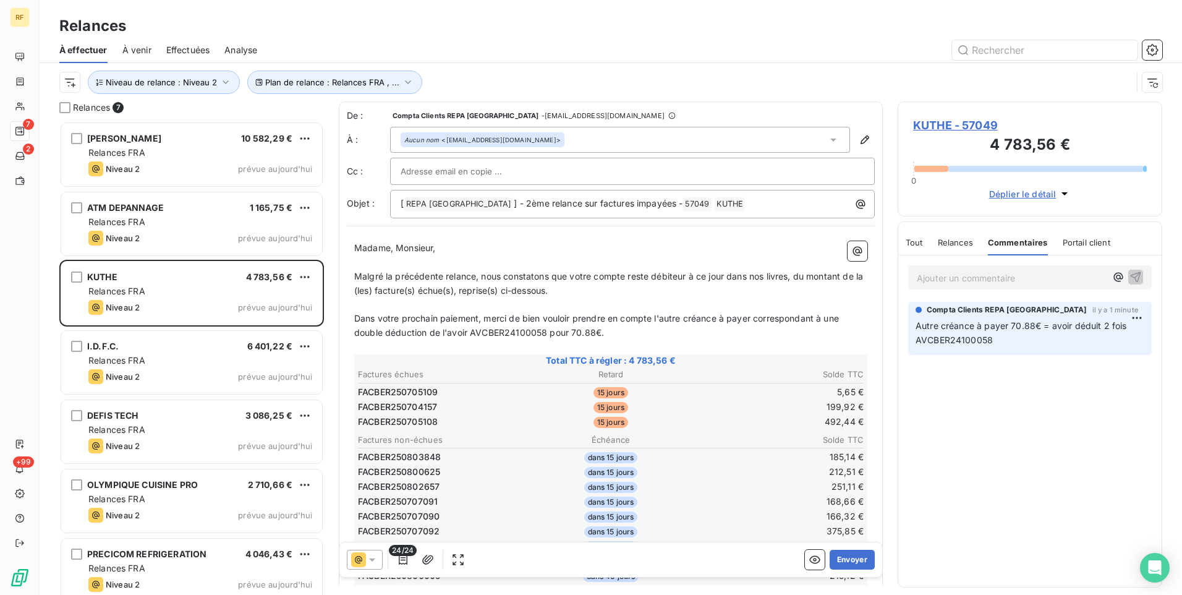
click at [608, 332] on p "Dans votre prochain paiement, merci de bien vouloir prendre en compte l'autre c…" at bounding box center [610, 326] width 513 height 28
click at [843, 554] on button "Envoyer" at bounding box center [852, 560] width 45 height 20
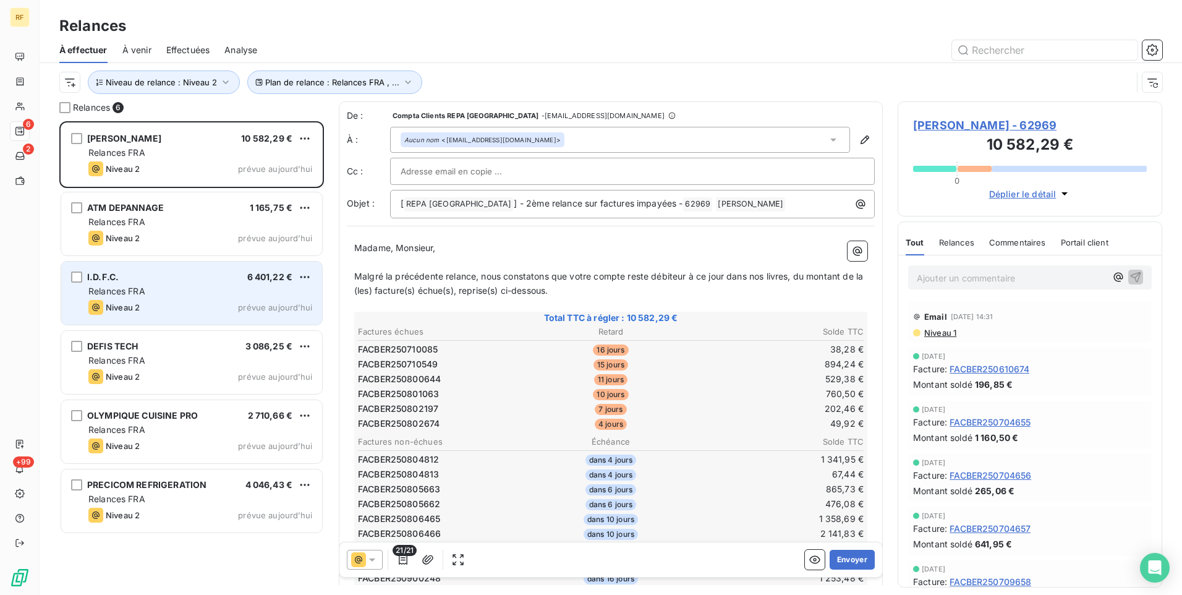
click at [202, 264] on div "I.D.F.C. 6 401,22 € Relances FRA Niveau 2 prévue aujourd’hui" at bounding box center [191, 293] width 261 height 63
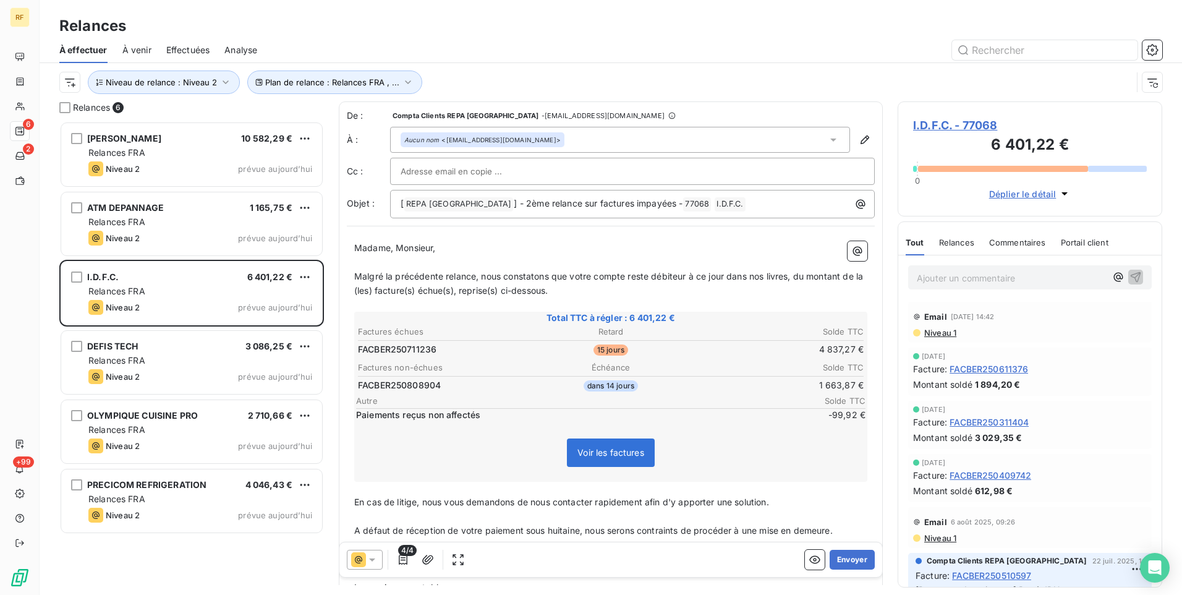
click at [1010, 248] on div "Commentaires" at bounding box center [1017, 242] width 57 height 26
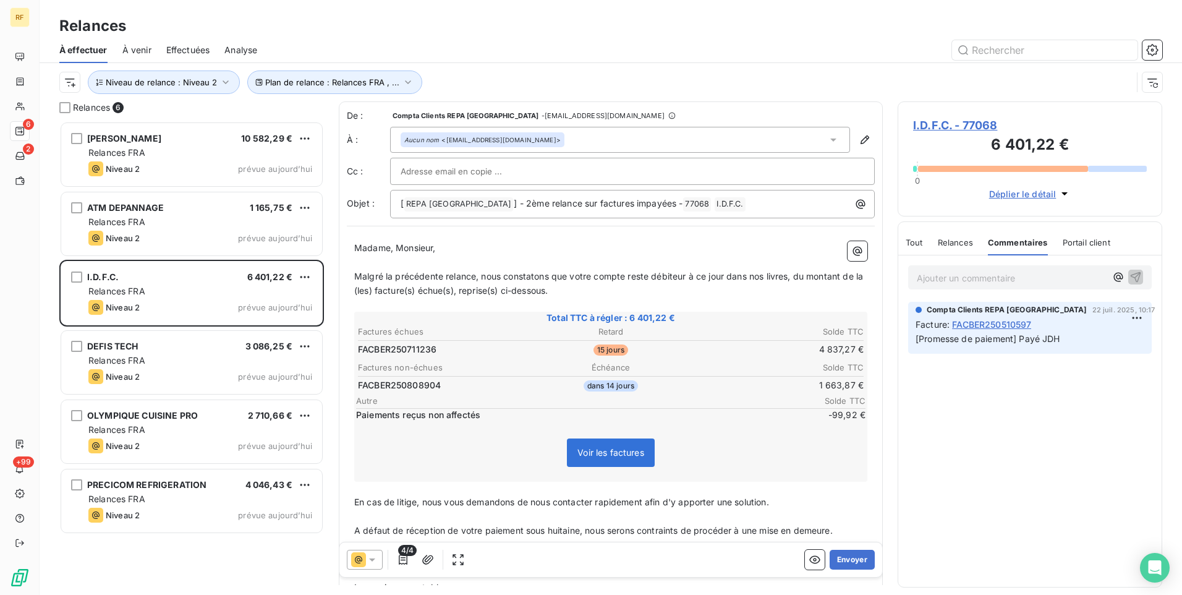
click at [958, 277] on p "Ajouter un commentaire ﻿" at bounding box center [1011, 277] width 189 height 15
click at [846, 555] on button "Envoyer" at bounding box center [852, 560] width 45 height 20
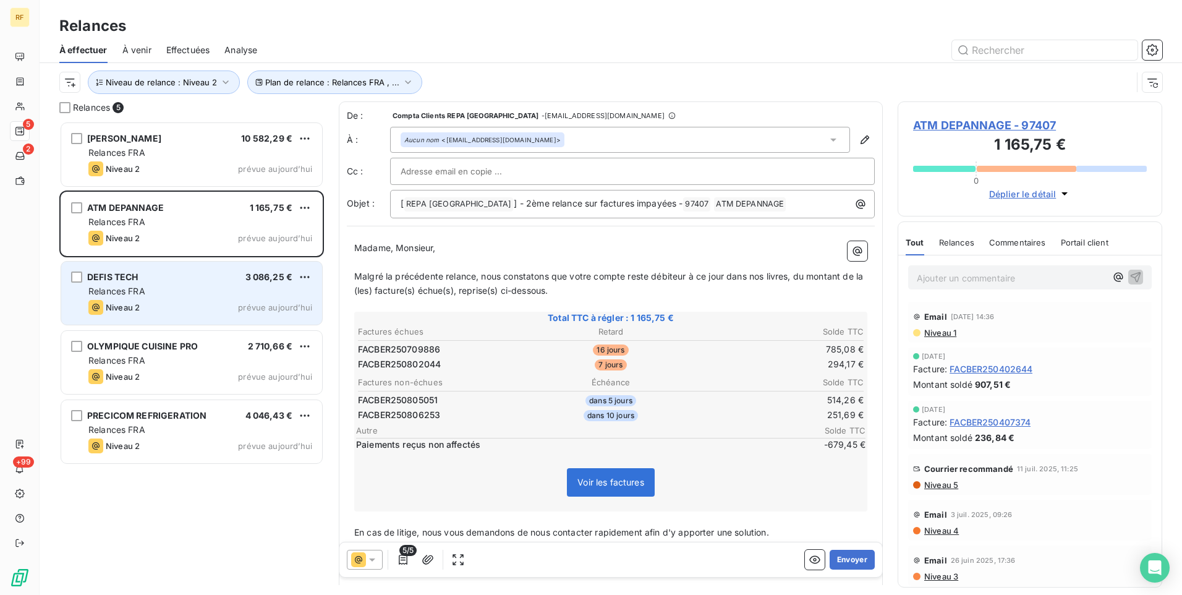
click at [257, 308] on span "prévue aujourd’hui" at bounding box center [275, 307] width 74 height 10
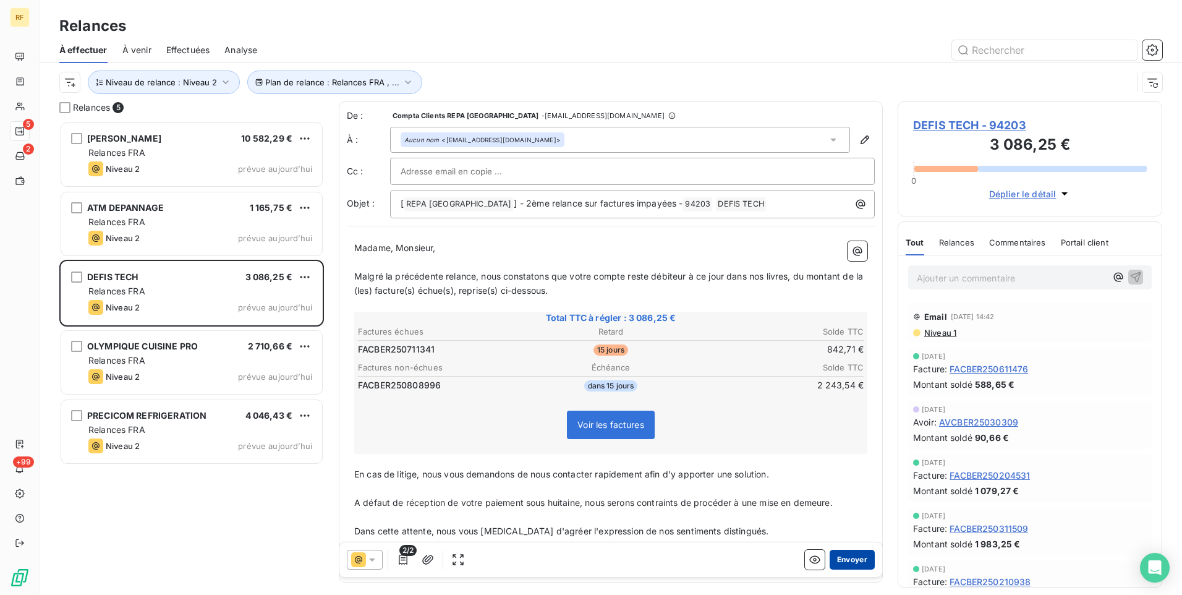
click at [842, 558] on button "Envoyer" at bounding box center [852, 560] width 45 height 20
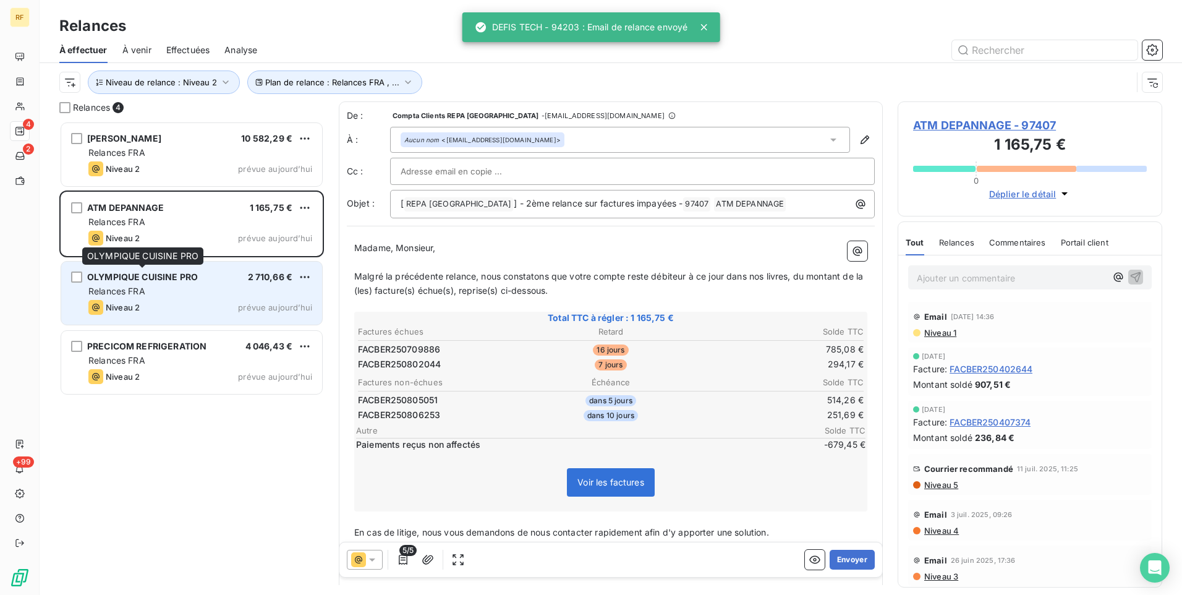
click at [181, 276] on span "OLYMPIQUE CUISINE PRO" at bounding box center [142, 276] width 111 height 11
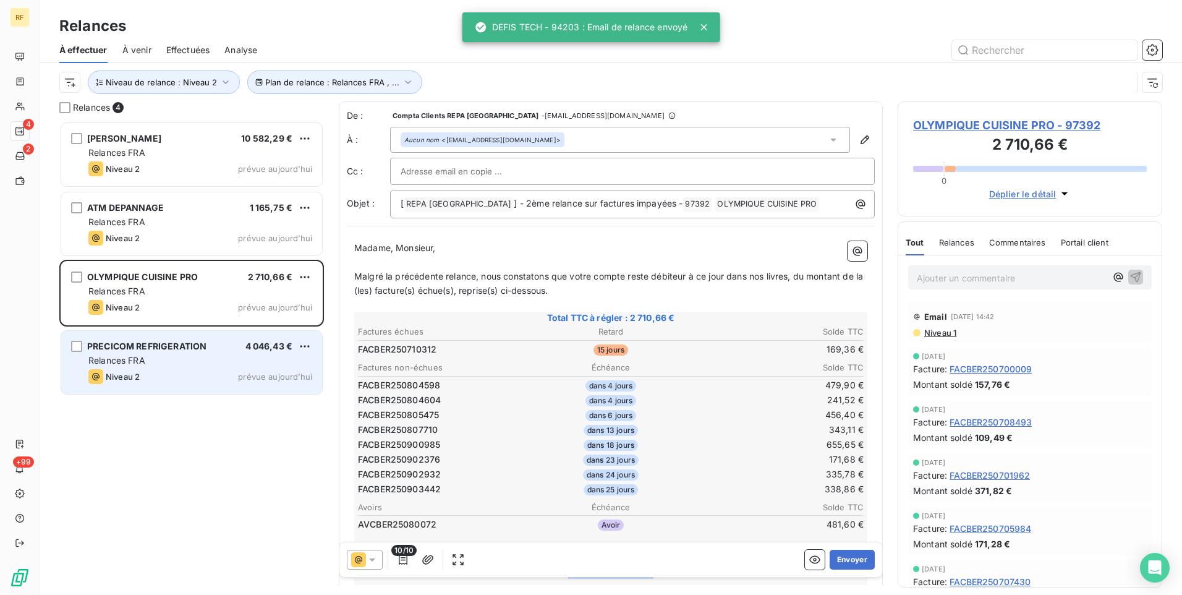
click at [193, 364] on div "Relances FRA" at bounding box center [200, 360] width 224 height 12
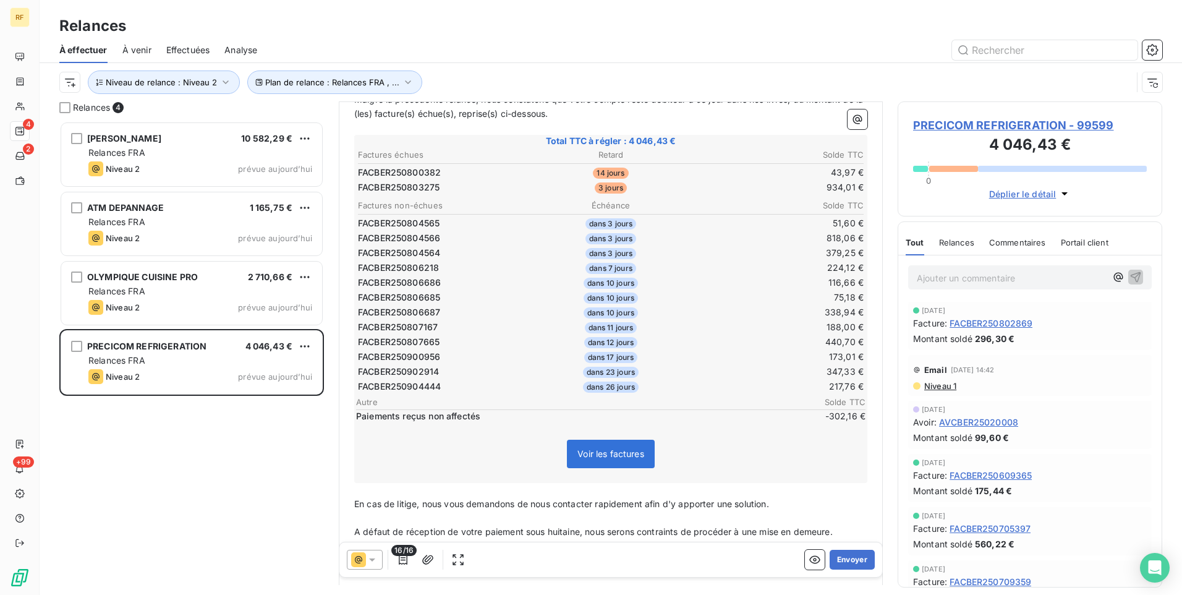
scroll to position [248, 0]
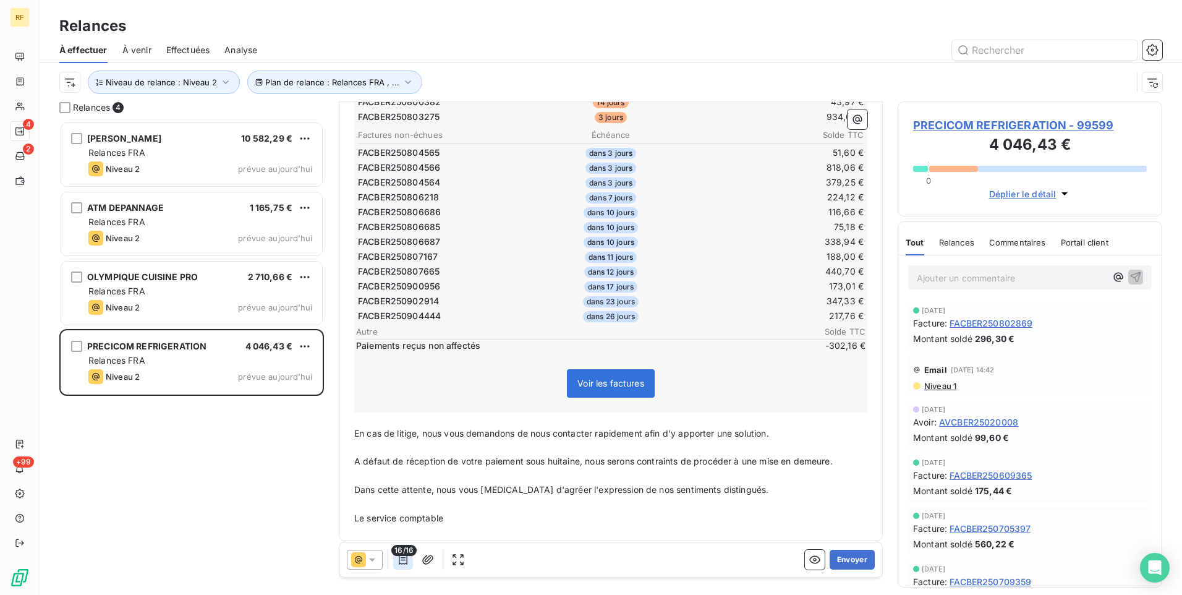
click at [404, 561] on icon "button" at bounding box center [403, 559] width 12 height 12
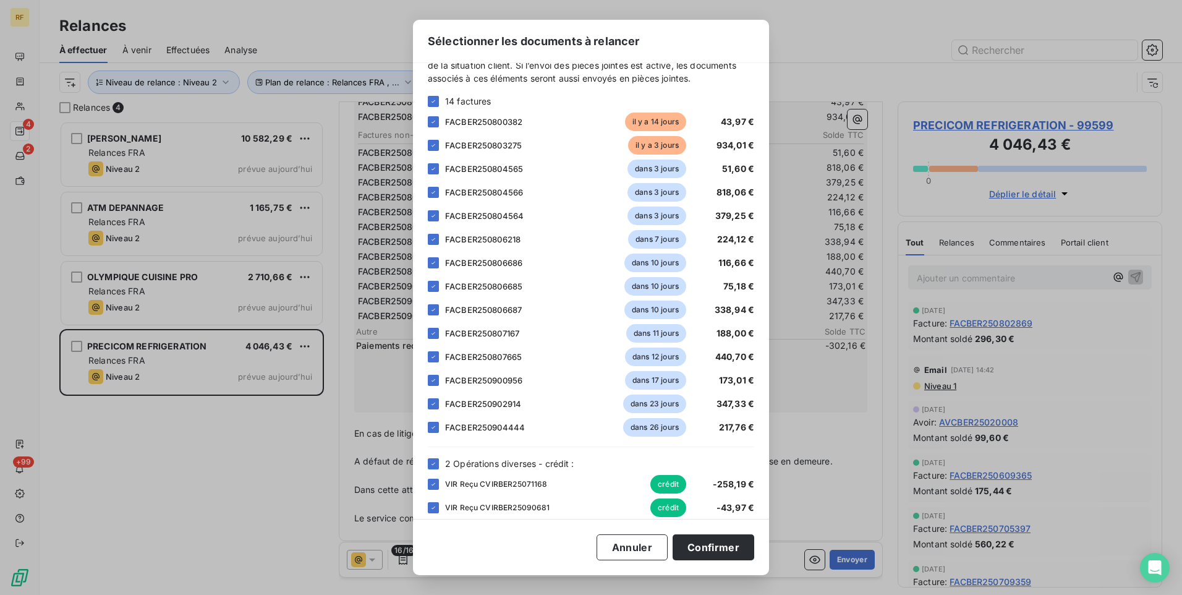
scroll to position [45, 0]
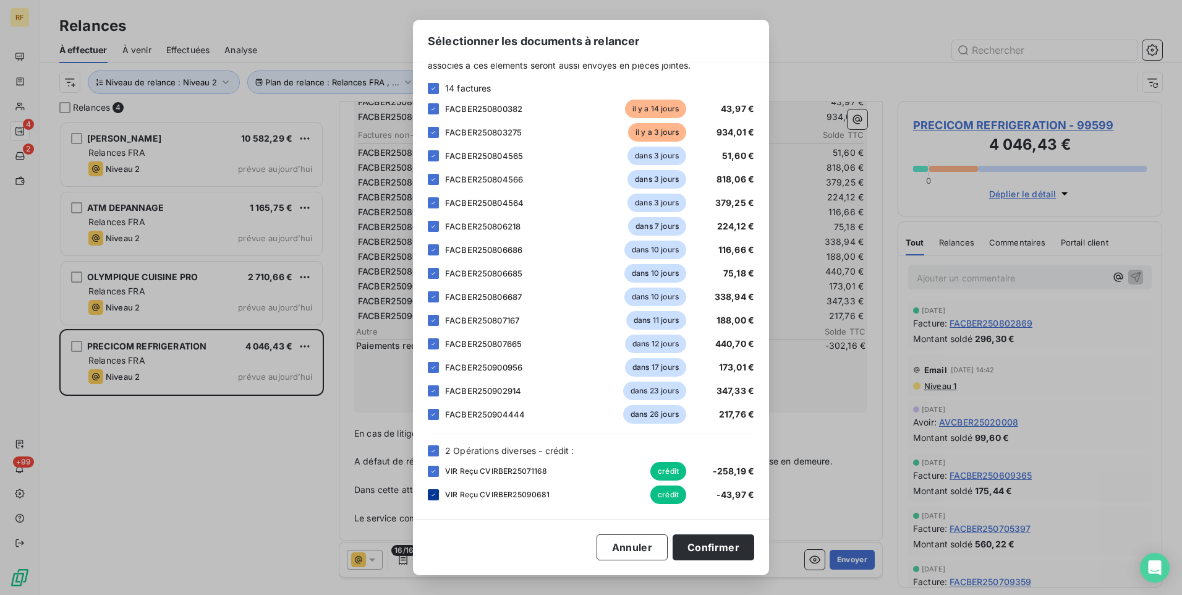
click at [435, 495] on icon at bounding box center [433, 494] width 7 height 7
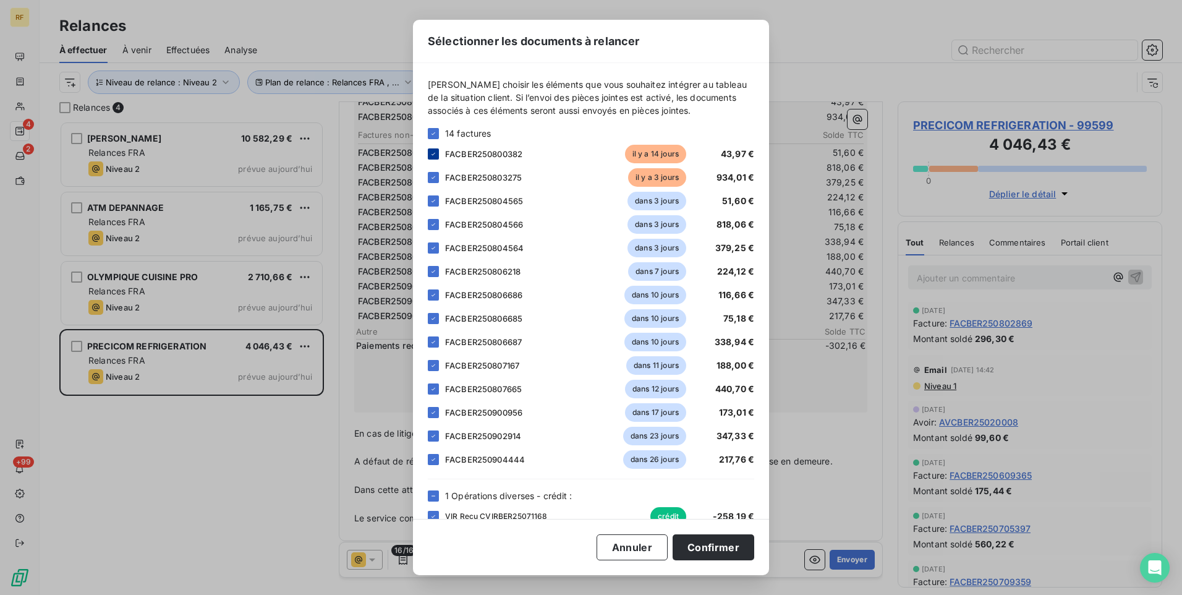
click at [438, 156] on div at bounding box center [433, 153] width 11 height 11
click at [731, 547] on button "Confirmer" at bounding box center [714, 547] width 82 height 26
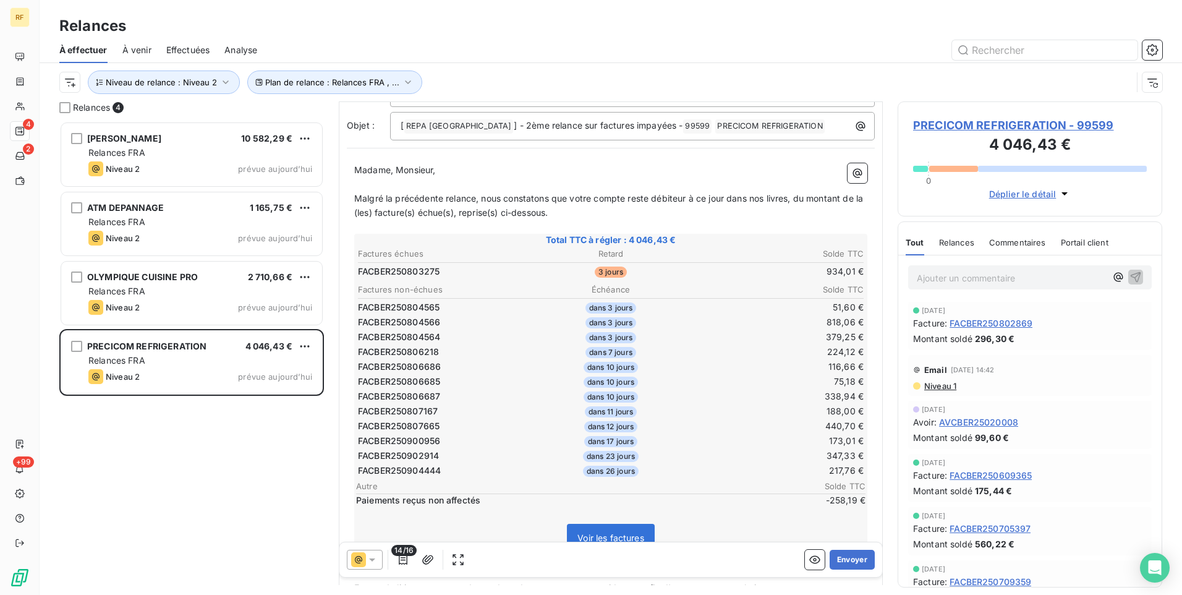
scroll to position [124, 0]
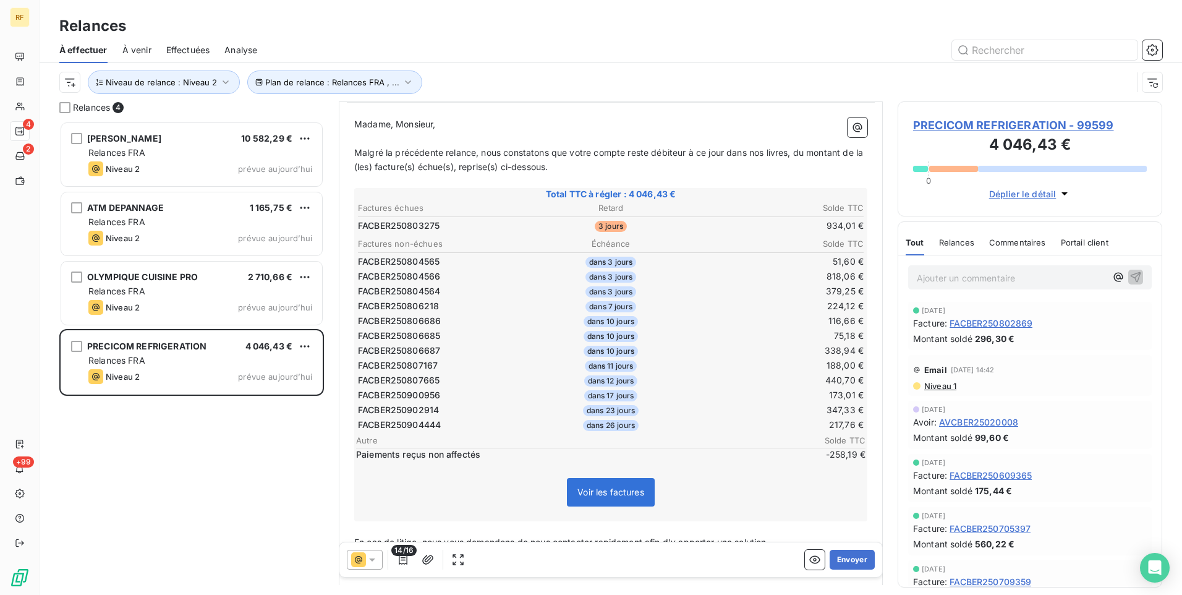
click at [360, 562] on icon at bounding box center [358, 559] width 15 height 15
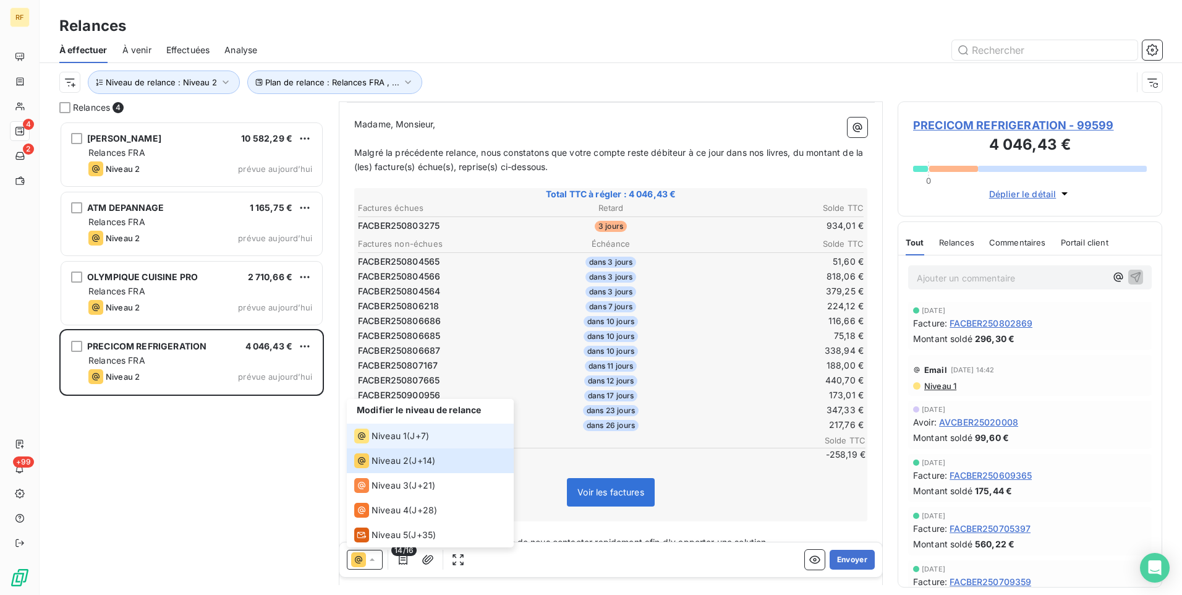
click at [385, 434] on span "Niveau 1" at bounding box center [389, 436] width 35 height 12
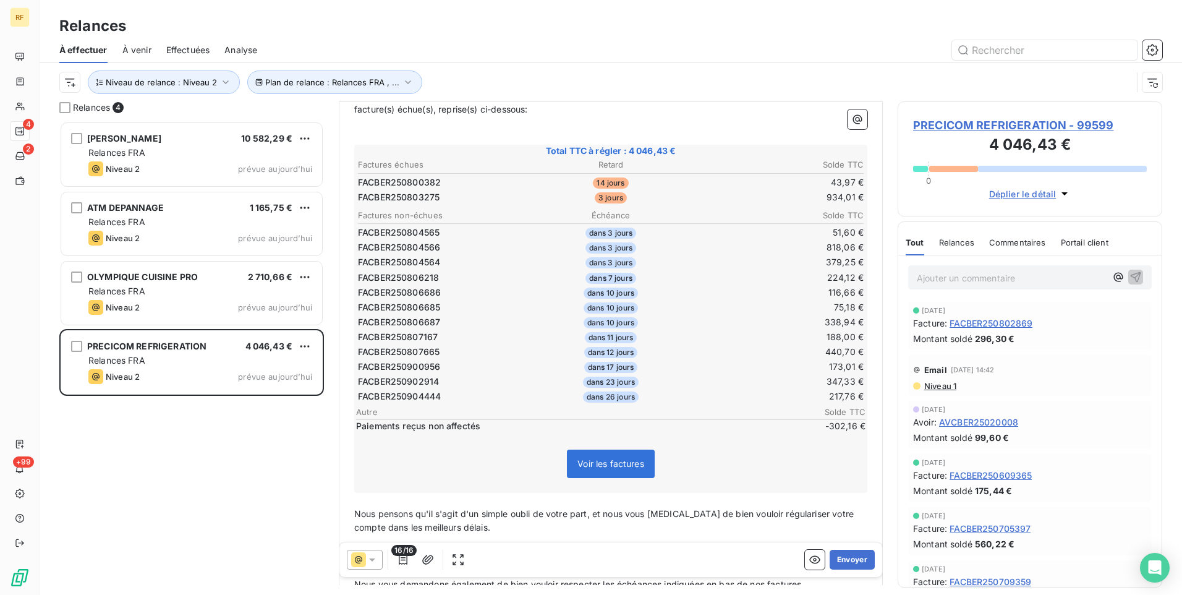
scroll to position [186, 0]
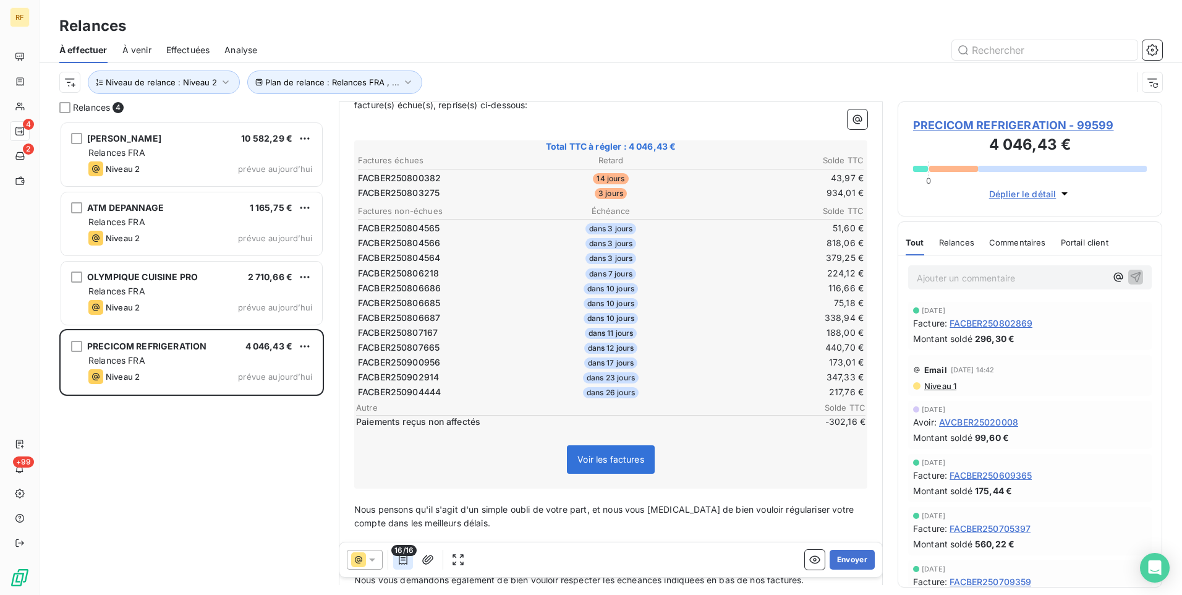
click at [404, 557] on icon "button" at bounding box center [403, 560] width 9 height 10
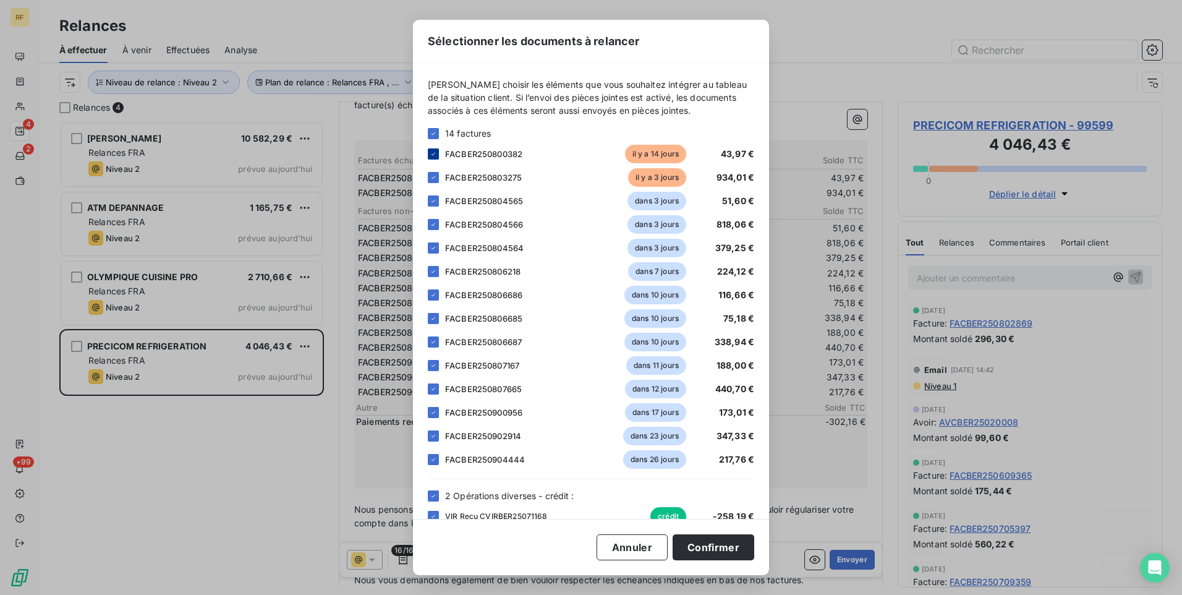
click at [435, 157] on icon at bounding box center [433, 153] width 7 height 7
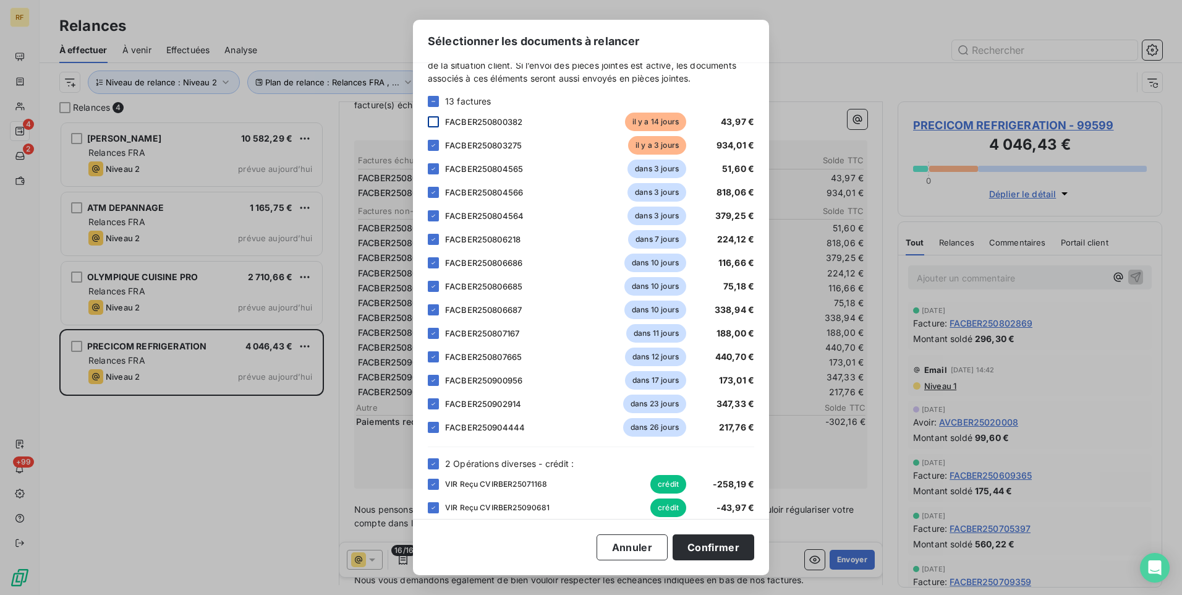
scroll to position [45, 0]
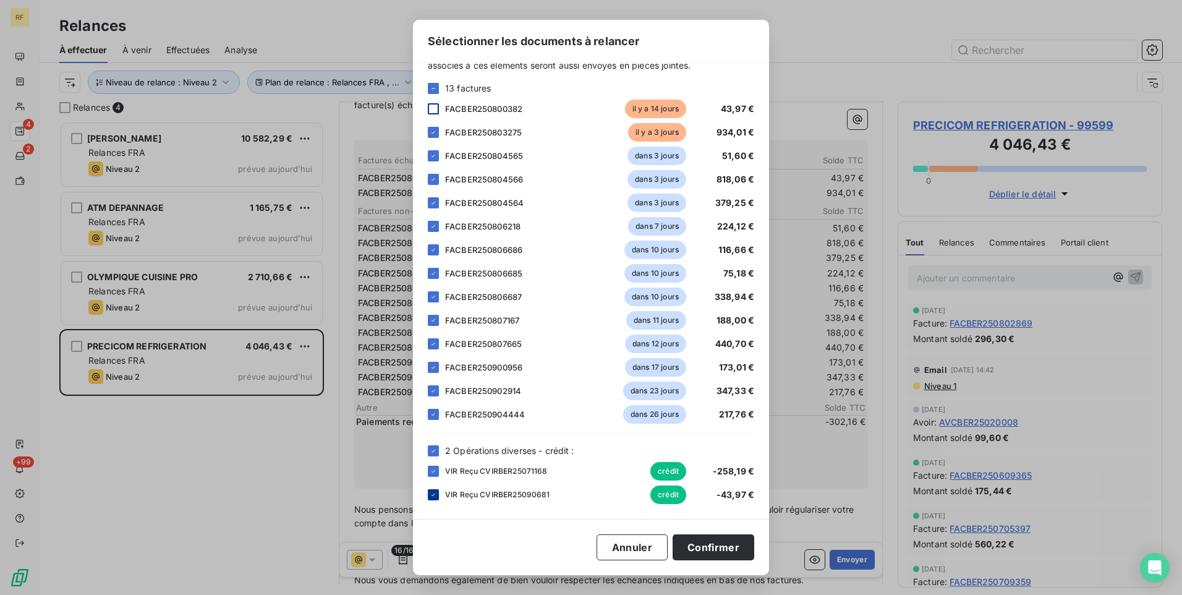
click at [435, 493] on icon at bounding box center [433, 494] width 7 height 7
click at [708, 544] on button "Confirmer" at bounding box center [714, 547] width 82 height 26
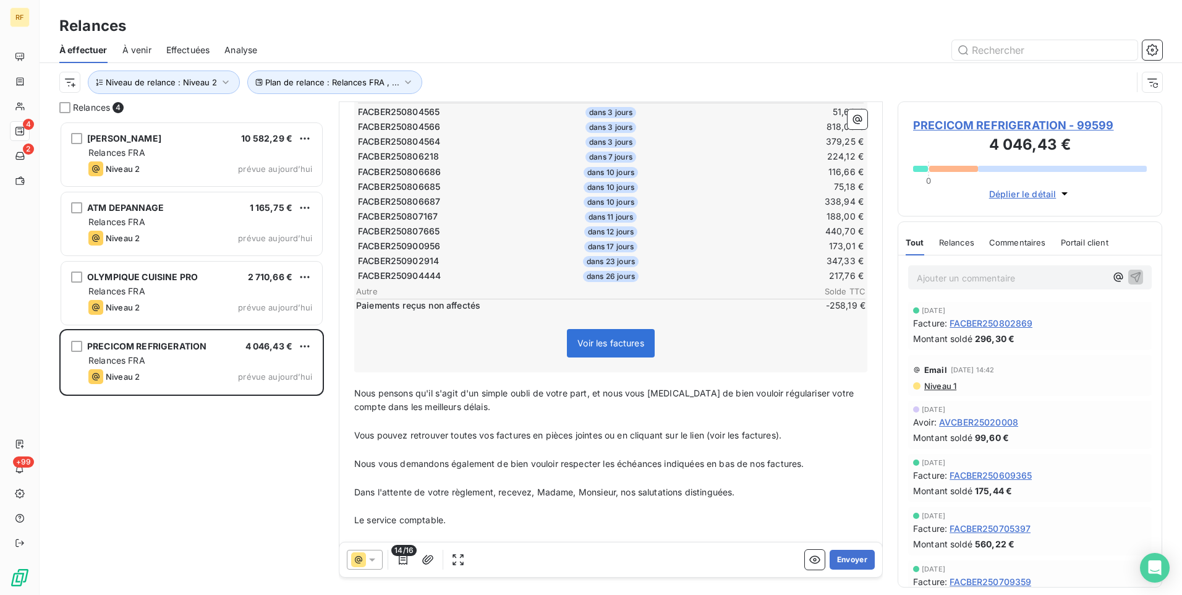
scroll to position [310, 0]
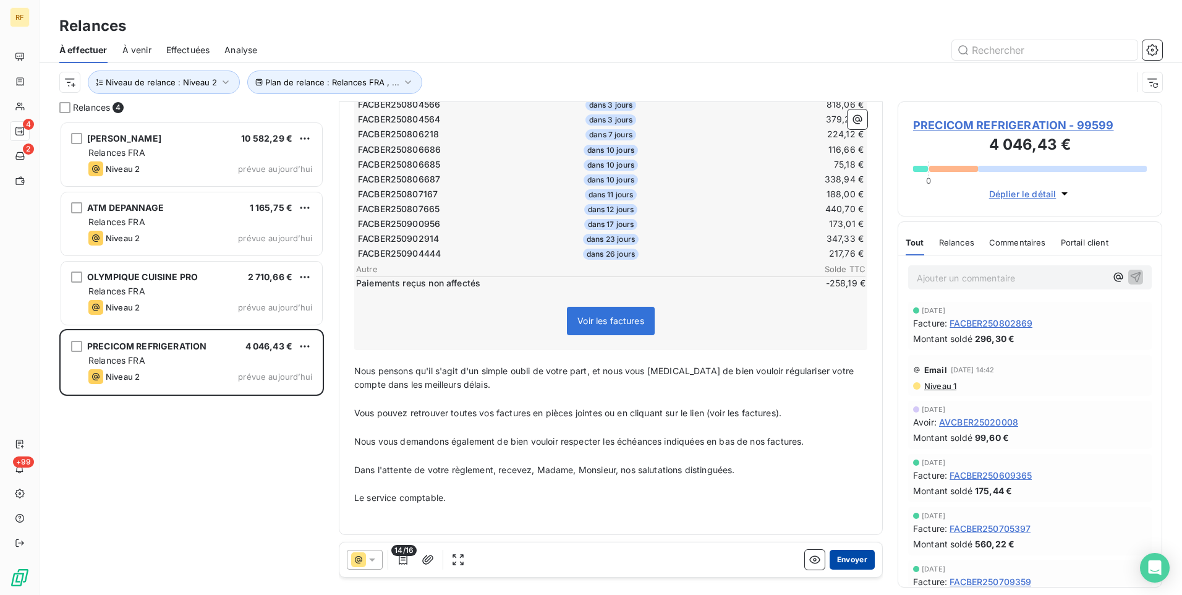
click at [843, 561] on button "Envoyer" at bounding box center [852, 560] width 45 height 20
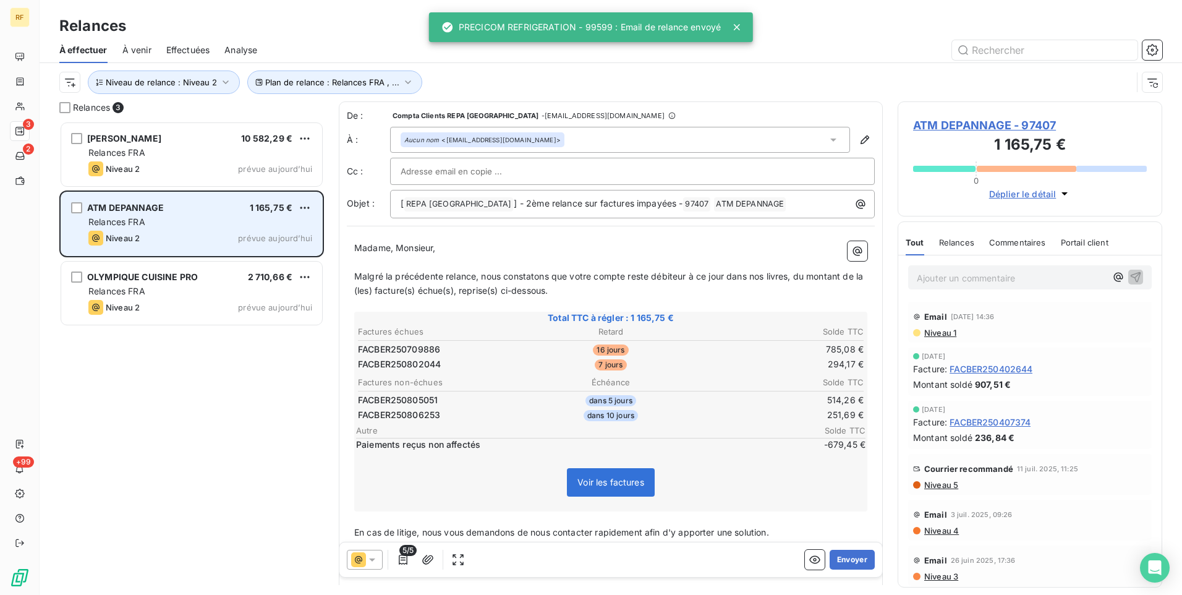
click at [207, 220] on div "Relances FRA" at bounding box center [200, 222] width 224 height 12
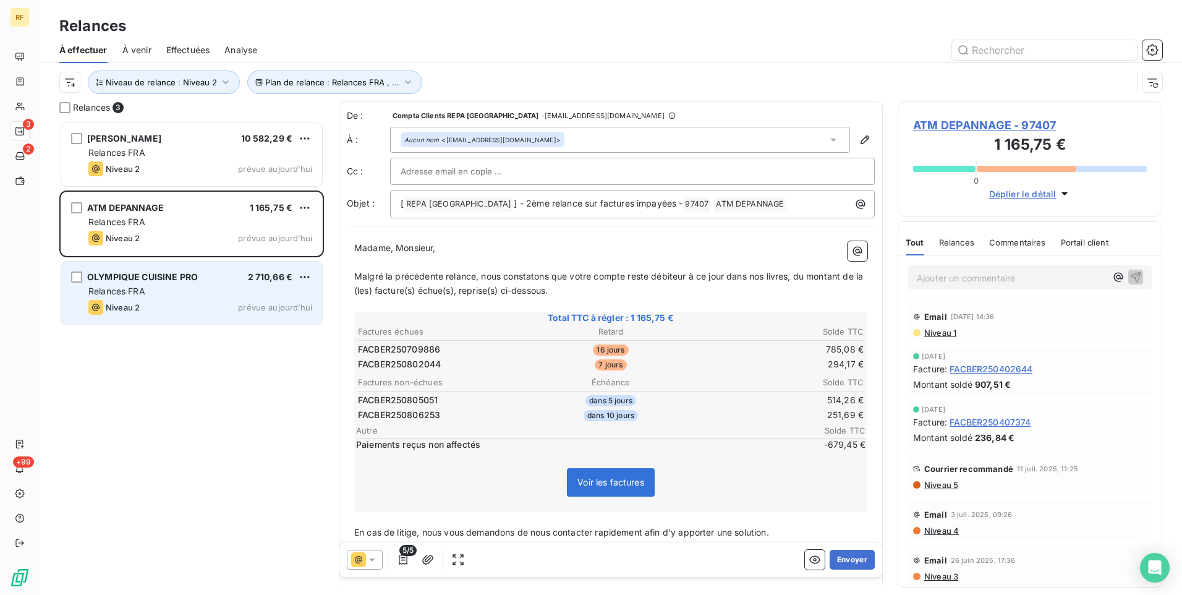
click at [209, 305] on div "Niveau 2 prévue aujourd’hui" at bounding box center [200, 307] width 224 height 15
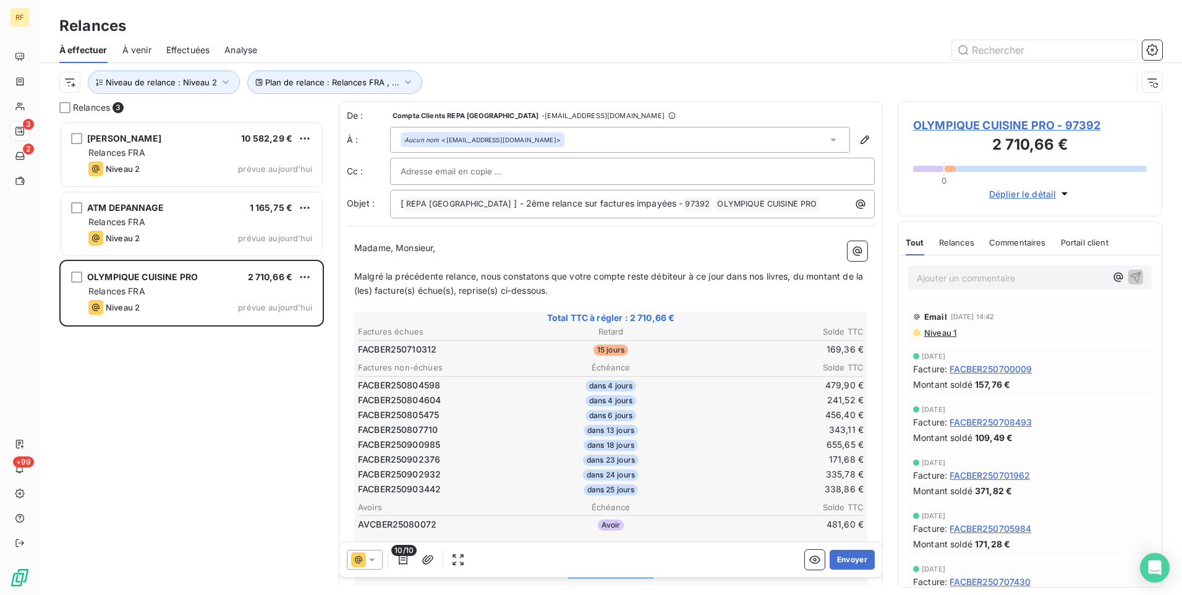
scroll to position [62, 0]
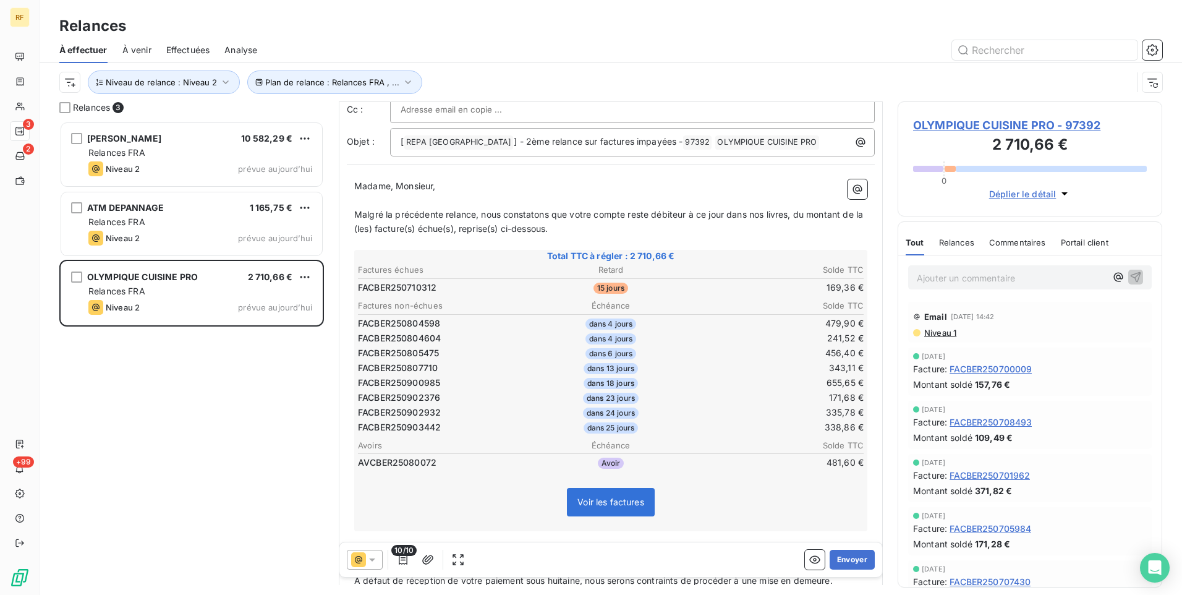
click at [983, 127] on span "OLYMPIQUE CUISINE PRO - 97392" at bounding box center [1030, 125] width 234 height 17
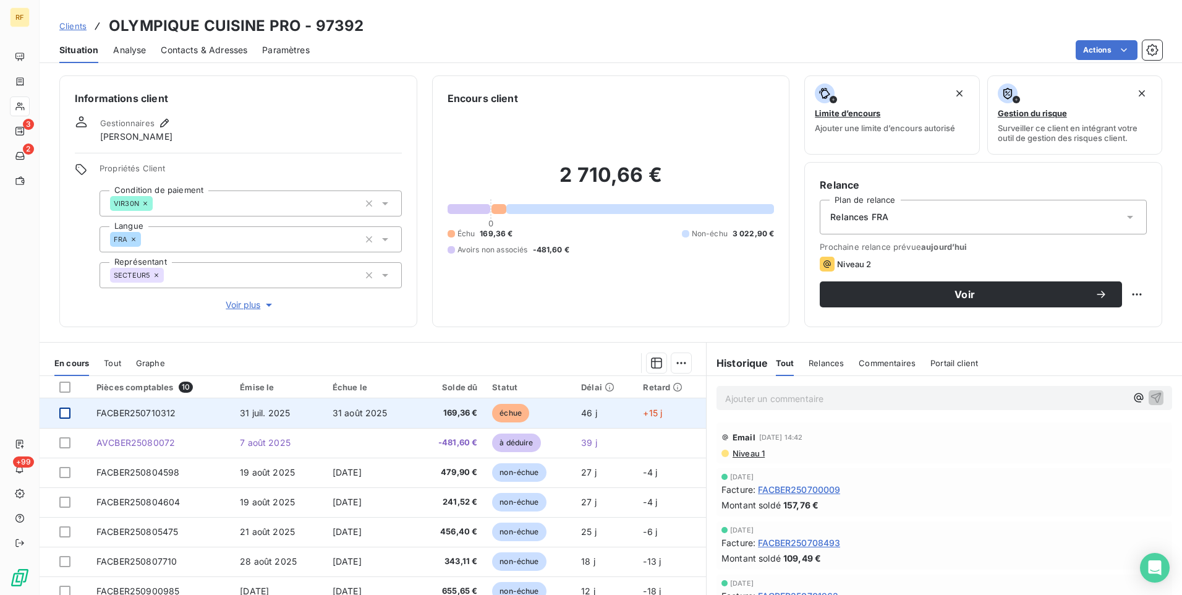
click at [62, 414] on div at bounding box center [64, 412] width 11 height 11
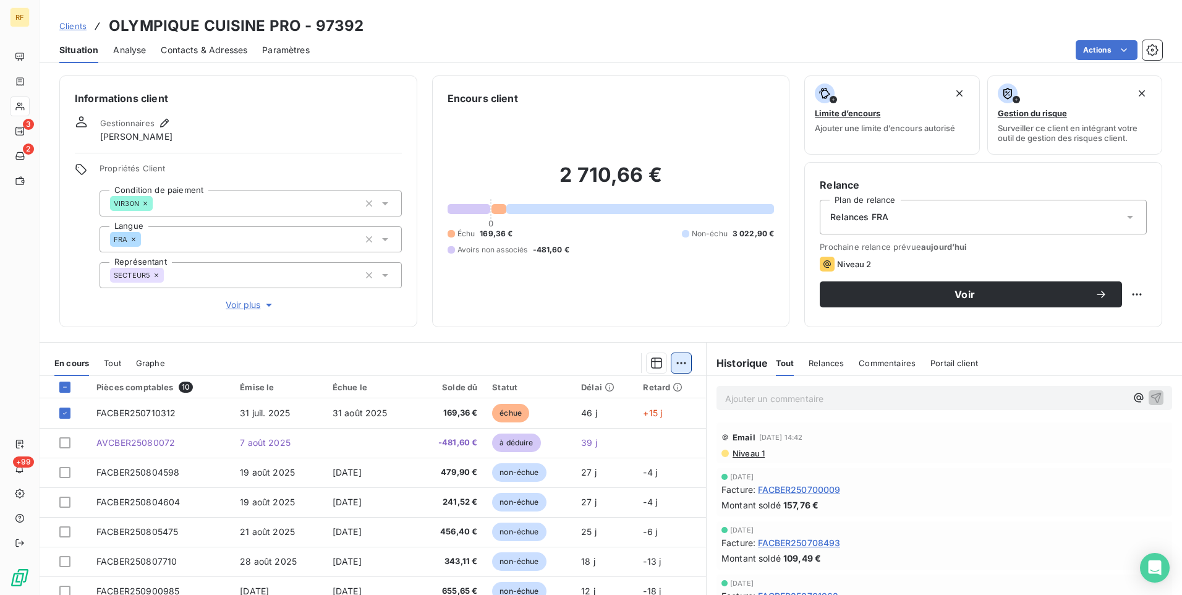
click at [678, 362] on html "RF 3 2 +99 Clients OLYMPIQUE CUISINE PRO - 97392 Situation Analyse Contacts & A…" at bounding box center [591, 297] width 1182 height 595
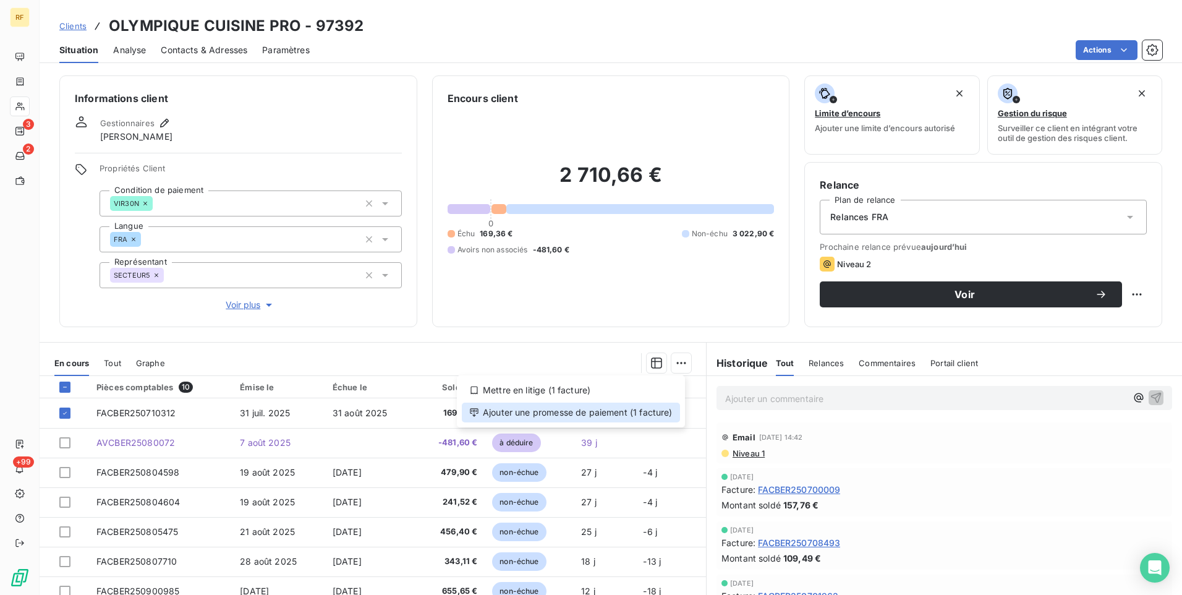
click at [602, 414] on div "Ajouter une promesse de paiement (1 facture)" at bounding box center [571, 413] width 218 height 20
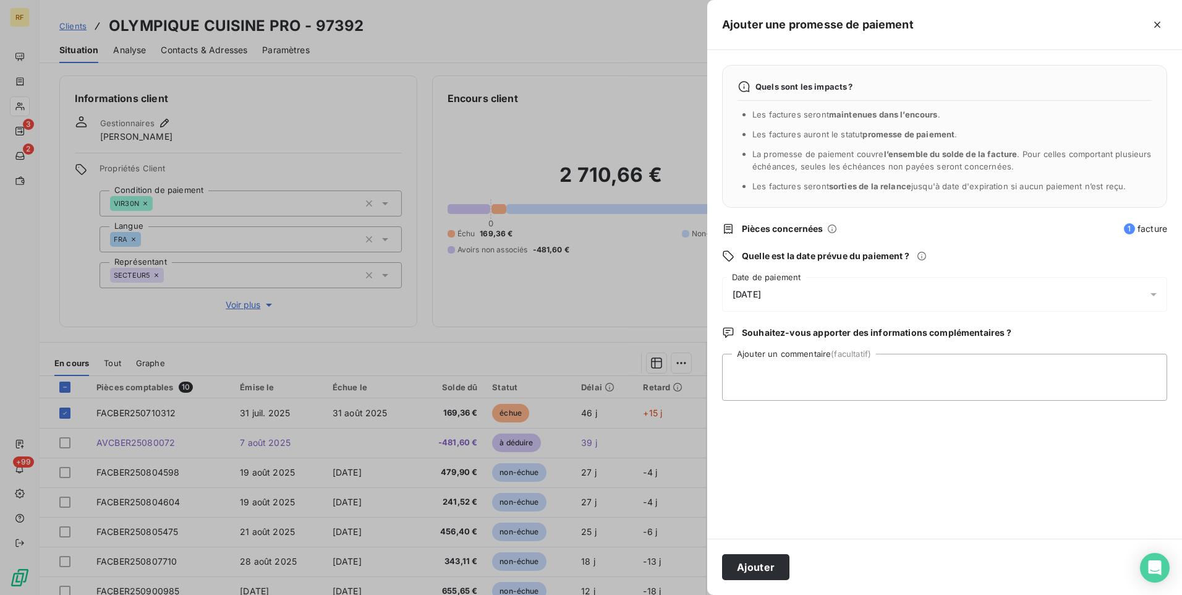
click at [761, 292] on span "16/09/2025" at bounding box center [747, 294] width 28 height 10
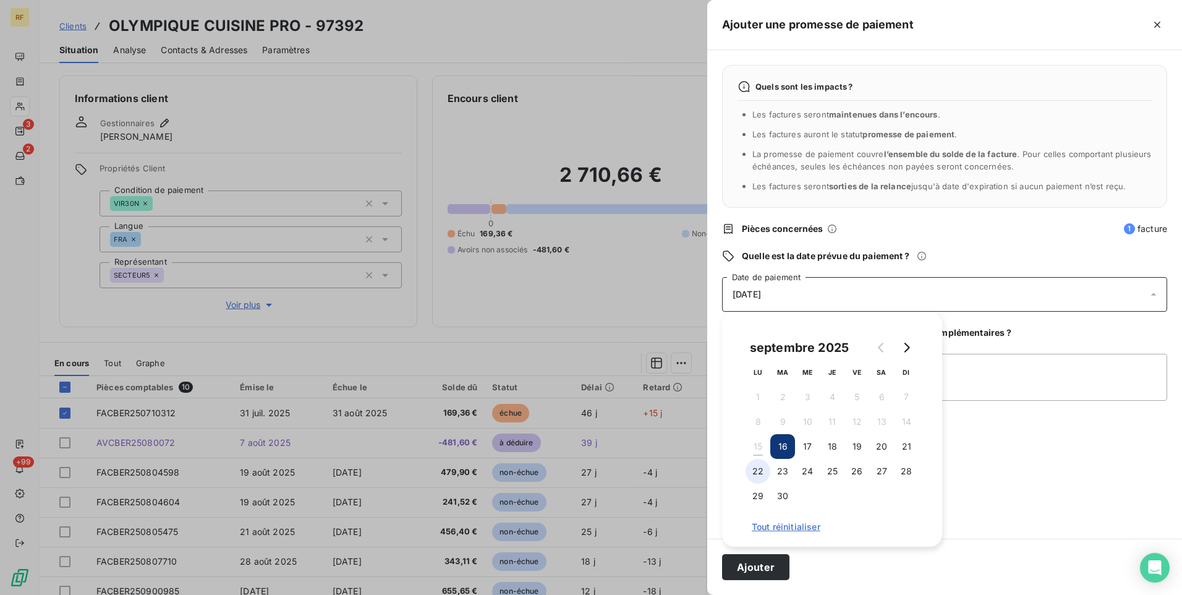
click at [766, 472] on button "22" at bounding box center [758, 471] width 25 height 25
click at [843, 564] on div "Ajouter" at bounding box center [944, 567] width 475 height 56
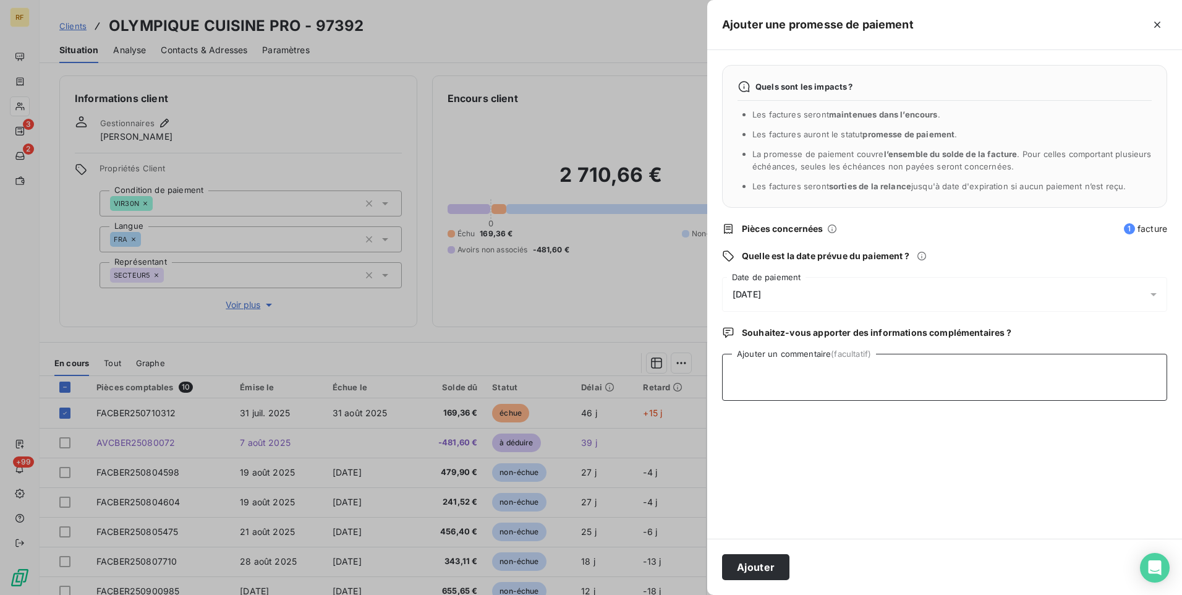
click at [826, 367] on textarea "Ajouter un commentaire (facultatif)" at bounding box center [944, 377] width 445 height 47
type textarea "Client créditeur jusque 20 septembre"
click at [760, 565] on button "Ajouter" at bounding box center [755, 567] width 67 height 26
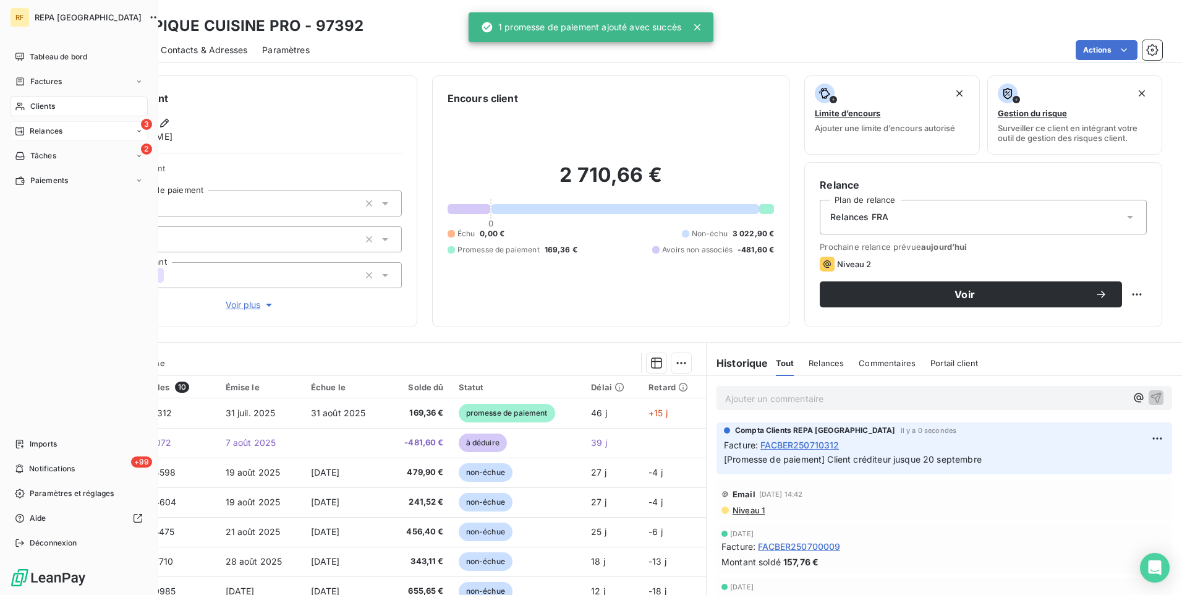
click at [46, 133] on span "Relances" at bounding box center [46, 131] width 33 height 11
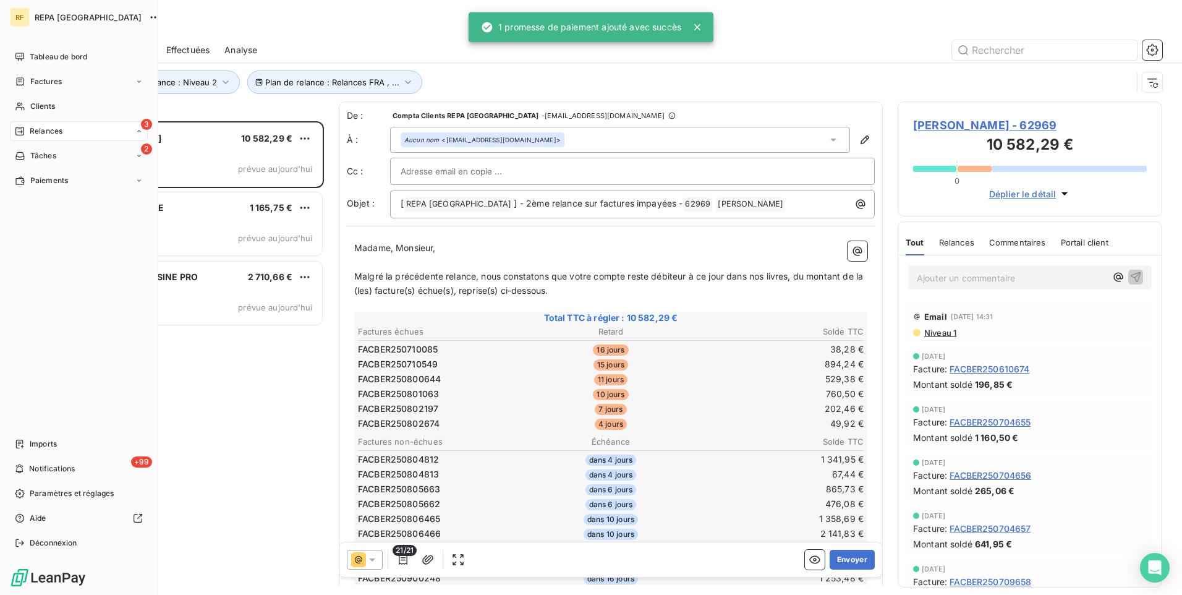
scroll to position [464, 255]
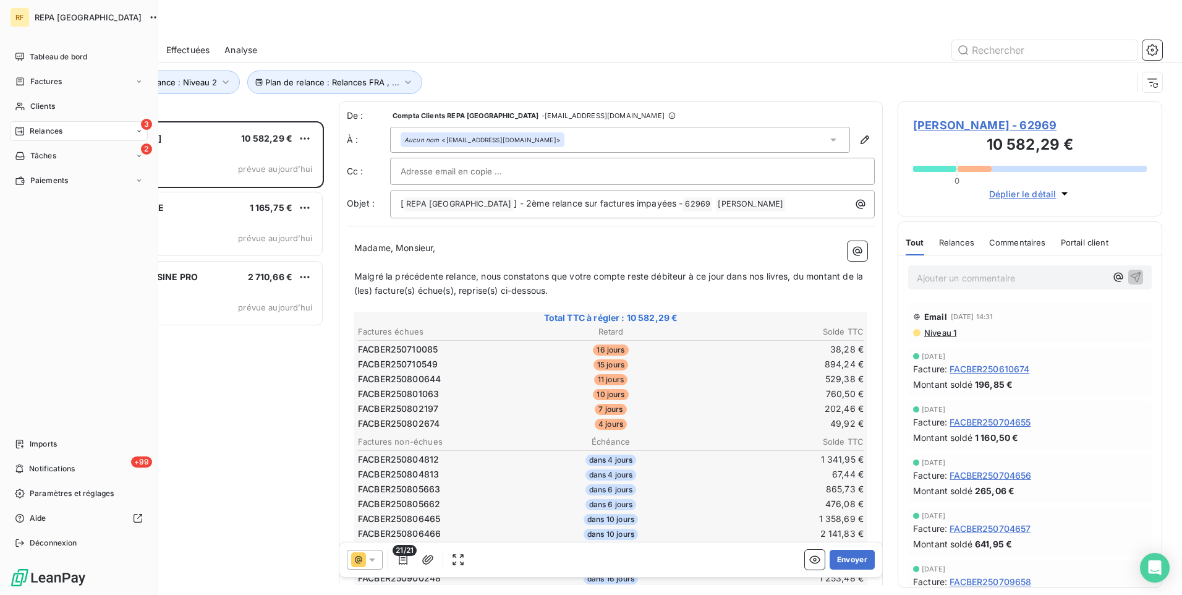
click at [62, 134] on span "Relances" at bounding box center [46, 131] width 33 height 11
click at [45, 155] on span "À effectuer" at bounding box center [50, 155] width 40 height 11
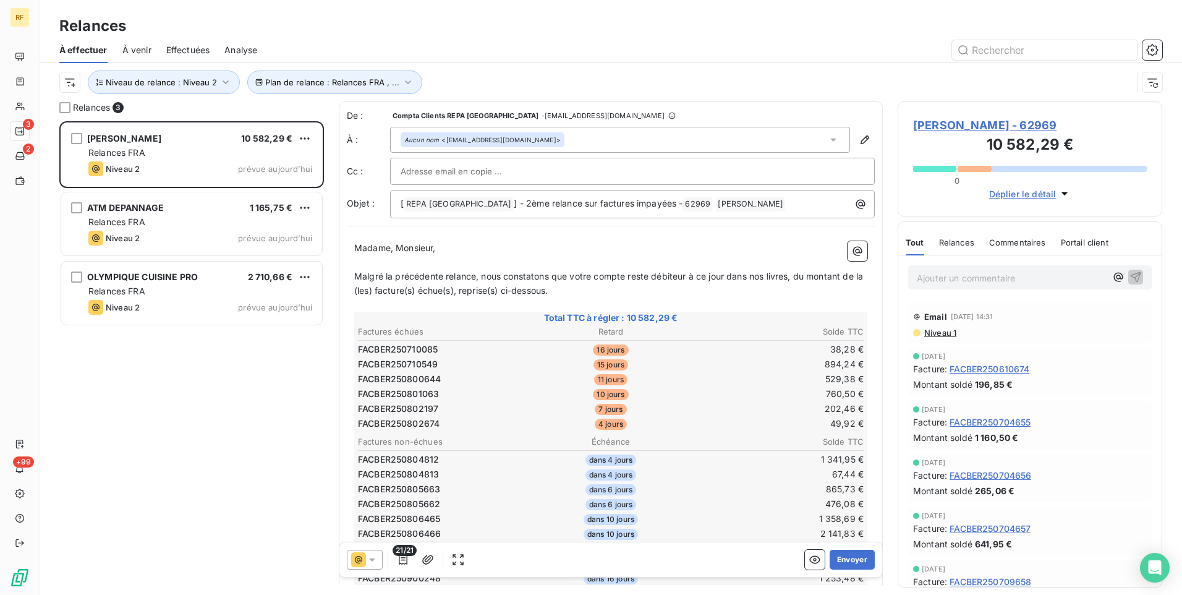
click at [148, 49] on span "À venir" at bounding box center [136, 50] width 29 height 12
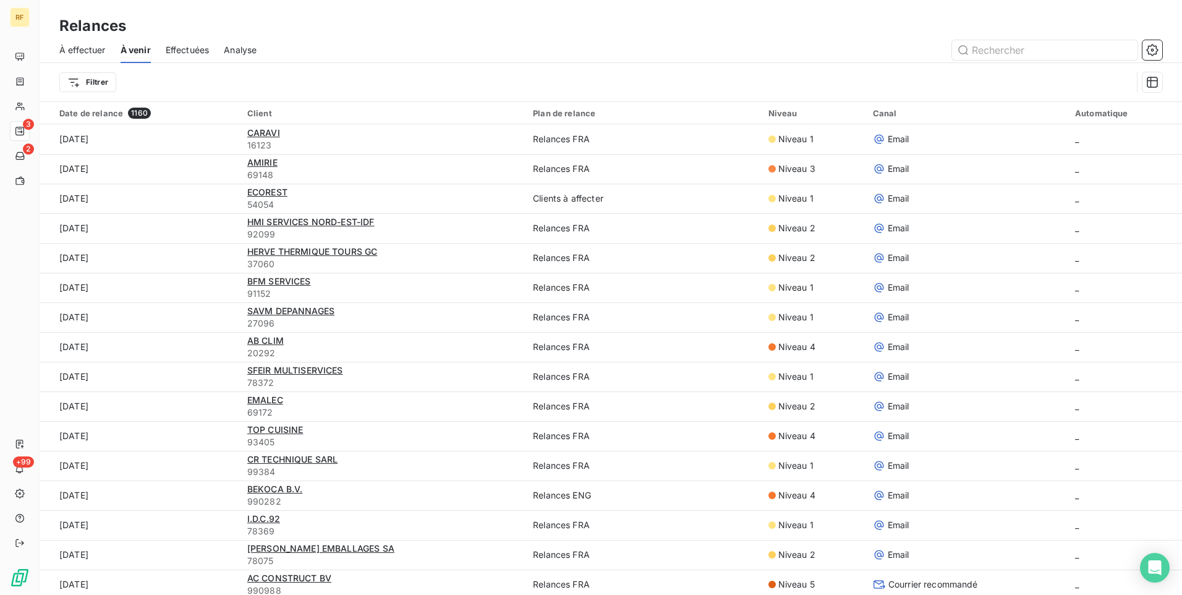
click at [87, 53] on span "À effectuer" at bounding box center [82, 50] width 46 height 12
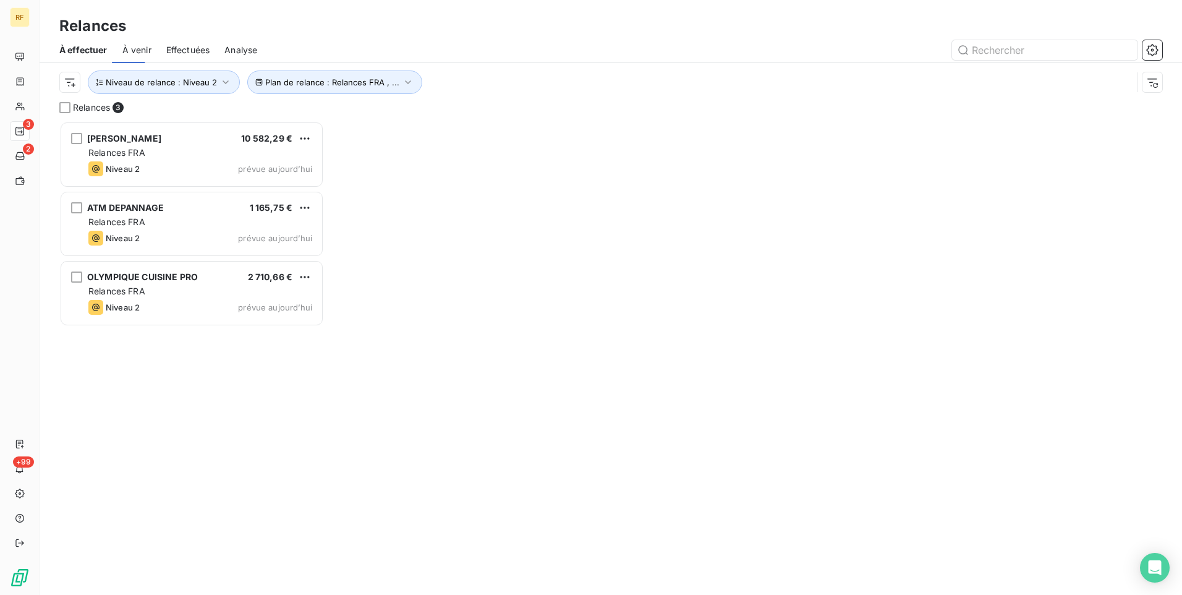
scroll to position [464, 255]
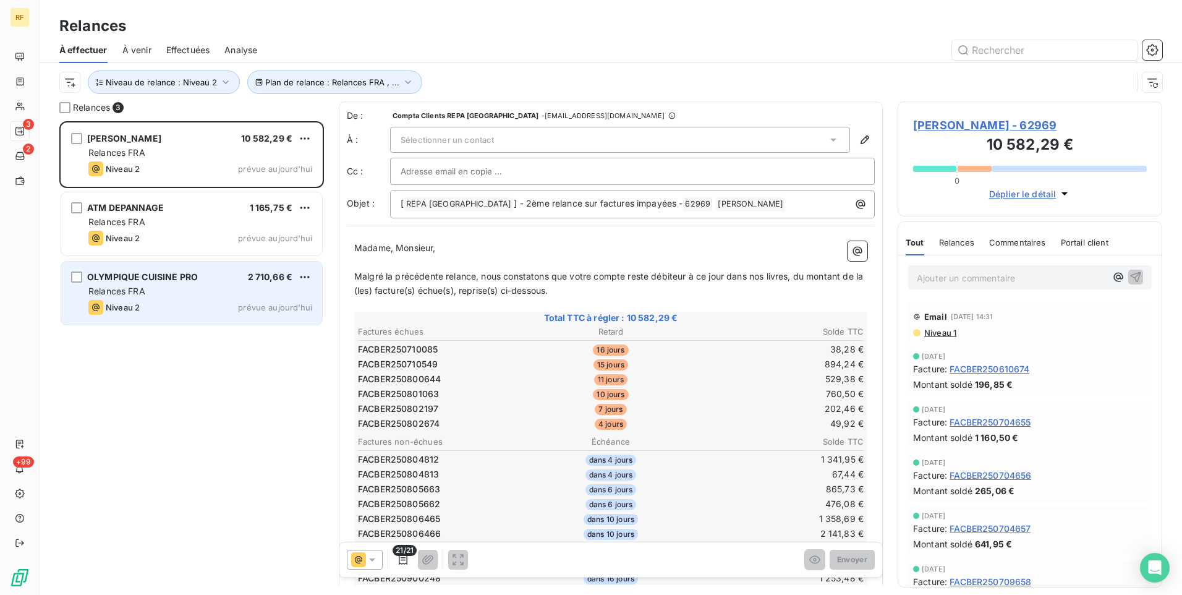
click at [229, 279] on div "OLYMPIQUE CUISINE PRO 2 710,66 €" at bounding box center [200, 276] width 224 height 11
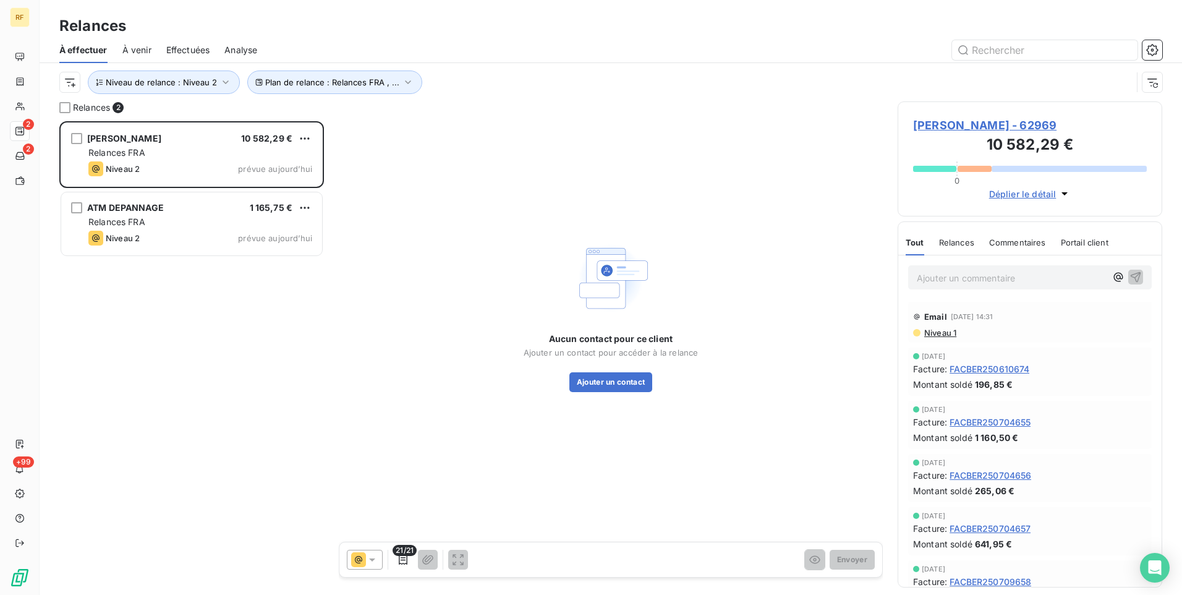
scroll to position [464, 255]
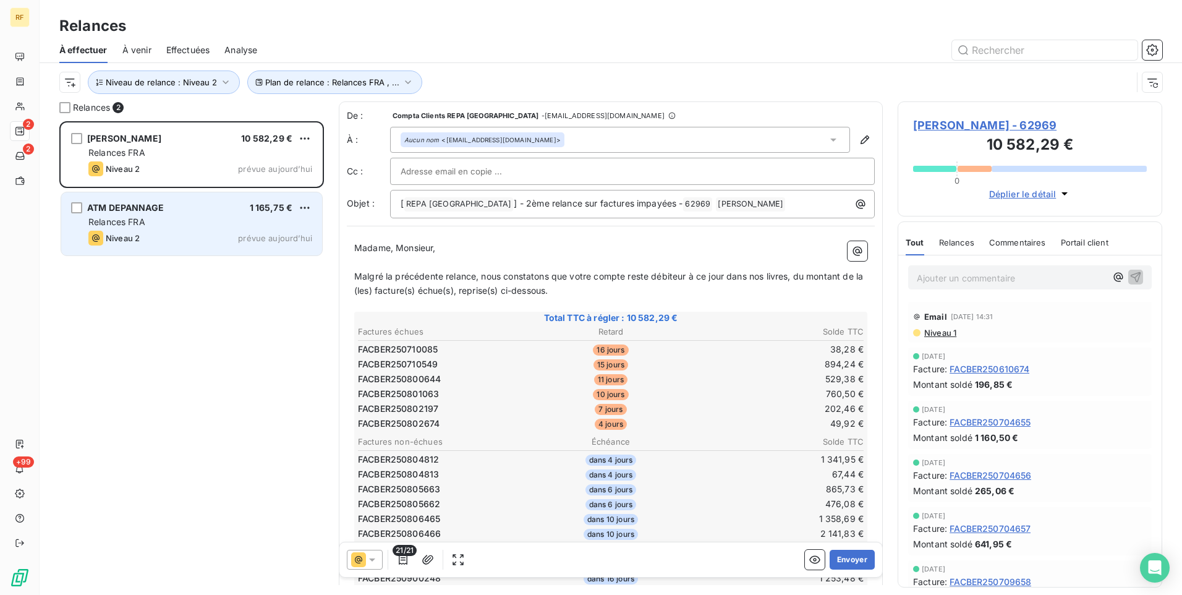
click at [239, 213] on div "ATM DEPANNAGE 1 165,75 €" at bounding box center [200, 207] width 224 height 11
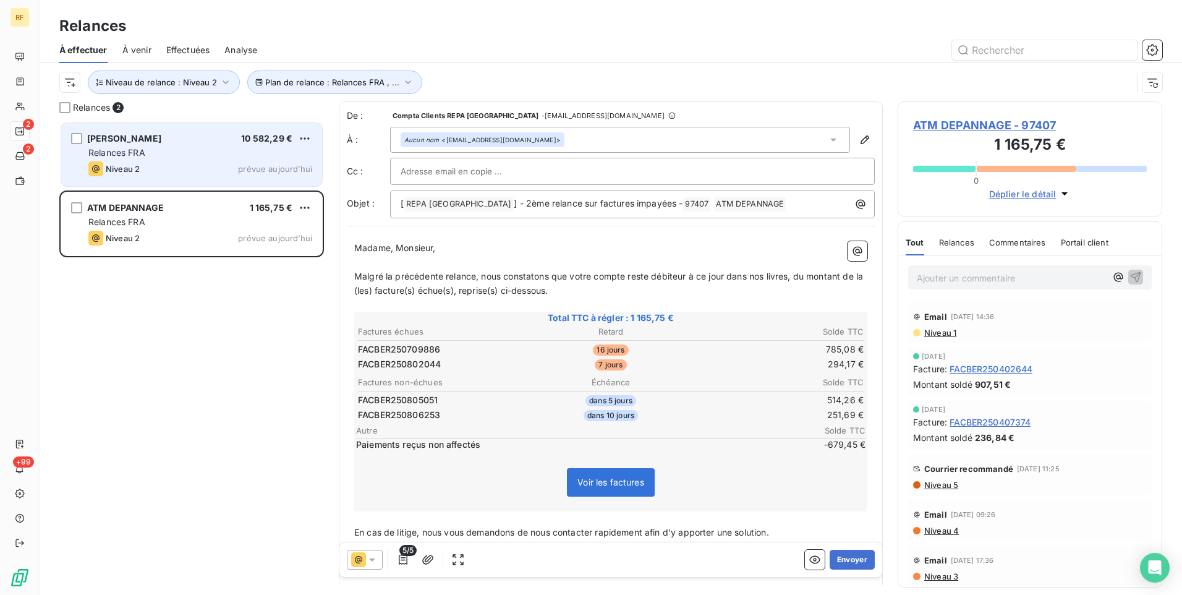
click at [193, 146] on div "[PERSON_NAME] 10 582,29 € Relances FRA Niveau 2 prévue [DATE]" at bounding box center [191, 154] width 261 height 63
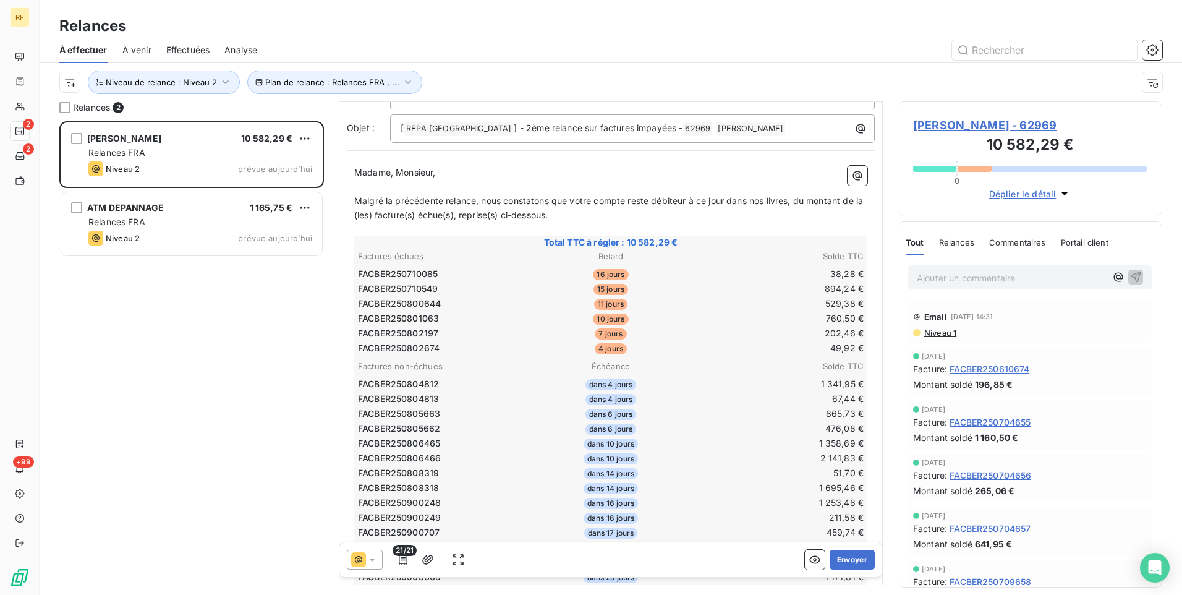
scroll to position [1, 0]
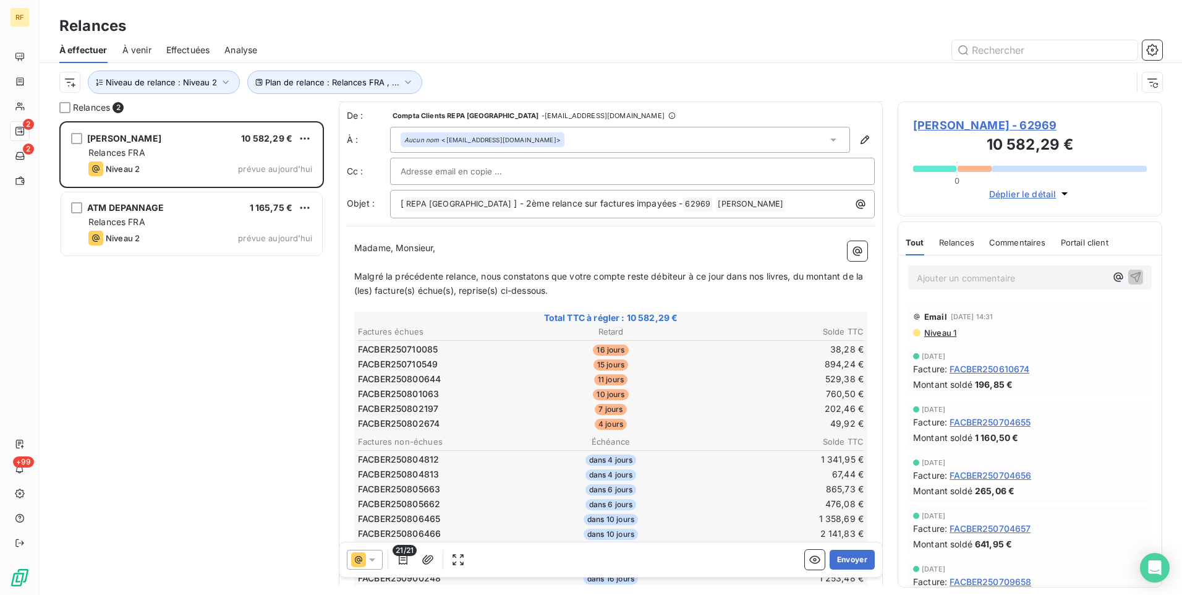
click at [371, 563] on icon at bounding box center [372, 559] width 12 height 12
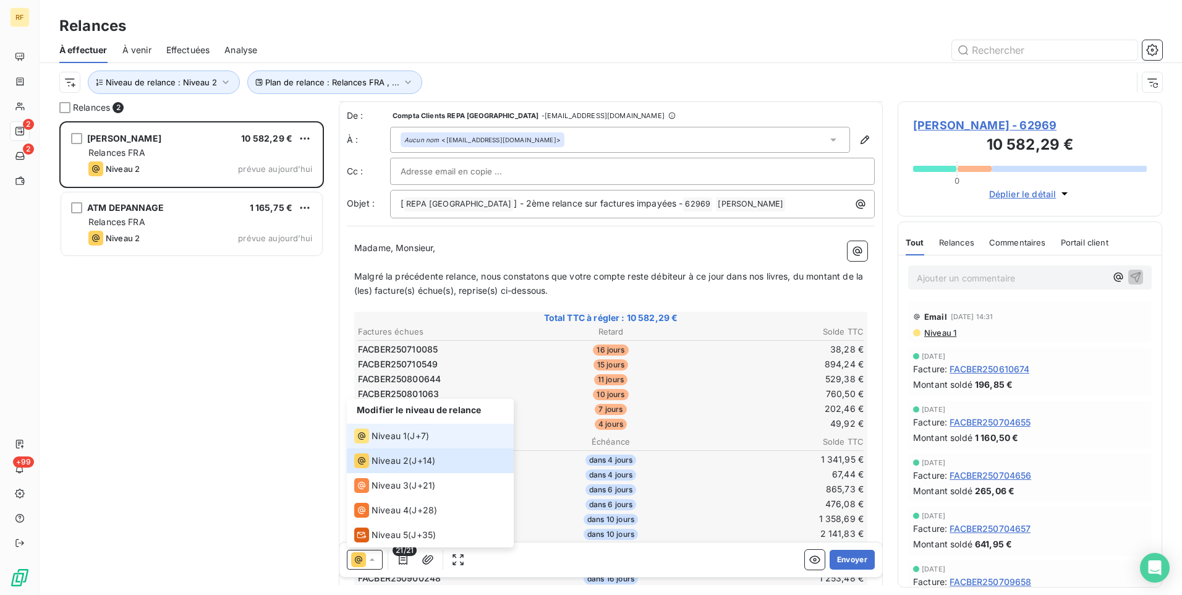
click at [390, 437] on span "Niveau 1" at bounding box center [389, 436] width 35 height 12
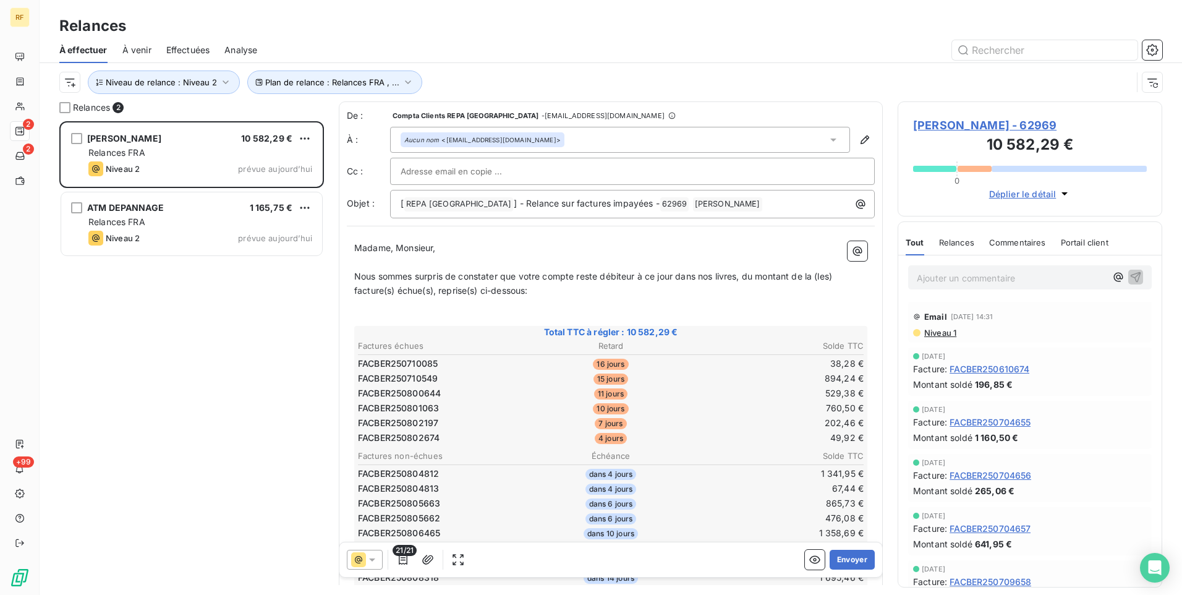
click at [559, 294] on p "Nous sommes surpris de constater que votre compte reste débiteur à ce jour dans…" at bounding box center [610, 284] width 513 height 28
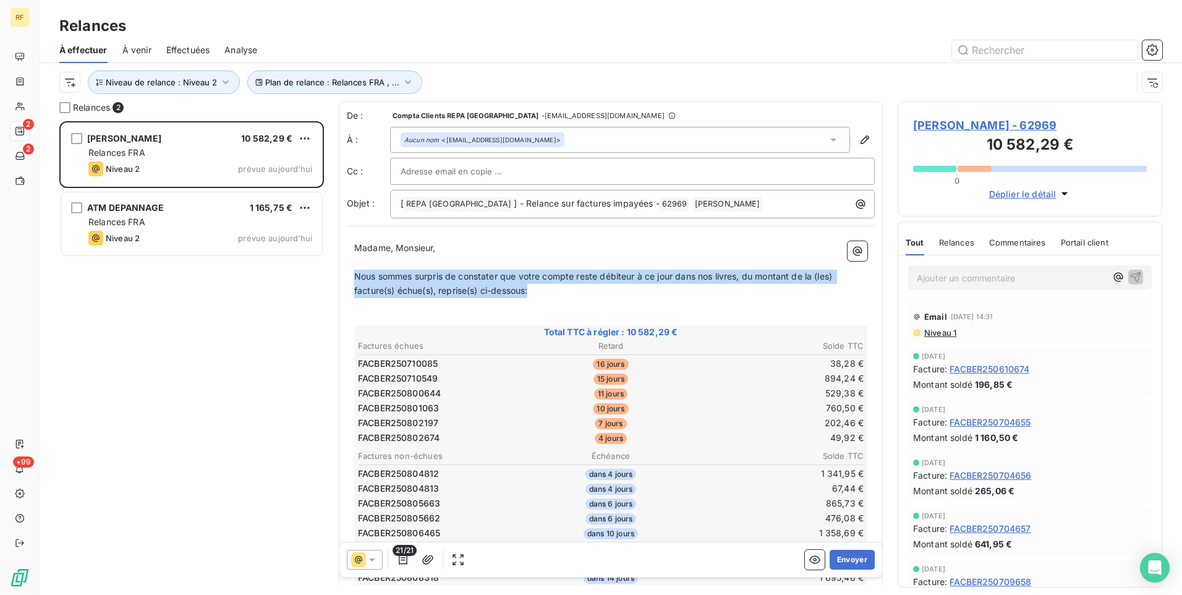
drag, startPoint x: 552, startPoint y: 291, endPoint x: 328, endPoint y: 275, distance: 224.4
click at [328, 275] on div "Relances 2 [PERSON_NAME] 10 582,29 € Relances FRA Niveau 2 prévue [DATE] ATM DE…" at bounding box center [611, 347] width 1143 height 493
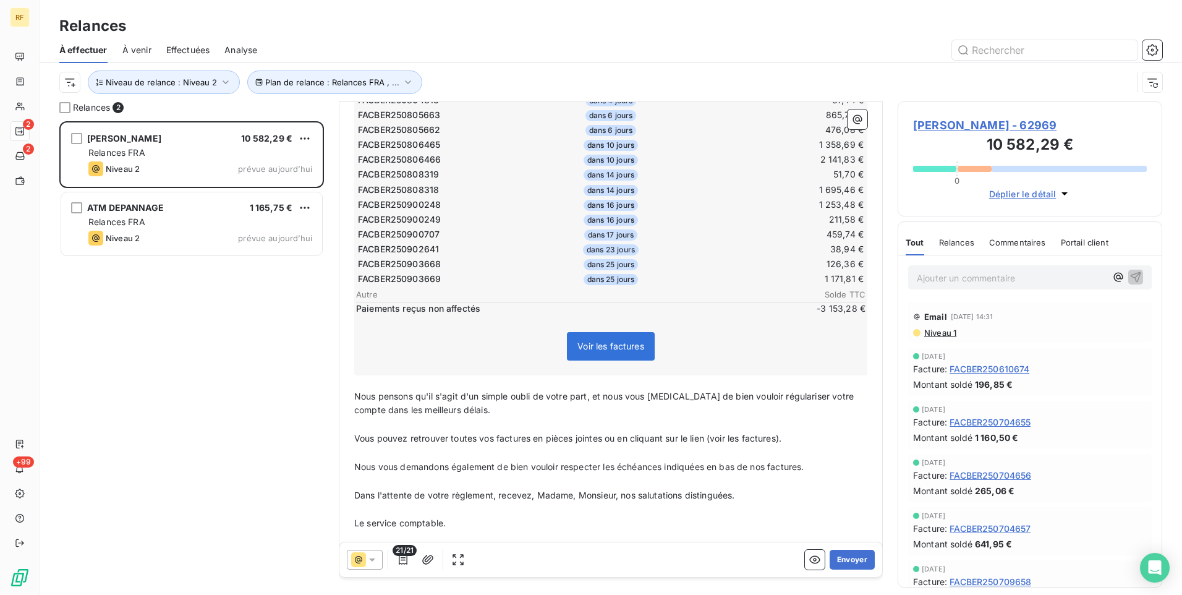
scroll to position [429, 0]
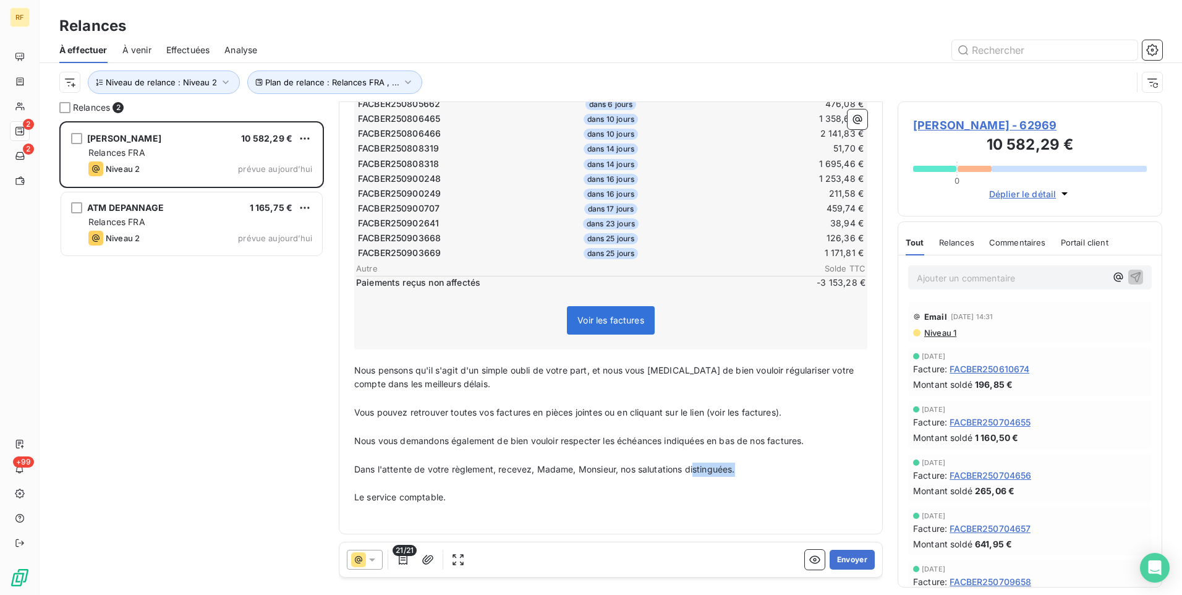
drag, startPoint x: 753, startPoint y: 469, endPoint x: 695, endPoint y: 471, distance: 57.5
click at [695, 471] on p "Dans l'attente de votre règlement, recevez, Madame, Monsieur, nos salutations d…" at bounding box center [610, 470] width 513 height 14
click at [759, 468] on p "Dans l'attente de votre règlement, recevez, Madame, Monsieur, nos salutations d…" at bounding box center [610, 470] width 513 height 14
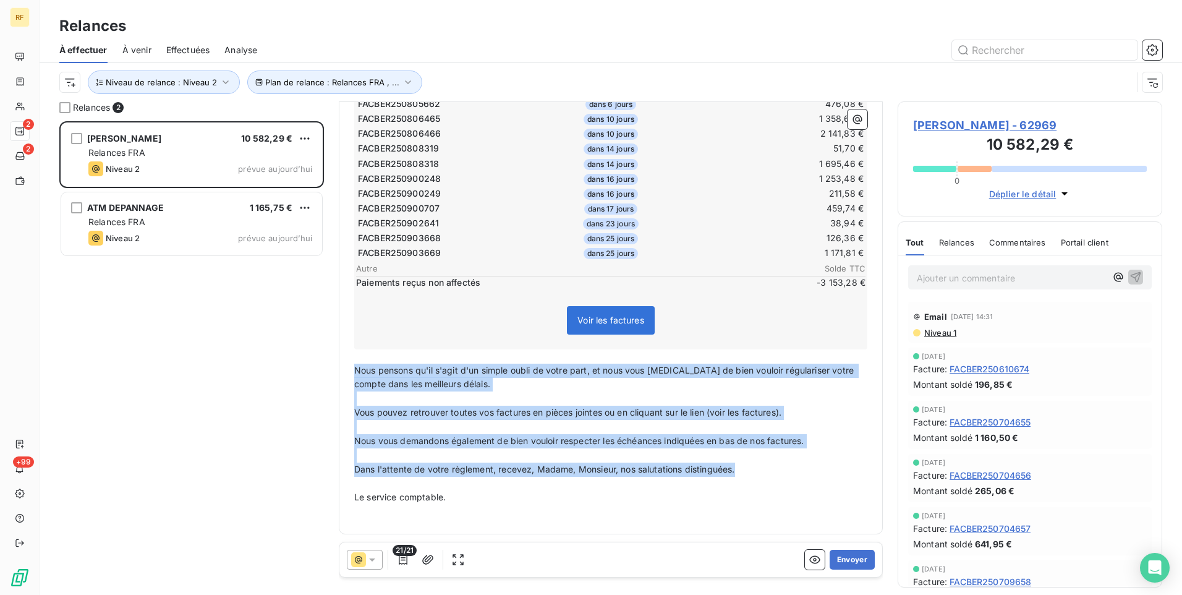
drag, startPoint x: 749, startPoint y: 469, endPoint x: 327, endPoint y: 369, distance: 433.9
click at [327, 369] on div "Relances 2 [PERSON_NAME] 10 582,29 € Relances FRA Niveau 2 prévue [DATE] ATM DE…" at bounding box center [611, 347] width 1143 height 493
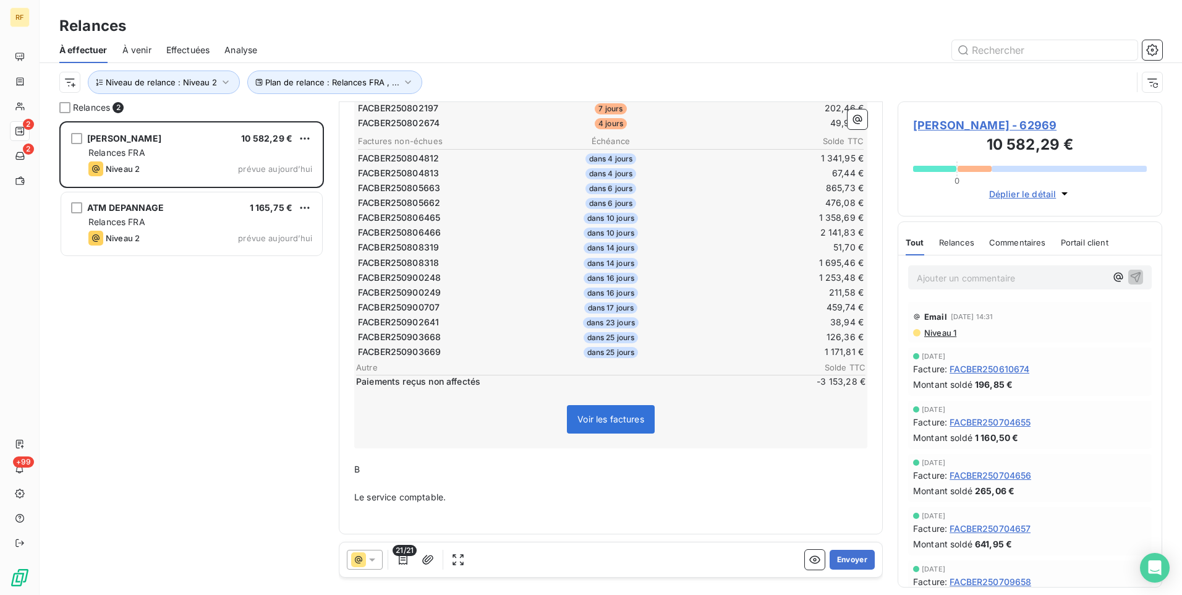
scroll to position [330, 0]
click at [842, 557] on button "Envoyer" at bounding box center [852, 560] width 45 height 20
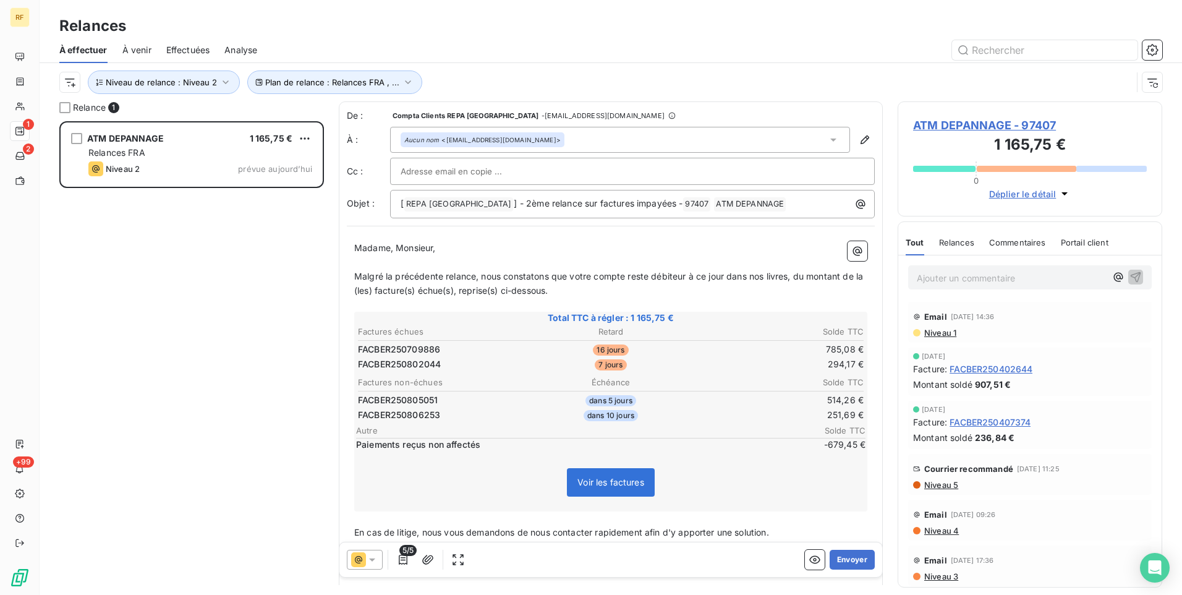
click at [135, 49] on span "À venir" at bounding box center [136, 50] width 29 height 12
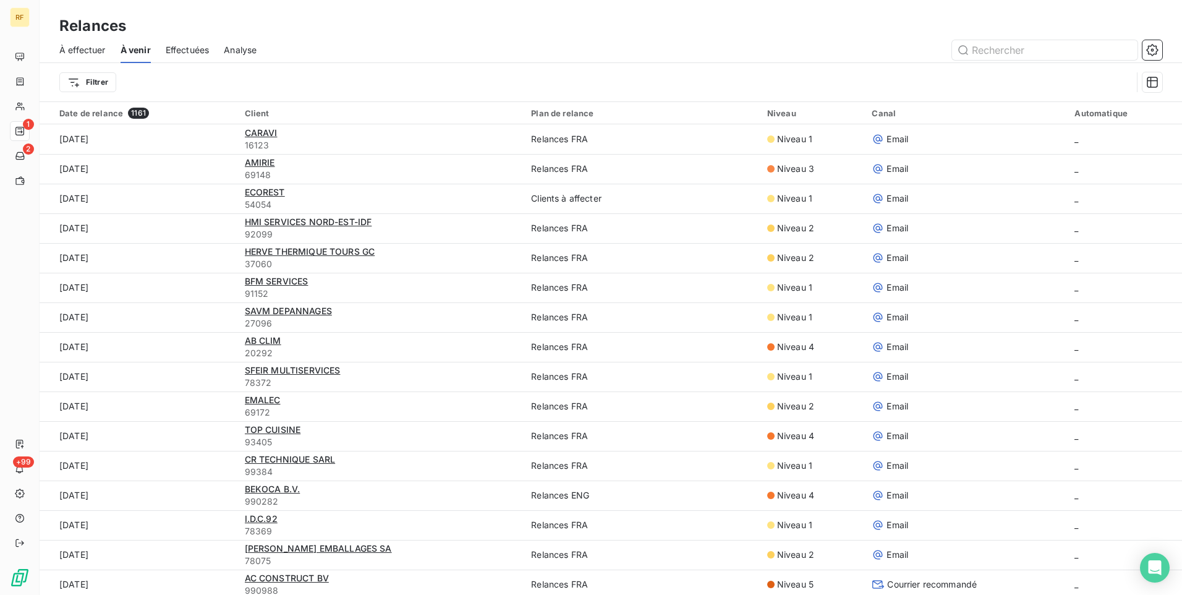
click at [195, 53] on span "Effectuées" at bounding box center [188, 50] width 44 height 12
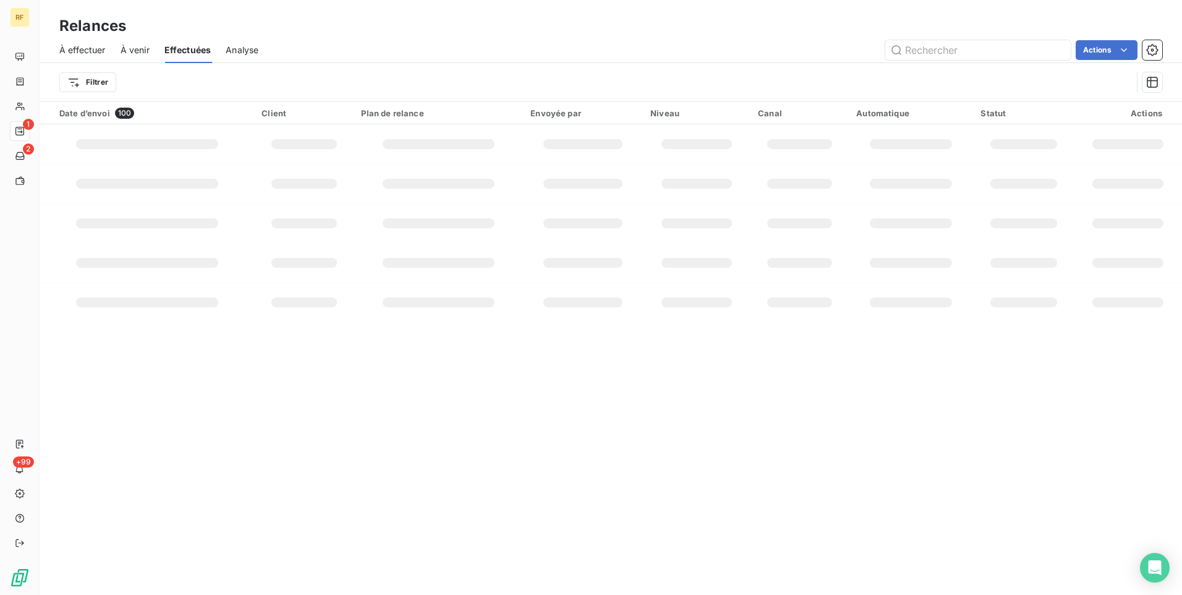
click at [147, 54] on span "À venir" at bounding box center [135, 50] width 29 height 12
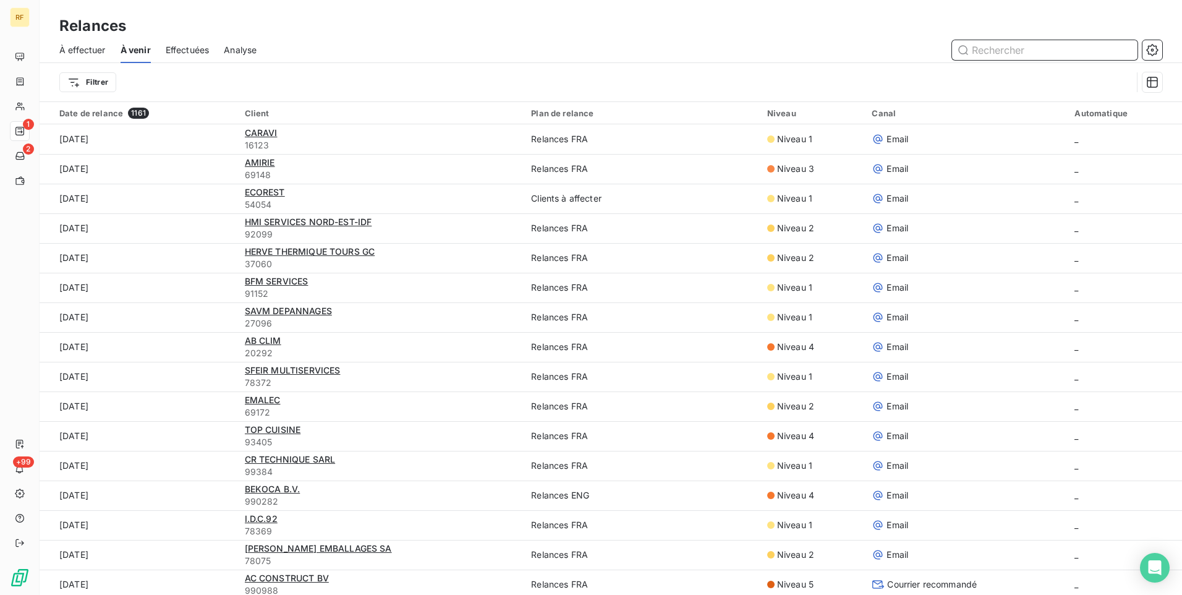
click at [203, 44] on span "Effectuées" at bounding box center [188, 50] width 44 height 12
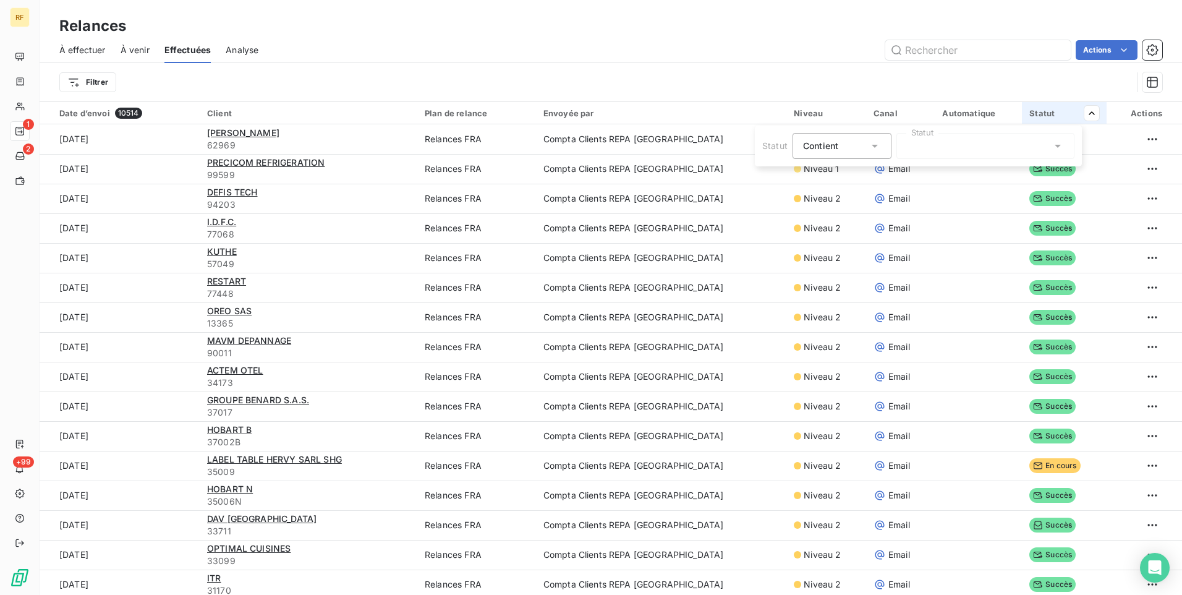
click at [937, 155] on div at bounding box center [986, 146] width 178 height 26
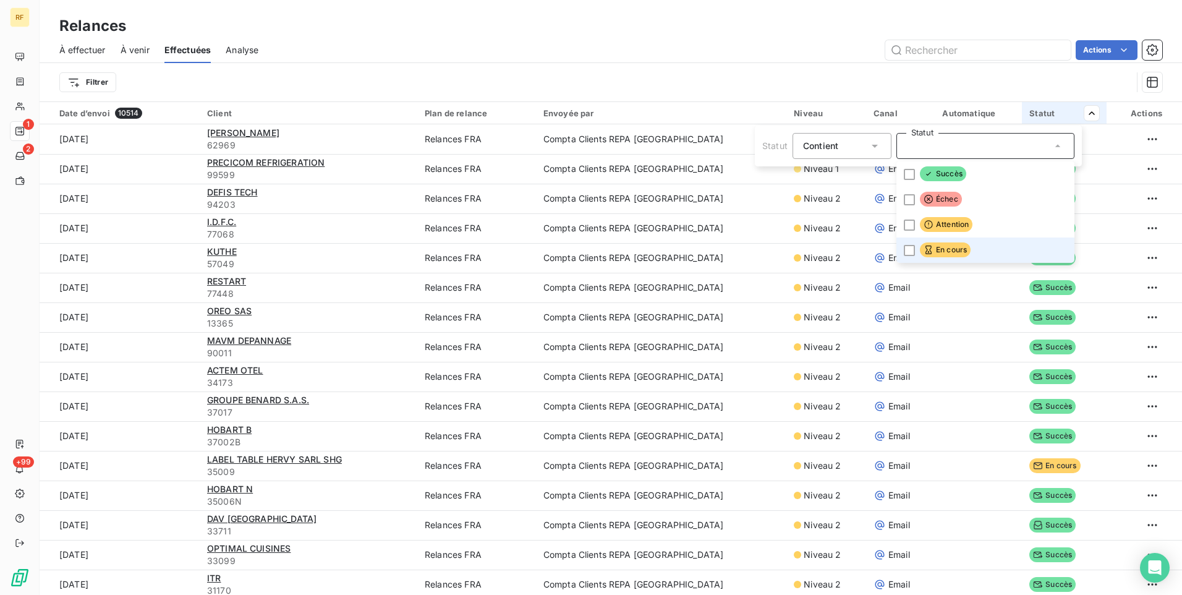
click at [926, 252] on icon at bounding box center [929, 250] width 10 height 10
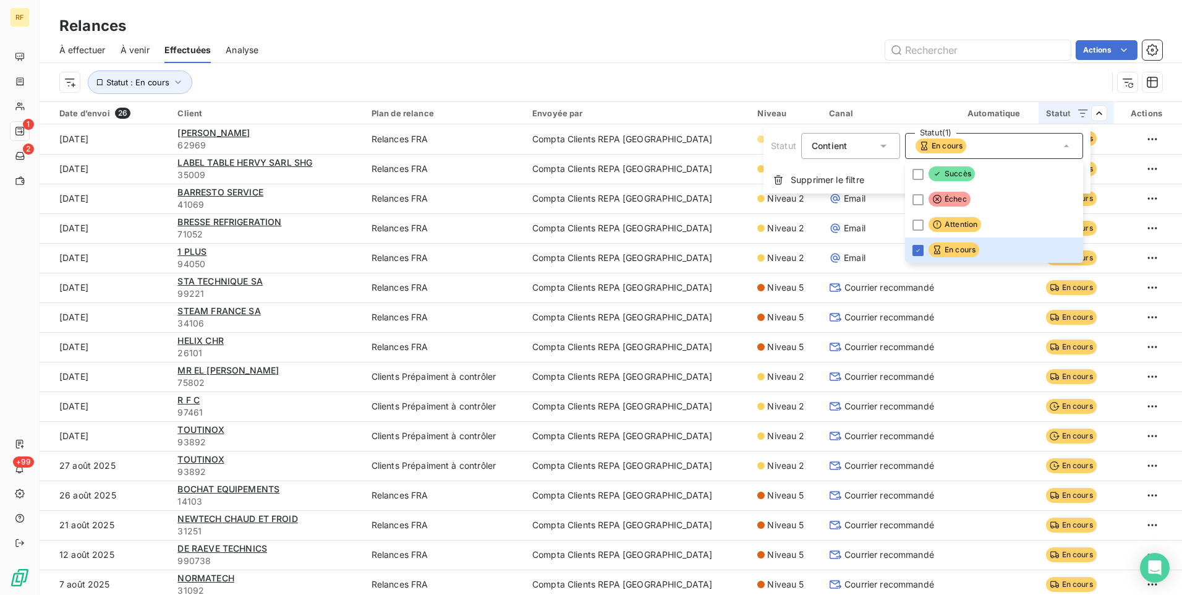
click at [971, 70] on html "RF 1 2 +99 Relances À effectuer À venir Effectuées Analyse Actions Statut : En …" at bounding box center [591, 297] width 1182 height 595
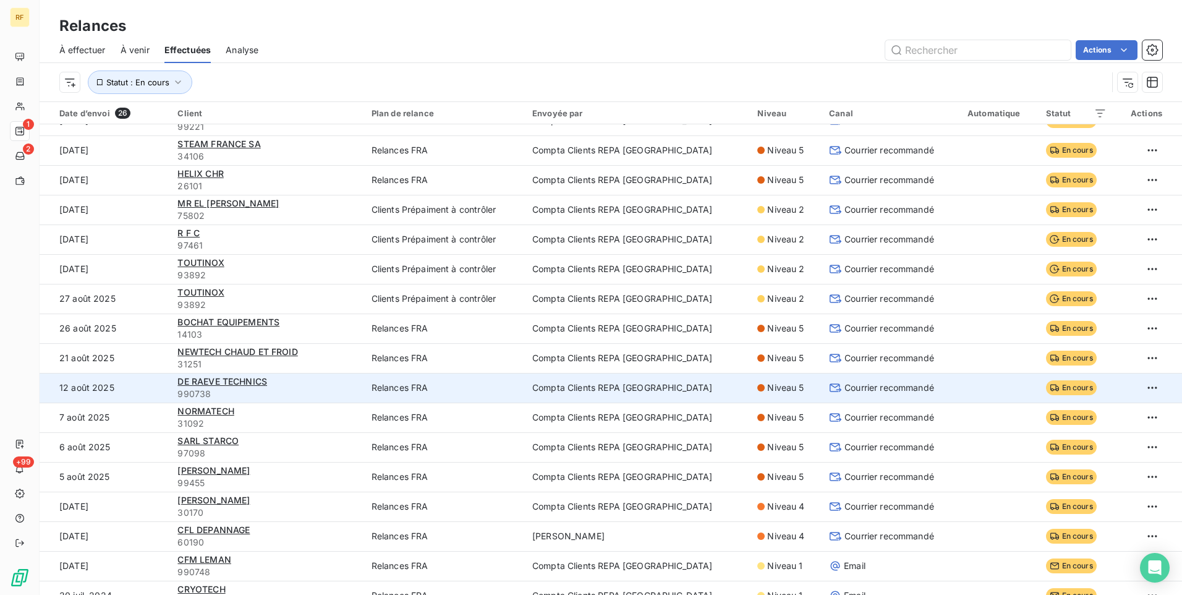
scroll to position [302, 0]
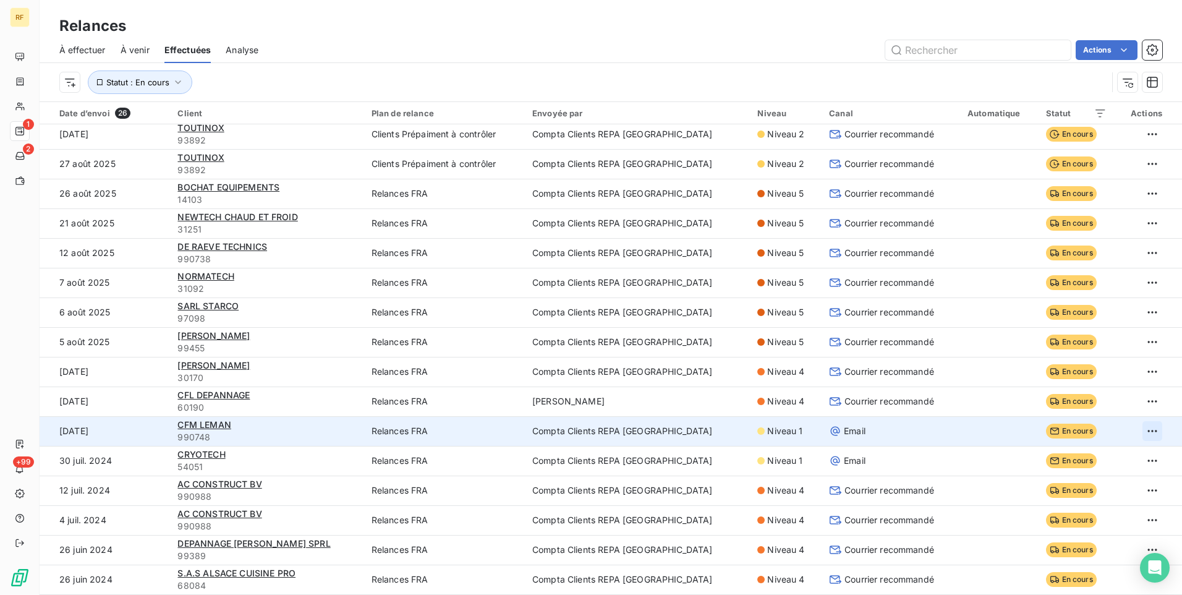
click at [1141, 429] on html "RF 1 2 +99 Relances À effectuer À venir Effectuées Analyse Actions Statut : En …" at bounding box center [591, 297] width 1182 height 595
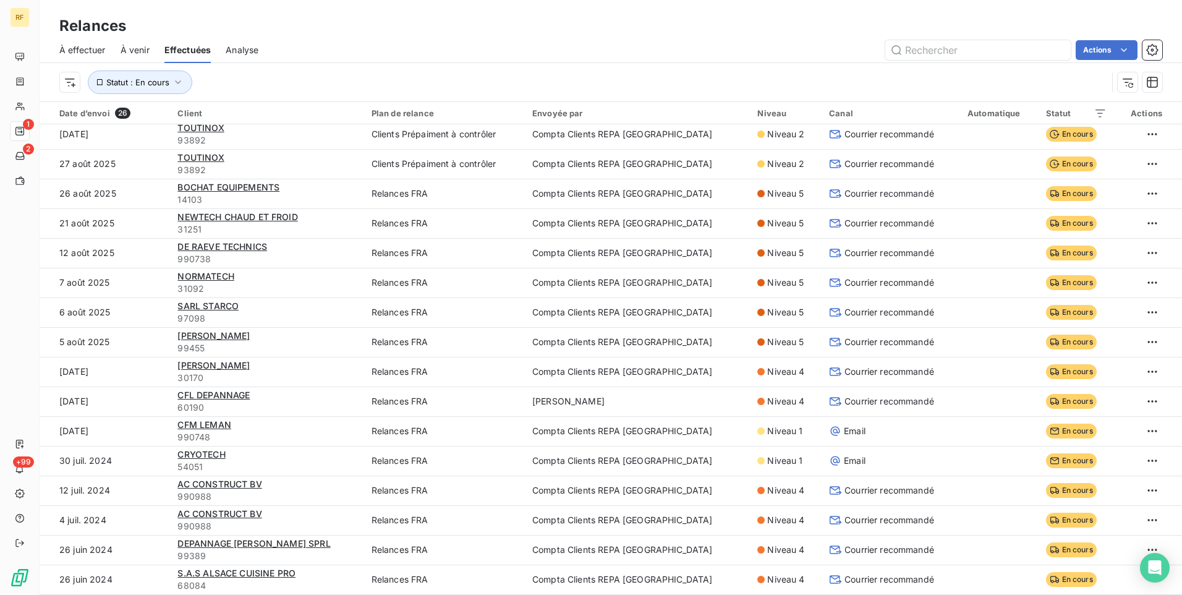
click at [1017, 87] on html "RF 1 2 +99 Relances À effectuer À venir Effectuées Analyse Actions Statut : En …" at bounding box center [591, 297] width 1182 height 595
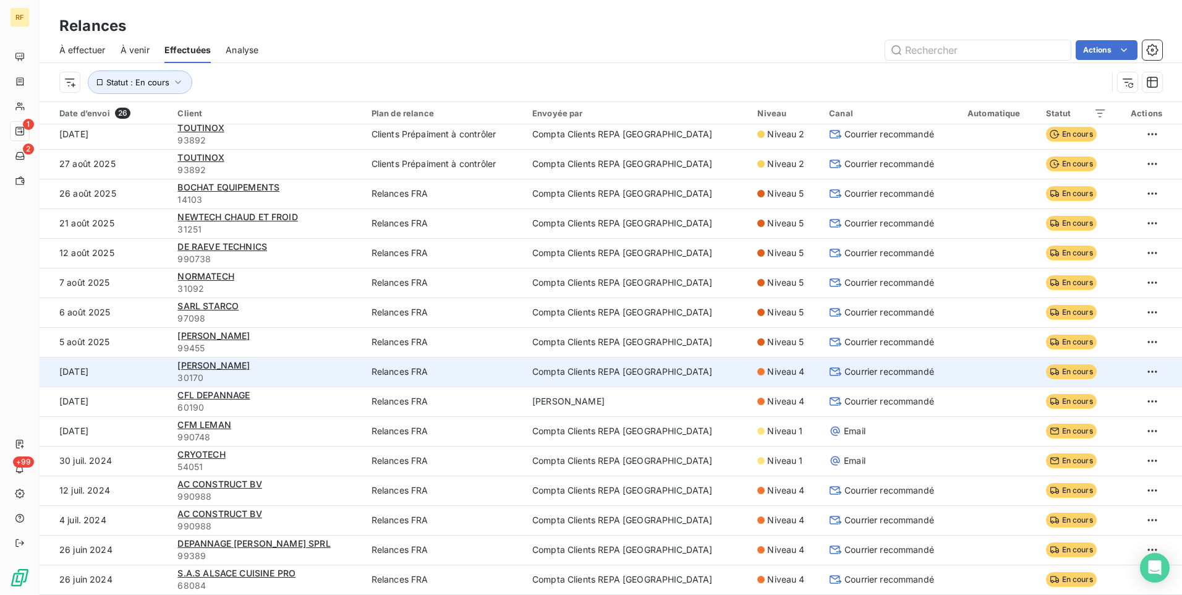
scroll to position [0, 0]
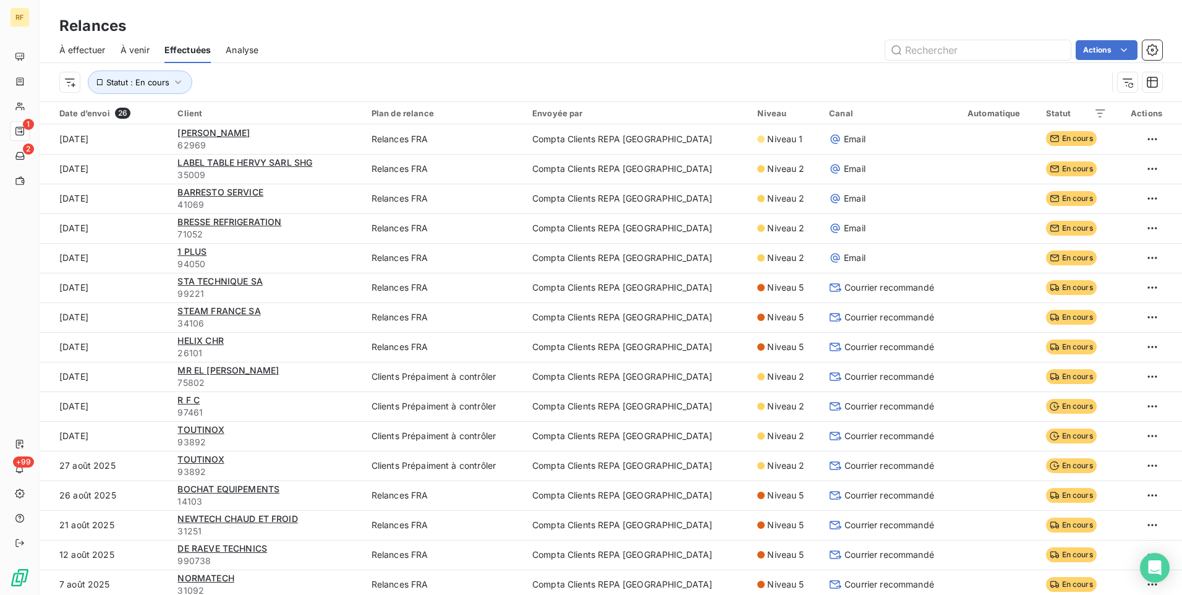
click at [89, 56] on span "À effectuer" at bounding box center [82, 50] width 46 height 12
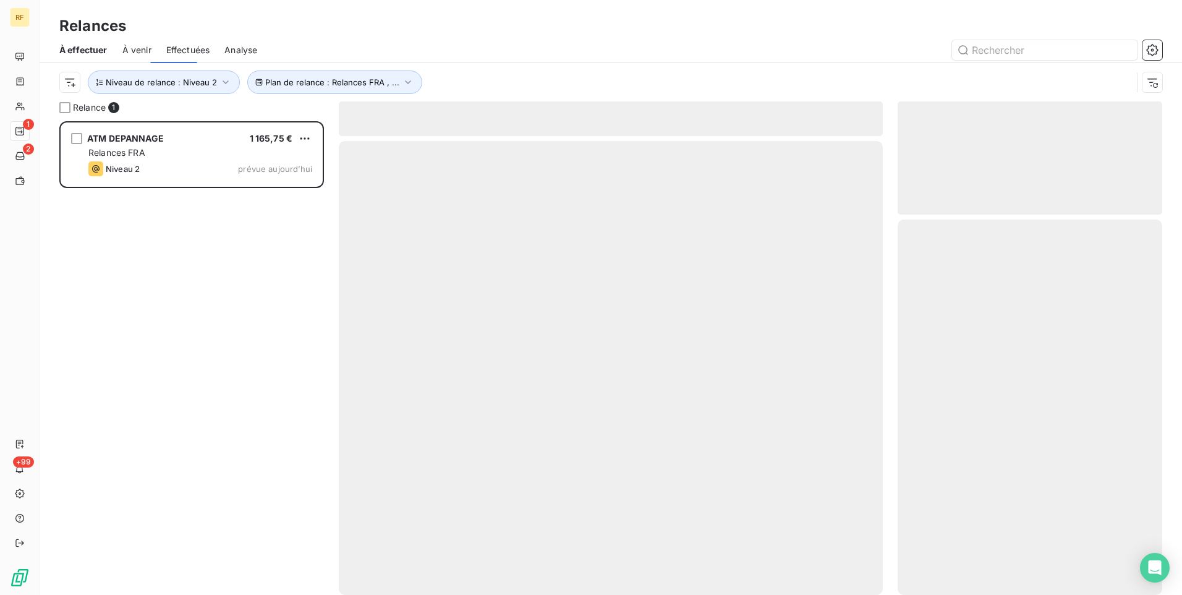
scroll to position [464, 255]
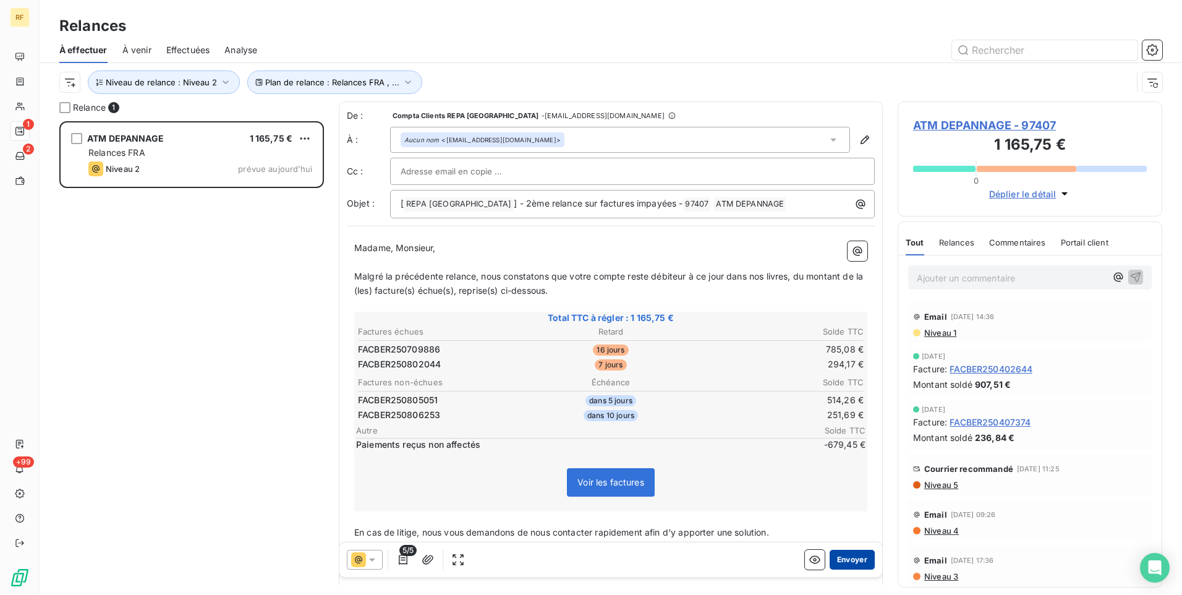
click at [847, 558] on button "Envoyer" at bounding box center [852, 560] width 45 height 20
